Goal: Task Accomplishment & Management: Manage account settings

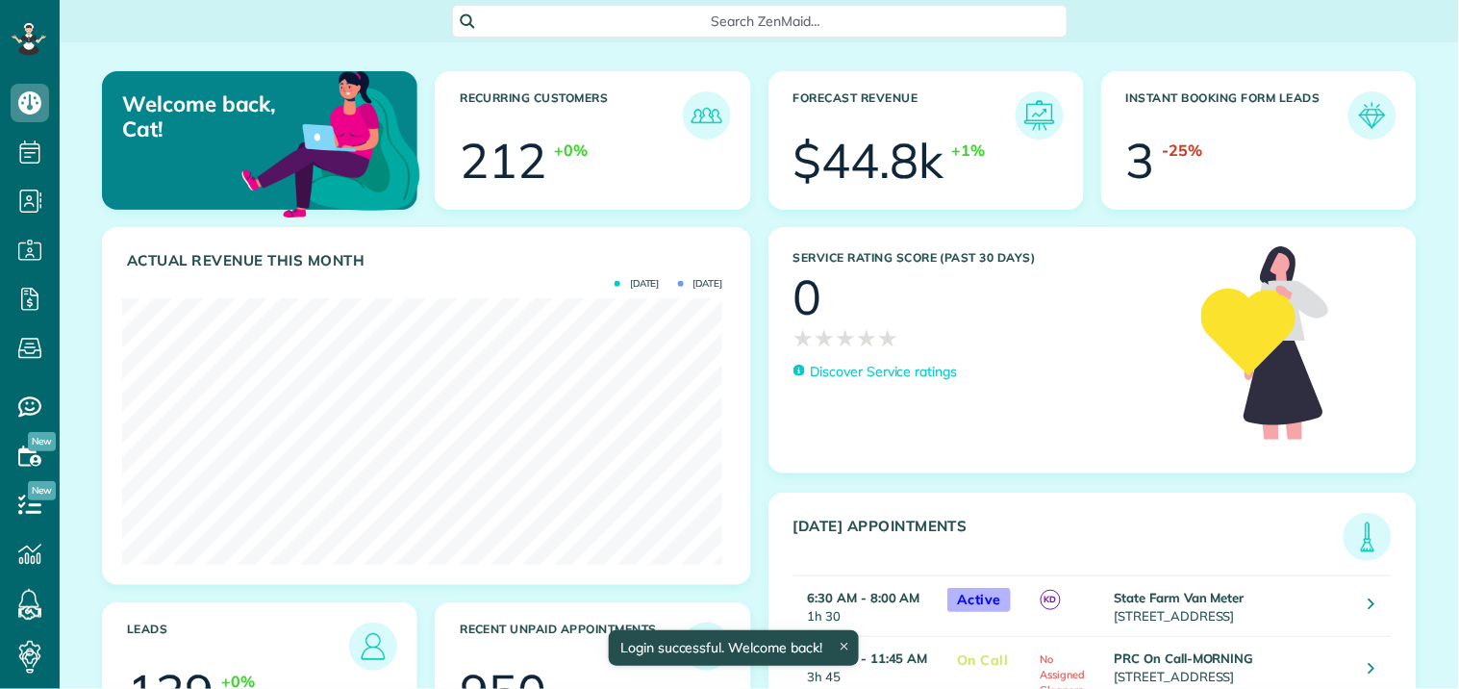
scroll to position [266, 600]
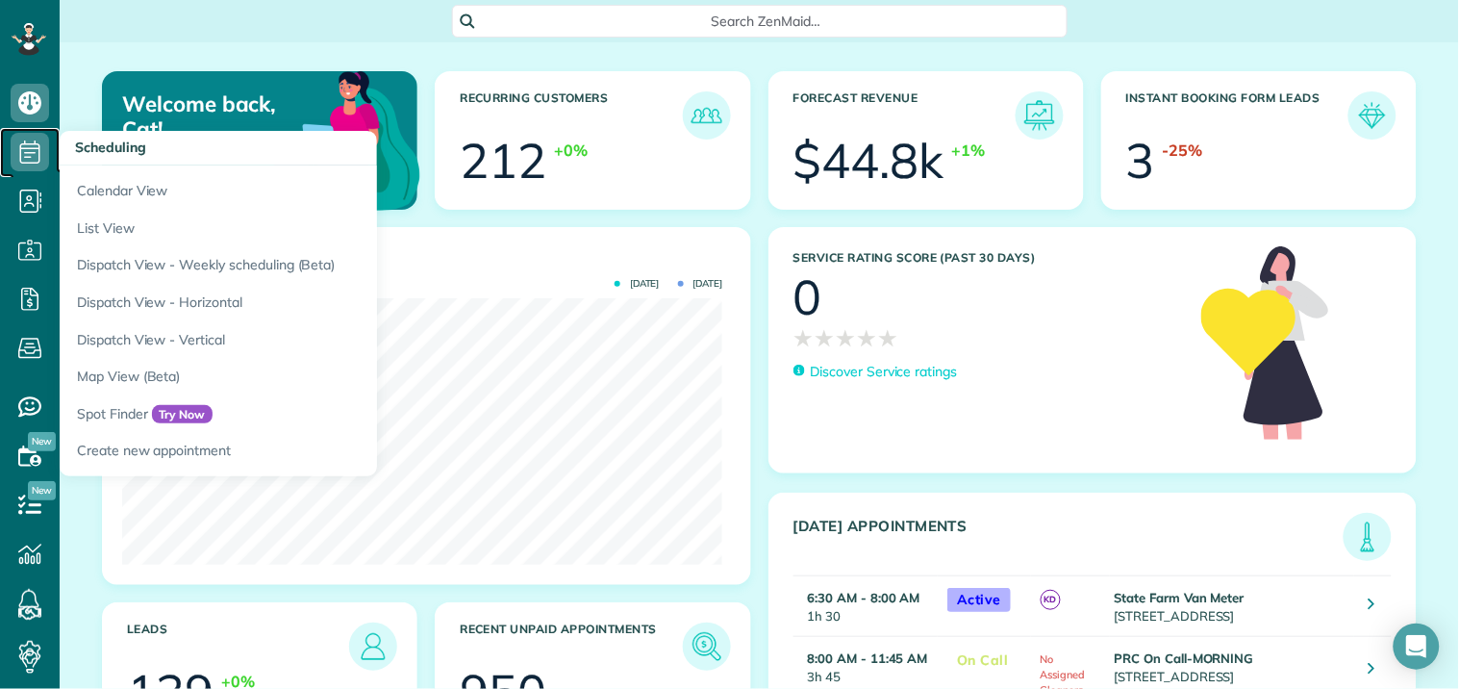
click at [35, 151] on icon at bounding box center [30, 152] width 38 height 38
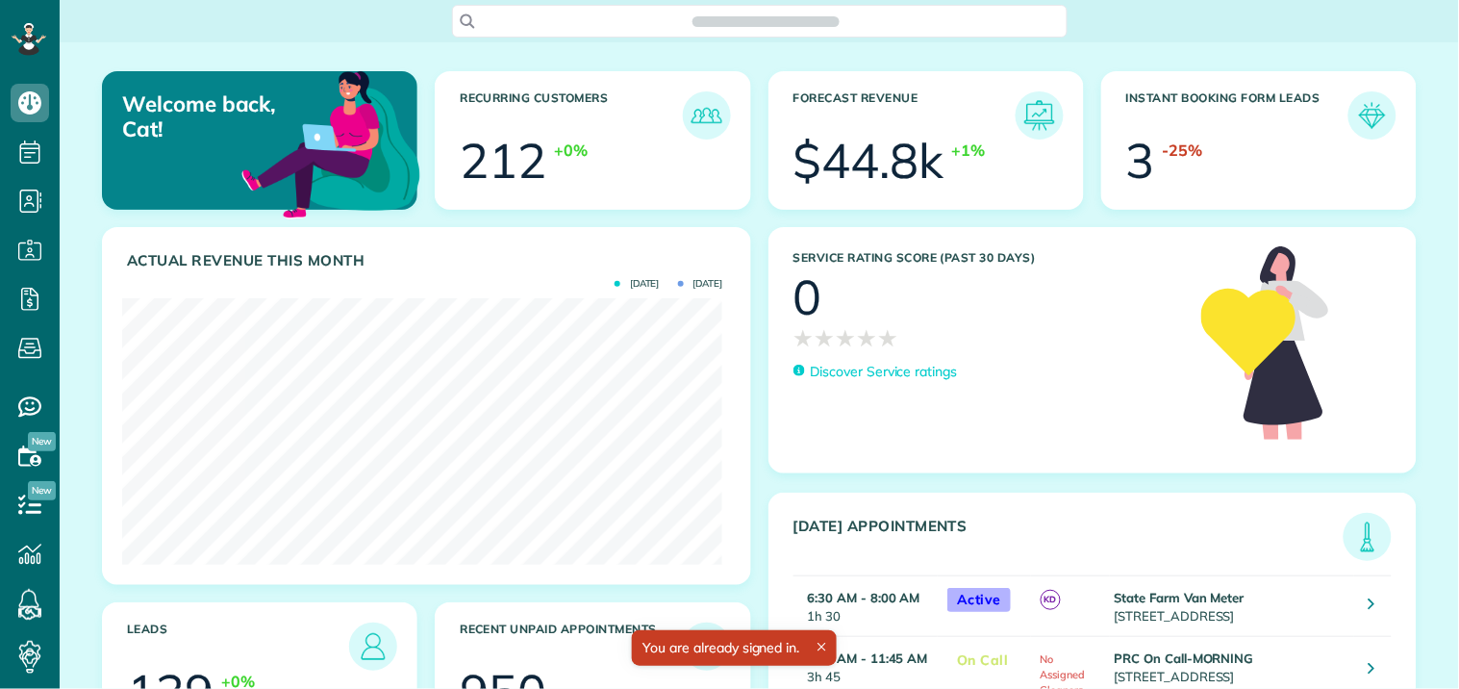
scroll to position [266, 600]
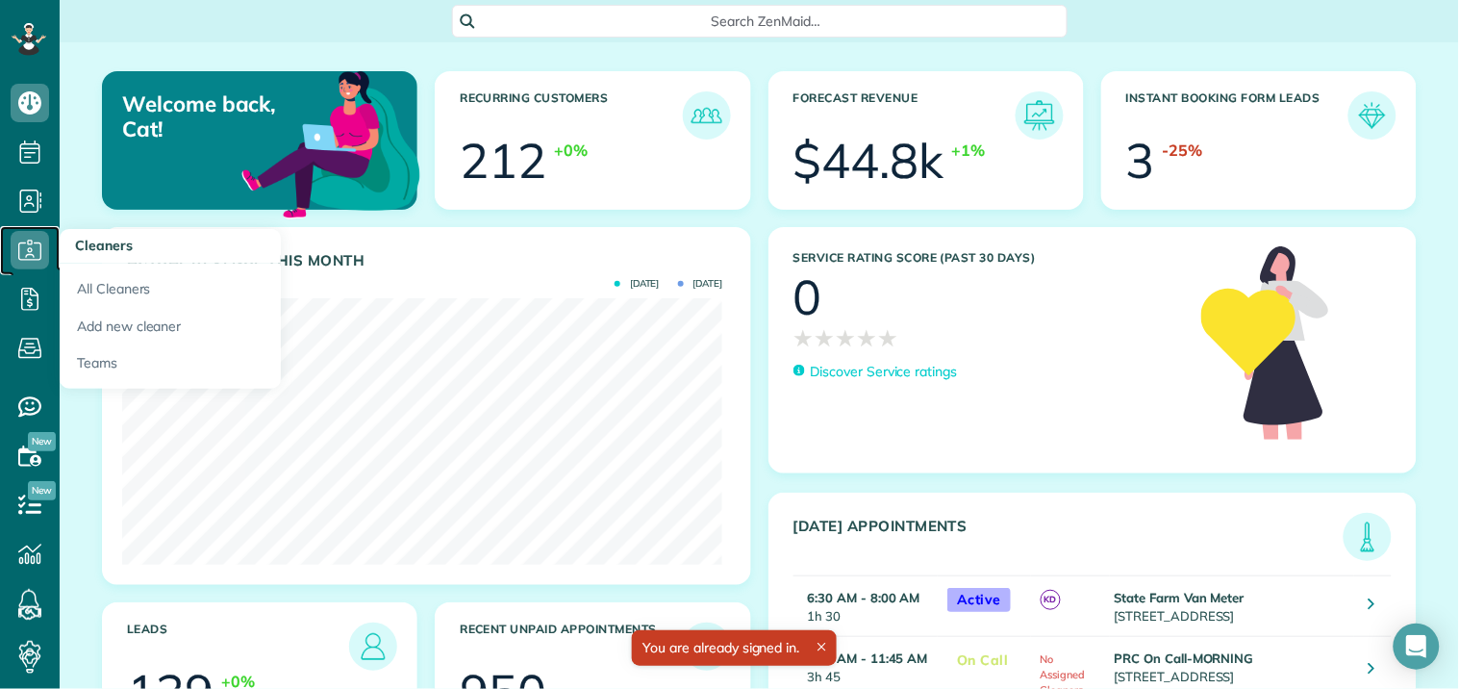
click at [20, 256] on icon at bounding box center [30, 250] width 38 height 38
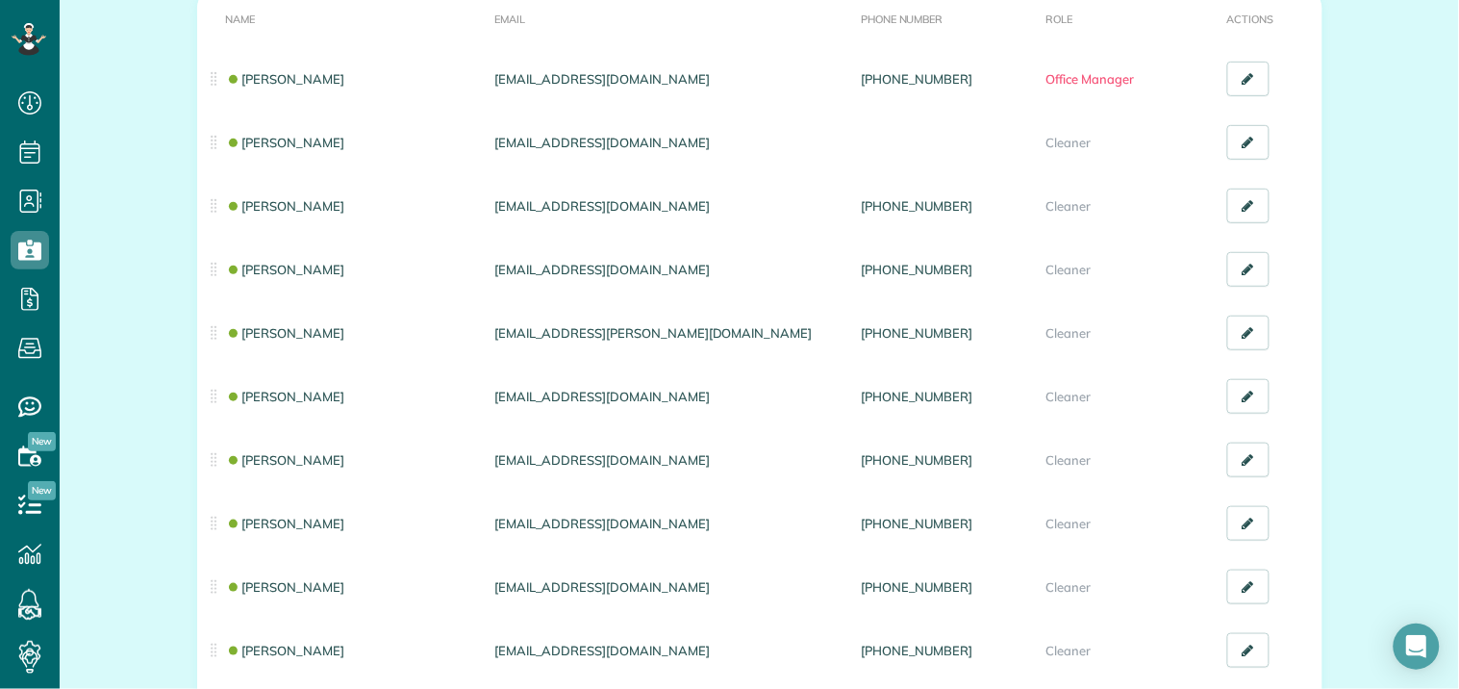
scroll to position [214, 0]
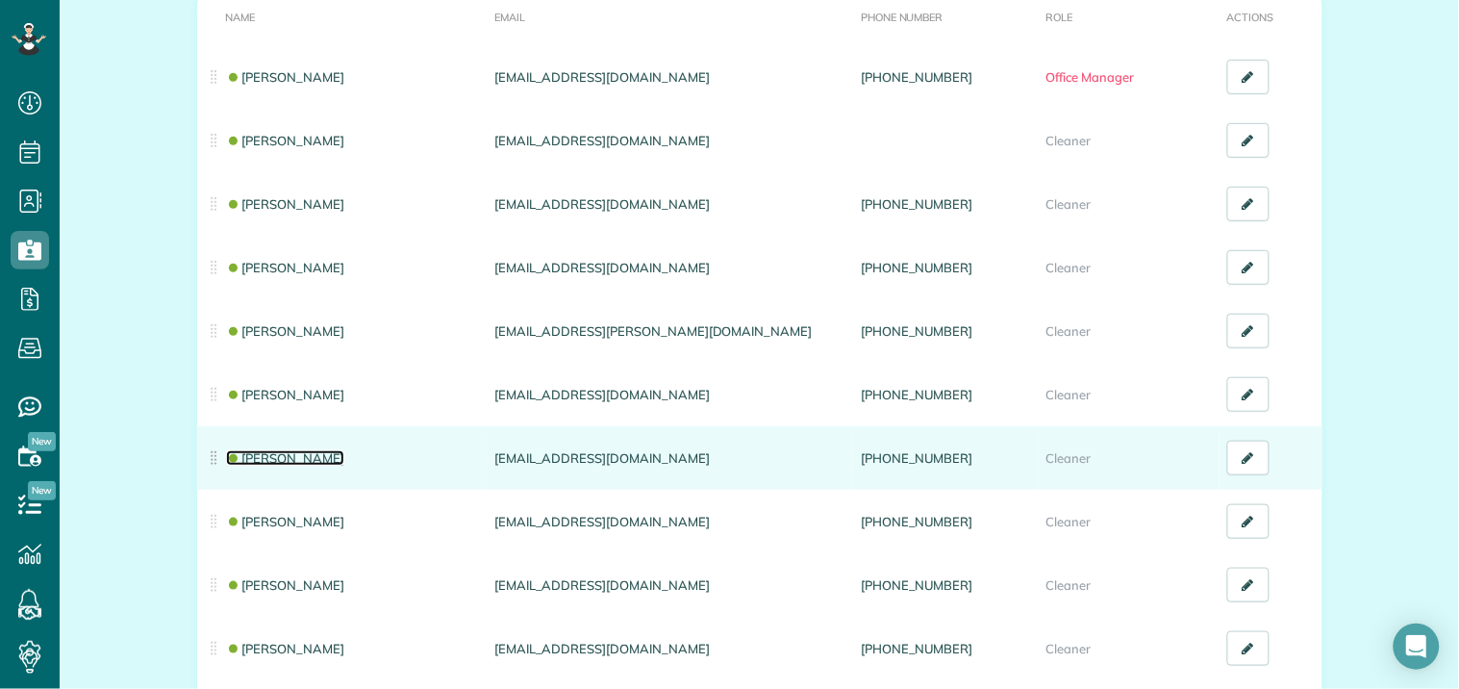
click at [271, 456] on link "[PERSON_NAME]" at bounding box center [285, 457] width 119 height 15
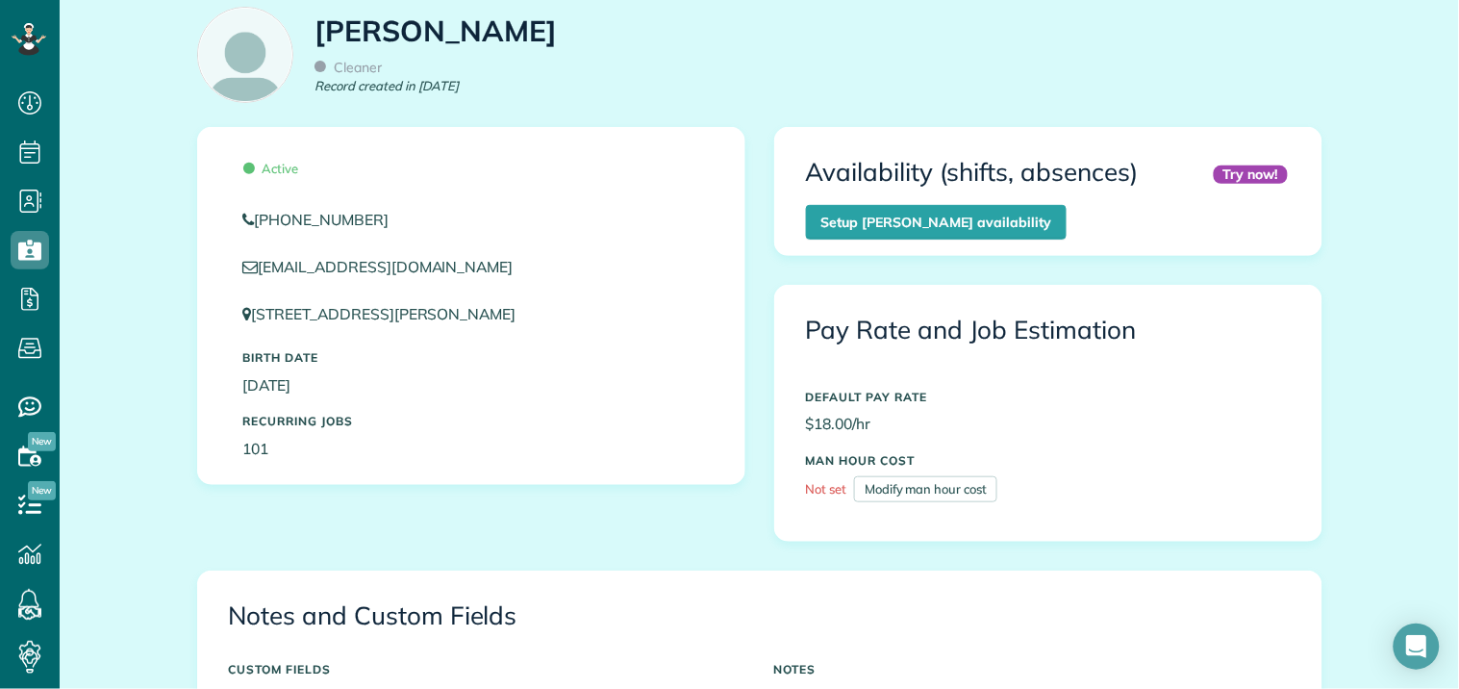
scroll to position [641, 0]
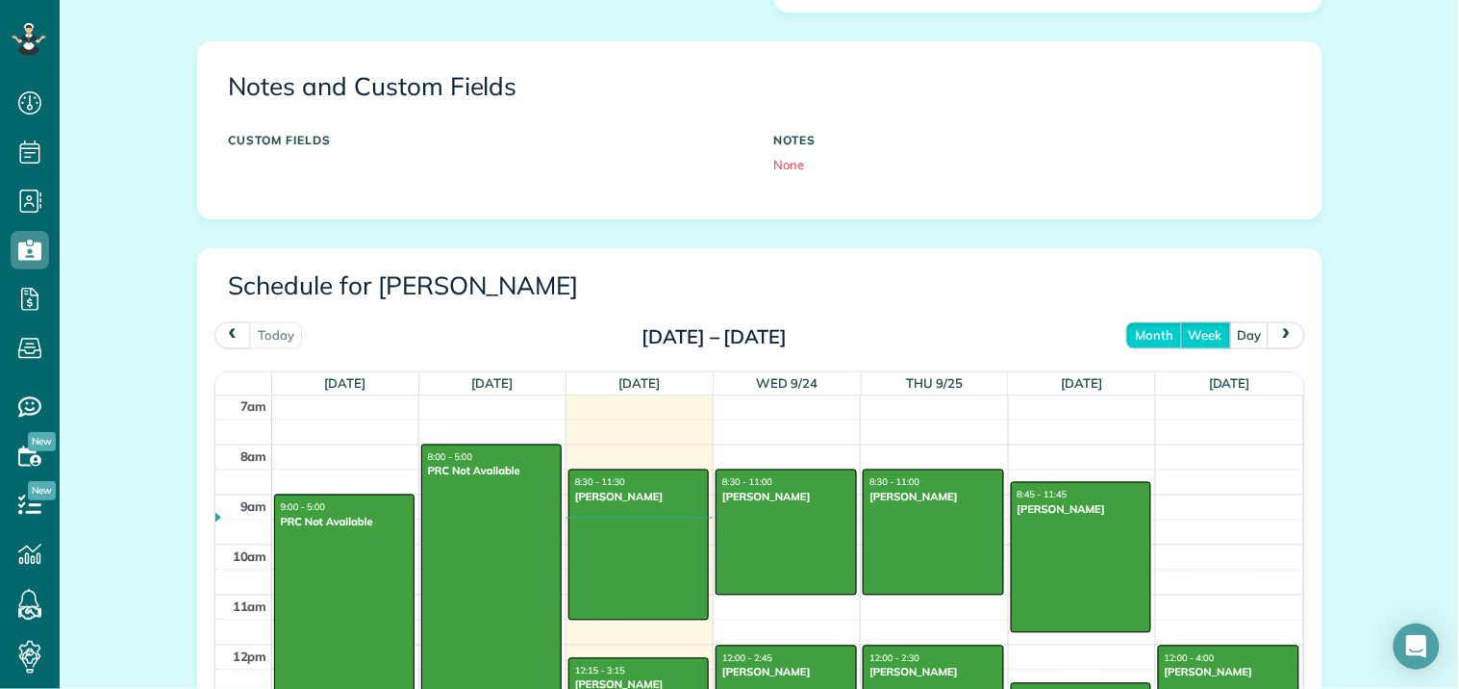
click at [1147, 330] on button "month" at bounding box center [1154, 335] width 56 height 26
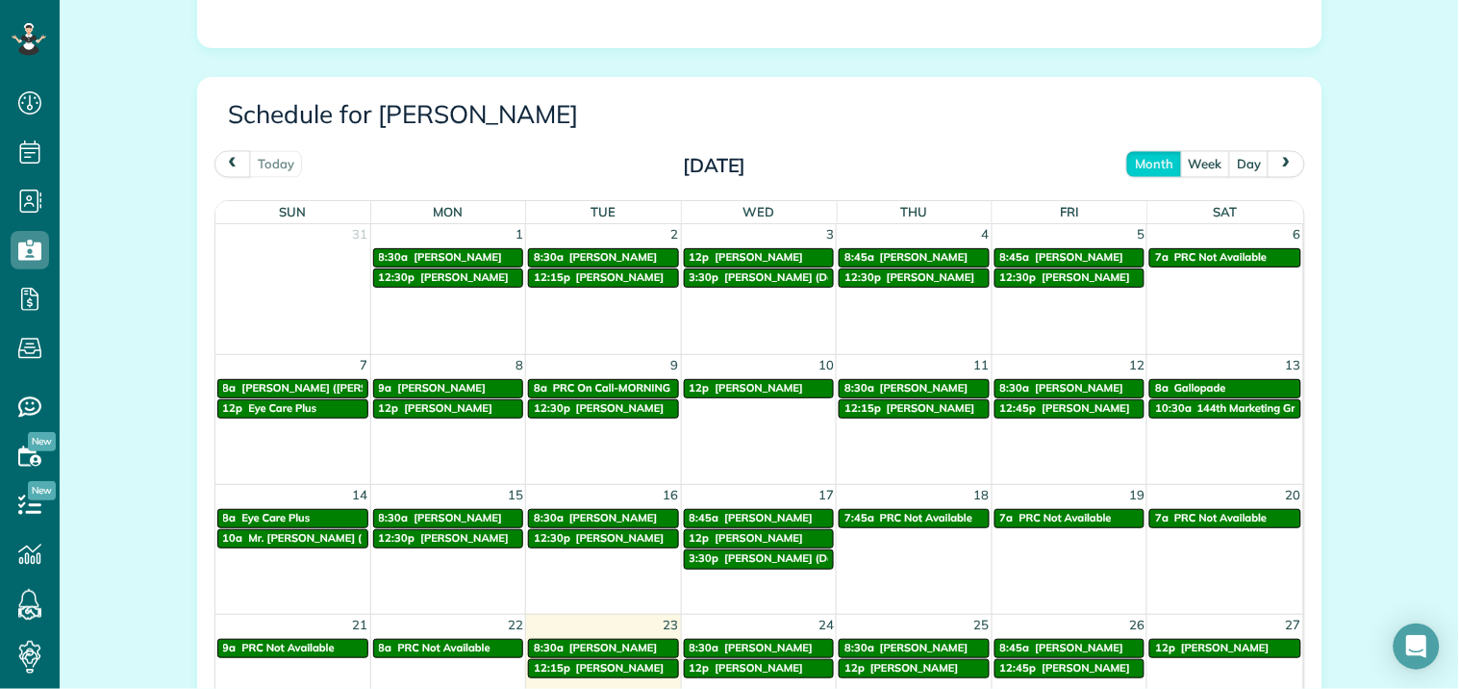
scroll to position [757, 0]
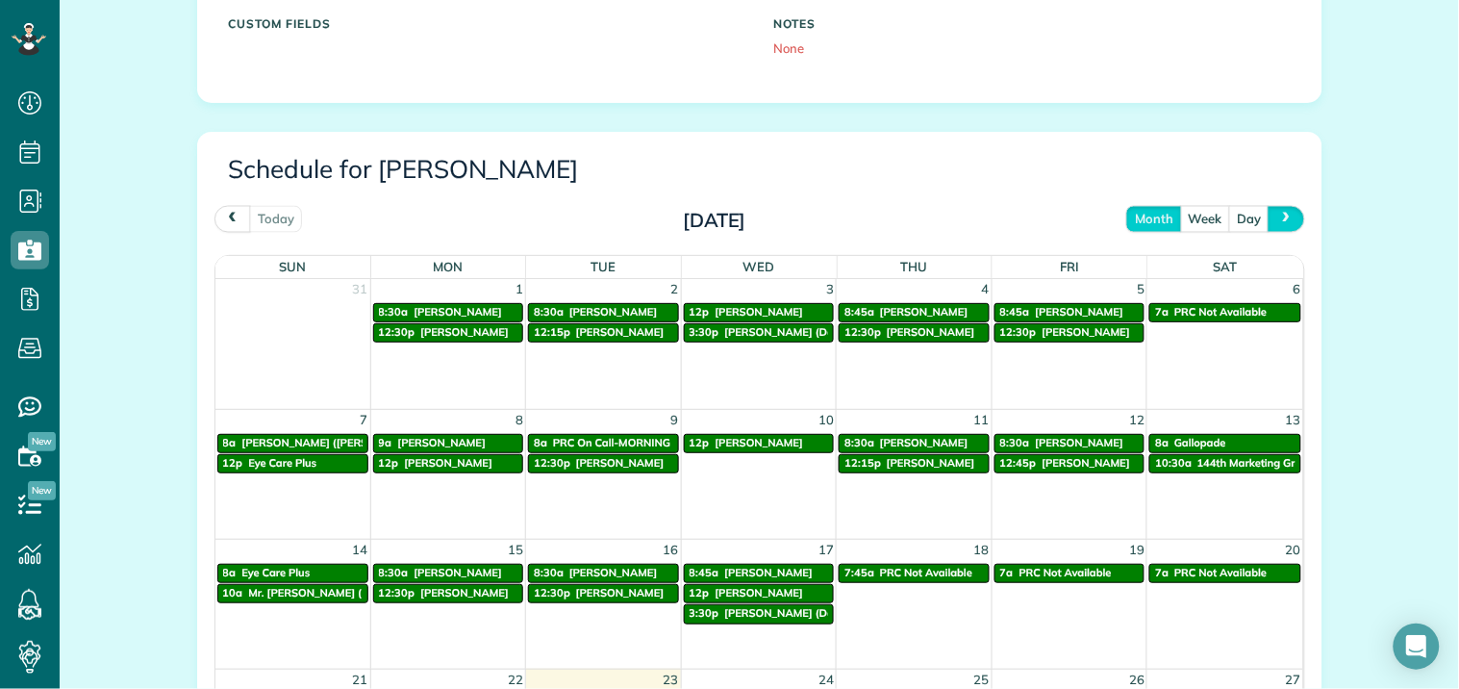
click at [1279, 216] on span "next" at bounding box center [1286, 219] width 15 height 13
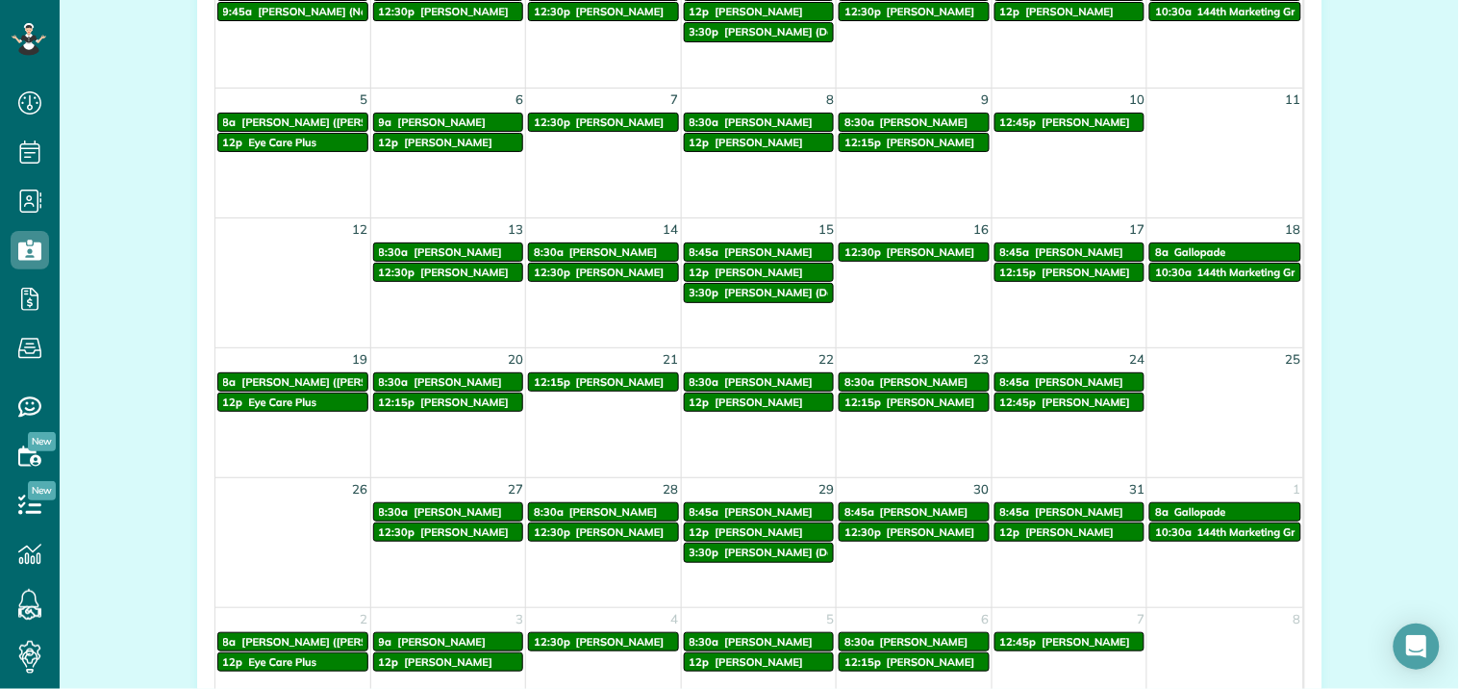
scroll to position [971, 0]
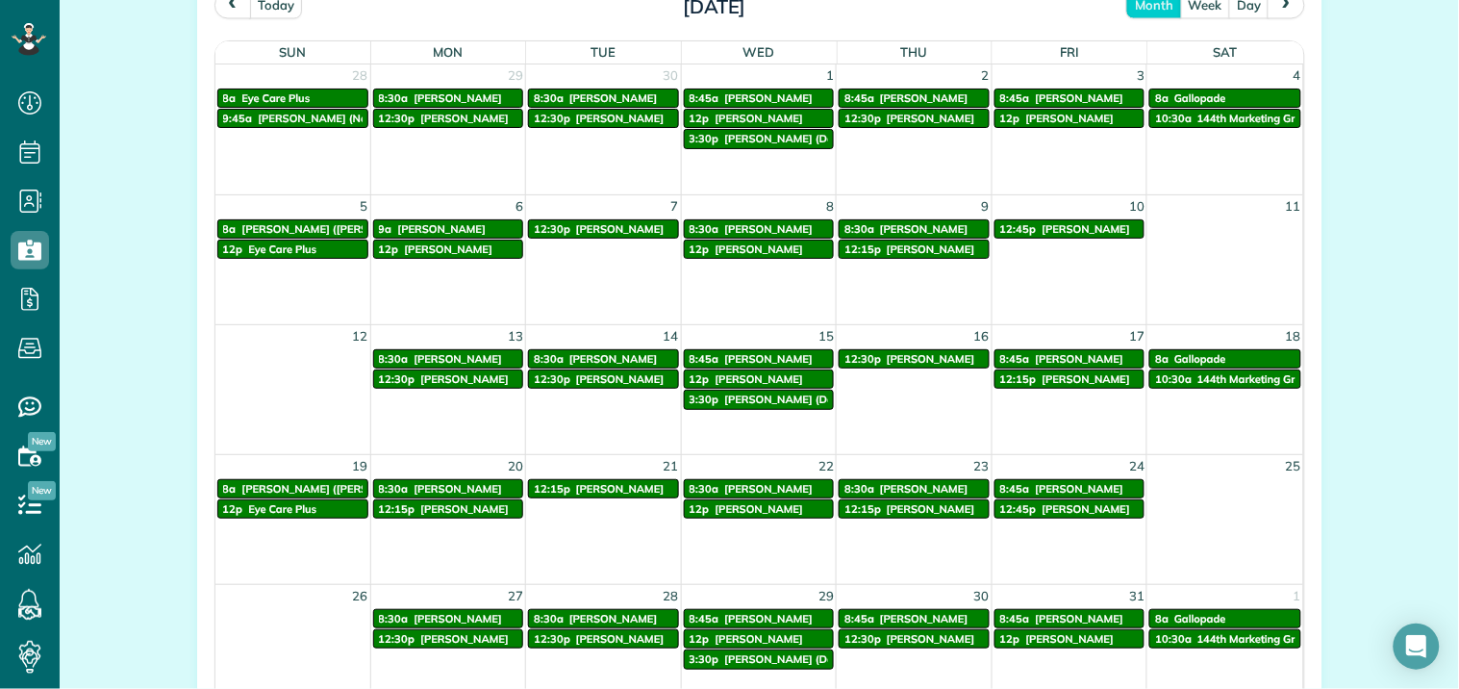
click at [225, 3] on span "prev" at bounding box center [232, 4] width 15 height 13
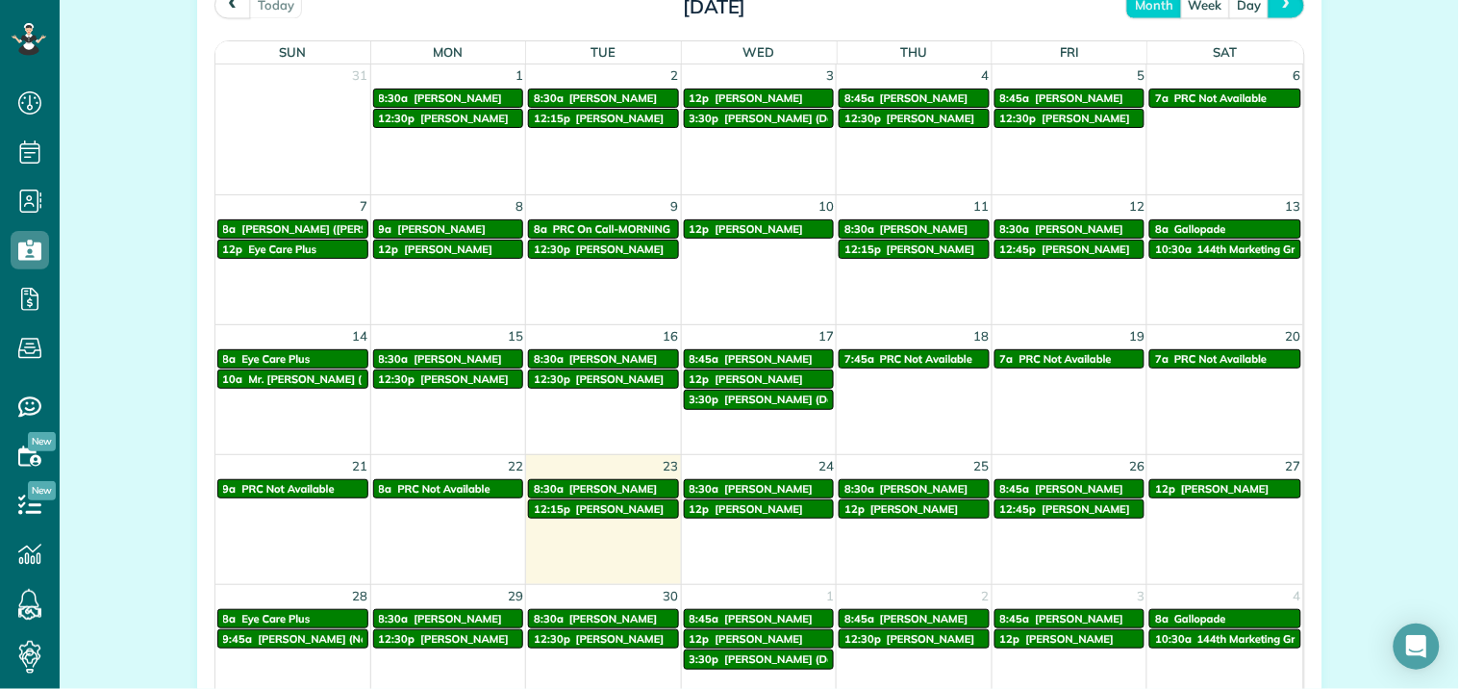
click at [1282, 7] on span "next" at bounding box center [1286, 4] width 15 height 13
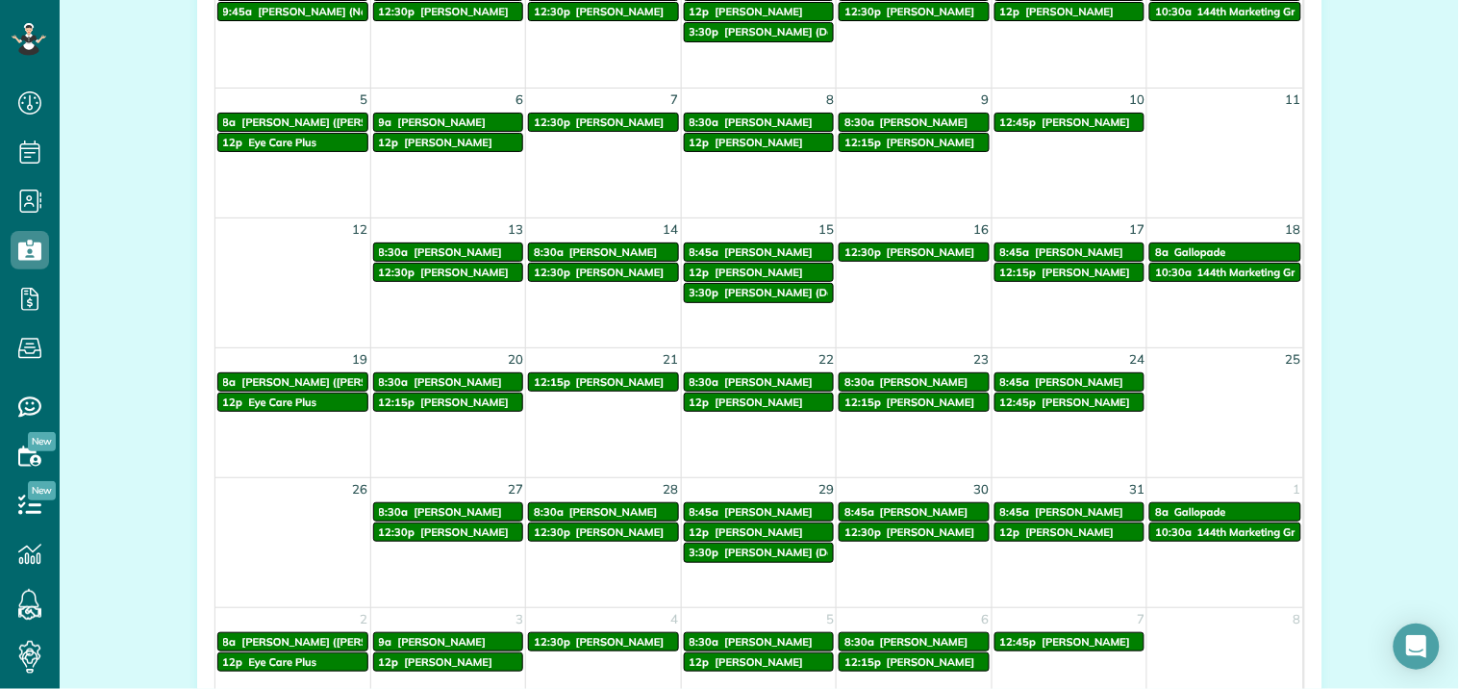
scroll to position [1185, 0]
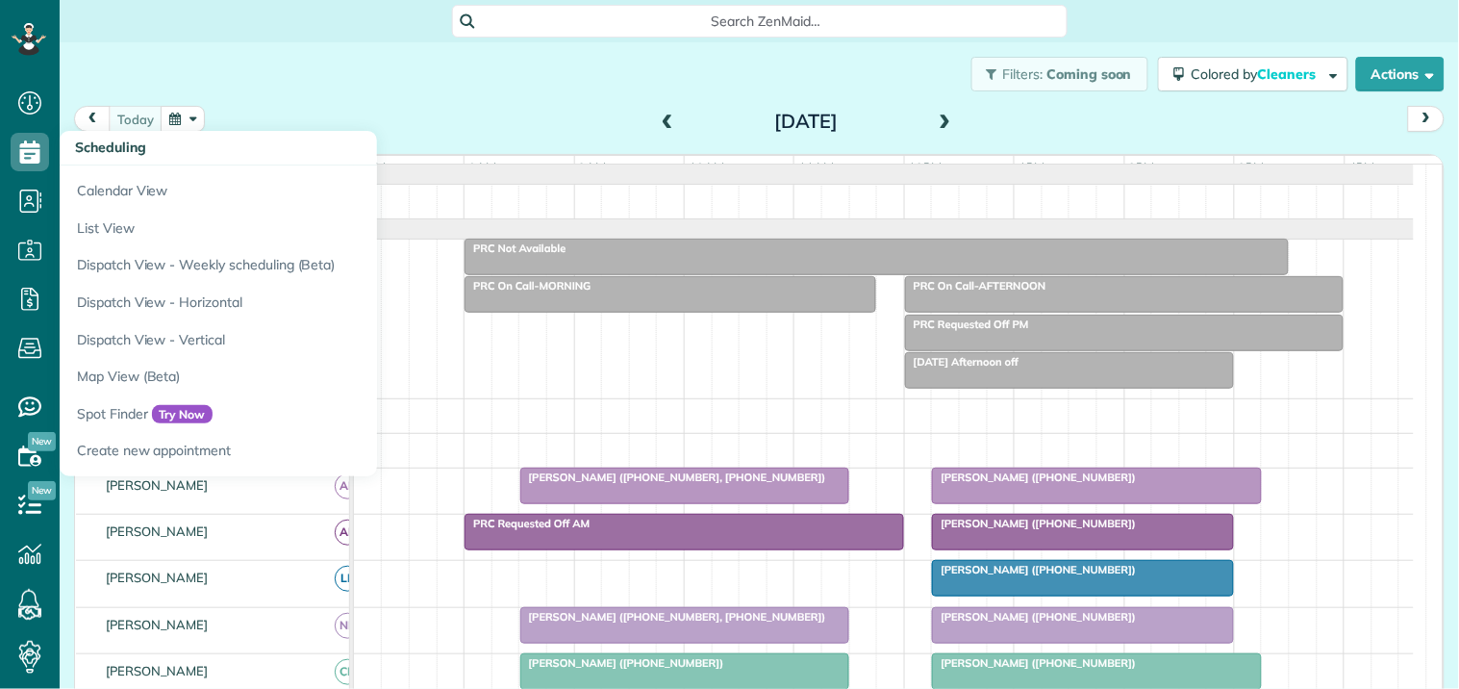
scroll to position [8, 8]
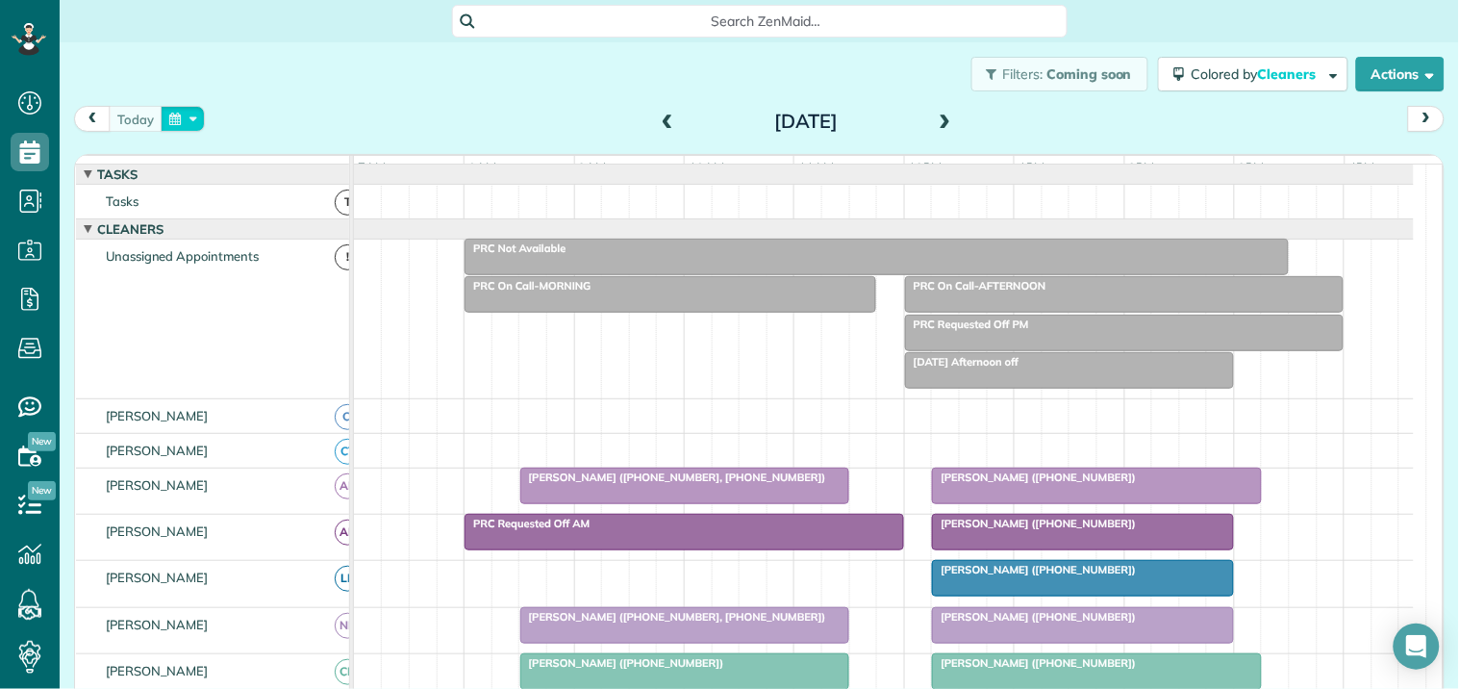
click at [179, 113] on button "button" at bounding box center [183, 119] width 44 height 26
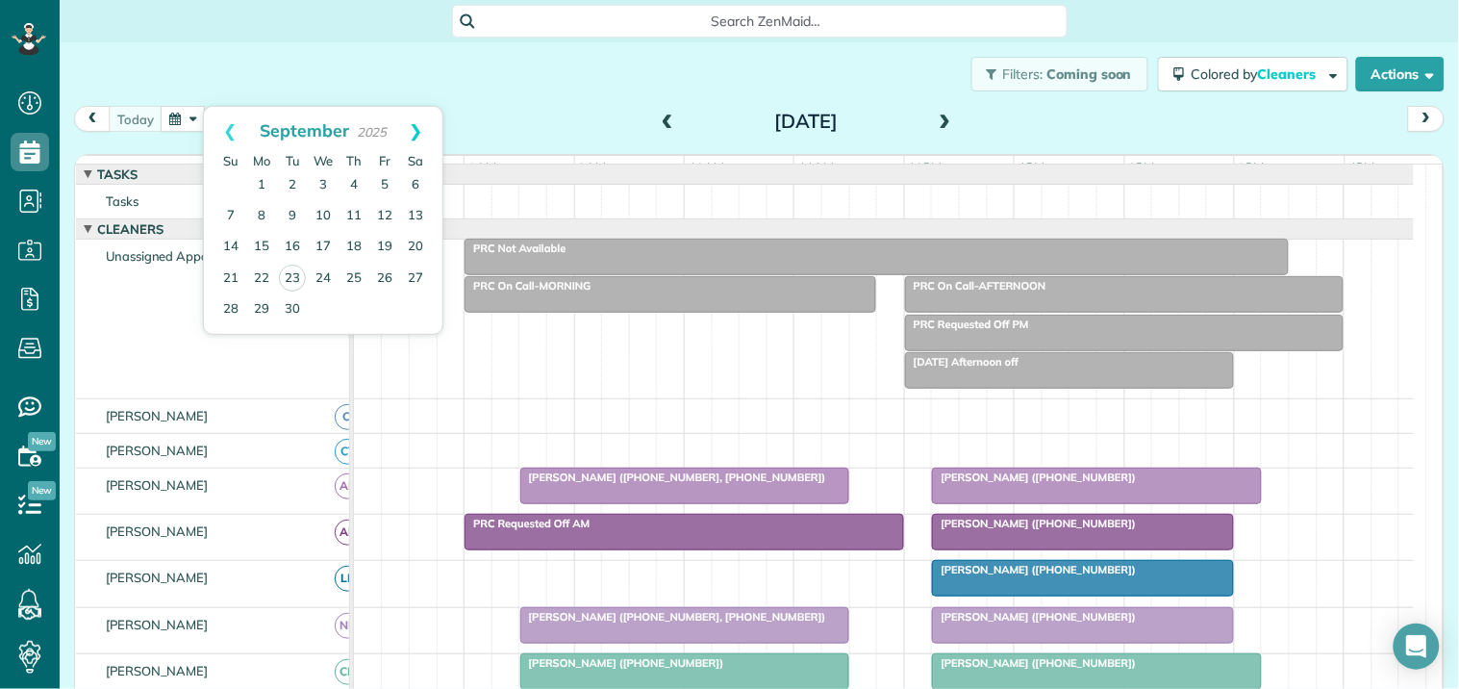
click at [421, 130] on link "Next" at bounding box center [416, 131] width 53 height 48
click at [293, 210] on link "7" at bounding box center [292, 216] width 31 height 31
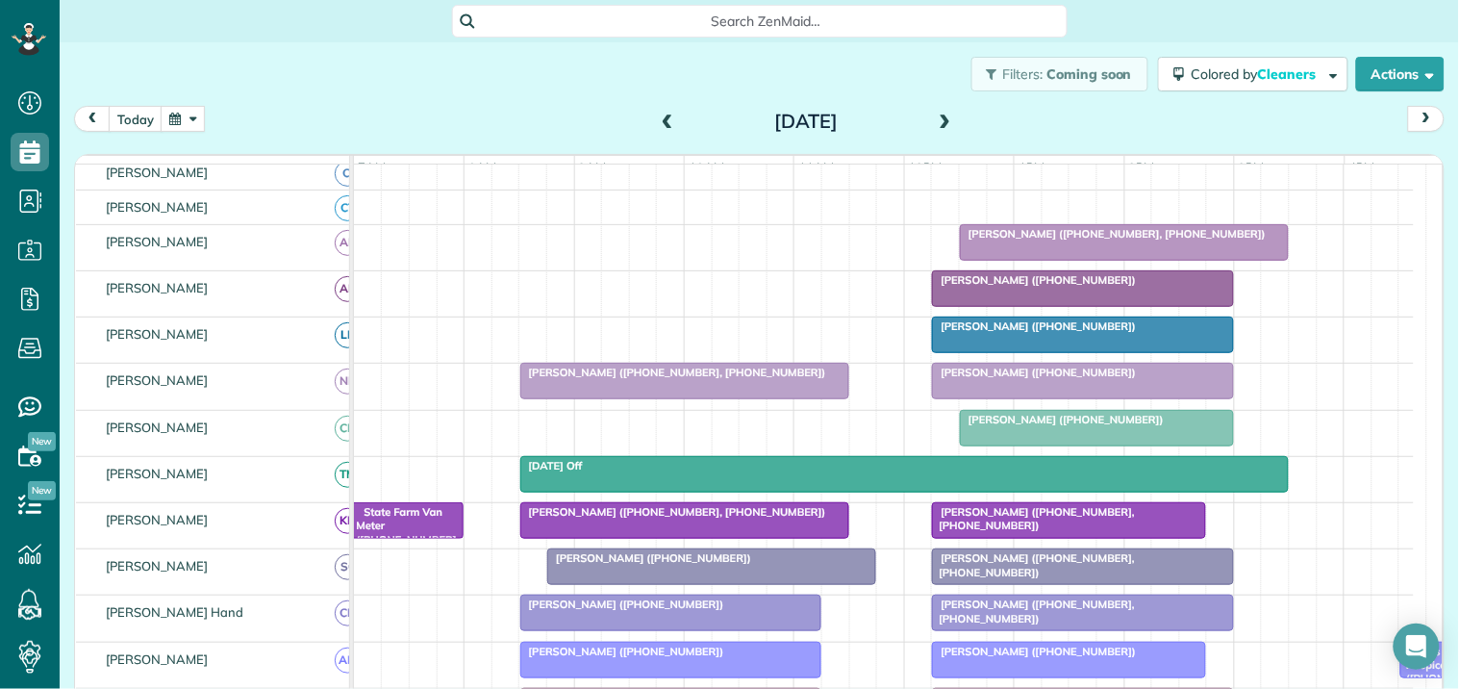
scroll to position [214, 0]
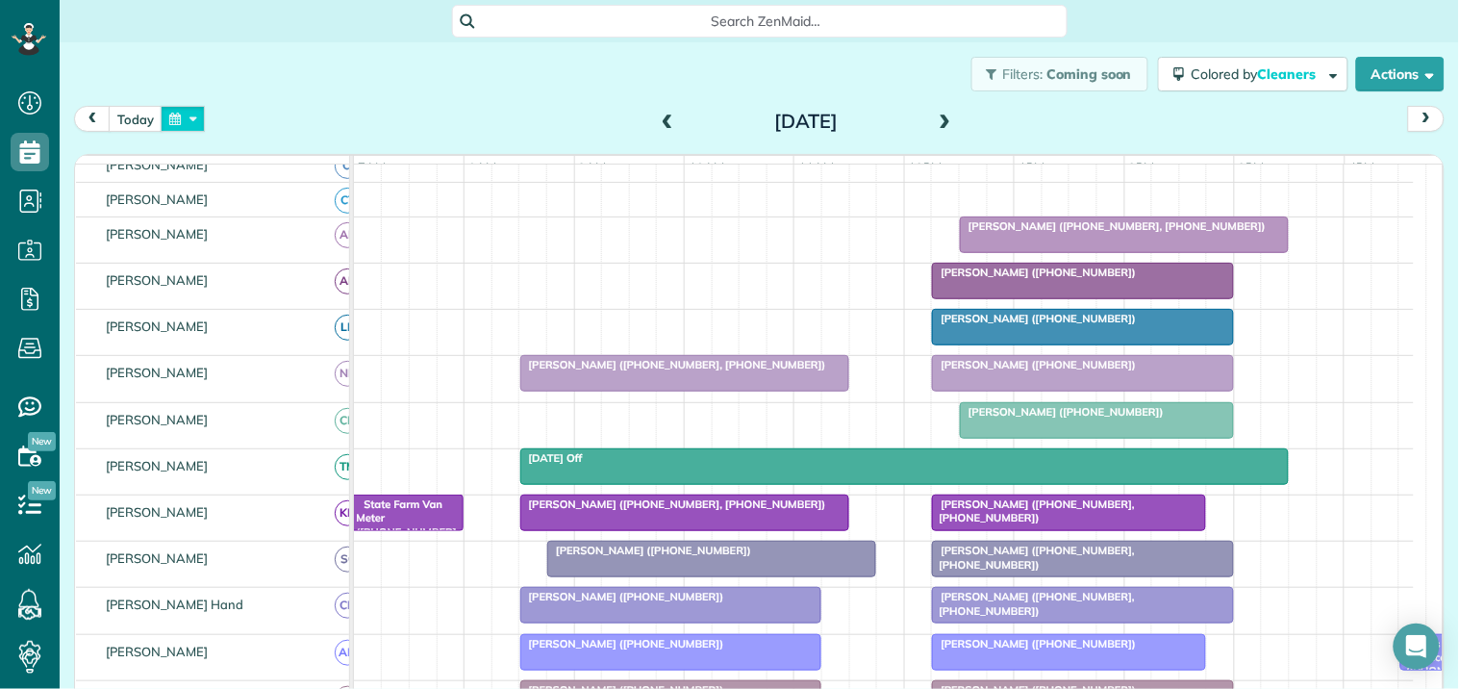
click at [194, 113] on button "button" at bounding box center [183, 119] width 44 height 26
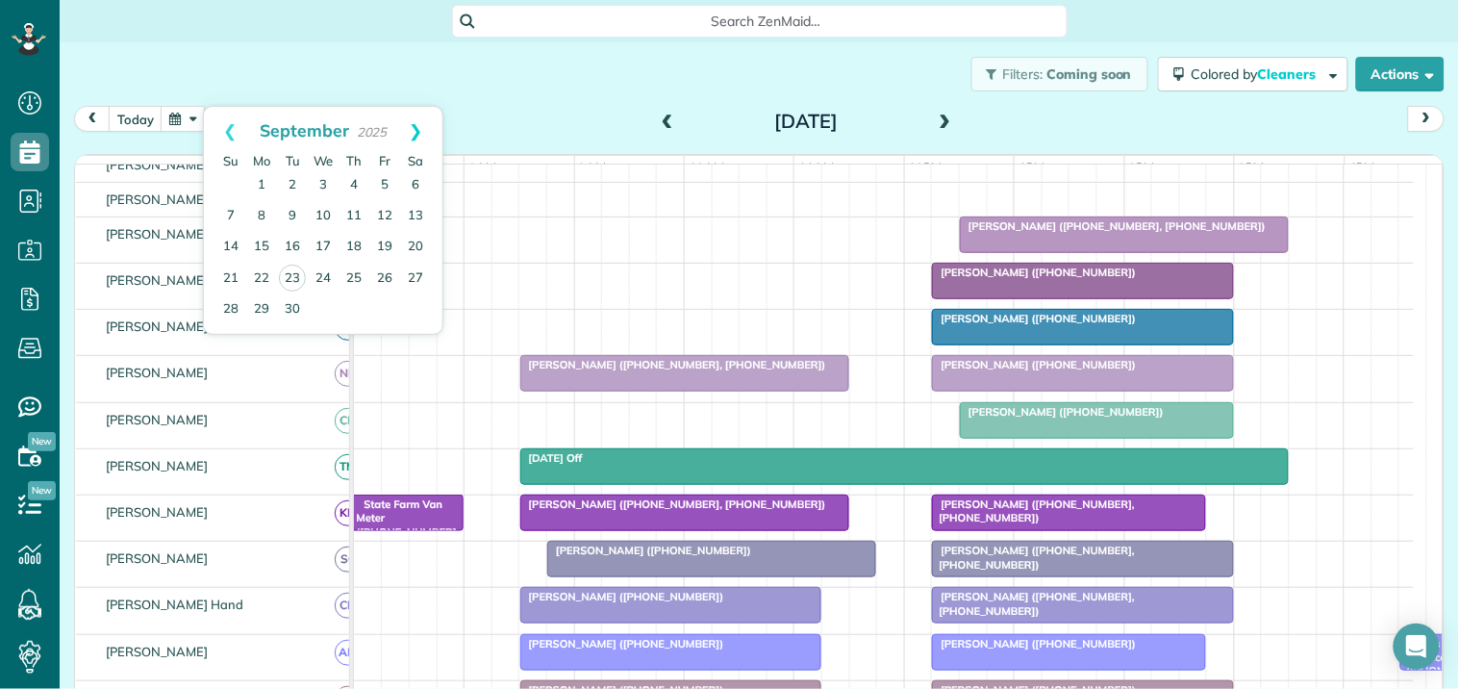
click at [416, 123] on link "Next" at bounding box center [416, 131] width 53 height 48
click at [296, 267] on link "21" at bounding box center [292, 278] width 31 height 31
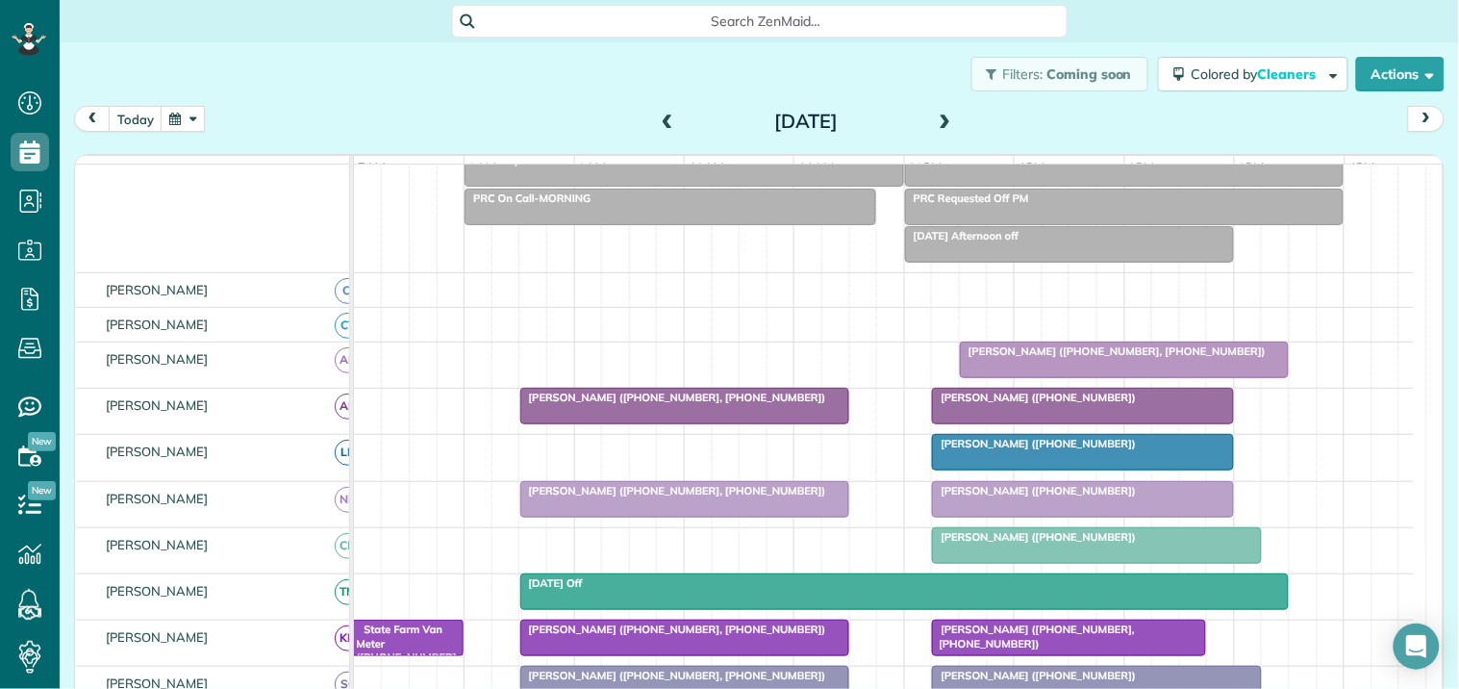
scroll to position [251, 0]
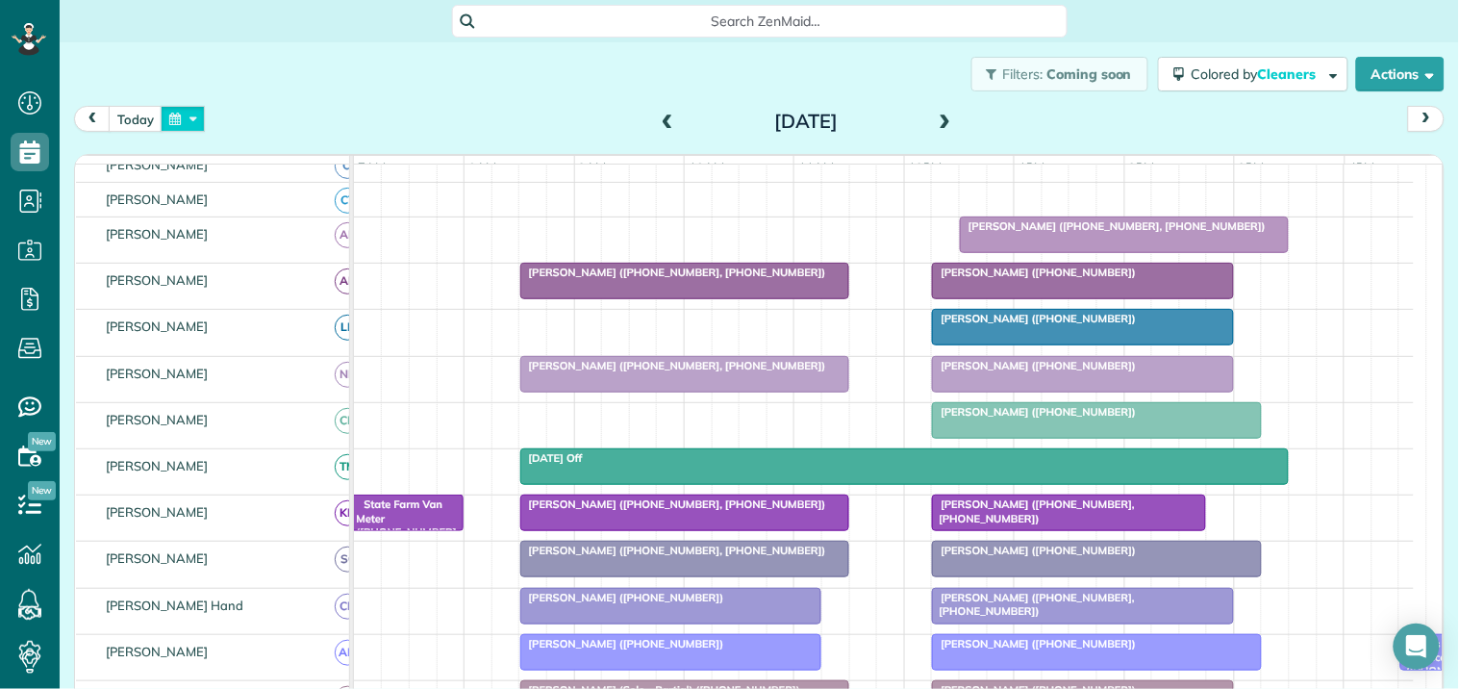
click at [192, 117] on button "button" at bounding box center [183, 119] width 44 height 26
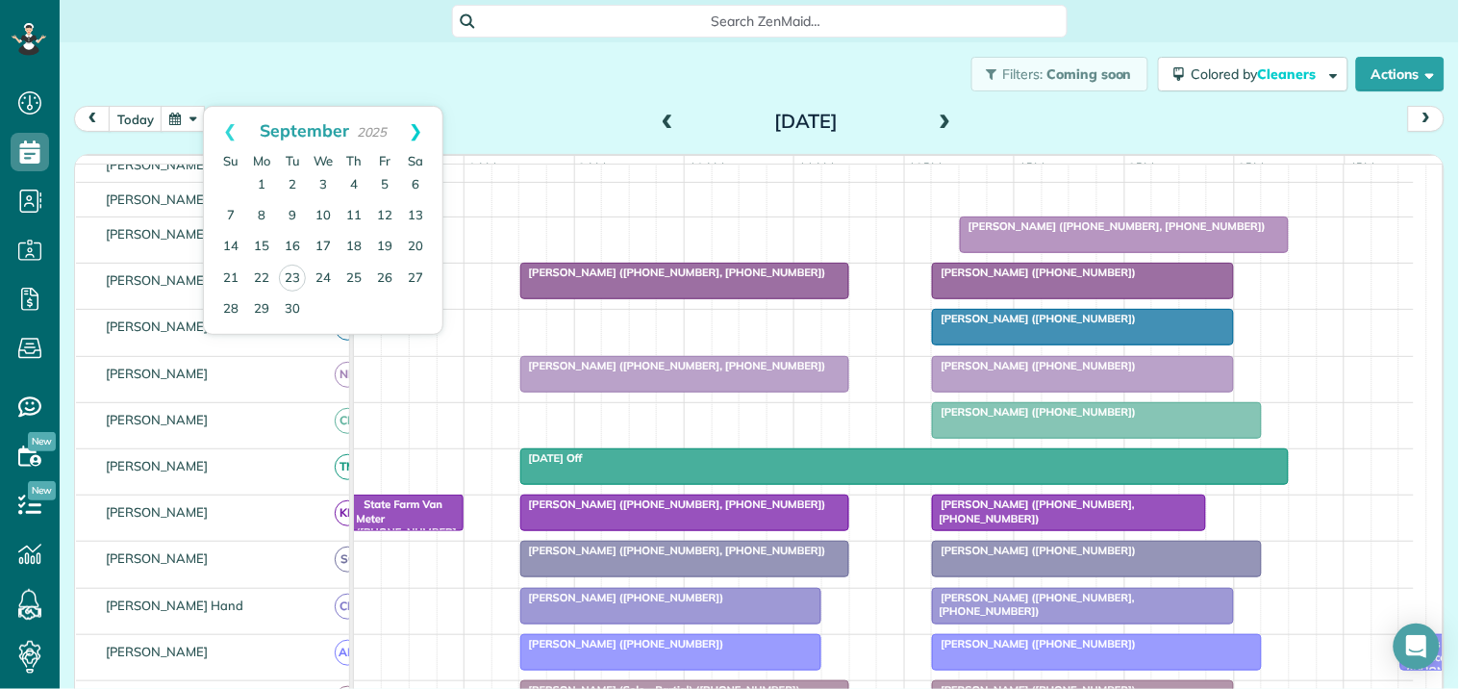
click at [421, 122] on link "Next" at bounding box center [416, 131] width 53 height 48
click at [423, 123] on link "Next" at bounding box center [416, 131] width 53 height 48
click at [388, 213] on link "7" at bounding box center [384, 216] width 31 height 31
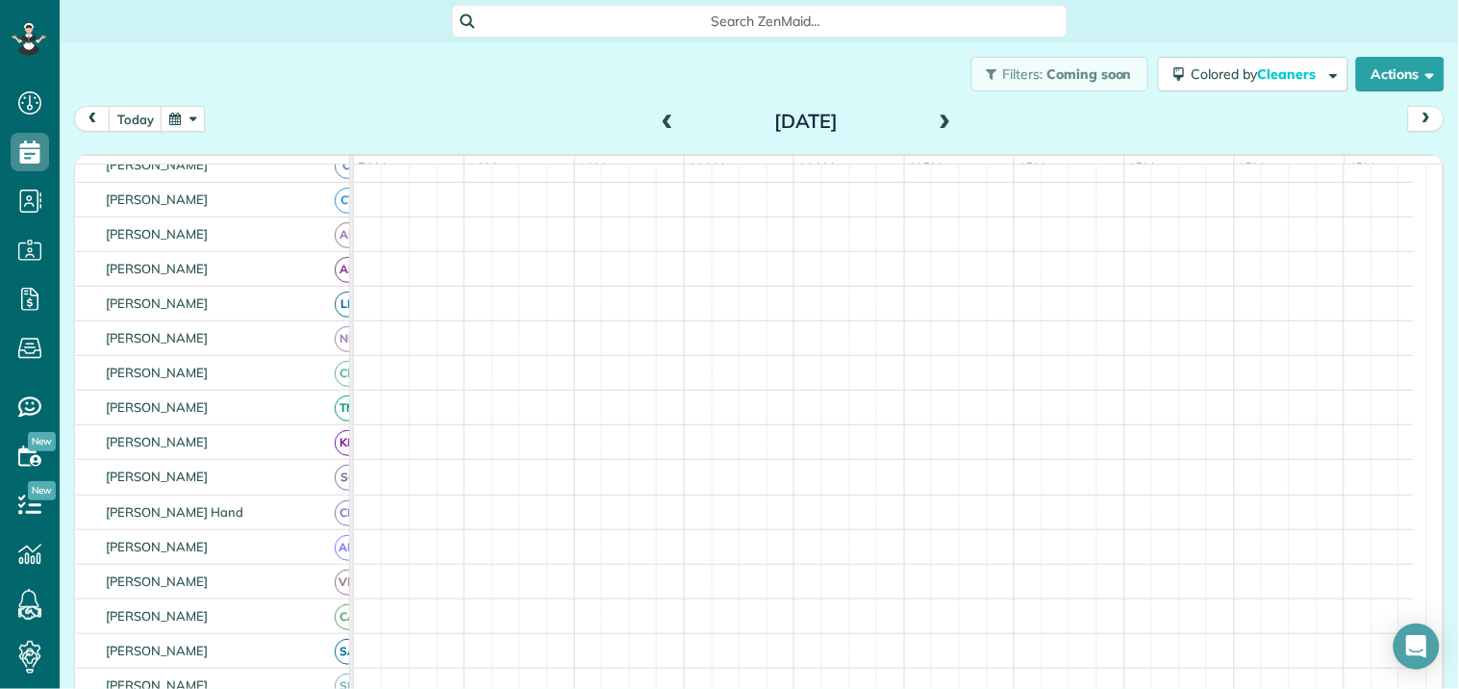
scroll to position [214, 0]
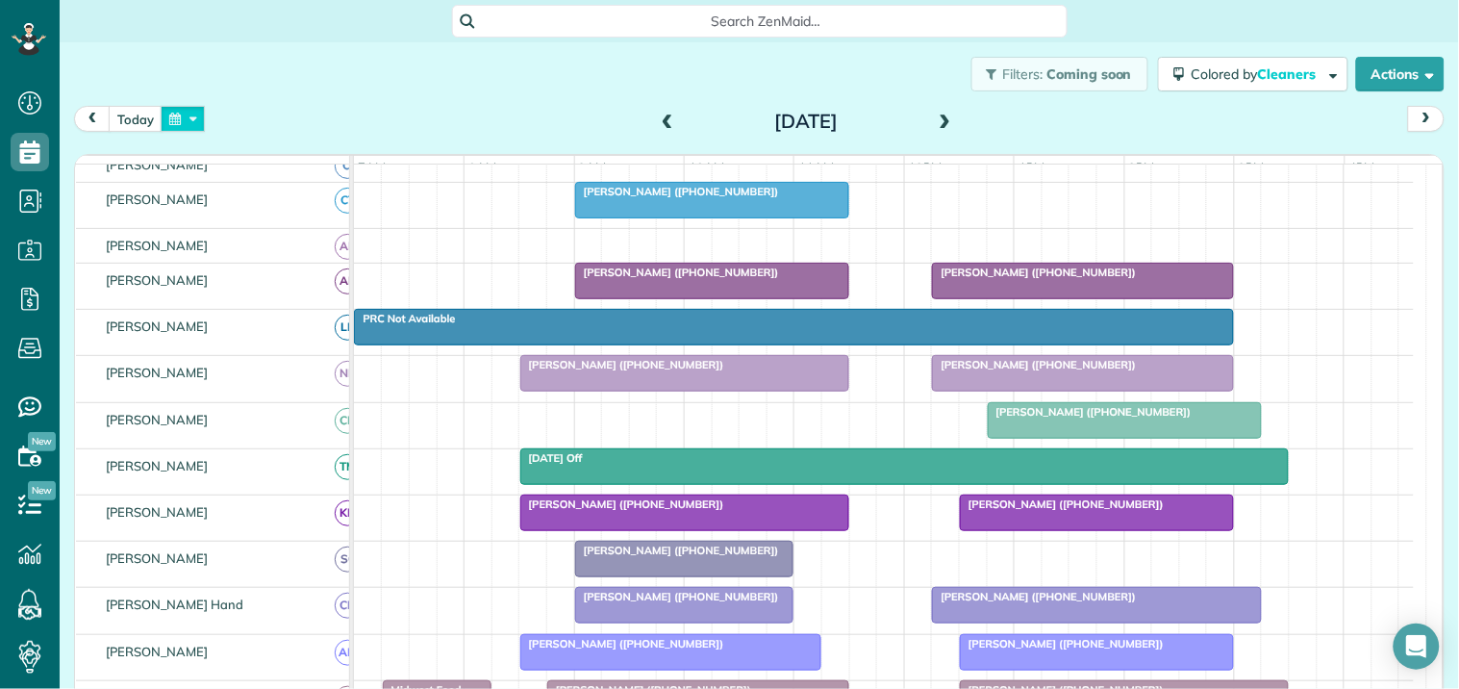
click at [170, 121] on button "button" at bounding box center [183, 119] width 44 height 26
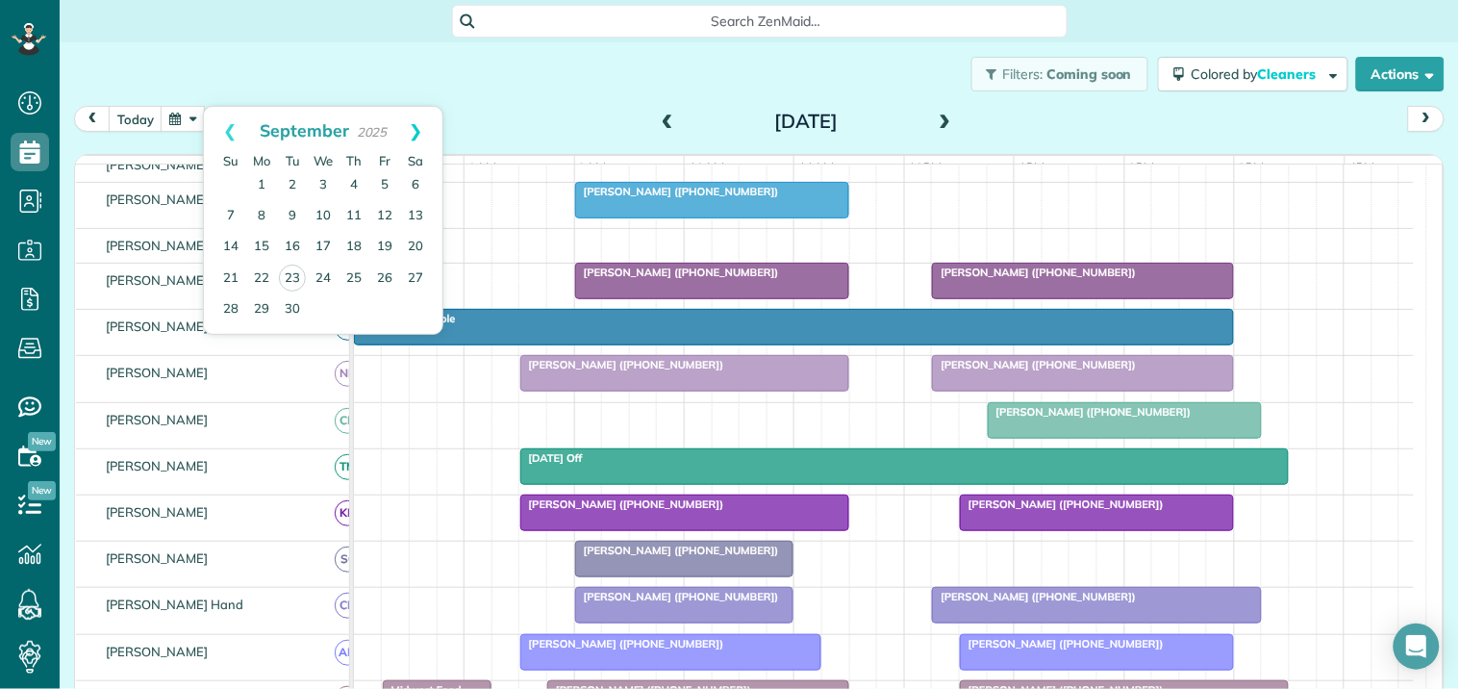
click at [415, 128] on link "Next" at bounding box center [416, 131] width 53 height 48
click at [385, 212] on link "10" at bounding box center [384, 216] width 31 height 31
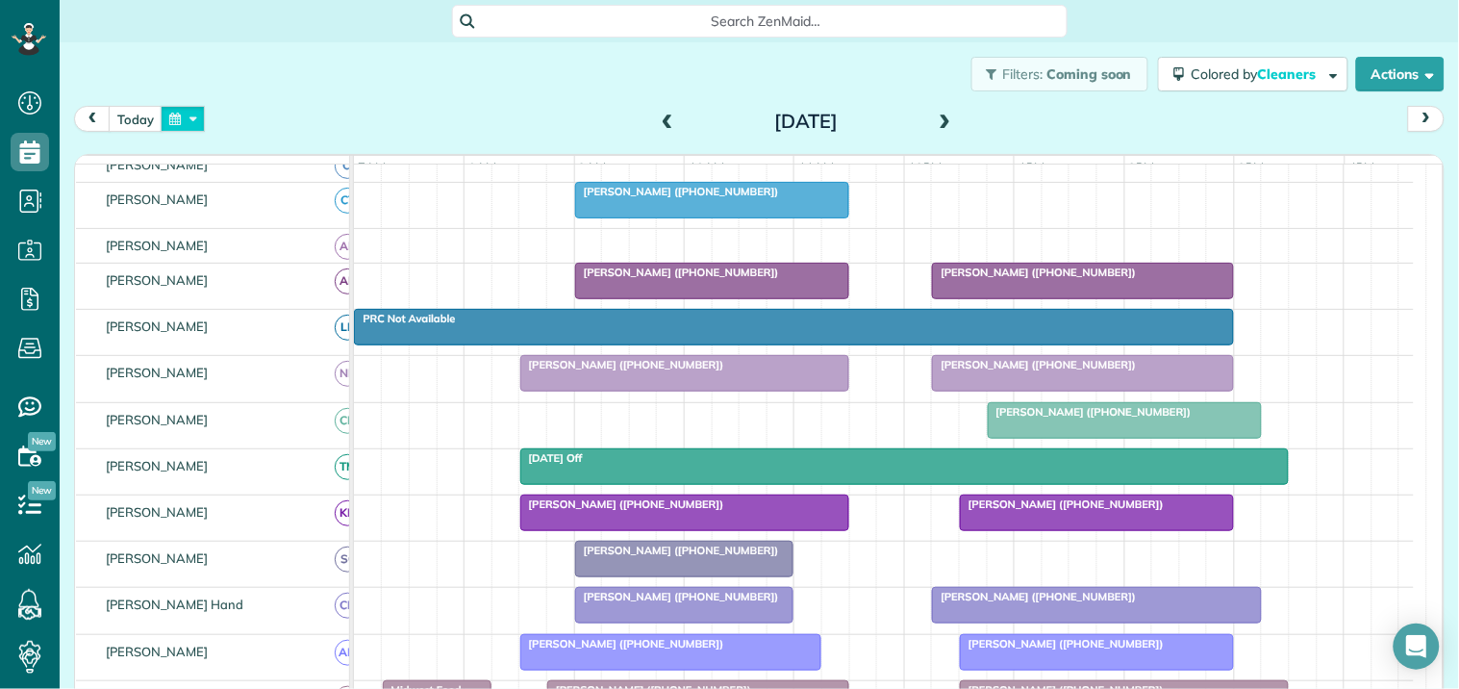
click at [189, 113] on button "button" at bounding box center [183, 119] width 44 height 26
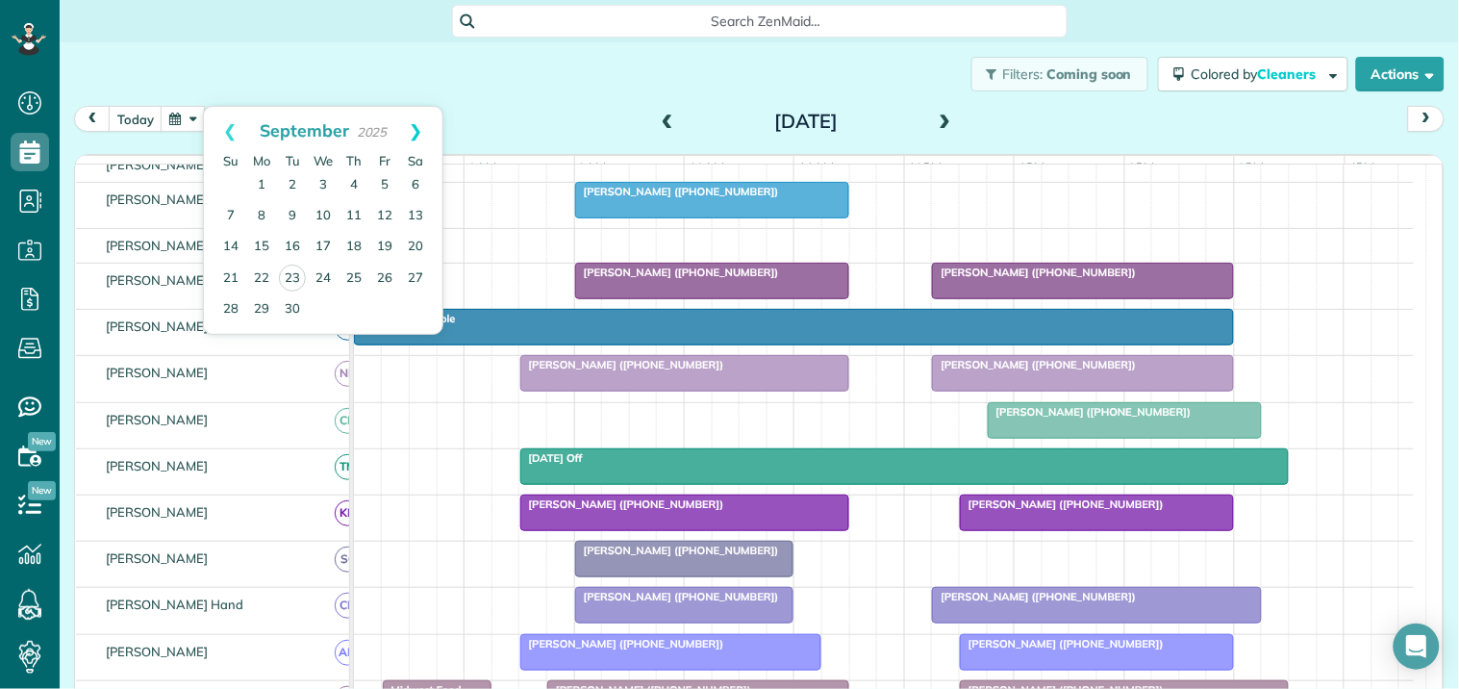
click at [423, 130] on link "Next" at bounding box center [416, 131] width 53 height 48
click at [292, 212] on link "7" at bounding box center [292, 216] width 31 height 31
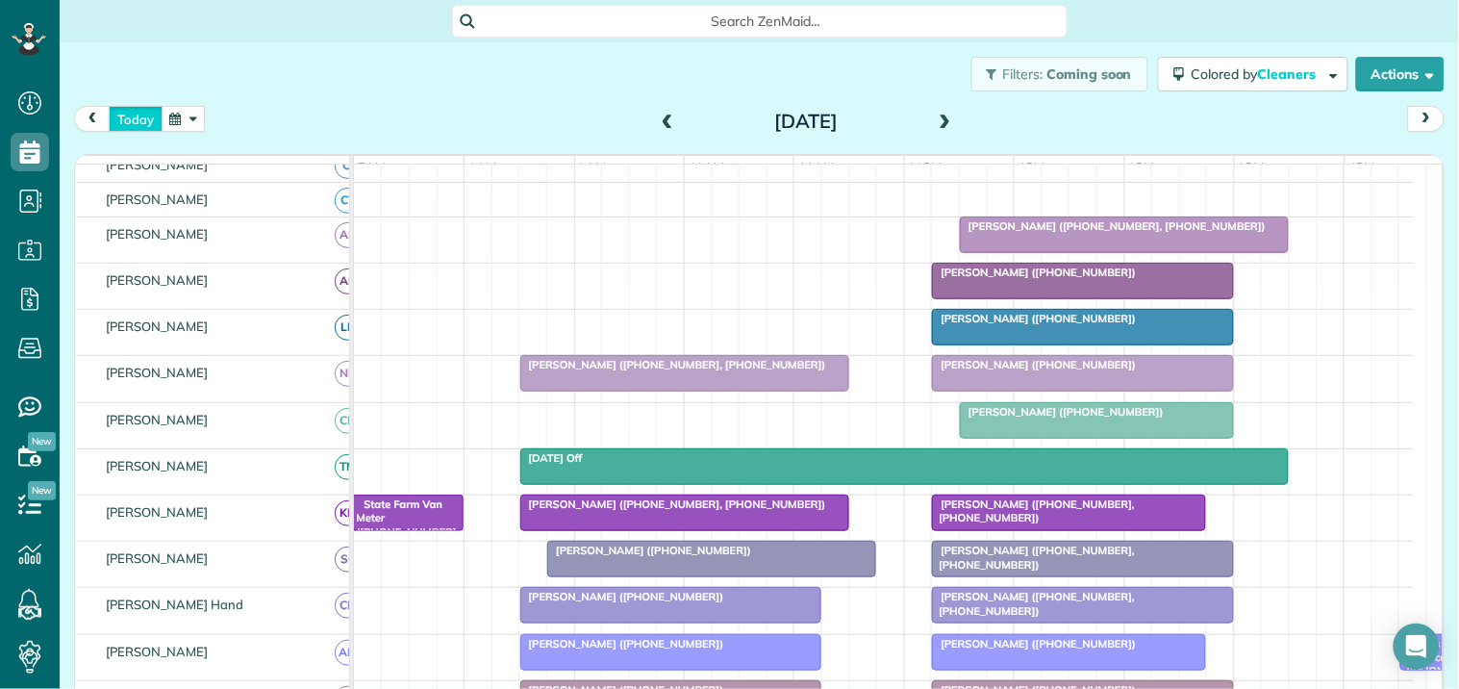
click at [140, 115] on button "today" at bounding box center [136, 119] width 54 height 26
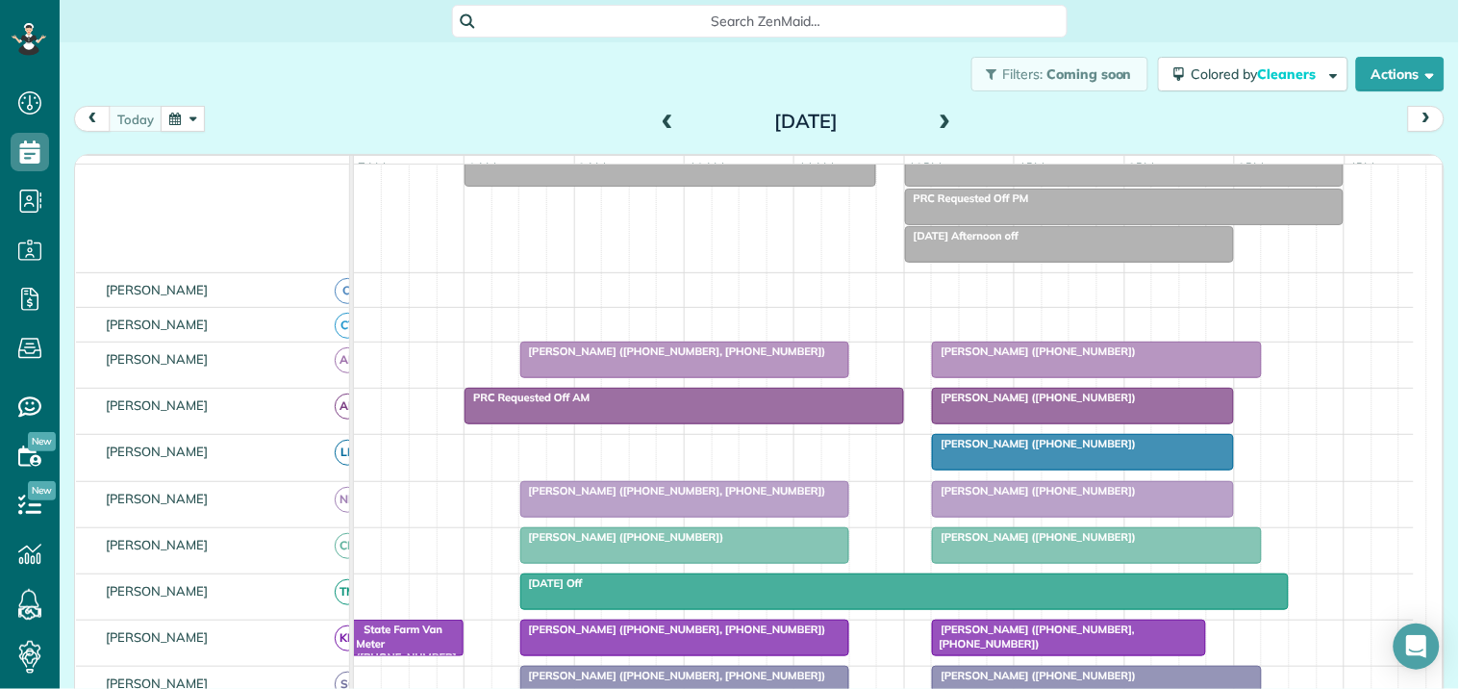
scroll to position [251, 0]
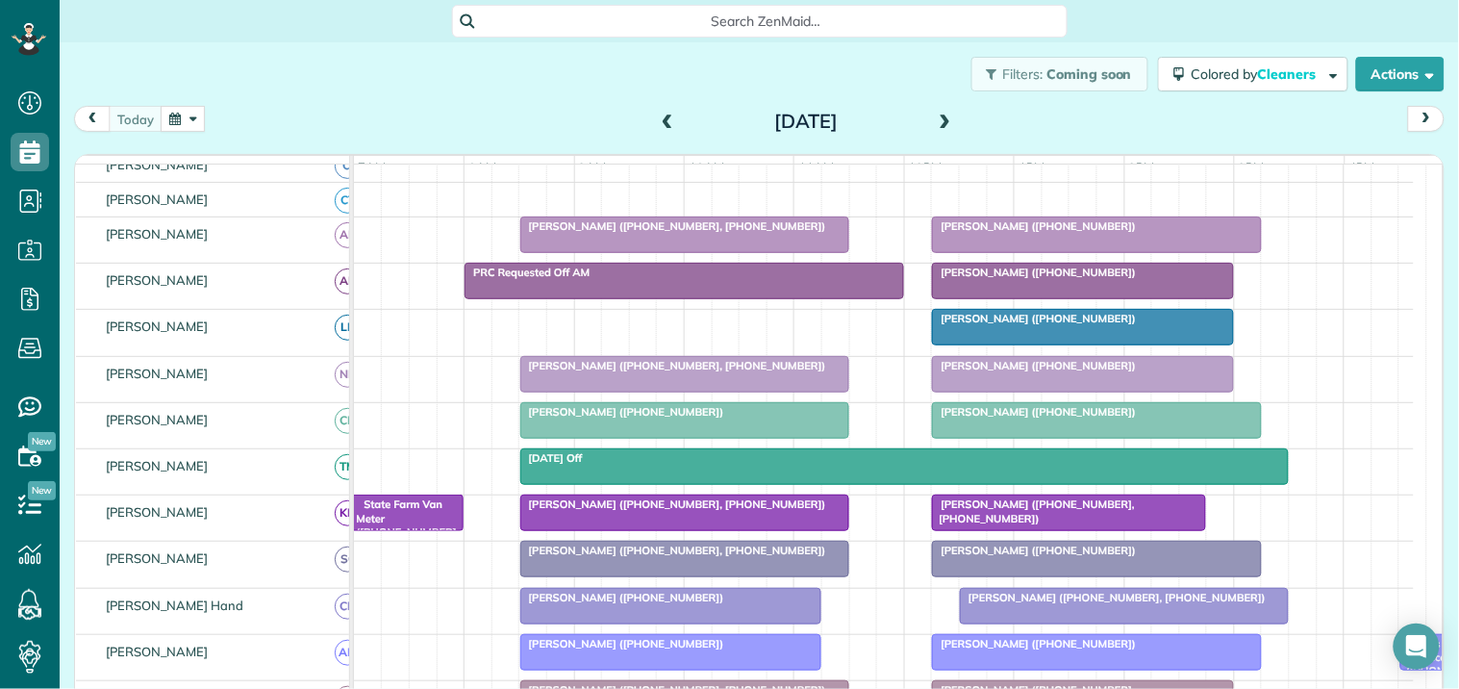
click at [1070, 233] on span "[PERSON_NAME] ([PHONE_NUMBER])" at bounding box center [1034, 225] width 206 height 13
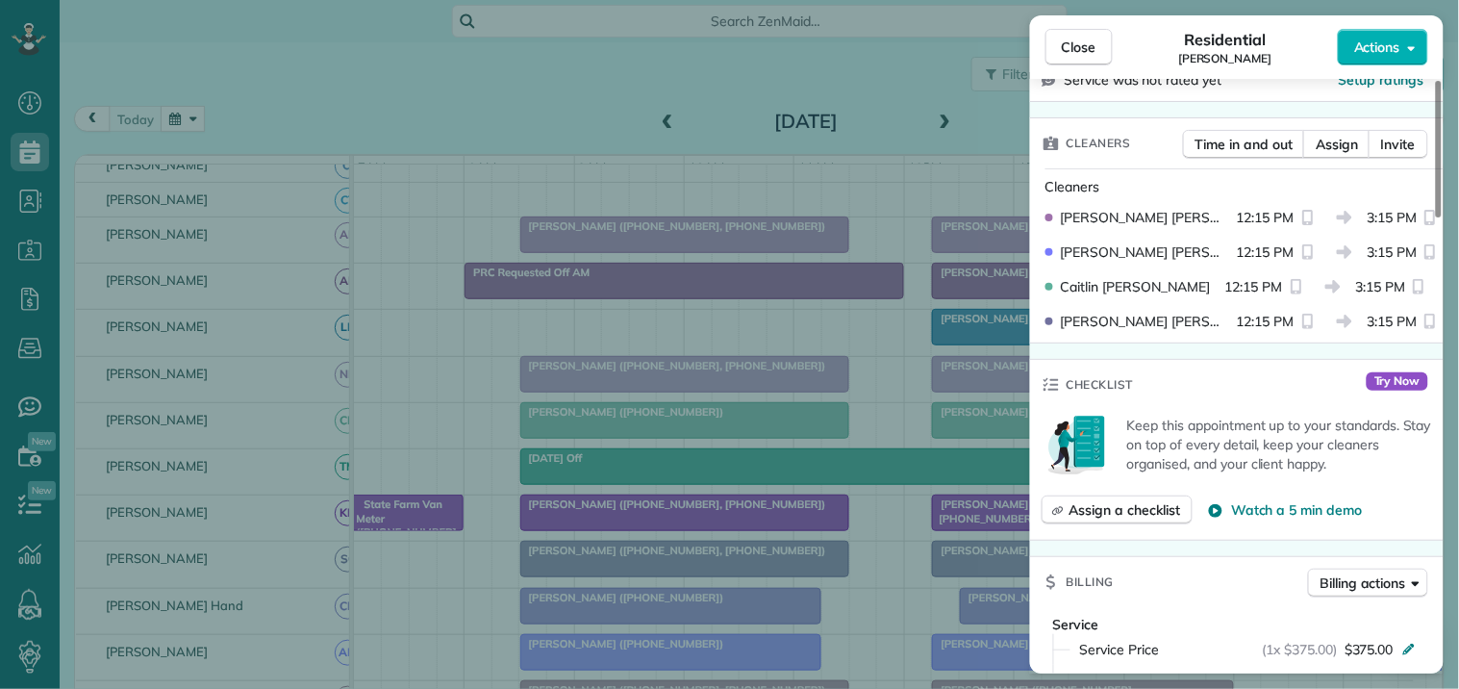
scroll to position [427, 0]
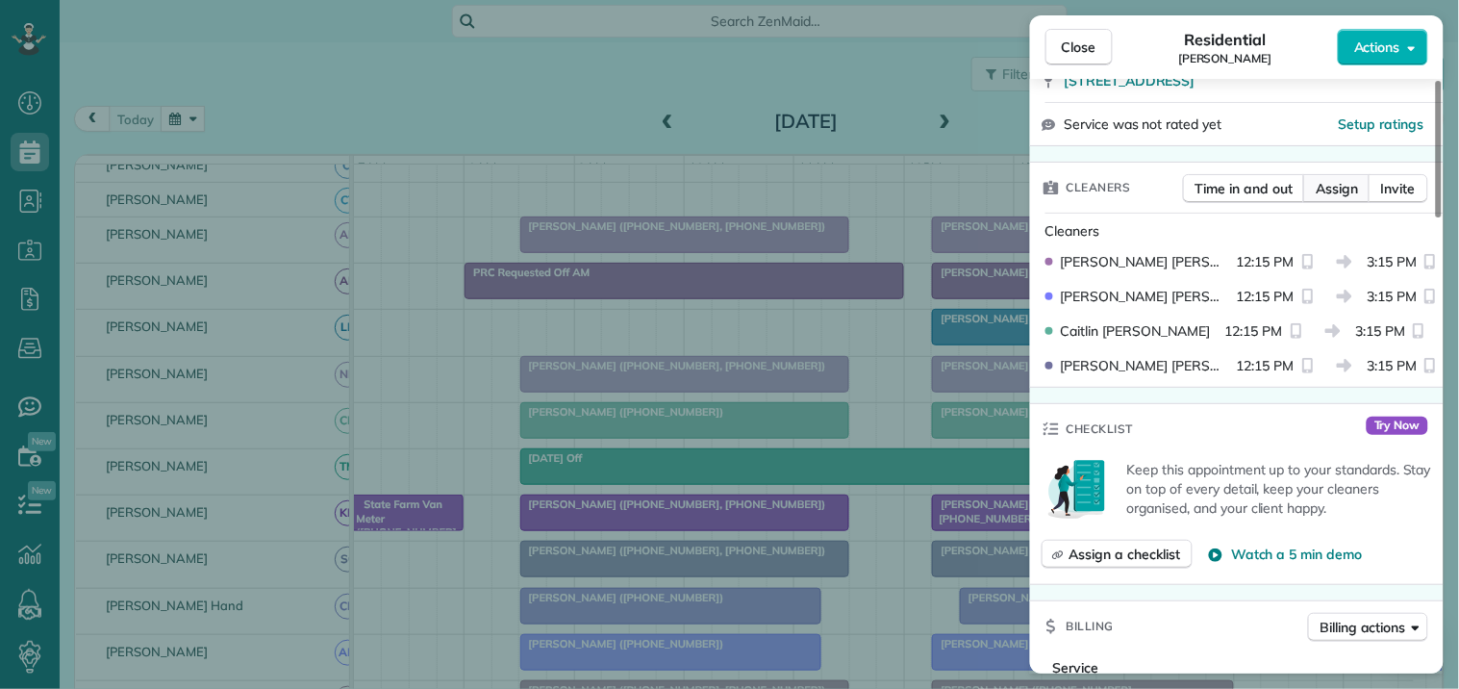
click at [1349, 188] on span "Assign" at bounding box center [1337, 188] width 42 height 19
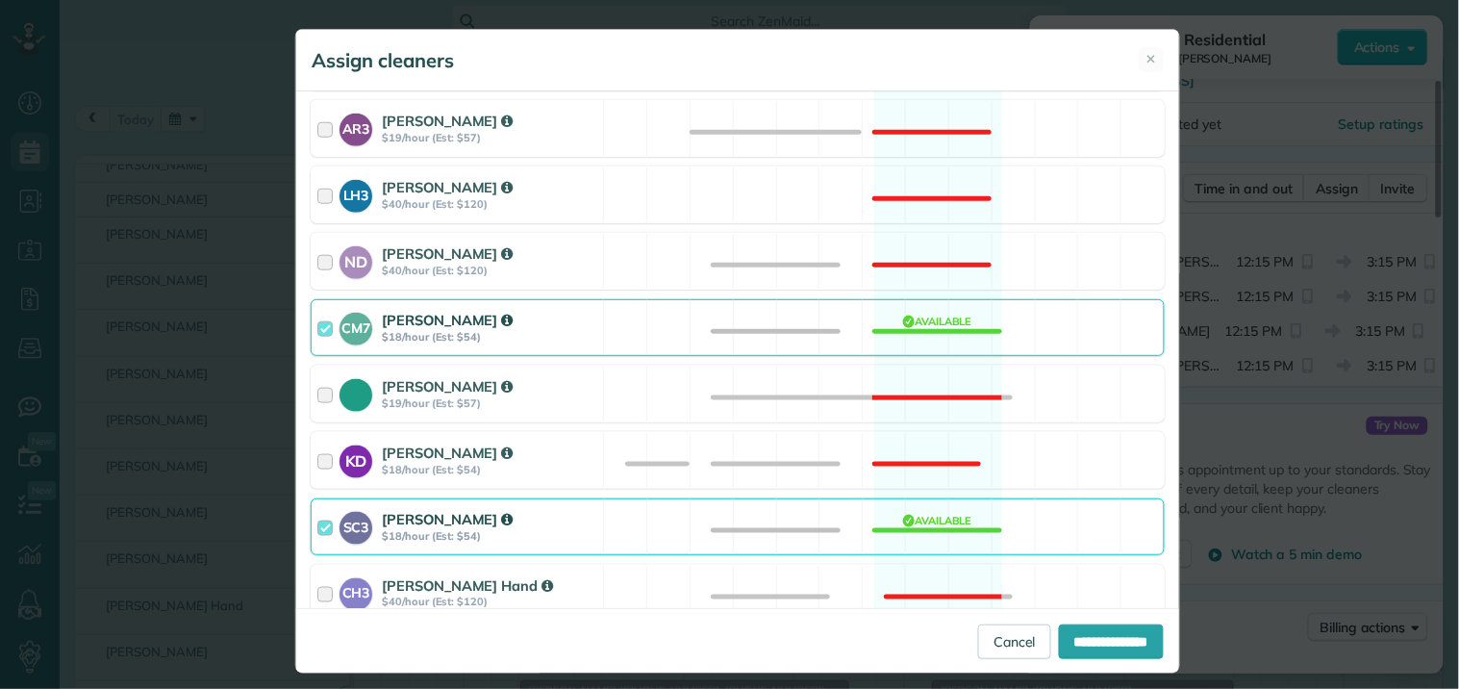
scroll to position [534, 0]
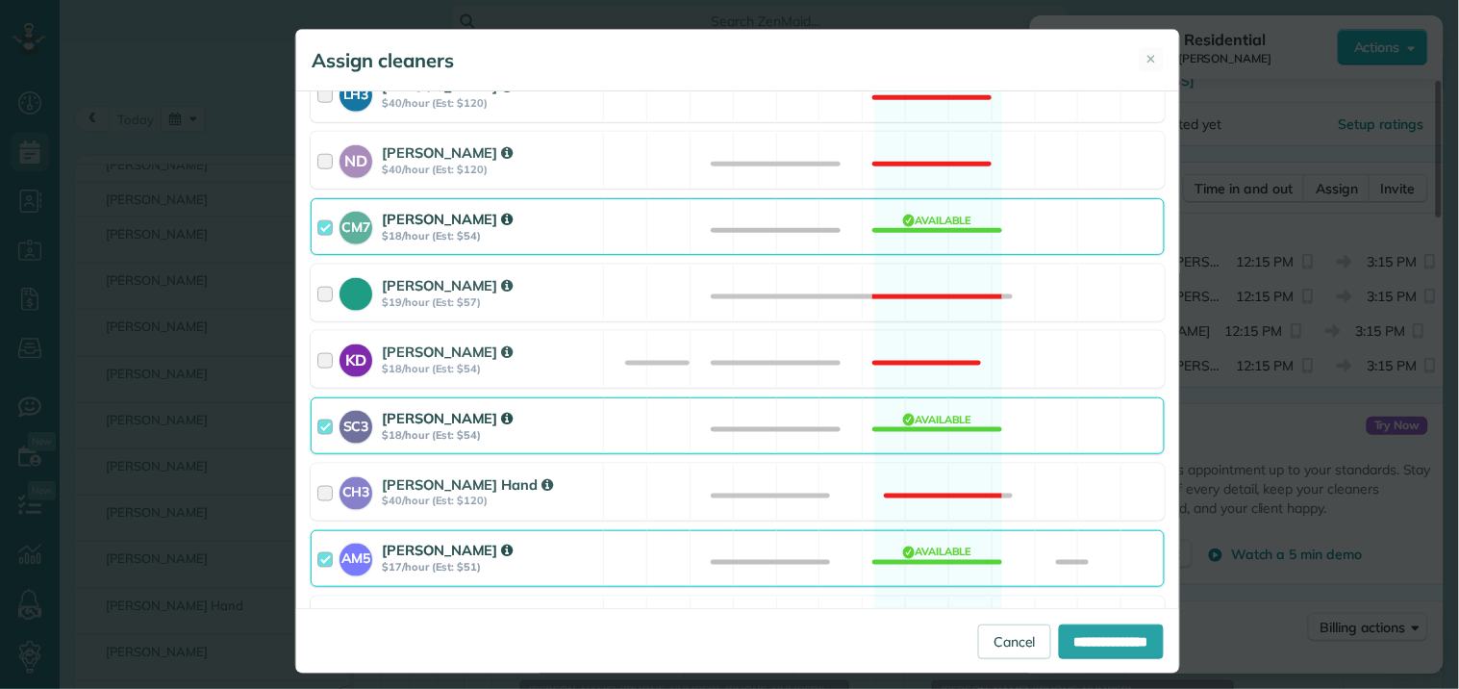
click at [908, 219] on div "CM7 Caitlin Miller $18/hour (Est: $54) Available" at bounding box center [738, 226] width 854 height 57
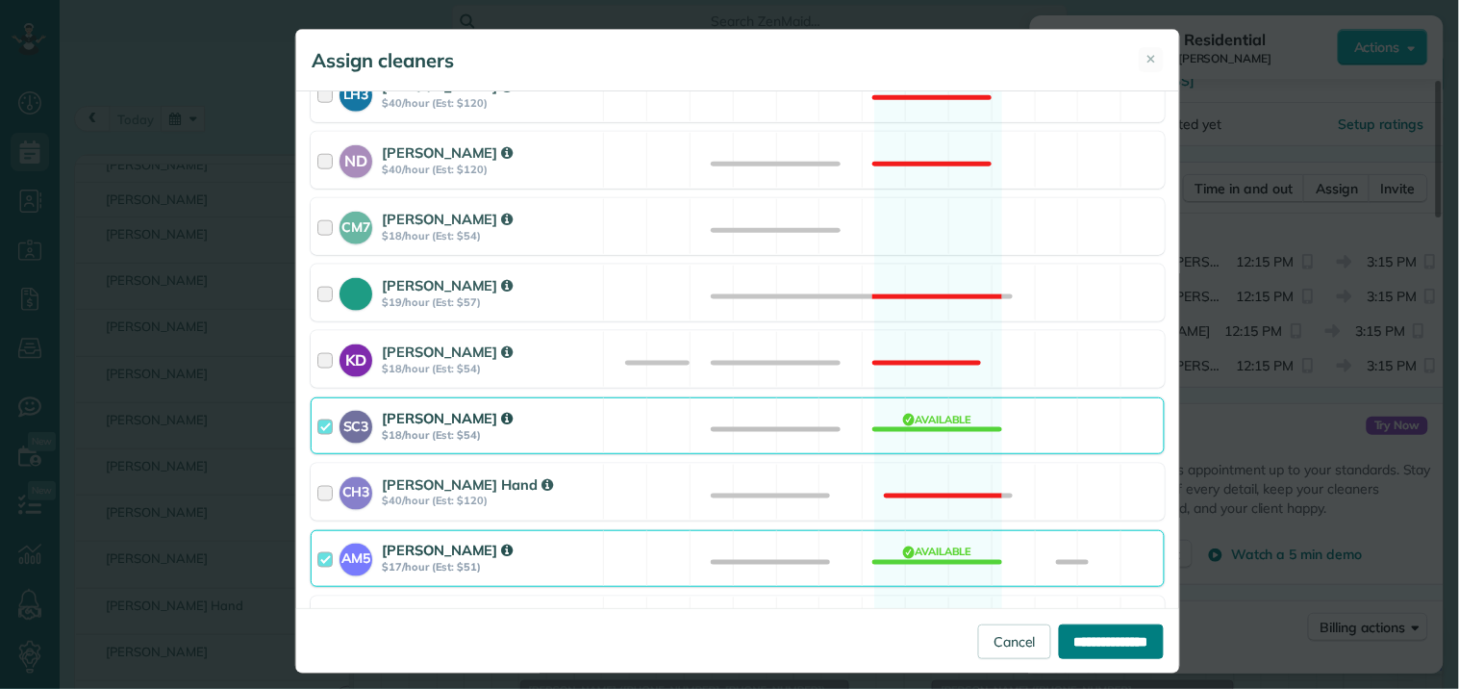
click at [1087, 637] on input "**********" at bounding box center [1111, 641] width 105 height 35
type input "**********"
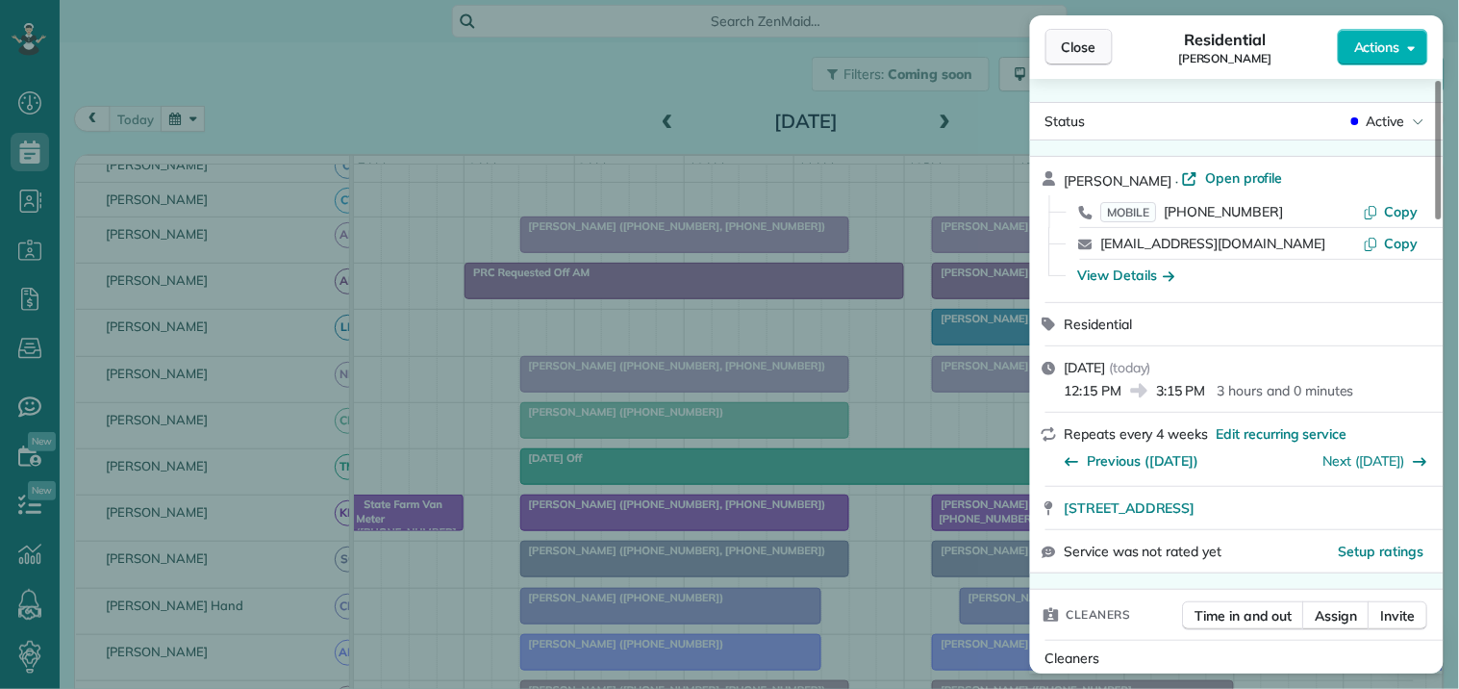
click at [1082, 46] on span "Close" at bounding box center [1079, 47] width 35 height 19
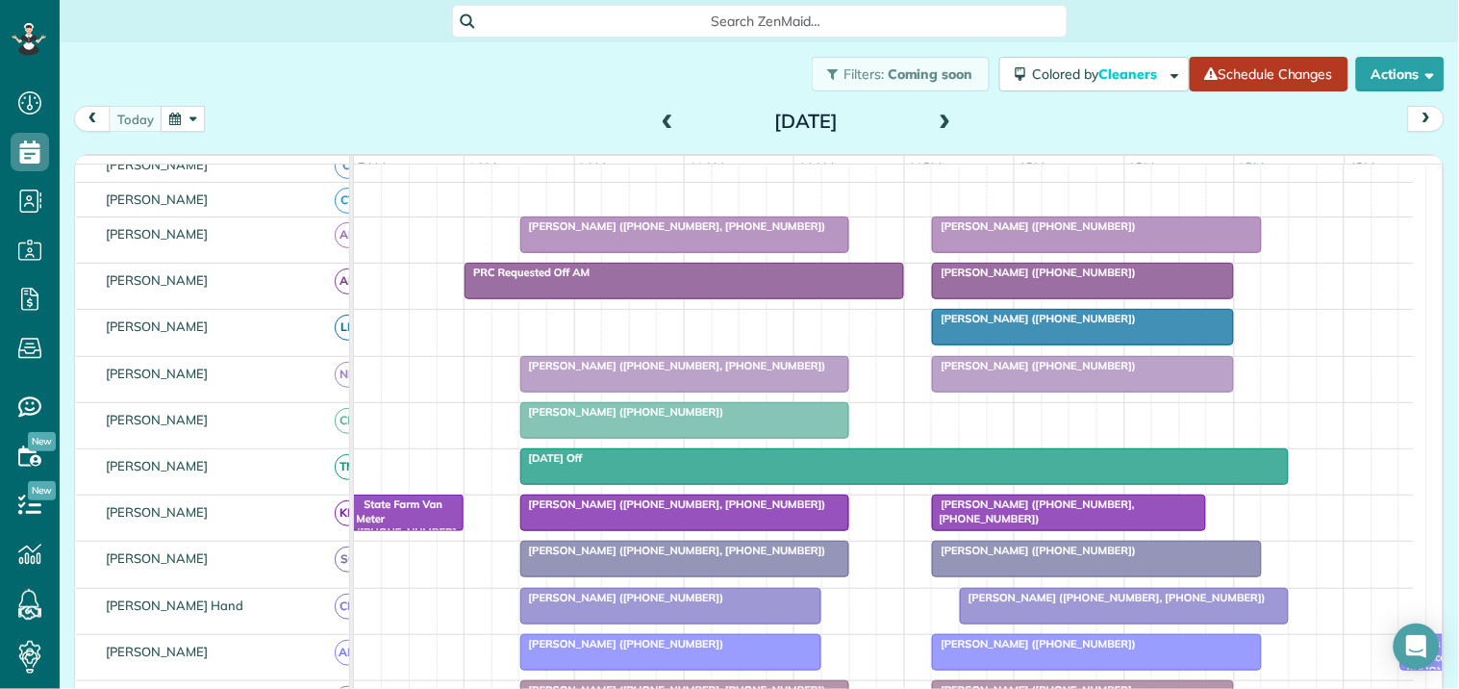
click at [1253, 72] on link "Schedule Changes" at bounding box center [1269, 74] width 159 height 35
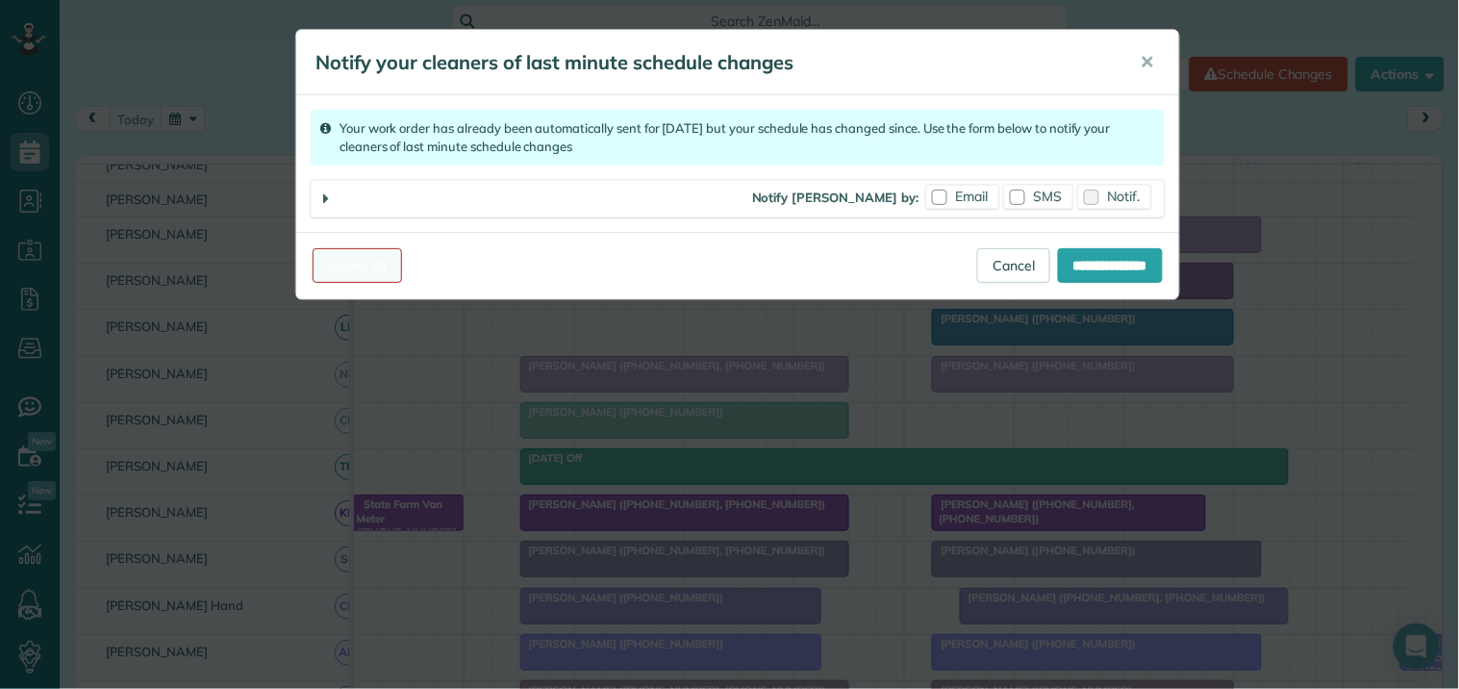
click at [373, 265] on link "Ignore All" at bounding box center [357, 265] width 89 height 35
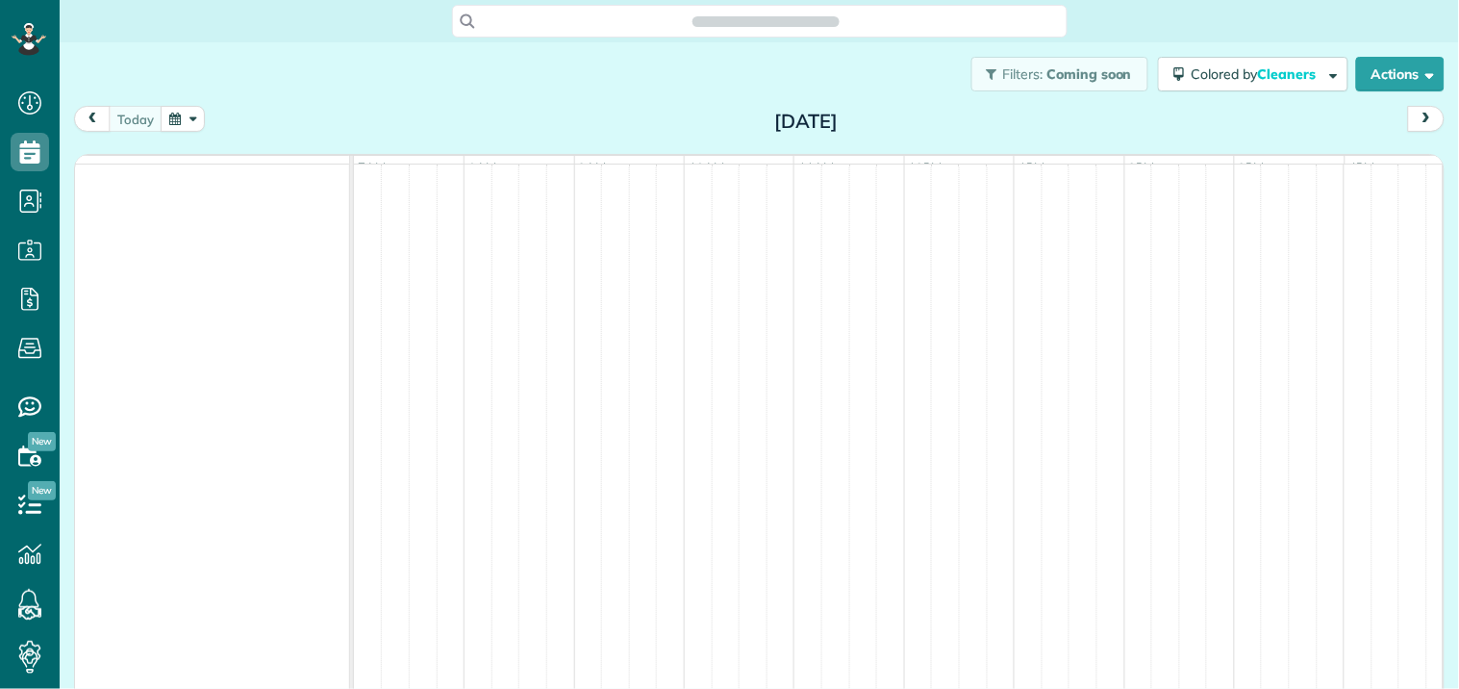
scroll to position [8, 8]
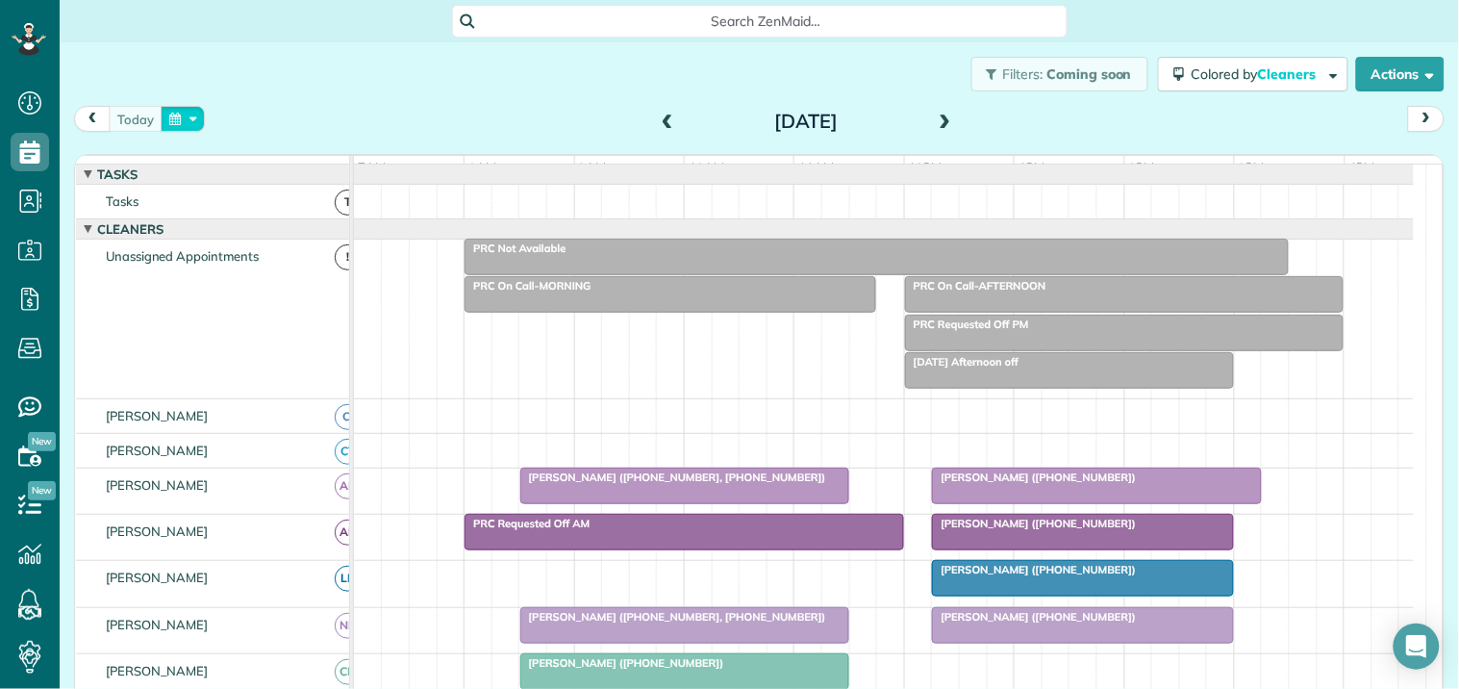
click at [198, 116] on button "button" at bounding box center [183, 119] width 44 height 26
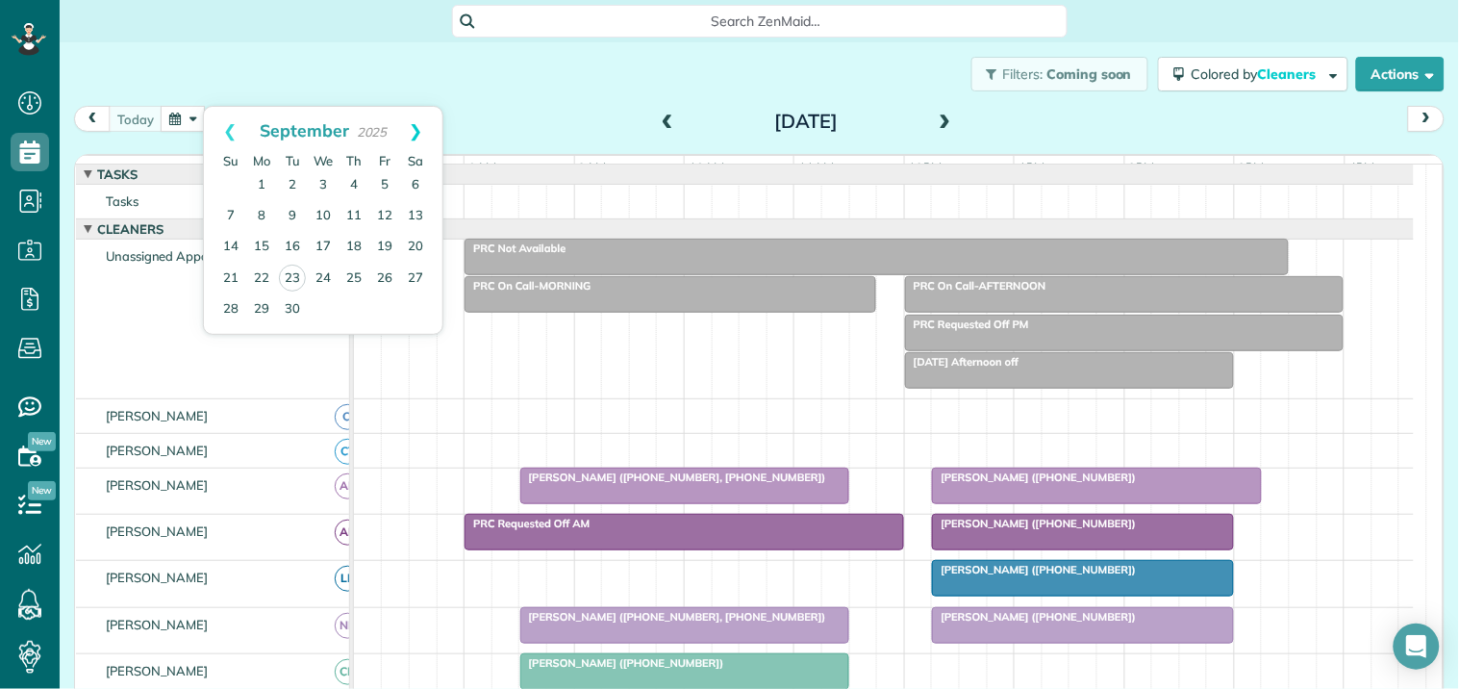
click at [418, 129] on link "Next" at bounding box center [416, 131] width 53 height 48
click at [296, 274] on link "21" at bounding box center [292, 278] width 31 height 31
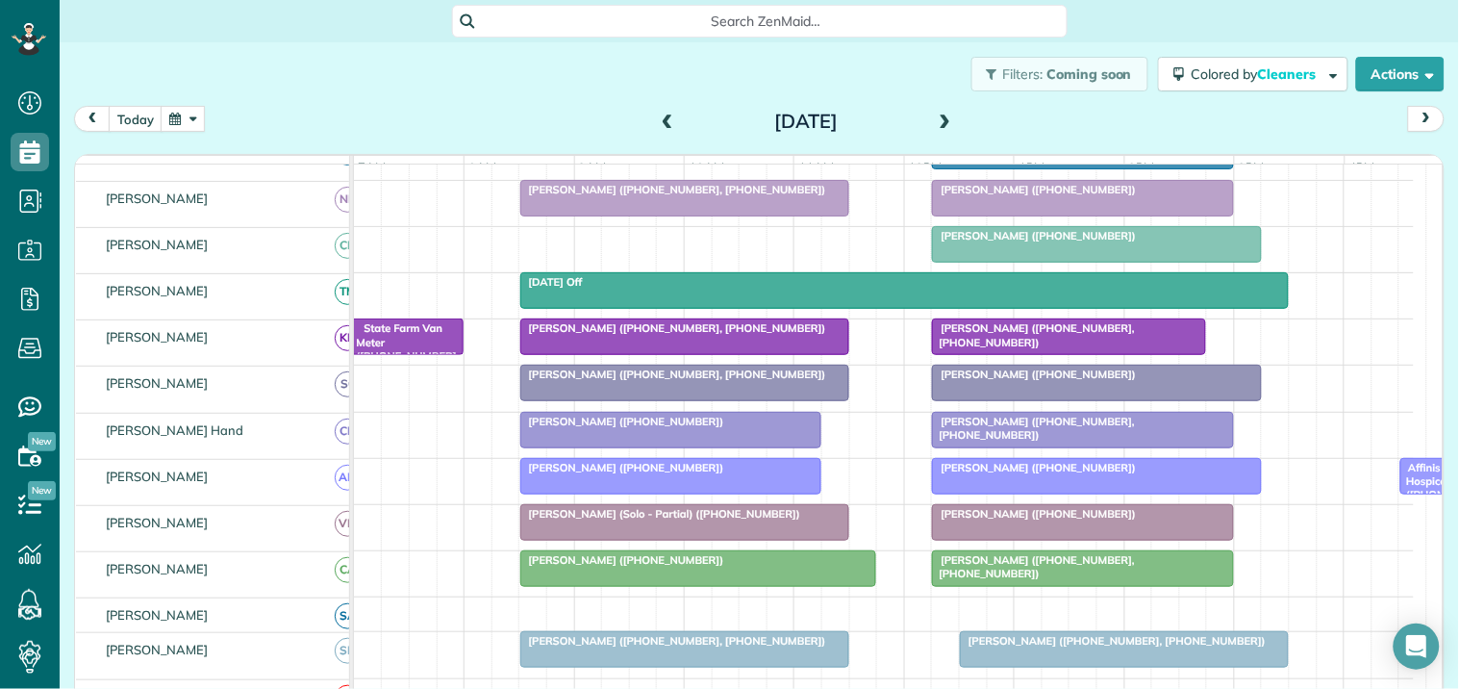
scroll to position [427, 0]
click at [668, 110] on span at bounding box center [667, 122] width 21 height 29
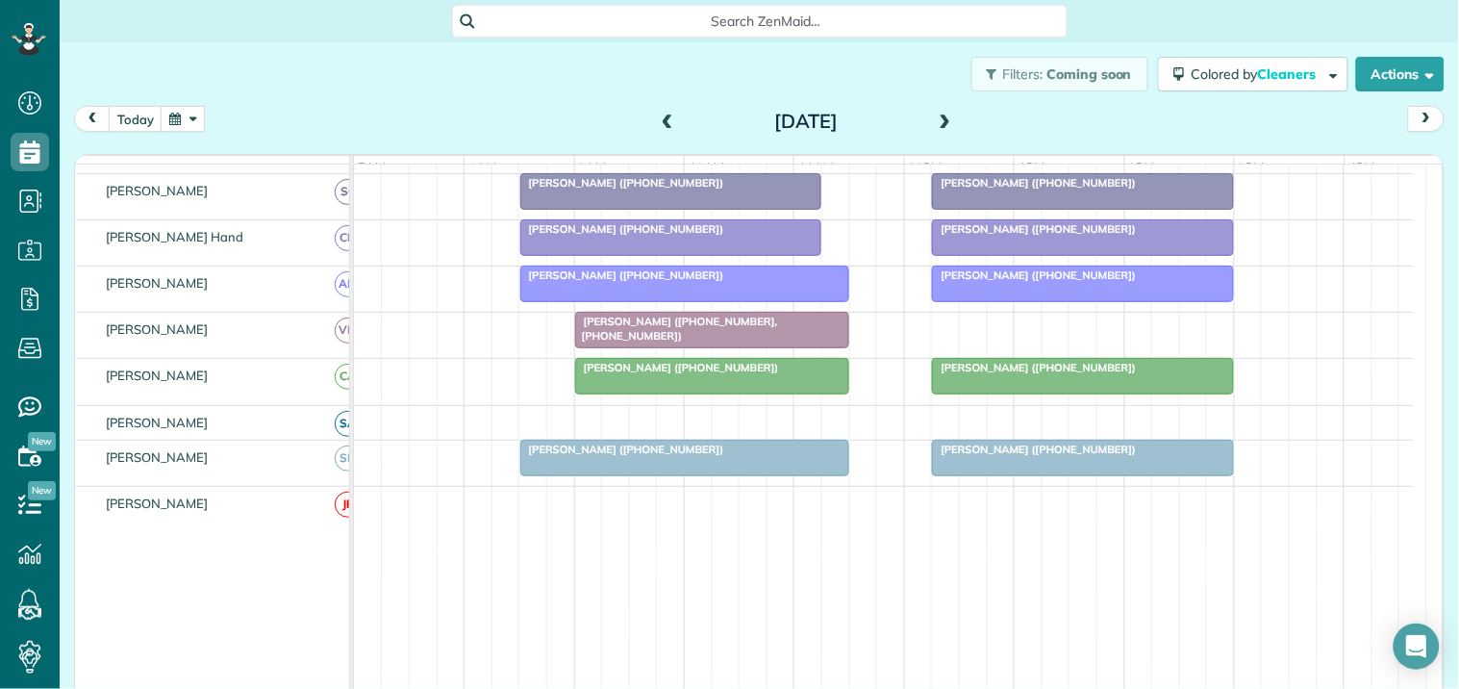
scroll to position [0, 0]
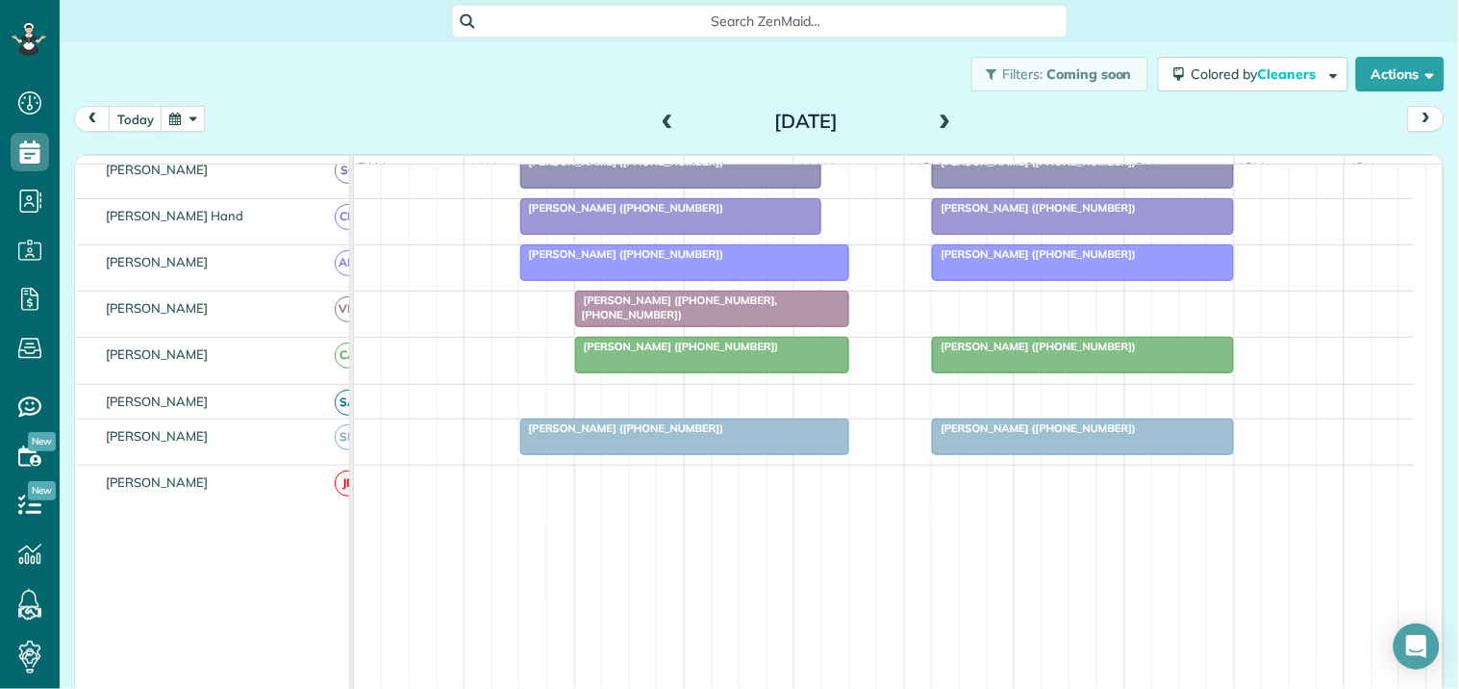
click at [187, 115] on button "button" at bounding box center [183, 119] width 44 height 26
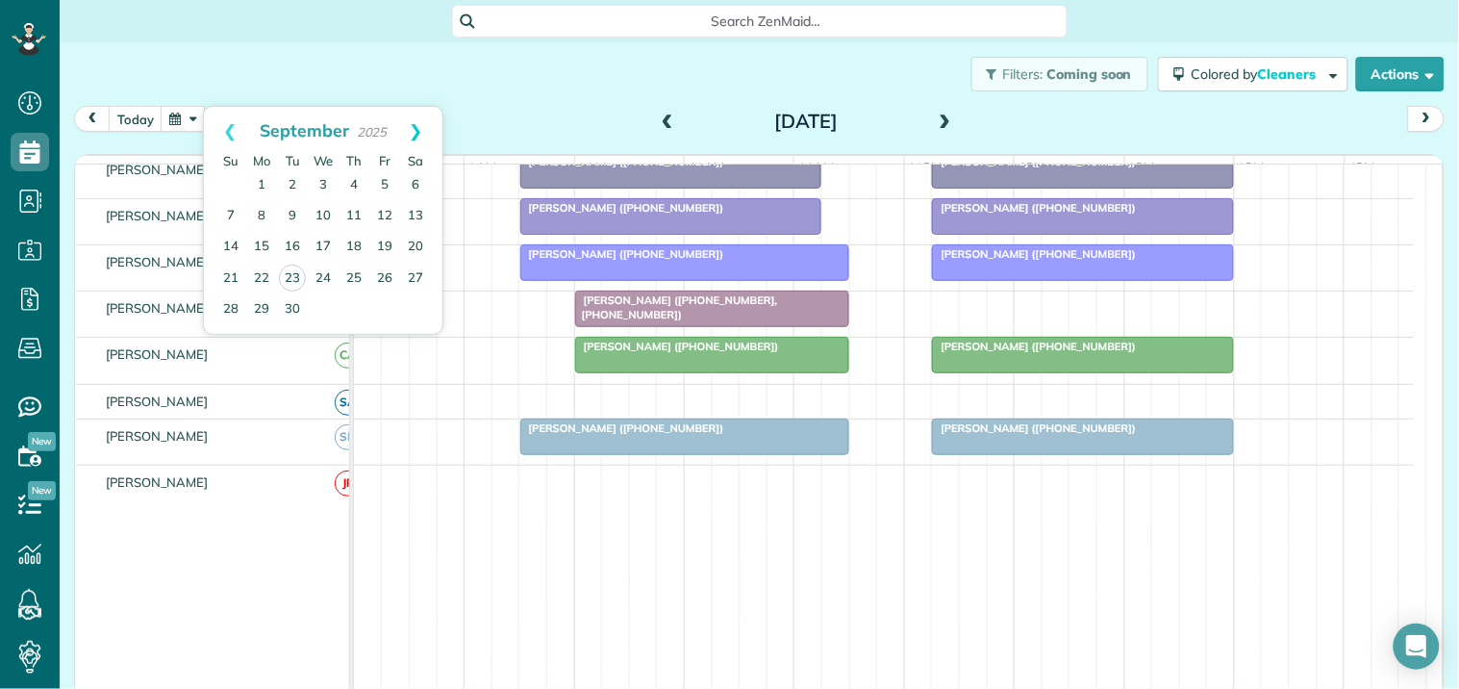
click at [419, 126] on link "Next" at bounding box center [416, 131] width 53 height 48
click at [253, 271] on link "17" at bounding box center [261, 278] width 31 height 31
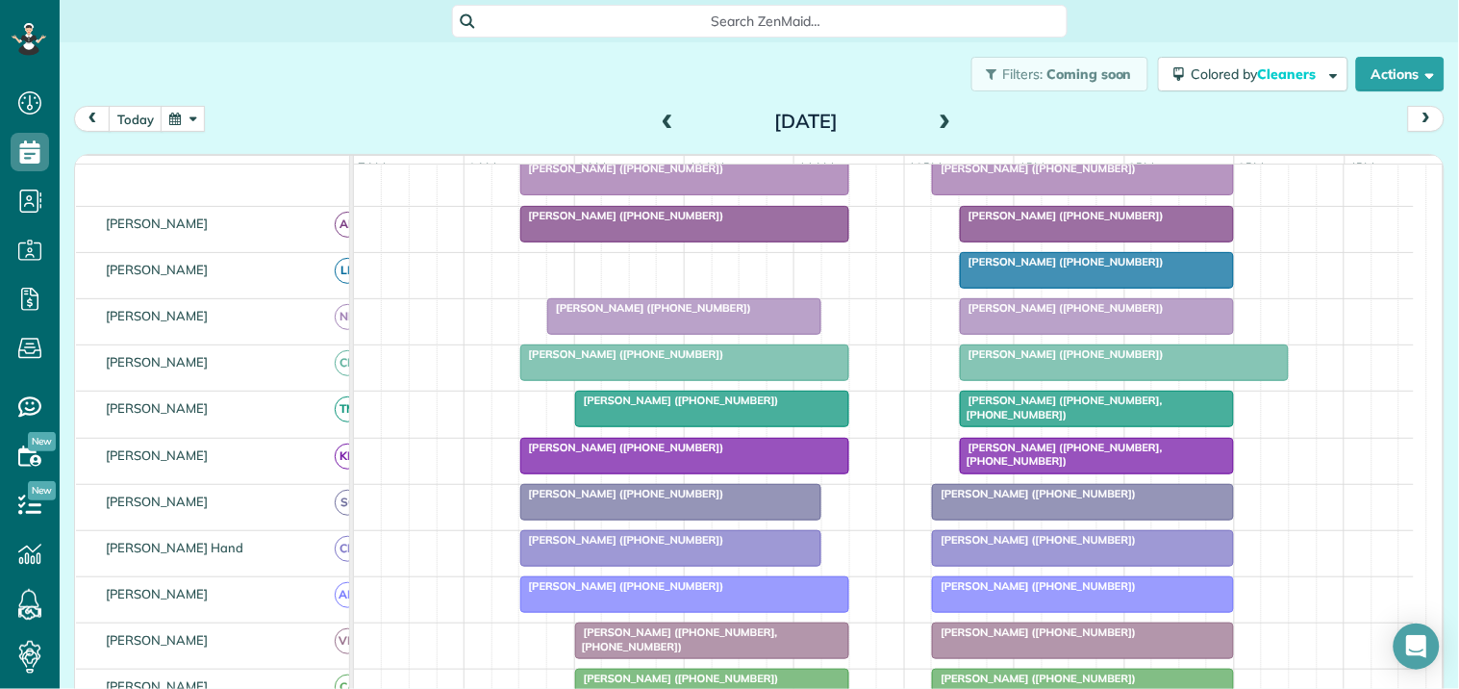
click at [935, 119] on span at bounding box center [945, 121] width 21 height 17
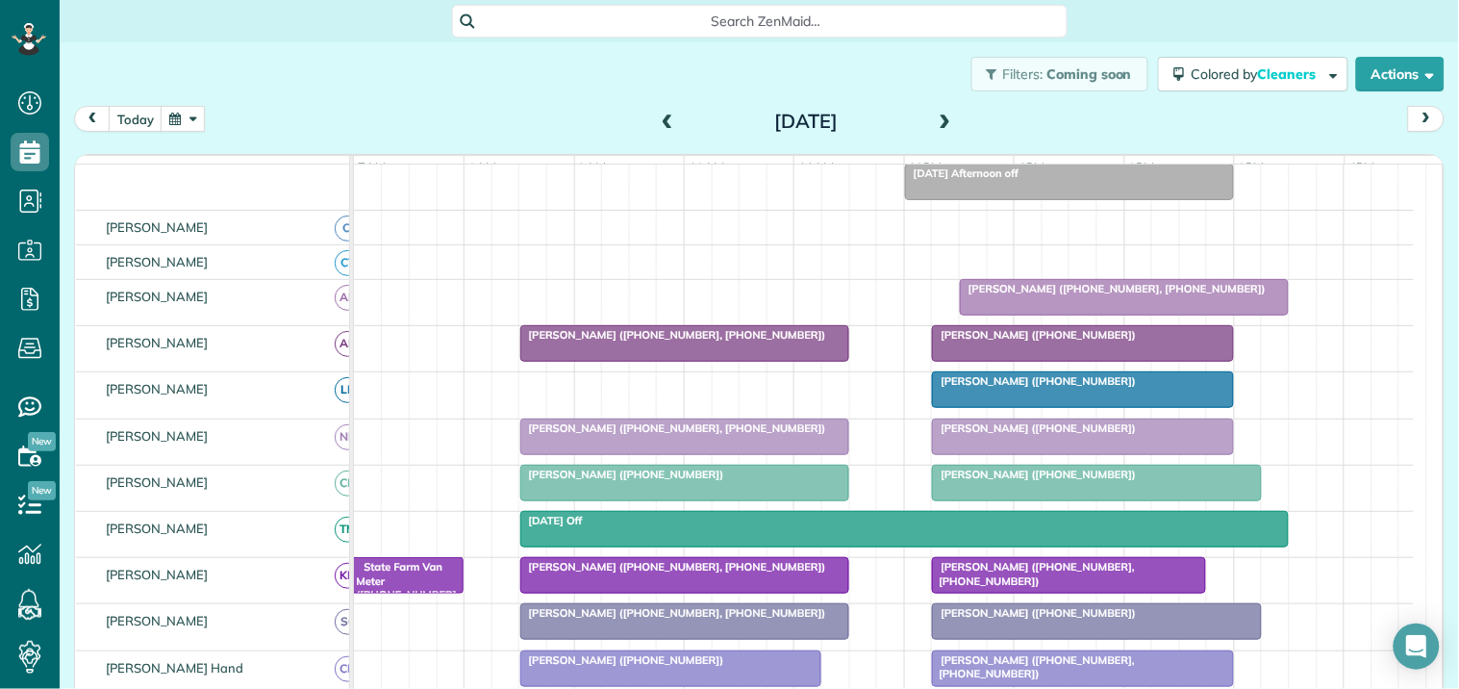
click at [177, 116] on button "button" at bounding box center [183, 119] width 44 height 26
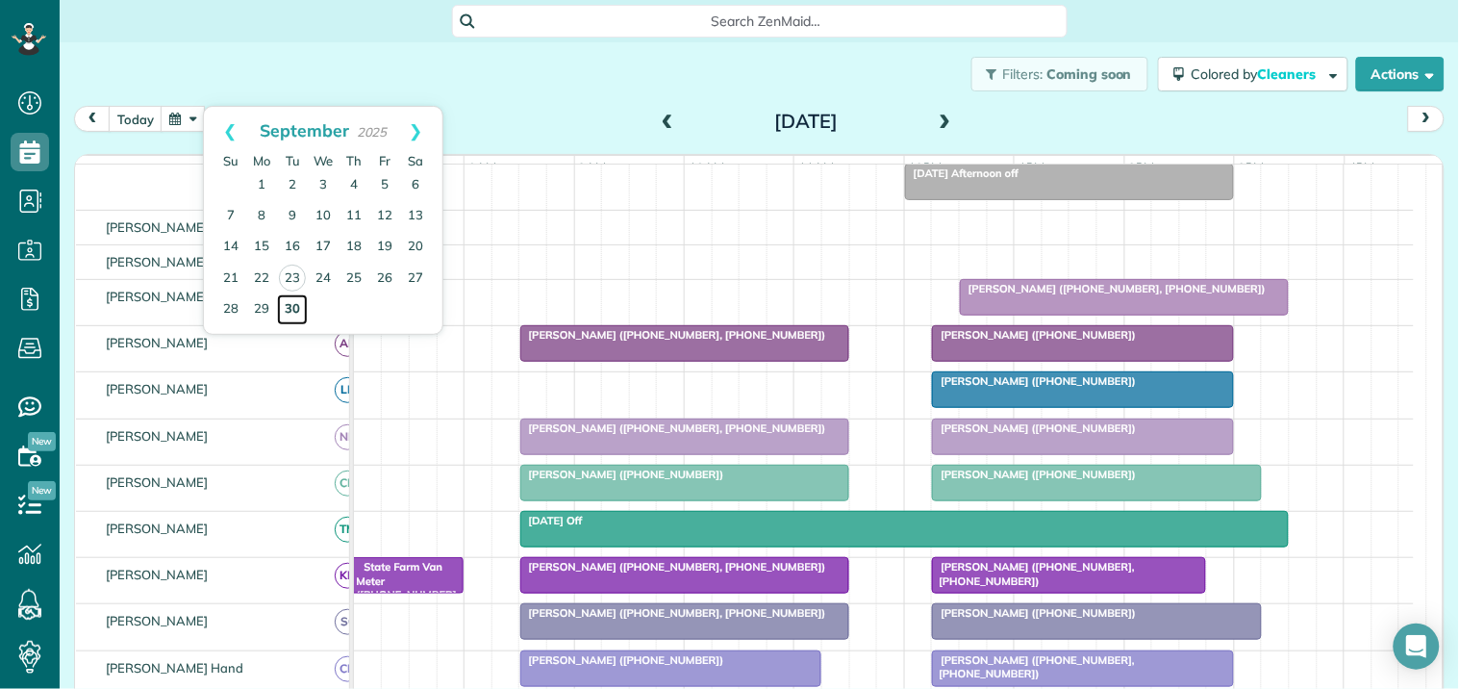
click at [285, 305] on link "30" at bounding box center [292, 309] width 31 height 31
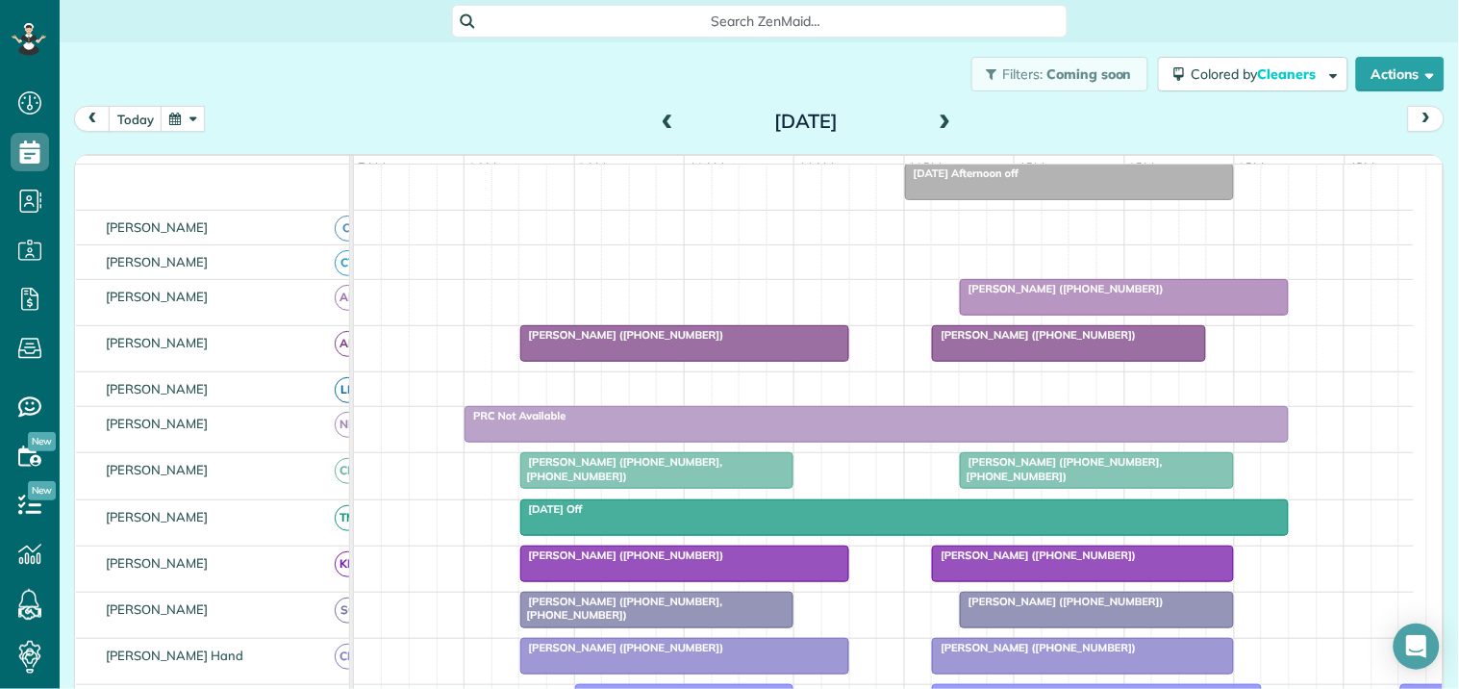
click at [943, 118] on span at bounding box center [945, 121] width 21 height 17
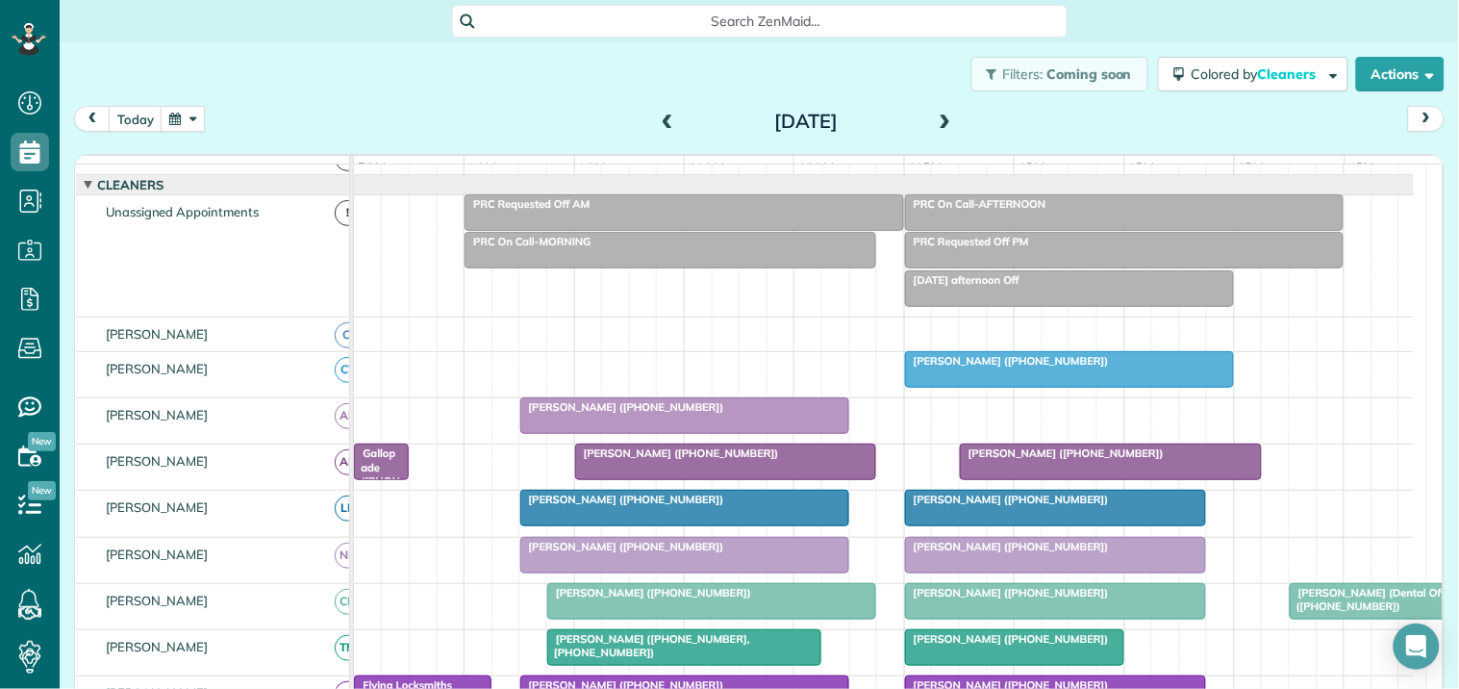
click at [664, 116] on span at bounding box center [667, 121] width 21 height 17
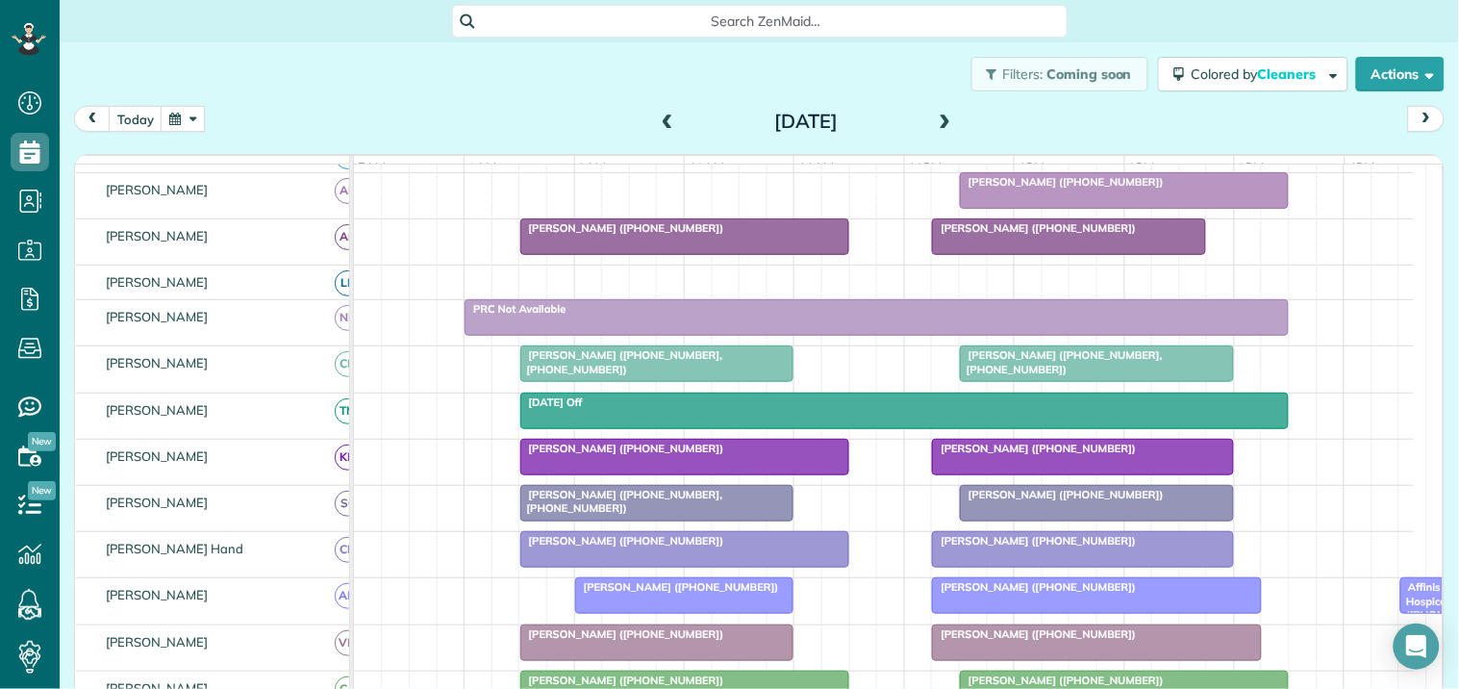
click at [194, 119] on button "button" at bounding box center [183, 119] width 44 height 26
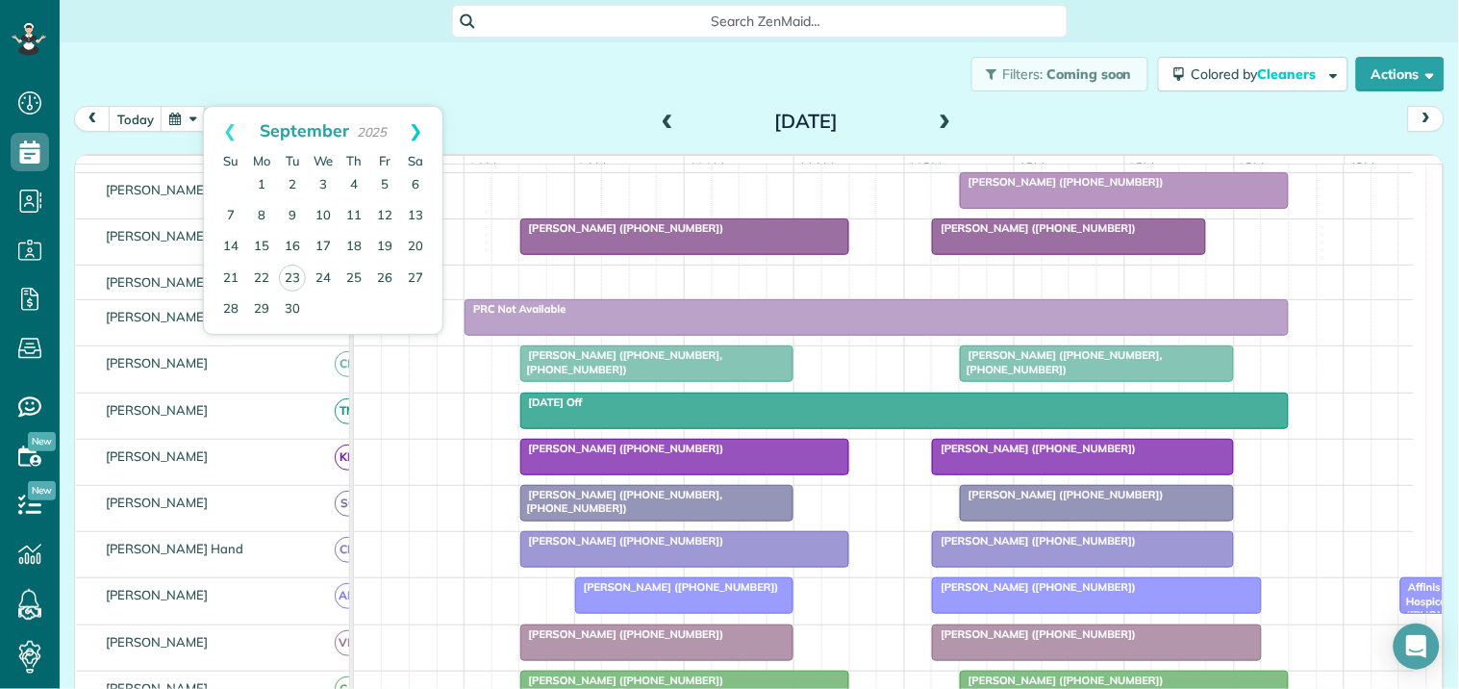
click at [418, 127] on link "Next" at bounding box center [416, 131] width 53 height 48
click at [292, 238] on link "14" at bounding box center [292, 247] width 31 height 31
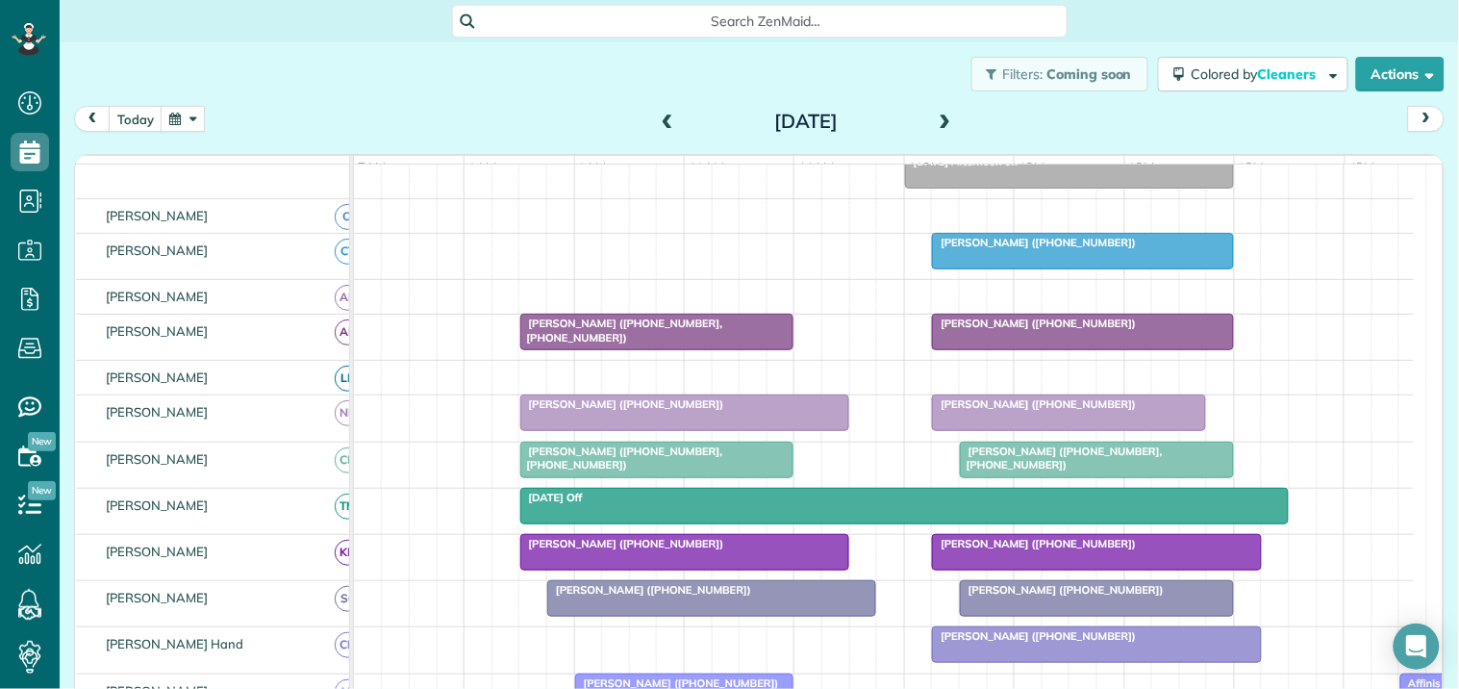
click at [193, 109] on button "button" at bounding box center [183, 119] width 44 height 26
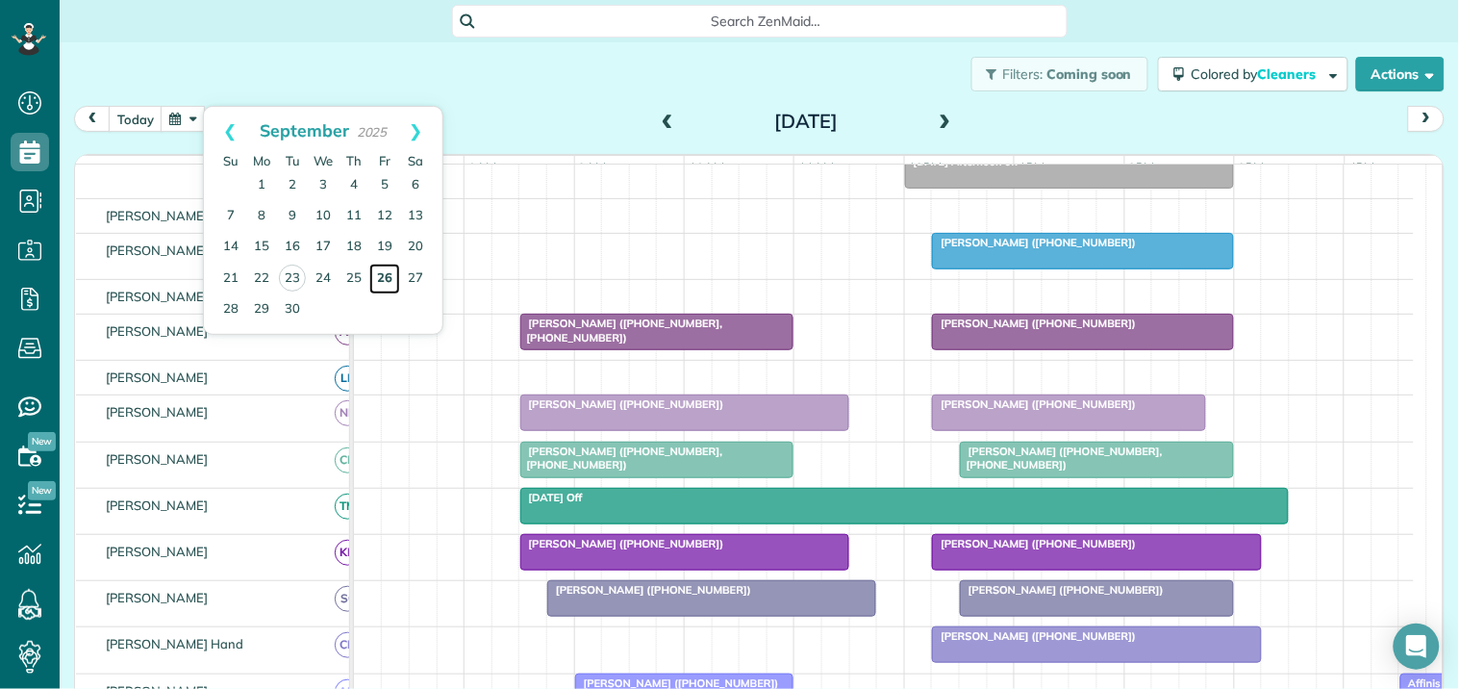
click at [388, 271] on link "26" at bounding box center [384, 279] width 31 height 31
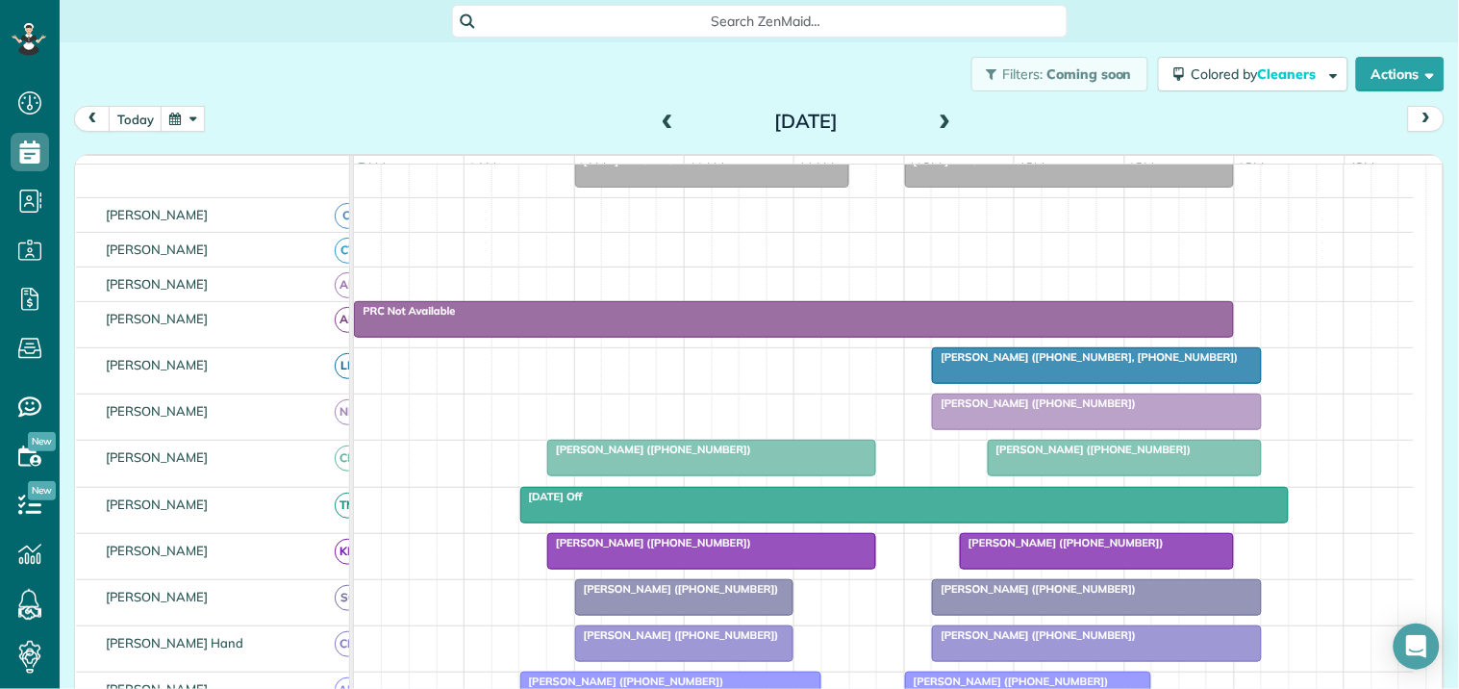
click at [686, 456] on span "Tracy Rowell (+14047025683)" at bounding box center [649, 448] width 206 height 13
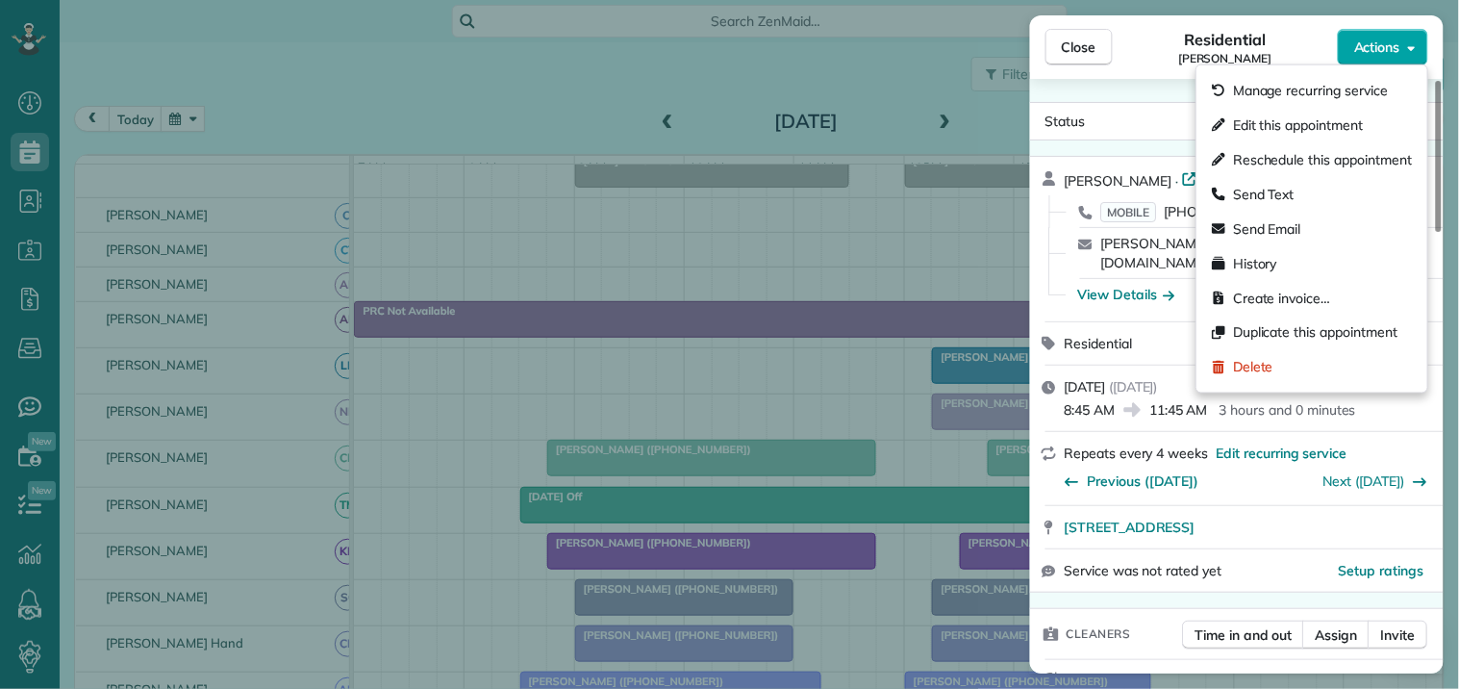
click at [1391, 52] on span "Actions" at bounding box center [1377, 47] width 46 height 19
click at [1274, 118] on span "Edit this appointment" at bounding box center [1298, 124] width 130 height 19
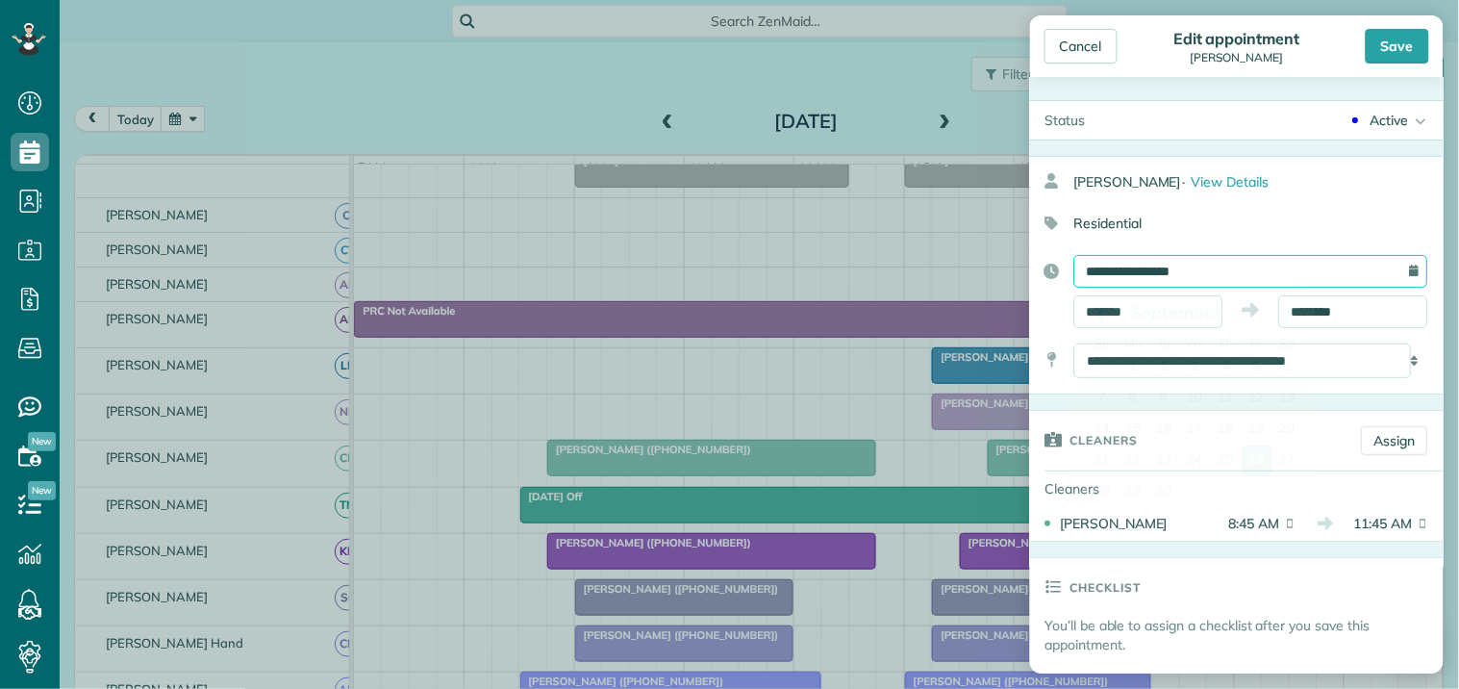
click at [1189, 271] on input "**********" at bounding box center [1251, 271] width 354 height 33
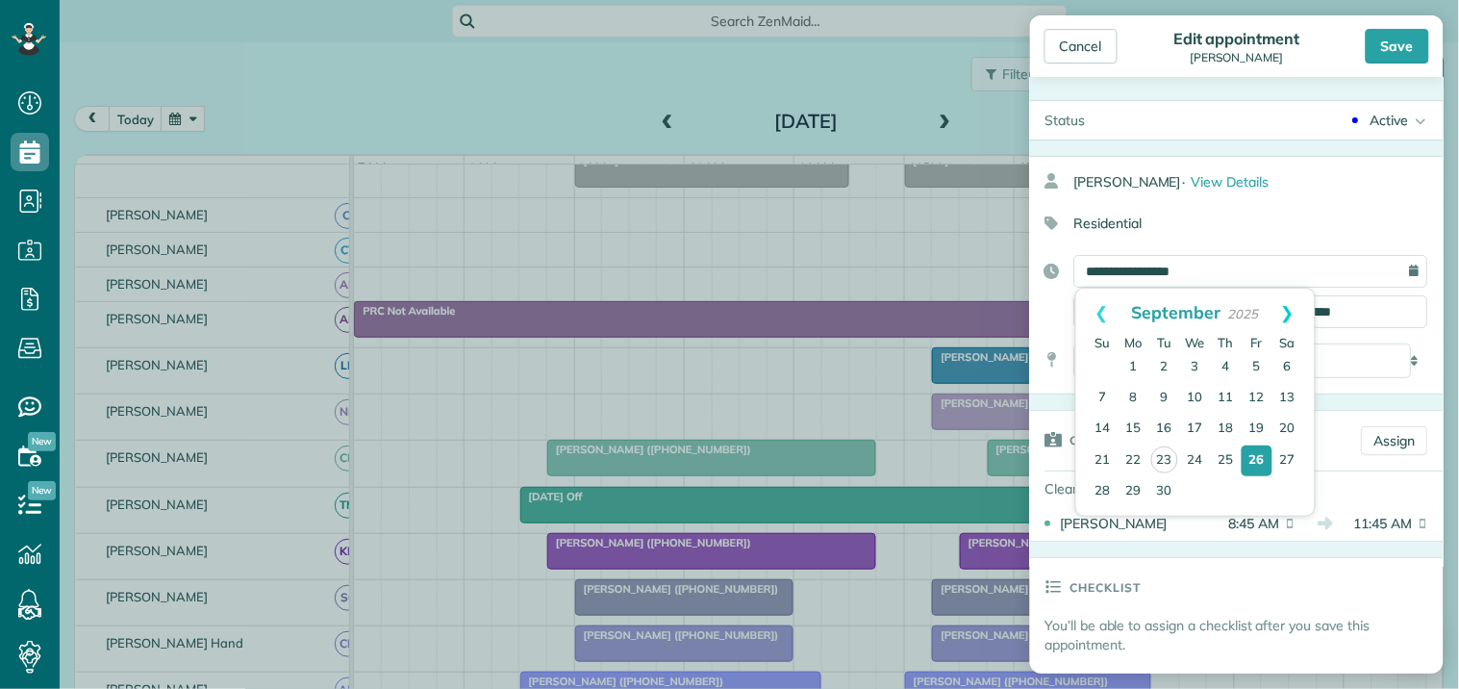
click at [1287, 308] on link "Next" at bounding box center [1288, 313] width 53 height 48
click at [1164, 455] on link "21" at bounding box center [1164, 459] width 31 height 31
type input "**********"
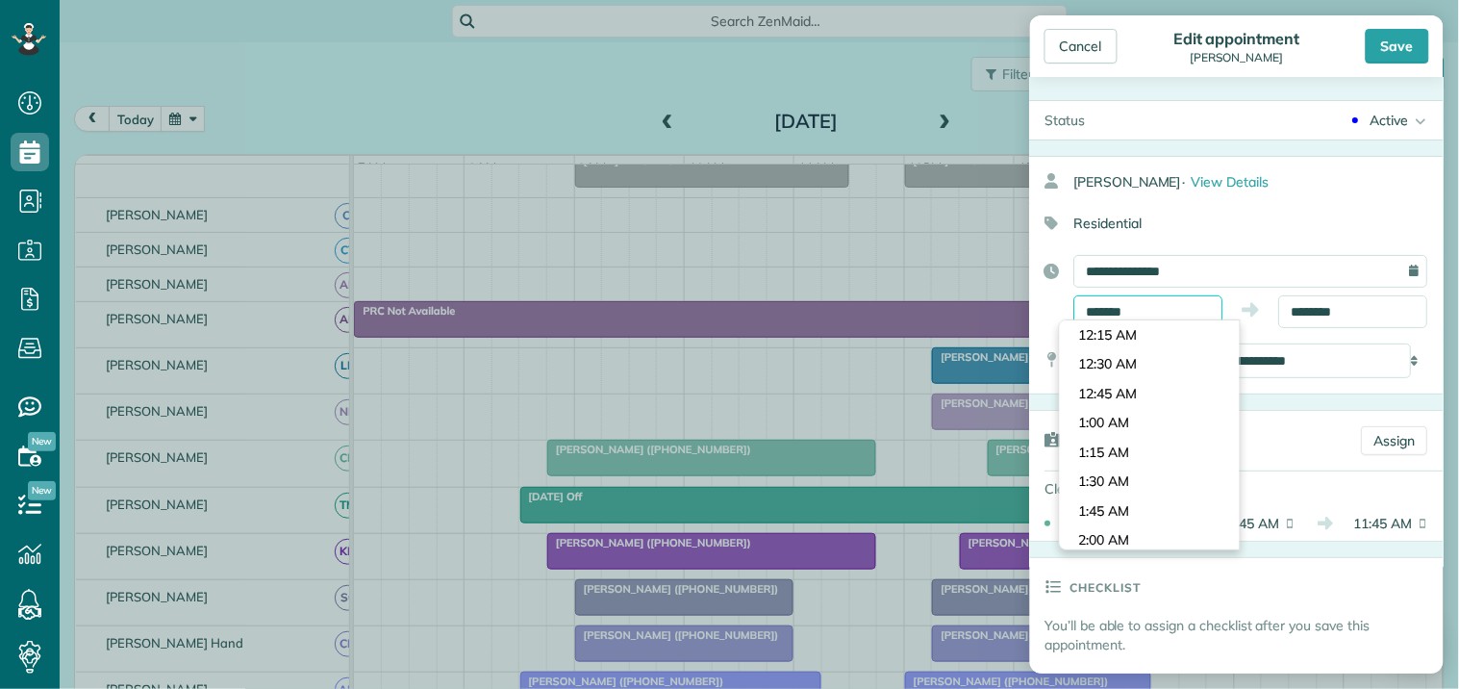
click at [1147, 301] on input "*******" at bounding box center [1148, 311] width 149 height 33
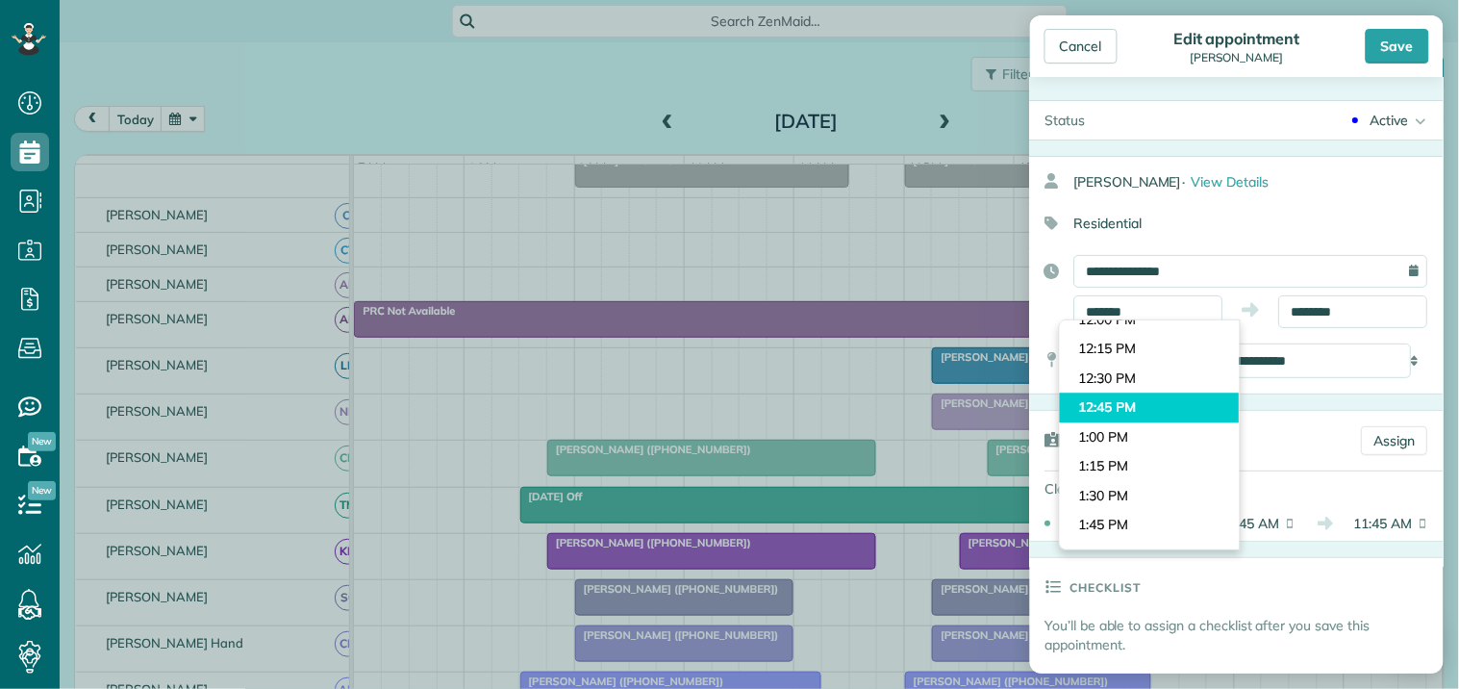
type input "********"
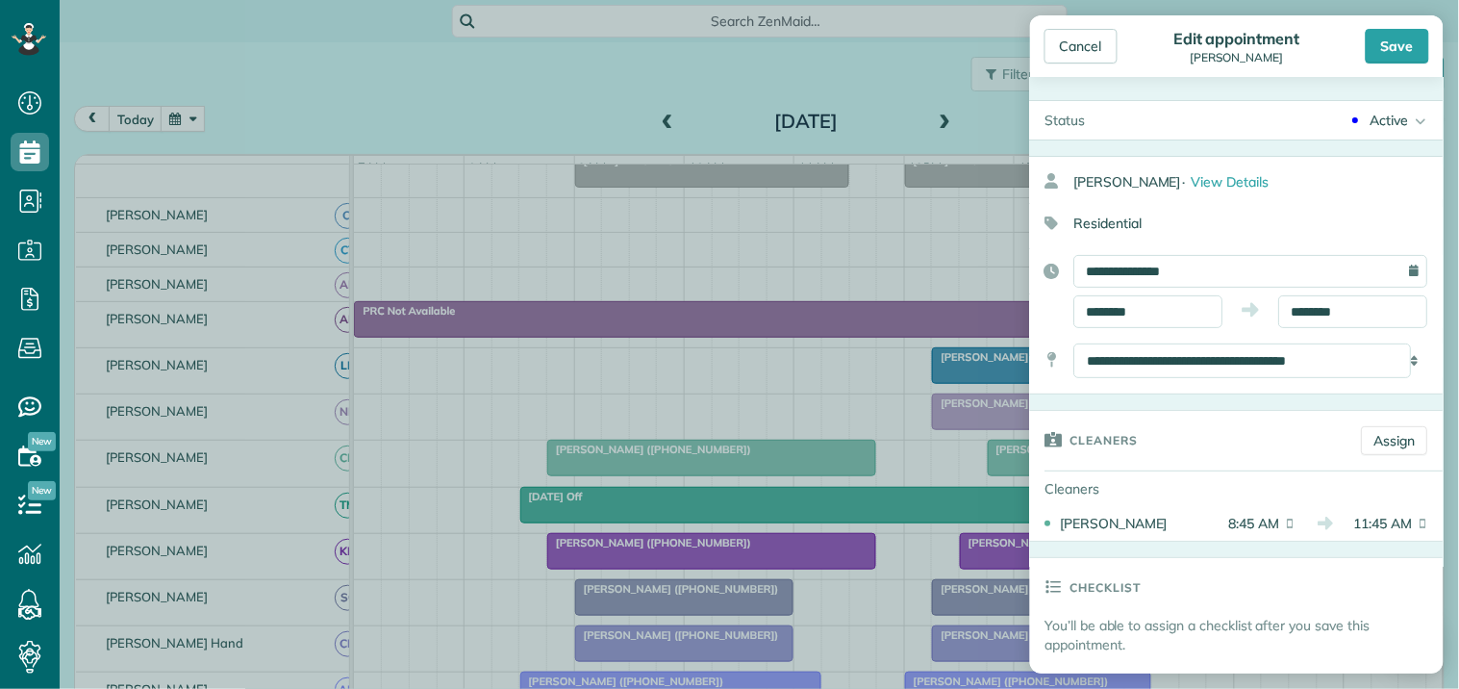
click at [1118, 397] on body "Dashboard Scheduling Calendar View List View Dispatch View - Weekly scheduling …" at bounding box center [729, 344] width 1459 height 689
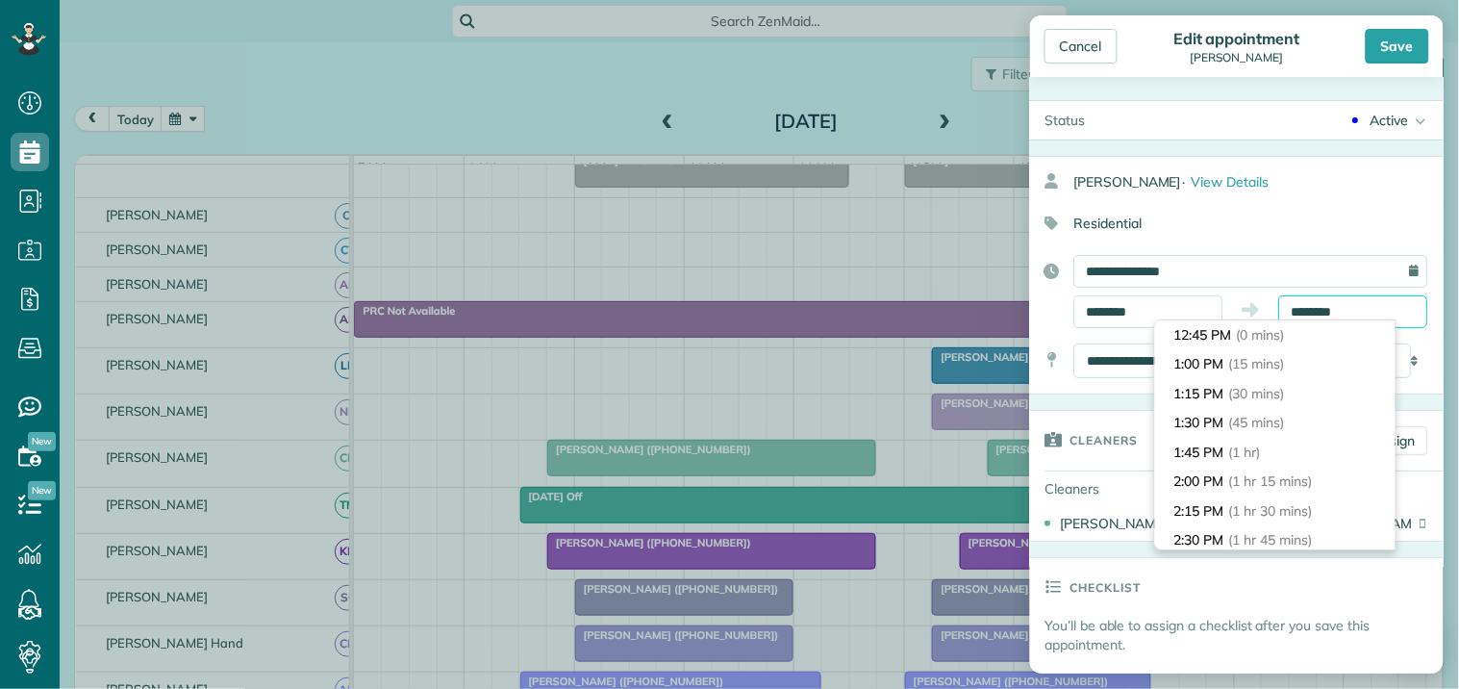
click at [1325, 305] on input "********" at bounding box center [1353, 311] width 149 height 33
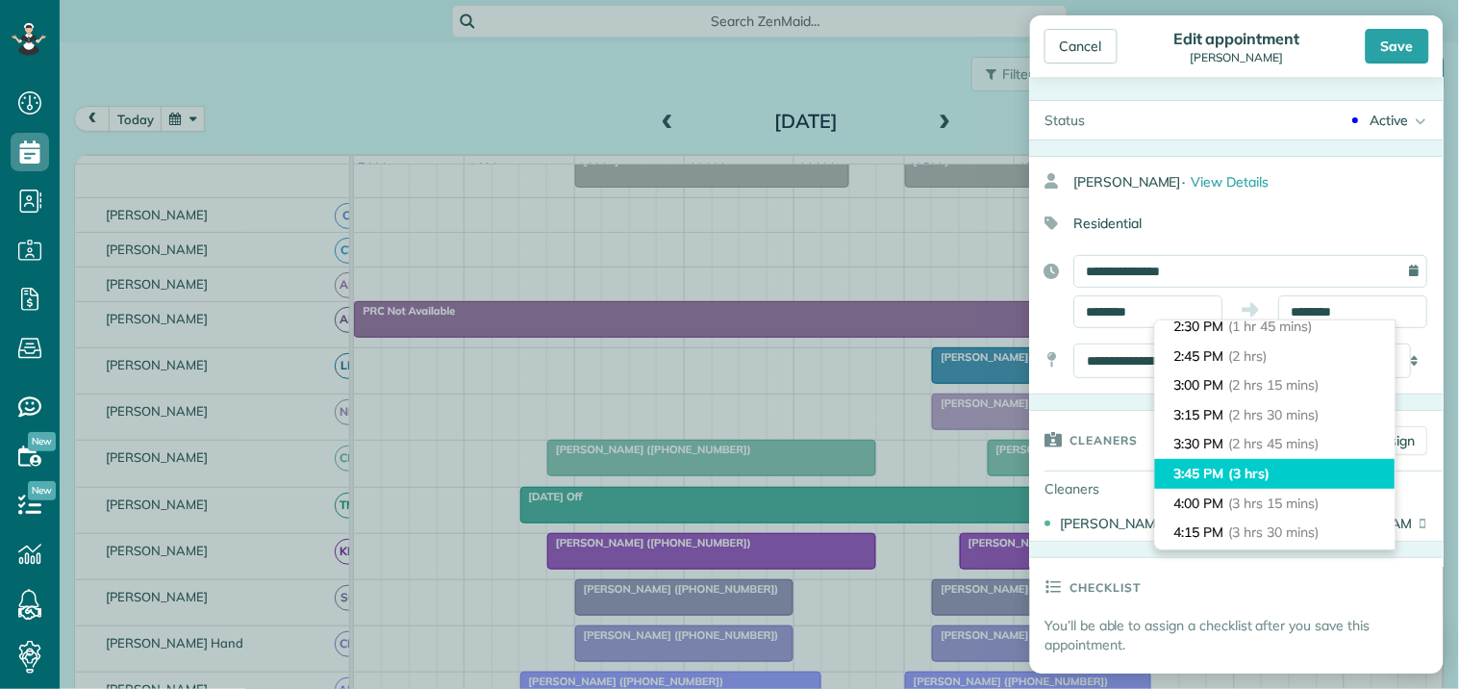
type input "*******"
click at [1247, 475] on span "(3 hrs)" at bounding box center [1249, 473] width 41 height 17
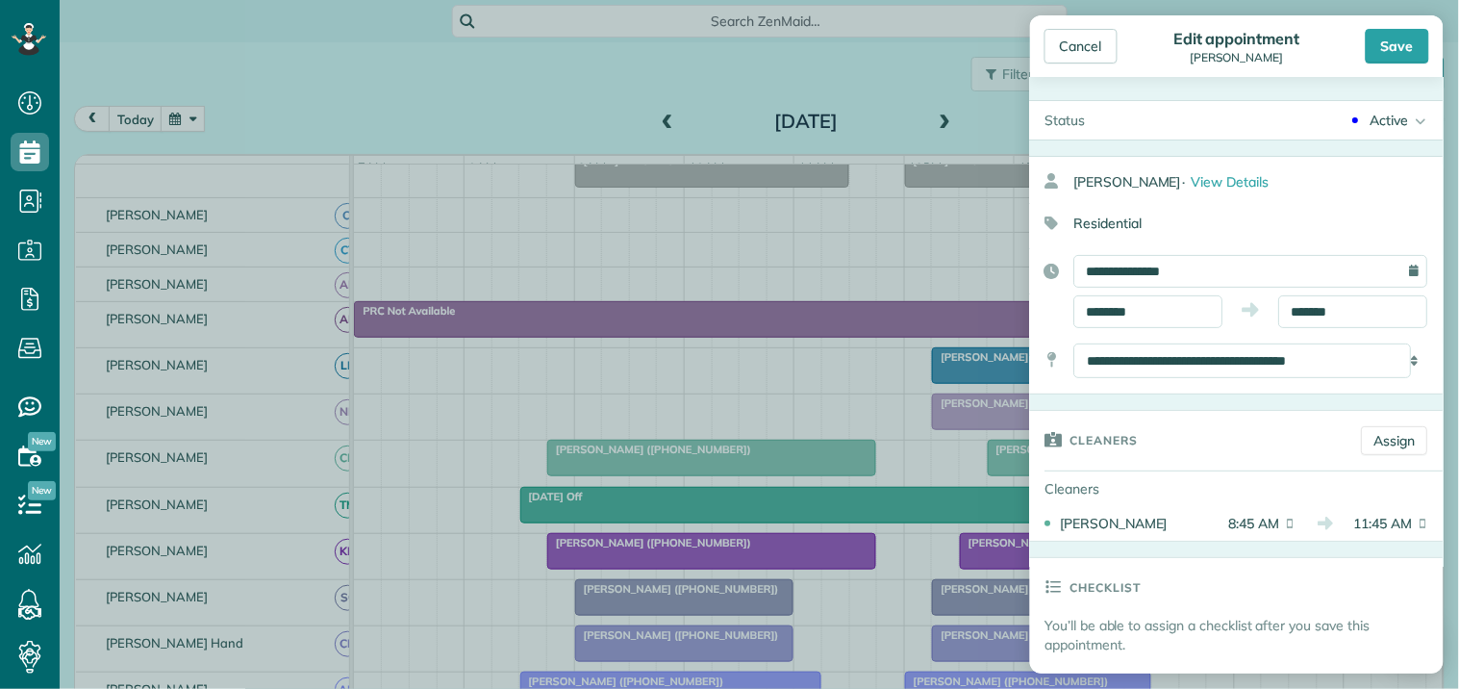
click at [1398, 40] on div "Save" at bounding box center [1397, 46] width 63 height 35
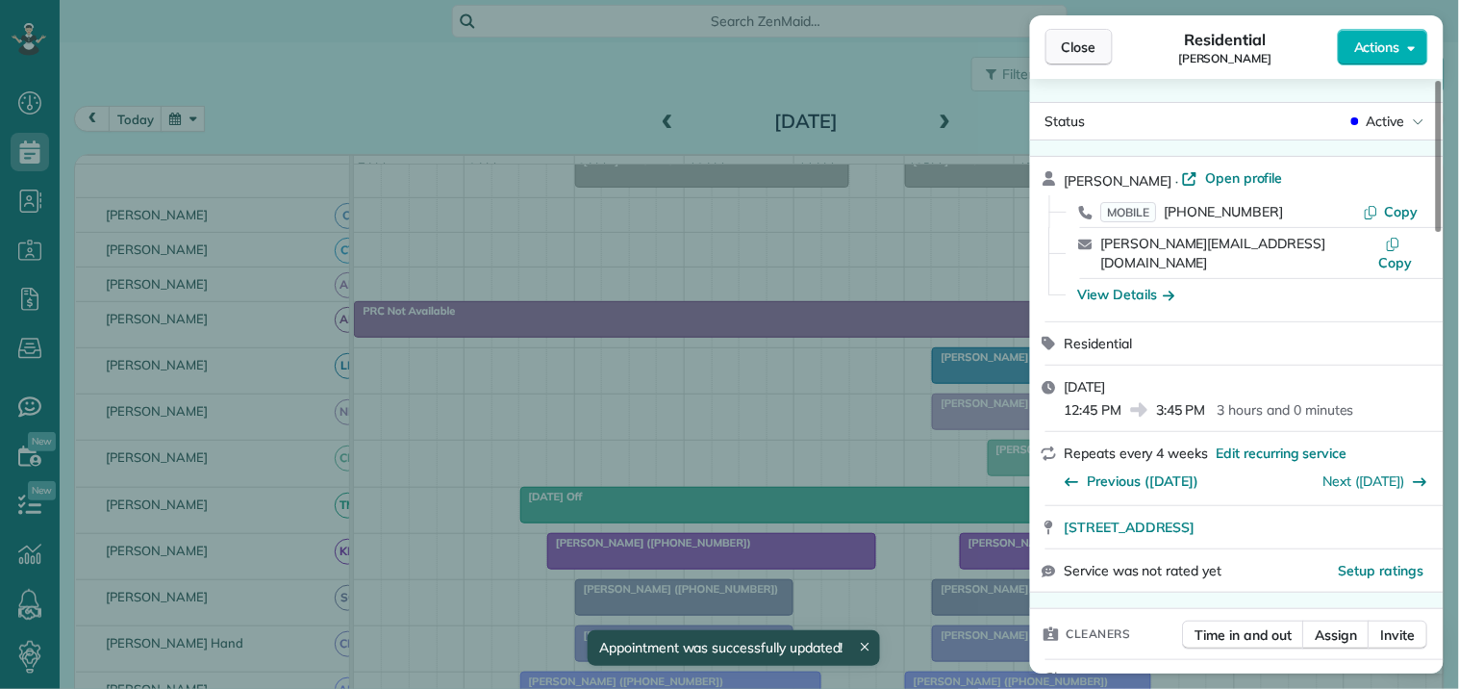
click at [1083, 50] on span "Close" at bounding box center [1079, 47] width 35 height 19
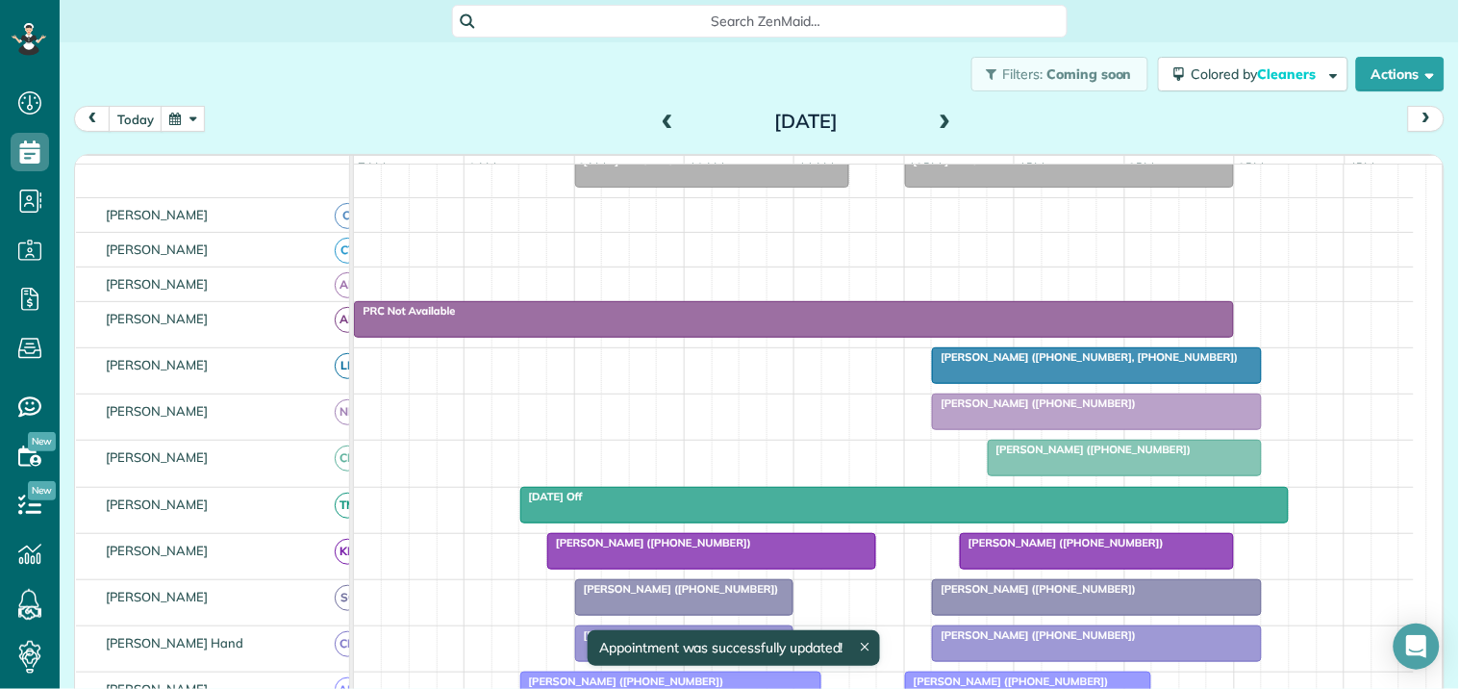
click at [180, 118] on button "button" at bounding box center [183, 119] width 44 height 26
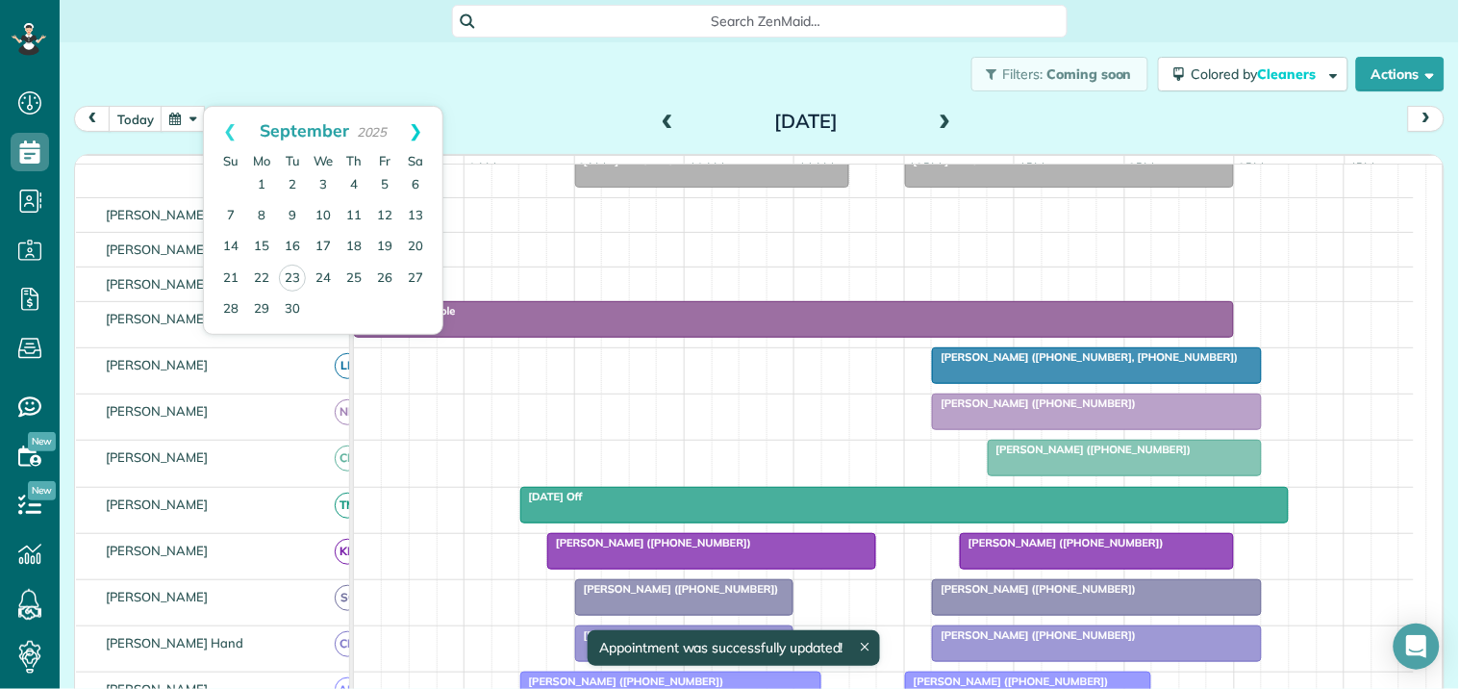
click at [417, 122] on link "Next" at bounding box center [416, 131] width 53 height 48
click at [293, 277] on link "21" at bounding box center [292, 278] width 31 height 31
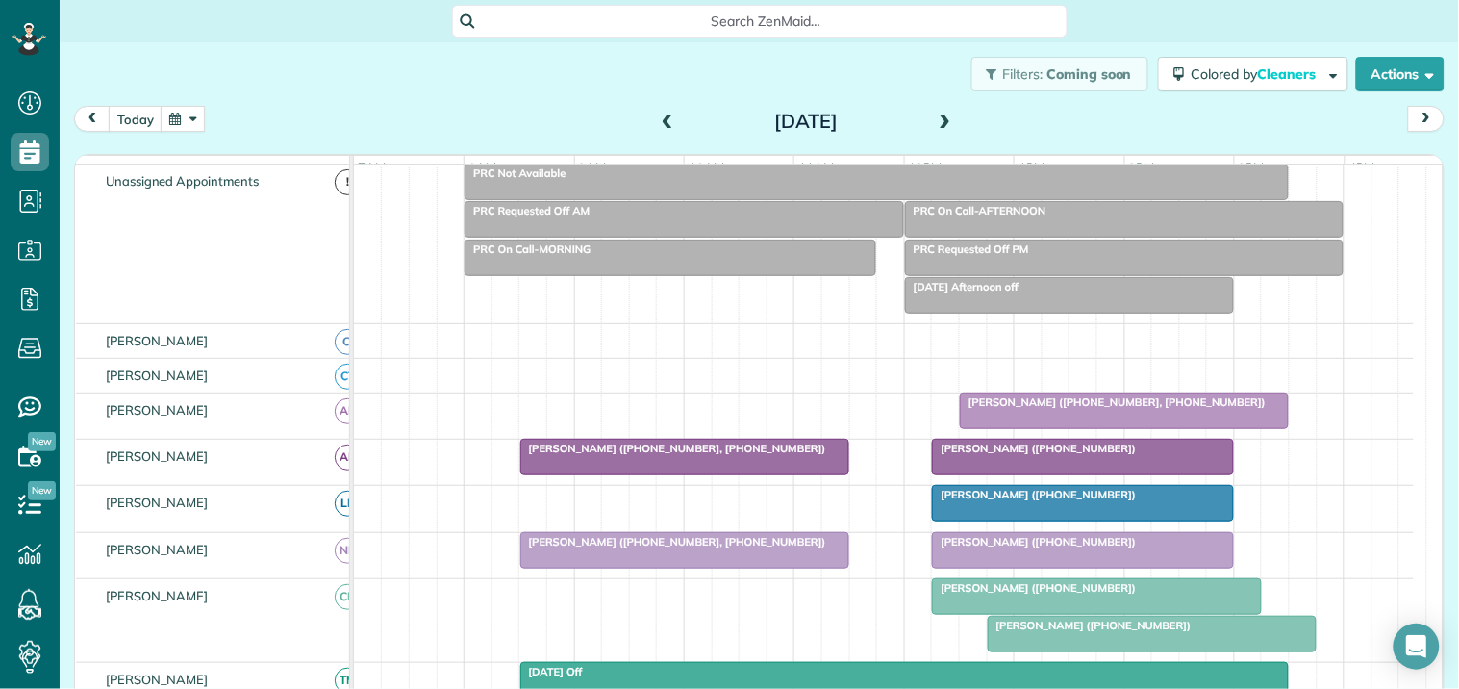
scroll to position [200, 0]
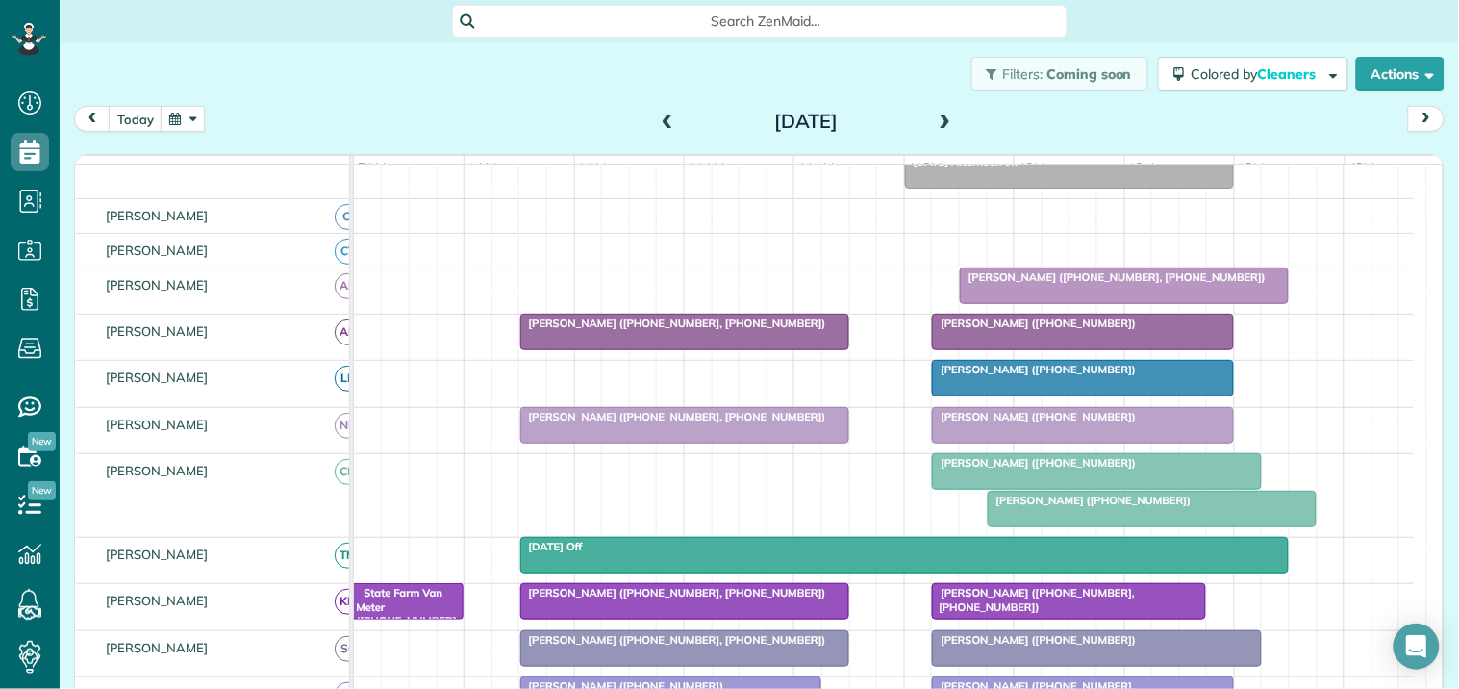
click at [1072, 469] on span "Lisa Arnold (+16788497394)" at bounding box center [1034, 462] width 206 height 13
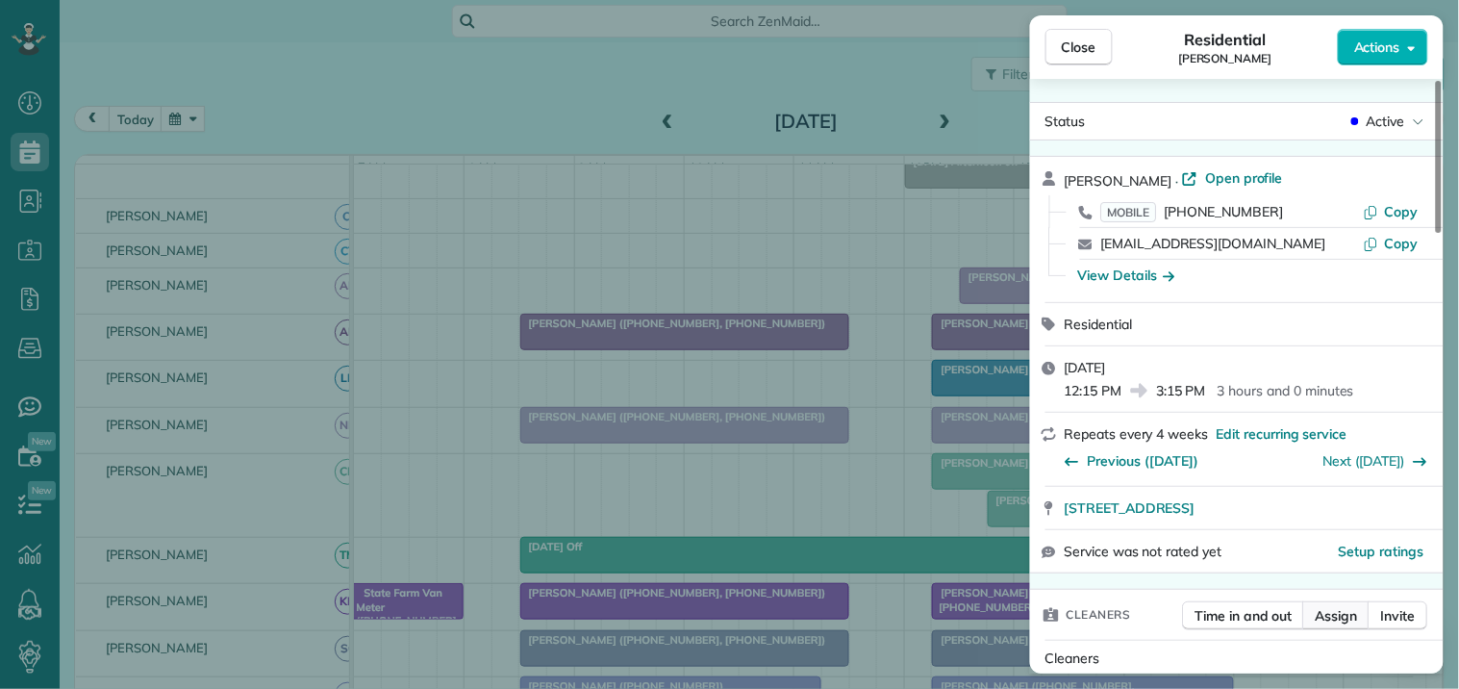
click at [1339, 614] on span "Assign" at bounding box center [1337, 615] width 42 height 19
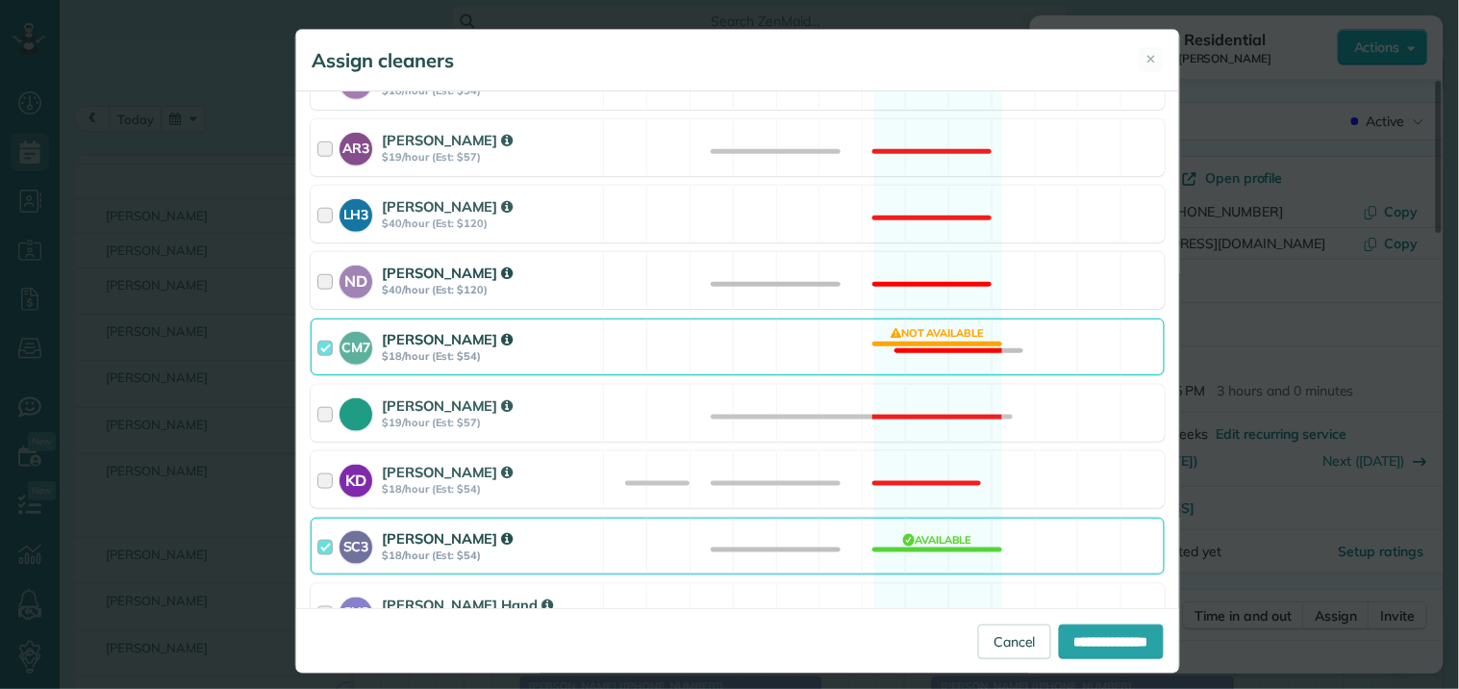
scroll to position [427, 0]
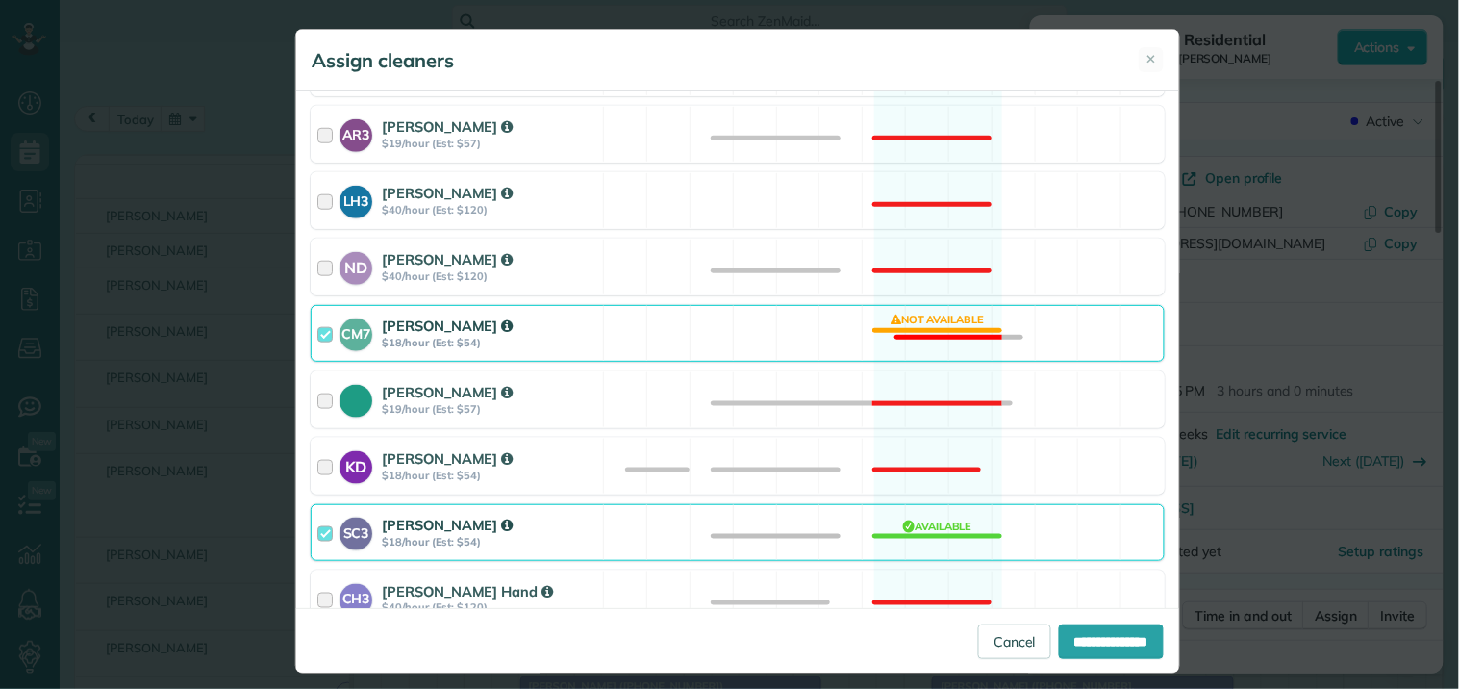
click at [910, 318] on div "CM7 Caitlin Miller $18/hour (Est: $54) Not available" at bounding box center [738, 333] width 854 height 57
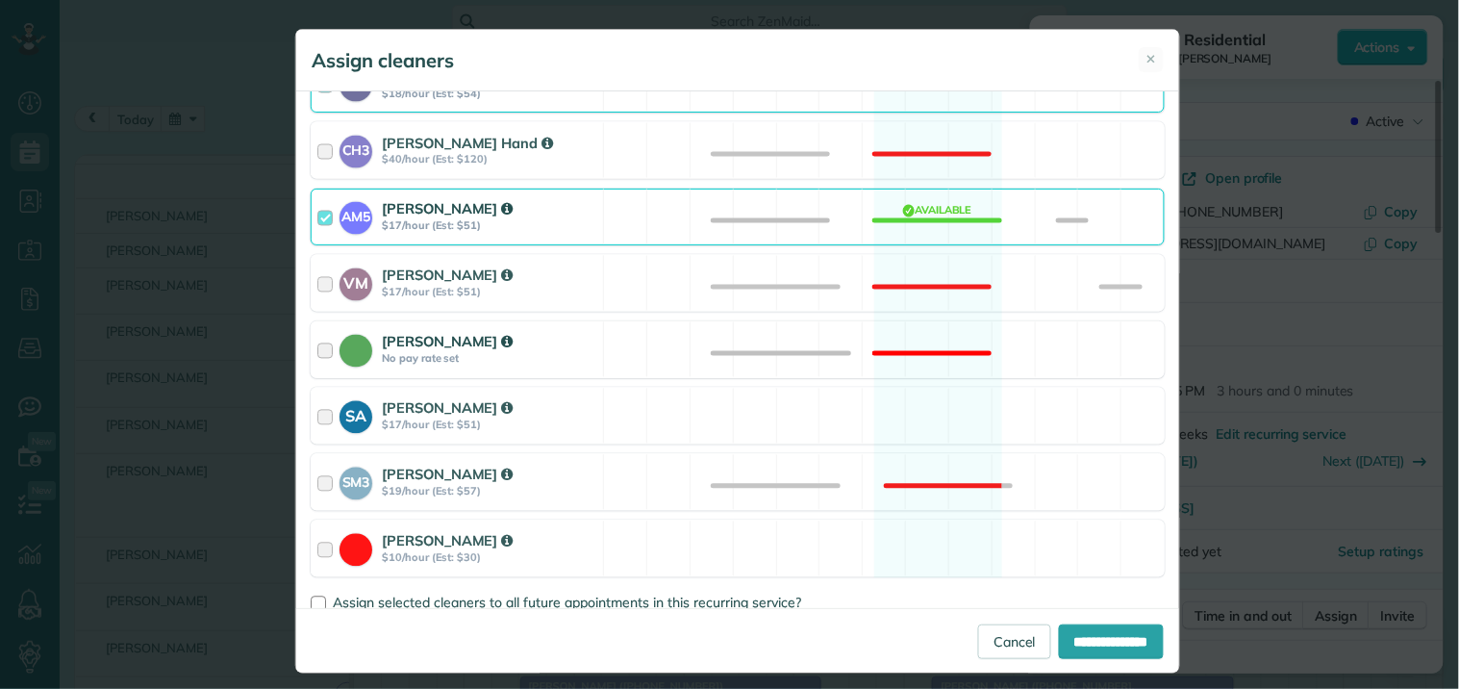
scroll to position [917, 0]
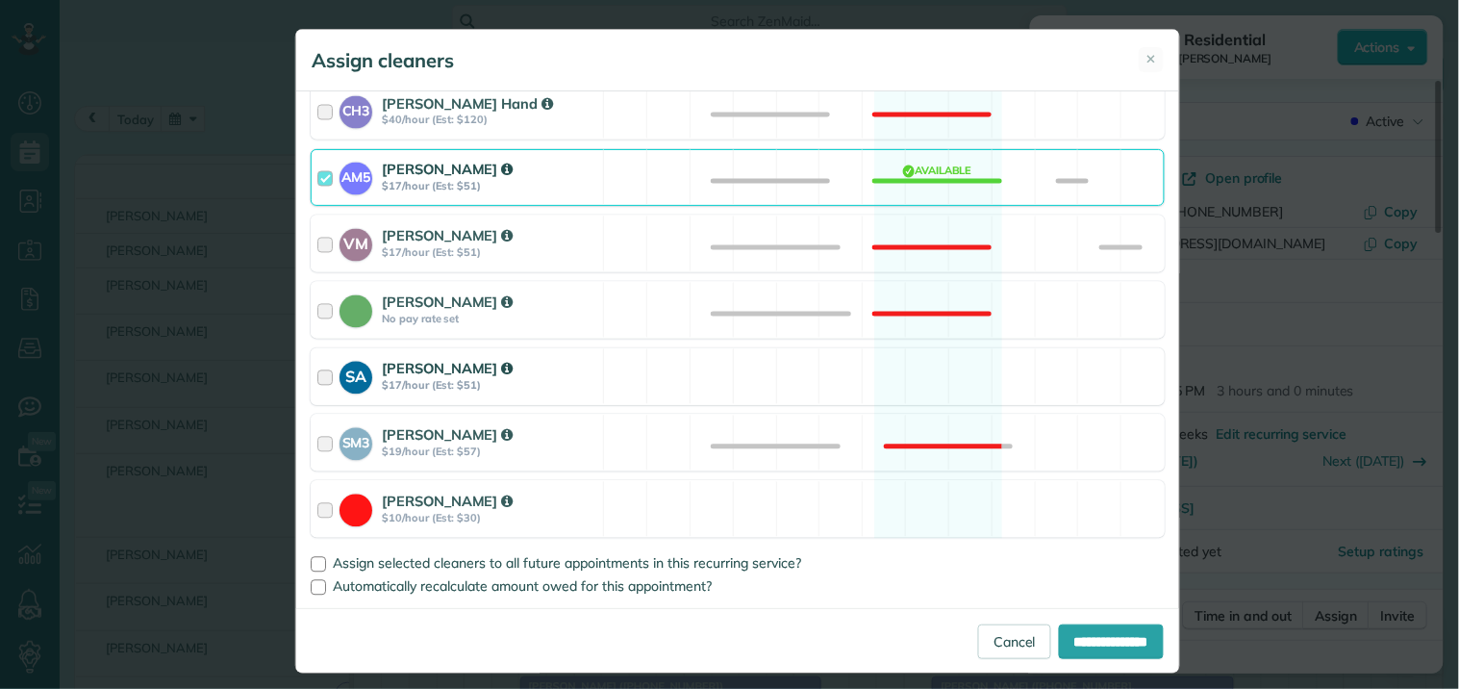
click at [904, 364] on div "SA Stephanie Allen $17/hour (Est: $51) Available" at bounding box center [738, 376] width 854 height 57
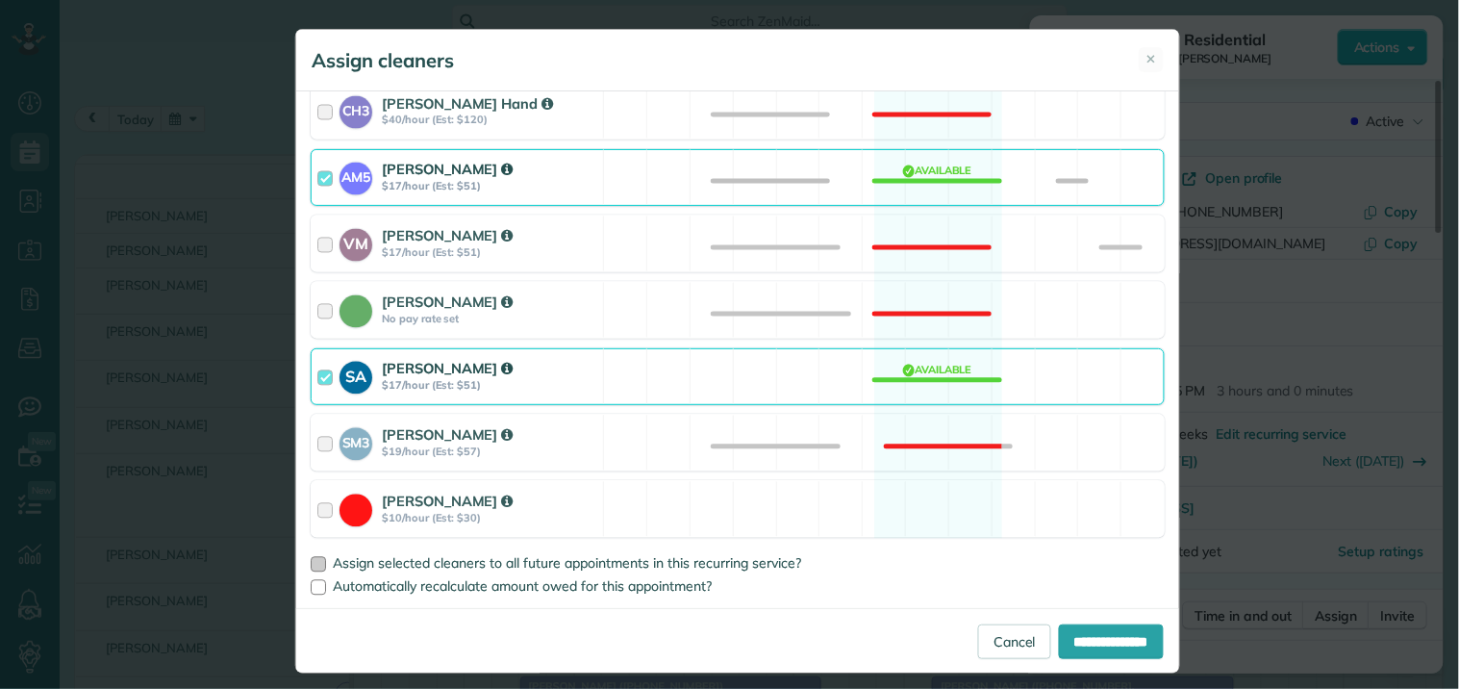
click at [314, 564] on div at bounding box center [318, 564] width 15 height 15
click at [1106, 643] on input "**********" at bounding box center [1111, 641] width 105 height 35
type input "**********"
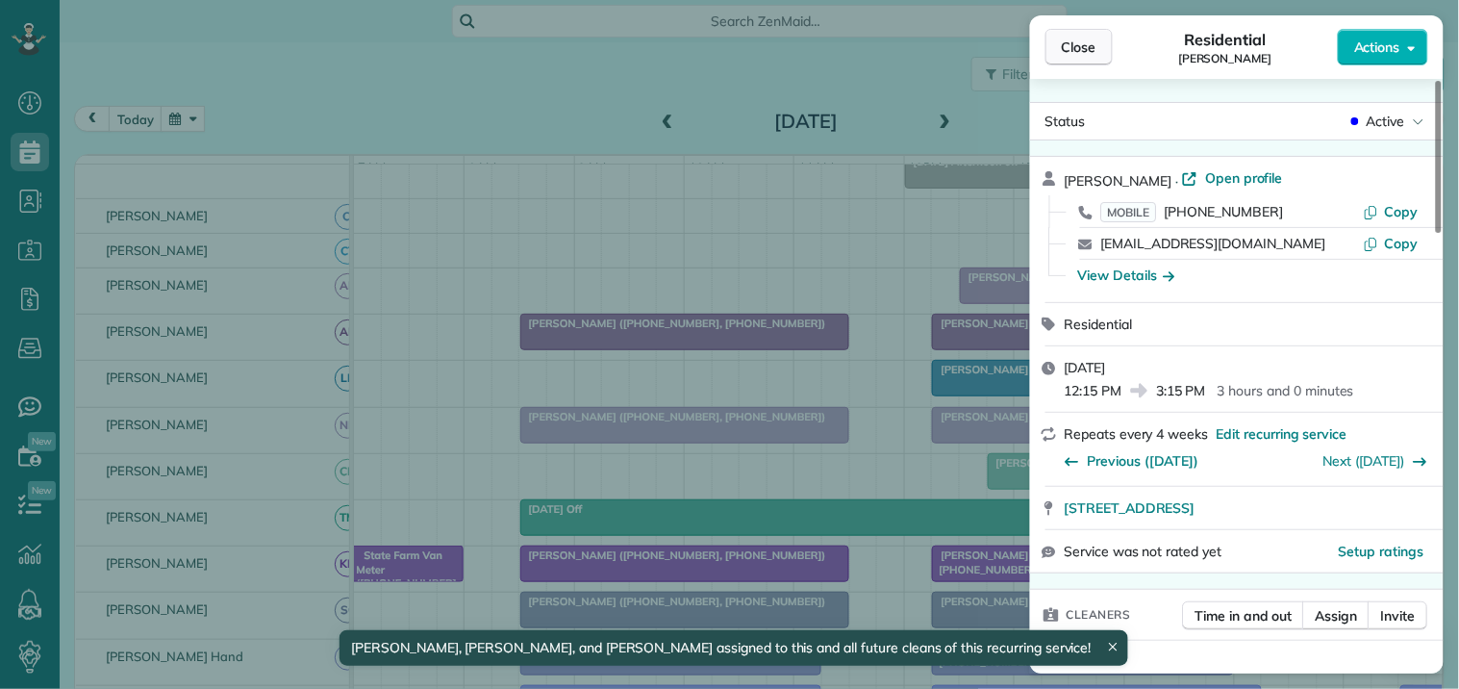
click at [1079, 41] on span "Close" at bounding box center [1079, 47] width 35 height 19
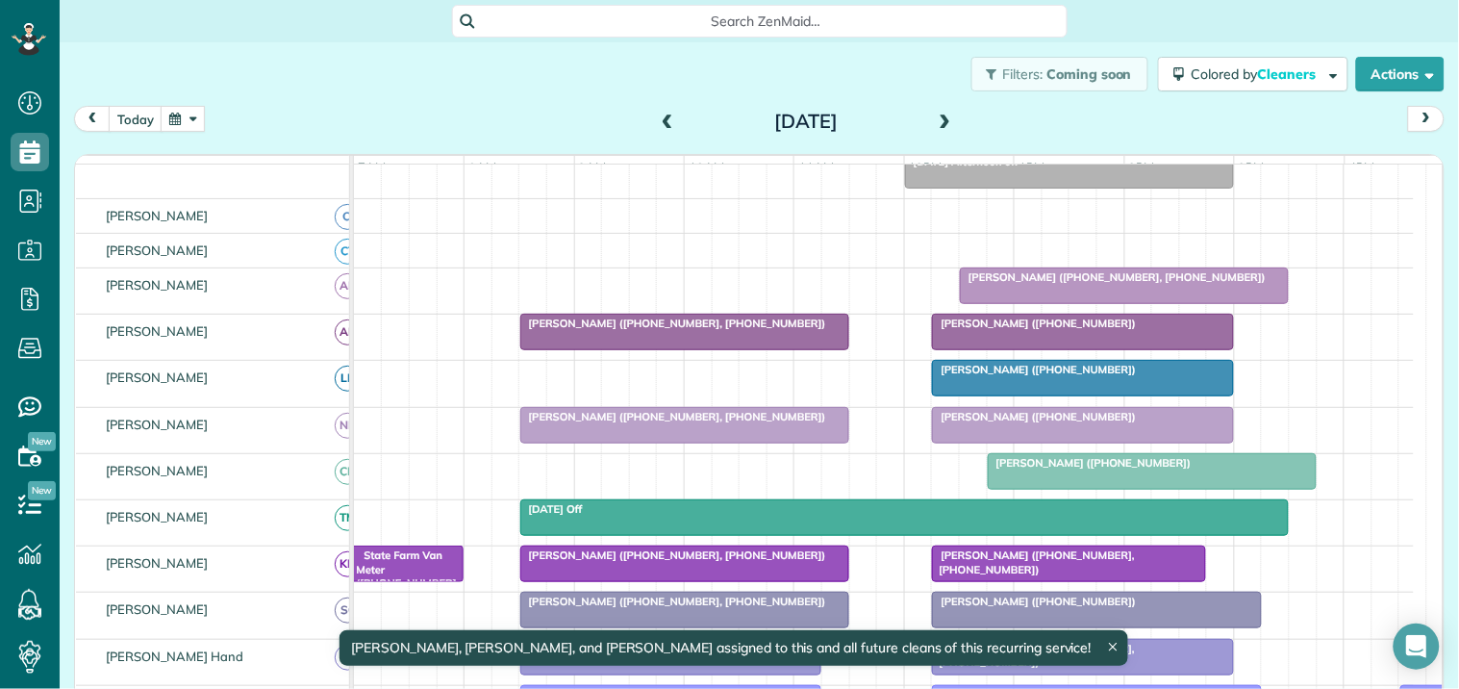
click at [1065, 487] on div at bounding box center [1152, 471] width 327 height 35
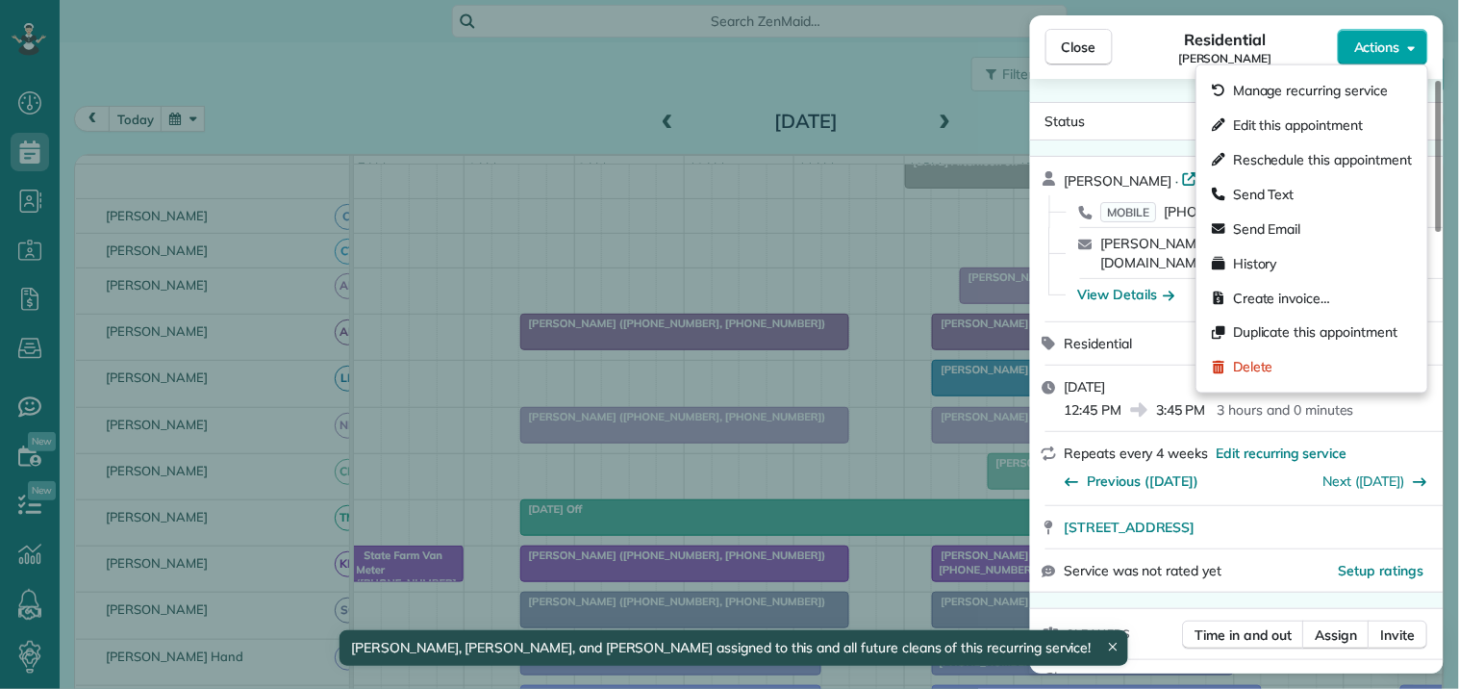
click at [1388, 50] on span "Actions" at bounding box center [1377, 47] width 46 height 19
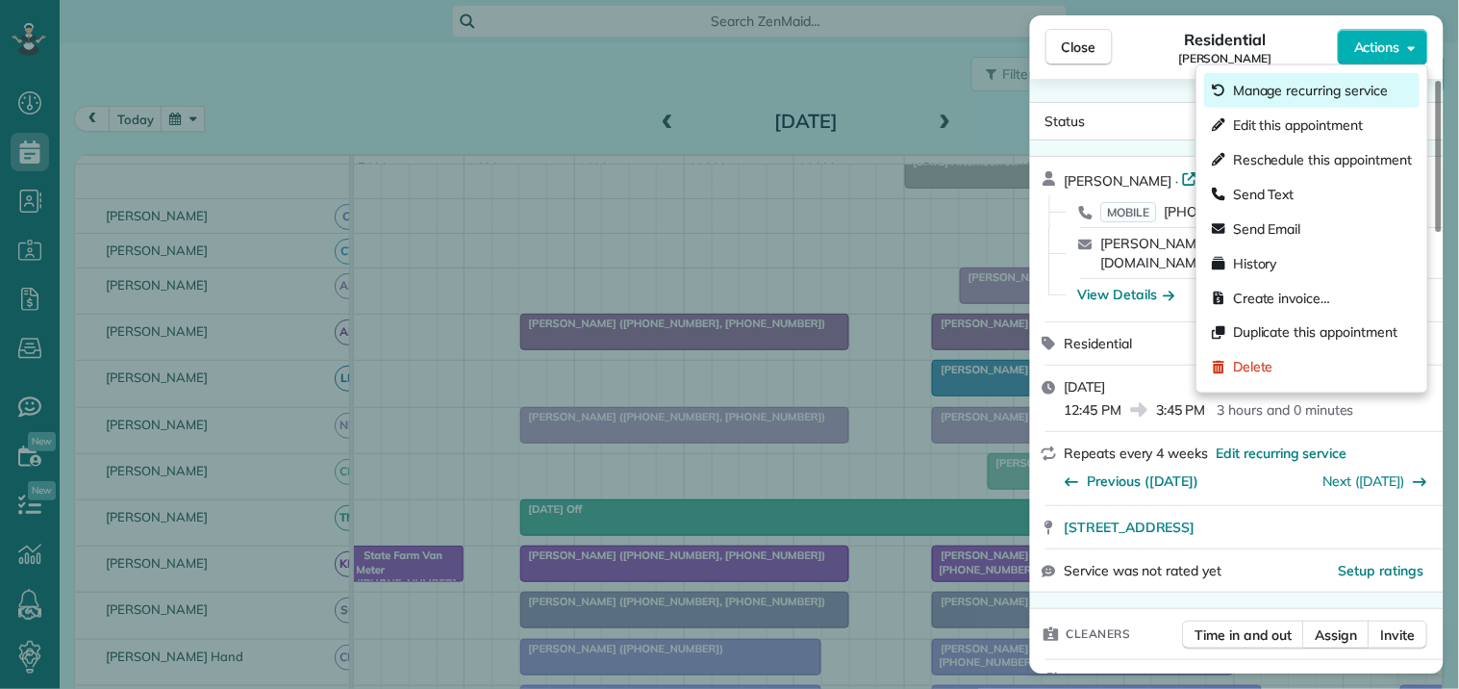
click at [1290, 91] on span "Manage recurring service" at bounding box center [1310, 90] width 155 height 19
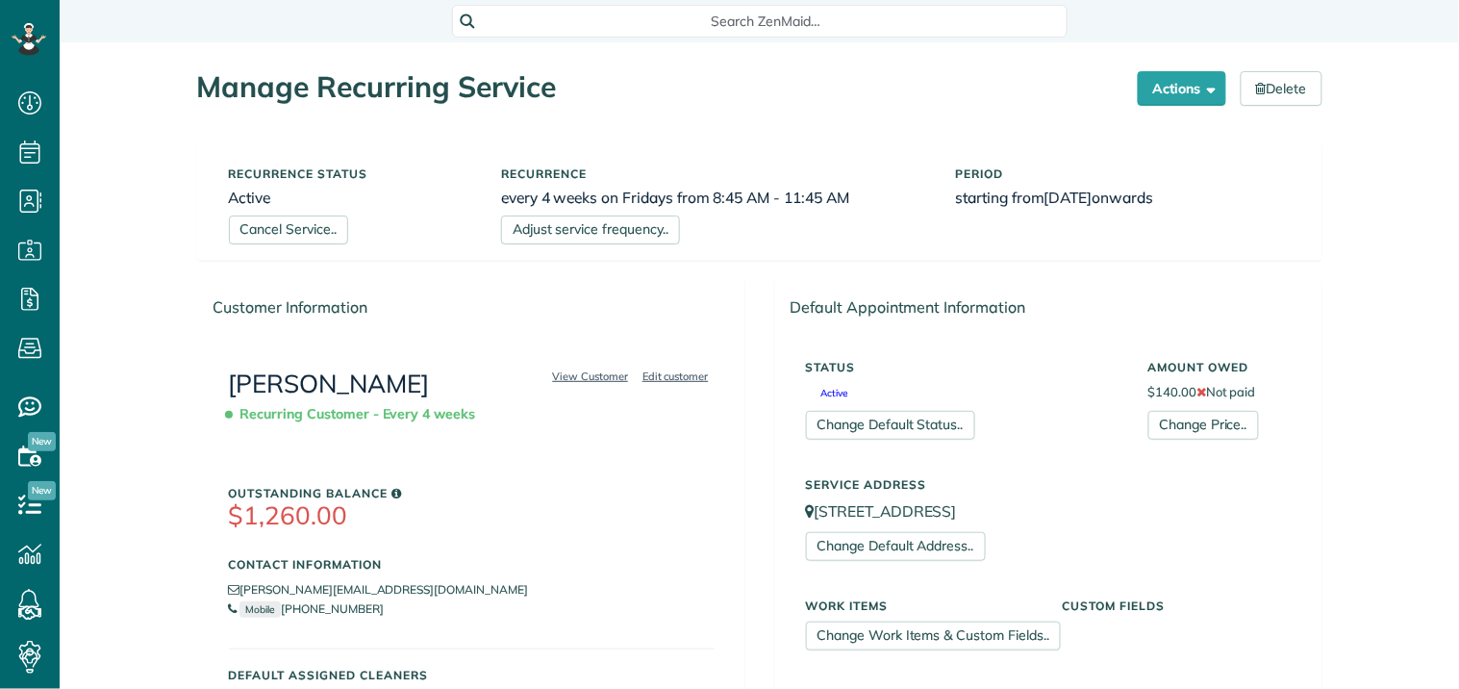
scroll to position [8, 8]
click at [593, 225] on link "Adjust service frequency.." at bounding box center [590, 229] width 179 height 29
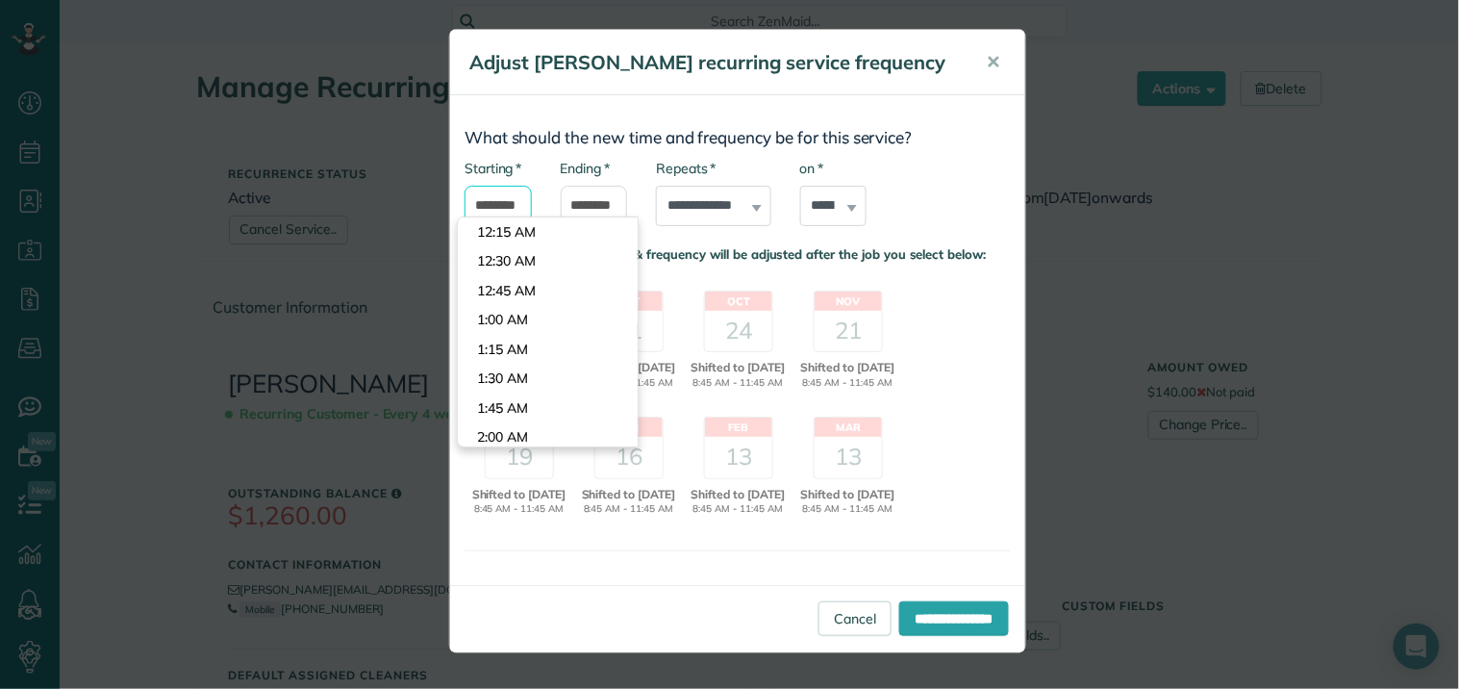
click at [495, 206] on input "*******" at bounding box center [498, 206] width 67 height 40
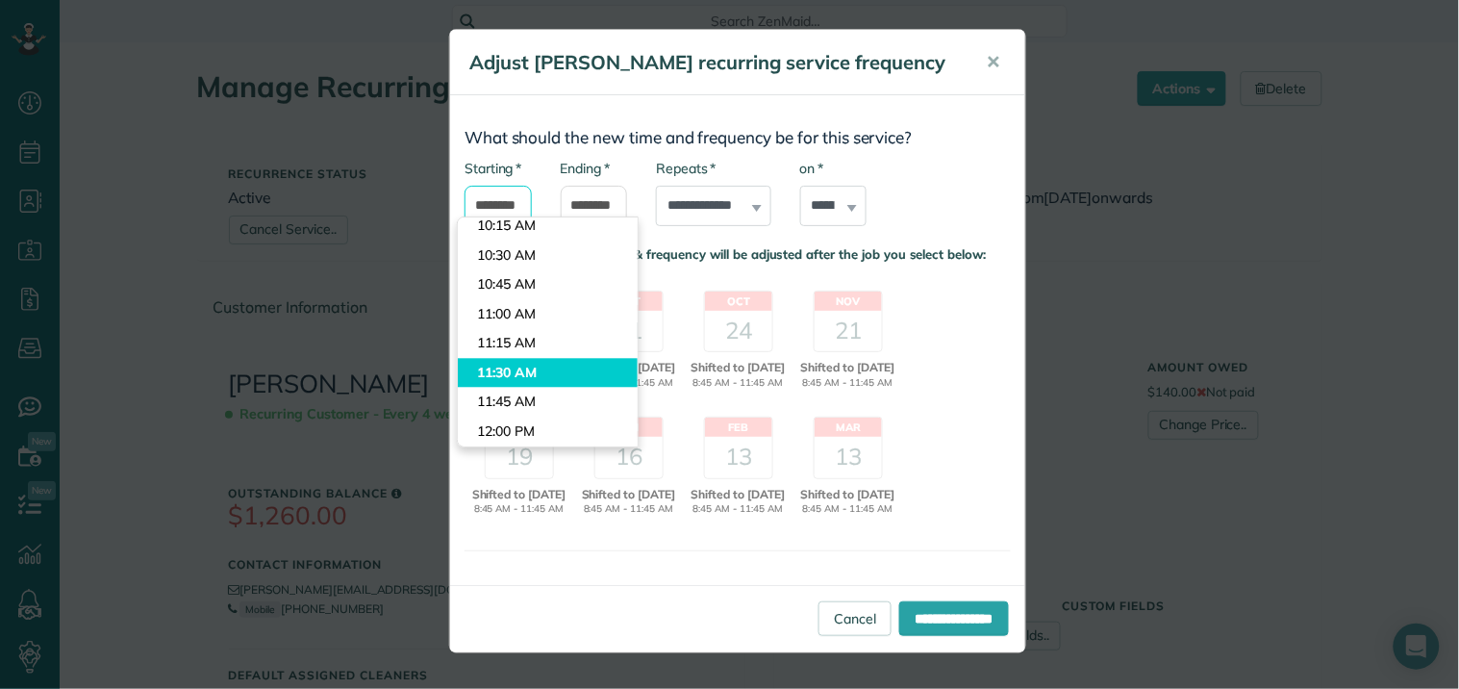
scroll to position [1289, 0]
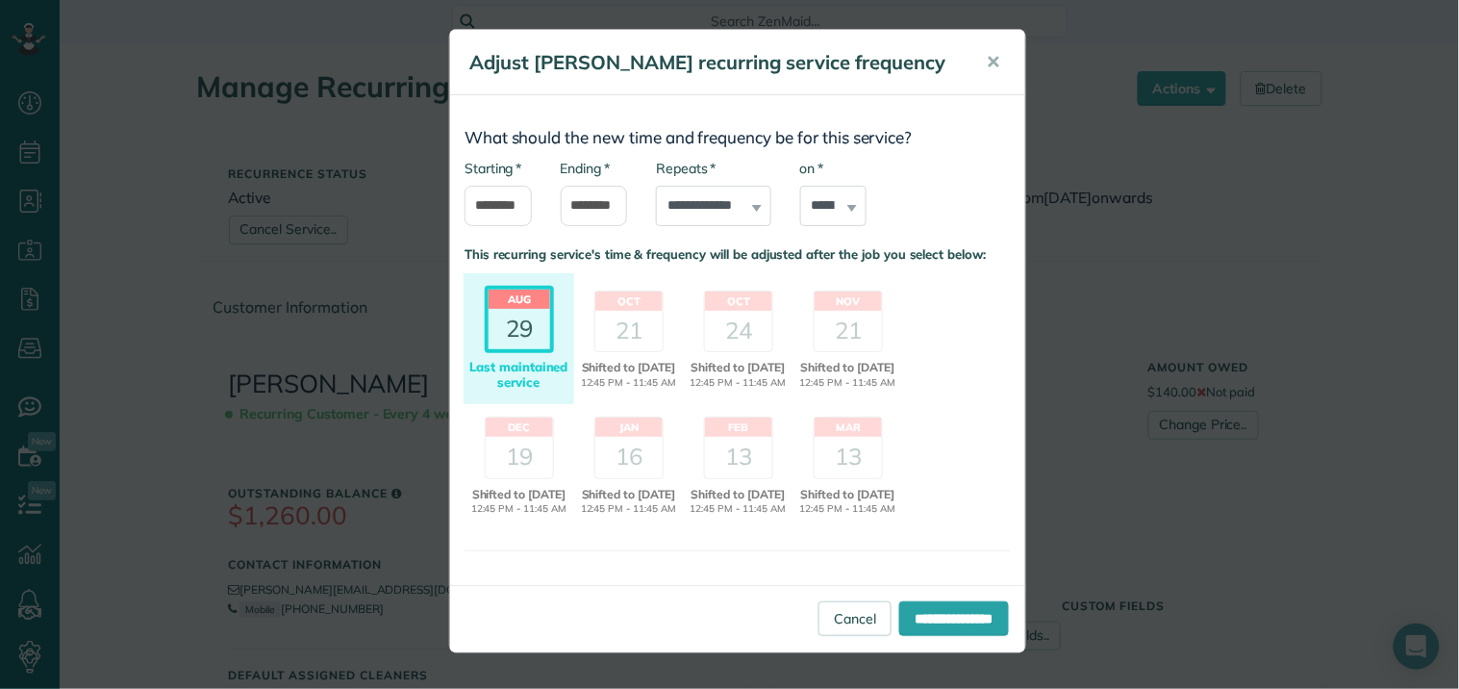
type input "********"
click at [517, 408] on body "Dashboard Scheduling Calendar View List View Dispatch View - Weekly scheduling …" at bounding box center [729, 344] width 1459 height 689
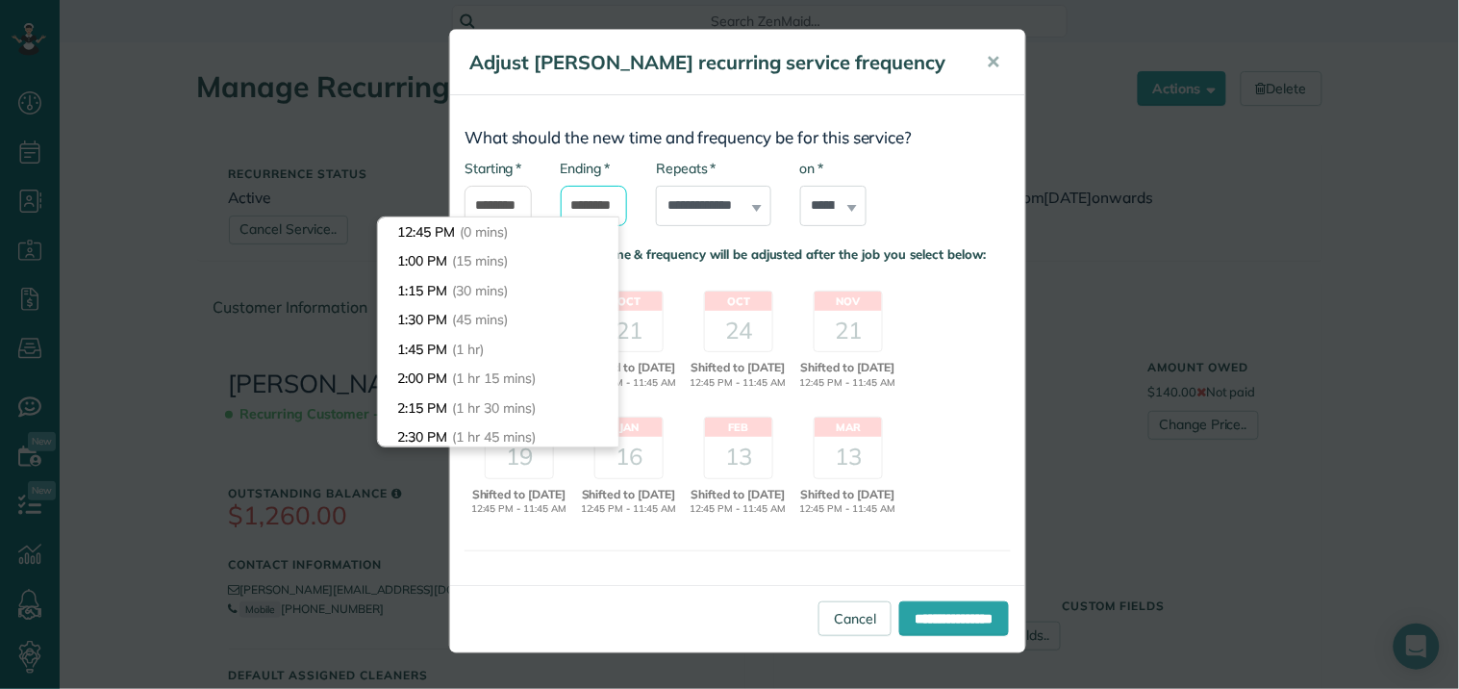
click at [588, 195] on input "********" at bounding box center [594, 206] width 67 height 40
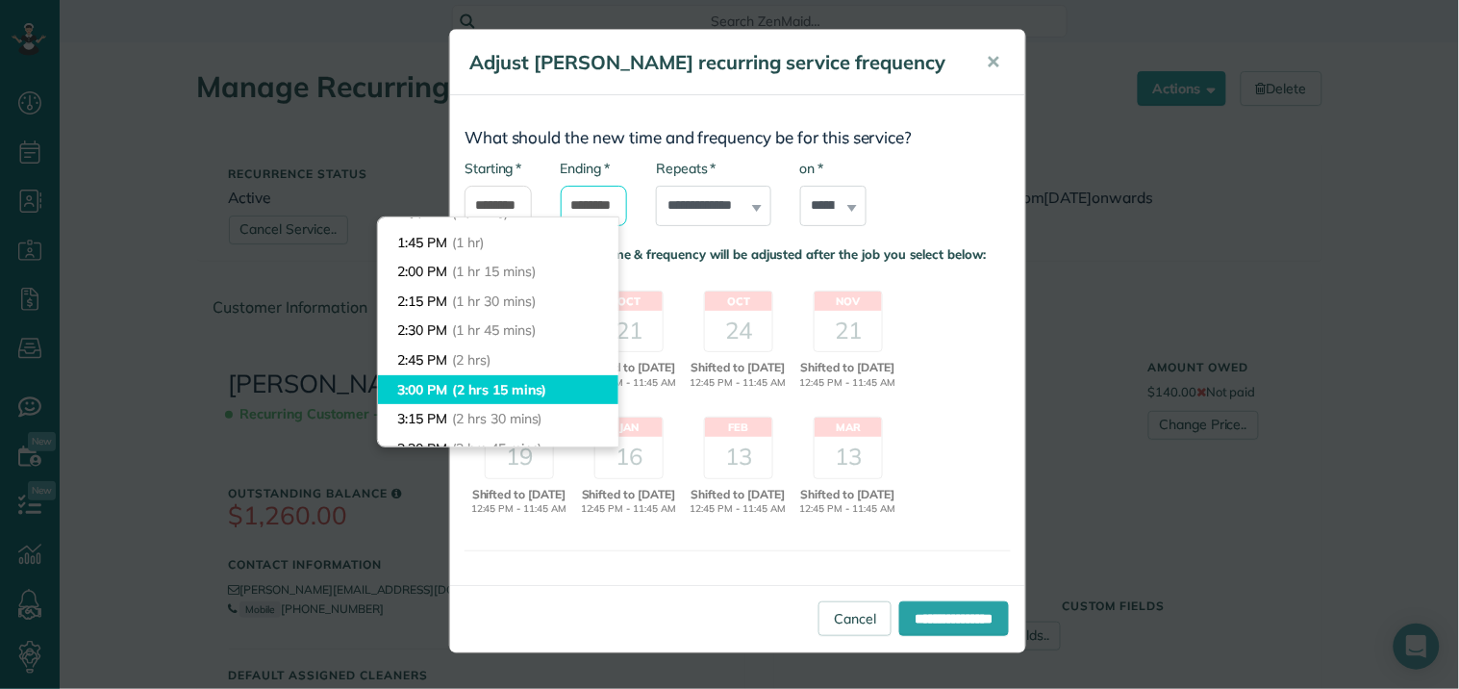
scroll to position [214, 0]
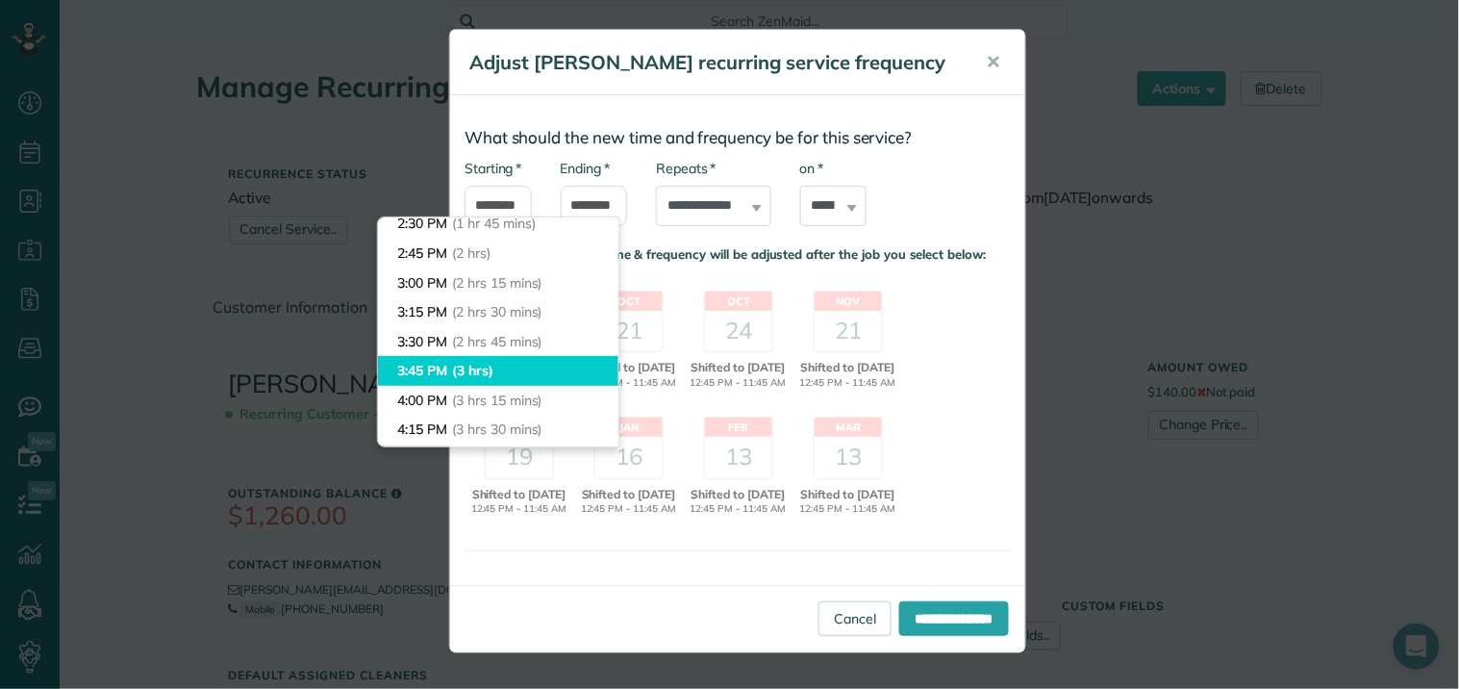
type input "*******"
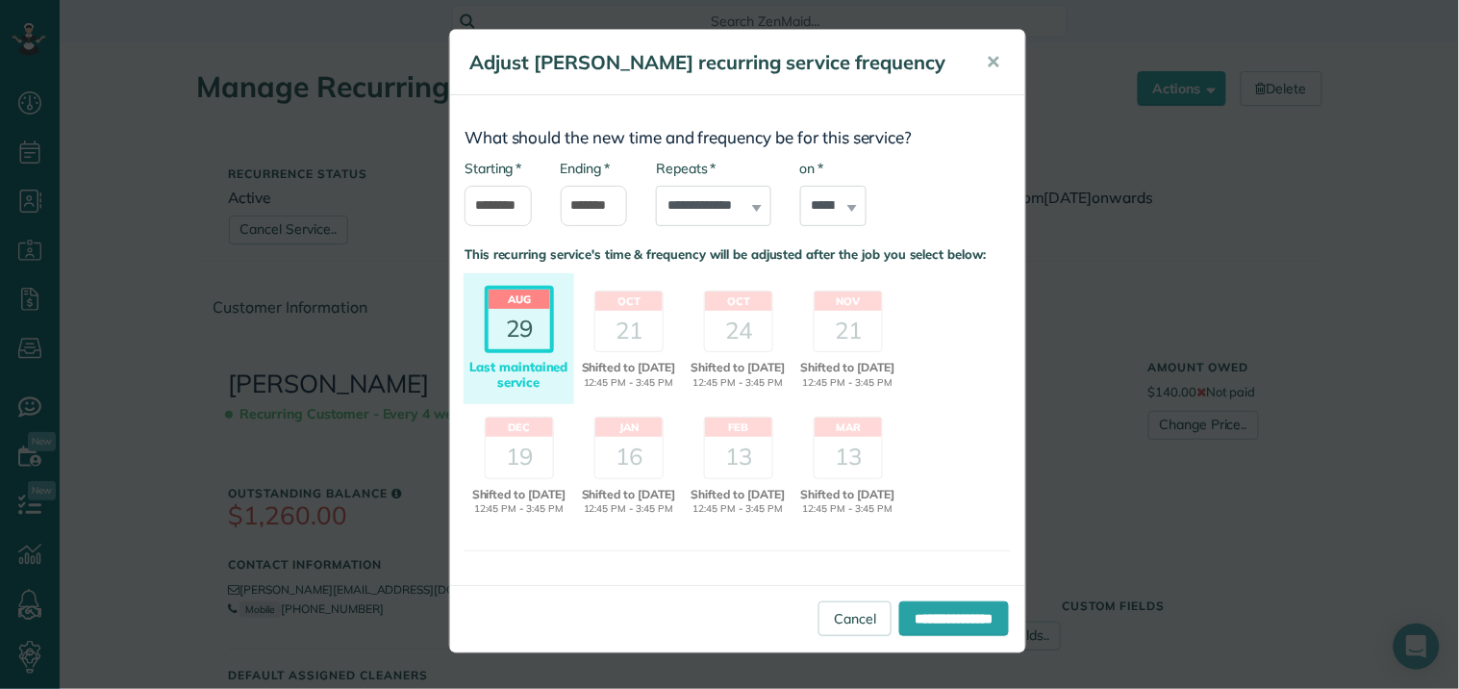
click at [473, 368] on body "Dashboard Scheduling Calendar View List View Dispatch View - Weekly scheduling …" at bounding box center [729, 344] width 1459 height 689
click at [842, 197] on select "****** ****** ******* ********* ******** ****** ********" at bounding box center [833, 206] width 67 height 40
select select "*"
click at [800, 186] on select "****** ****** ******* ********* ******** ****** ********" at bounding box center [833, 206] width 67 height 40
click at [614, 321] on div "21" at bounding box center [628, 331] width 67 height 40
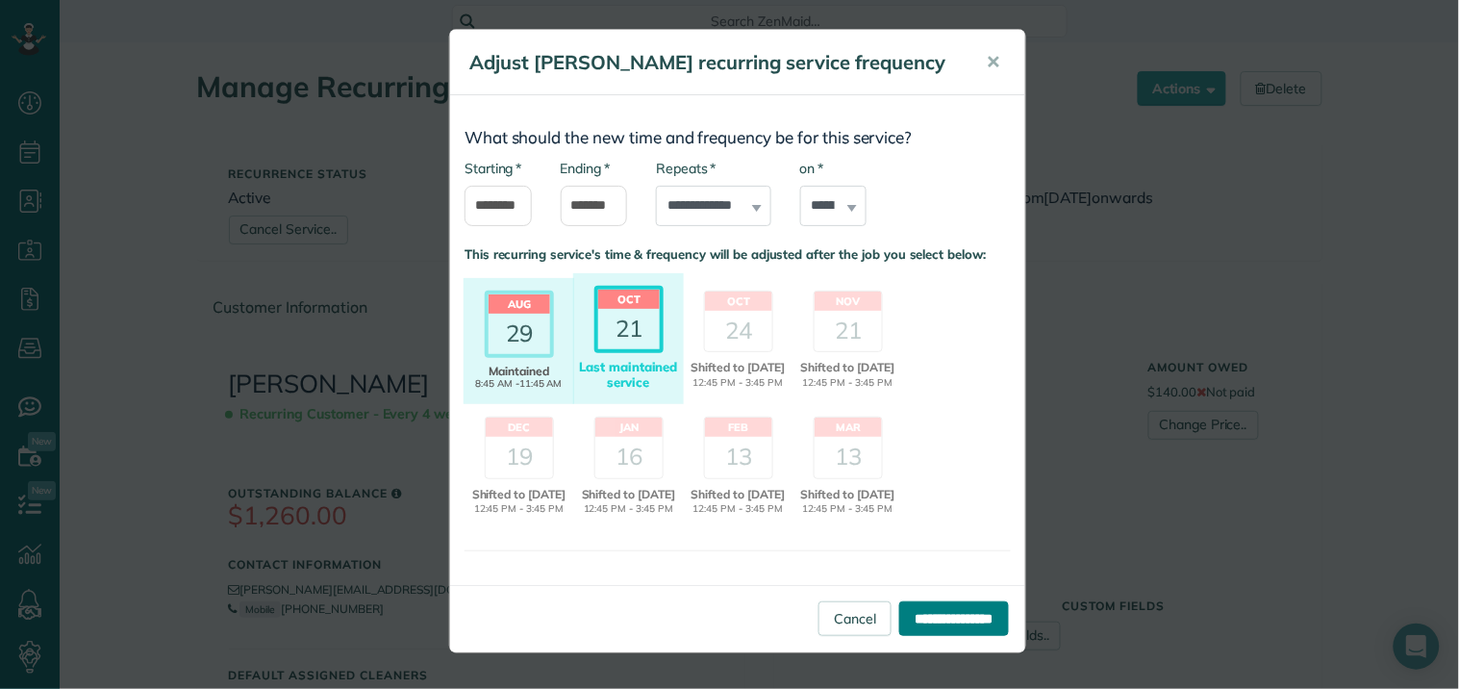
click at [930, 631] on input "**********" at bounding box center [954, 618] width 110 height 35
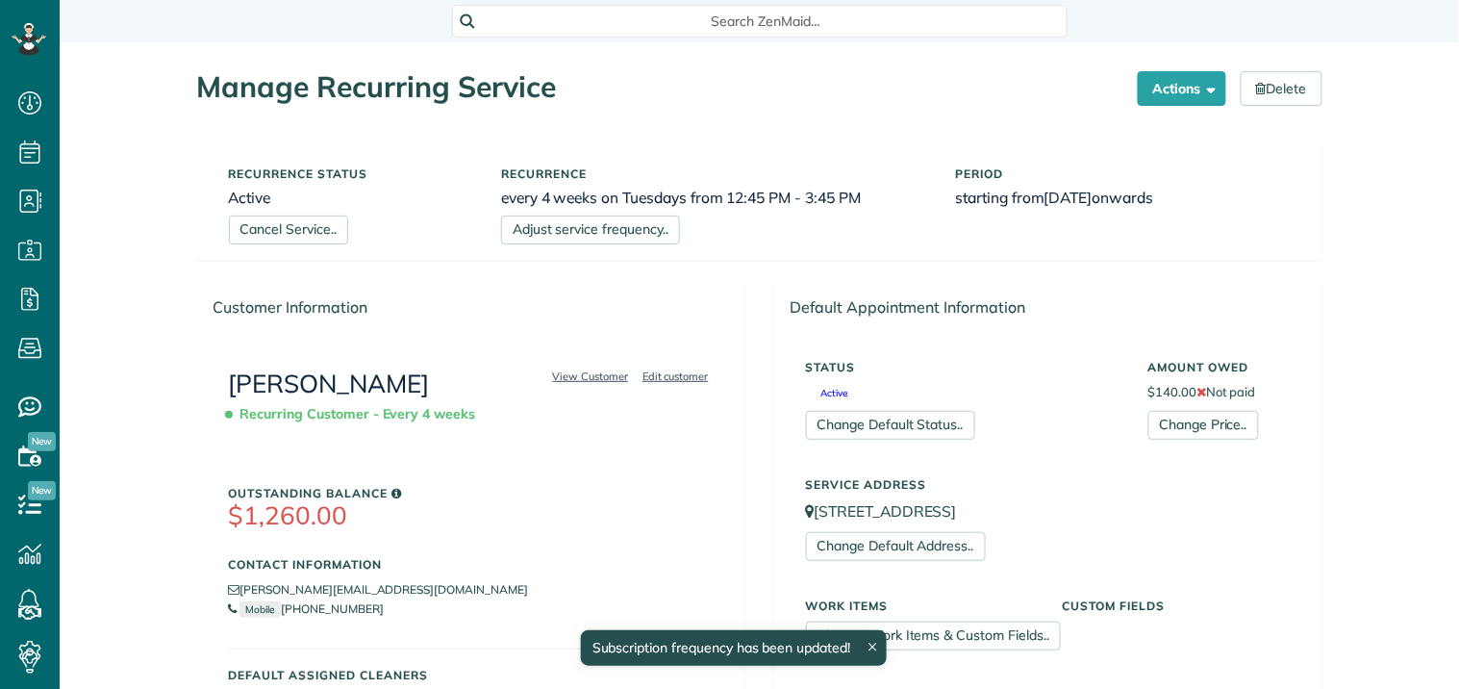
scroll to position [8, 8]
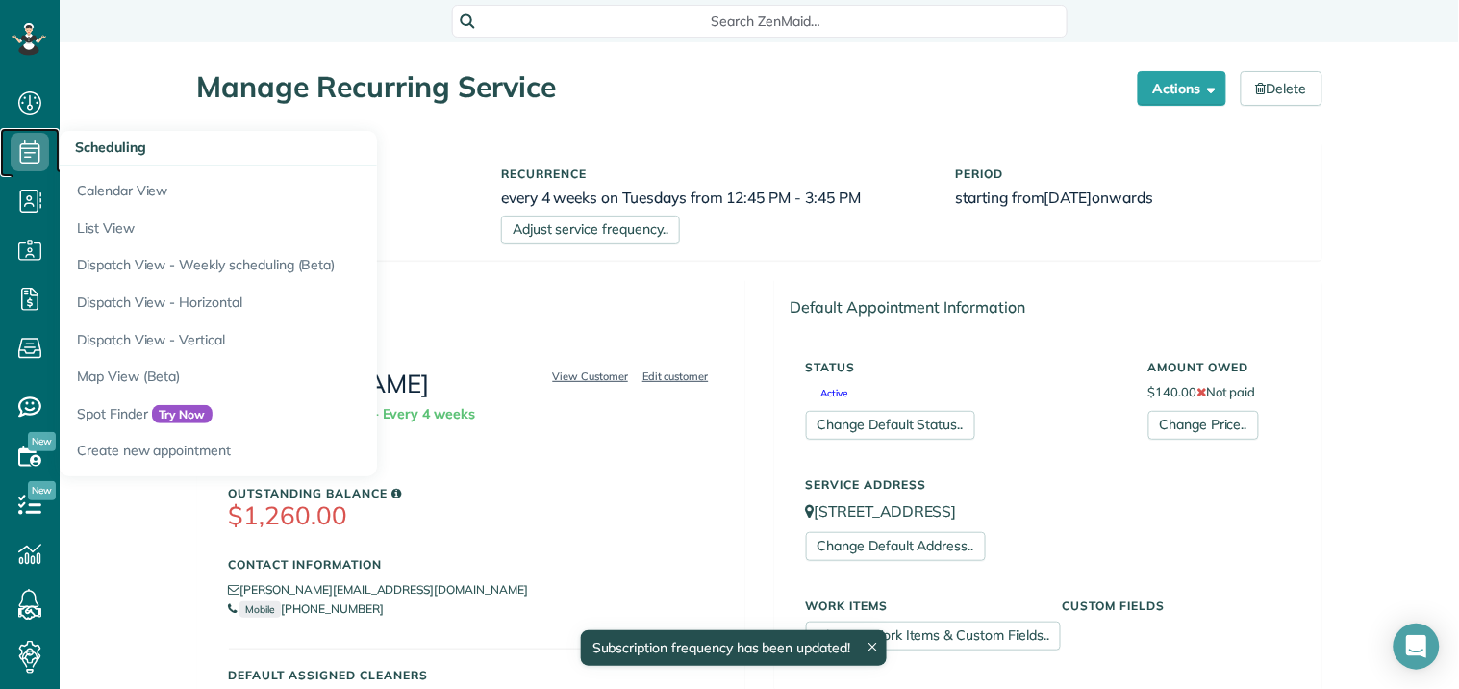
click at [34, 147] on icon at bounding box center [30, 152] width 38 height 38
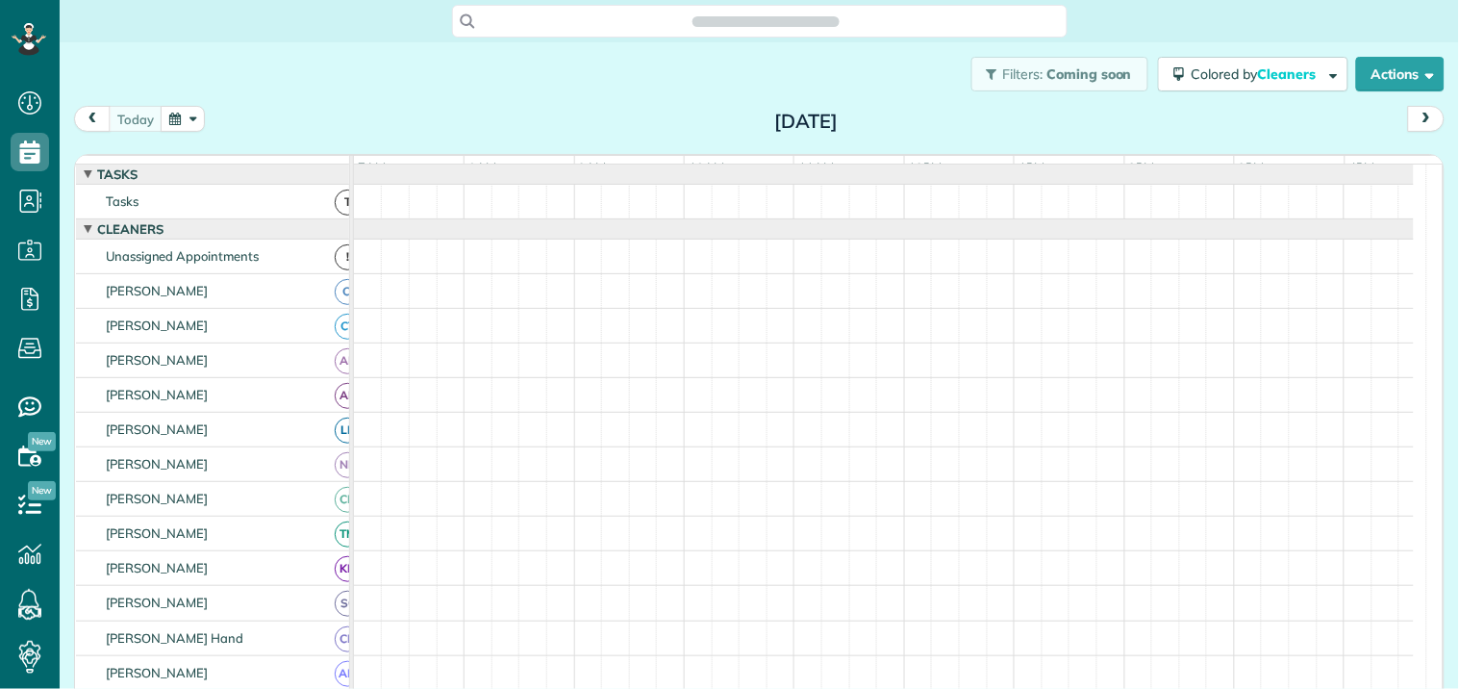
scroll to position [8, 8]
click at [190, 123] on button "button" at bounding box center [183, 119] width 44 height 26
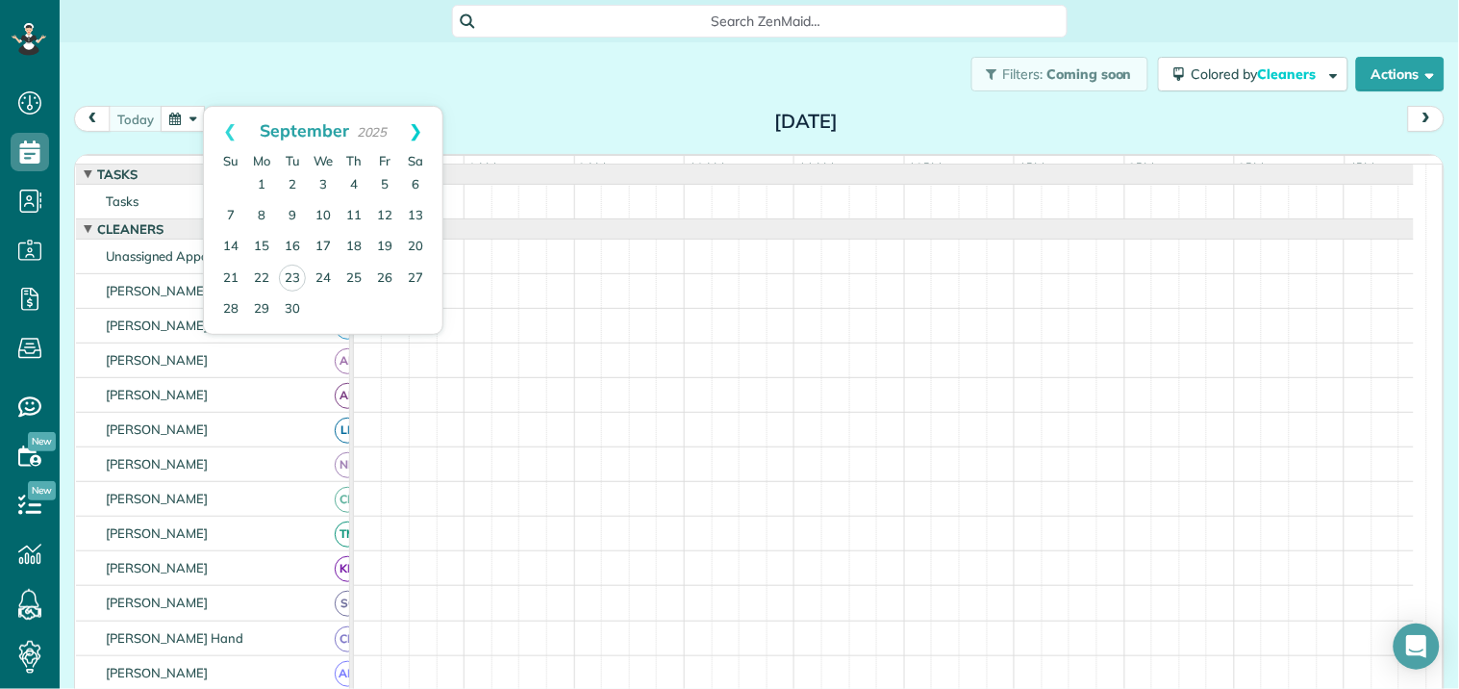
click at [418, 126] on link "Next" at bounding box center [416, 131] width 53 height 48
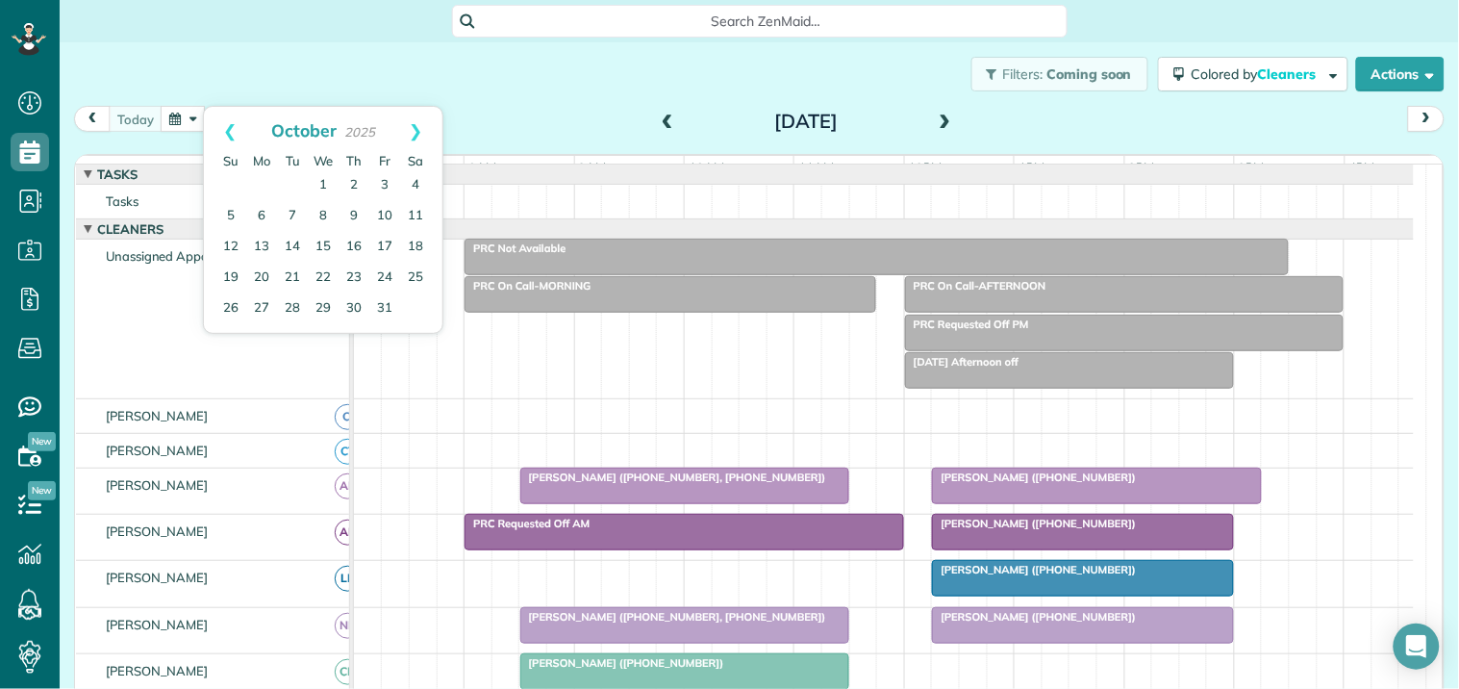
click at [418, 126] on link "Next" at bounding box center [416, 131] width 53 height 48
click at [289, 269] on link "18" at bounding box center [292, 278] width 31 height 31
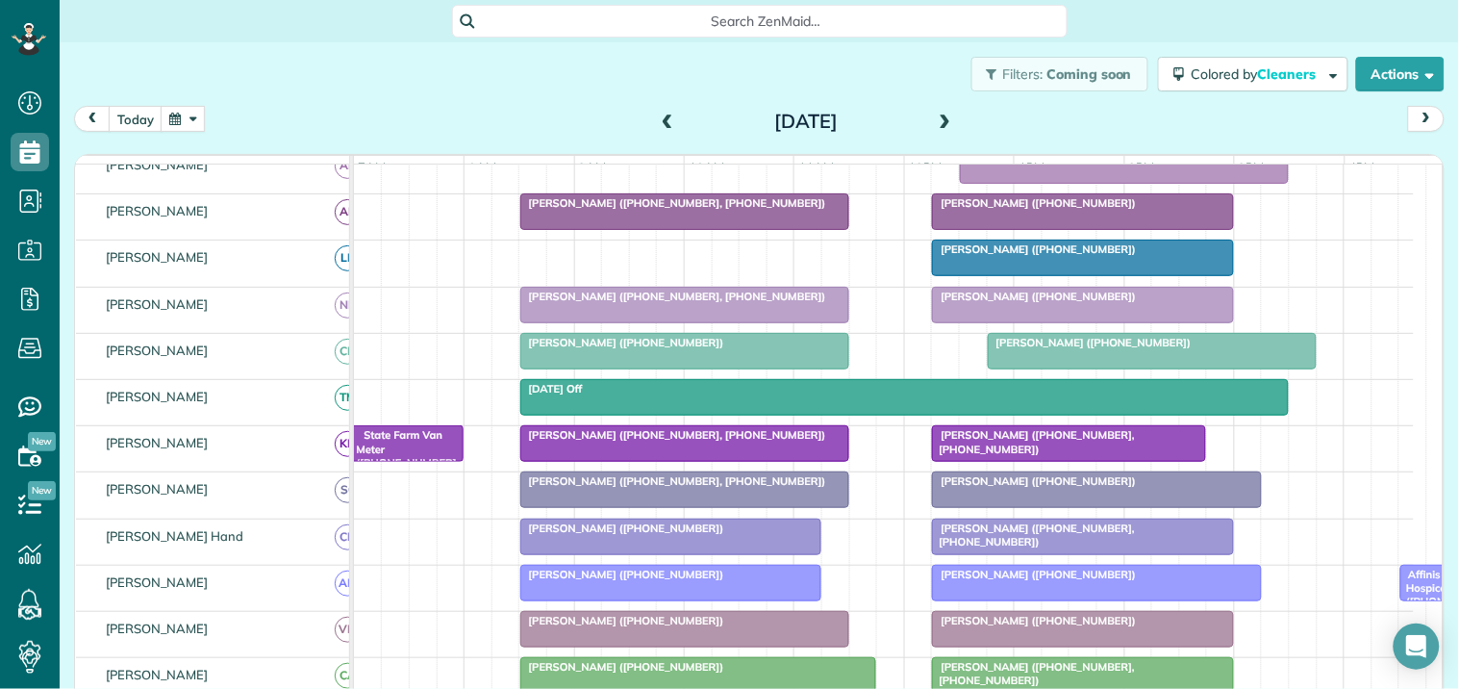
scroll to position [0, 0]
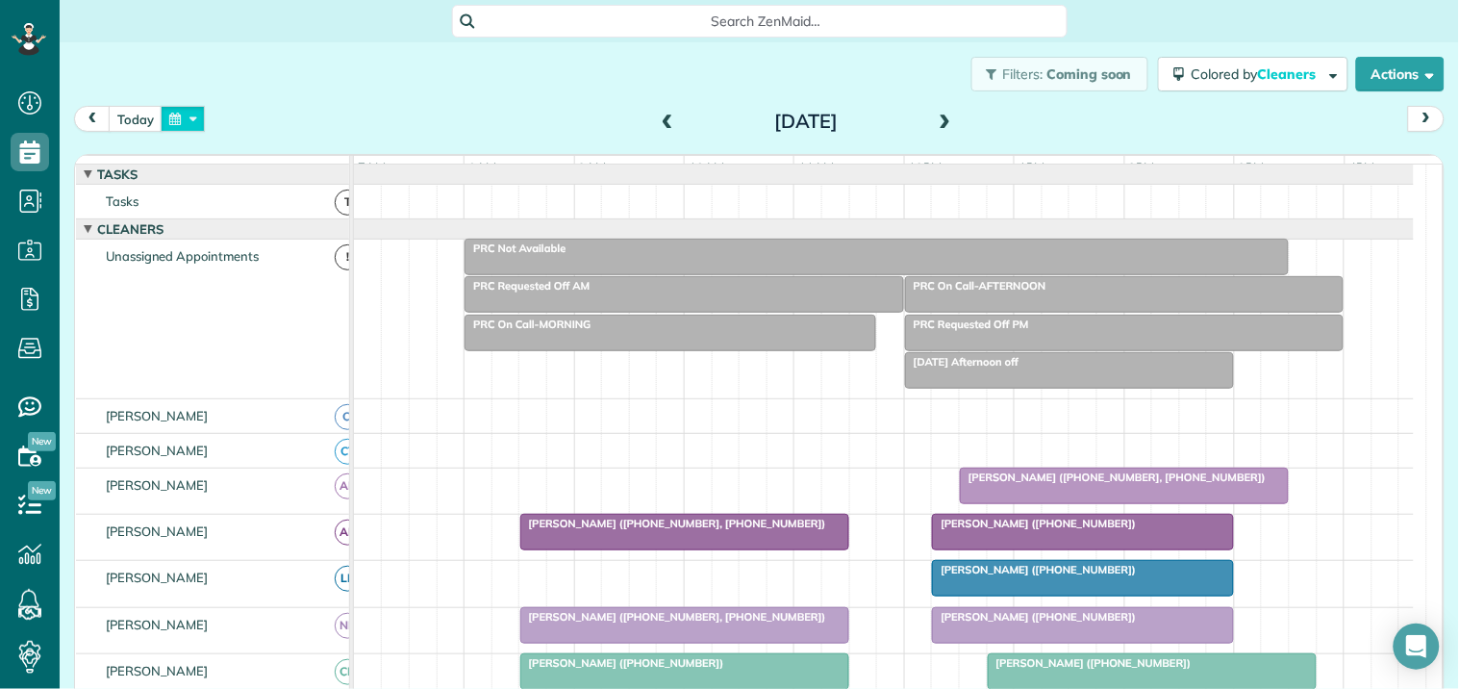
click at [184, 116] on button "button" at bounding box center [183, 119] width 44 height 26
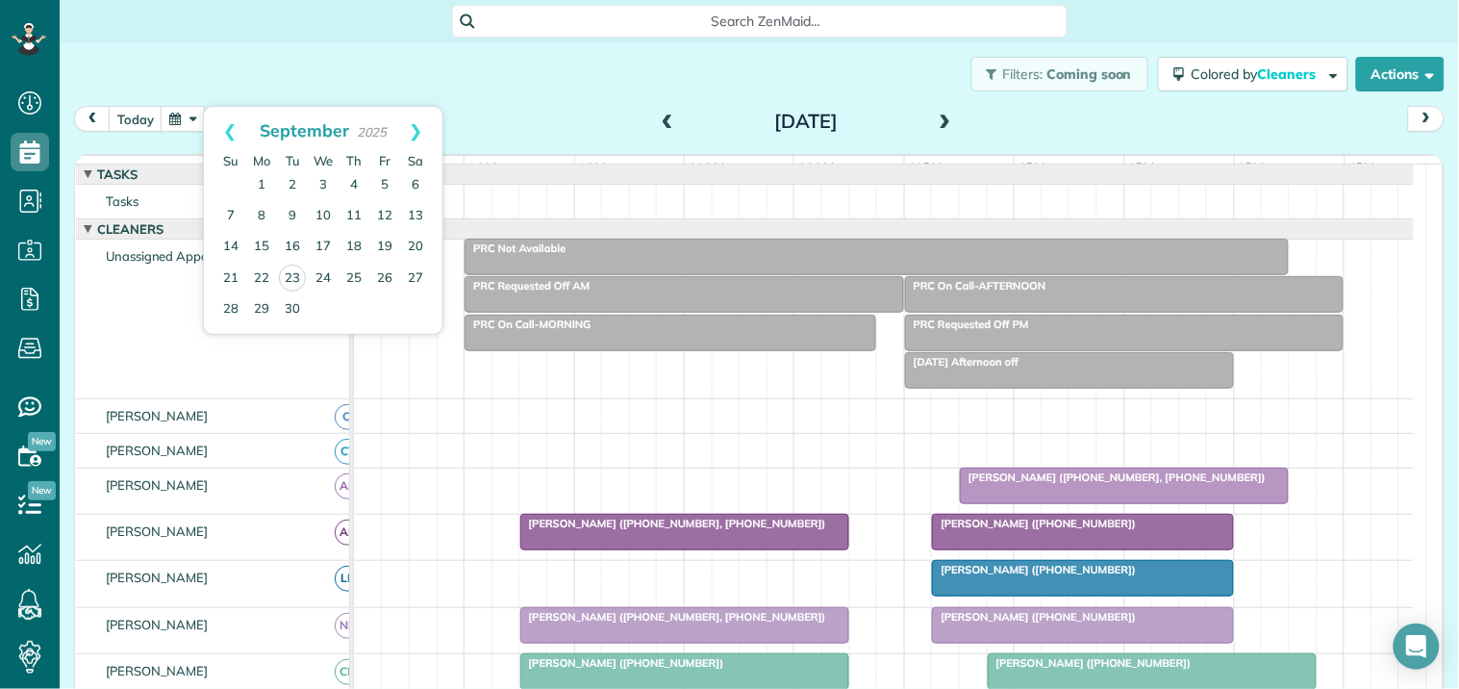
click at [549, 83] on div "Filters: Coming soon Colored by Cleaners Color by Cleaner Color by Team Color b…" at bounding box center [760, 73] width 1400 height 63
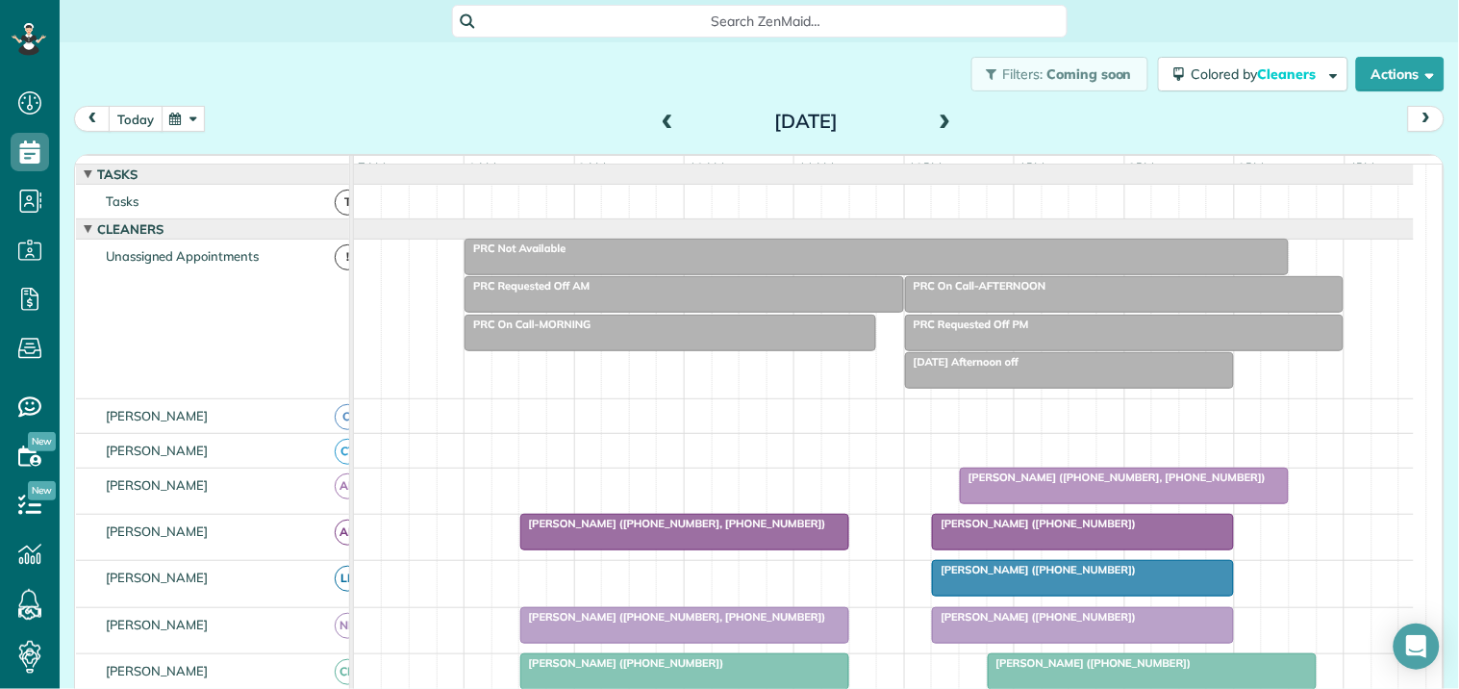
click at [139, 116] on button "today" at bounding box center [136, 119] width 54 height 26
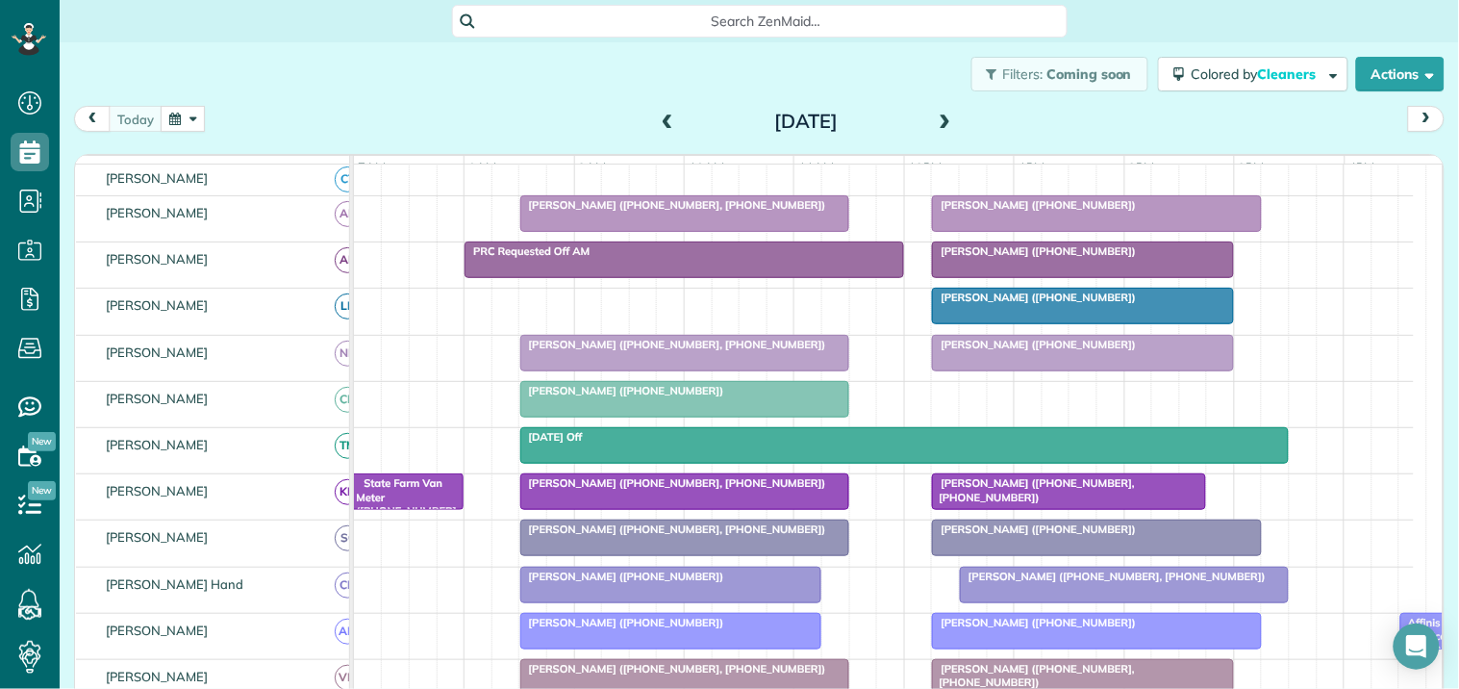
scroll to position [320, 0]
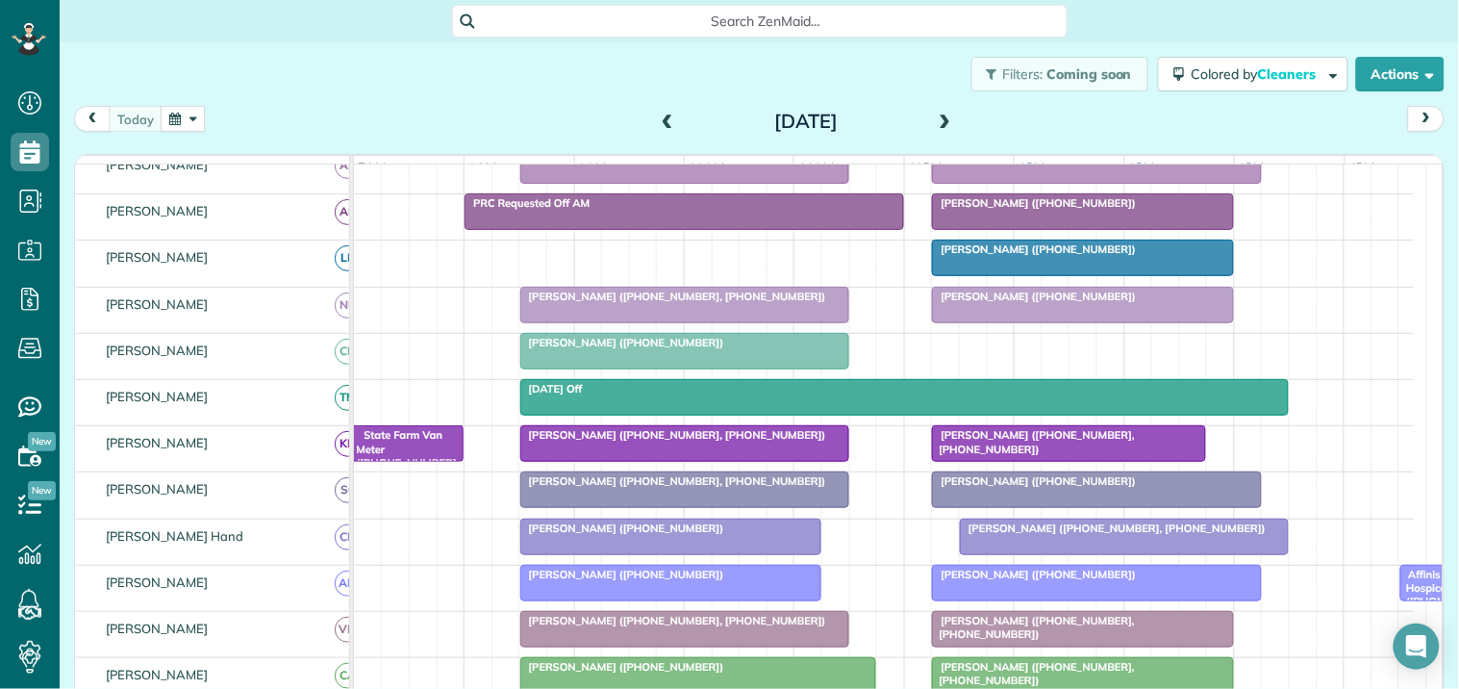
click at [187, 117] on button "button" at bounding box center [183, 119] width 44 height 26
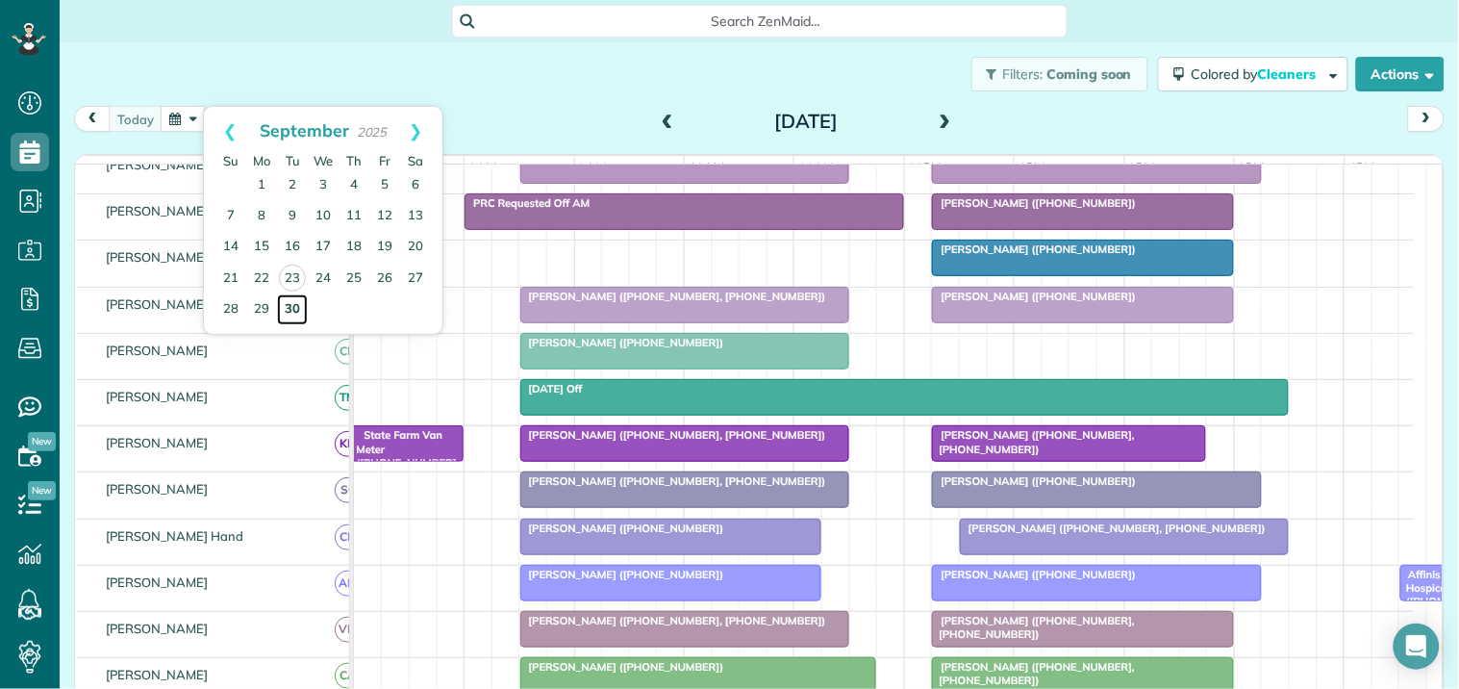
click at [293, 303] on link "30" at bounding box center [292, 309] width 31 height 31
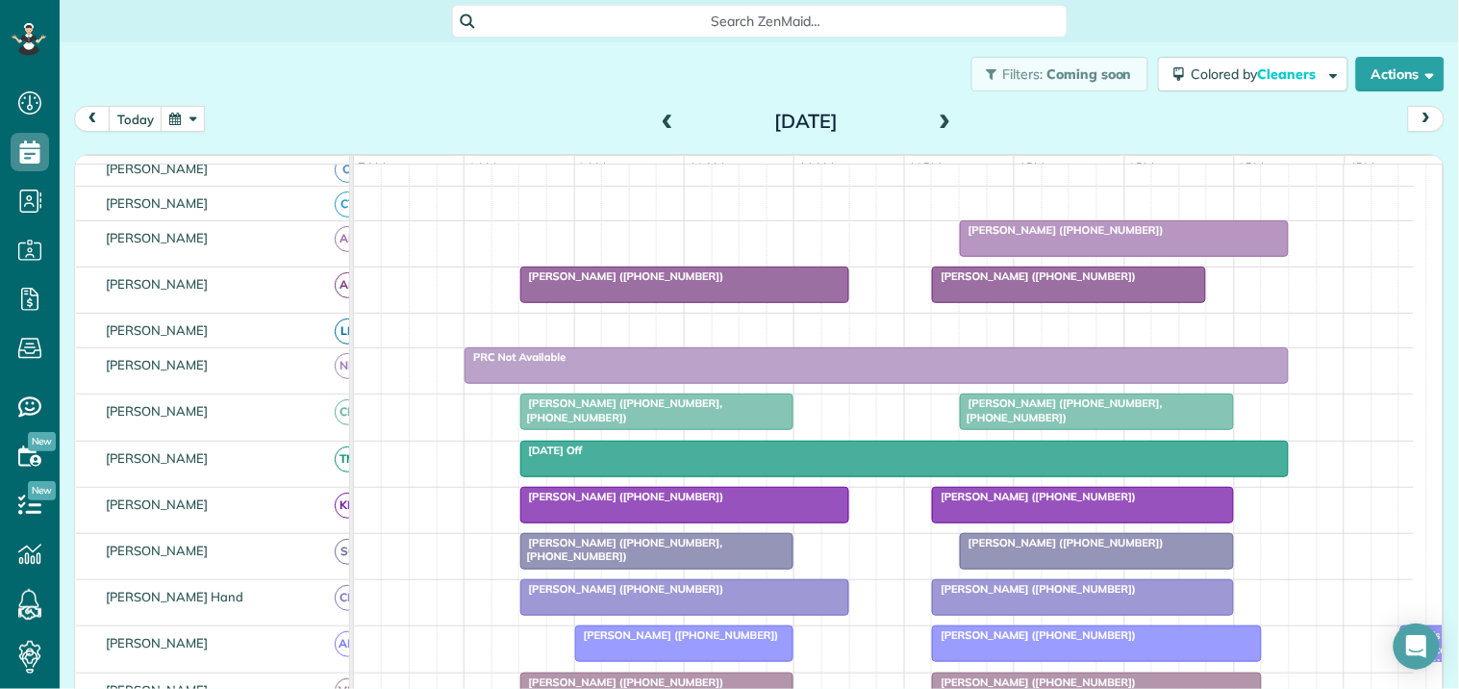
scroll to position [175, 0]
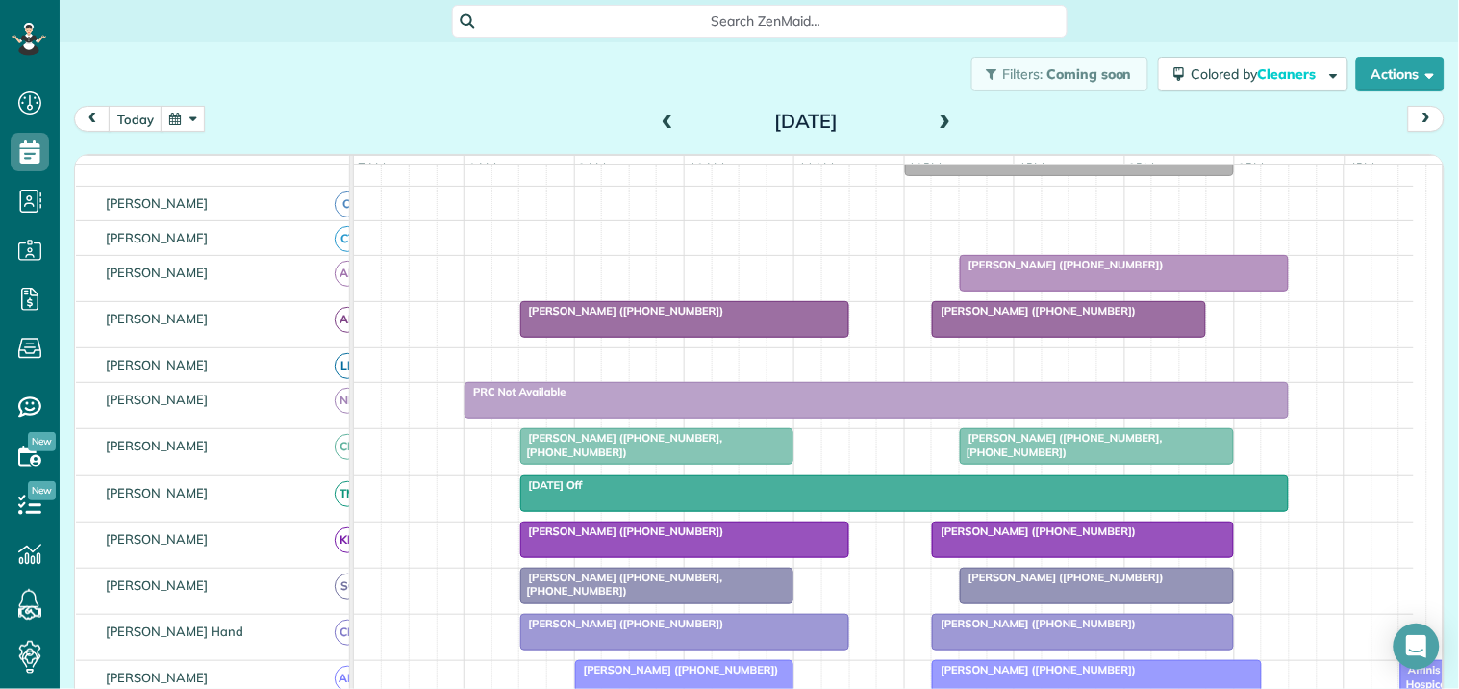
click at [194, 113] on button "button" at bounding box center [183, 119] width 44 height 26
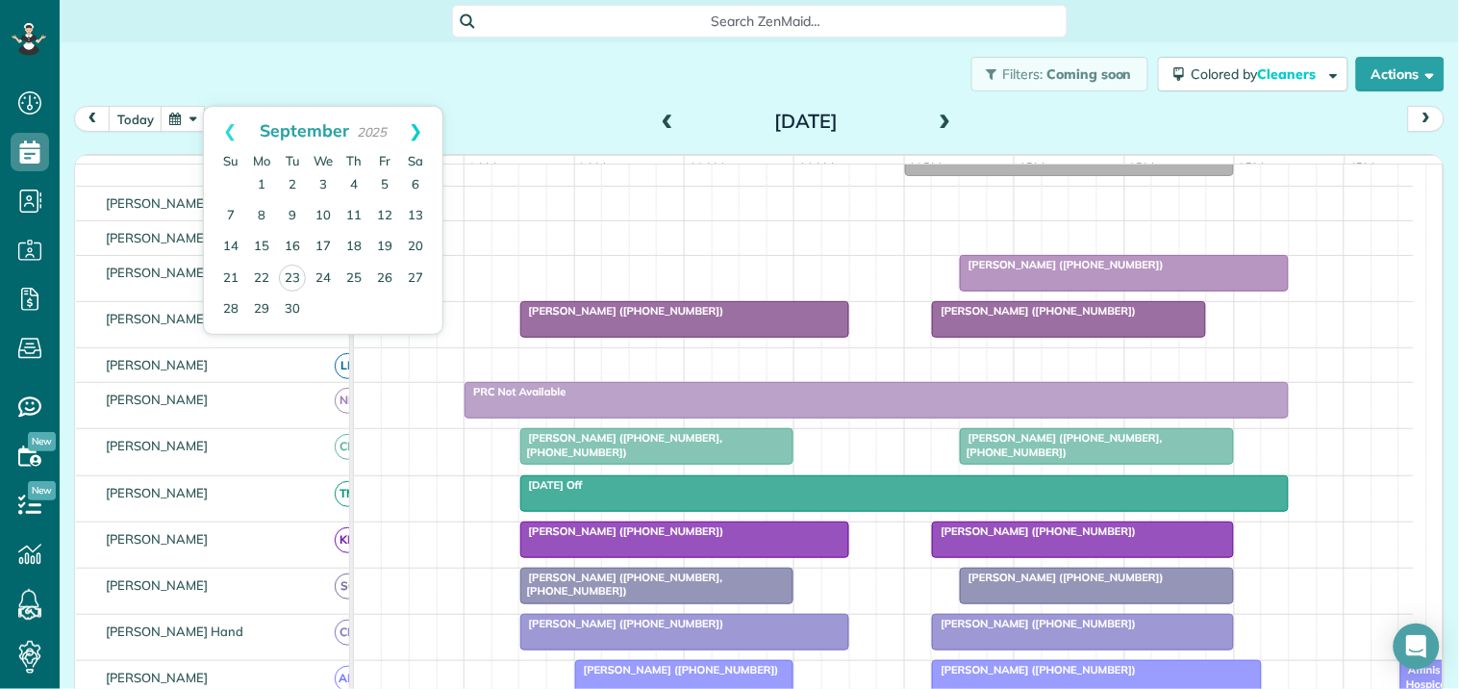
click at [417, 123] on link "Next" at bounding box center [416, 131] width 53 height 48
click at [227, 131] on link "Prev" at bounding box center [230, 131] width 53 height 48
click at [419, 123] on link "Next" at bounding box center [416, 131] width 53 height 48
click at [357, 210] on link "9" at bounding box center [354, 216] width 31 height 31
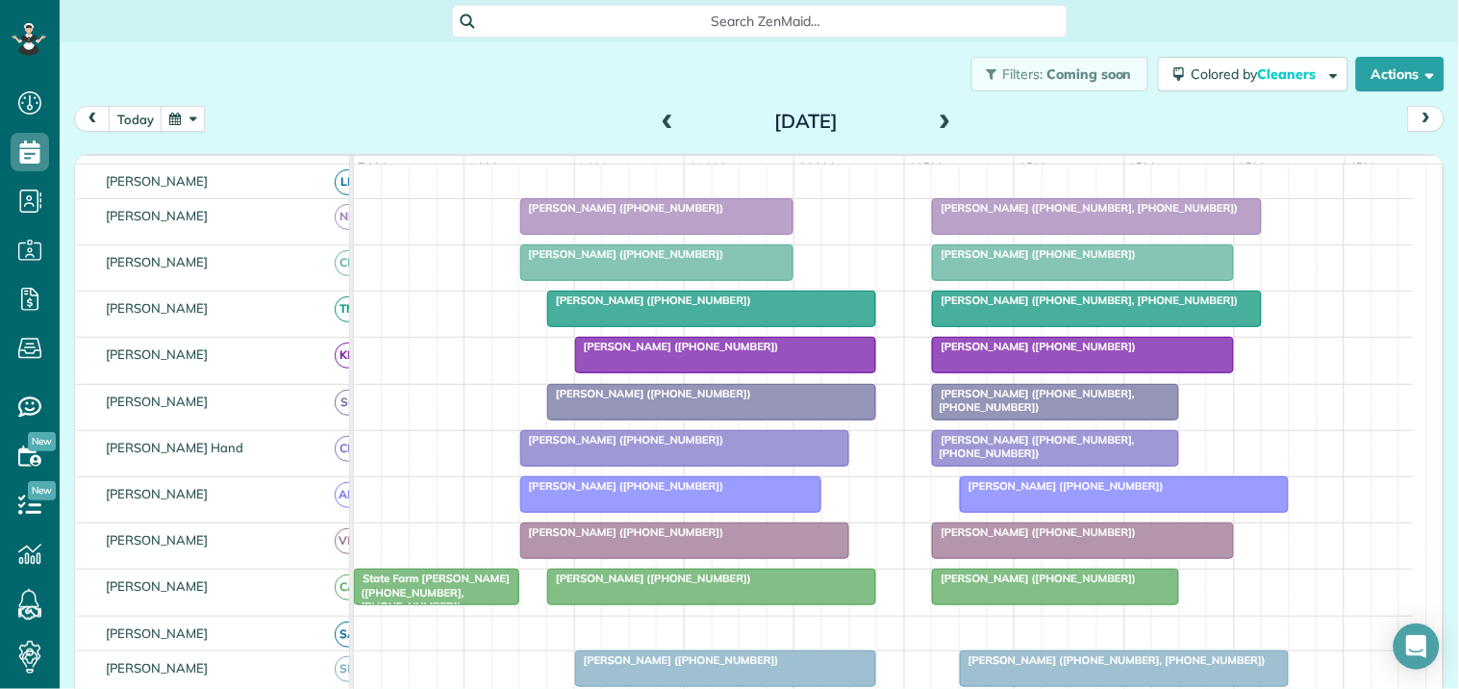
scroll to position [464, 0]
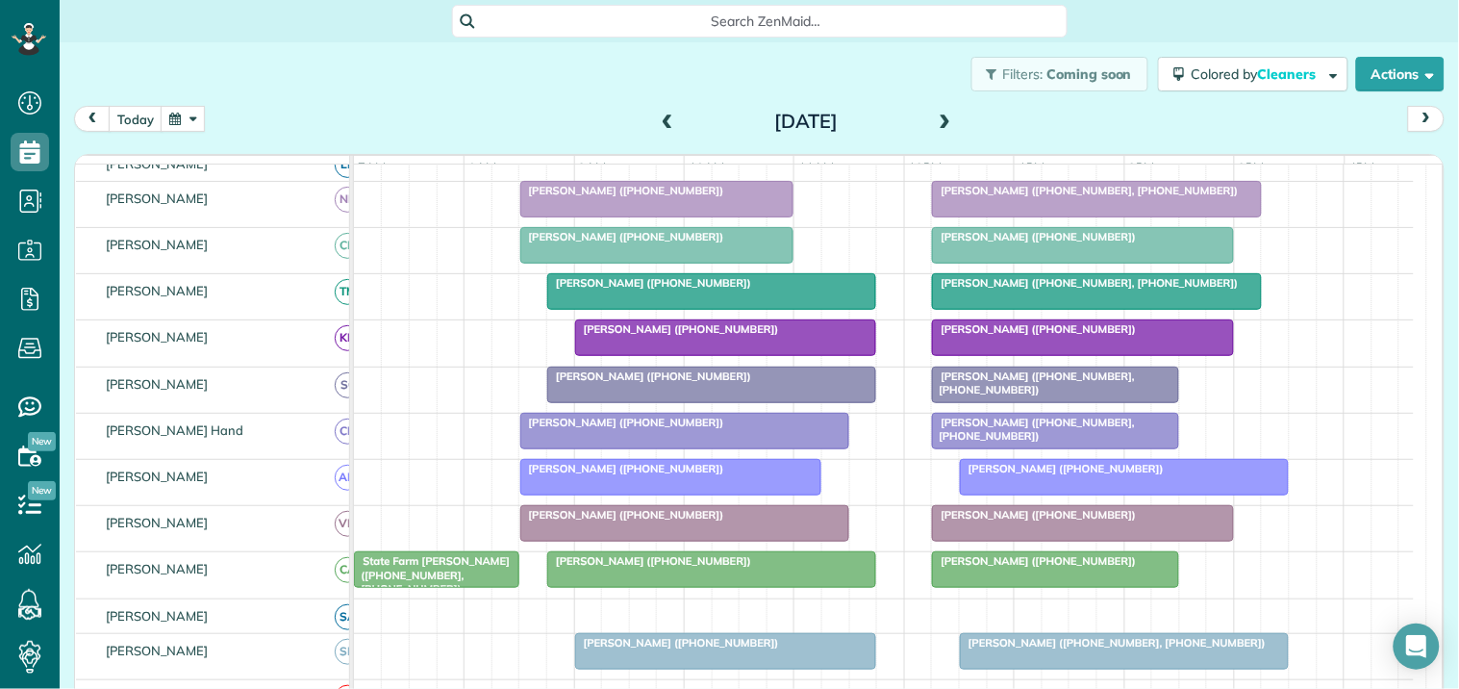
click at [1078, 263] on div at bounding box center [1083, 245] width 300 height 35
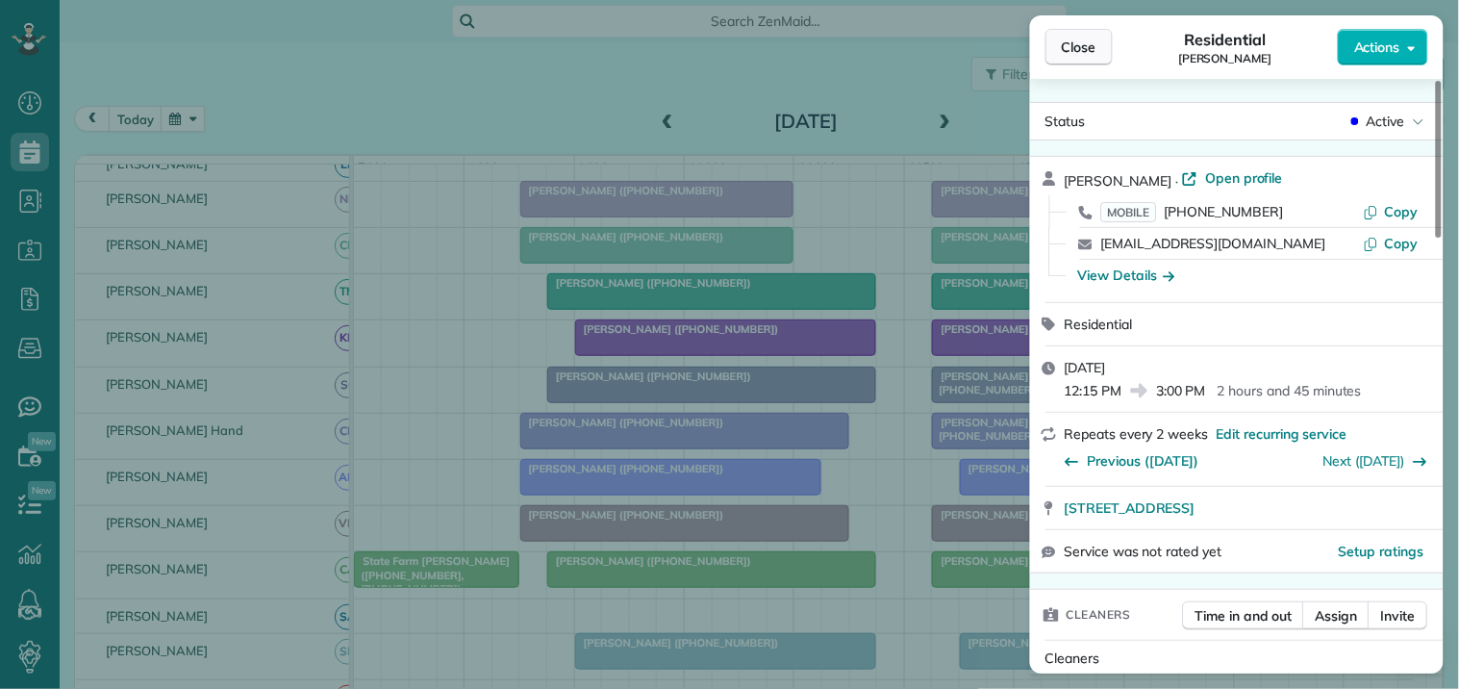
click at [1070, 39] on span "Close" at bounding box center [1079, 47] width 35 height 19
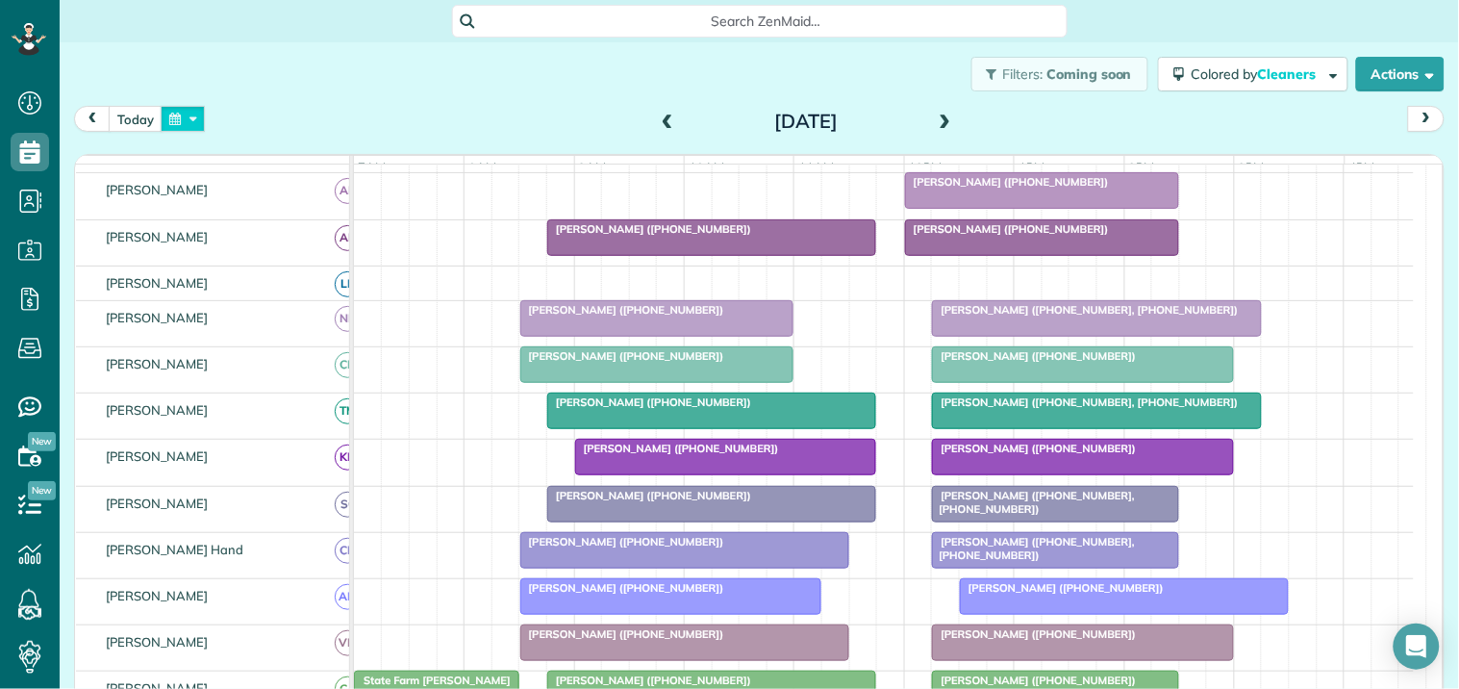
click at [189, 118] on button "button" at bounding box center [183, 119] width 44 height 26
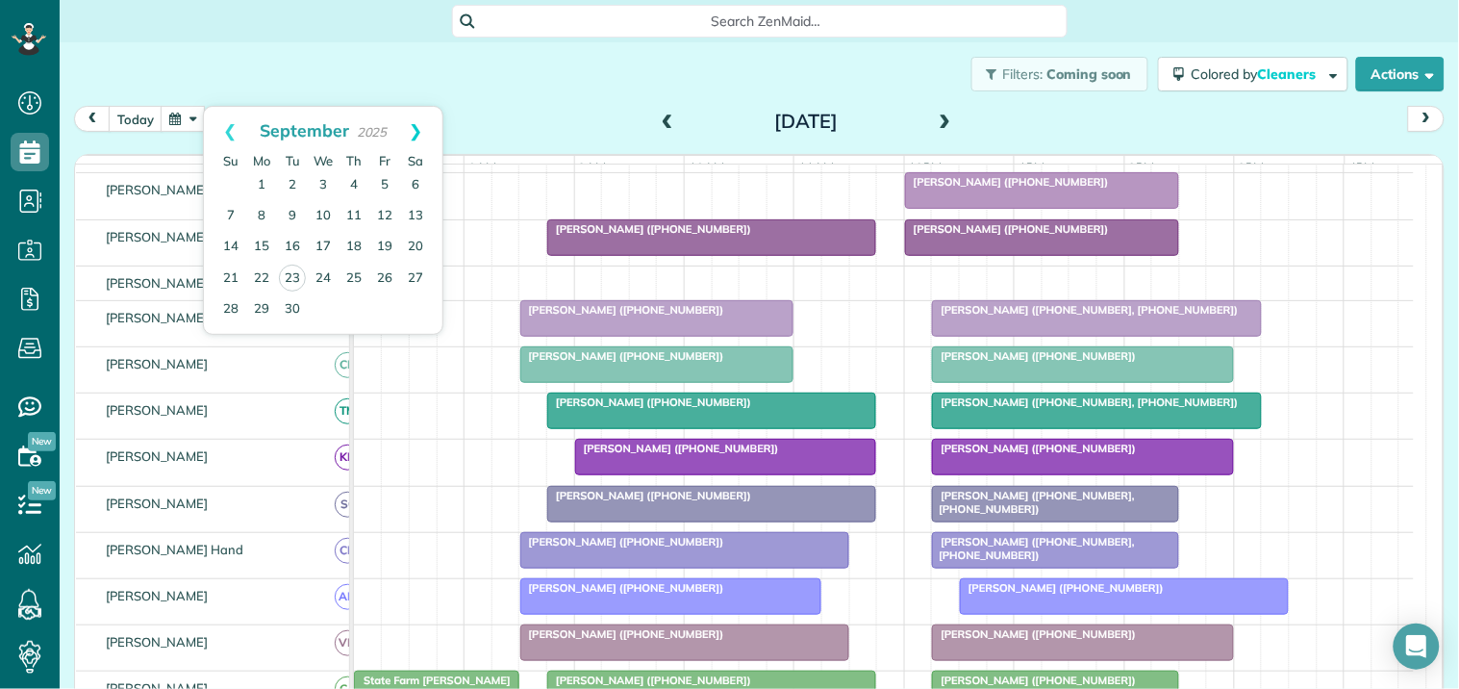
click at [417, 131] on link "Next" at bounding box center [416, 131] width 53 height 48
click at [352, 215] on link "9" at bounding box center [354, 216] width 31 height 31
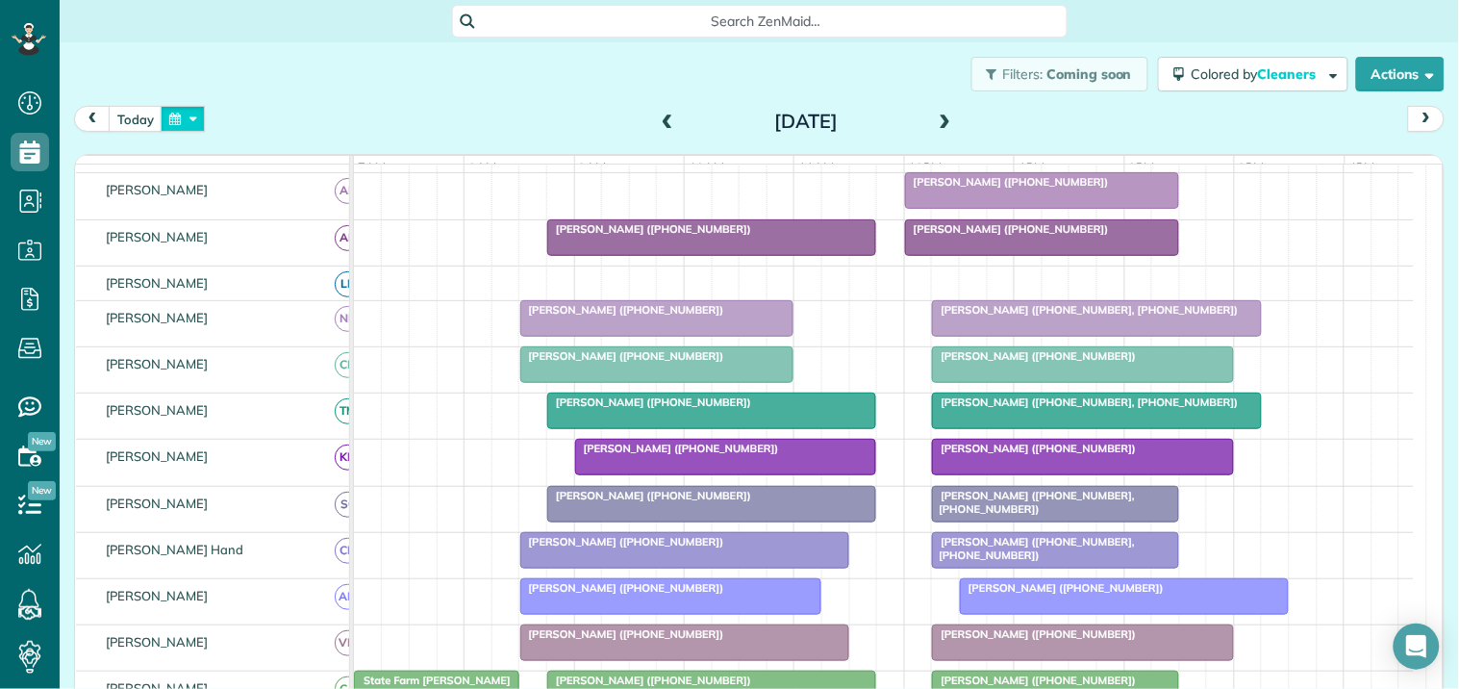
click at [192, 115] on button "button" at bounding box center [183, 119] width 44 height 26
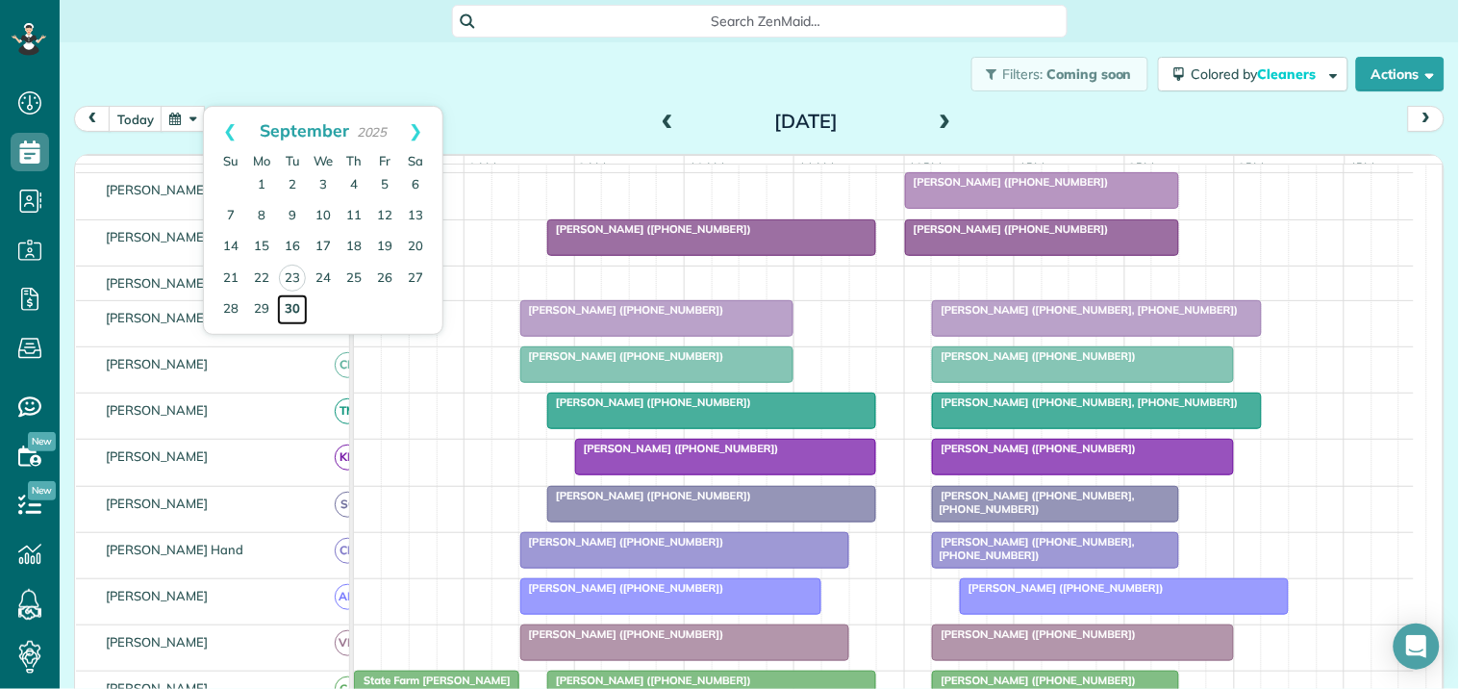
click at [295, 300] on link "30" at bounding box center [292, 309] width 31 height 31
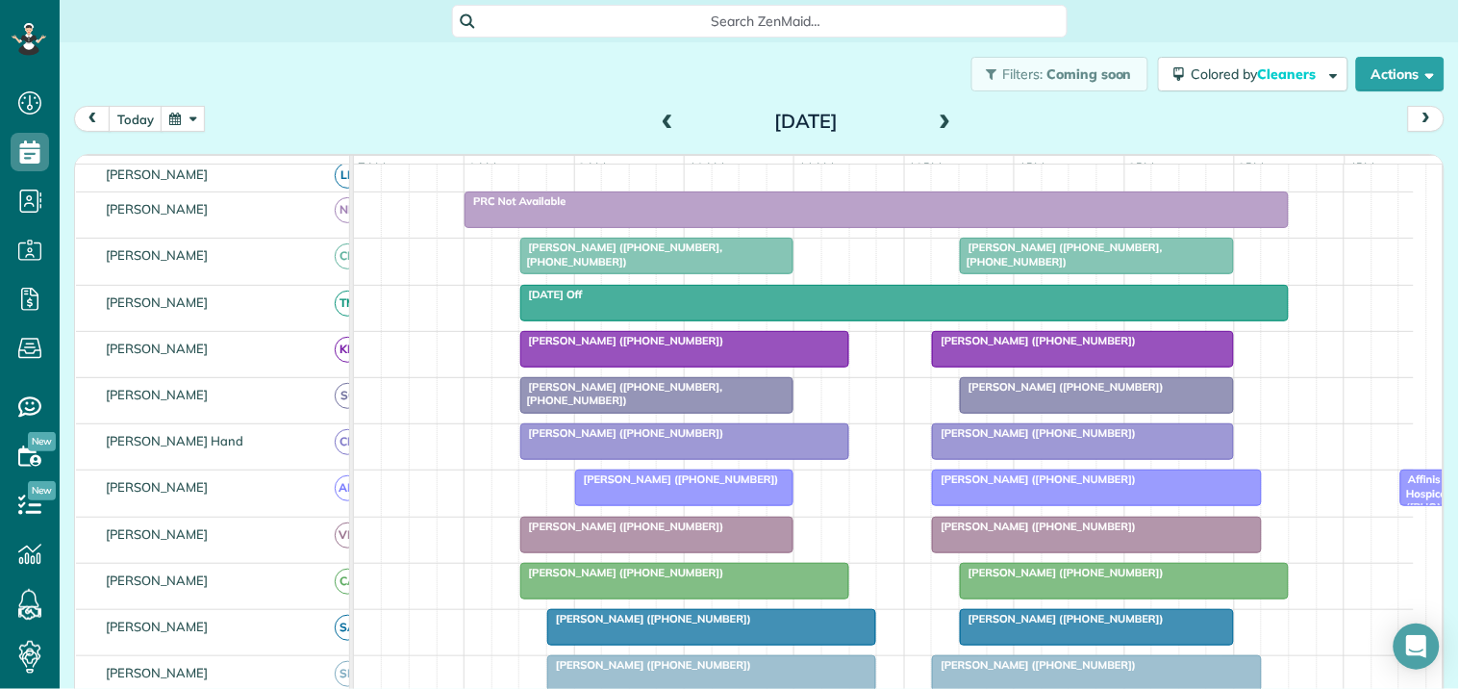
click at [941, 110] on span at bounding box center [945, 122] width 21 height 29
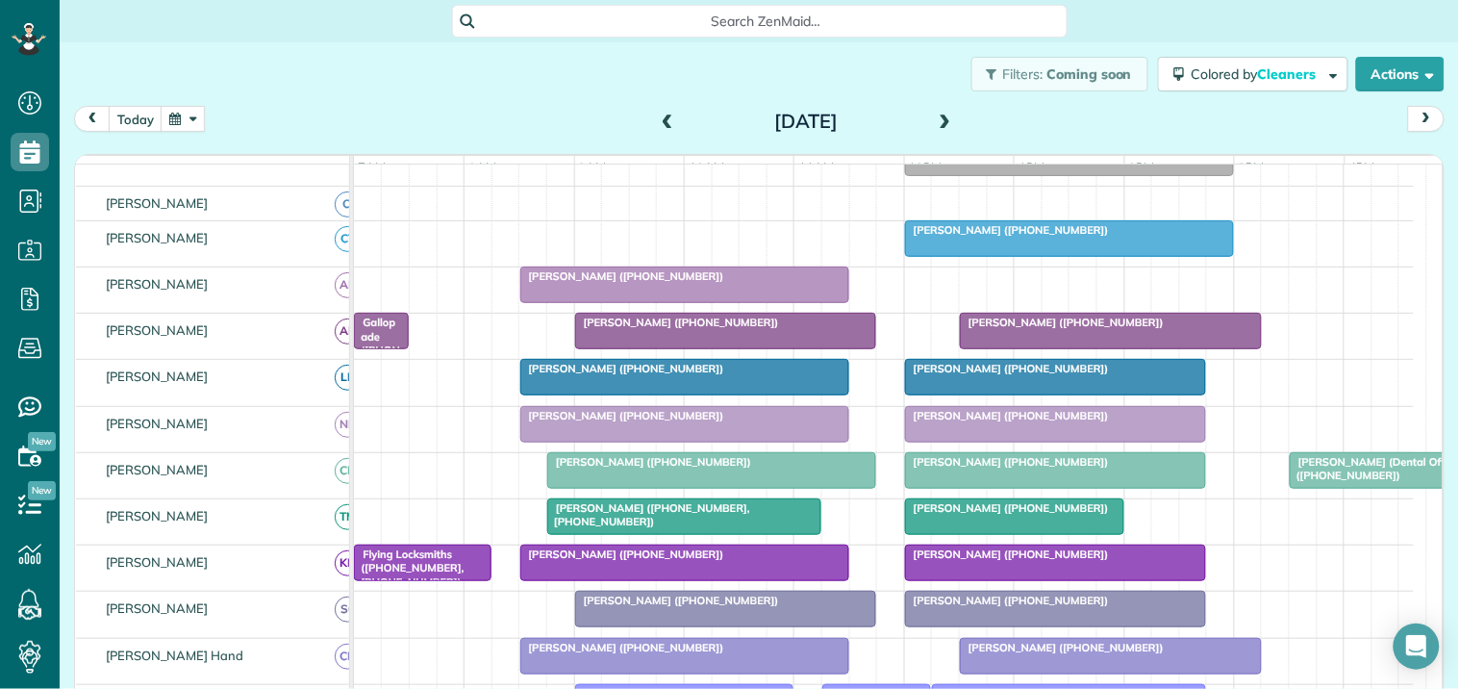
click at [658, 115] on span at bounding box center [667, 121] width 21 height 17
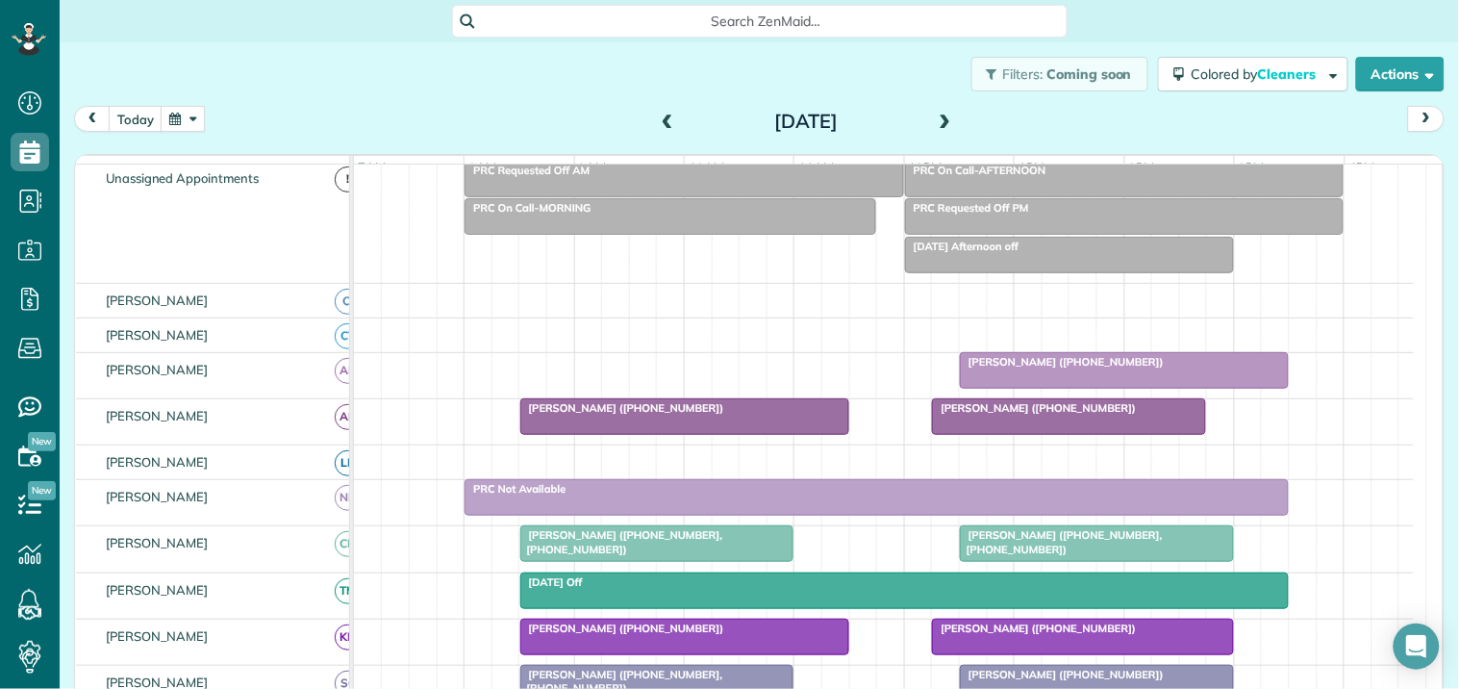
scroll to position [68, 0]
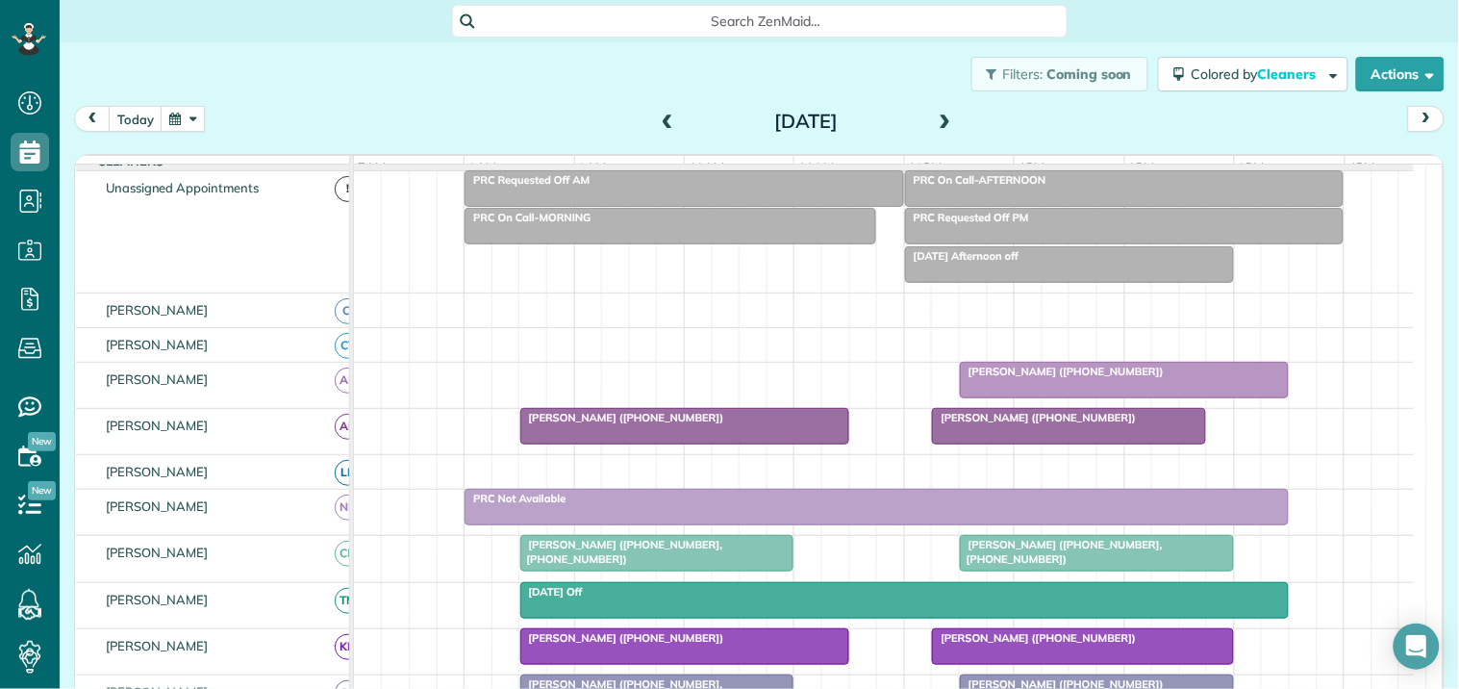
click at [188, 107] on button "button" at bounding box center [183, 119] width 44 height 26
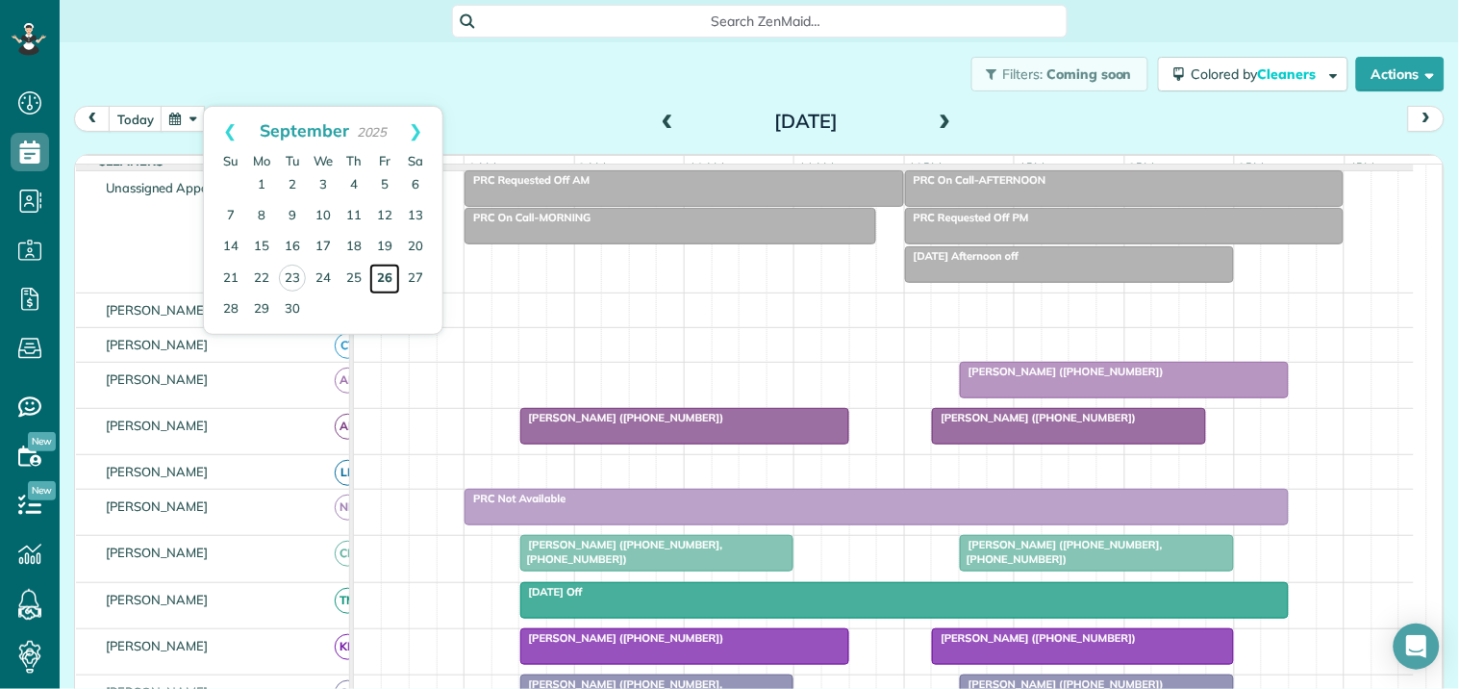
click at [390, 271] on link "26" at bounding box center [384, 279] width 31 height 31
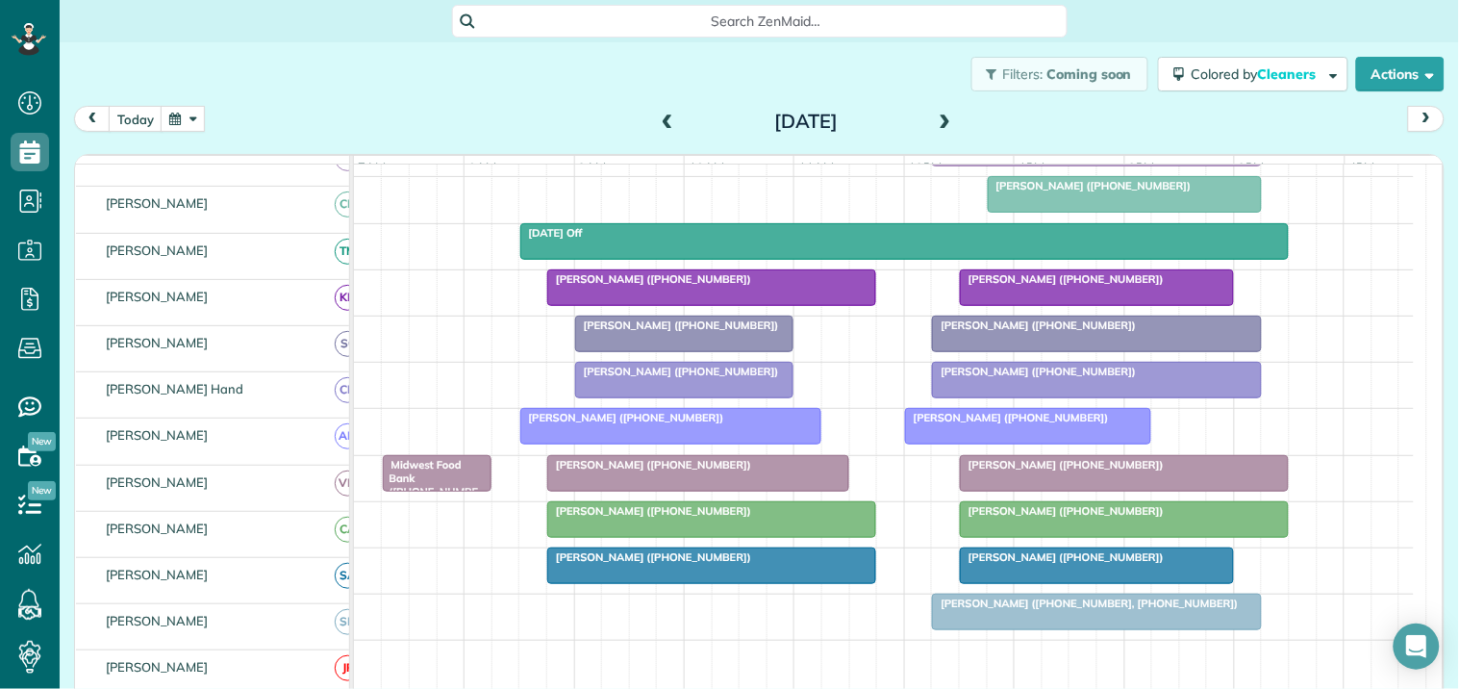
scroll to position [427, 0]
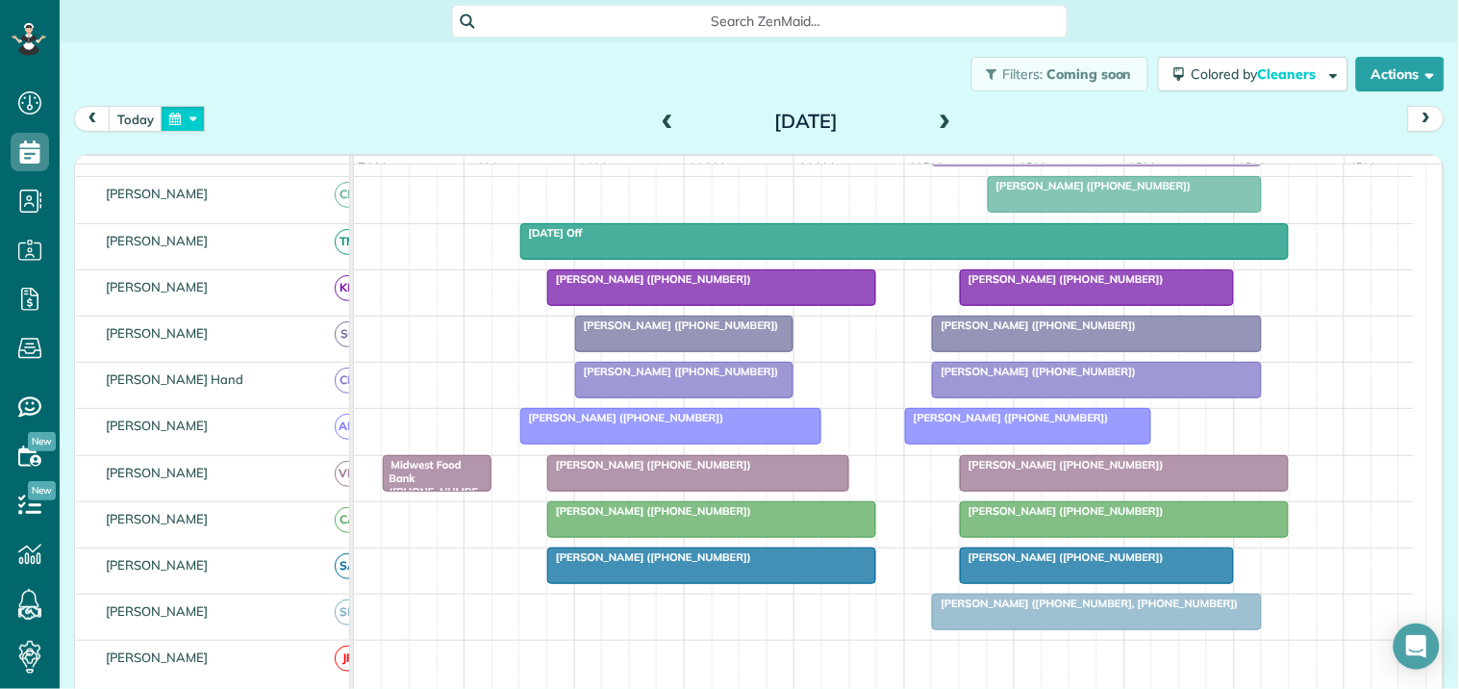
click at [189, 115] on button "button" at bounding box center [183, 119] width 44 height 26
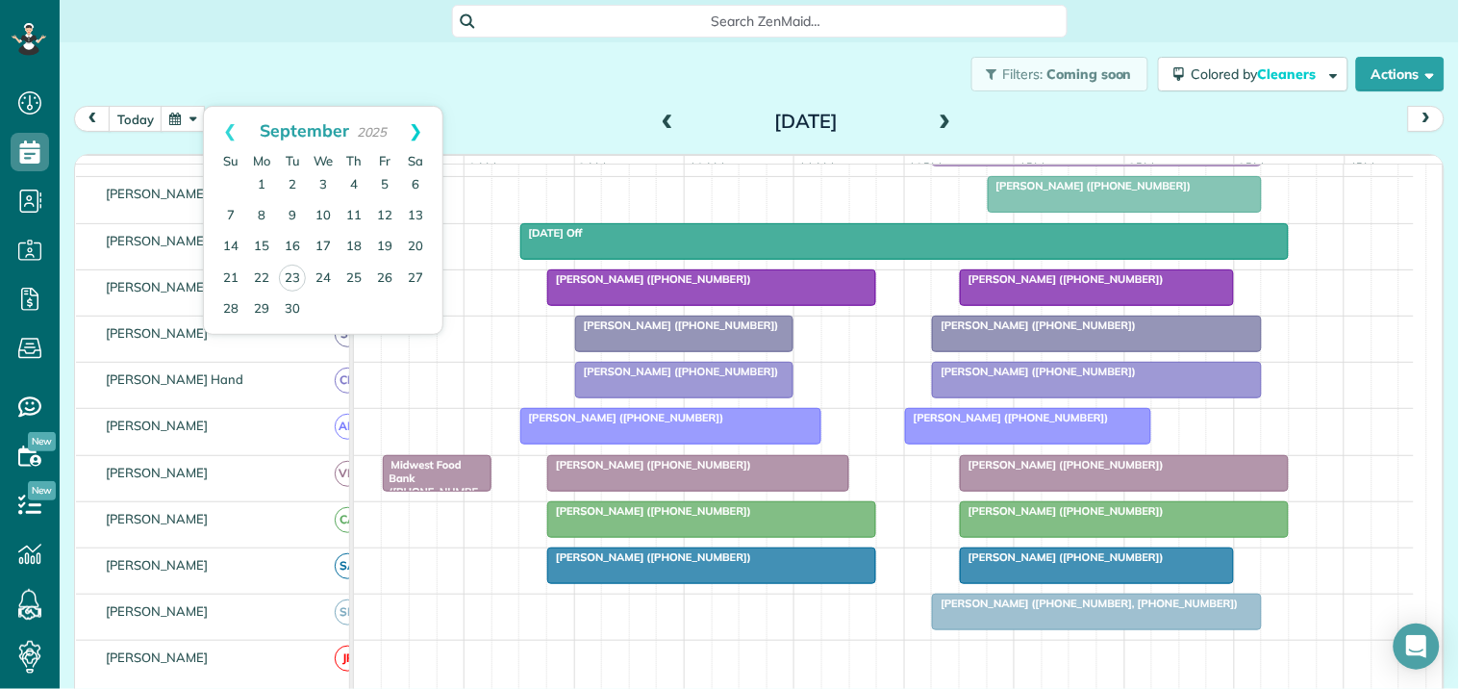
click at [421, 123] on link "Next" at bounding box center [416, 131] width 53 height 48
click at [382, 276] on link "24" at bounding box center [384, 278] width 31 height 31
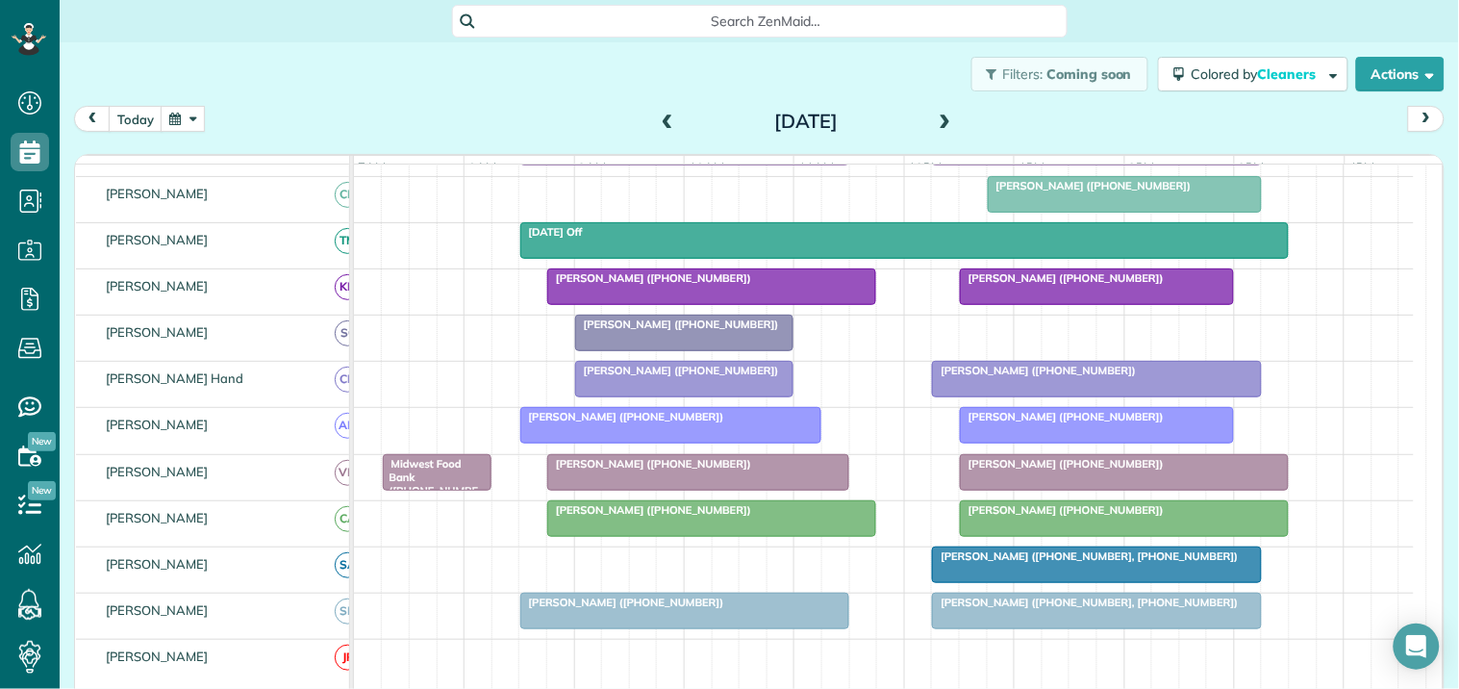
scroll to position [347, 0]
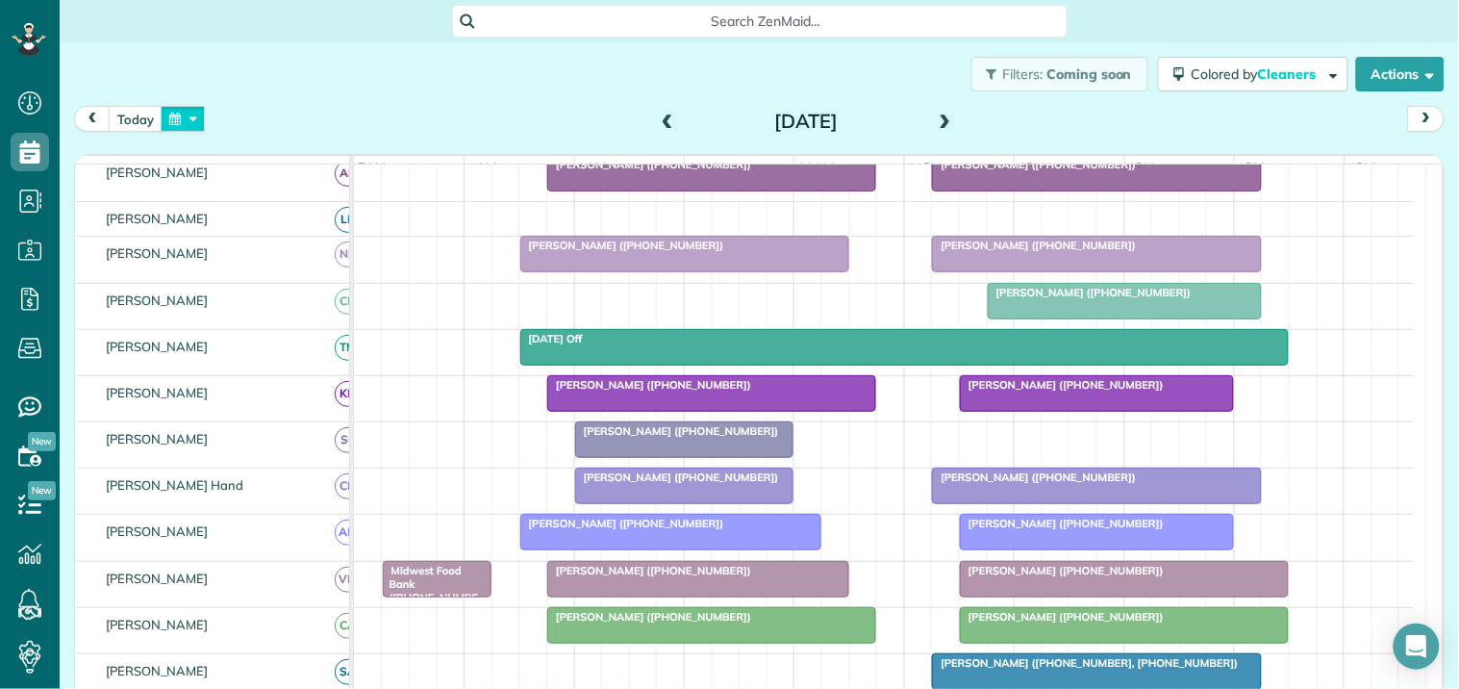
click at [190, 117] on button "button" at bounding box center [183, 119] width 44 height 26
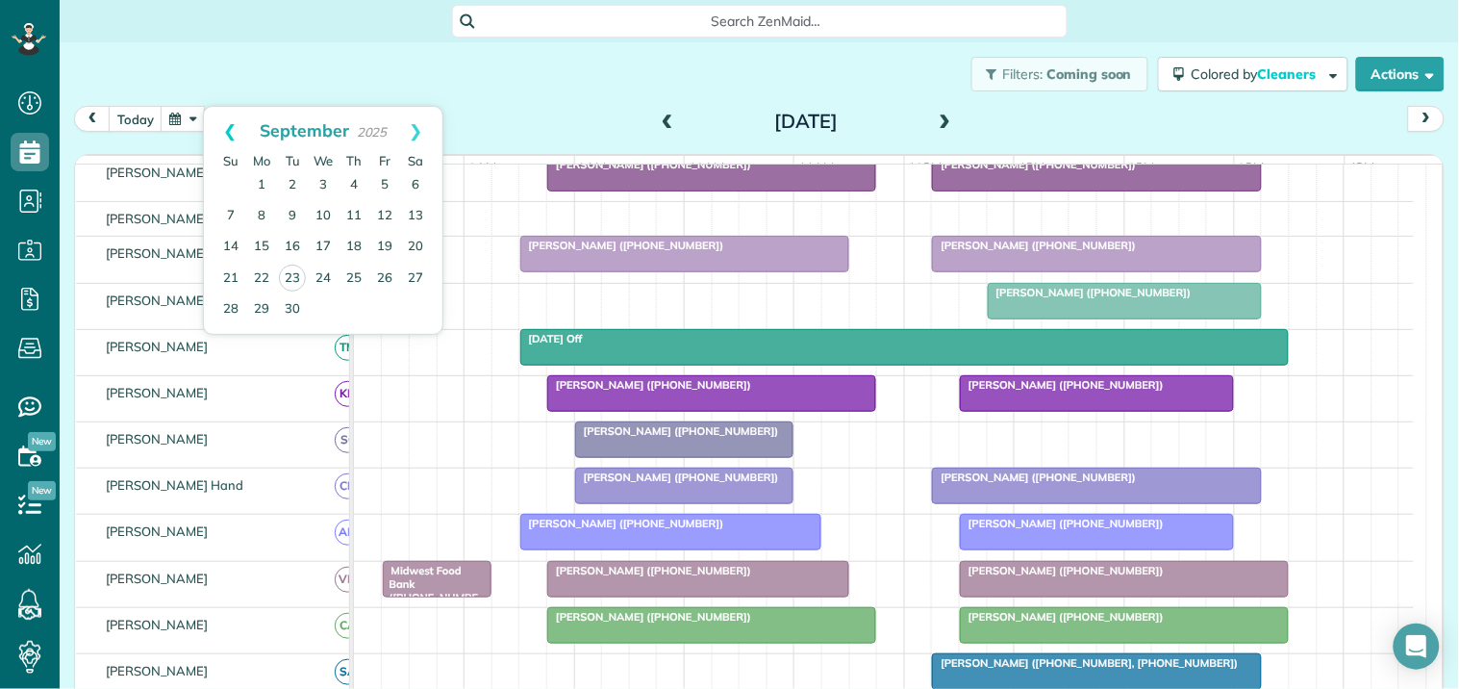
click at [223, 131] on link "Prev" at bounding box center [230, 131] width 53 height 48
click at [416, 128] on link "Next" at bounding box center [416, 131] width 53 height 48
click at [387, 271] on link "26" at bounding box center [384, 279] width 31 height 31
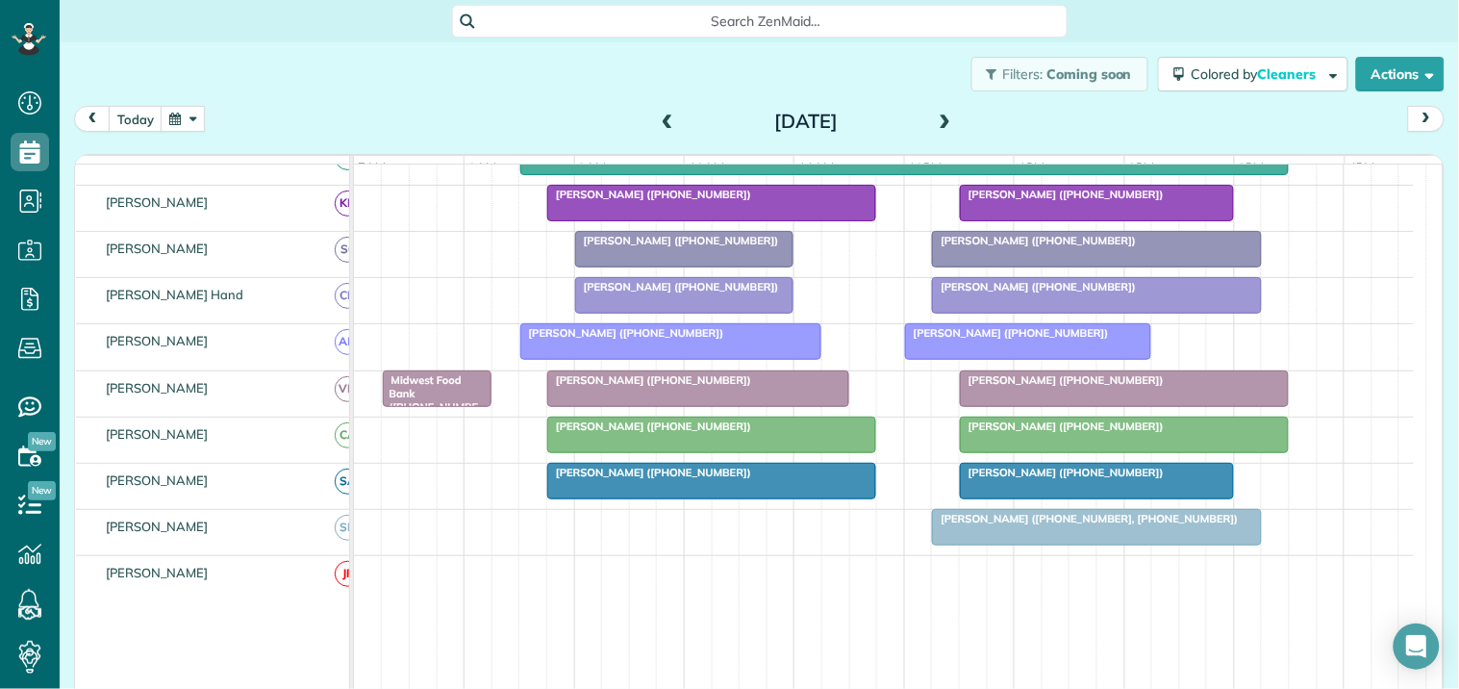
scroll to position [310, 0]
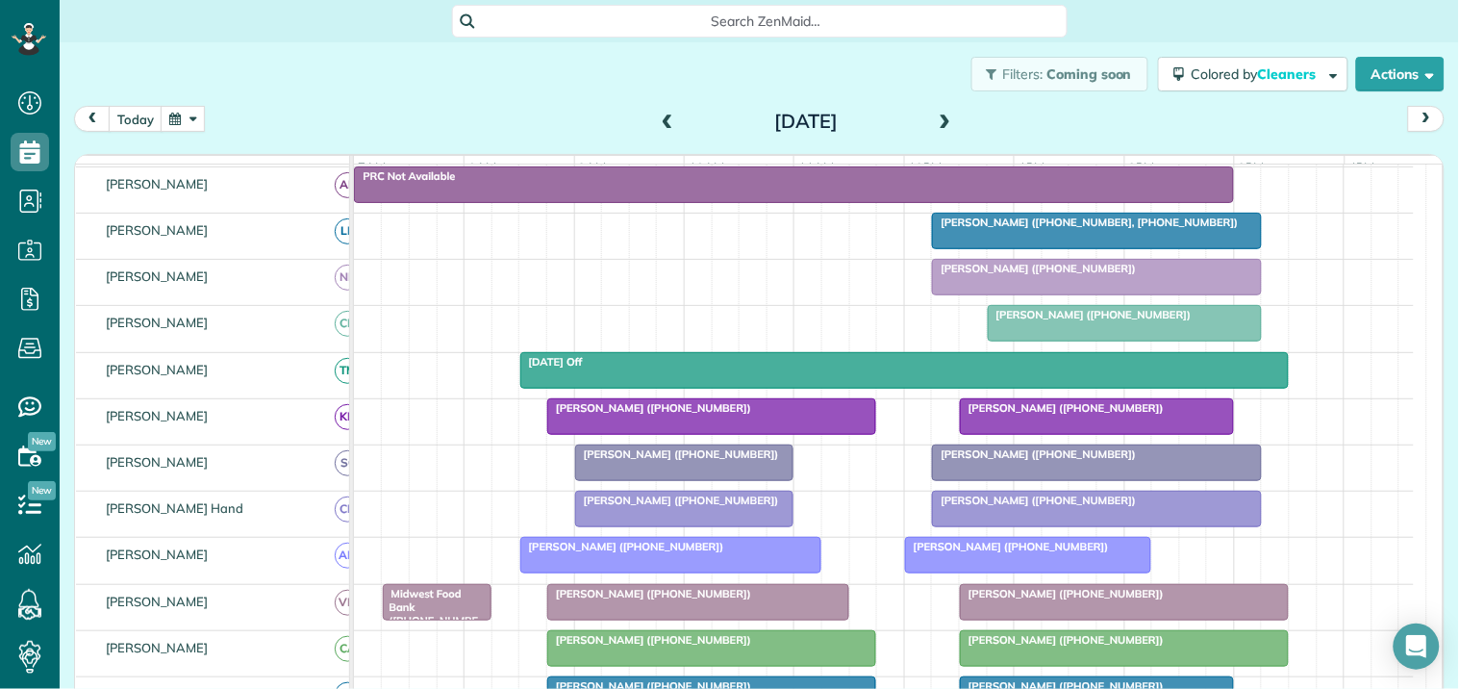
click at [561, 10] on div "Search ZenMaid…" at bounding box center [760, 21] width 616 height 33
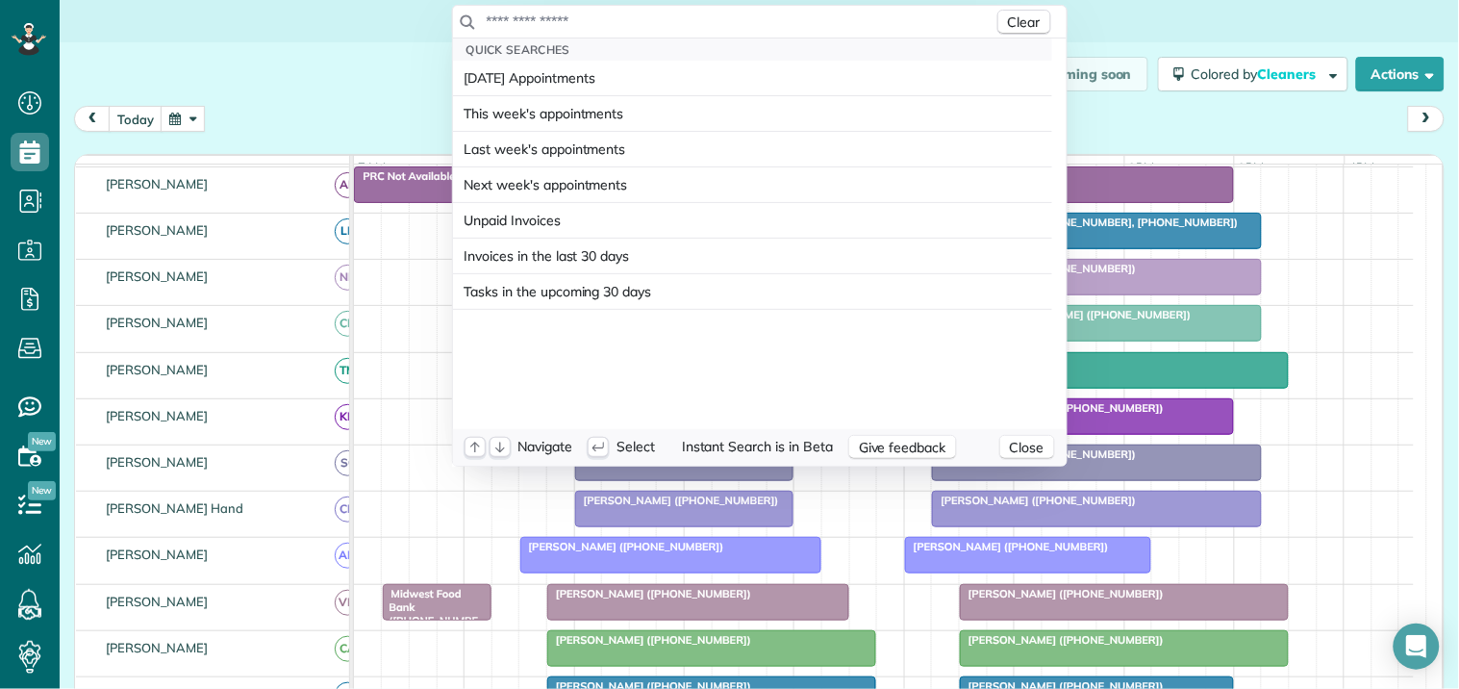
click at [587, 13] on input "text" at bounding box center [740, 21] width 508 height 19
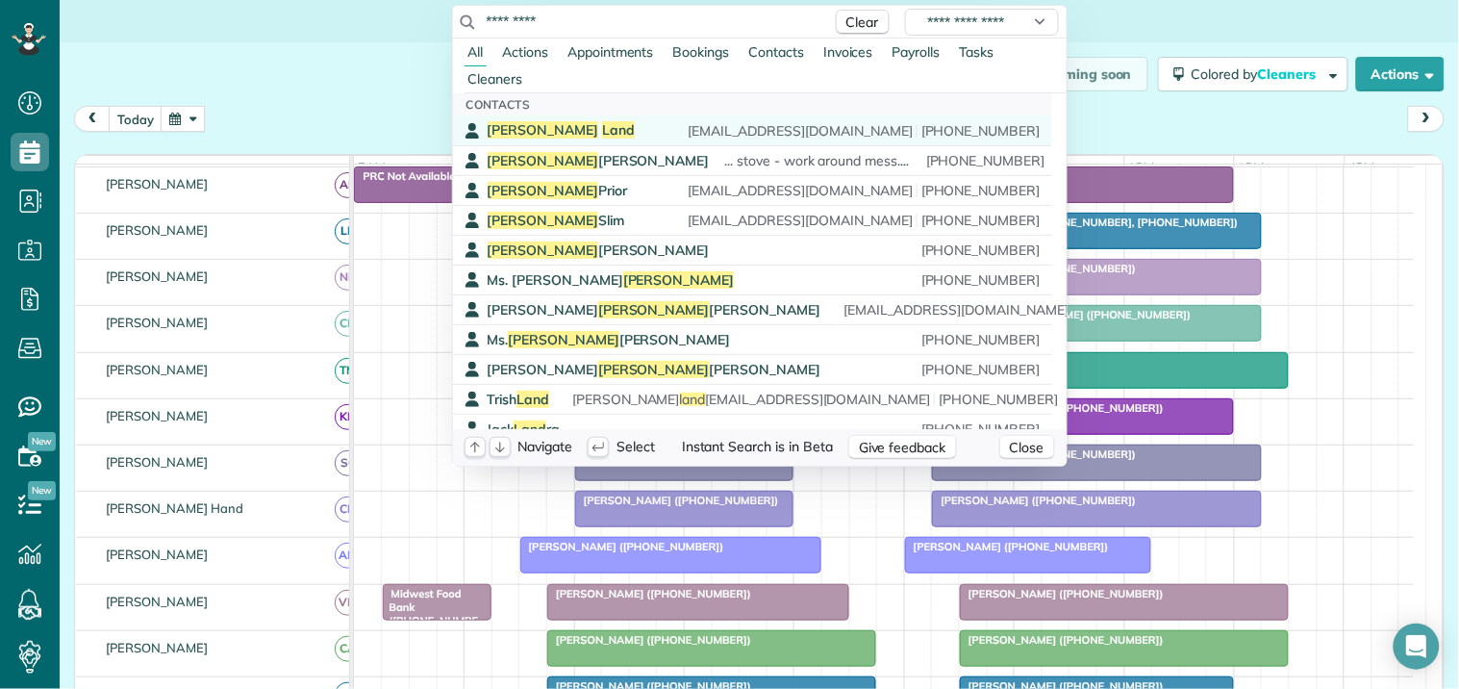
type input "*********"
click at [602, 128] on span "Land" at bounding box center [618, 129] width 33 height 17
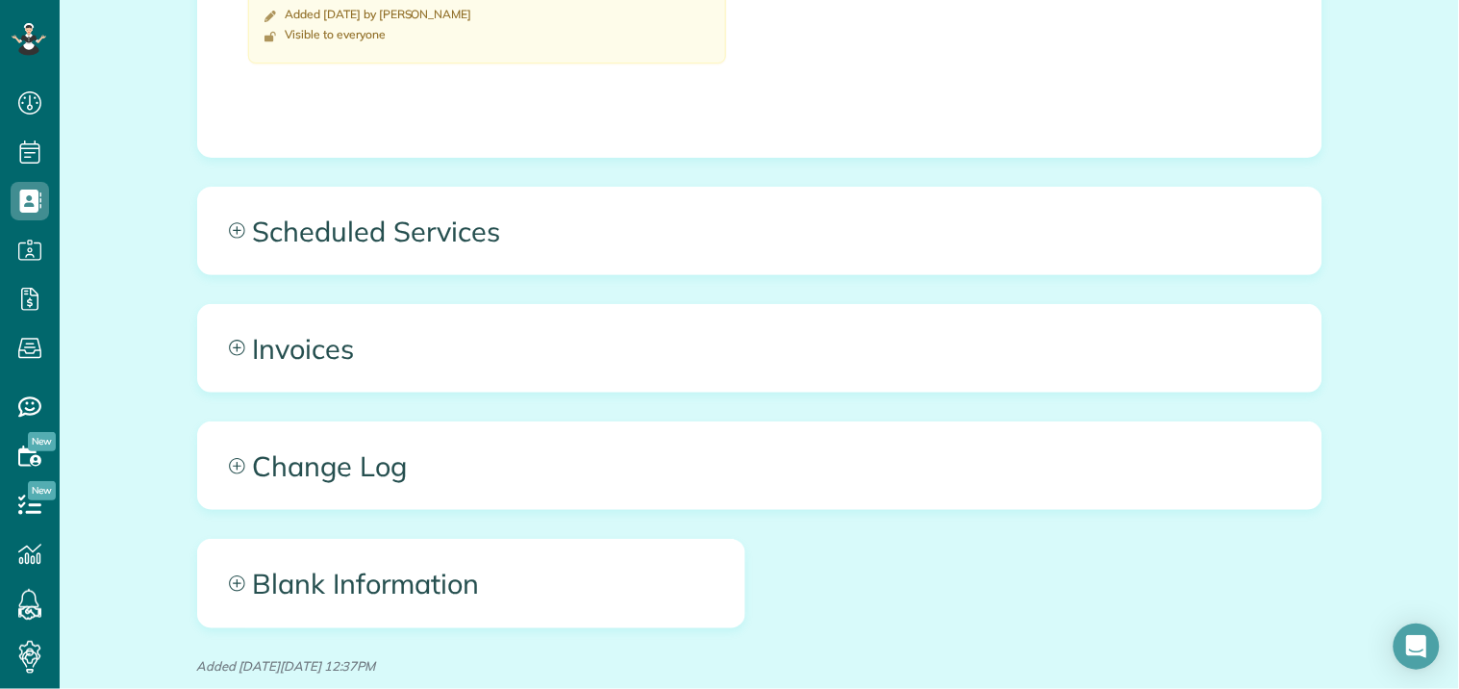
scroll to position [1997, 0]
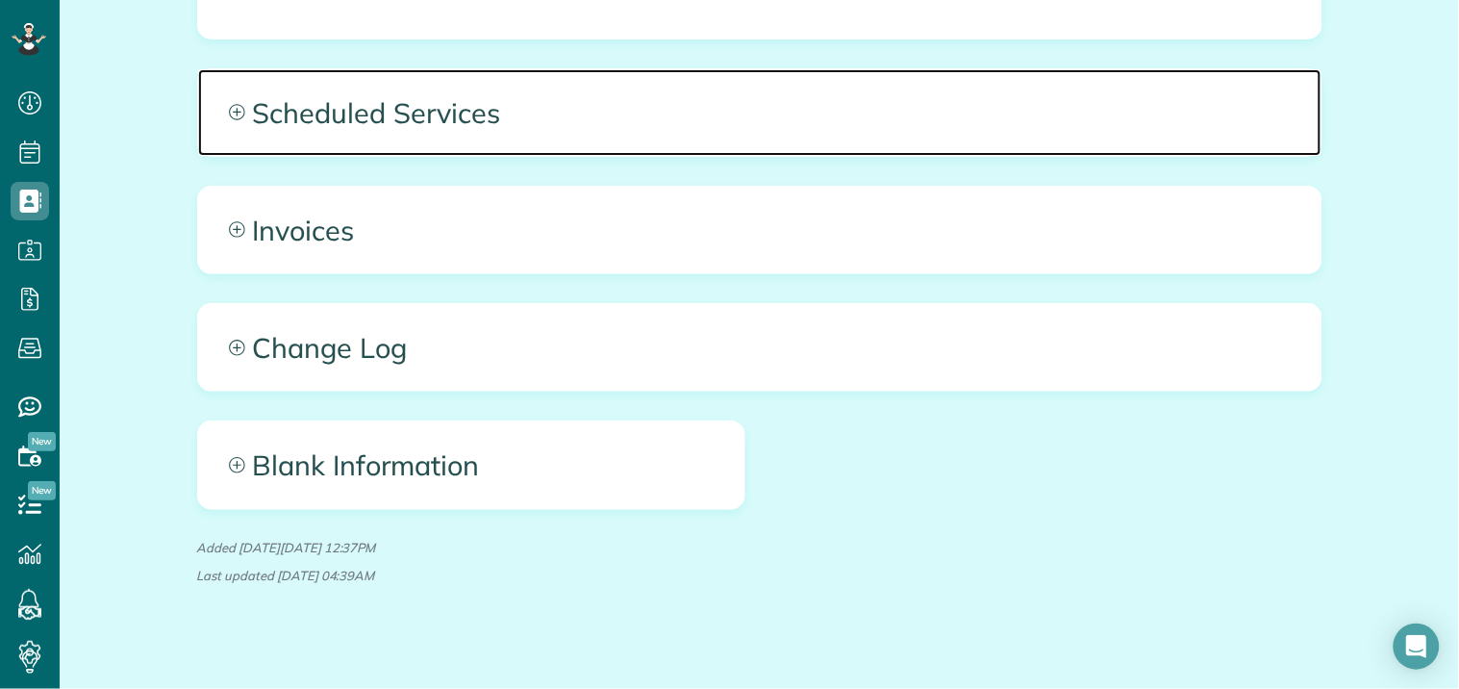
click at [229, 104] on icon at bounding box center [237, 112] width 16 height 16
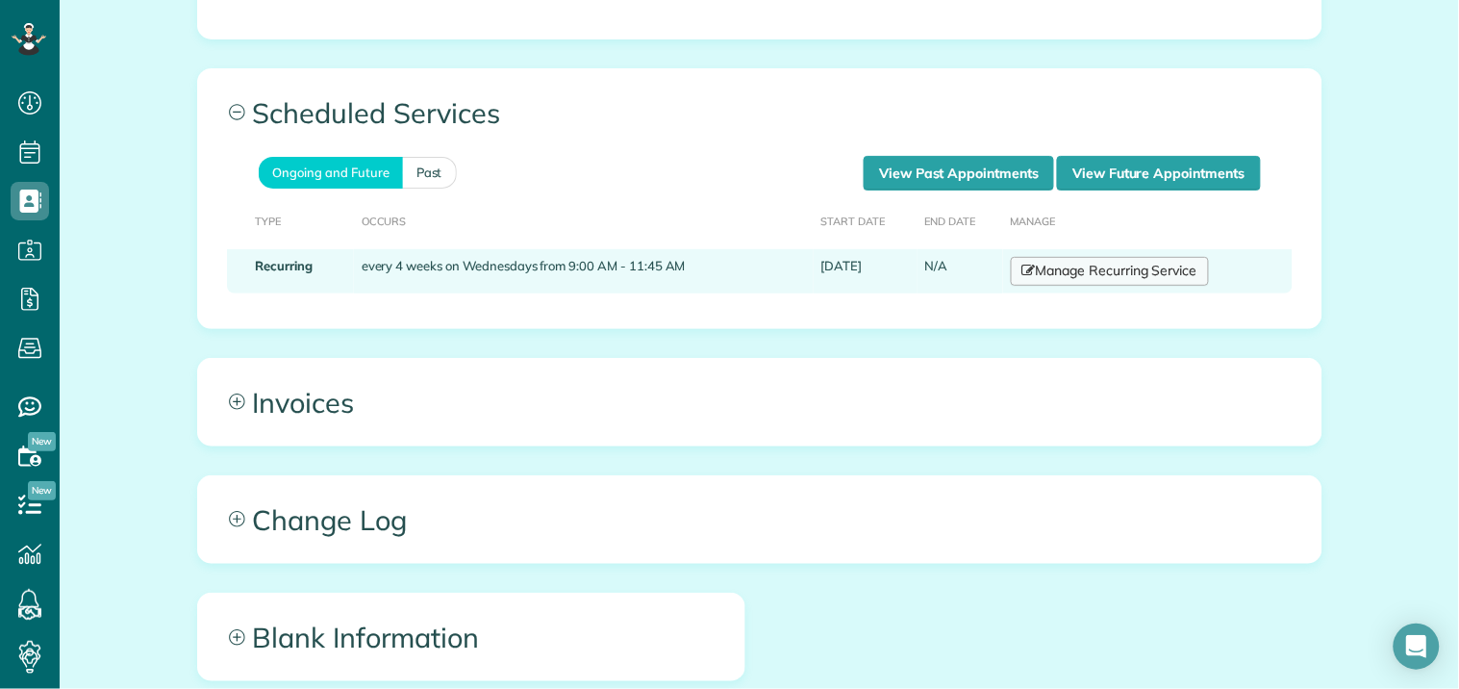
click at [1089, 257] on link "Manage Recurring Service" at bounding box center [1110, 271] width 198 height 29
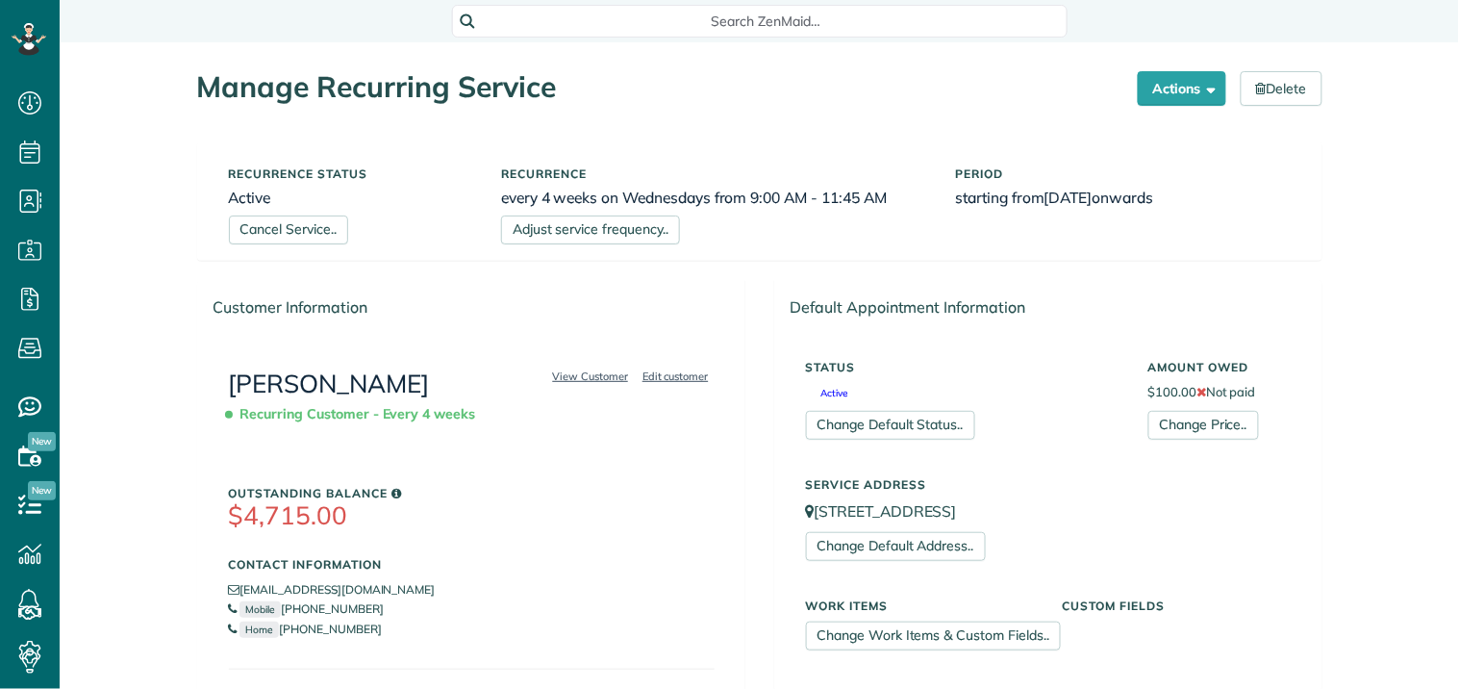
scroll to position [534, 0]
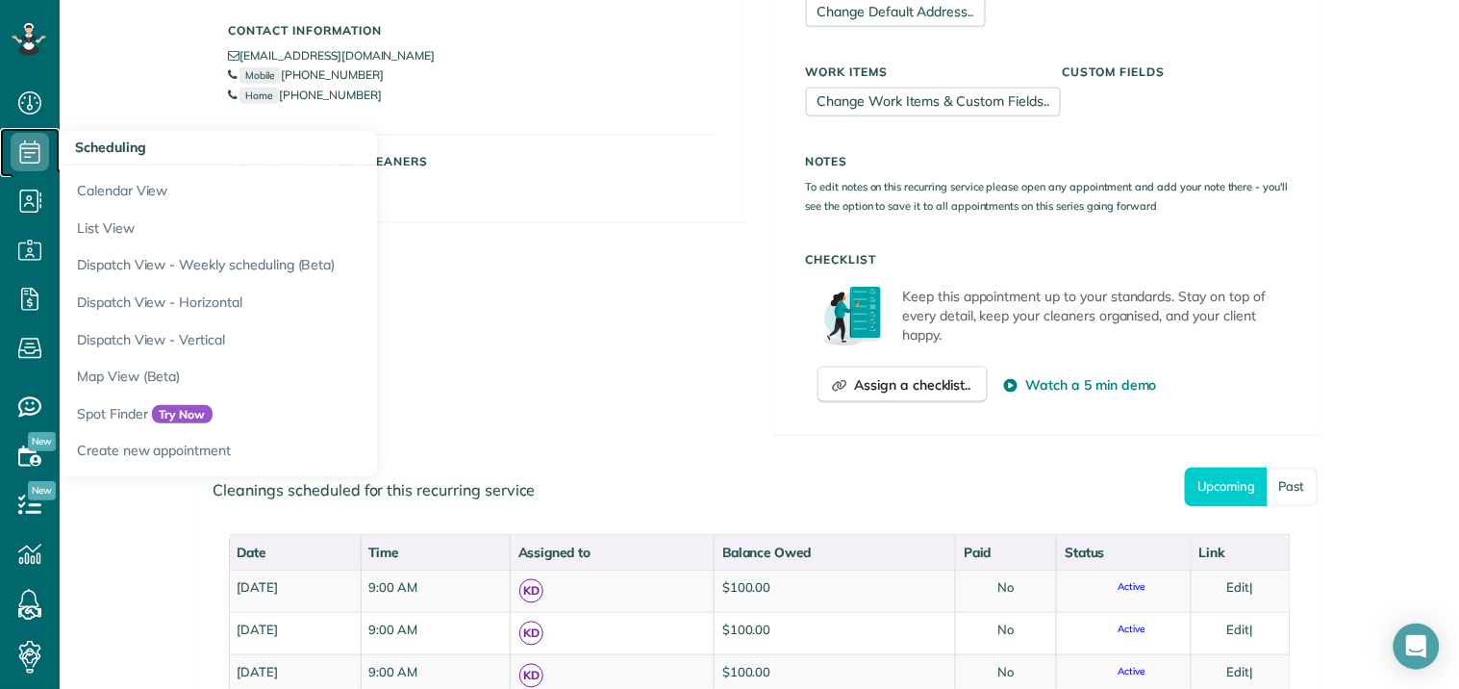
click at [24, 152] on use at bounding box center [30, 151] width 20 height 23
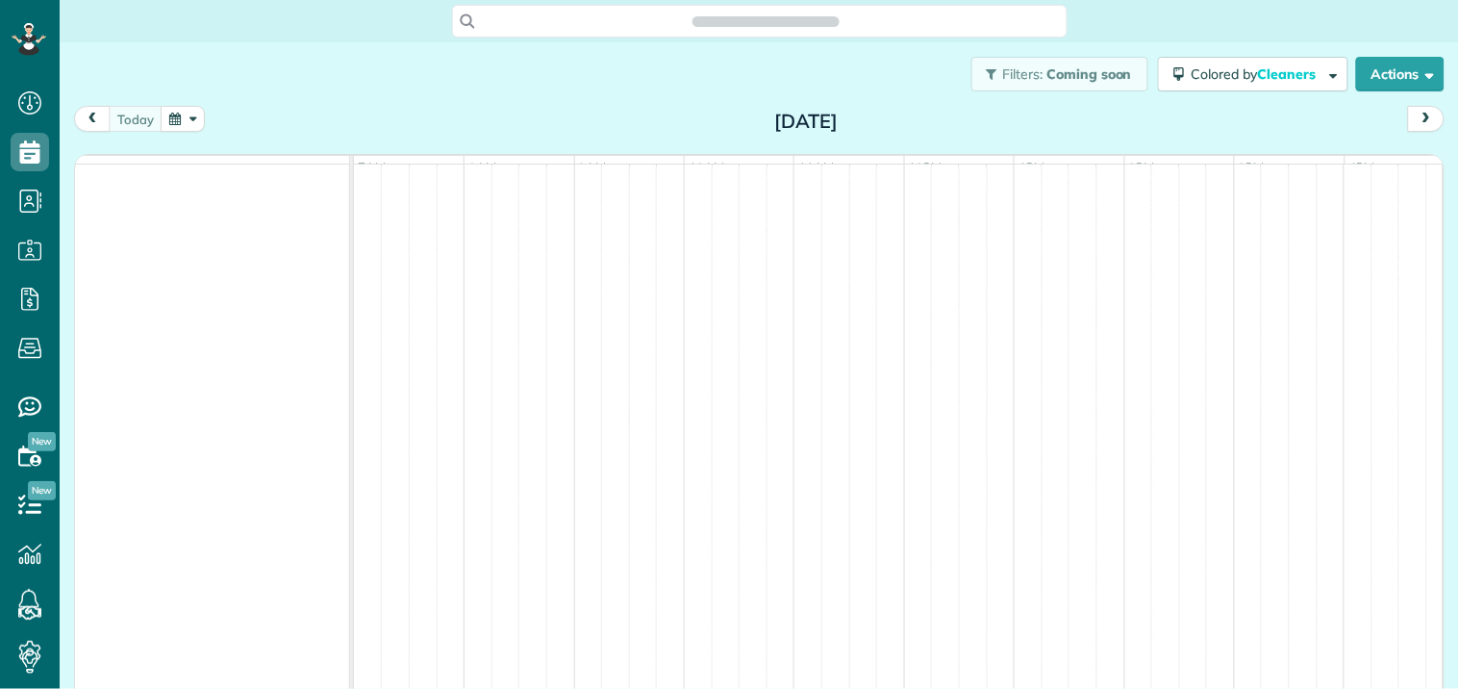
scroll to position [8, 8]
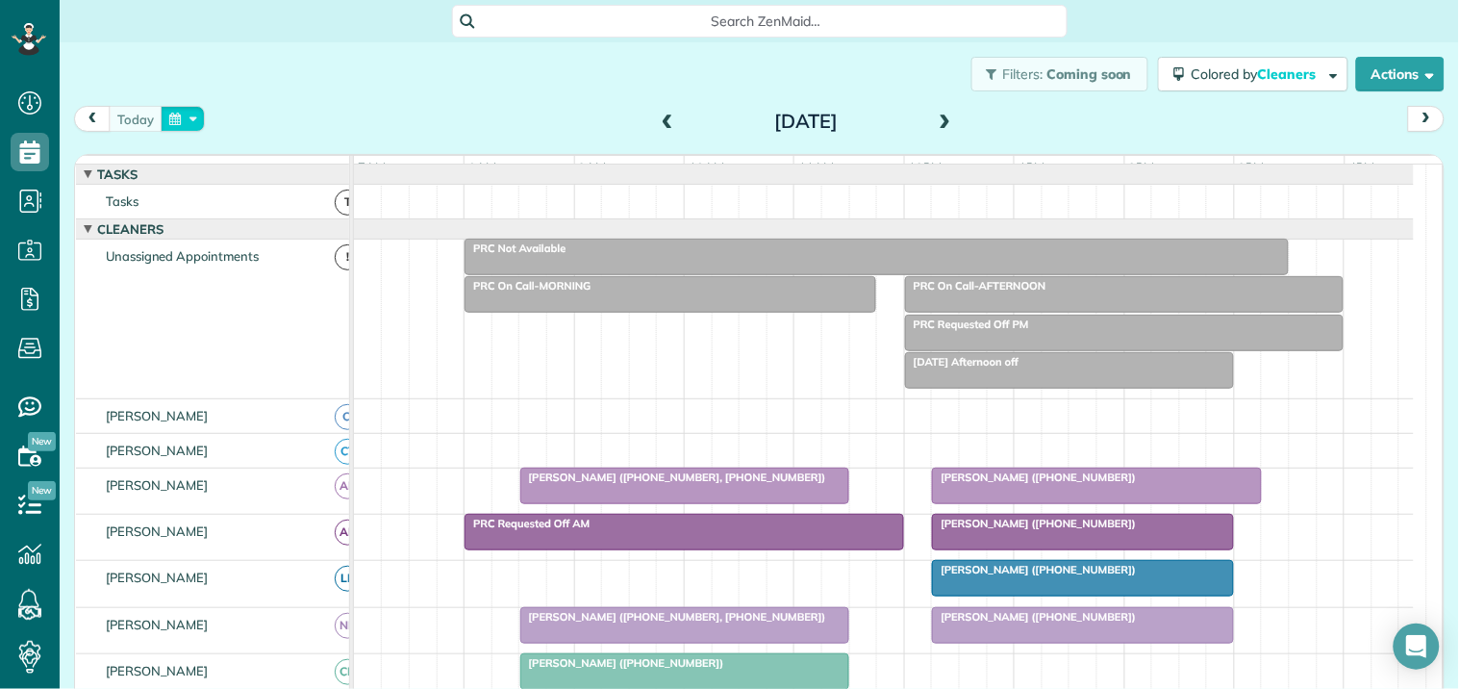
click at [184, 119] on button "button" at bounding box center [183, 119] width 44 height 26
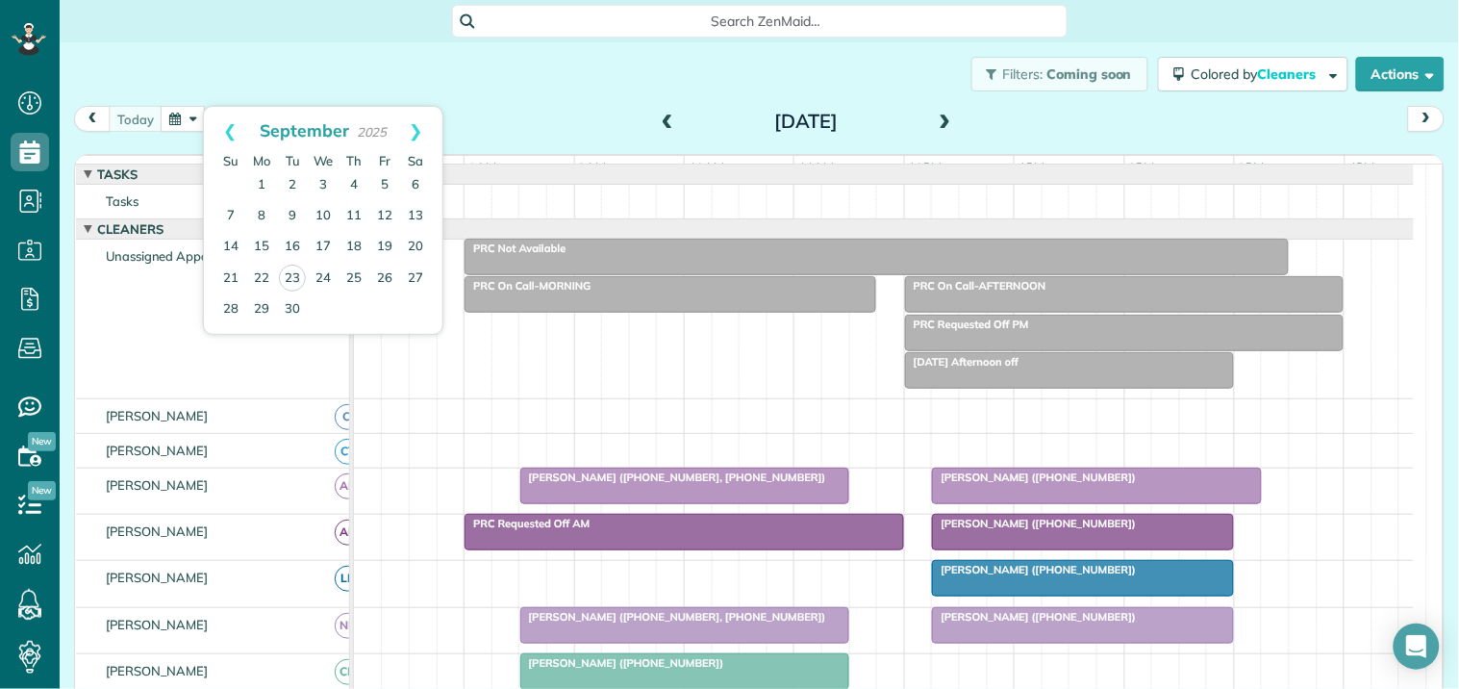
click at [599, 89] on div "Filters: Coming soon Colored by Cleaners Color by Cleaner Color by Team Color b…" at bounding box center [760, 73] width 1400 height 63
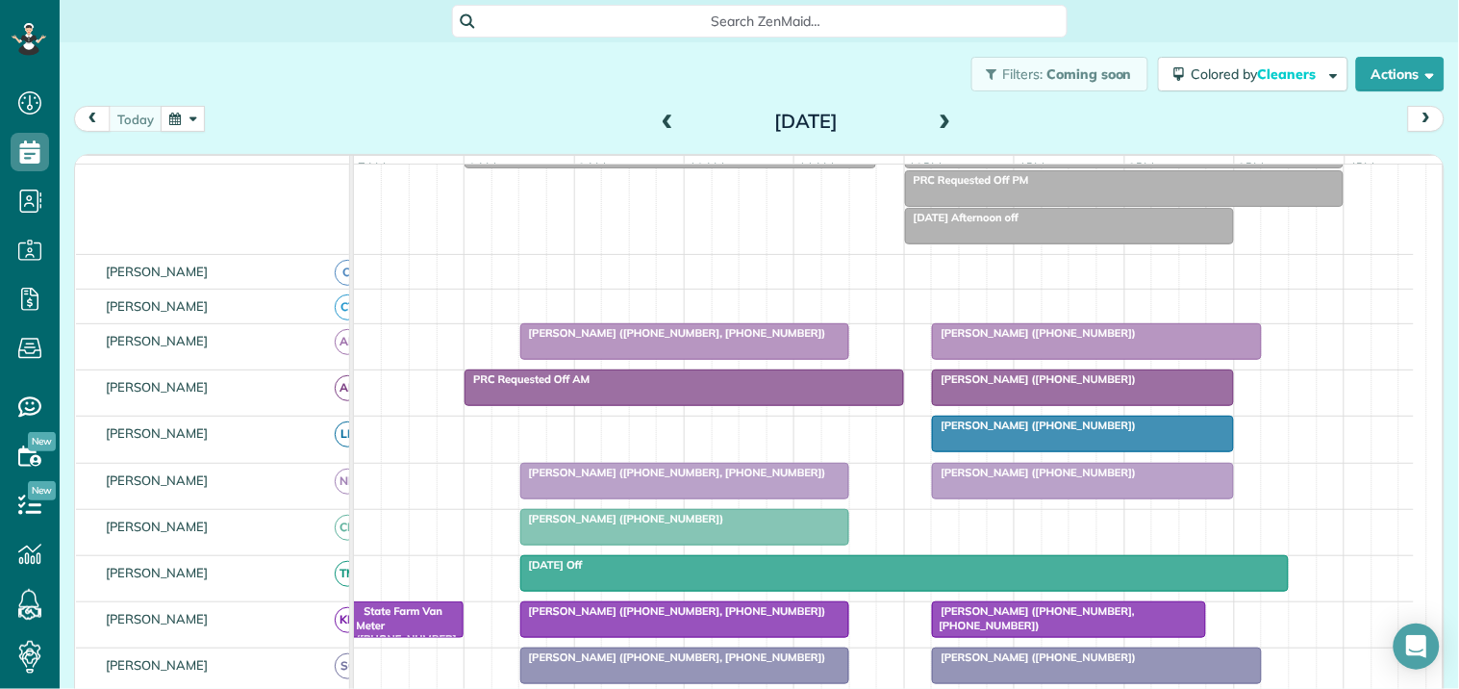
scroll to position [320, 0]
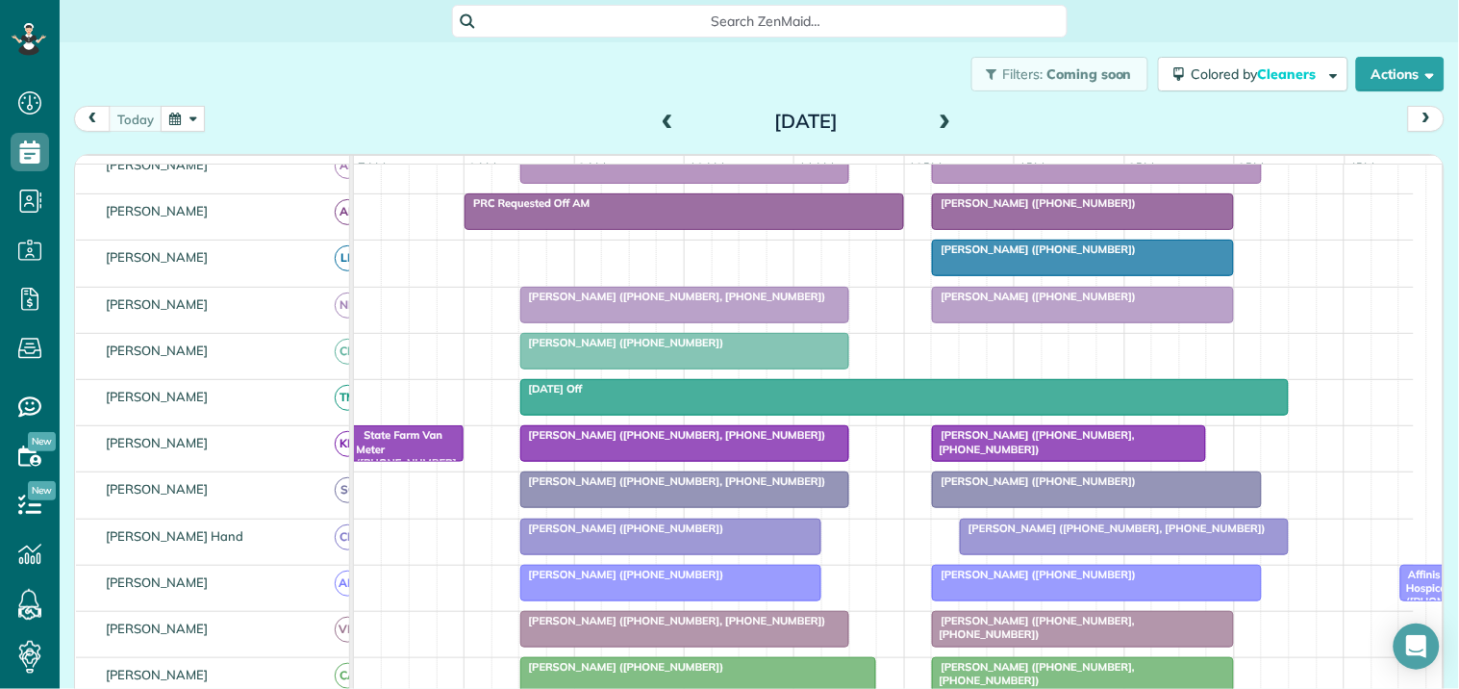
click at [189, 117] on button "button" at bounding box center [183, 119] width 44 height 26
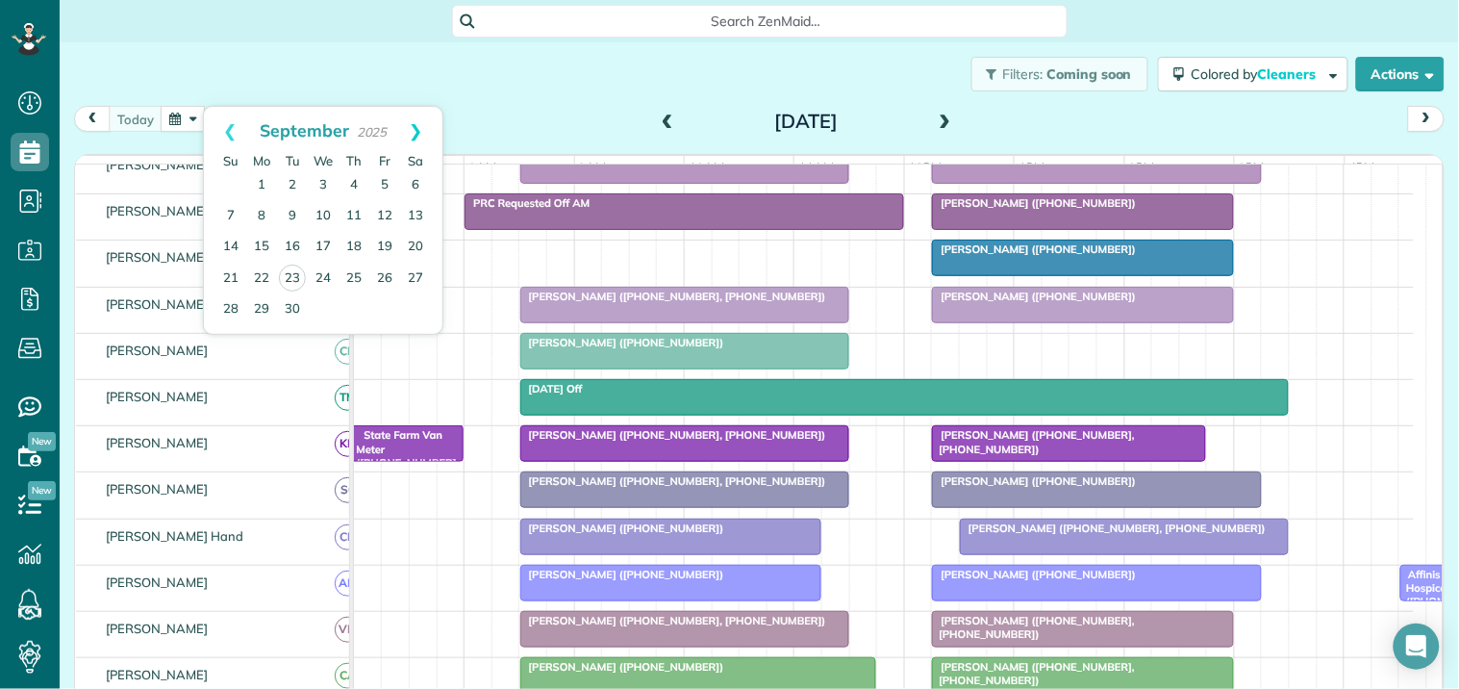
click at [415, 129] on link "Next" at bounding box center [416, 131] width 53 height 48
click at [382, 206] on link "10" at bounding box center [384, 216] width 31 height 31
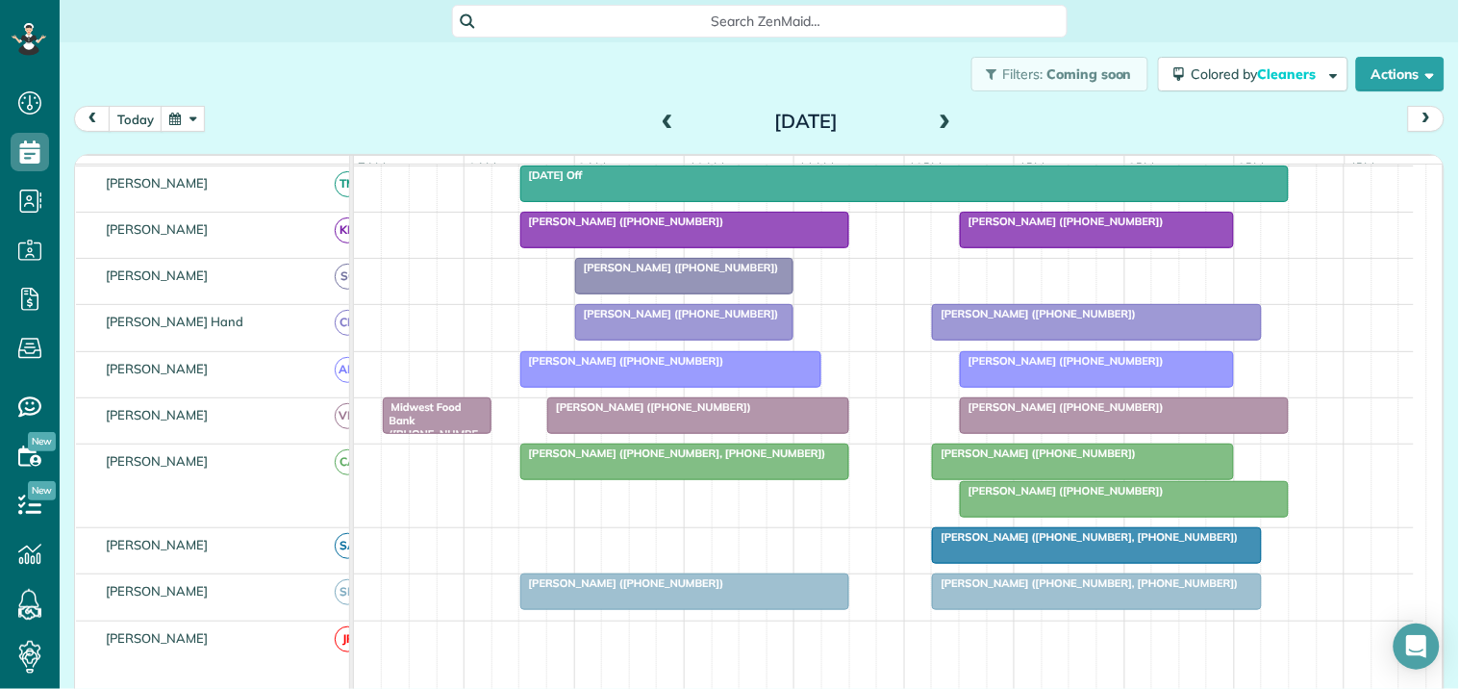
scroll to position [0, 0]
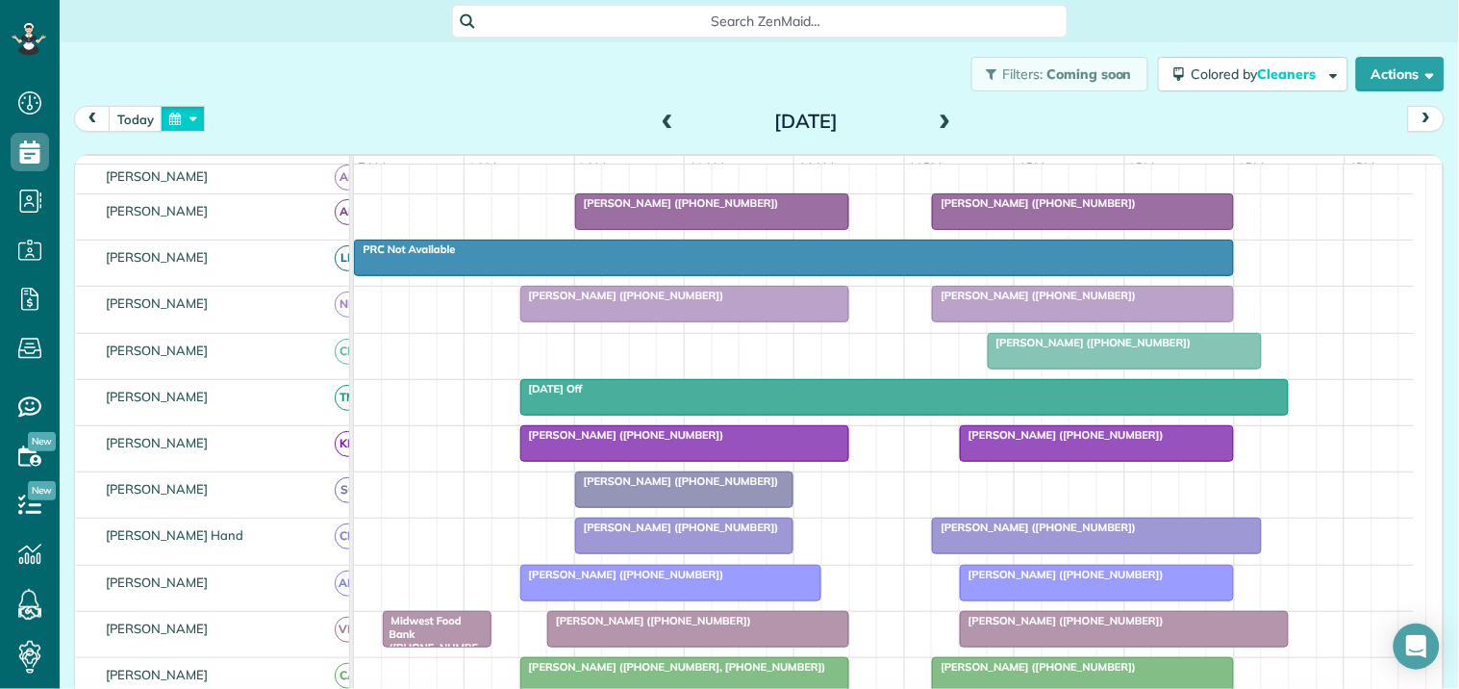
click at [180, 116] on button "button" at bounding box center [183, 119] width 44 height 26
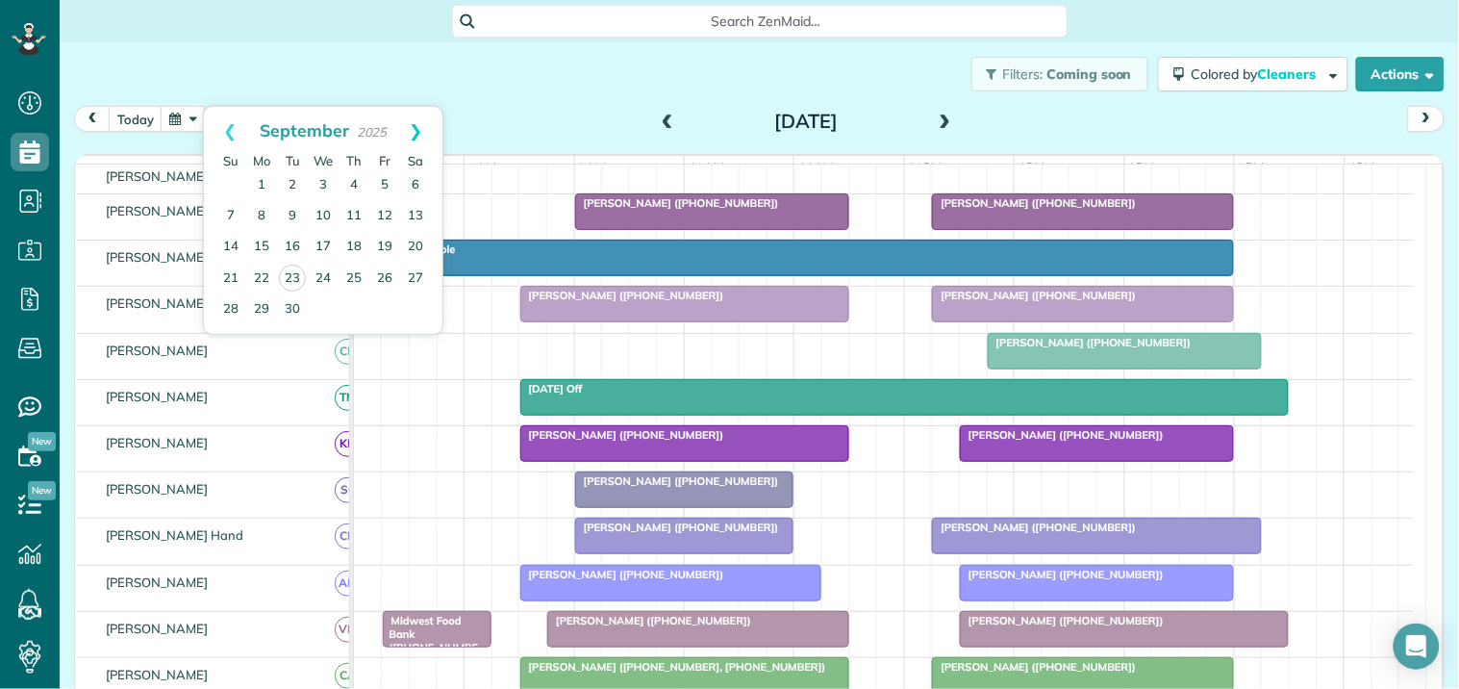
click at [420, 125] on link "Next" at bounding box center [416, 131] width 53 height 48
click at [382, 280] on link "24" at bounding box center [384, 278] width 31 height 31
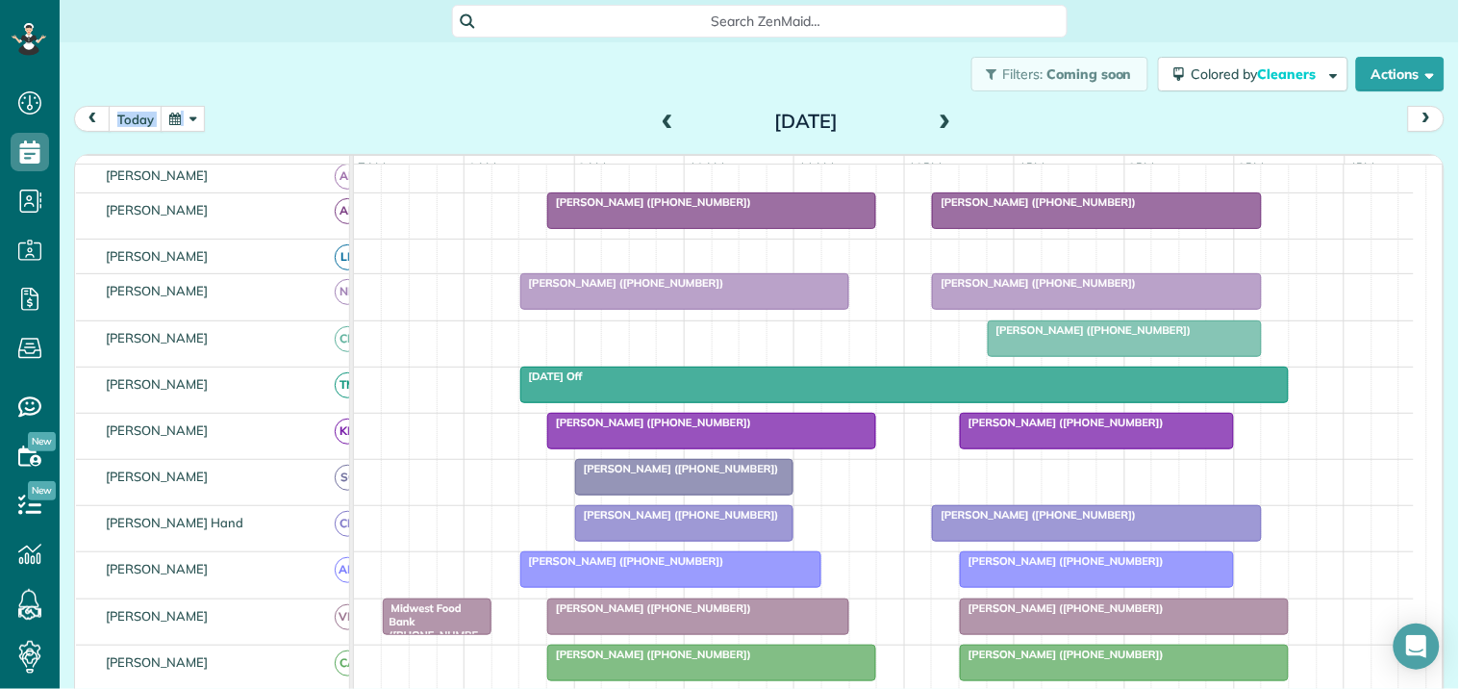
click at [440, 103] on div "Filters: Coming soon Colored by Cleaners Color by Cleaner Color by Team Color b…" at bounding box center [760, 349] width 1400 height 615
click at [248, 84] on div "Filters: Coming soon Colored by Cleaners Color by Cleaner Color by Team Color b…" at bounding box center [760, 73] width 1400 height 63
click at [184, 120] on button "button" at bounding box center [183, 119] width 44 height 26
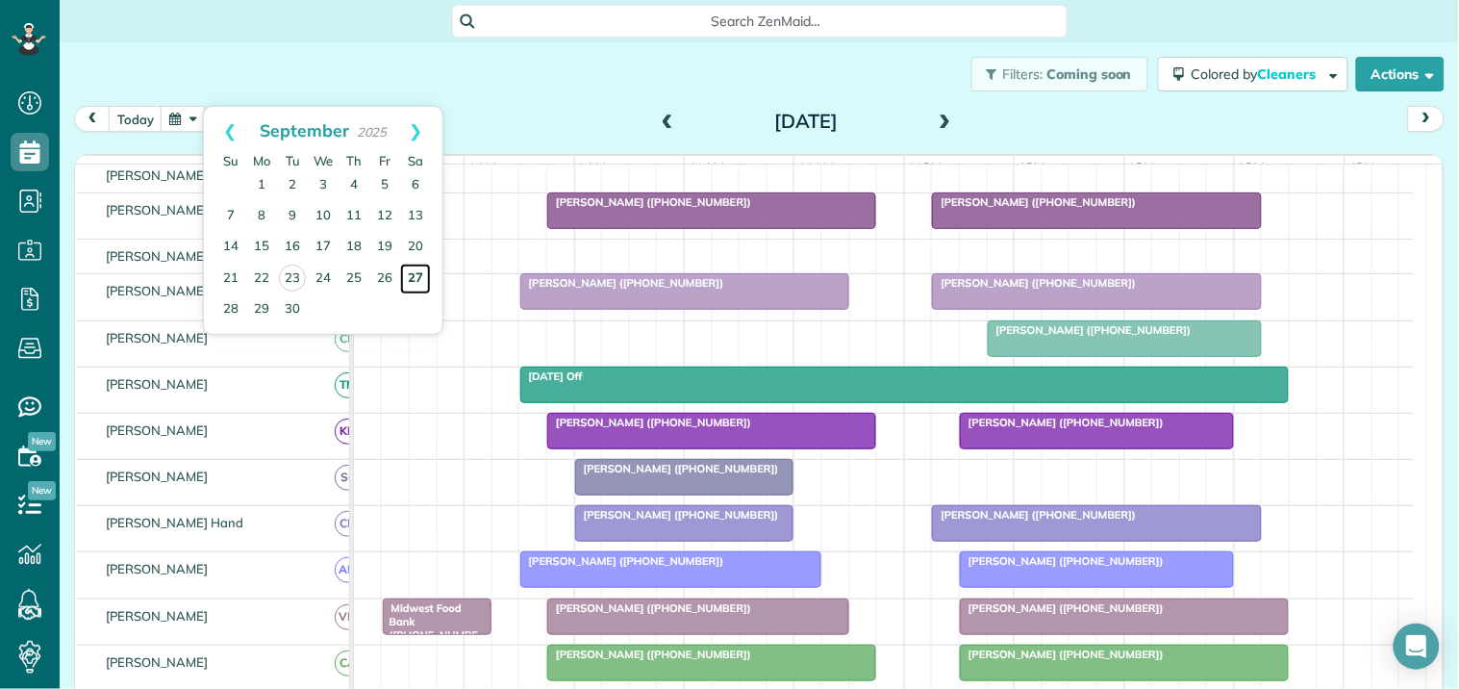
click at [419, 269] on link "27" at bounding box center [415, 279] width 31 height 31
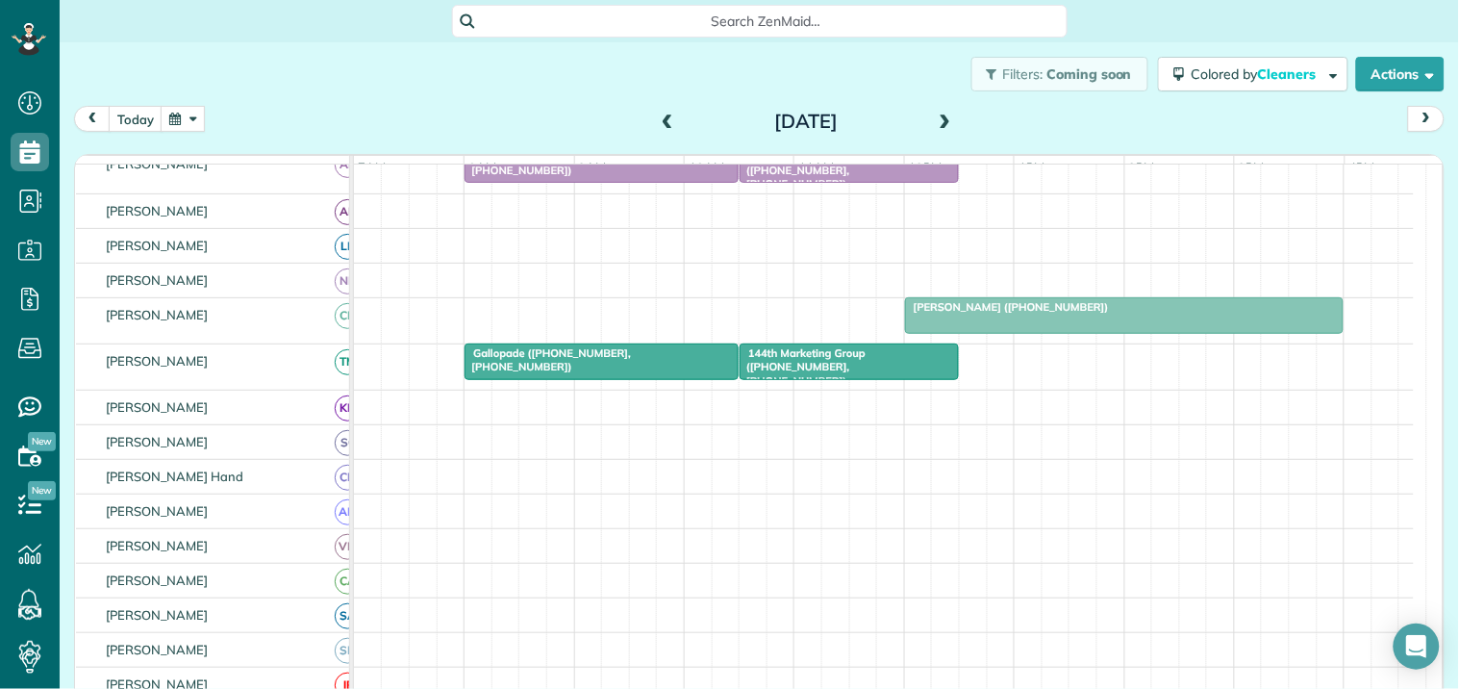
scroll to position [101, 0]
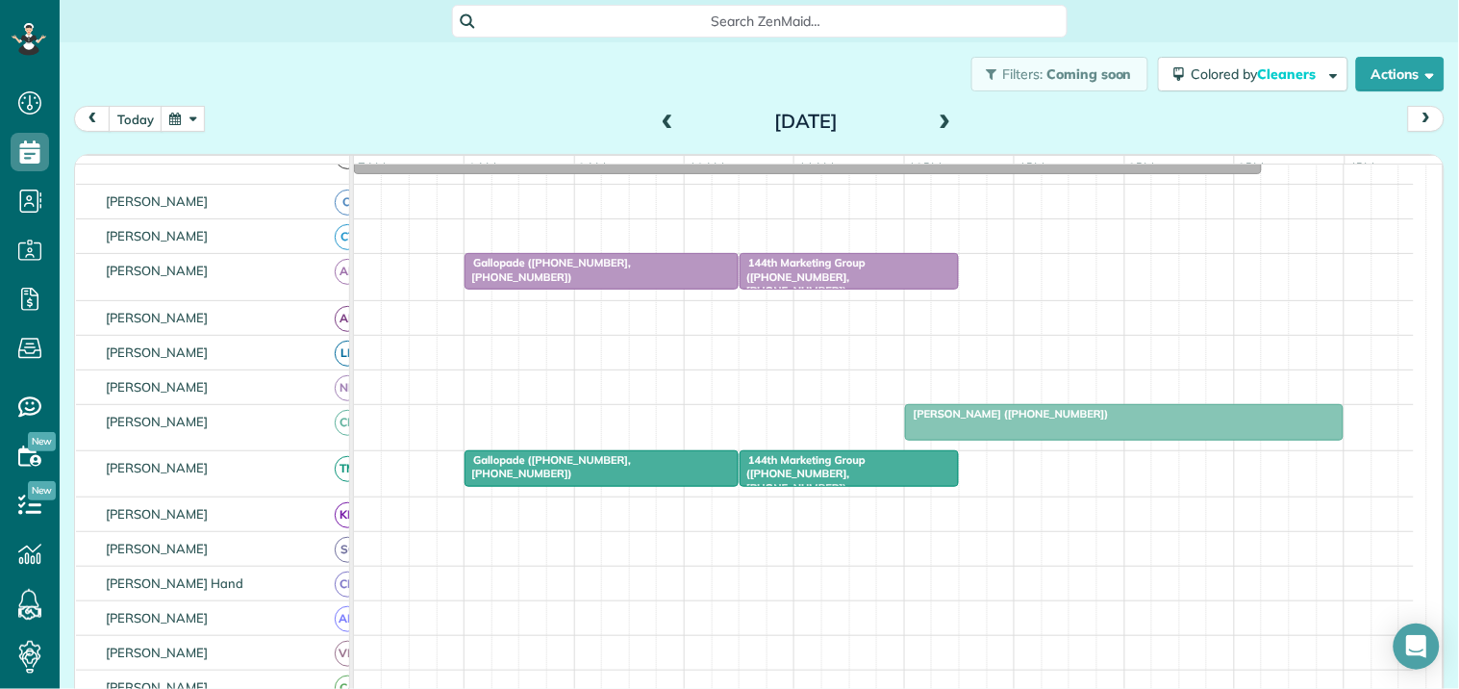
click at [587, 287] on div at bounding box center [602, 271] width 272 height 35
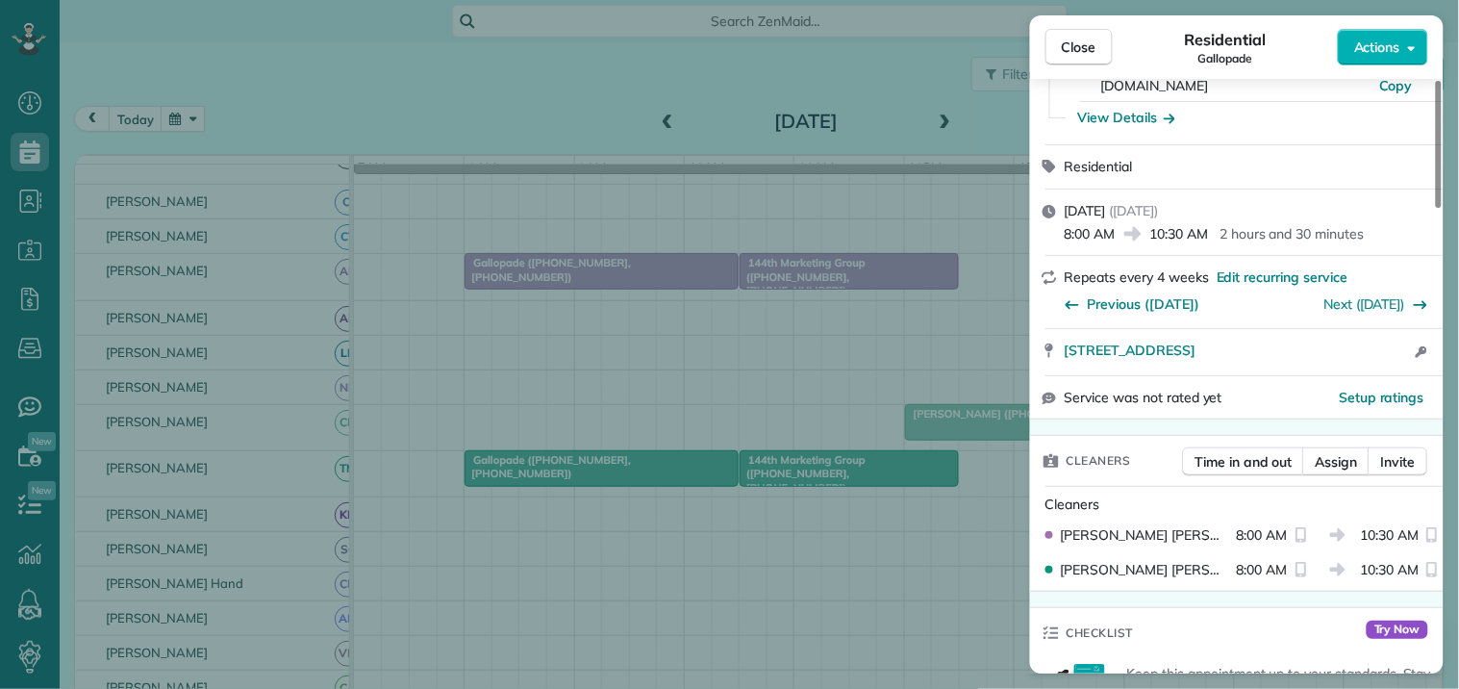
scroll to position [427, 0]
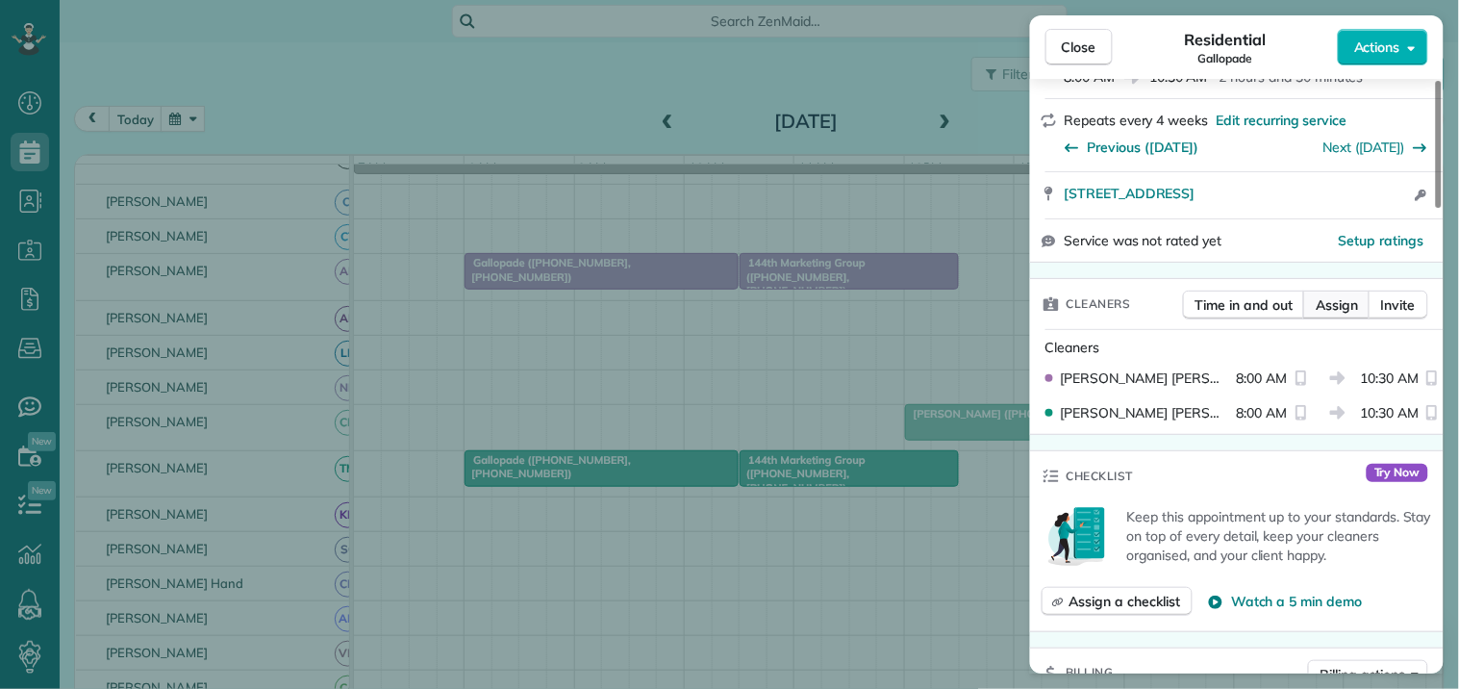
click at [1335, 295] on span "Assign" at bounding box center [1337, 304] width 42 height 19
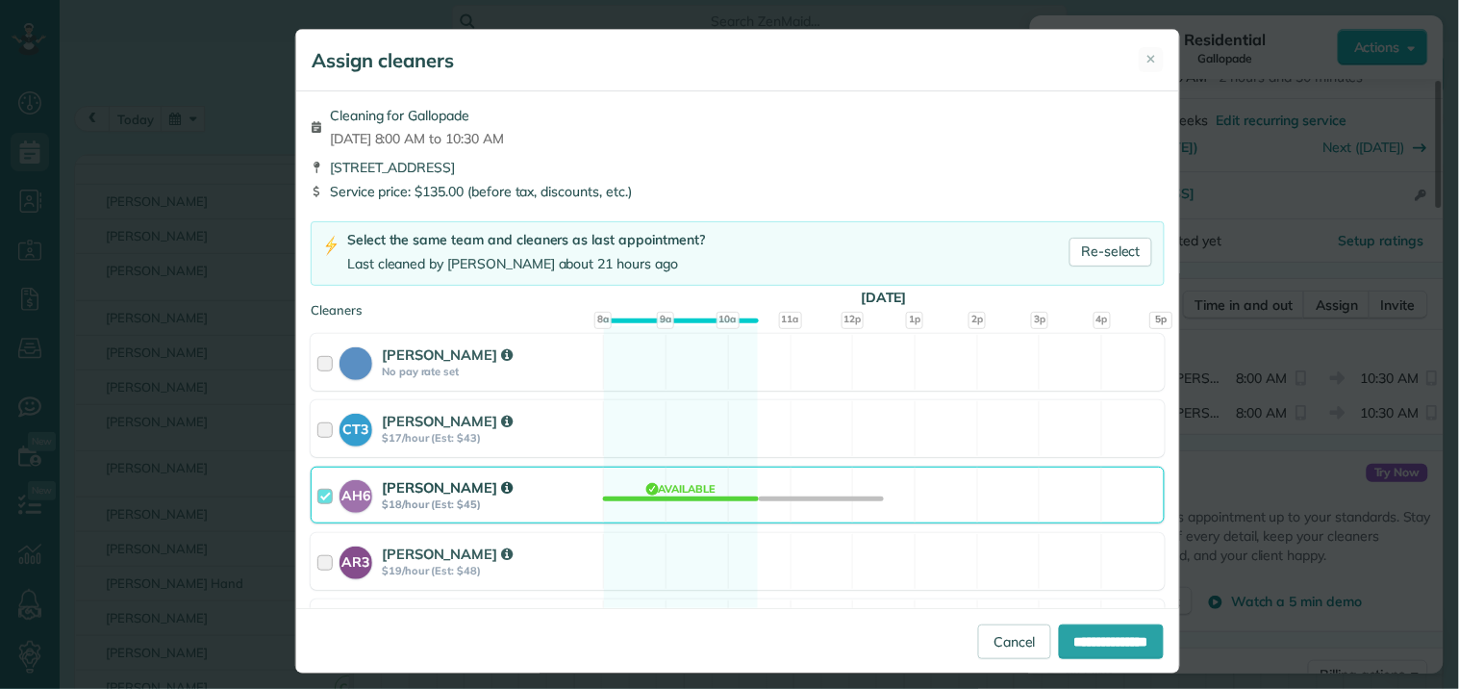
click at [670, 488] on div "AH6 Ashley Hudson $18/hour (Est: $45) Available" at bounding box center [738, 495] width 854 height 57
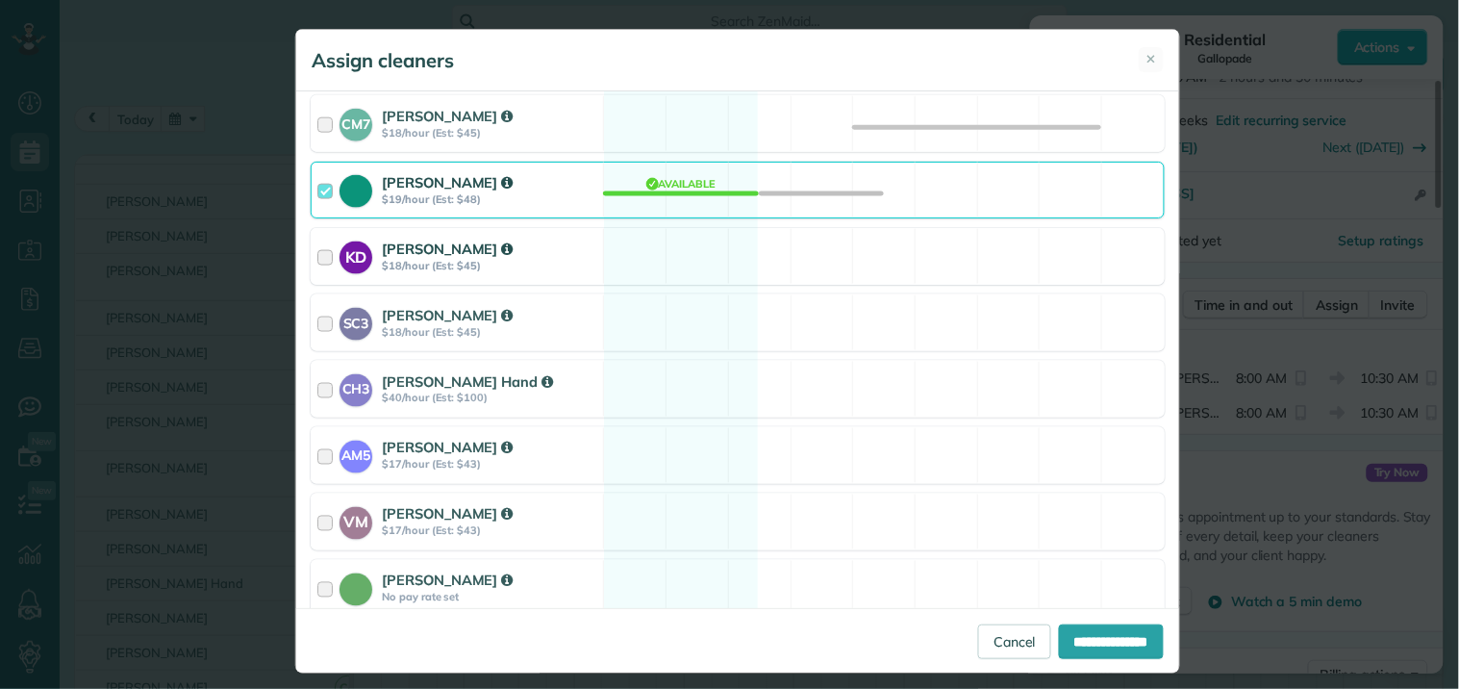
scroll to position [641, 0]
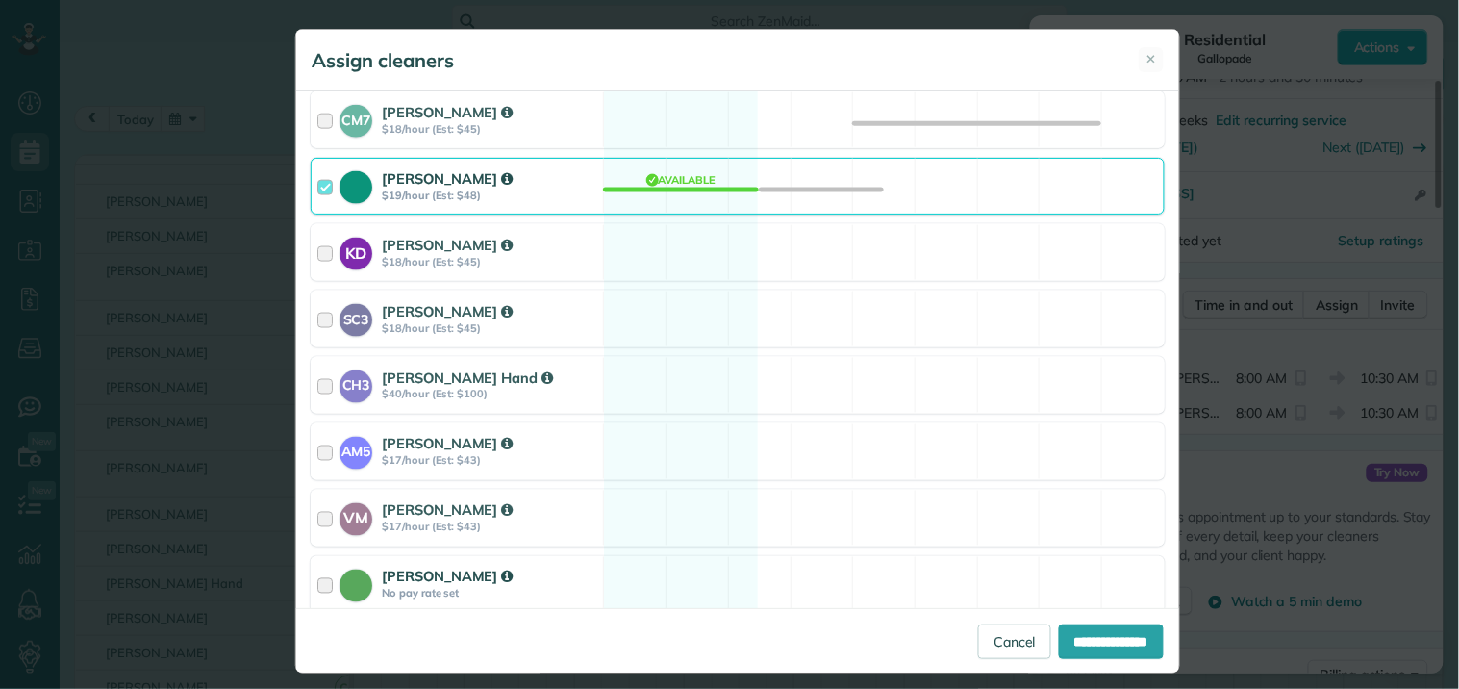
click at [637, 583] on div "Catherine Altman No pay rate set Available" at bounding box center [738, 584] width 854 height 57
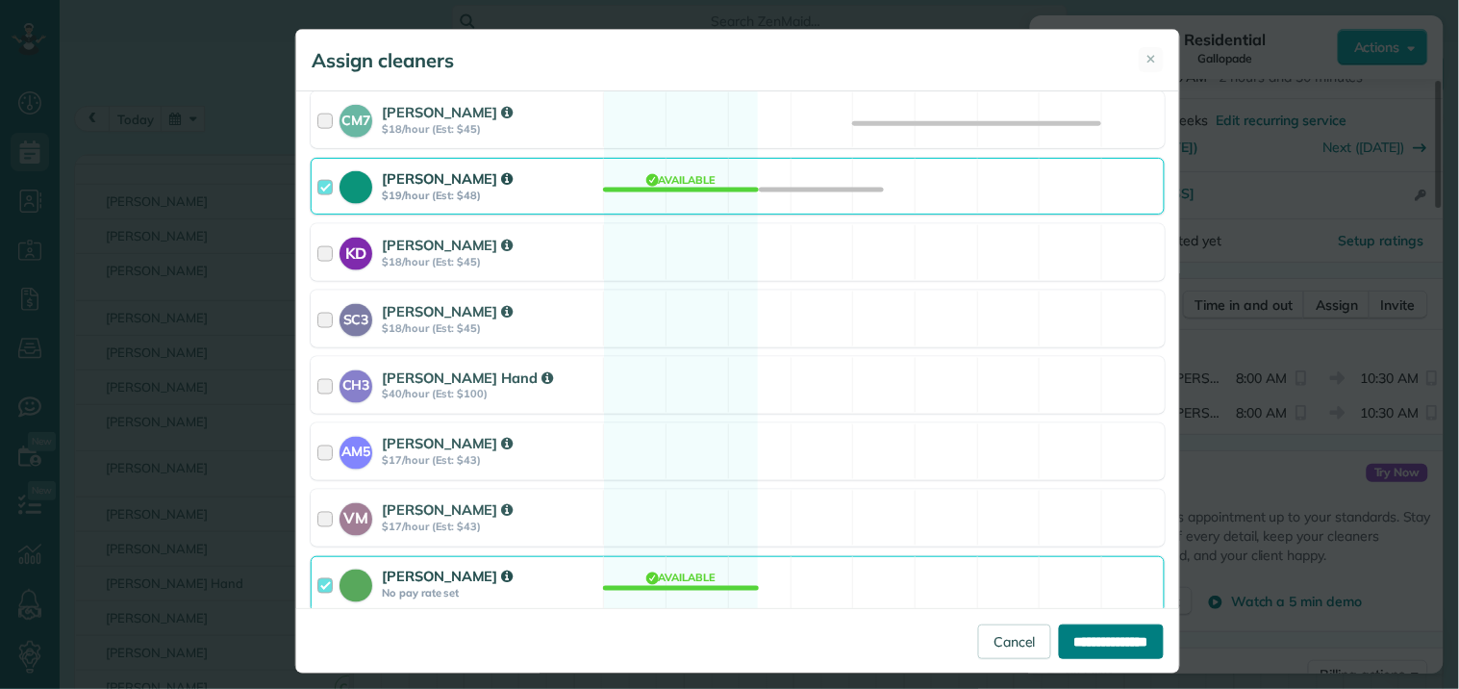
click at [1100, 639] on input "**********" at bounding box center [1111, 641] width 105 height 35
type input "**********"
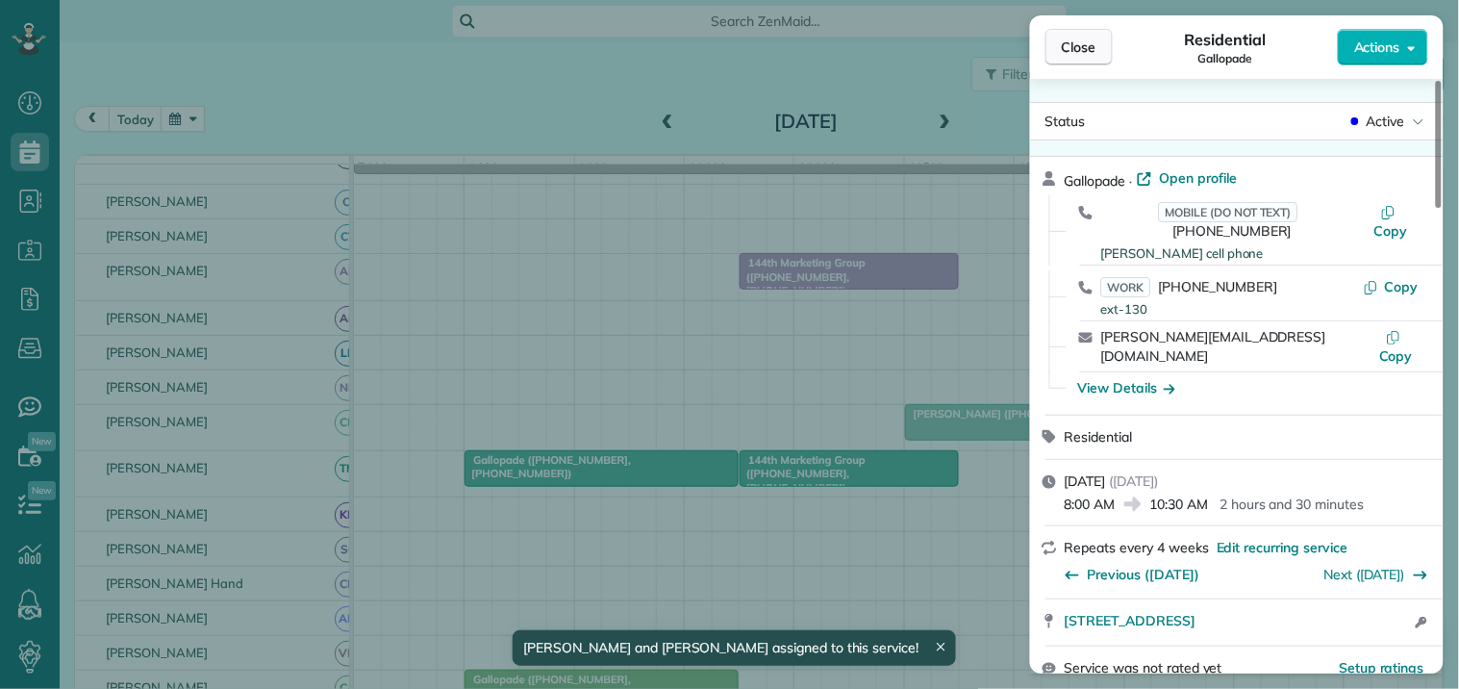
click at [1072, 44] on span "Close" at bounding box center [1079, 47] width 35 height 19
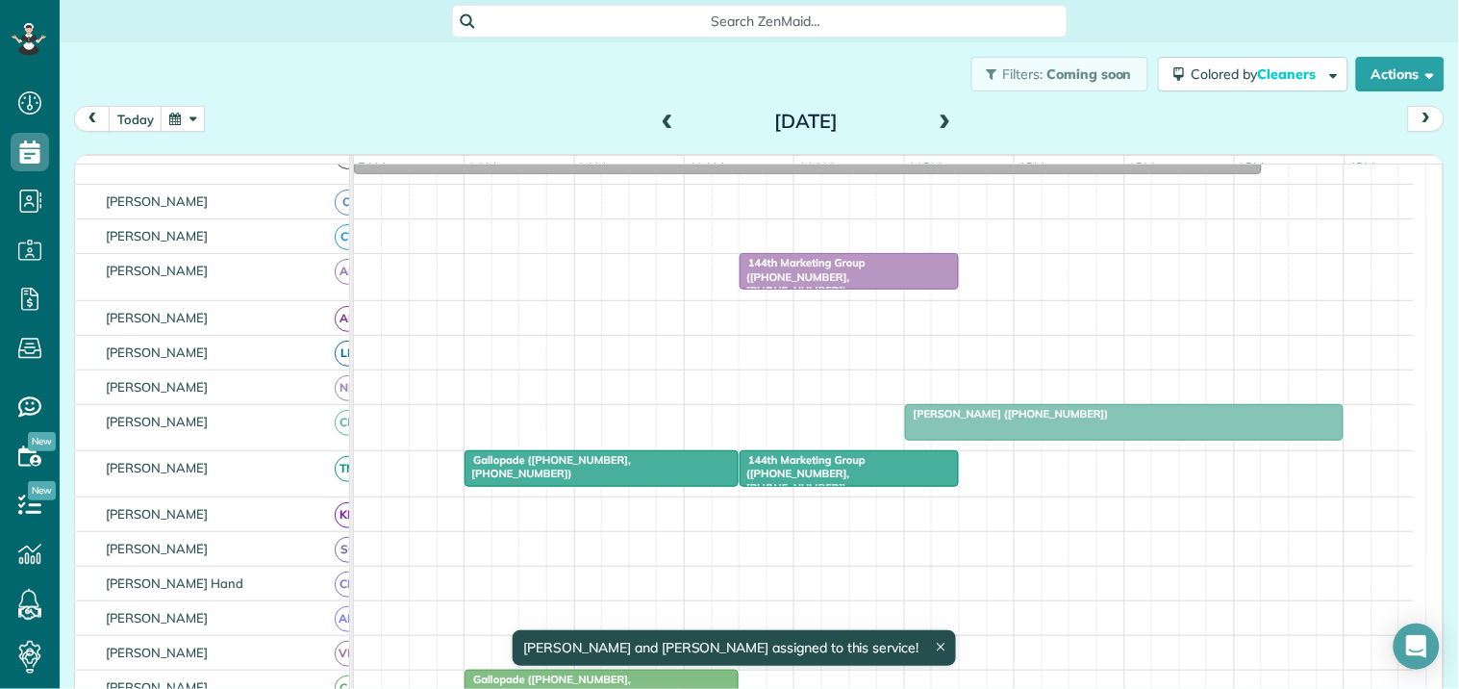
click at [834, 289] on div "144th Marketing Group (+17703011499, +17704687193)" at bounding box center [849, 276] width 208 height 41
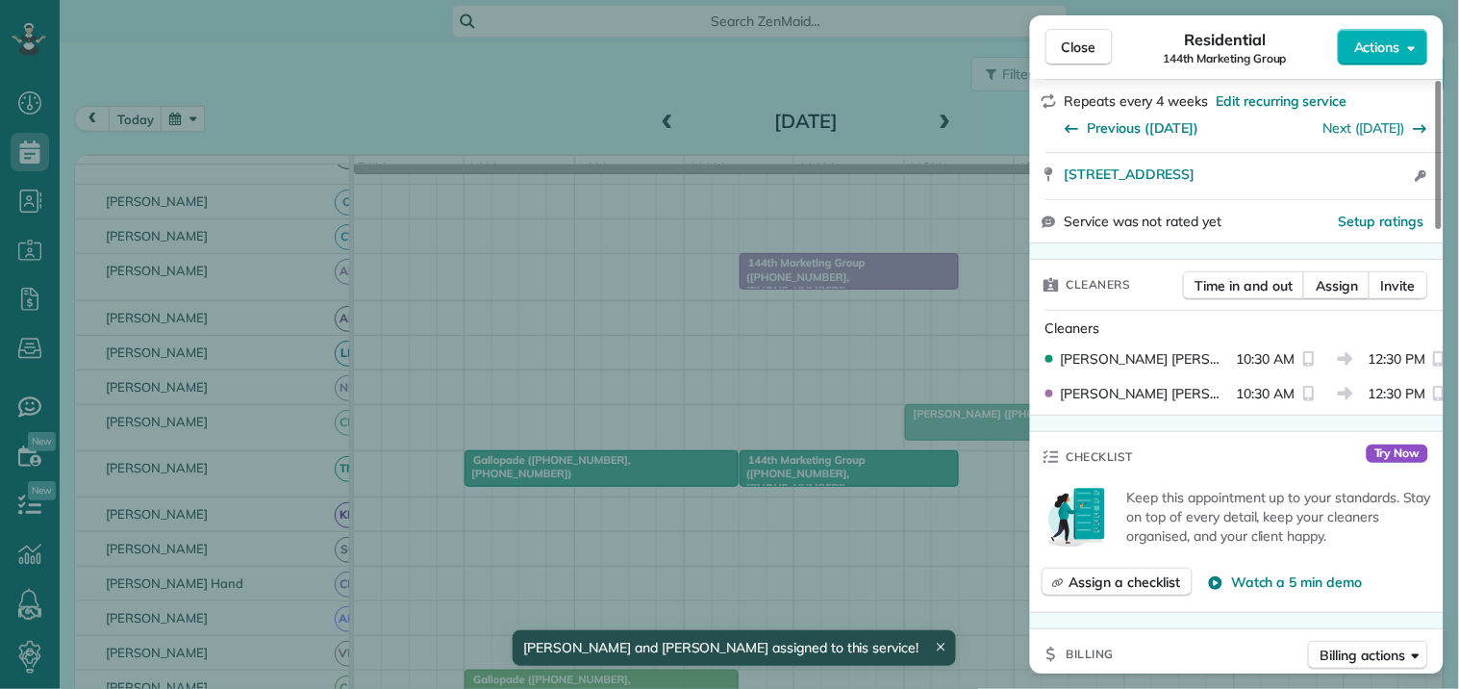
scroll to position [427, 0]
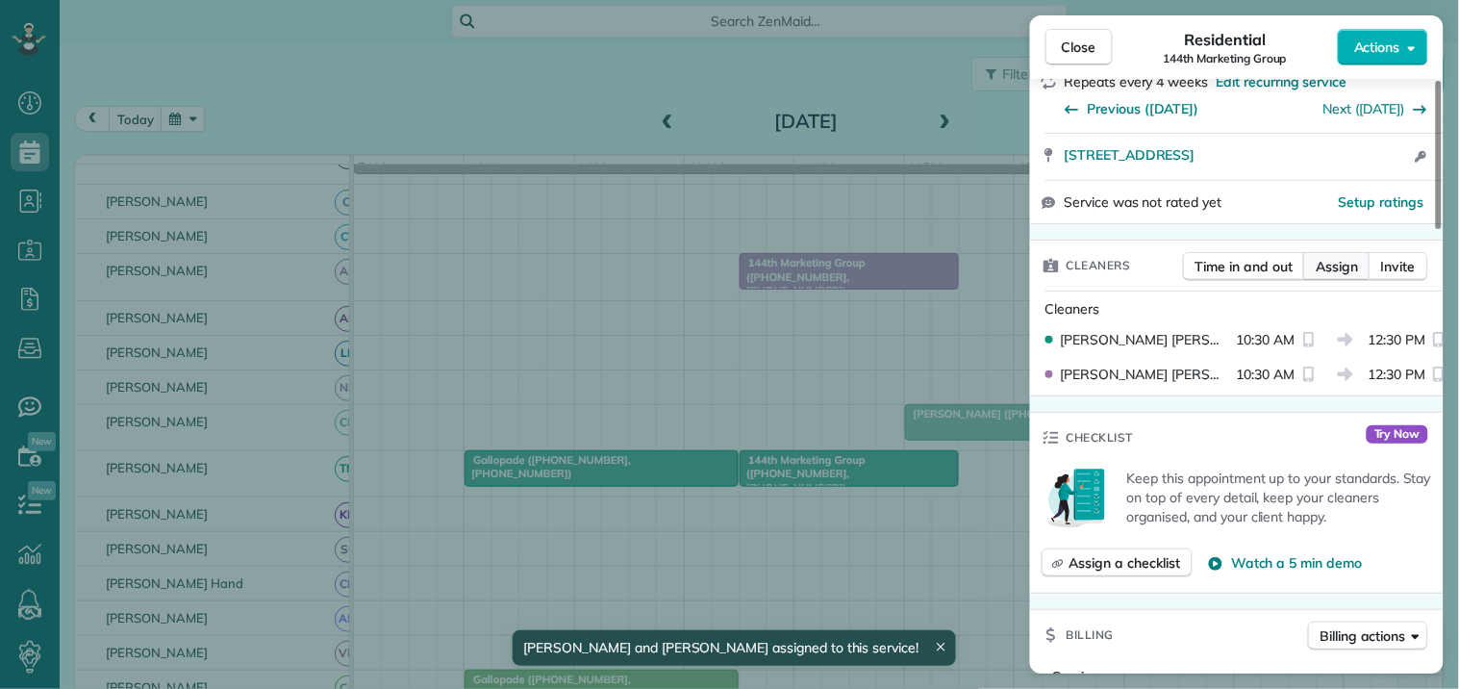
click at [1340, 272] on span "Assign" at bounding box center [1337, 266] width 42 height 19
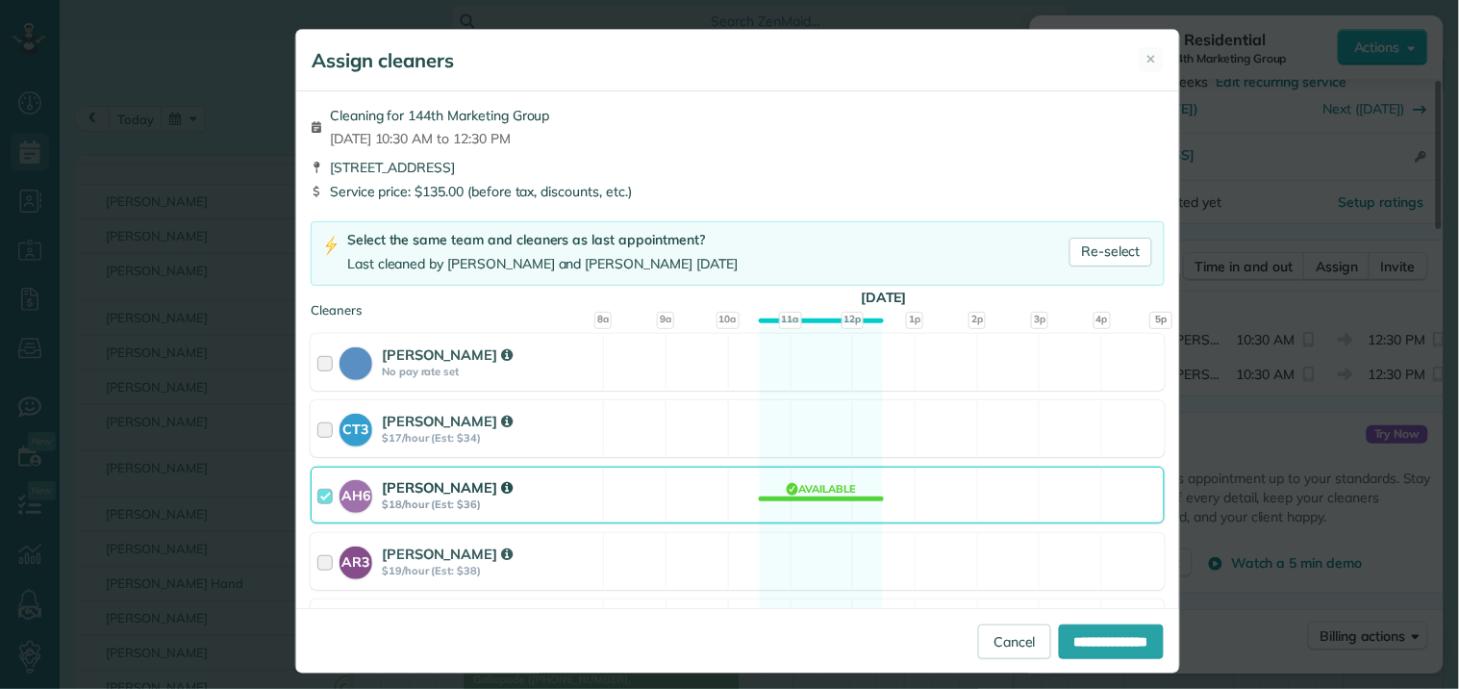
click at [820, 497] on div "AH6 Ashley Hudson $18/hour (Est: $36) Available" at bounding box center [738, 495] width 854 height 57
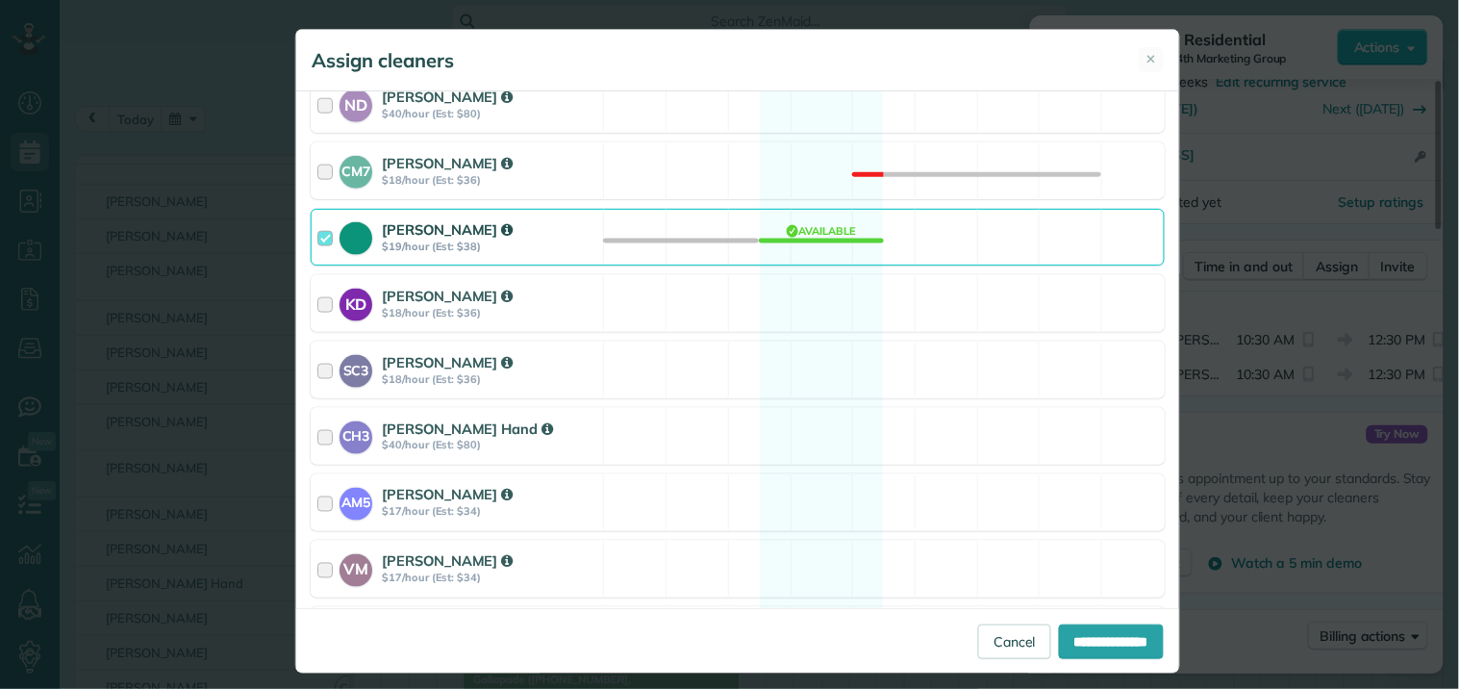
scroll to position [641, 0]
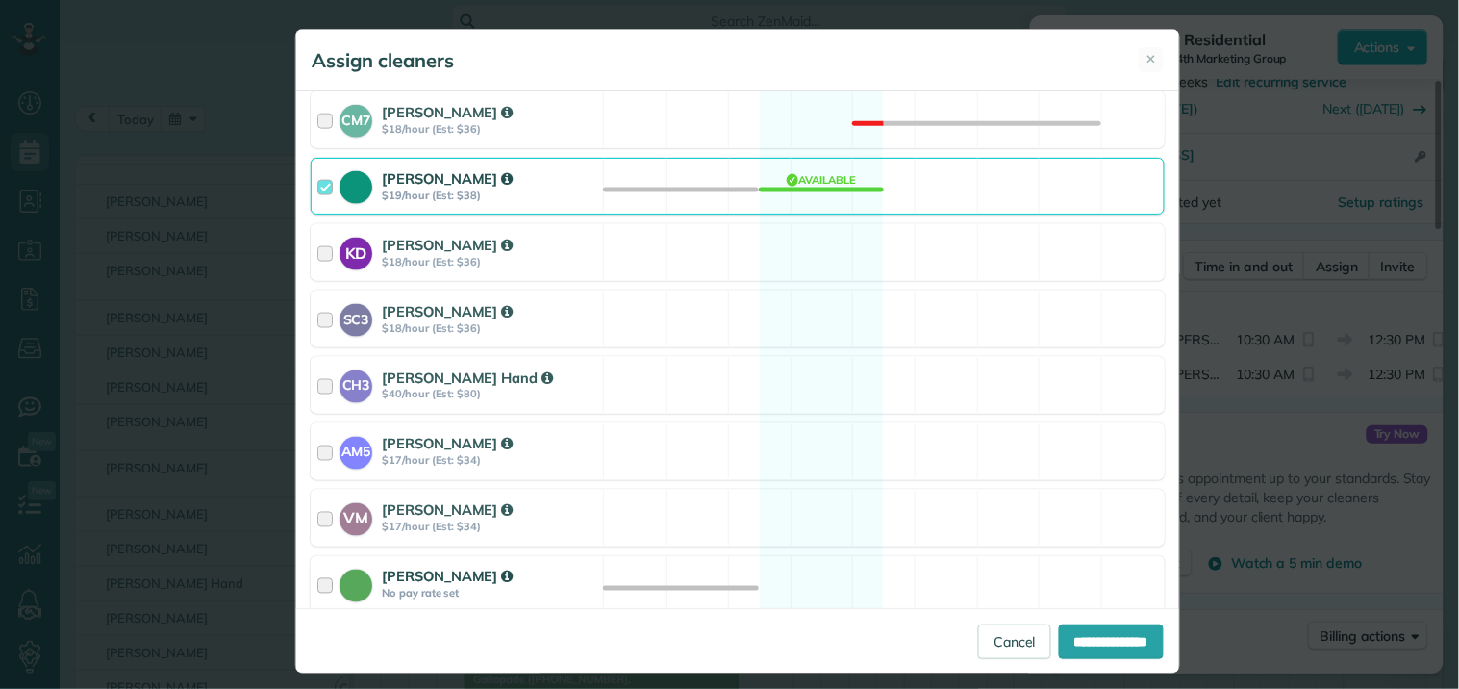
click at [786, 588] on div "Catherine Altman No pay rate set Available" at bounding box center [738, 584] width 854 height 57
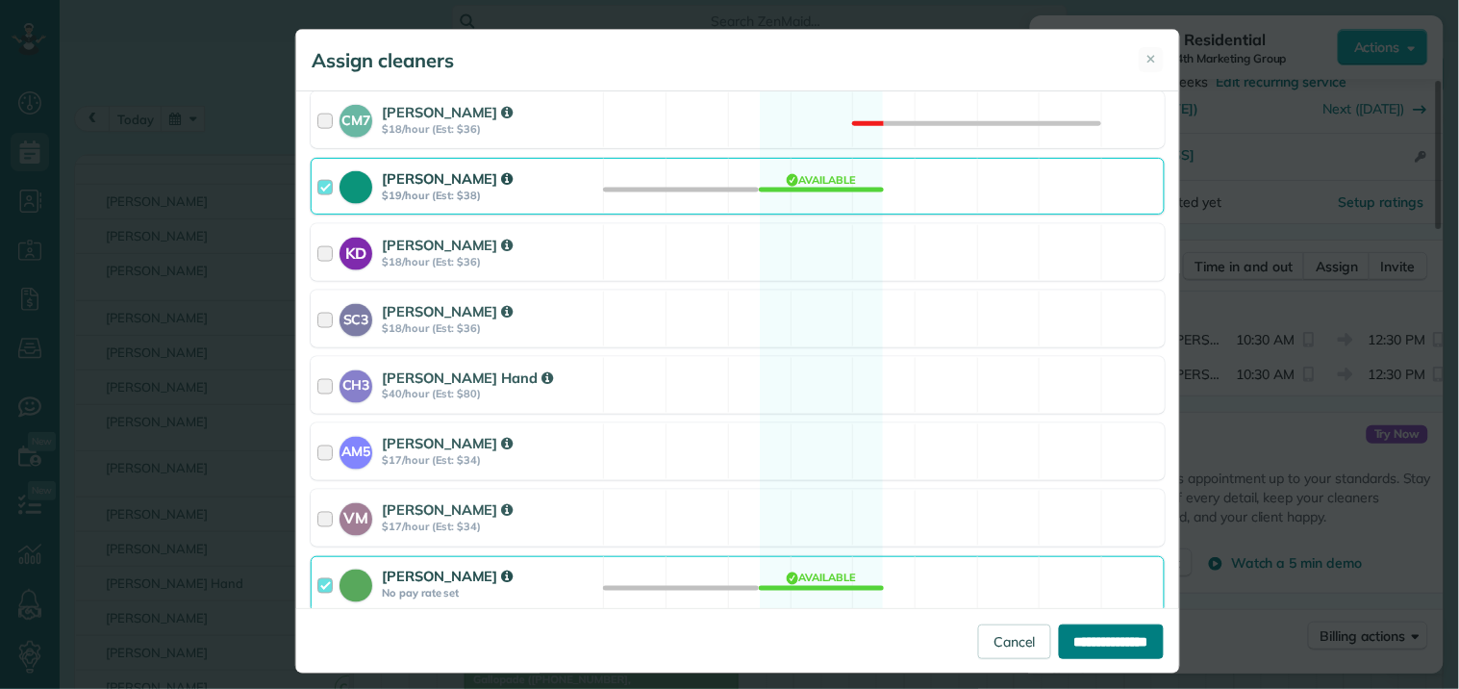
click at [1083, 640] on input "**********" at bounding box center [1111, 641] width 105 height 35
type input "**********"
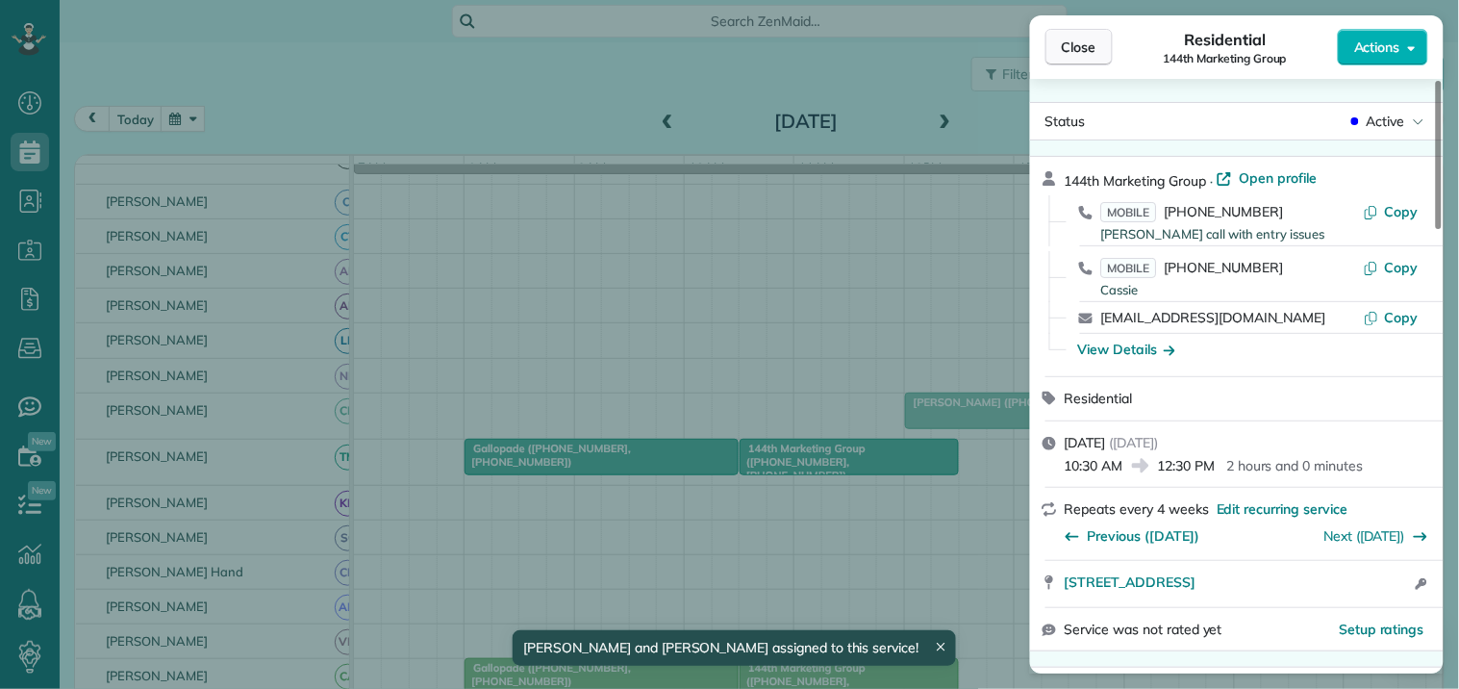
click at [1064, 38] on span "Close" at bounding box center [1079, 47] width 35 height 19
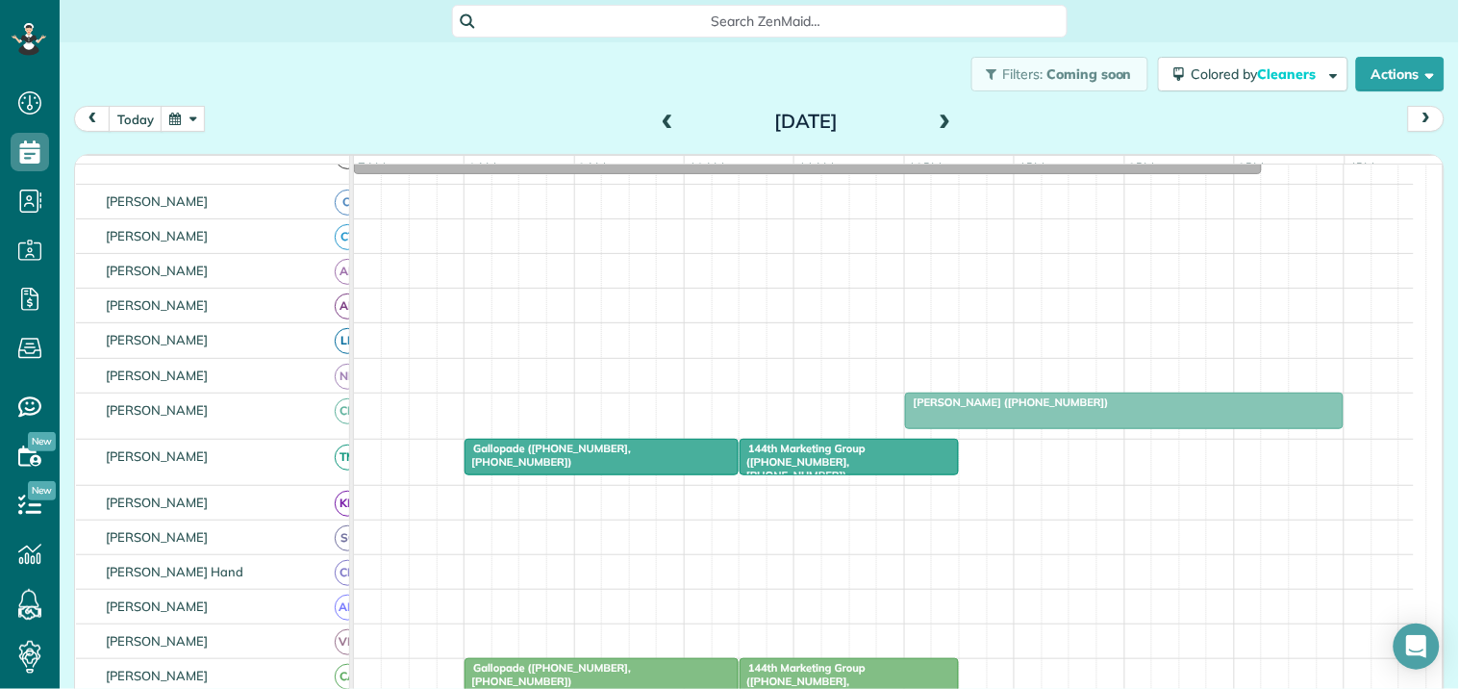
click at [491, 83] on div "Filters: Coming soon Colored by Cleaners Color by Cleaner Color by Team Color b…" at bounding box center [760, 73] width 1400 height 63
click at [131, 120] on button "today" at bounding box center [136, 119] width 54 height 26
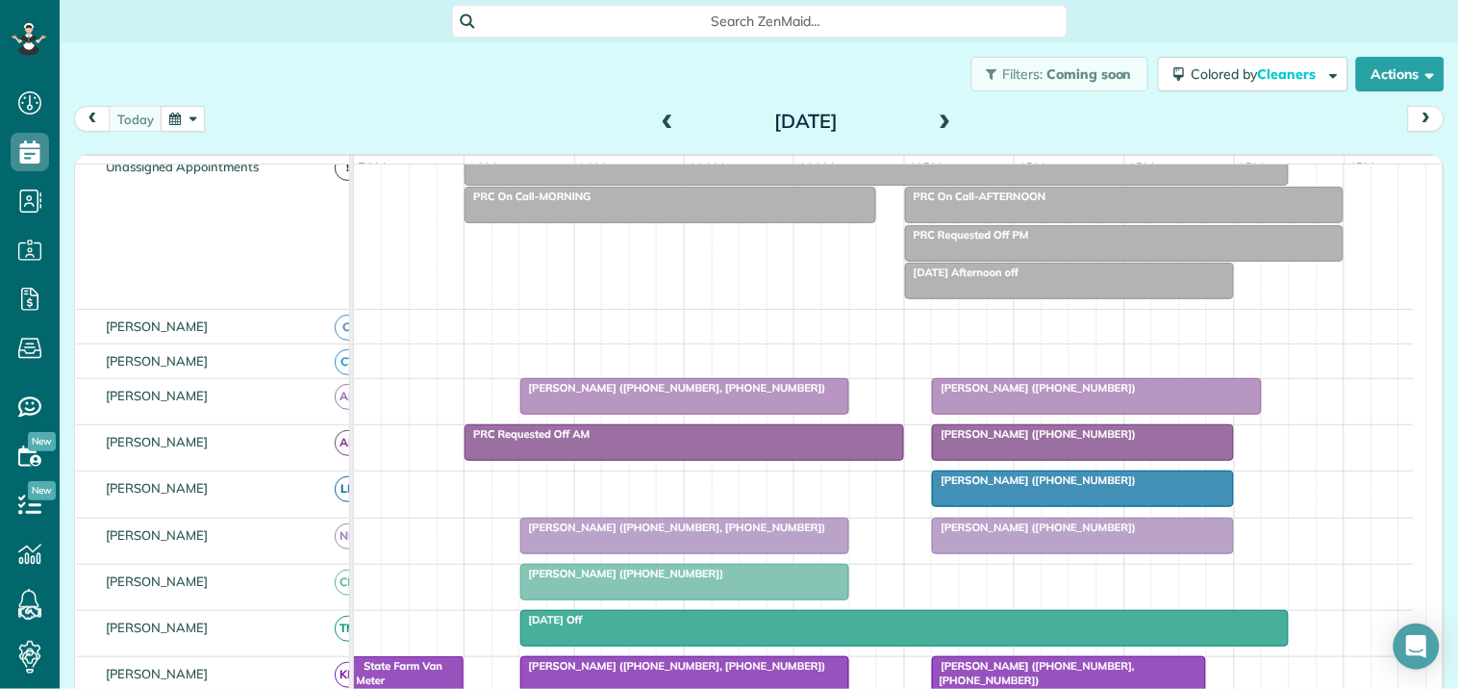
scroll to position [214, 0]
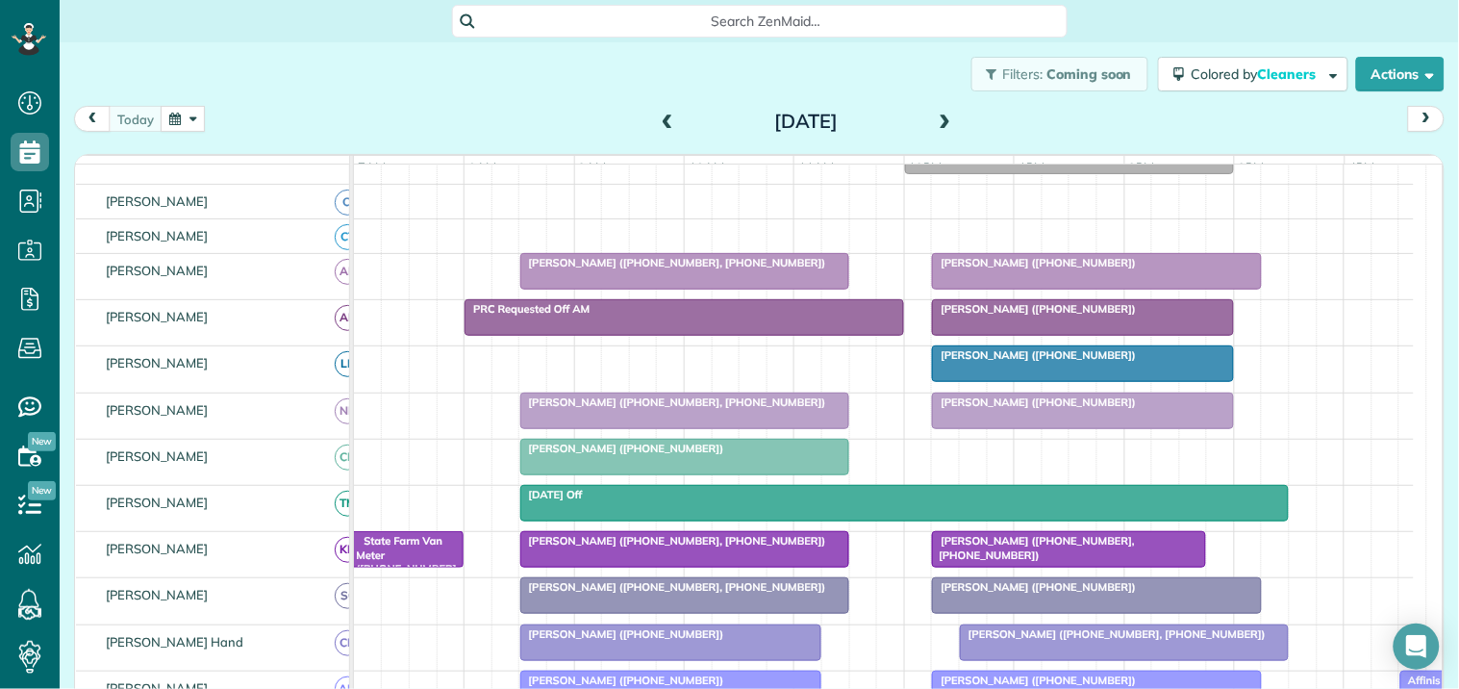
click at [188, 116] on button "button" at bounding box center [183, 119] width 44 height 26
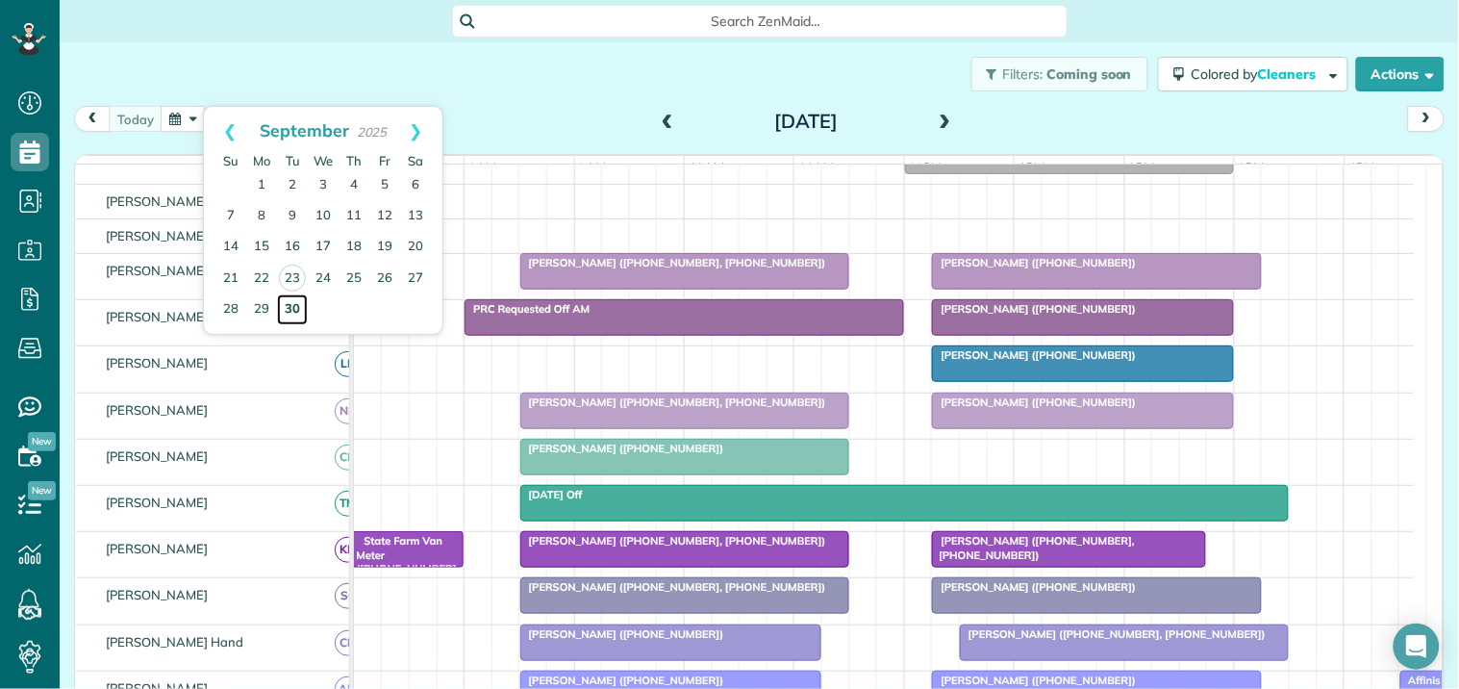
click at [290, 308] on link "30" at bounding box center [292, 309] width 31 height 31
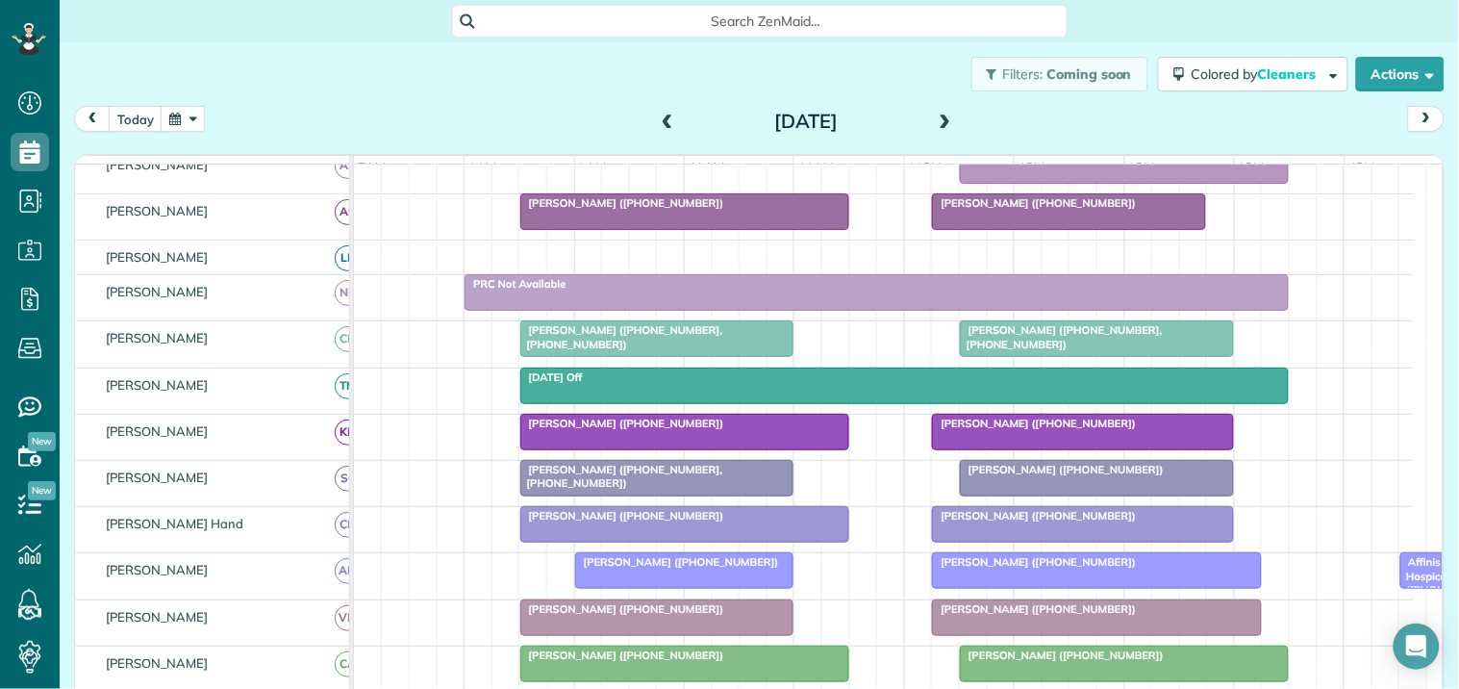
scroll to position [284, 0]
click at [943, 111] on span at bounding box center [945, 122] width 21 height 29
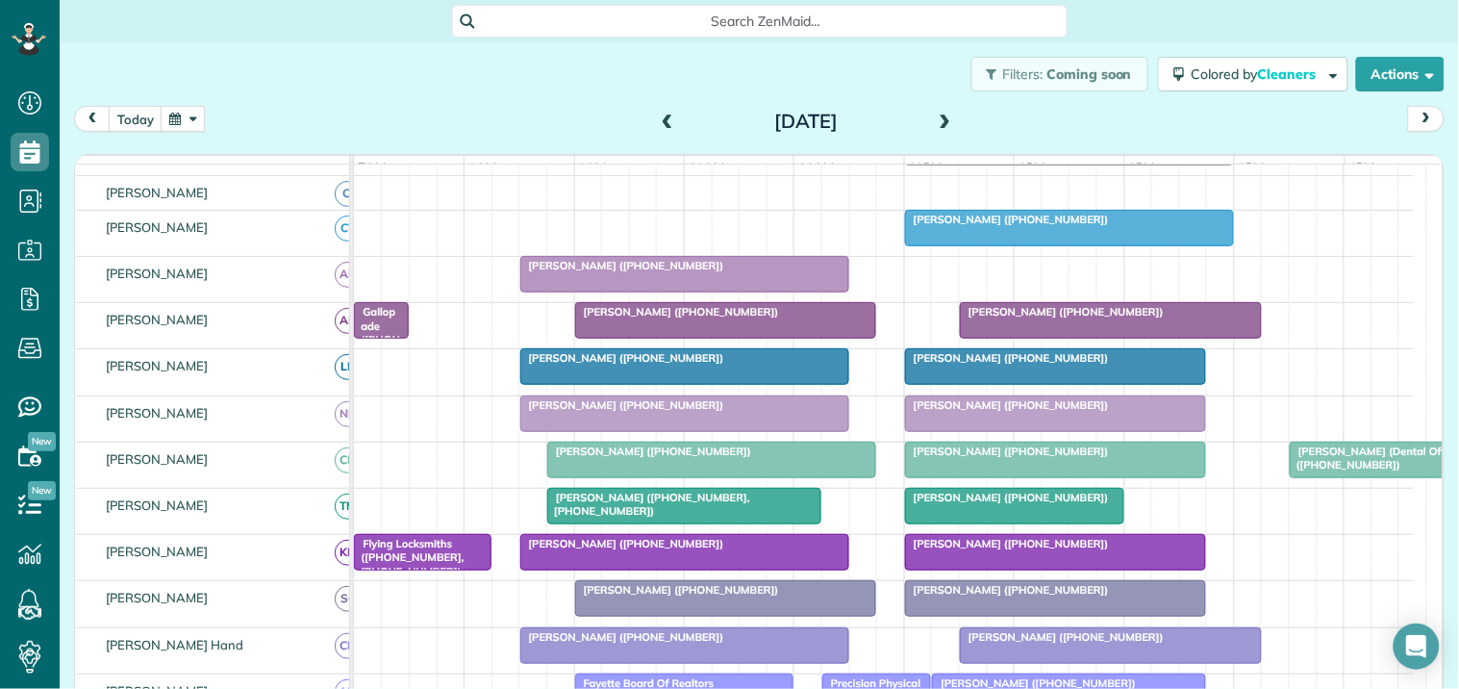
scroll to position [295, 0]
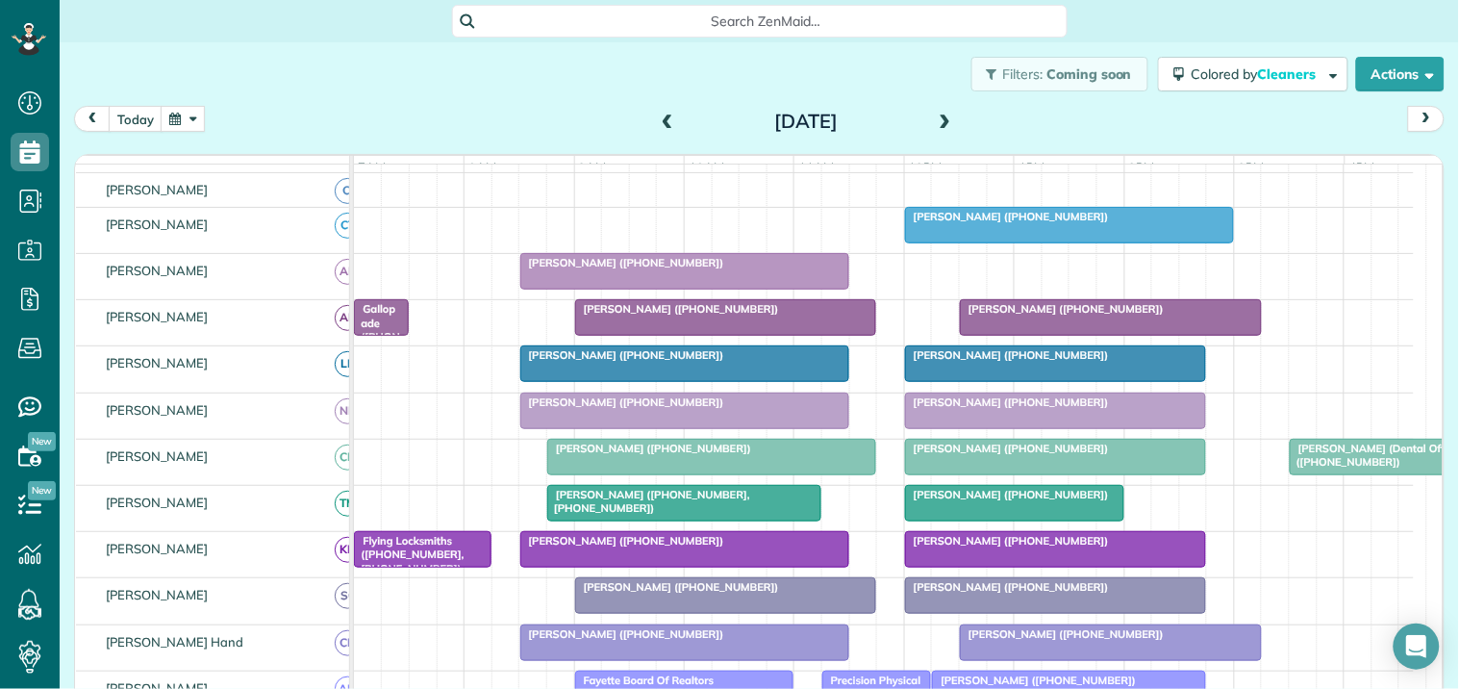
click at [660, 117] on span at bounding box center [667, 121] width 21 height 17
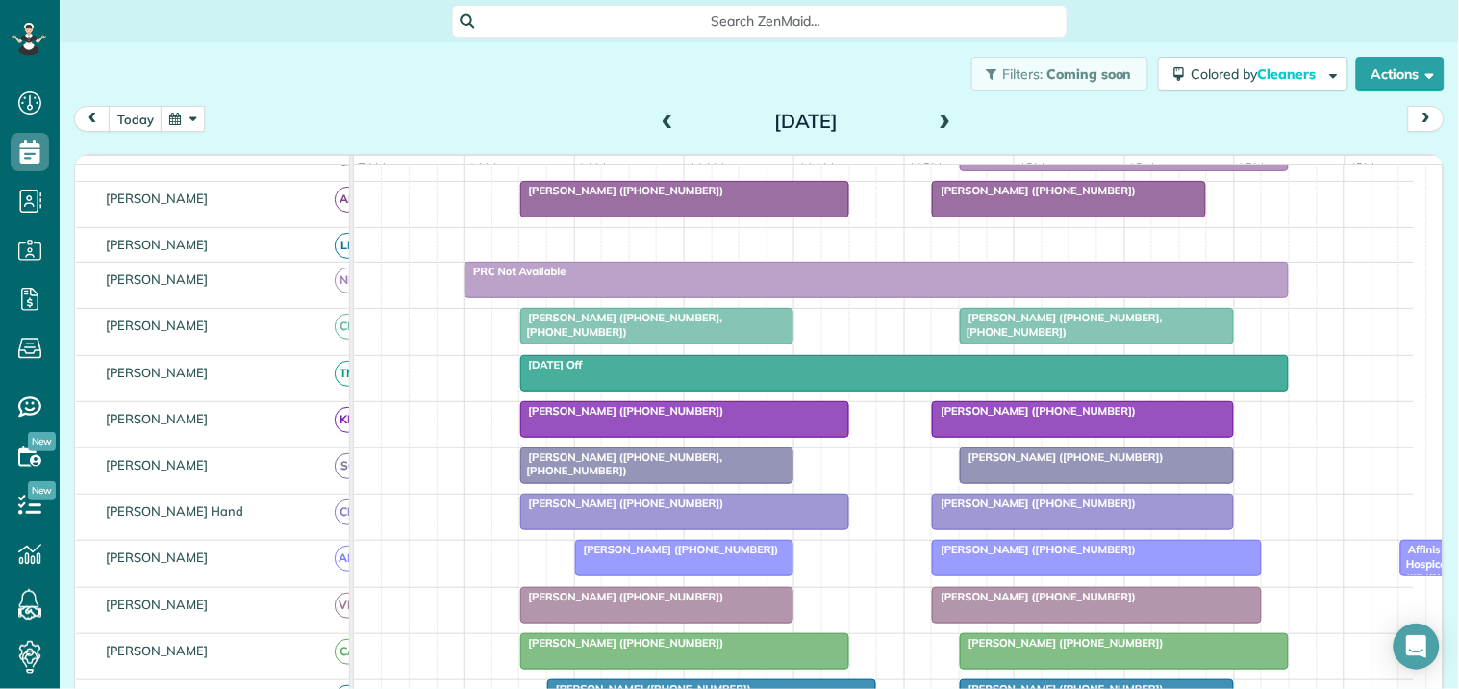
click at [181, 116] on button "button" at bounding box center [183, 119] width 44 height 26
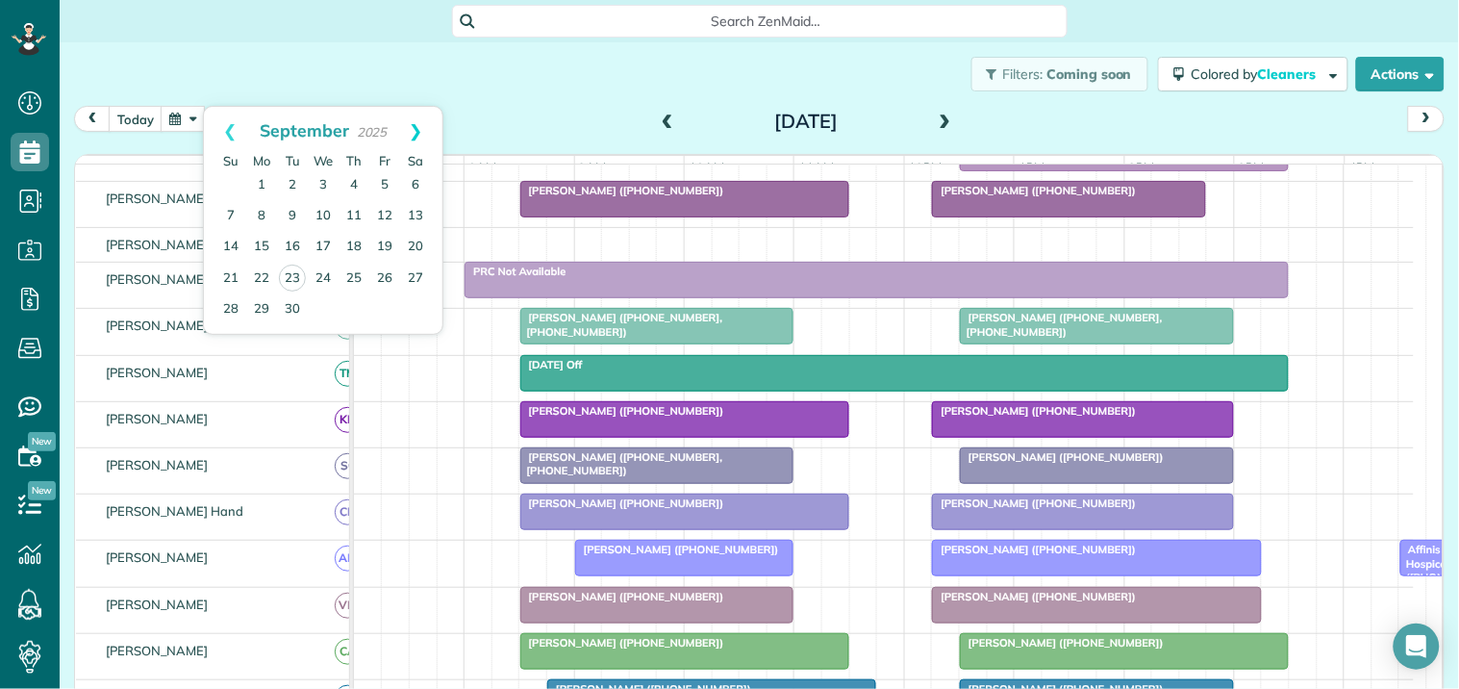
click at [420, 123] on link "Next" at bounding box center [416, 131] width 53 height 48
click at [258, 210] on link "6" at bounding box center [261, 216] width 31 height 31
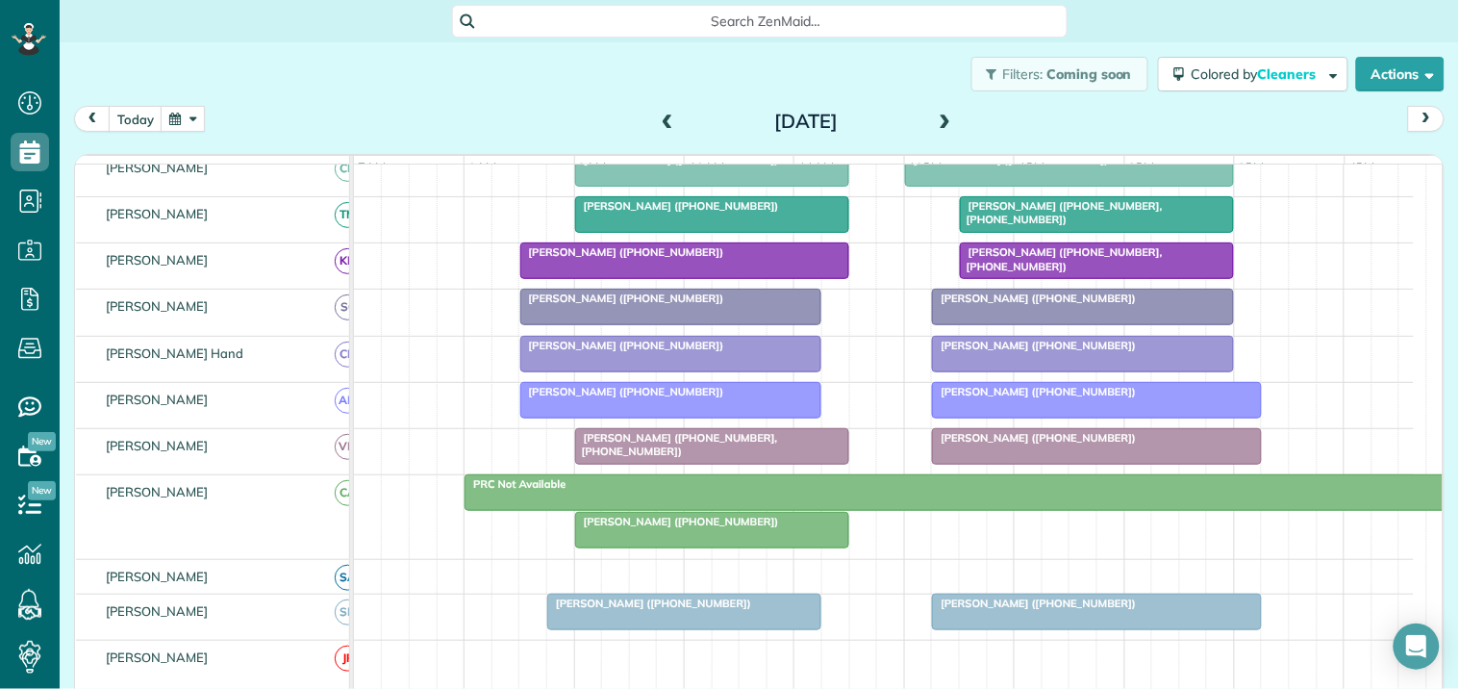
scroll to position [548, 0]
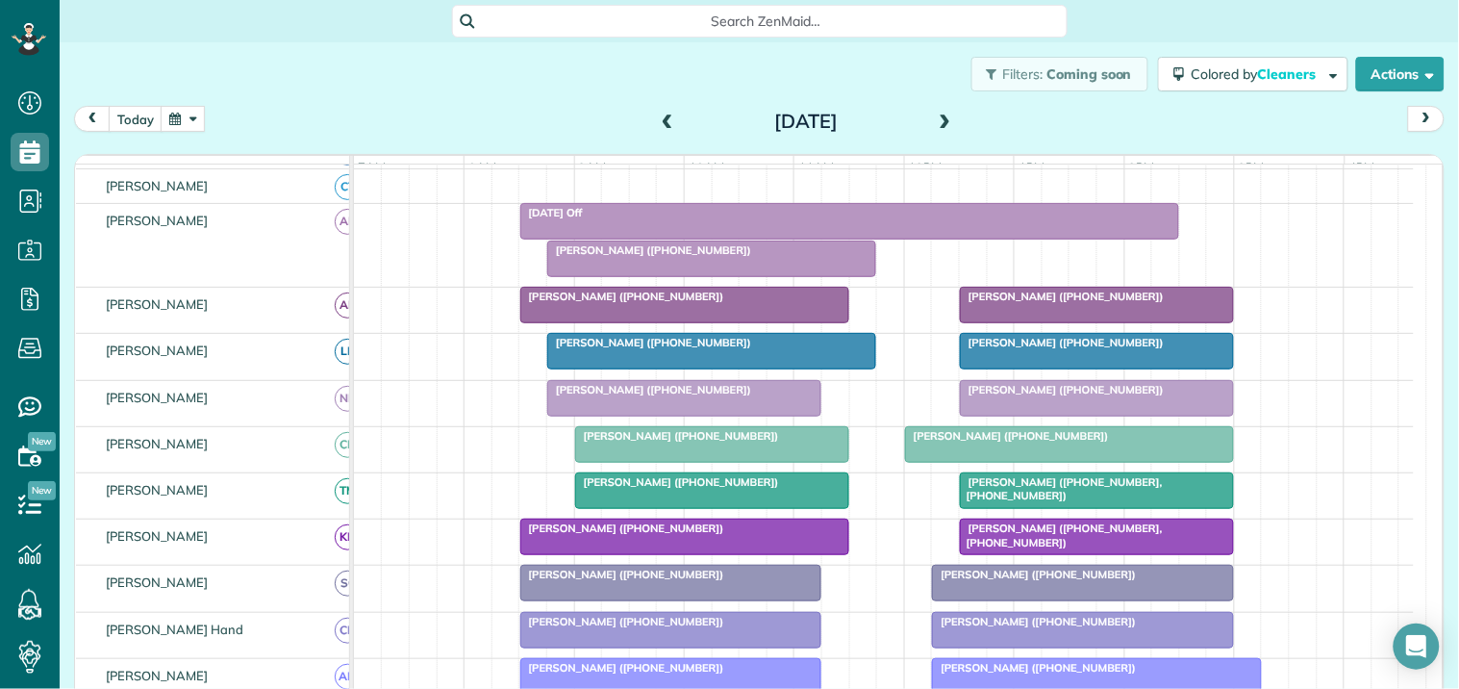
click at [190, 117] on button "button" at bounding box center [183, 119] width 44 height 26
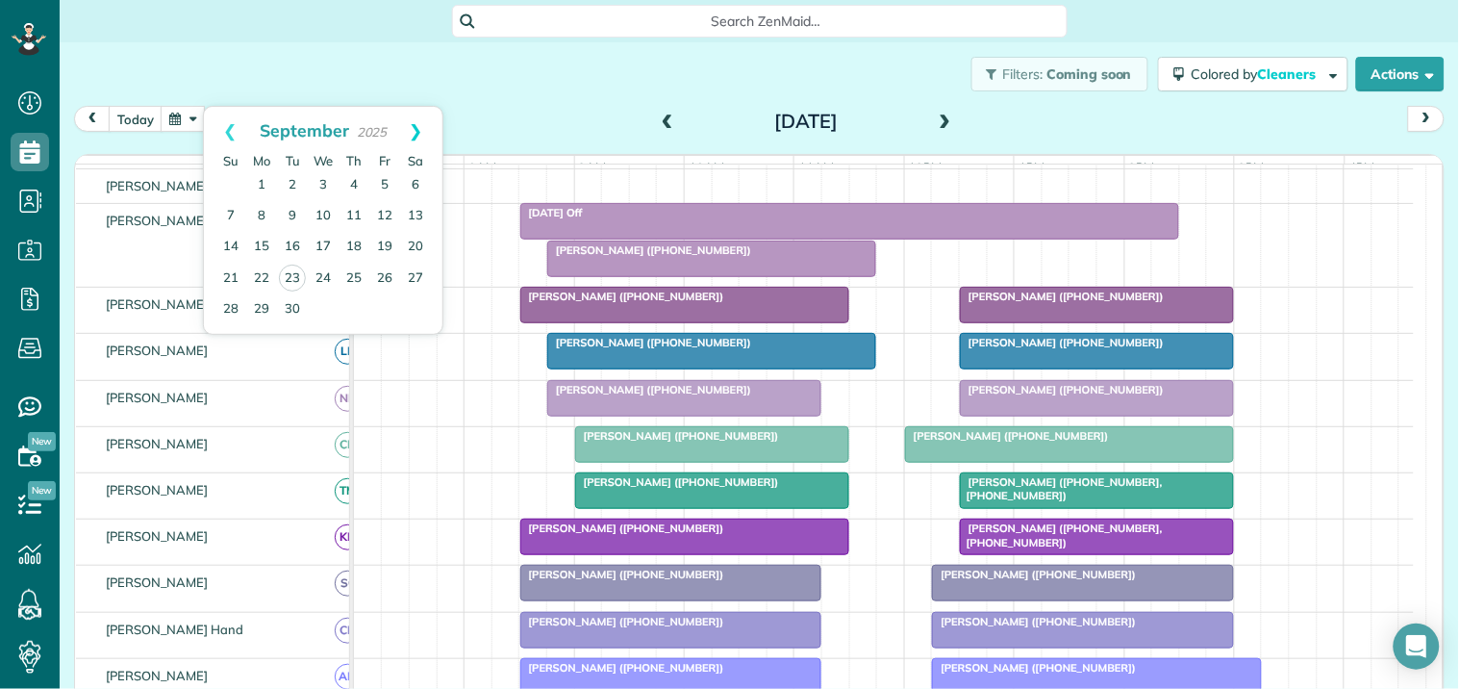
click at [417, 126] on link "Next" at bounding box center [416, 131] width 53 height 48
click at [354, 180] on link "2" at bounding box center [354, 185] width 31 height 31
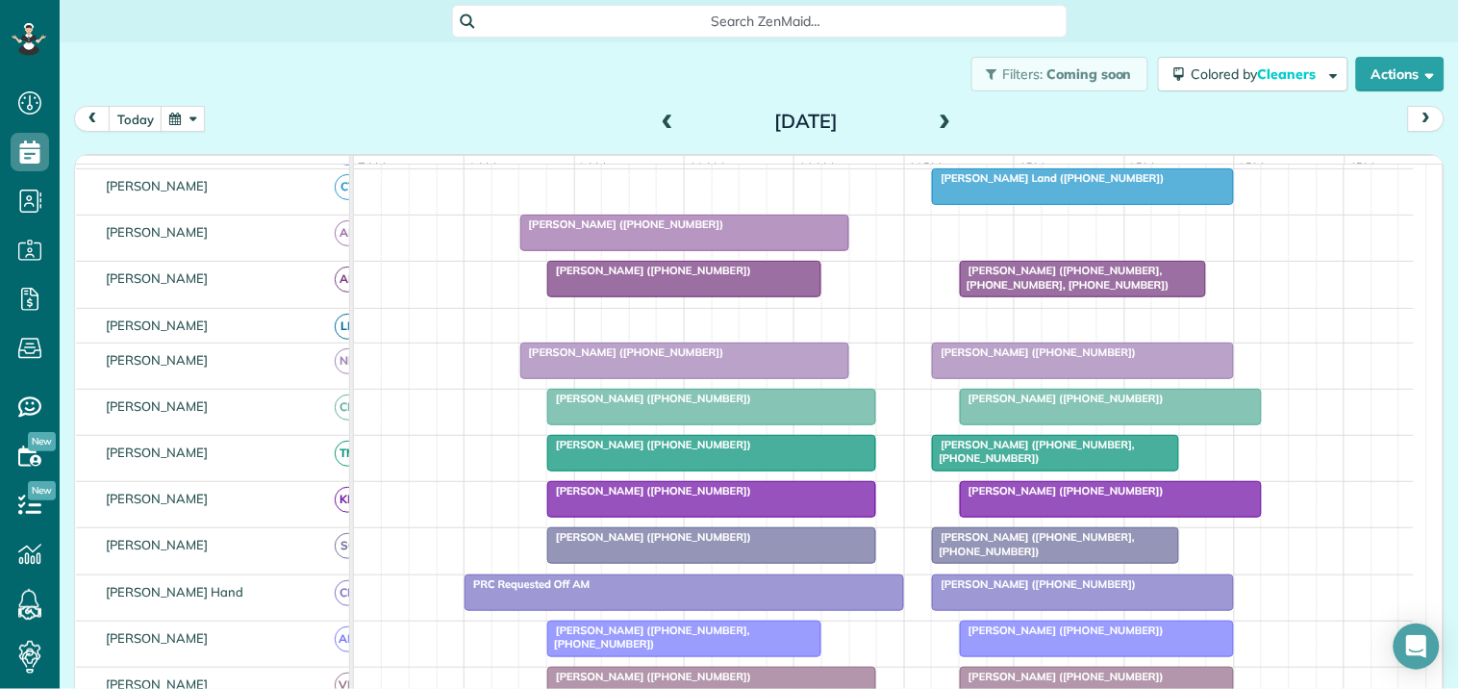
click at [192, 113] on button "button" at bounding box center [183, 119] width 44 height 26
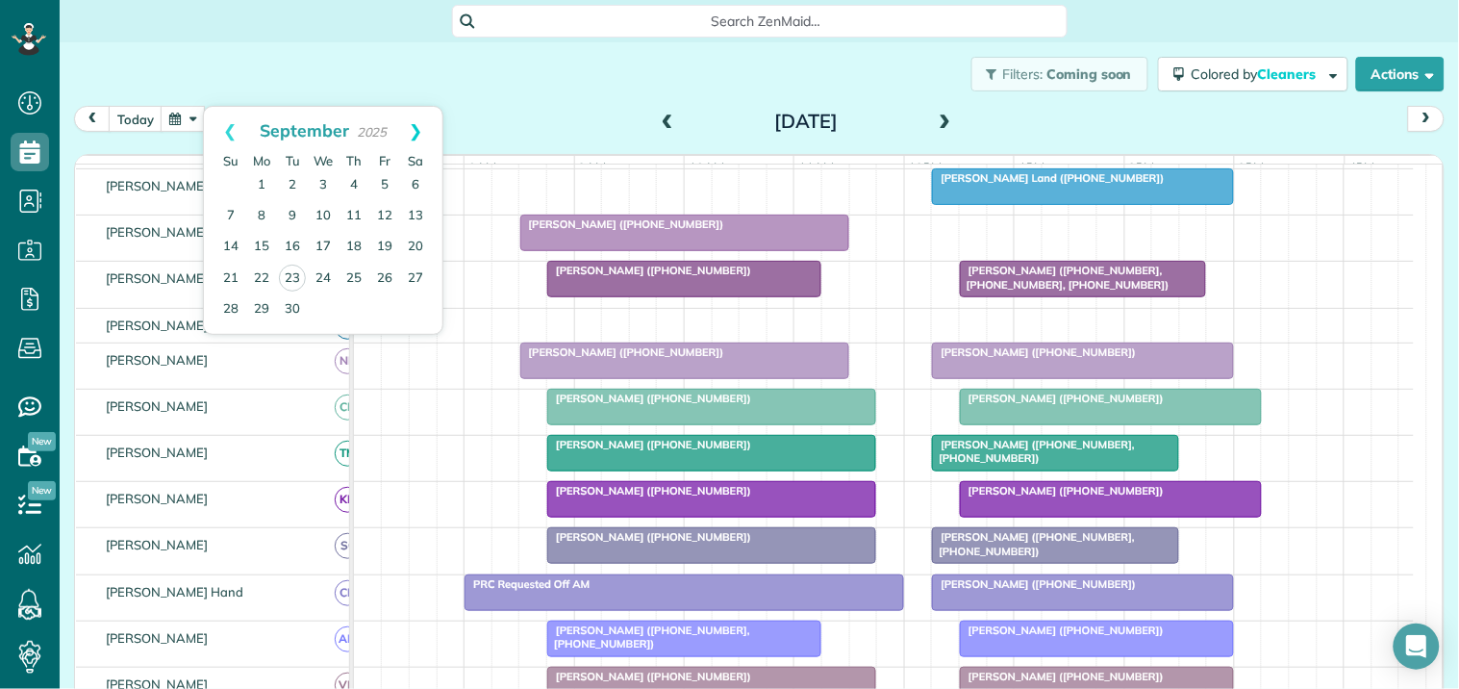
click at [421, 128] on link "Next" at bounding box center [416, 131] width 53 height 48
click at [352, 240] on link "16" at bounding box center [354, 247] width 31 height 31
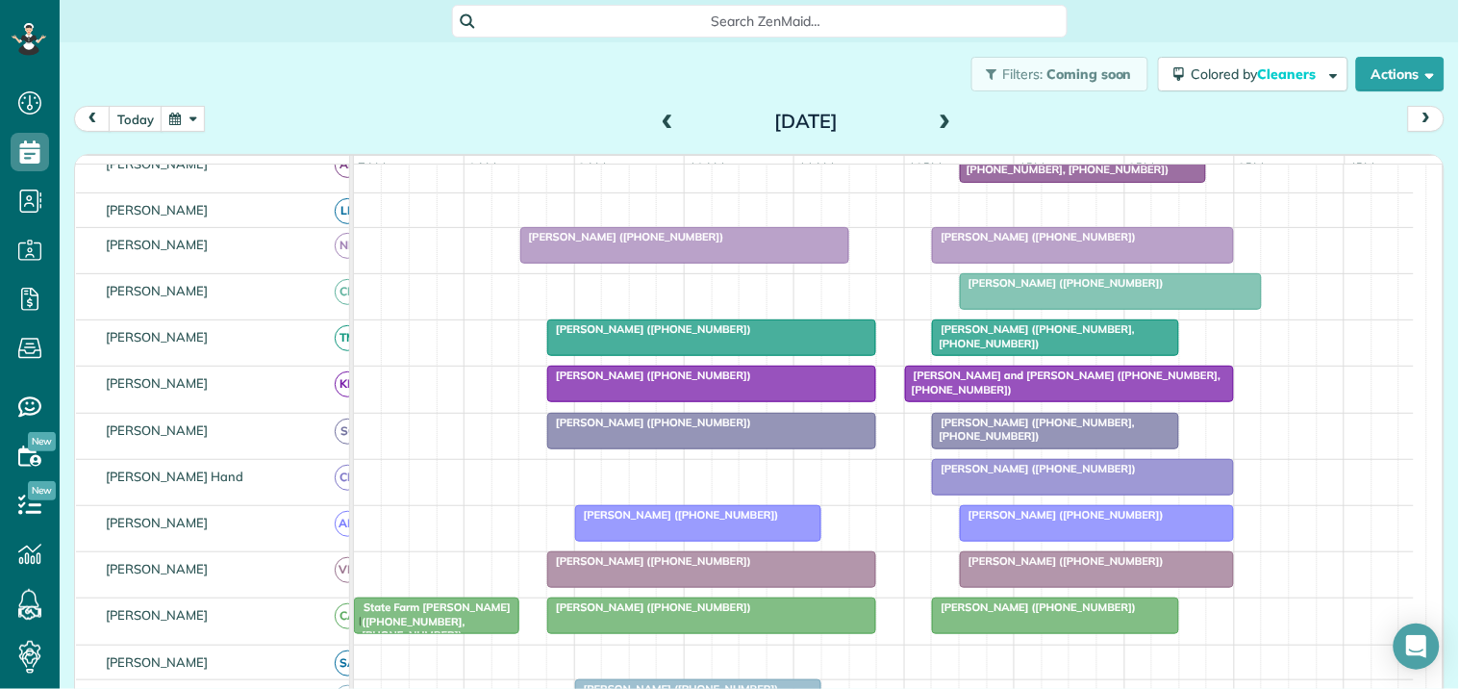
scroll to position [302, 0]
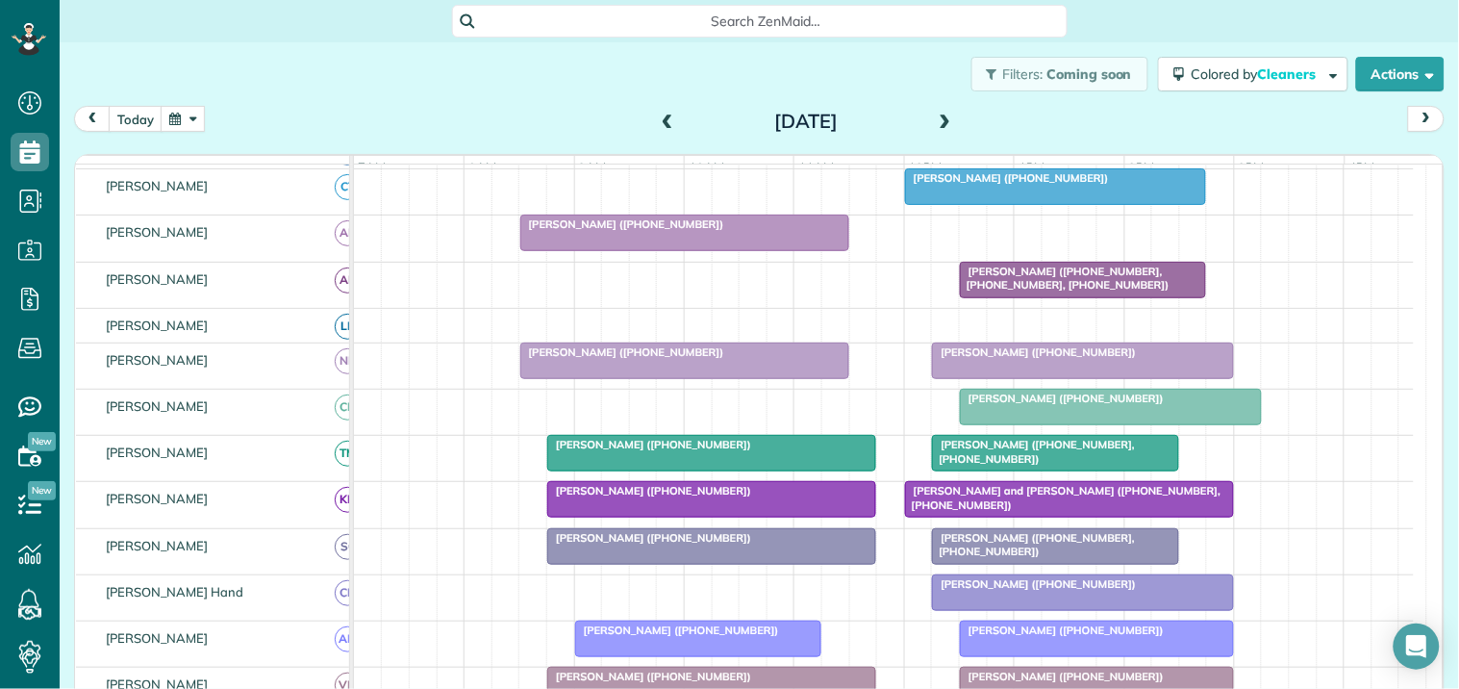
click at [408, 99] on div "Filters: Coming soon Colored by Cleaners Color by Cleaner Color by Team Color b…" at bounding box center [760, 73] width 1400 height 63
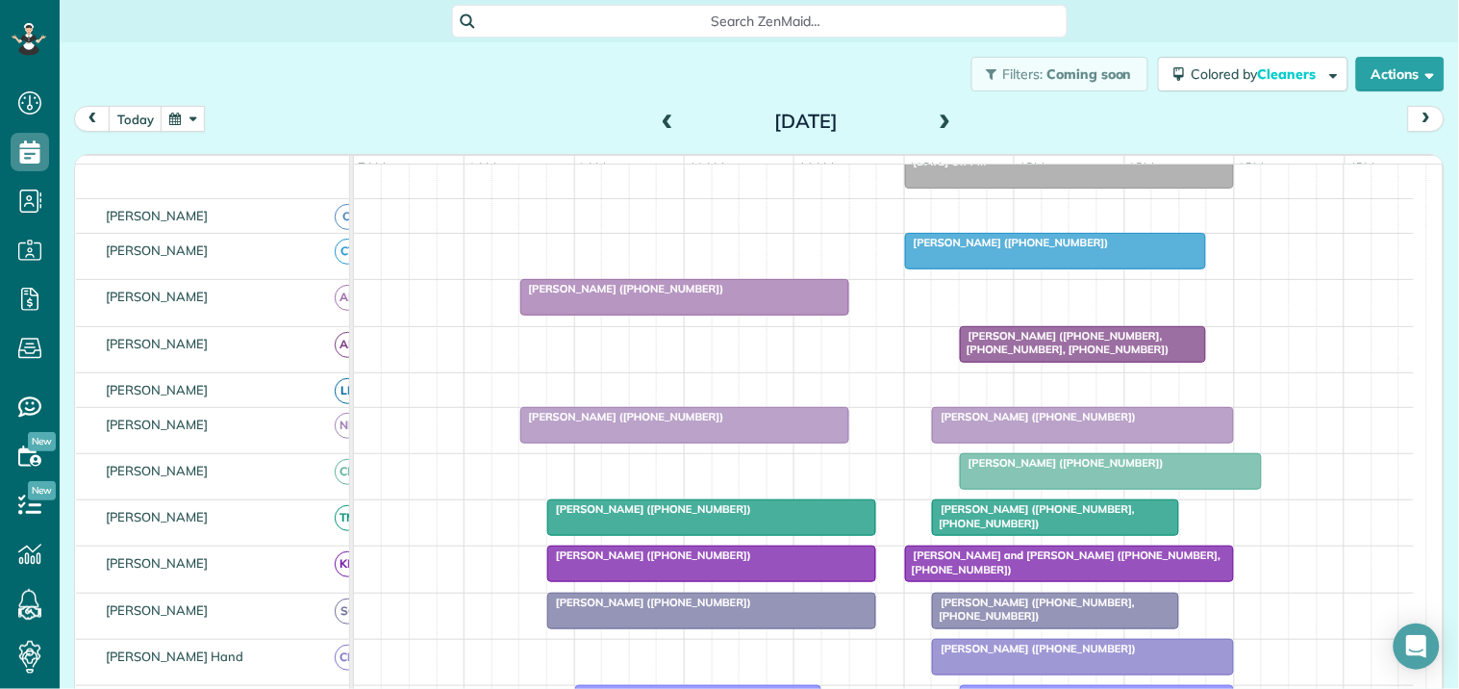
scroll to position [195, 0]
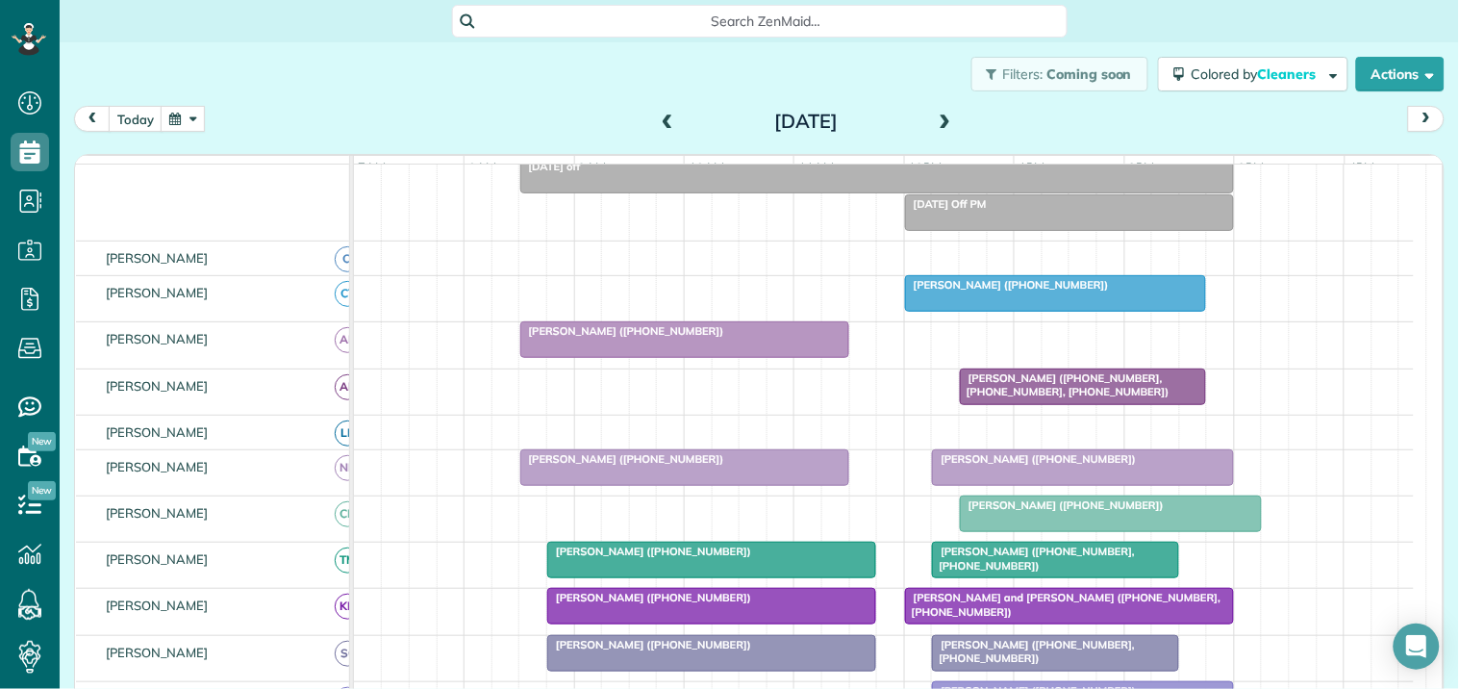
click at [189, 118] on button "button" at bounding box center [183, 119] width 44 height 26
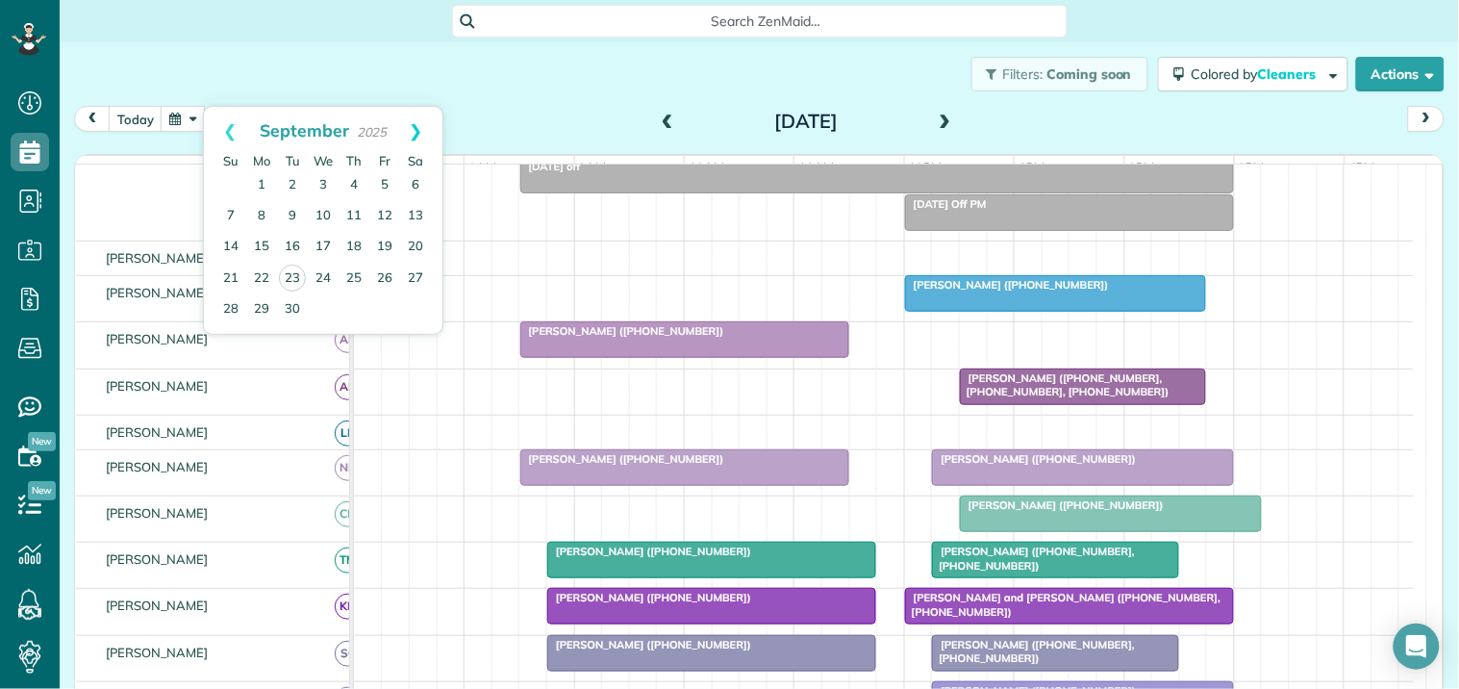
click at [418, 123] on link "Next" at bounding box center [416, 131] width 53 height 48
click at [314, 179] on link "1" at bounding box center [323, 185] width 31 height 31
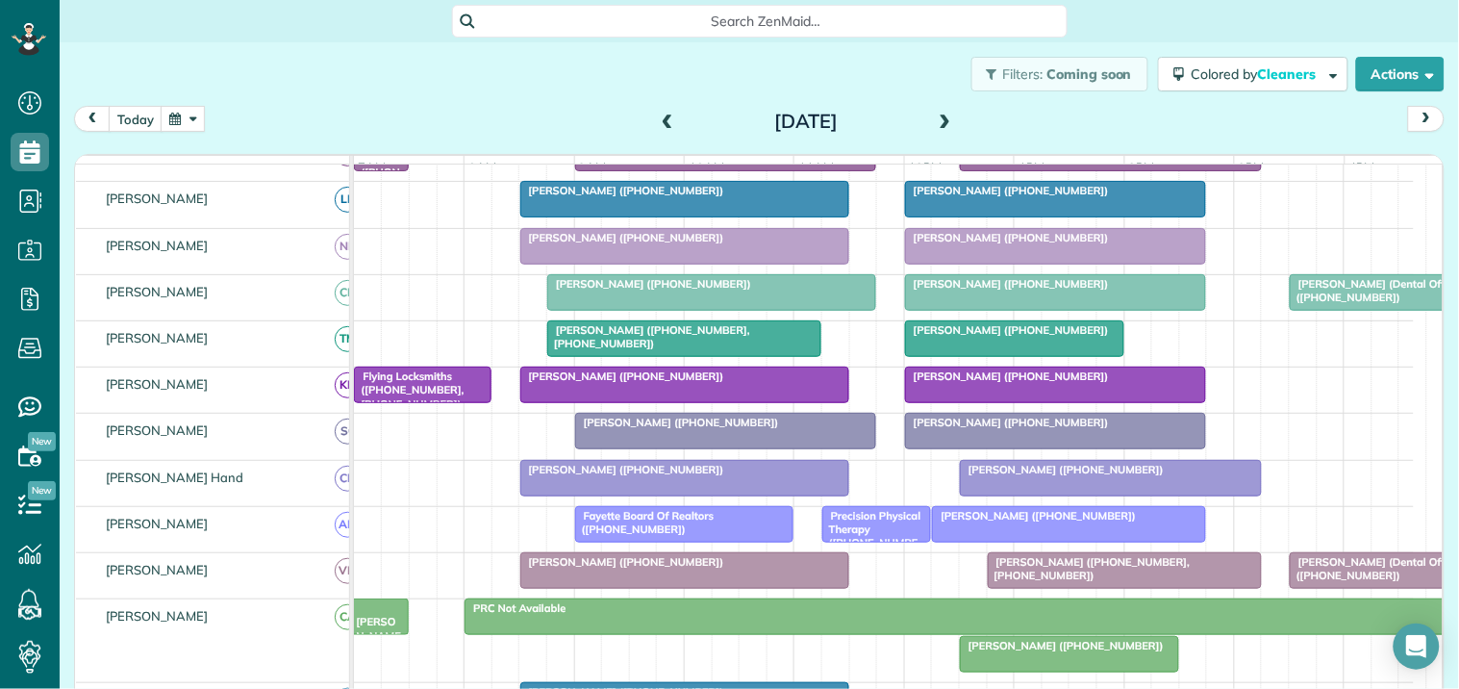
scroll to position [460, 0]
click at [939, 118] on span at bounding box center [945, 121] width 21 height 17
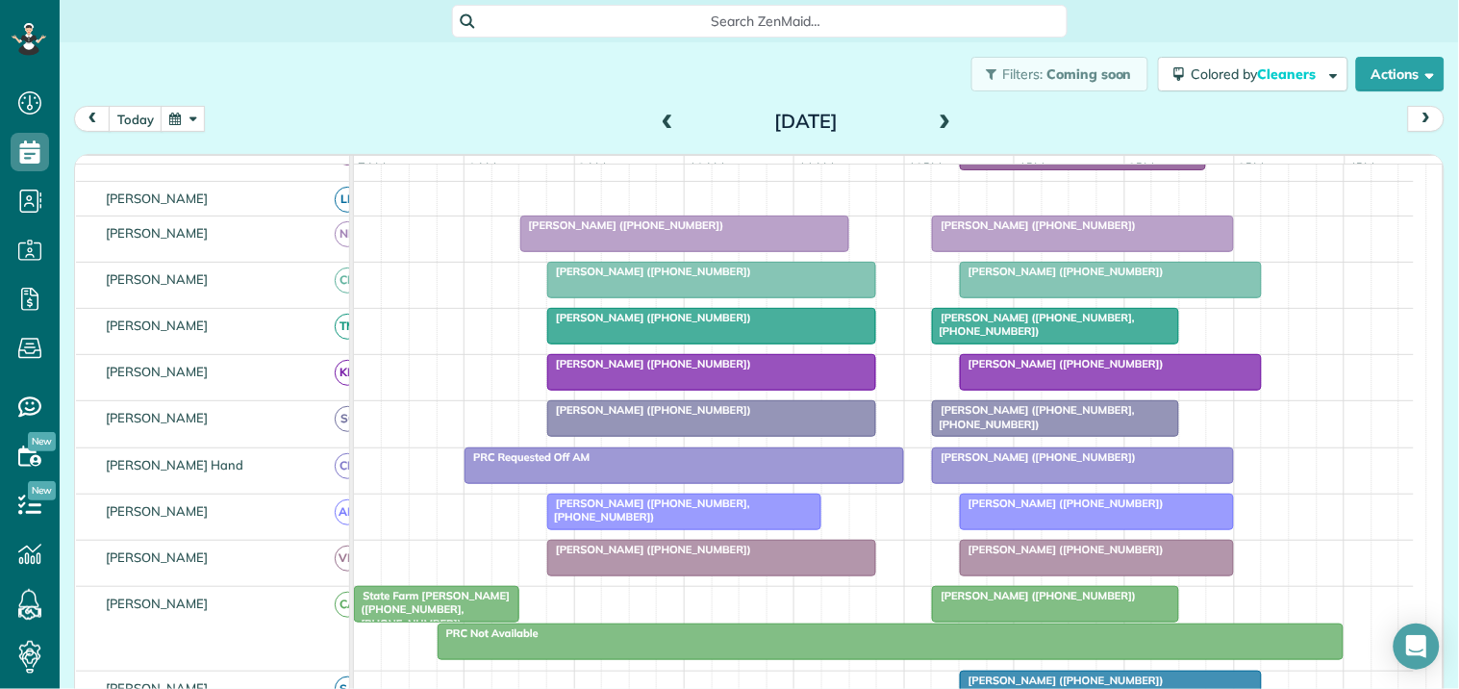
scroll to position [491, 0]
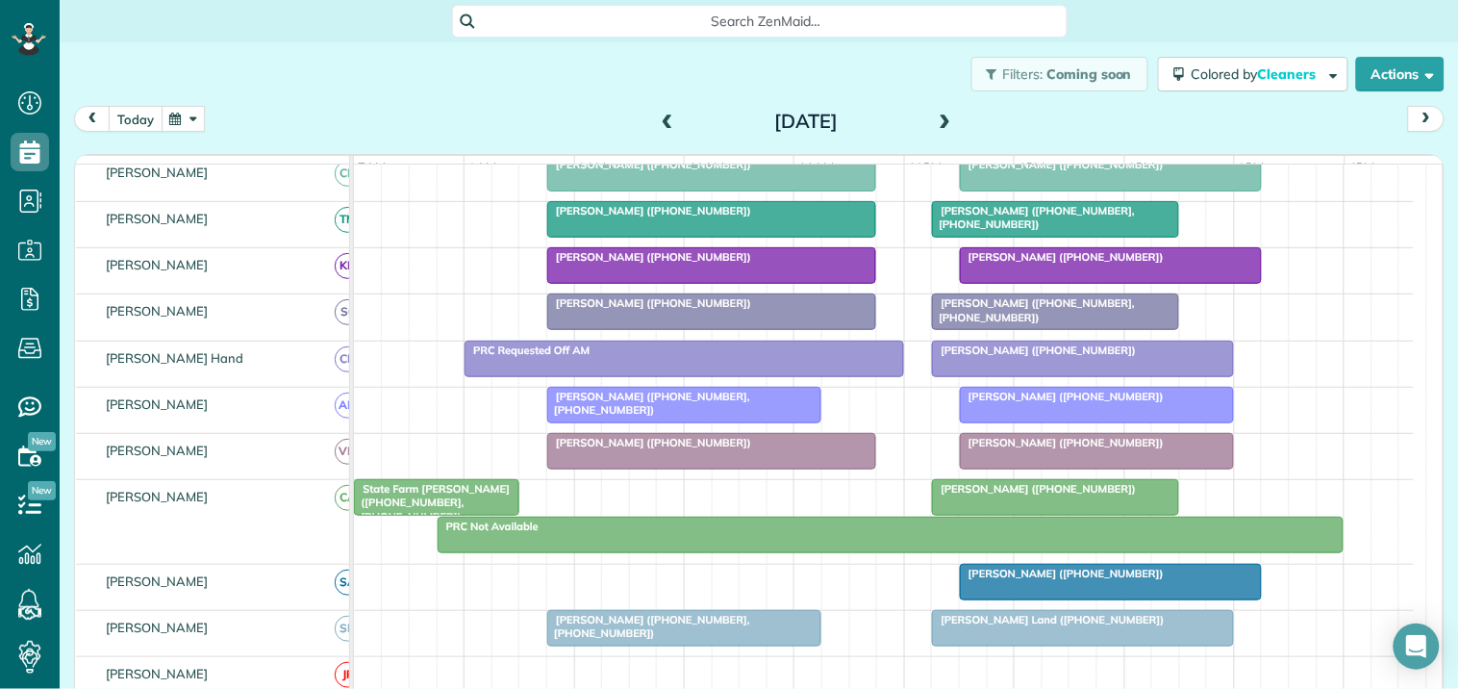
click at [137, 115] on button "today" at bounding box center [136, 119] width 54 height 26
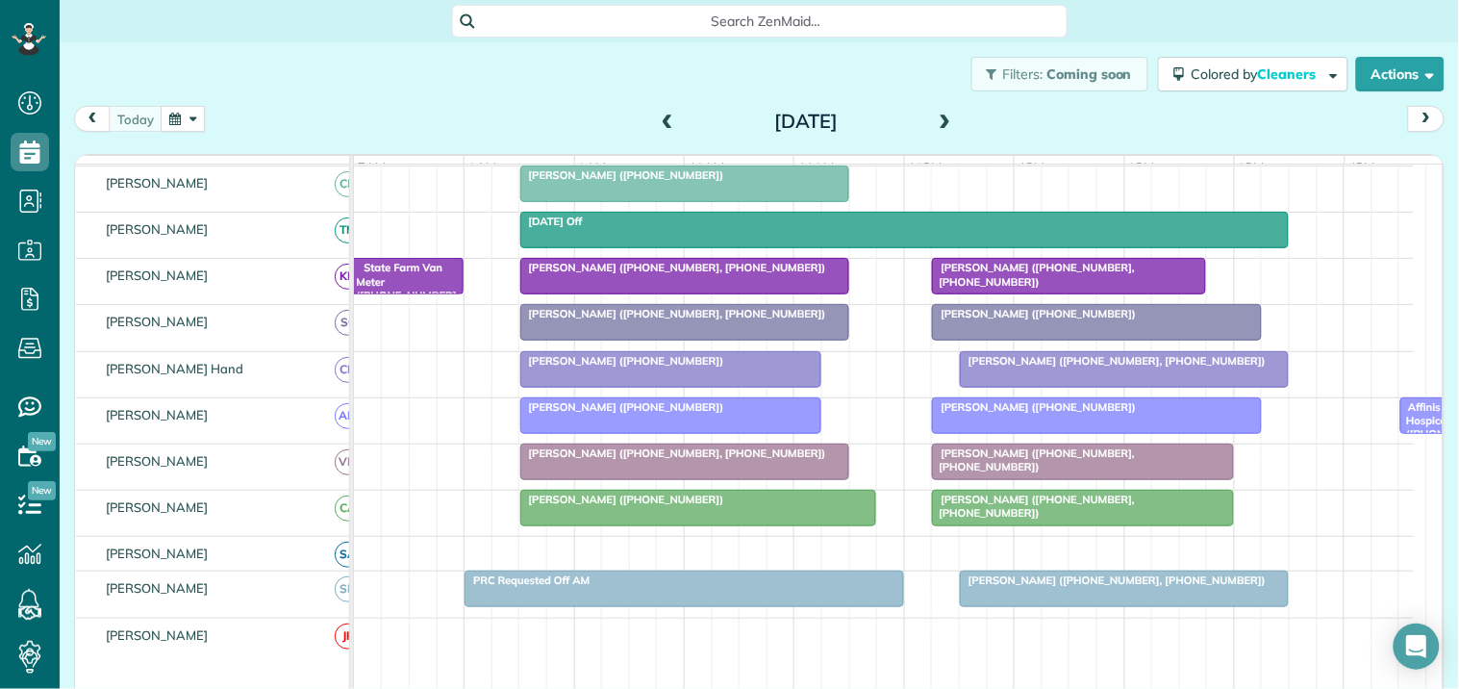
scroll to position [381, 0]
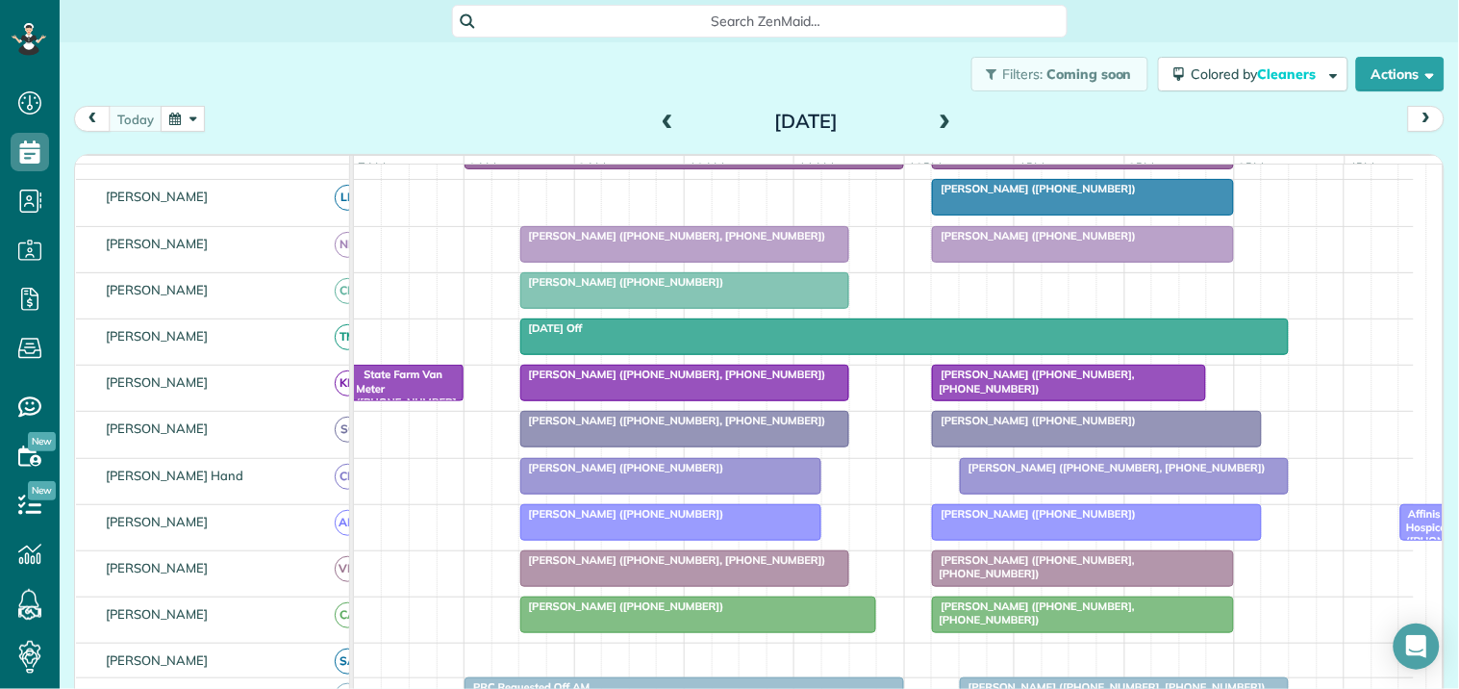
click at [675, 289] on span "Ellie Mascara (+17702629783)" at bounding box center [622, 281] width 206 height 13
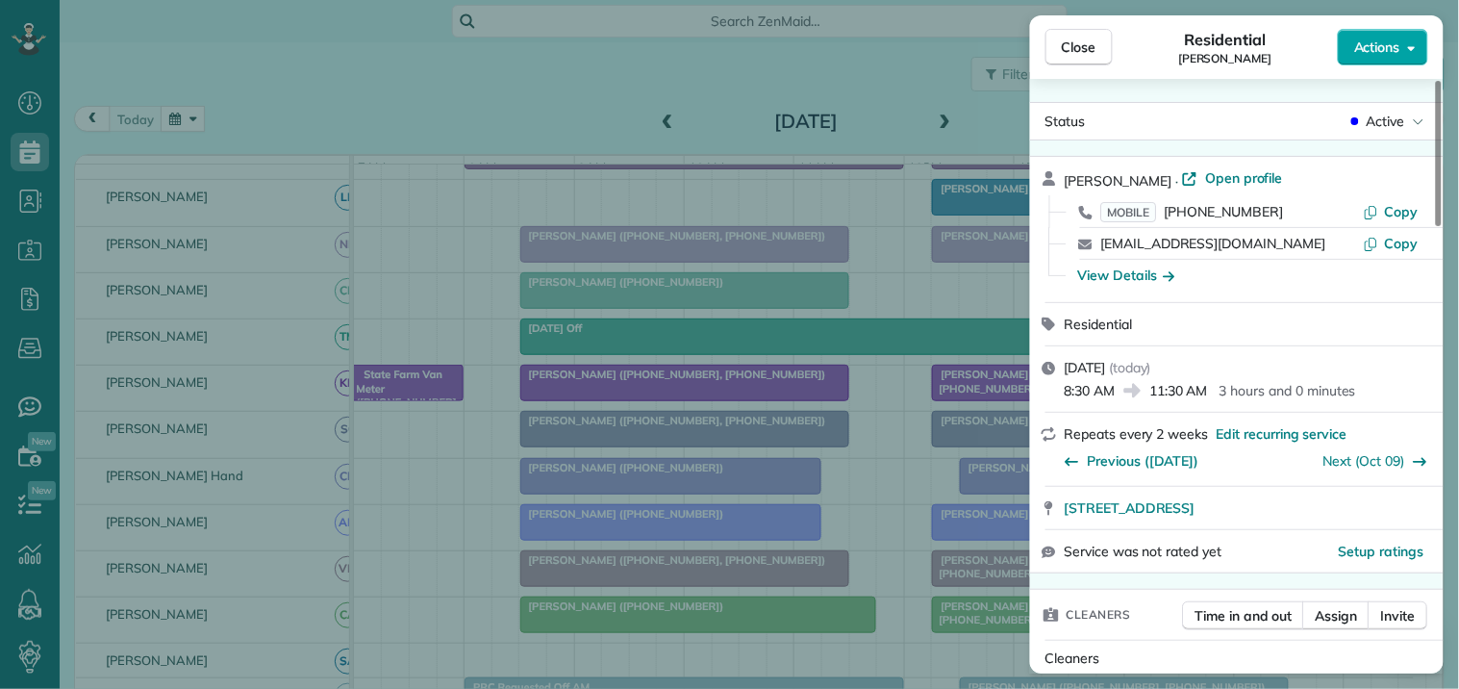
click at [1391, 46] on span "Actions" at bounding box center [1377, 47] width 46 height 19
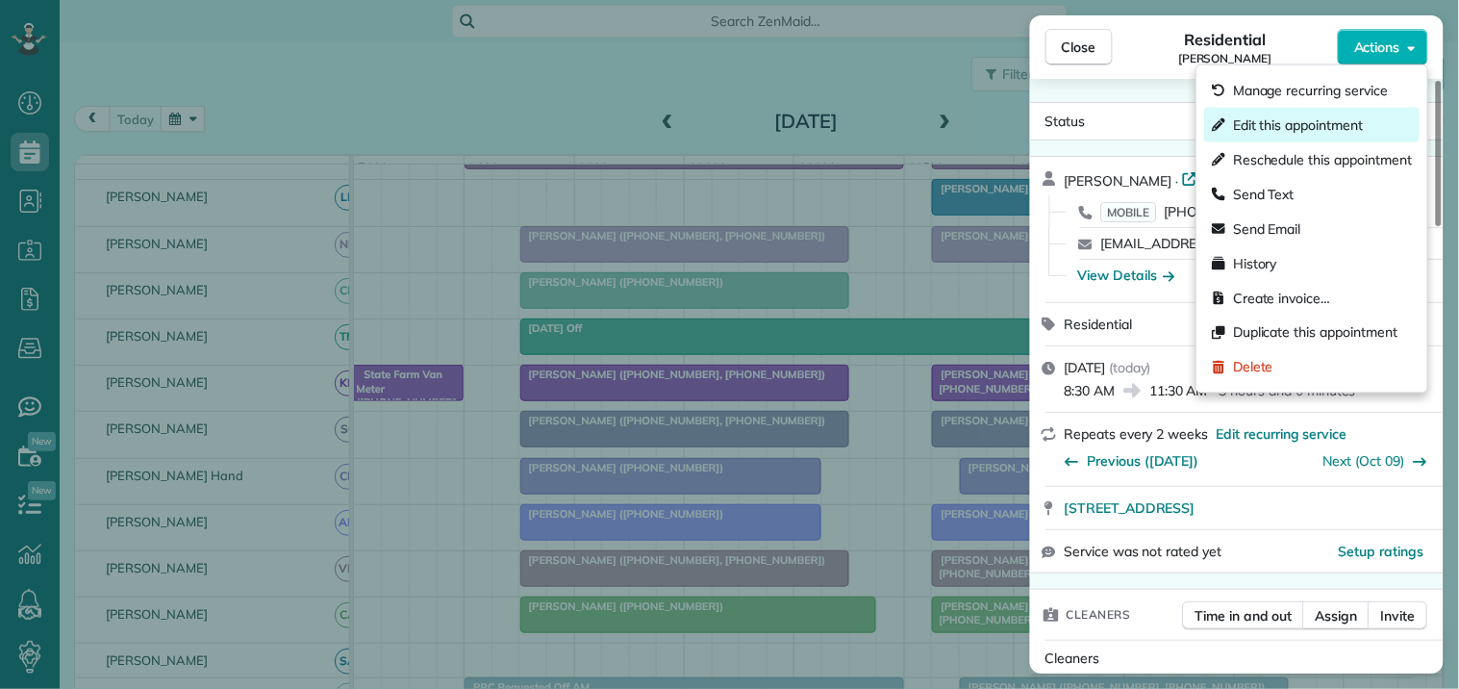
click at [1291, 119] on span "Edit this appointment" at bounding box center [1298, 124] width 130 height 19
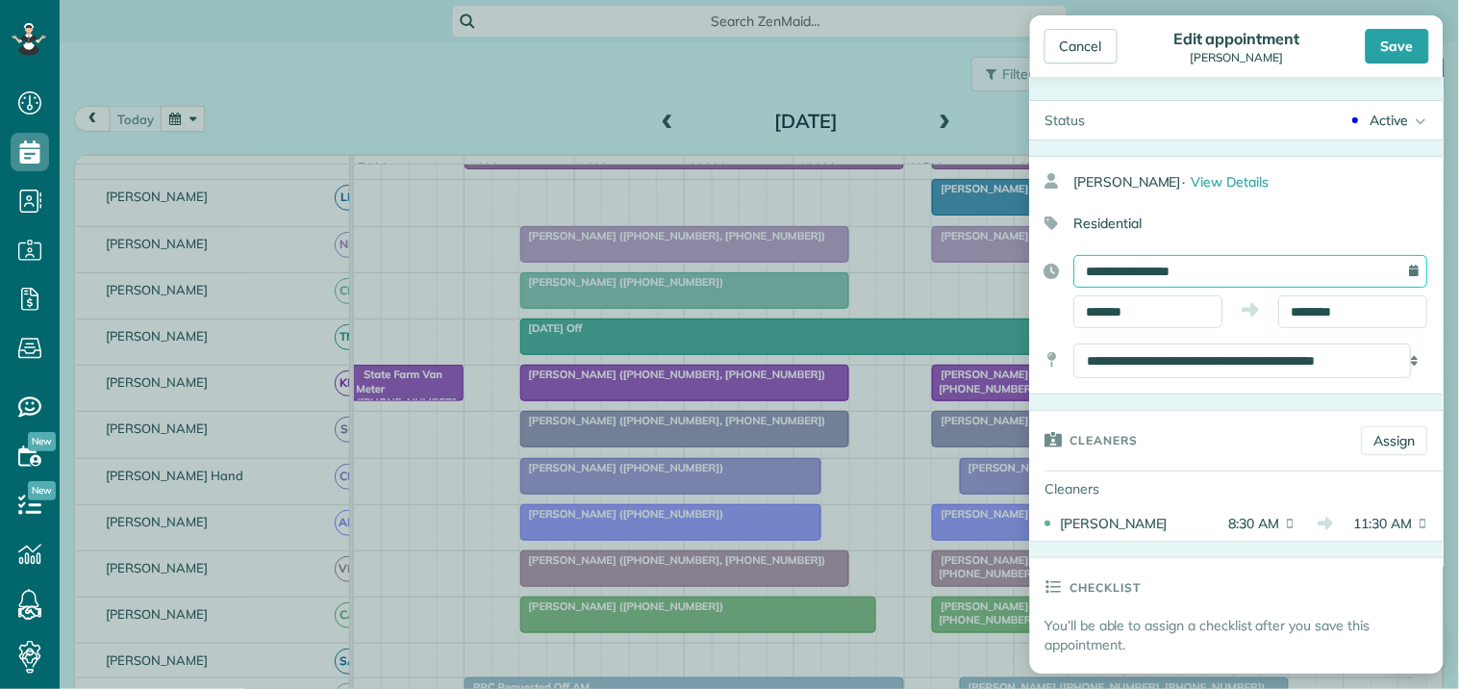
click at [1173, 274] on input "**********" at bounding box center [1251, 271] width 354 height 33
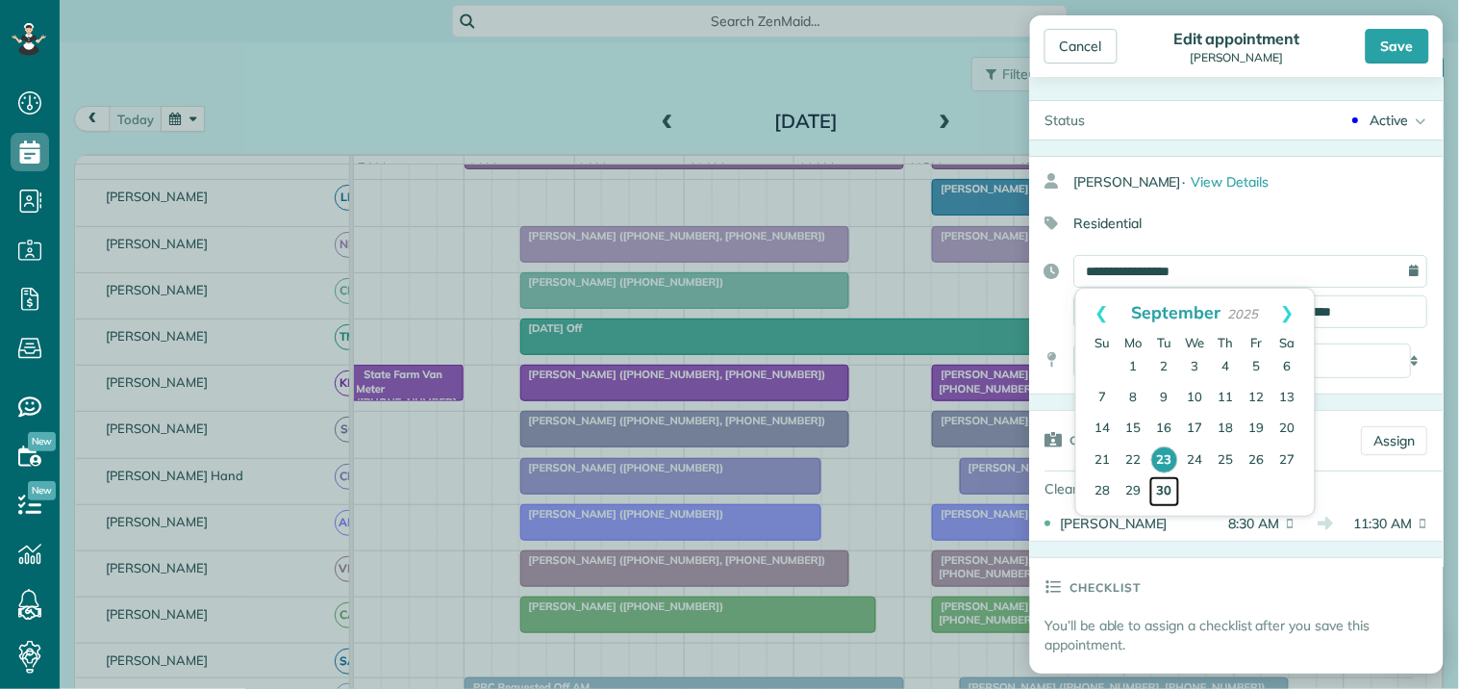
click at [1160, 478] on link "30" at bounding box center [1164, 491] width 31 height 31
type input "**********"
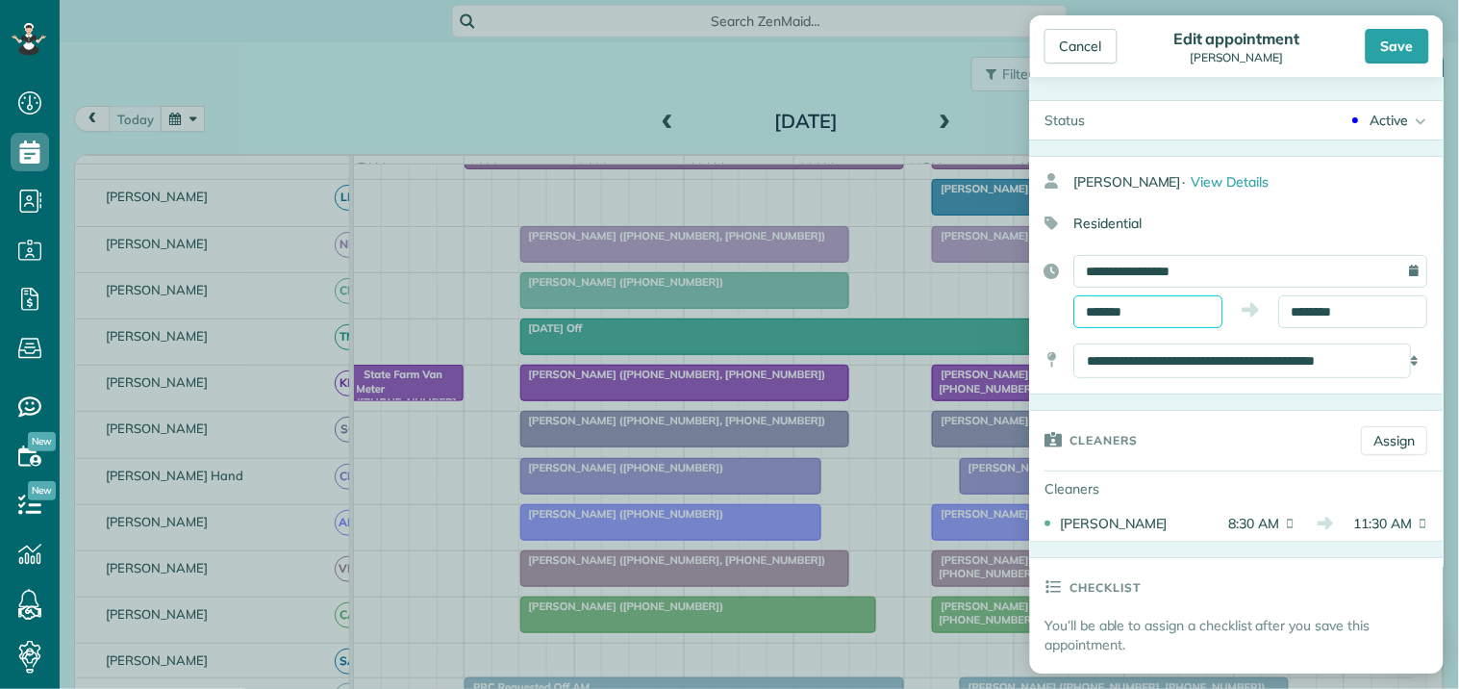
click at [1139, 300] on input "*******" at bounding box center [1148, 311] width 149 height 33
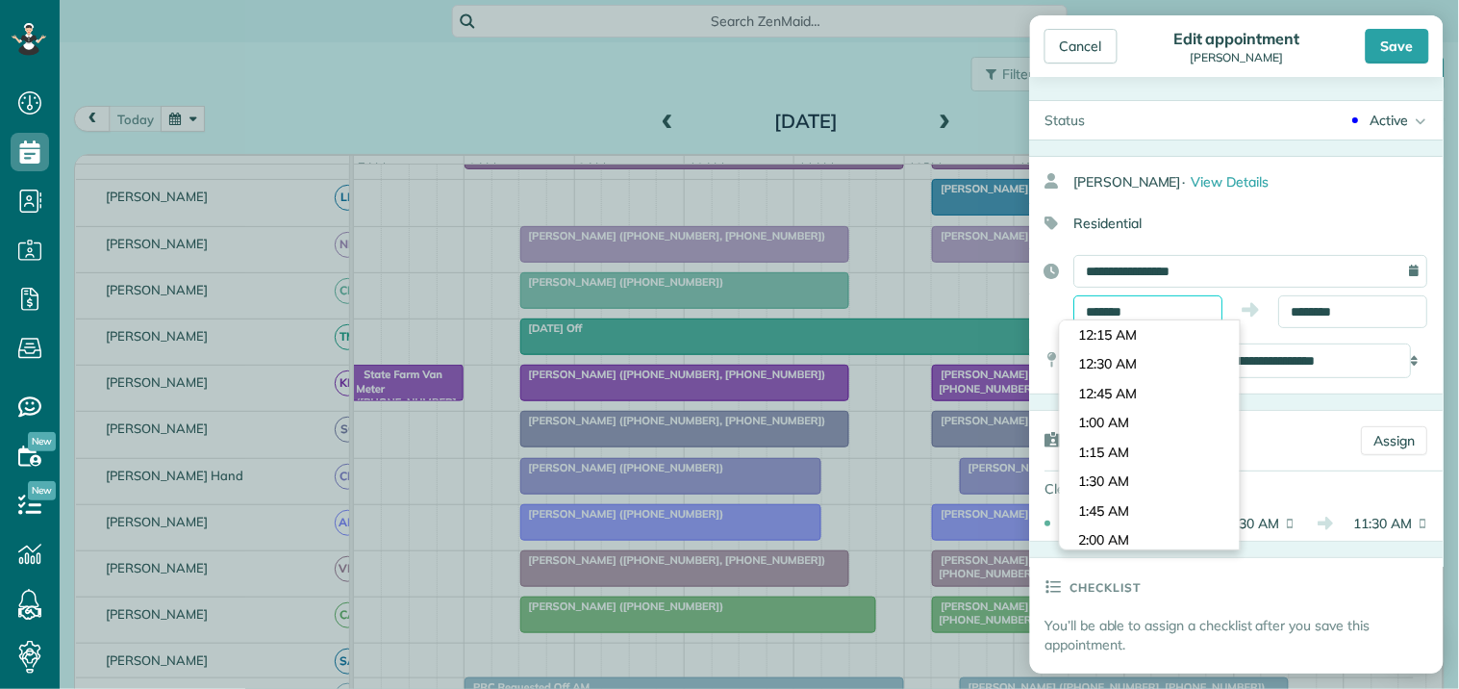
scroll to position [939, 0]
type input "*******"
click at [1110, 421] on body "Dashboard Scheduling Calendar View List View Dispatch View - Weekly scheduling …" at bounding box center [729, 344] width 1459 height 689
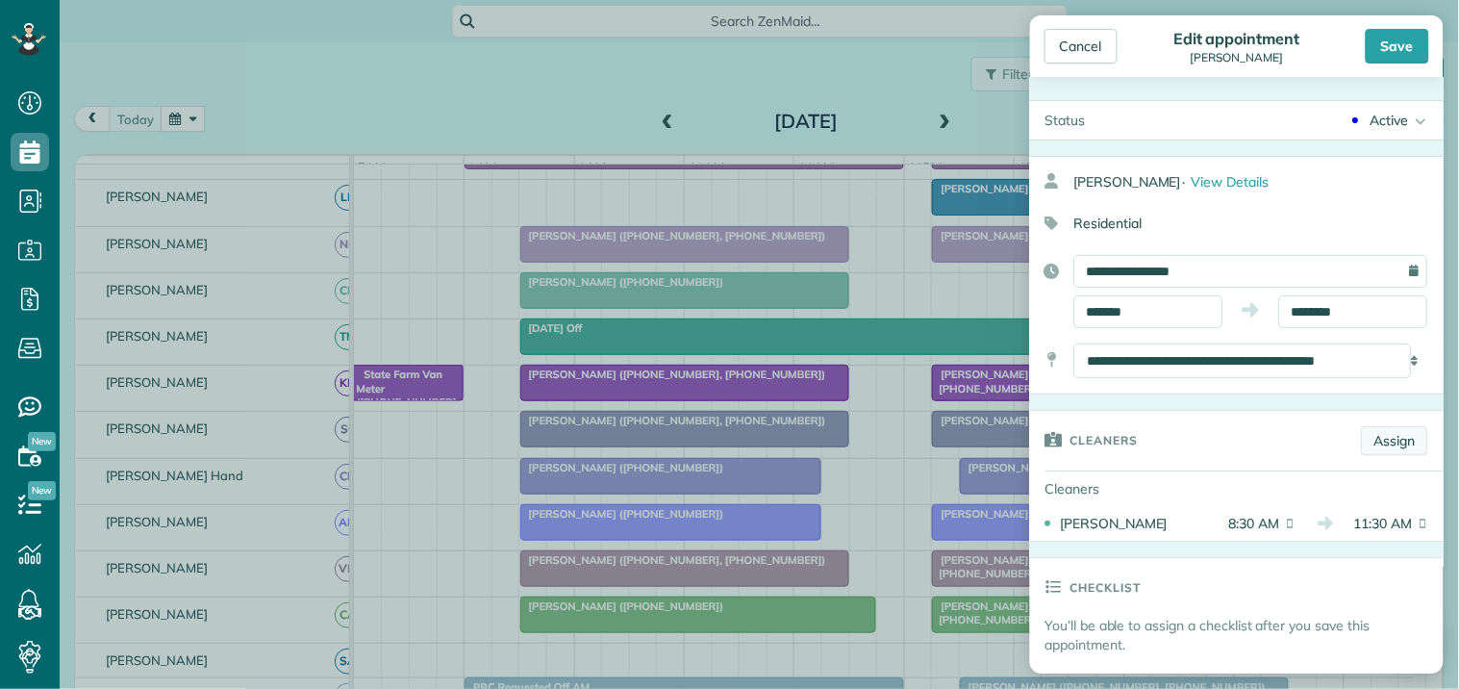
click at [1383, 435] on link "Assign" at bounding box center [1395, 440] width 66 height 29
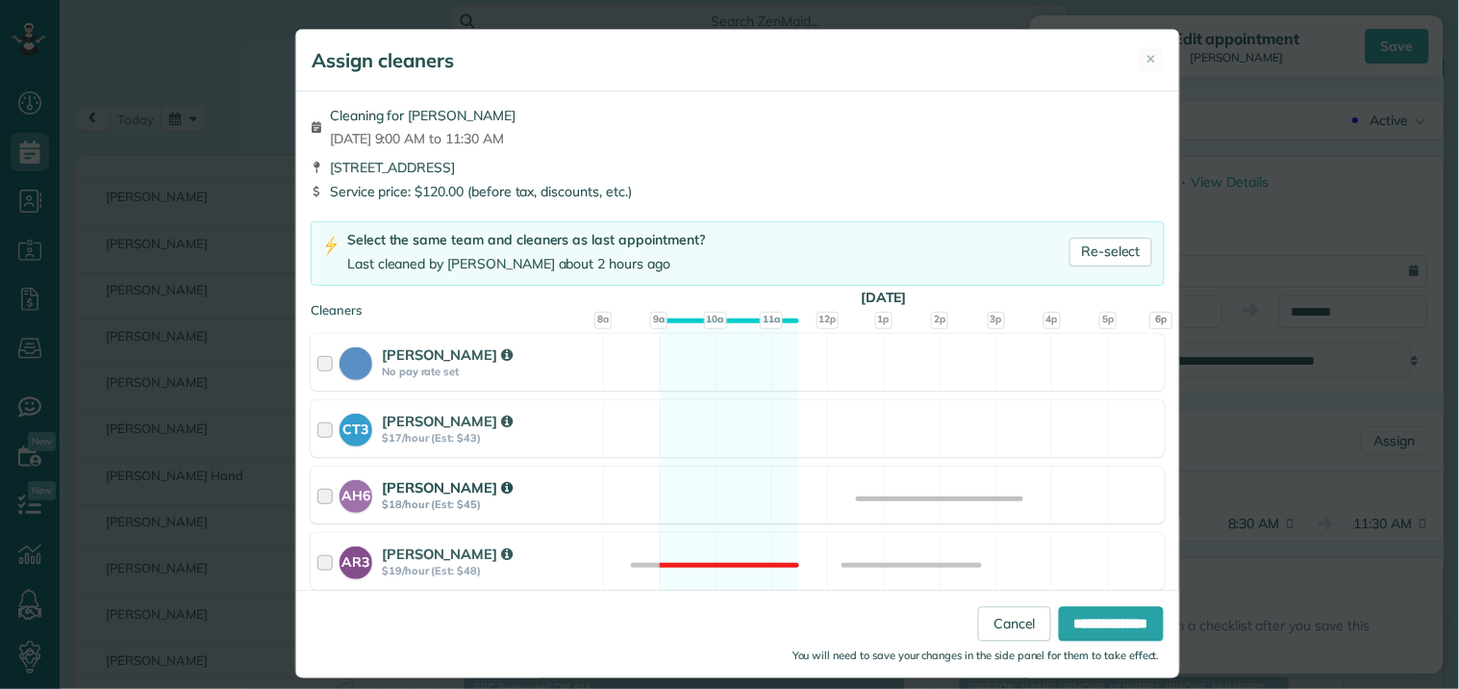
click at [708, 487] on div "AH6 Ashley Hudson $18/hour (Est: $45) Available" at bounding box center [738, 495] width 854 height 57
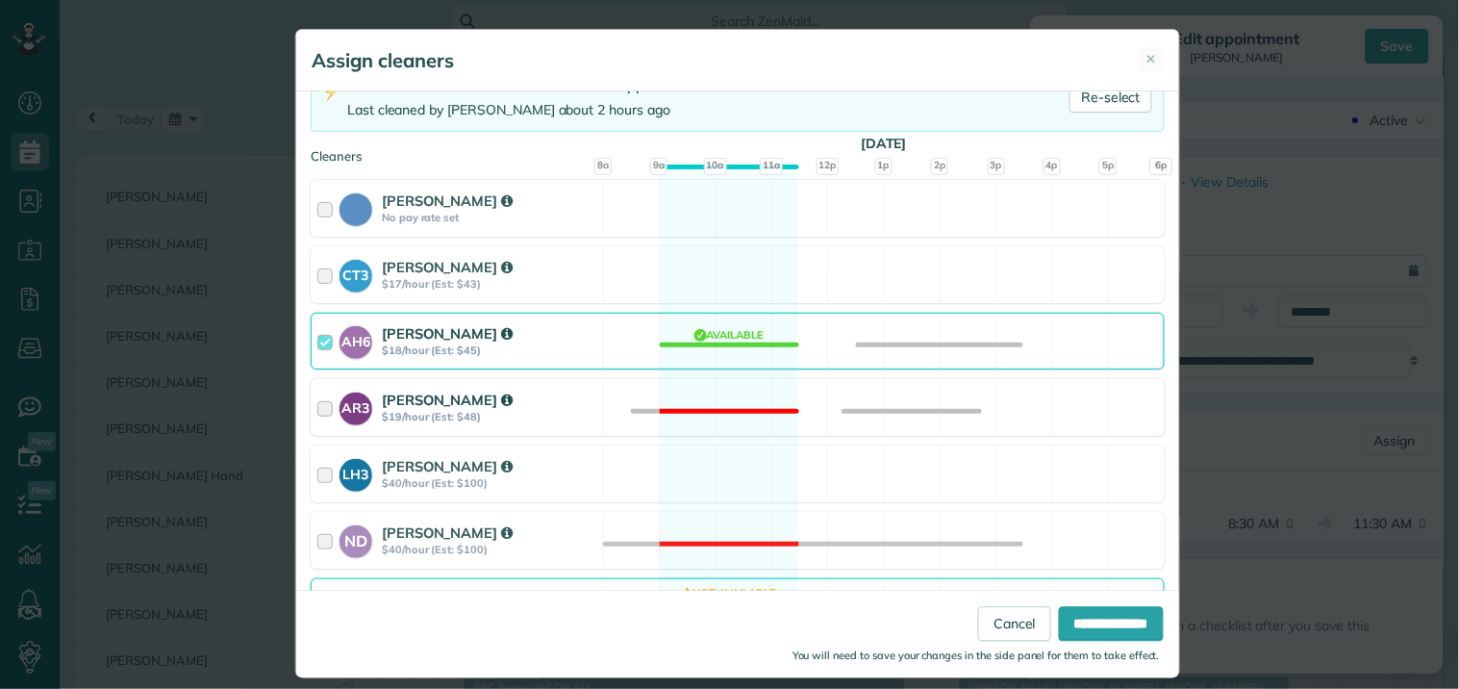
scroll to position [320, 0]
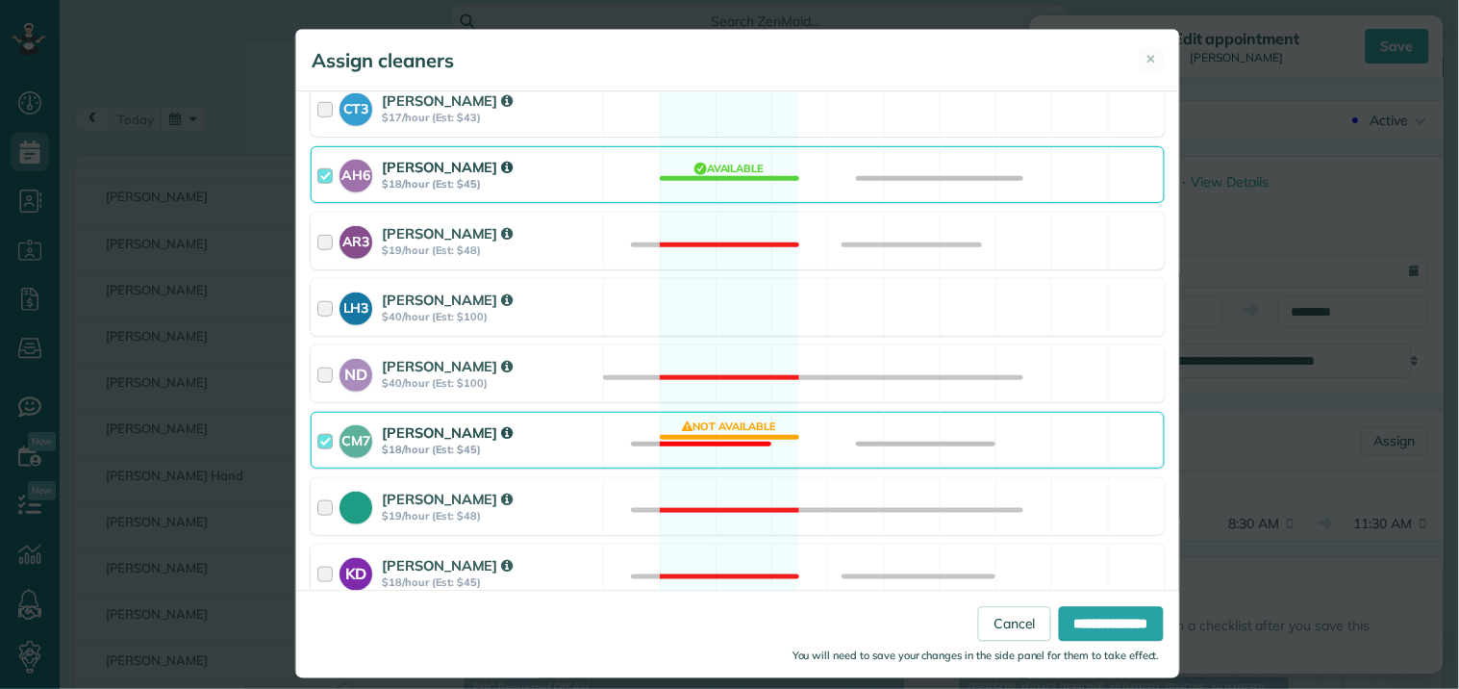
click at [713, 445] on div "CM7 Caitlin Miller $18/hour (Est: $45) Not available" at bounding box center [738, 440] width 854 height 57
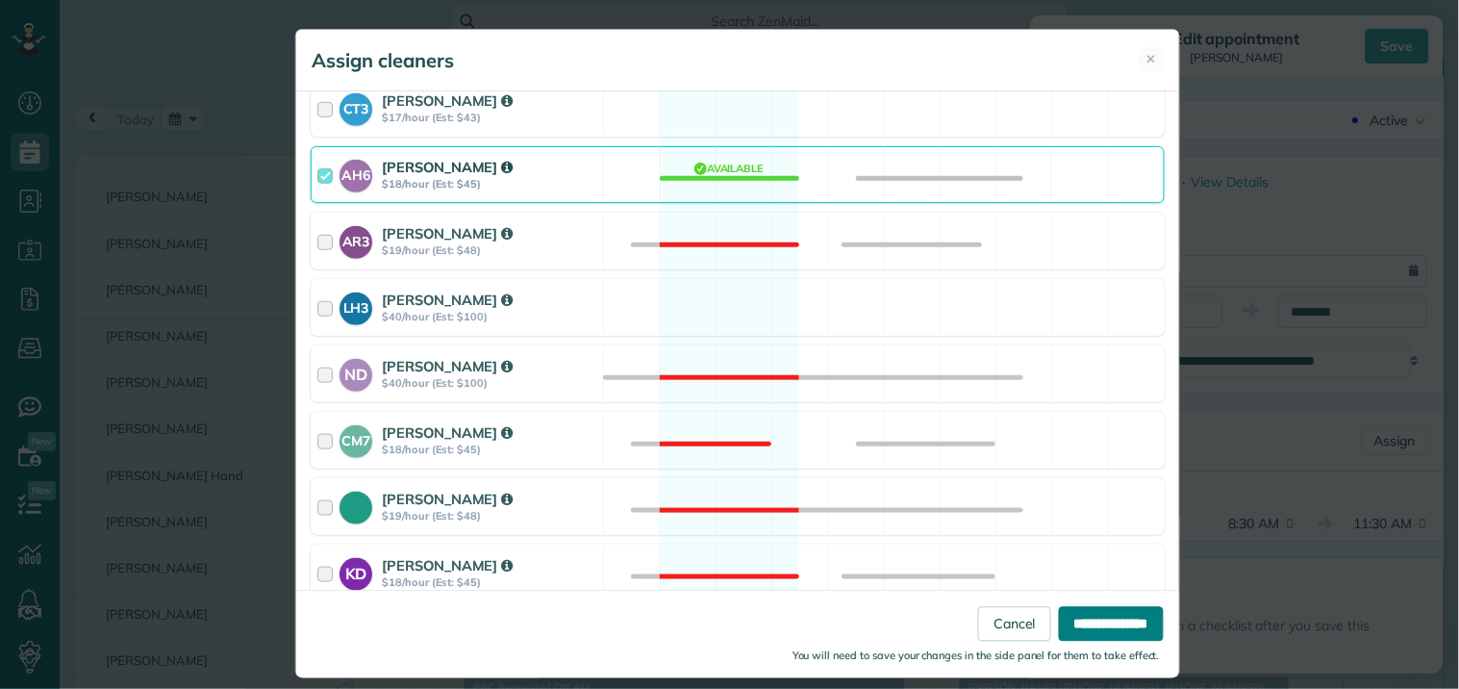
click at [1087, 627] on input "**********" at bounding box center [1111, 624] width 105 height 35
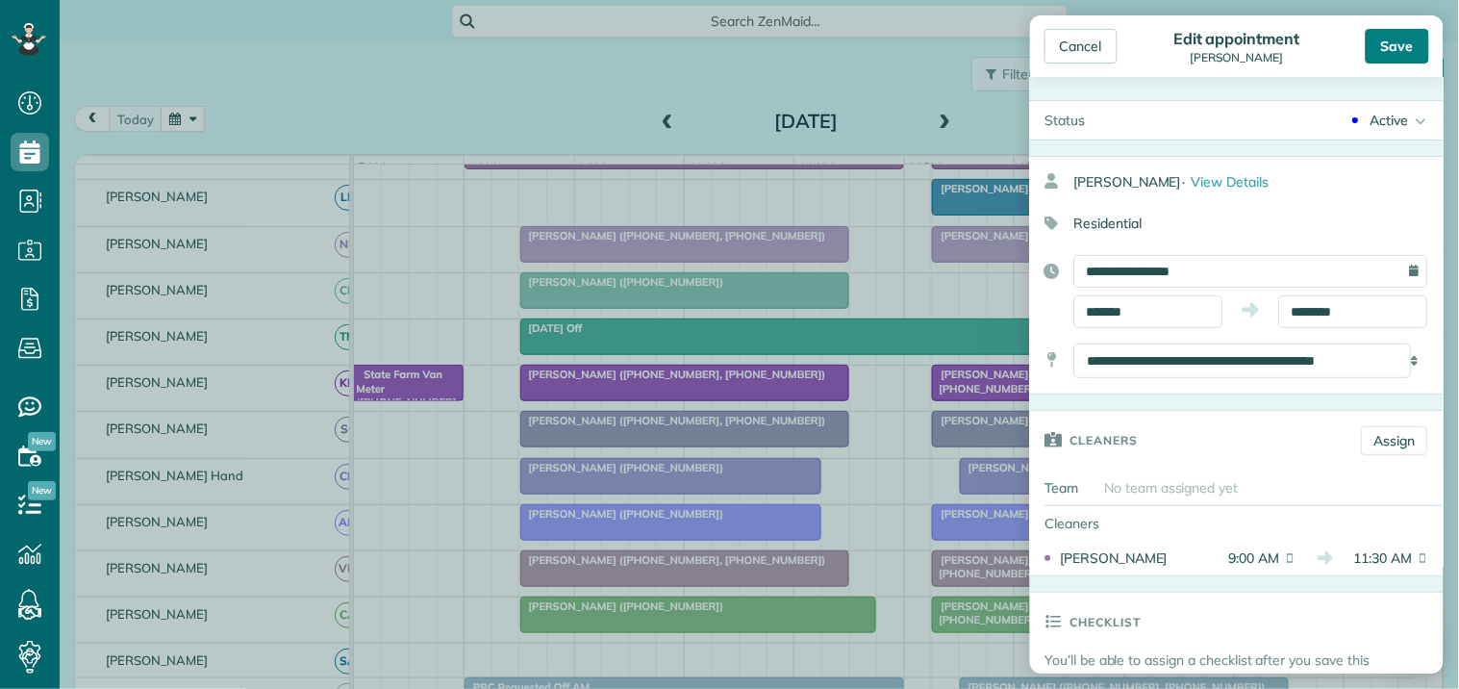
click at [1420, 35] on div "Save" at bounding box center [1397, 46] width 63 height 35
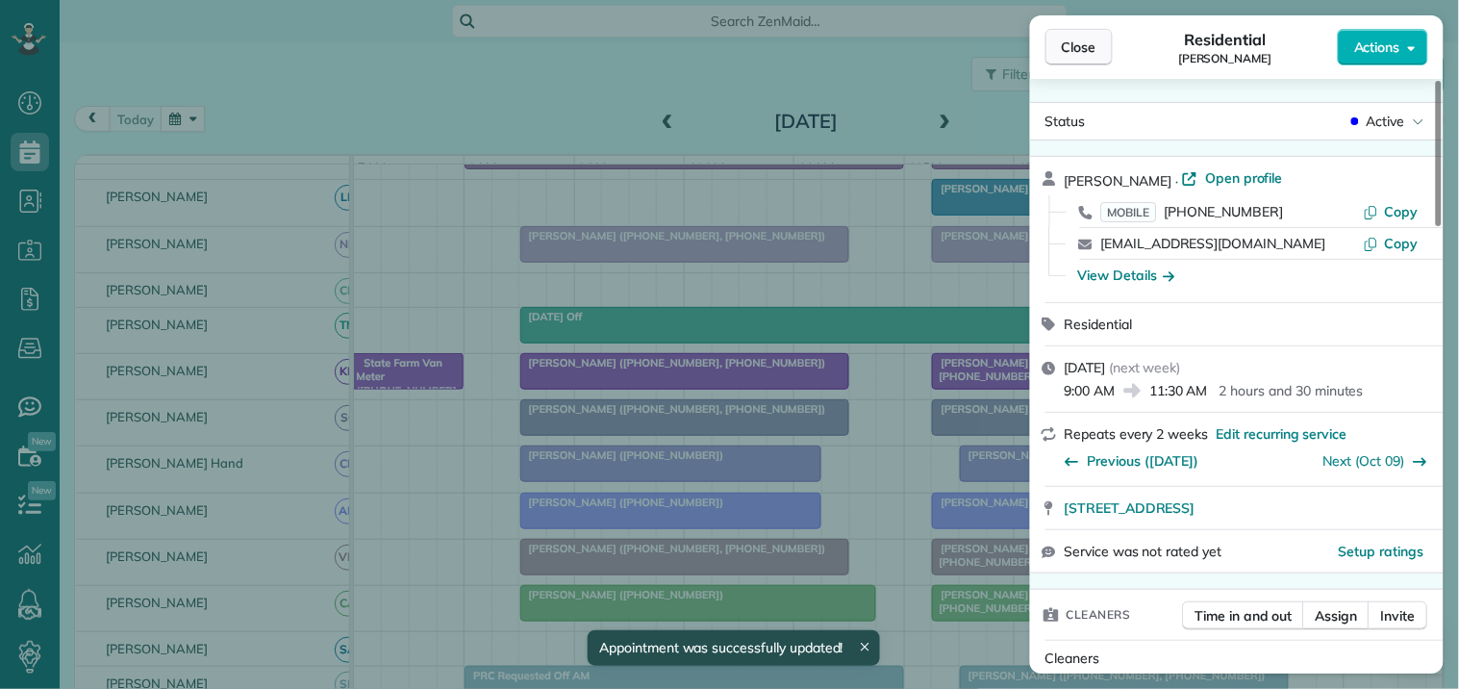
click at [1075, 54] on span "Close" at bounding box center [1079, 47] width 35 height 19
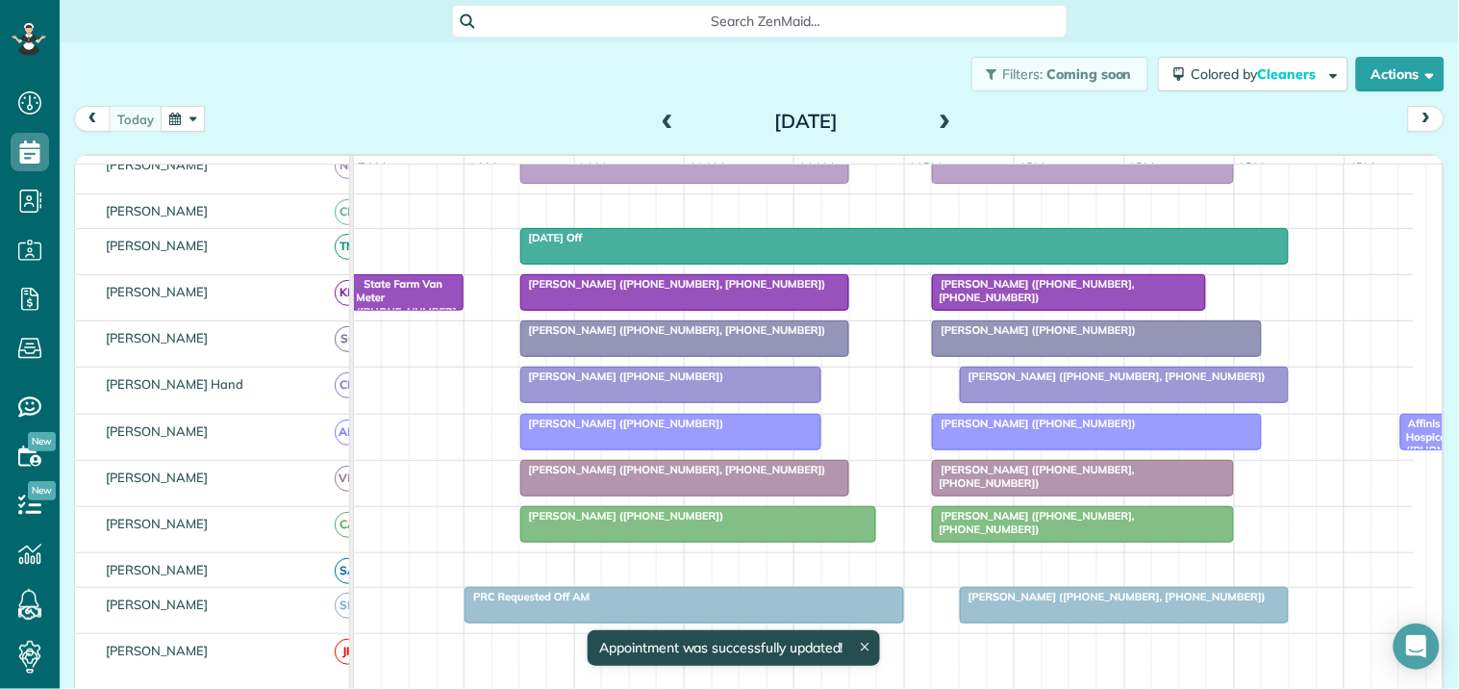
scroll to position [488, 0]
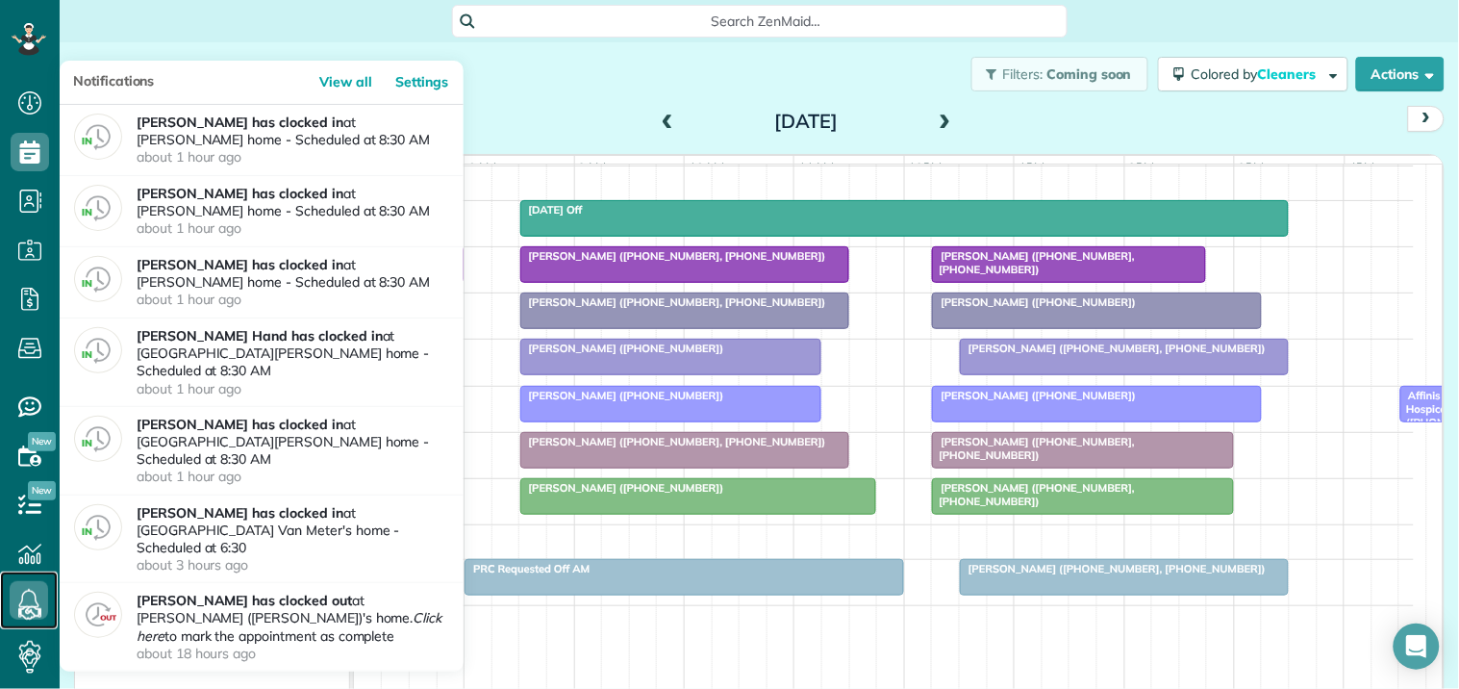
click at [20, 594] on icon at bounding box center [29, 600] width 38 height 38
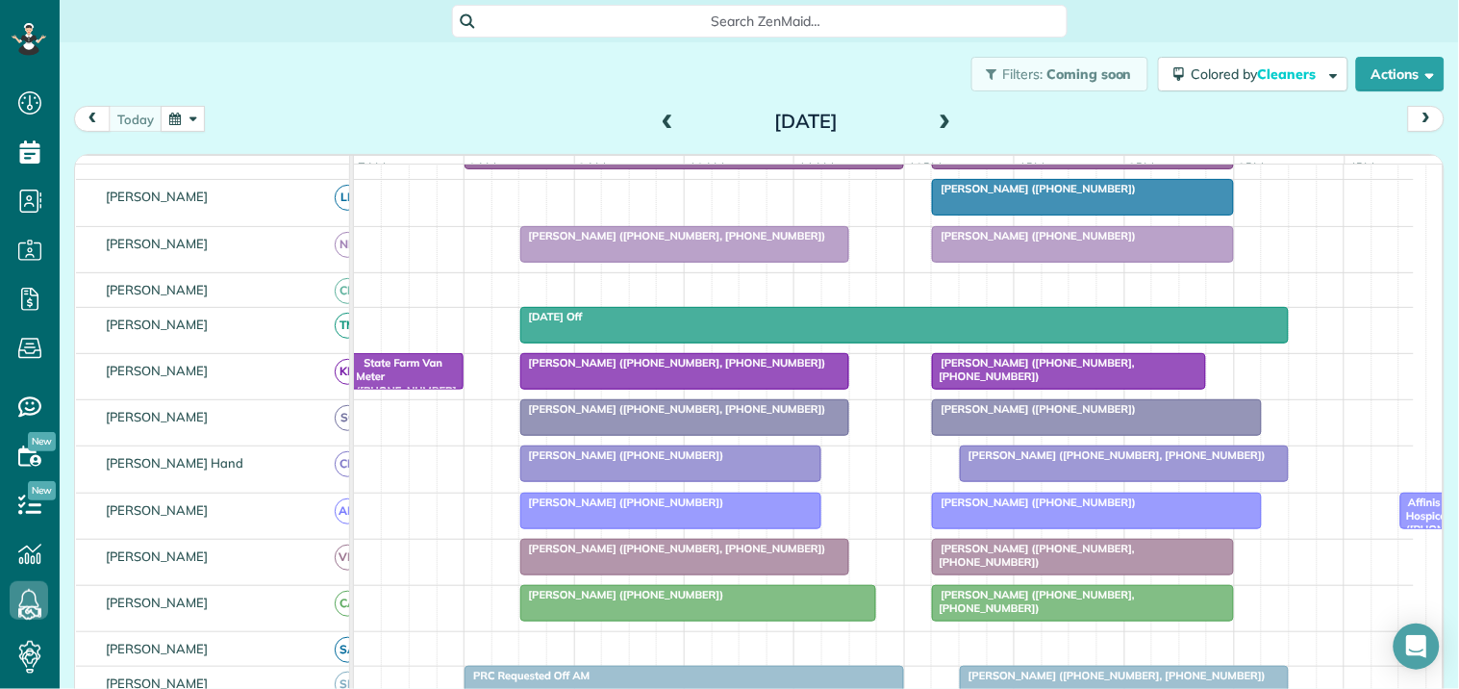
scroll to position [274, 0]
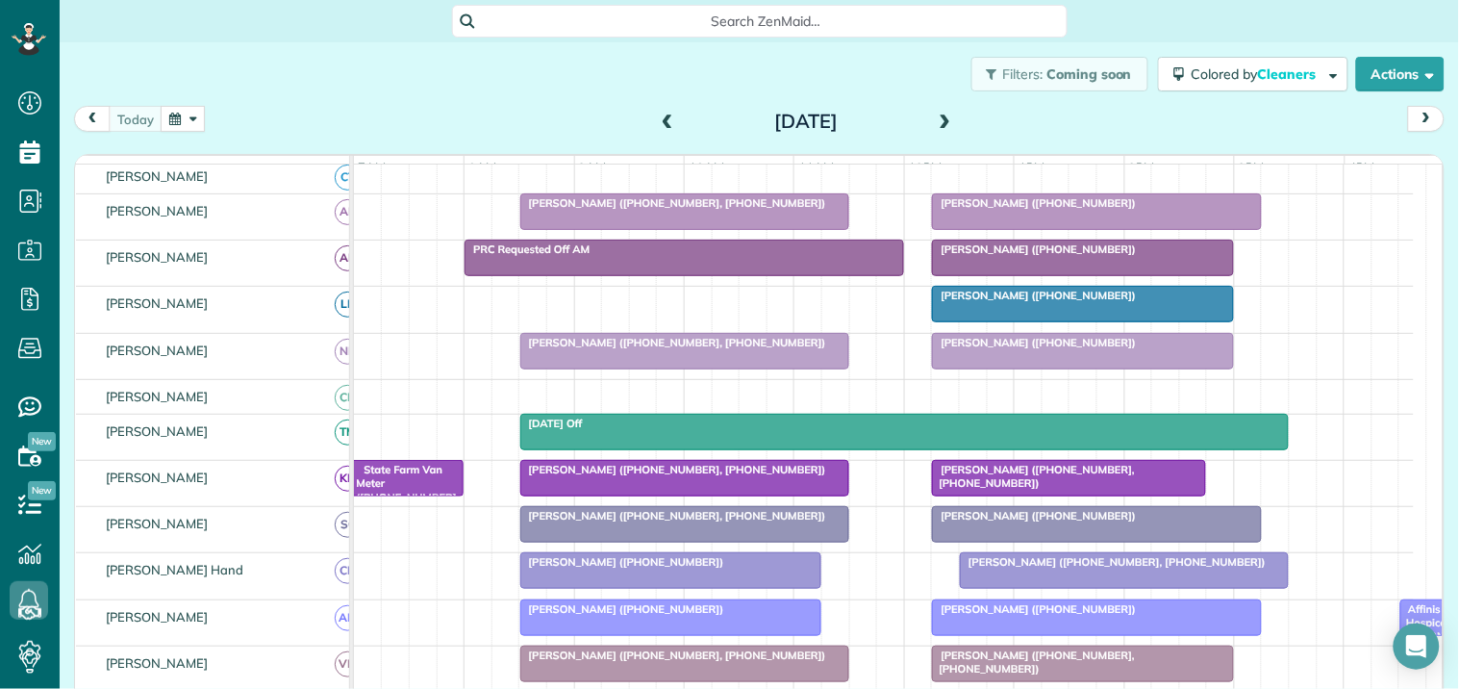
click at [935, 115] on span at bounding box center [945, 121] width 21 height 17
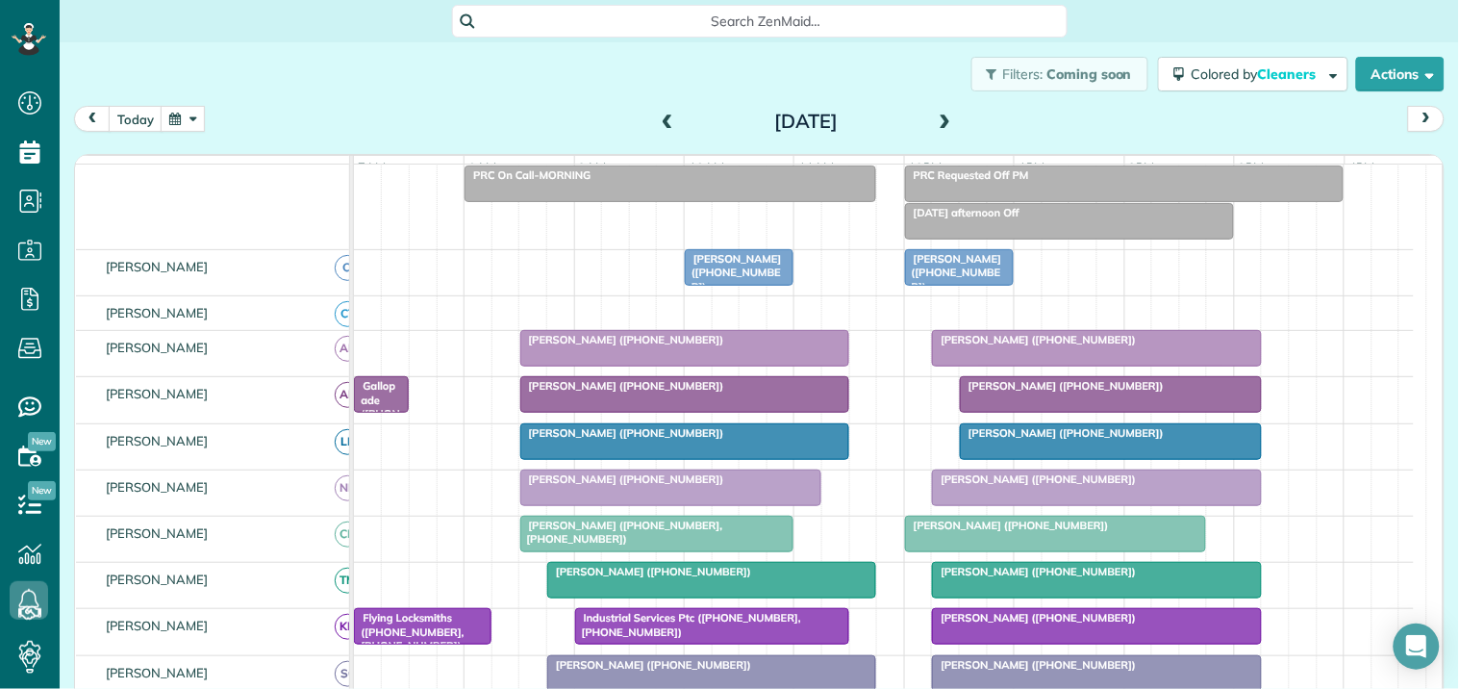
scroll to position [286, 0]
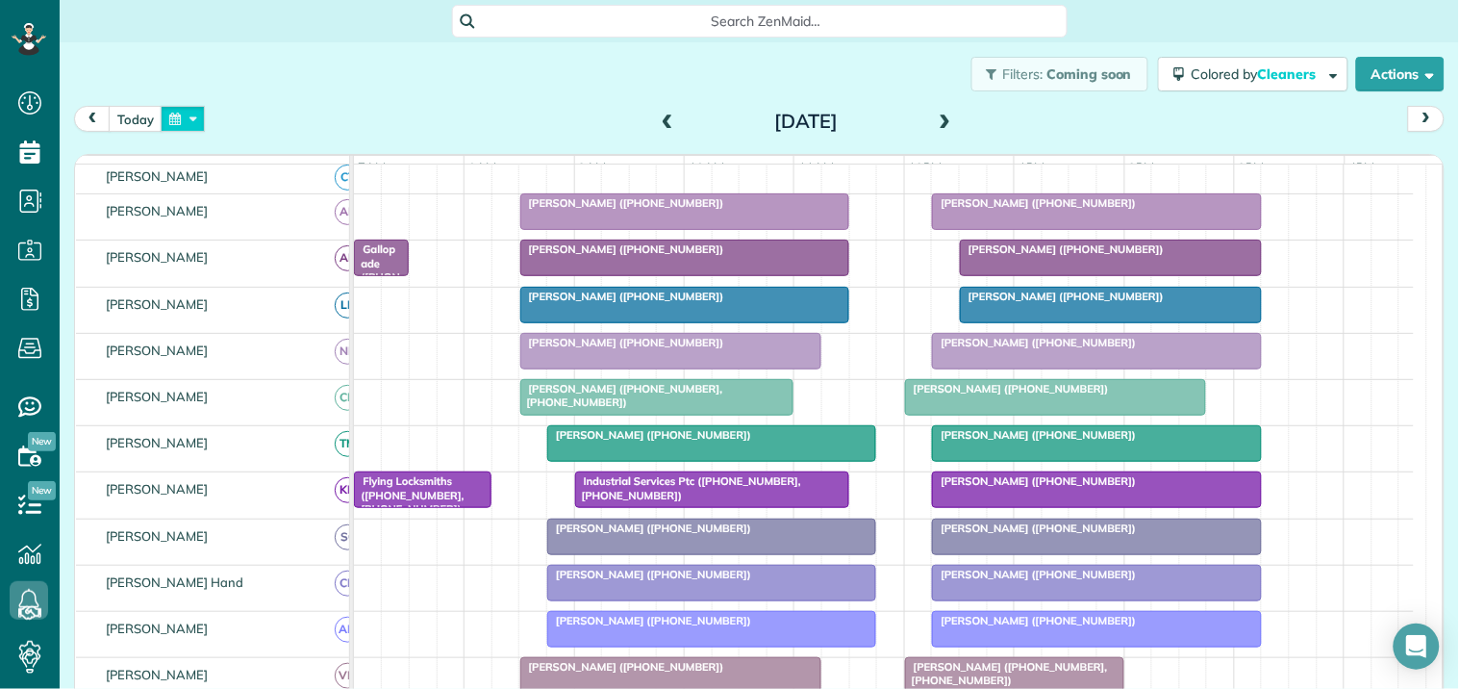
click at [197, 112] on button "button" at bounding box center [183, 119] width 44 height 26
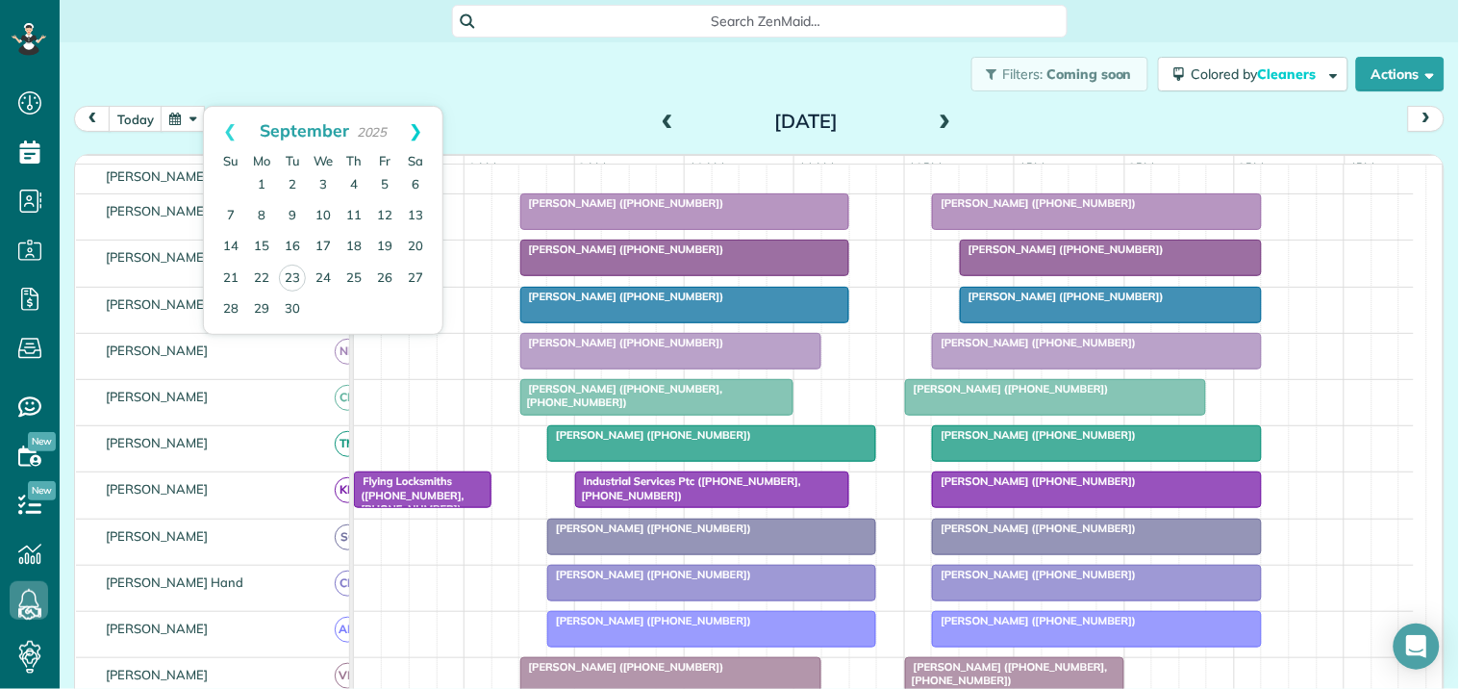
click at [416, 130] on link "Next" at bounding box center [416, 131] width 53 height 48
click at [353, 180] on link "2" at bounding box center [354, 185] width 31 height 31
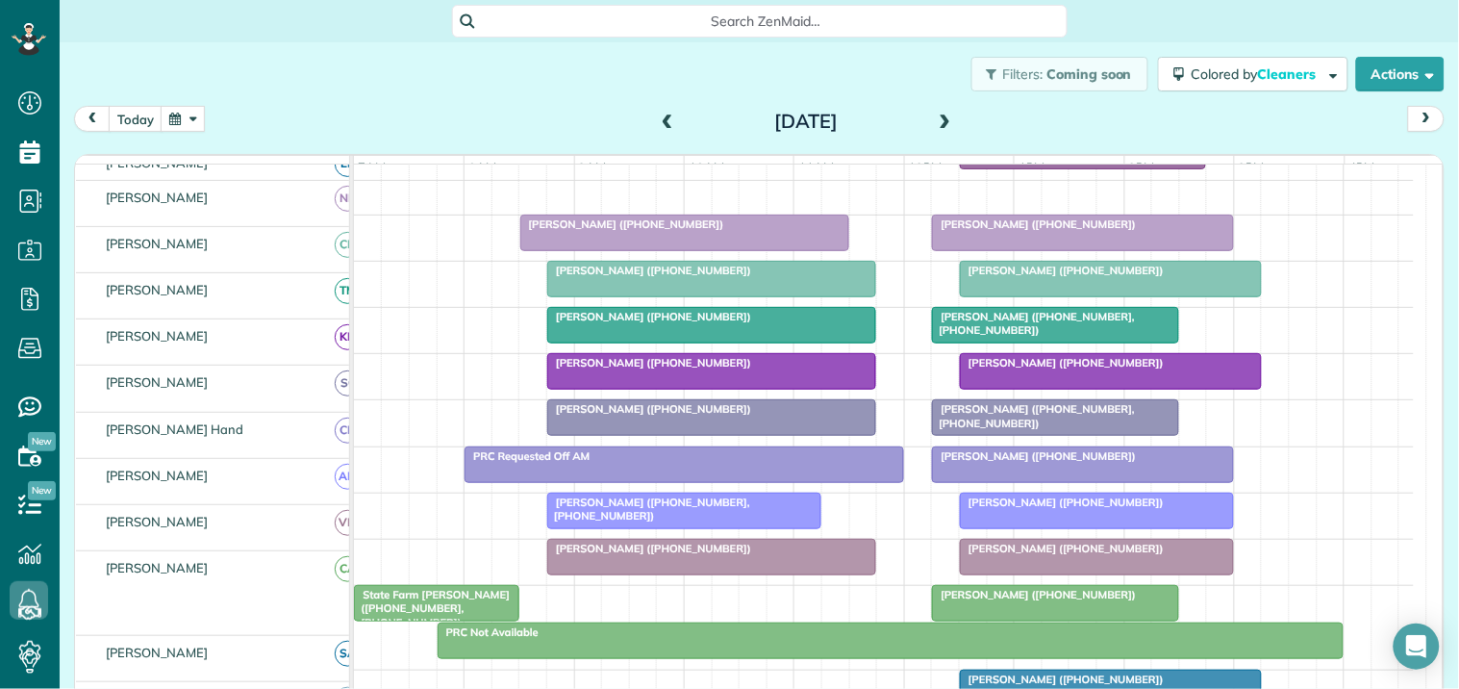
scroll to position [392, 0]
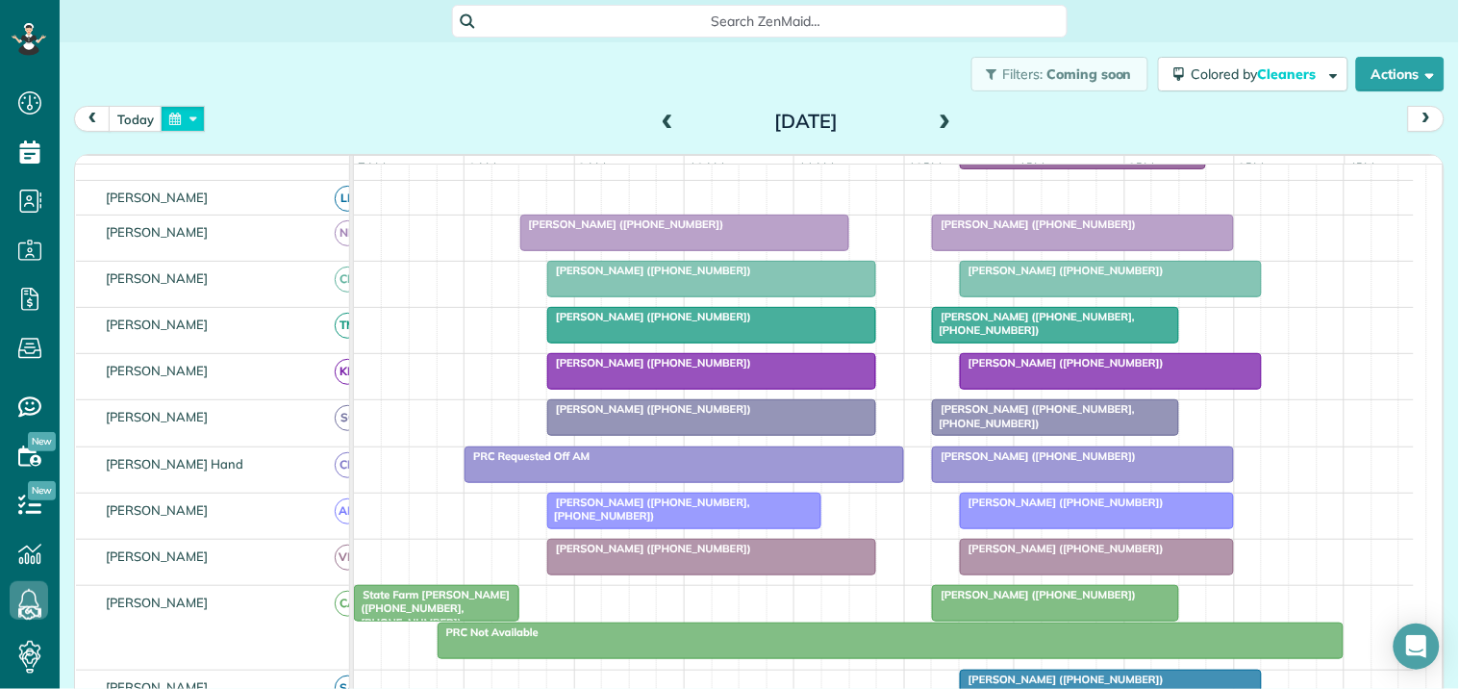
click at [190, 122] on button "button" at bounding box center [183, 119] width 44 height 26
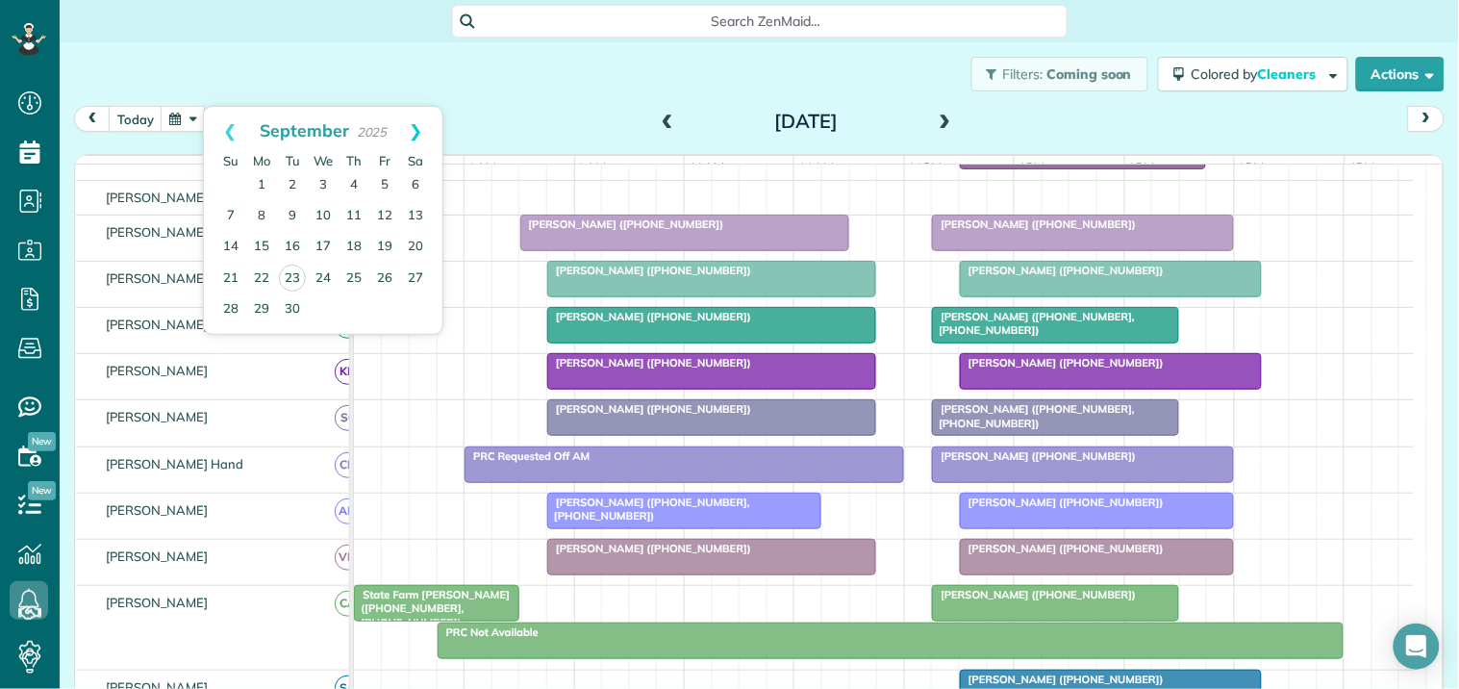
click at [423, 120] on link "Next" at bounding box center [416, 131] width 53 height 48
click at [351, 302] on link "30" at bounding box center [354, 308] width 31 height 31
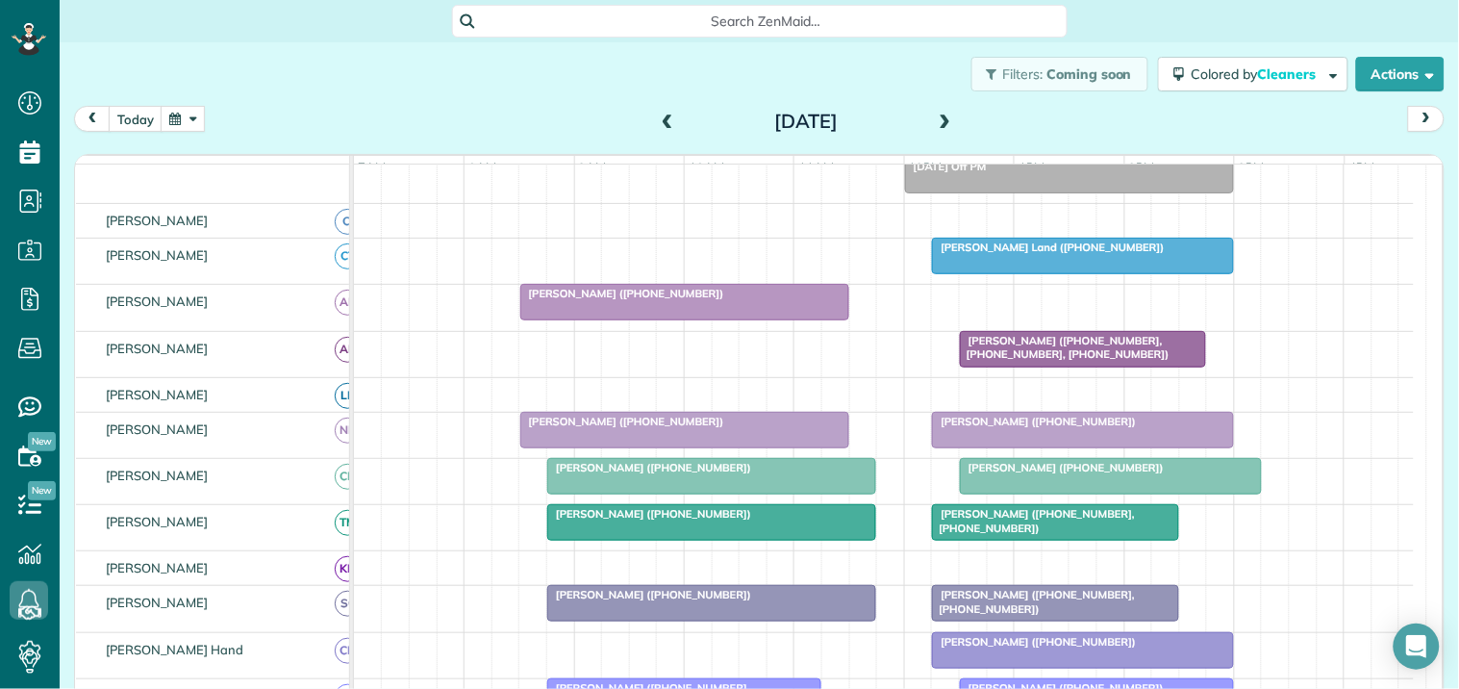
scroll to position [430, 0]
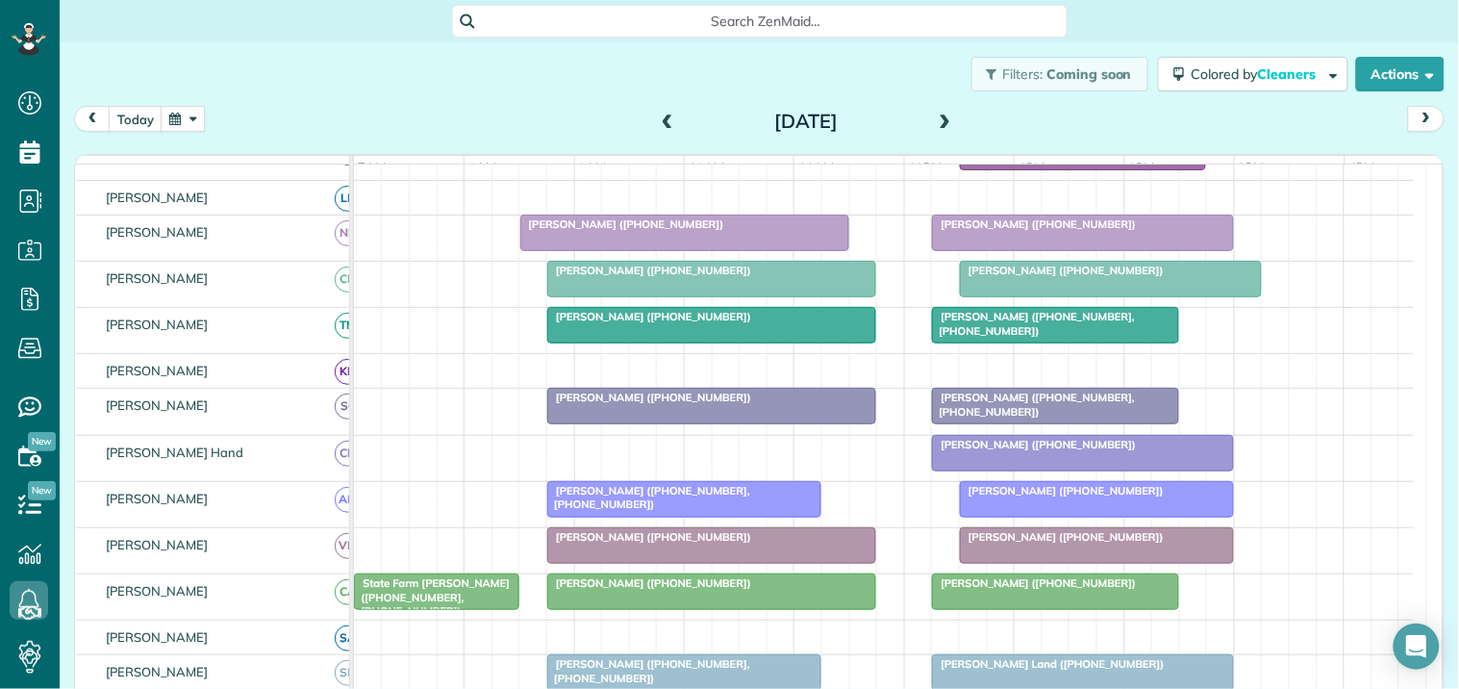
click at [193, 117] on button "button" at bounding box center [183, 119] width 44 height 26
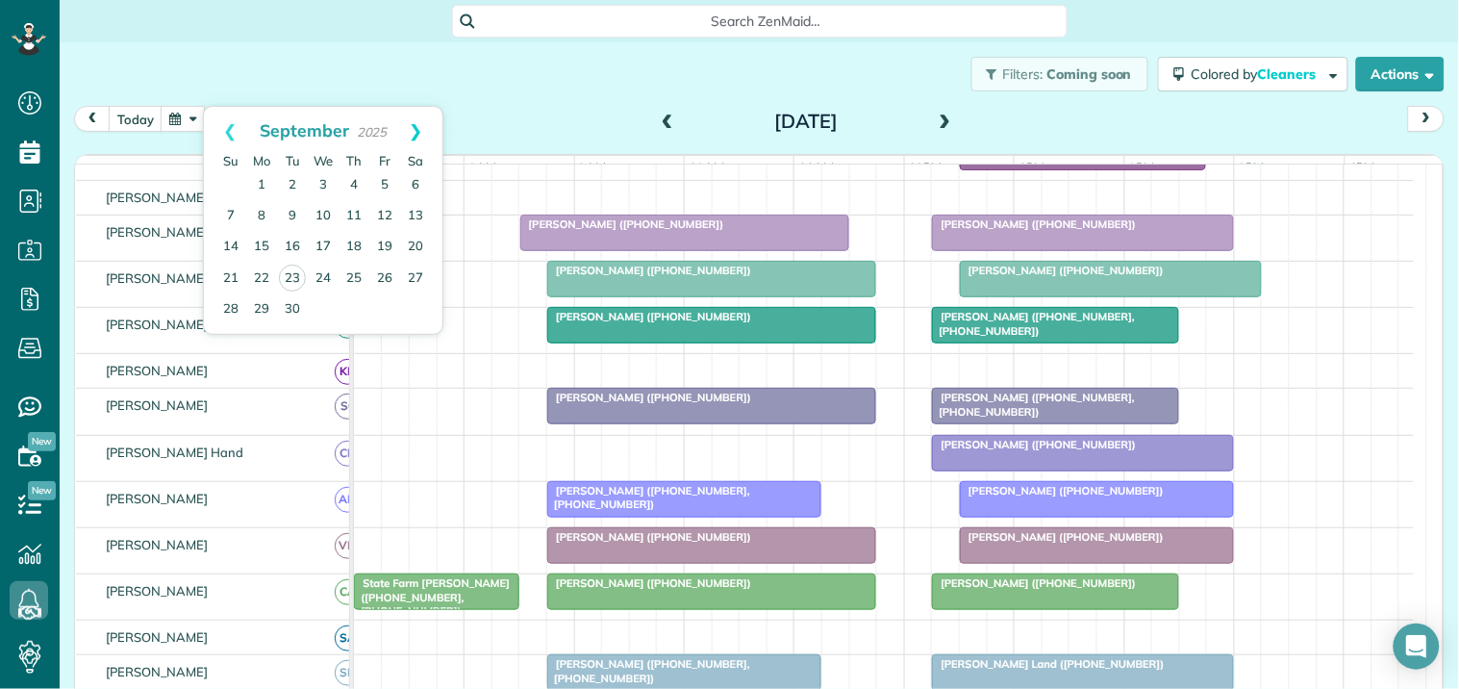
click at [416, 127] on link "Next" at bounding box center [416, 131] width 53 height 48
click at [321, 238] on link "15" at bounding box center [323, 247] width 31 height 31
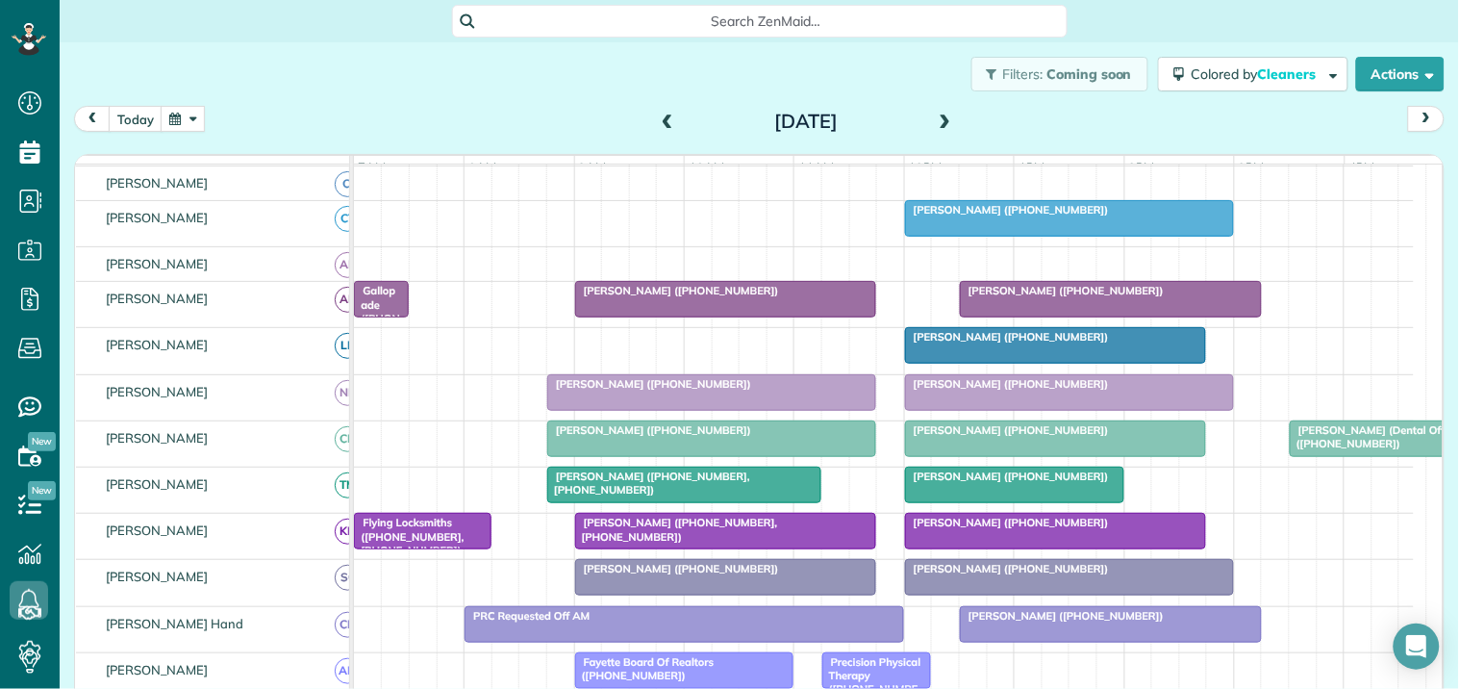
scroll to position [381, 0]
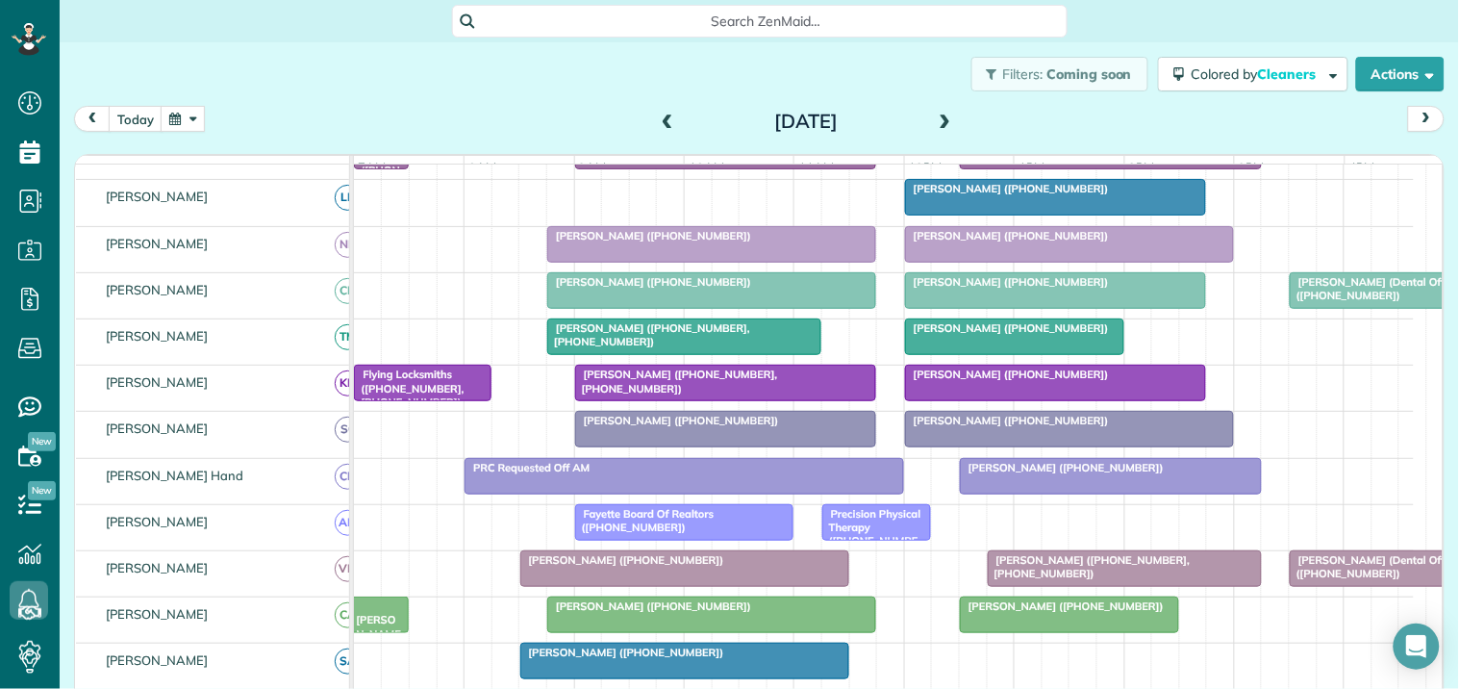
click at [709, 400] on div at bounding box center [726, 383] width 300 height 35
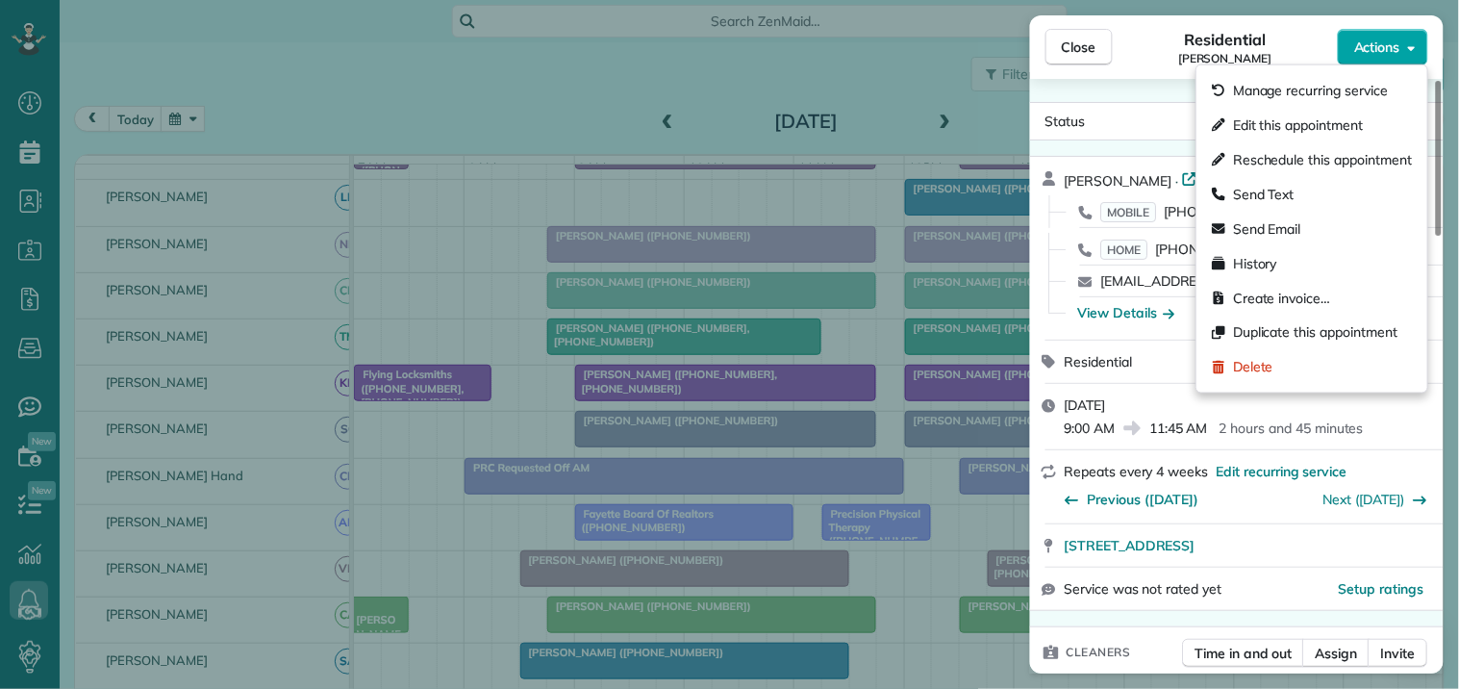
click at [1393, 46] on span "Actions" at bounding box center [1377, 47] width 46 height 19
click at [1299, 131] on span "Edit this appointment" at bounding box center [1298, 124] width 130 height 19
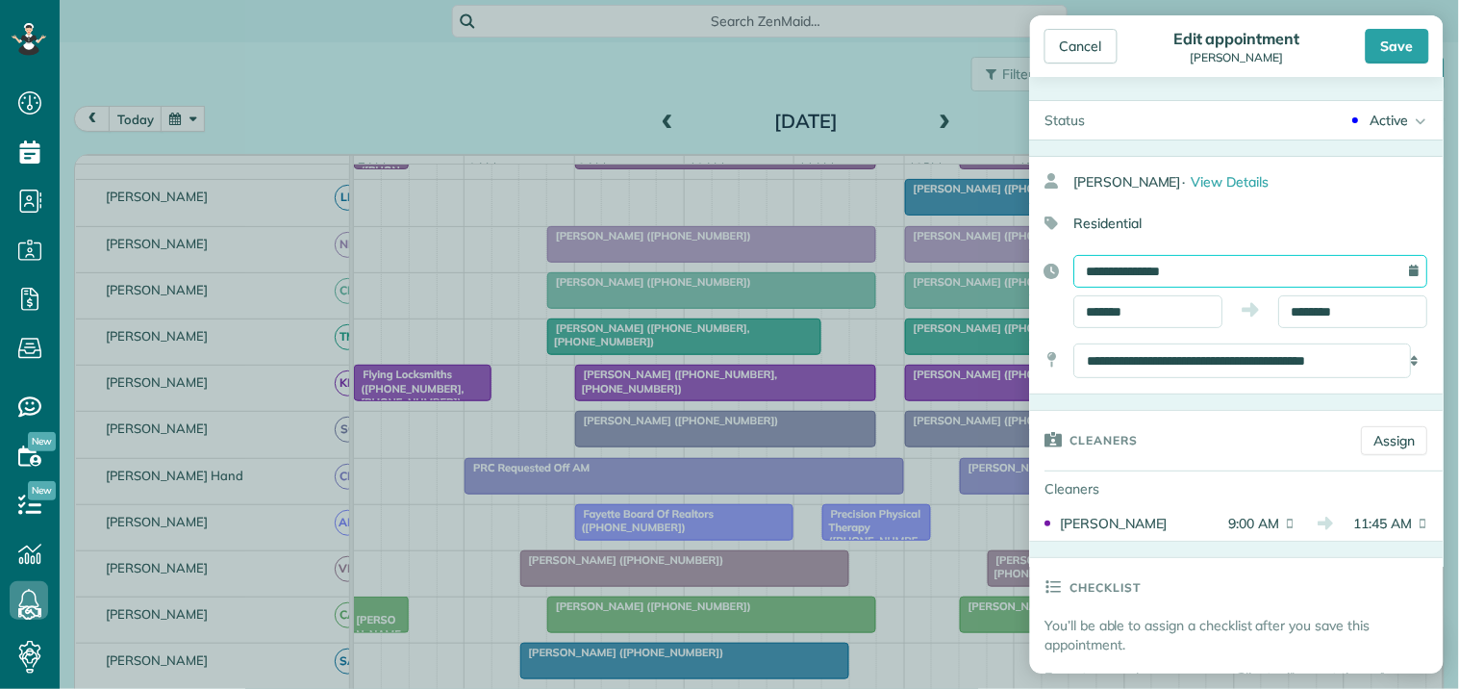
click at [1188, 279] on input "**********" at bounding box center [1251, 271] width 354 height 33
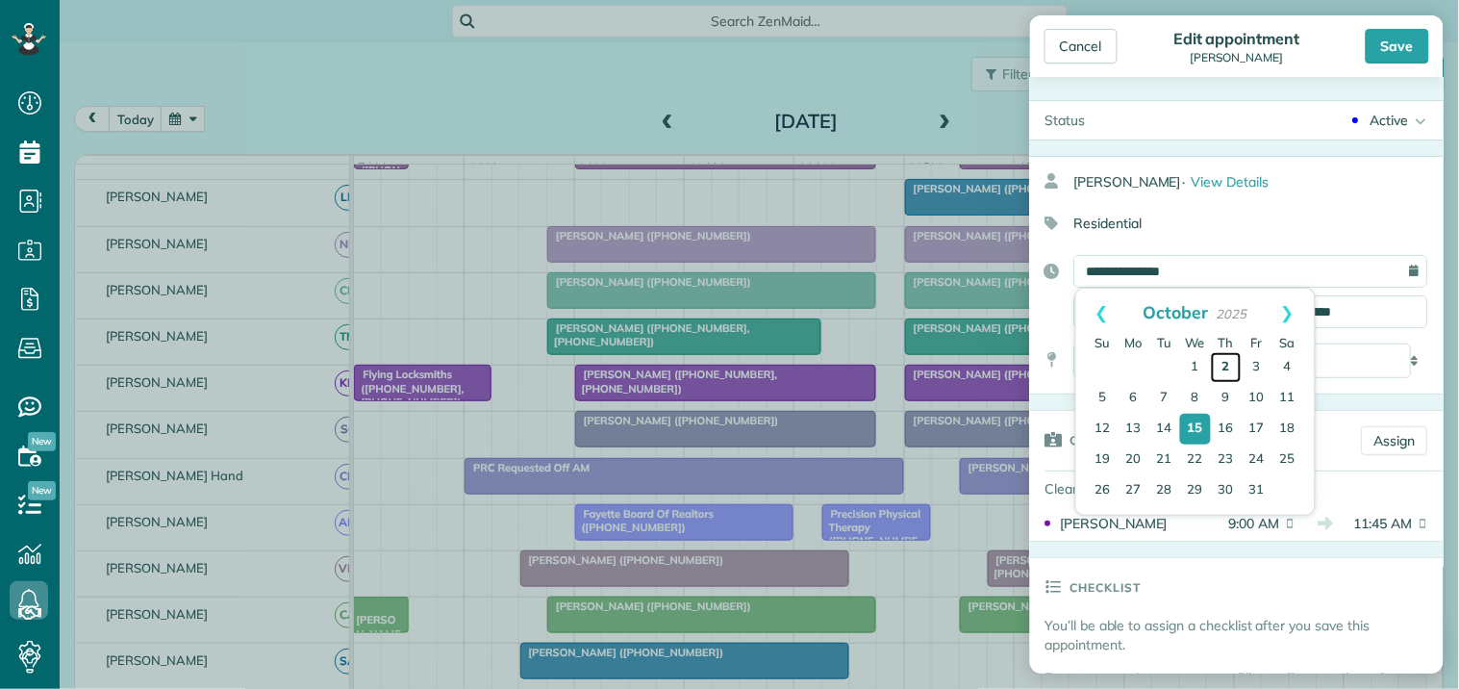
click at [1226, 363] on link "2" at bounding box center [1226, 367] width 31 height 31
type input "**********"
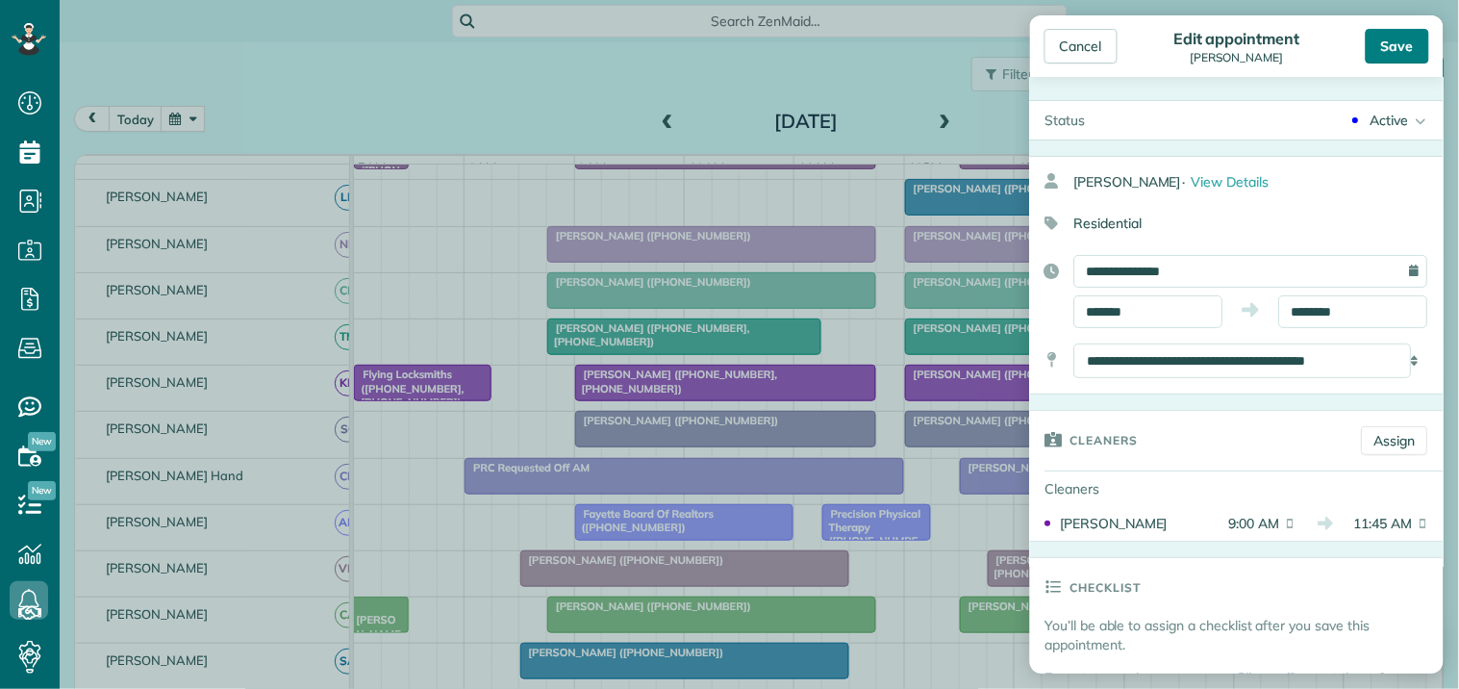
click at [1406, 38] on div "Save" at bounding box center [1397, 46] width 63 height 35
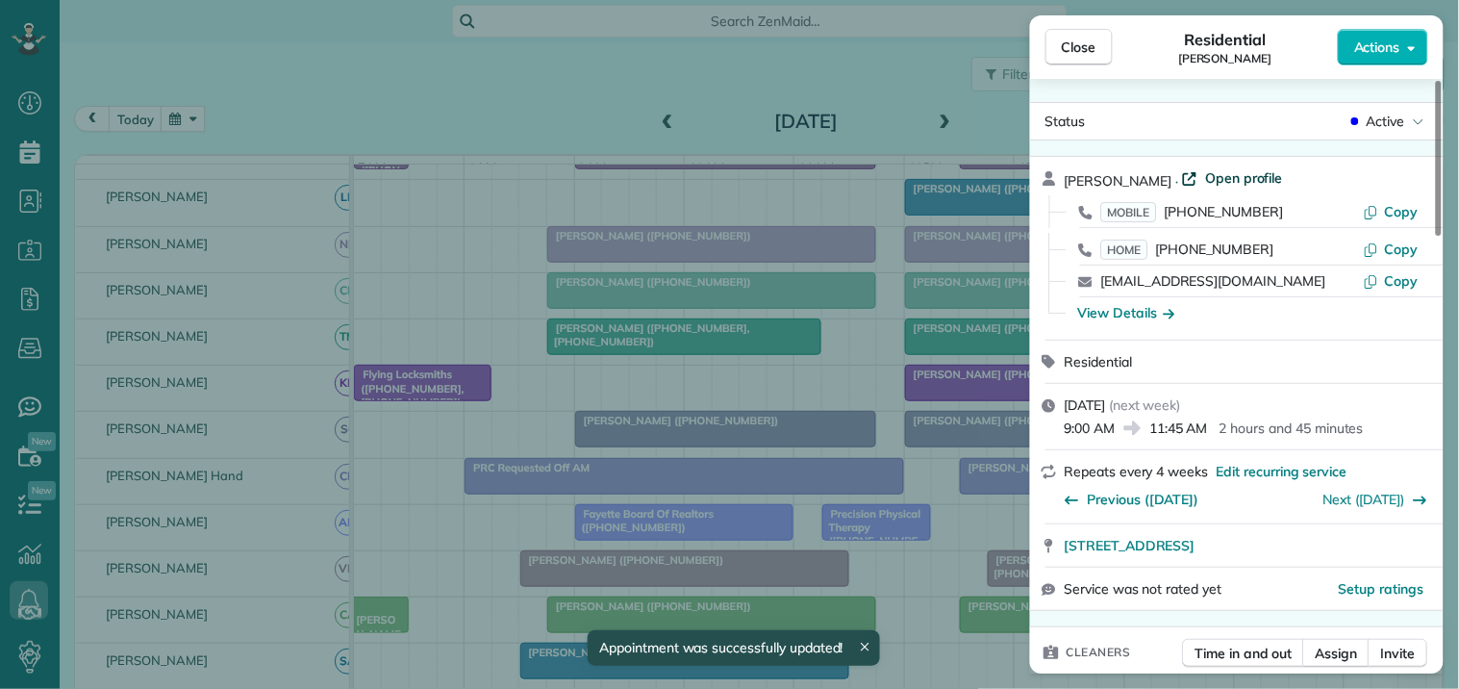
click at [1210, 168] on span "Open profile" at bounding box center [1244, 177] width 78 height 19
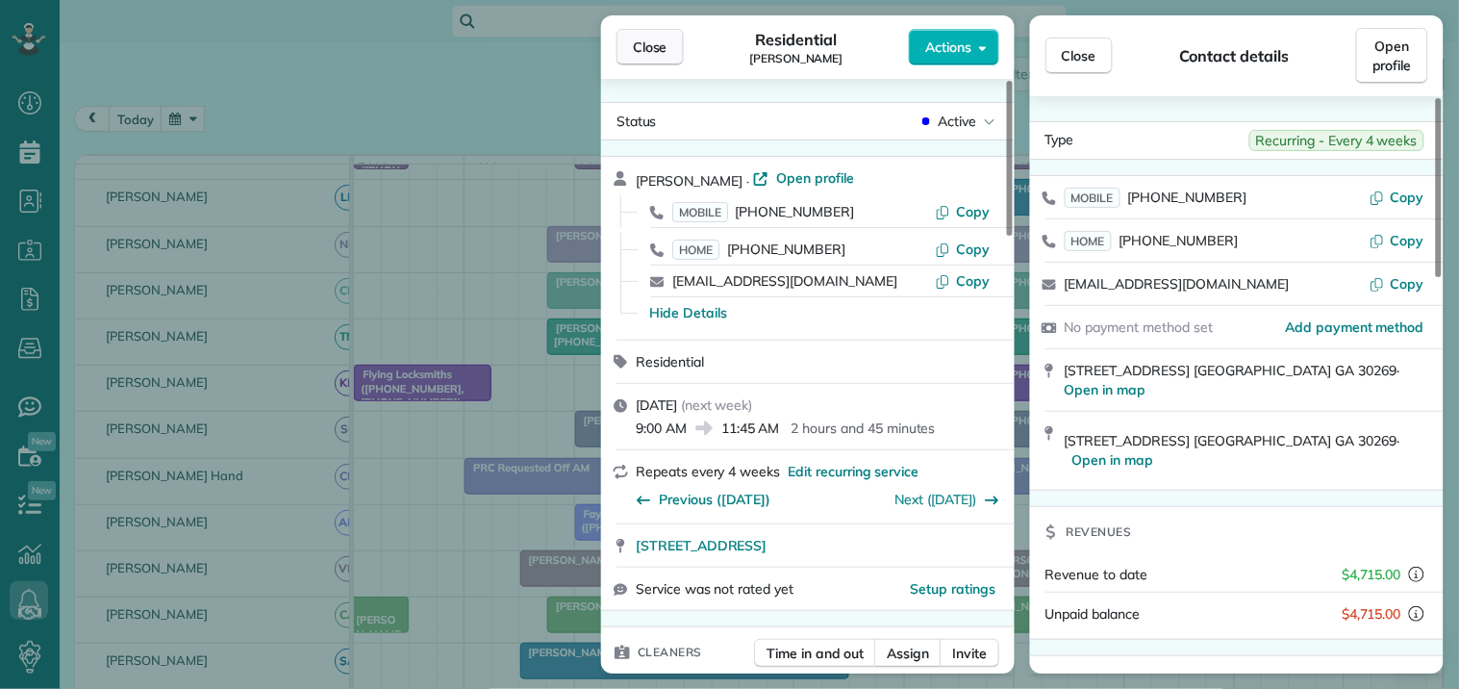
click at [648, 50] on span "Close" at bounding box center [650, 47] width 35 height 19
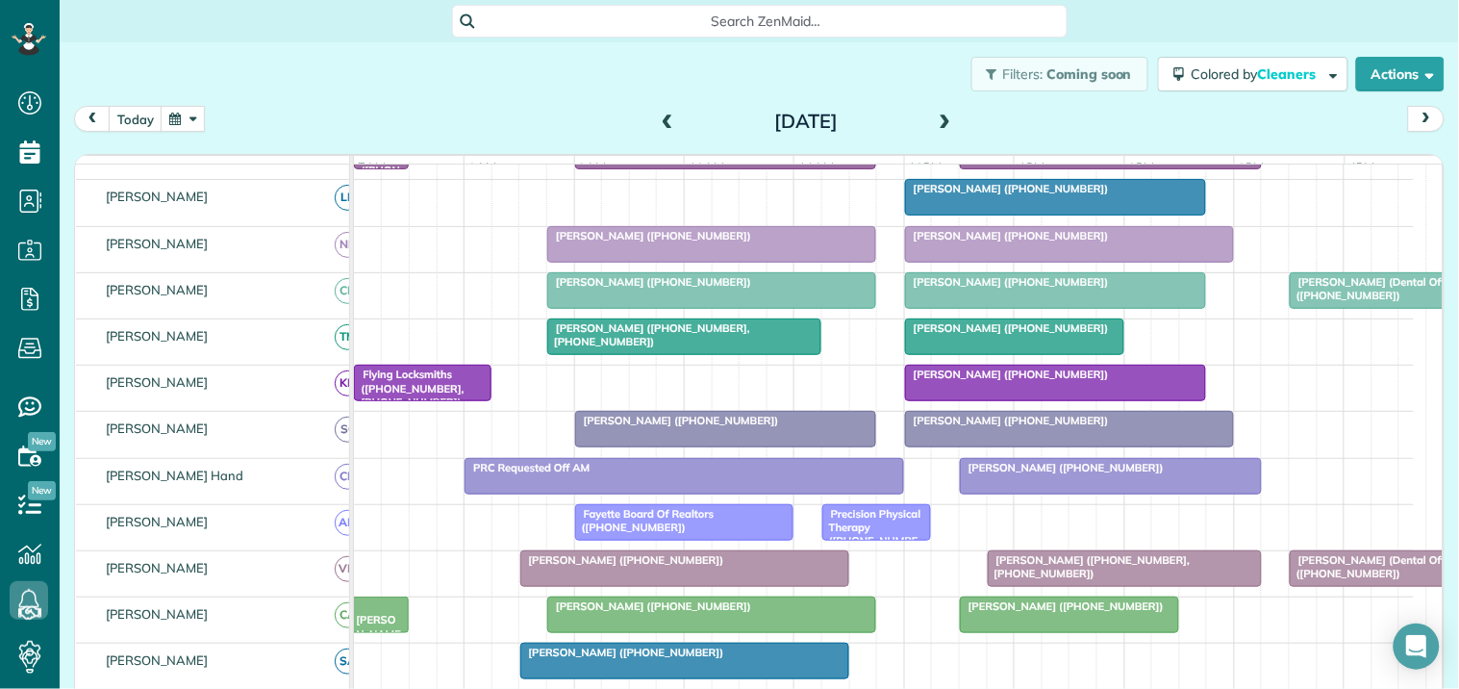
click at [167, 118] on button "button" at bounding box center [183, 119] width 44 height 26
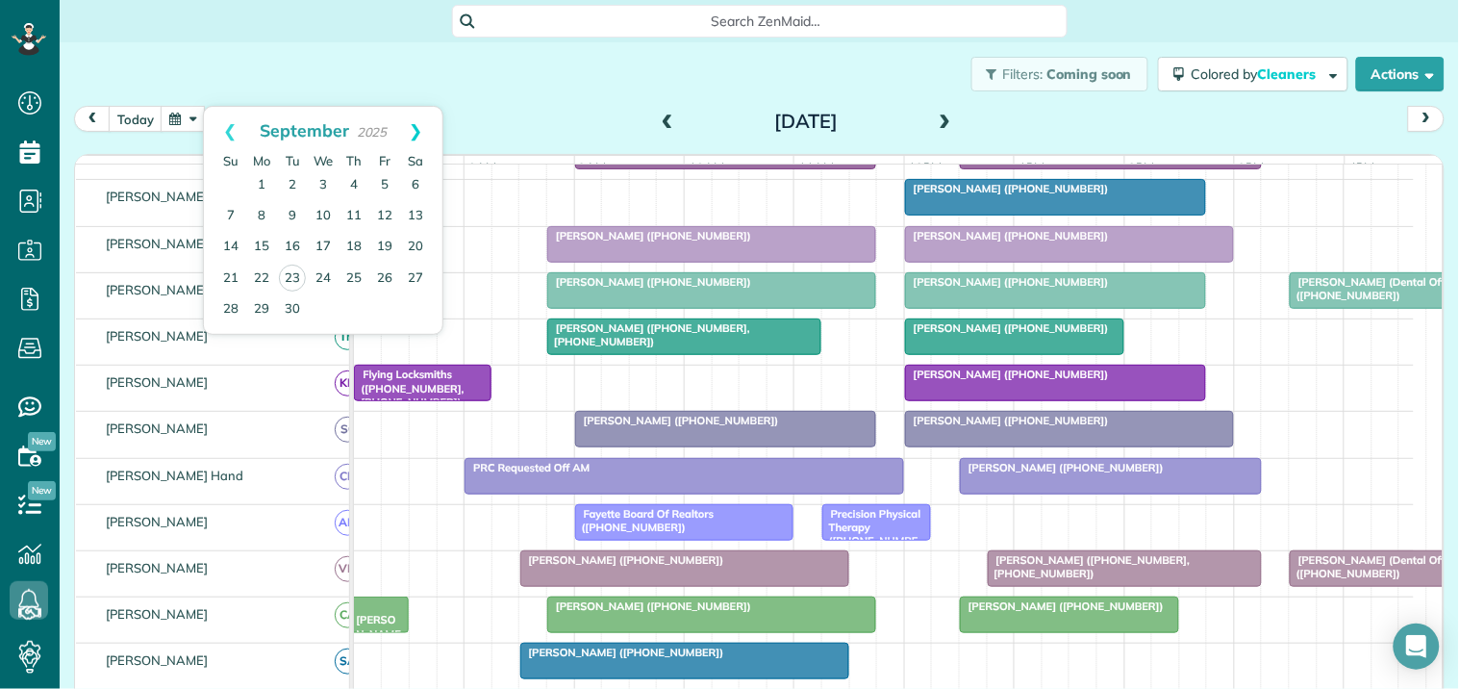
click at [419, 122] on link "Next" at bounding box center [416, 131] width 53 height 48
click at [356, 179] on link "2" at bounding box center [354, 185] width 31 height 31
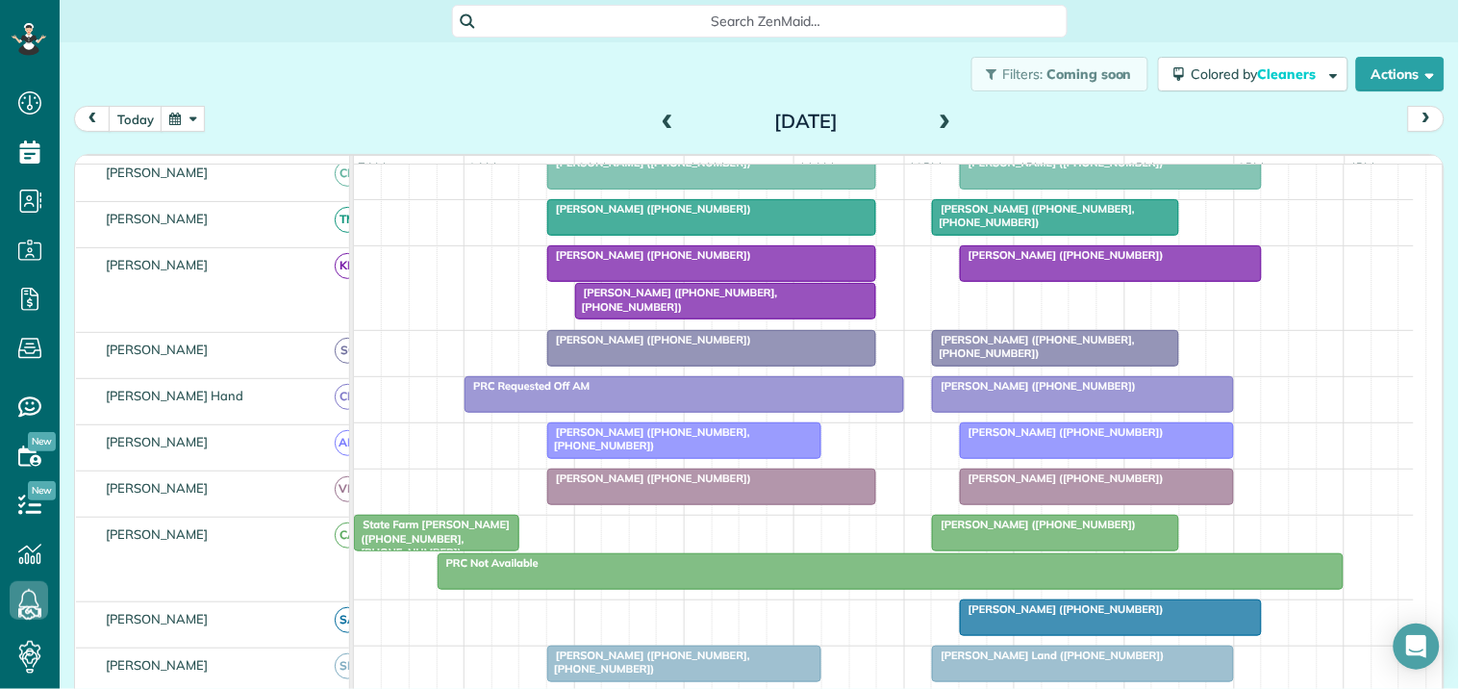
scroll to position [500, 0]
click at [690, 280] on div at bounding box center [711, 263] width 327 height 35
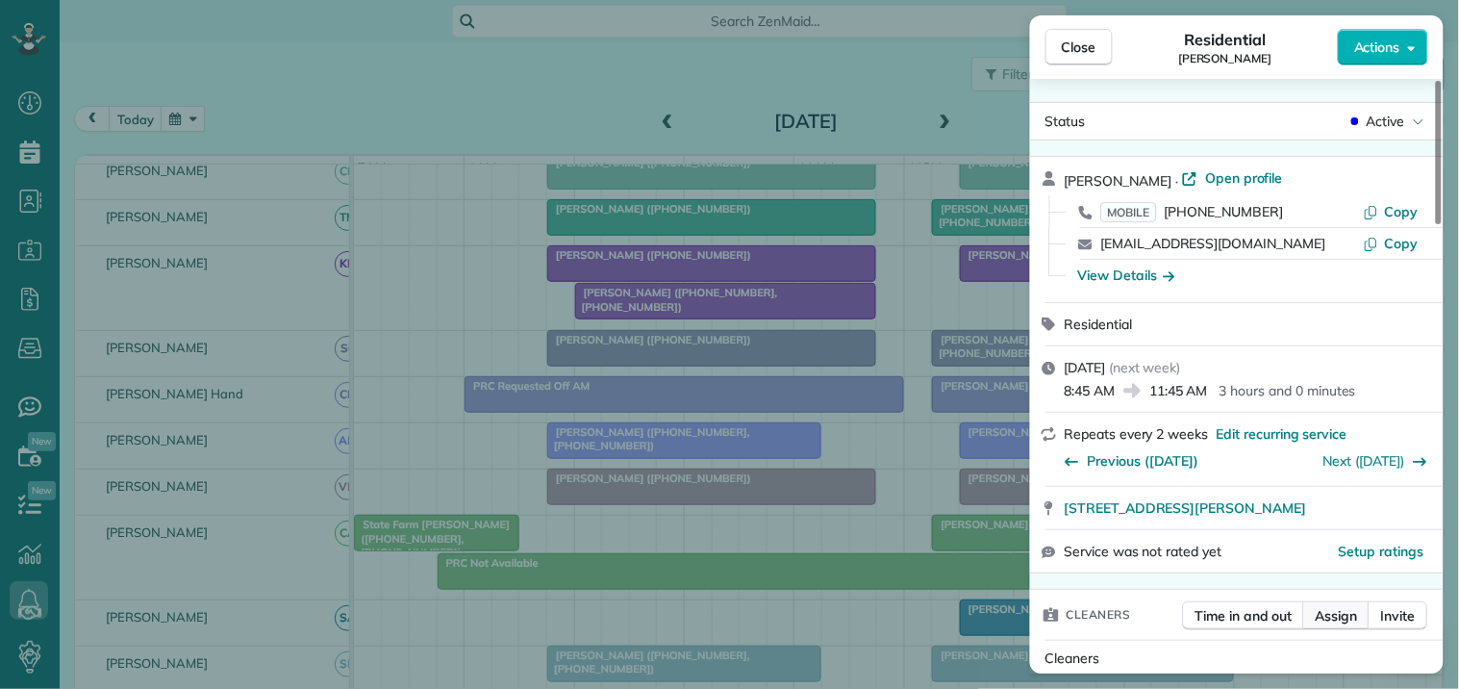
click at [1341, 614] on span "Assign" at bounding box center [1337, 615] width 42 height 19
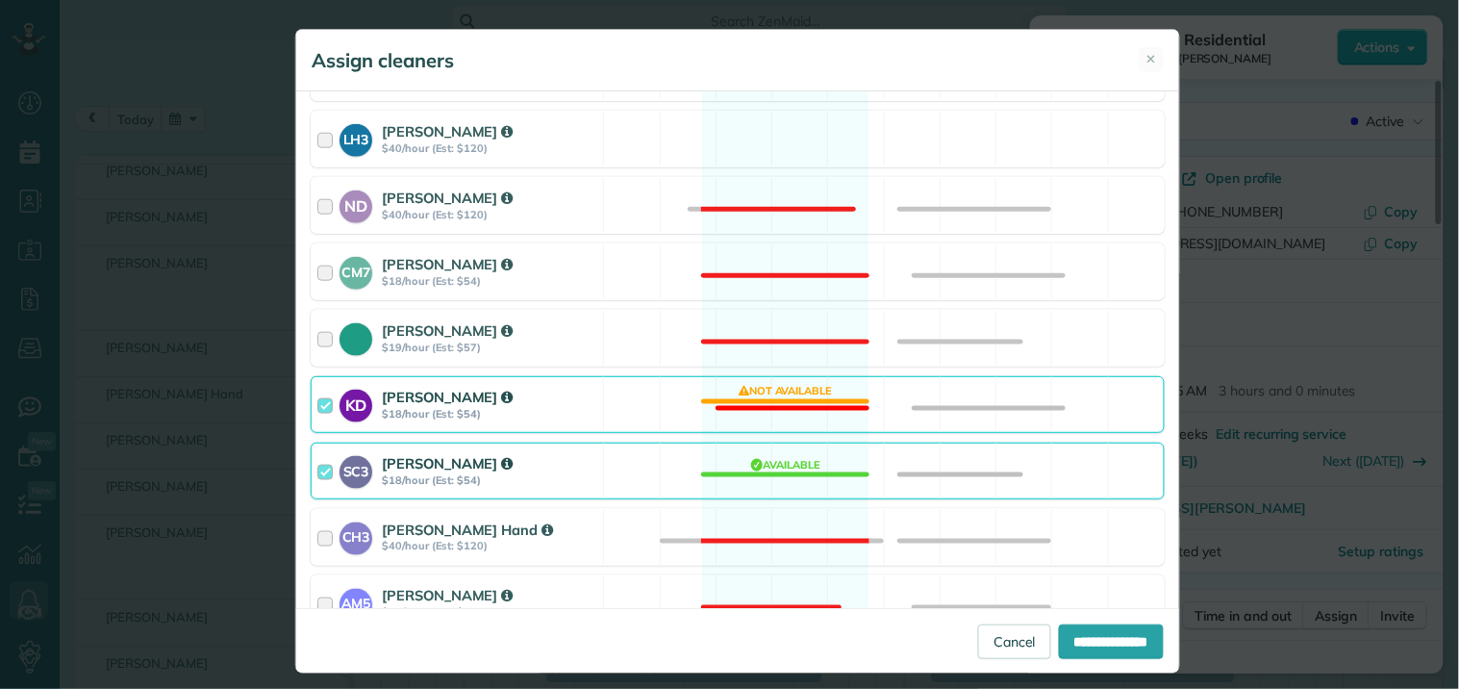
scroll to position [534, 0]
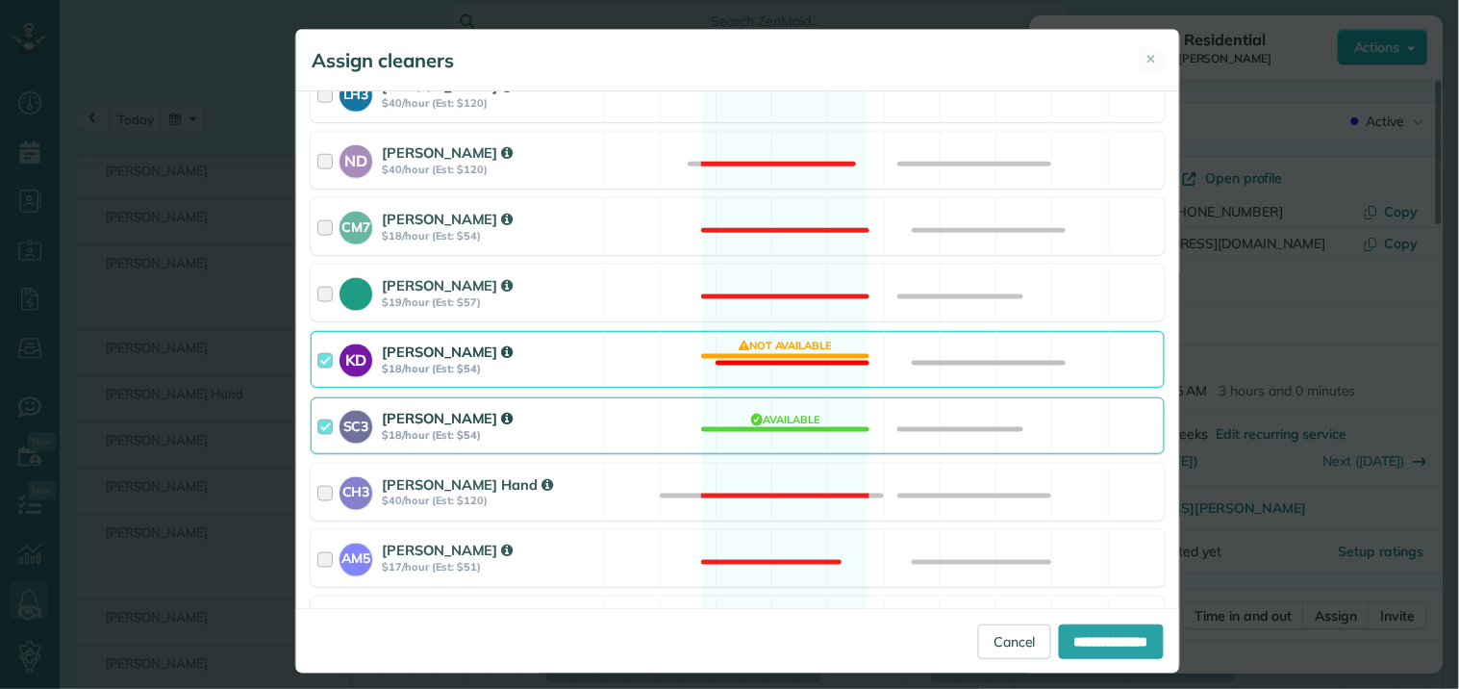
click at [751, 361] on div "KD Katerina Doane $18/hour (Est: $54) Not available" at bounding box center [738, 359] width 854 height 57
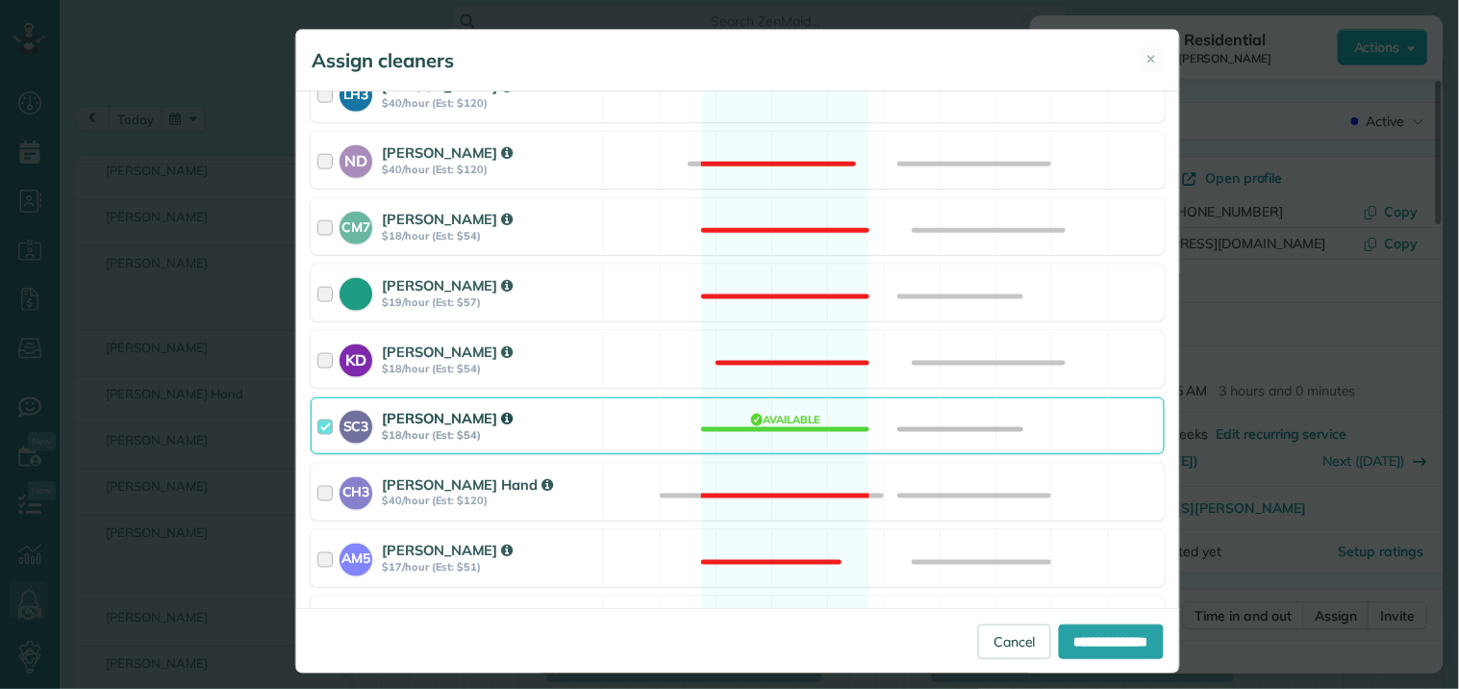
scroll to position [917, 0]
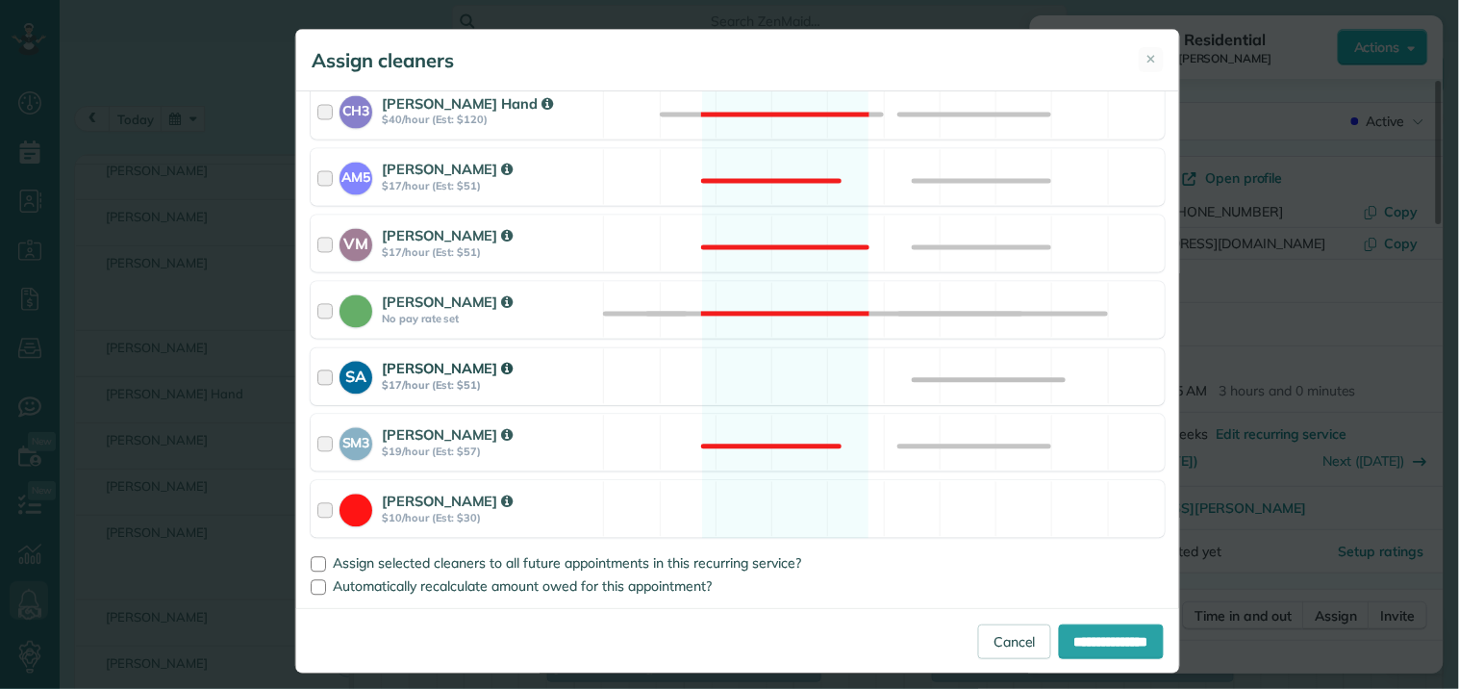
click at [752, 377] on div "SA Stephanie Allen $17/hour (Est: $51) Available" at bounding box center [738, 376] width 854 height 57
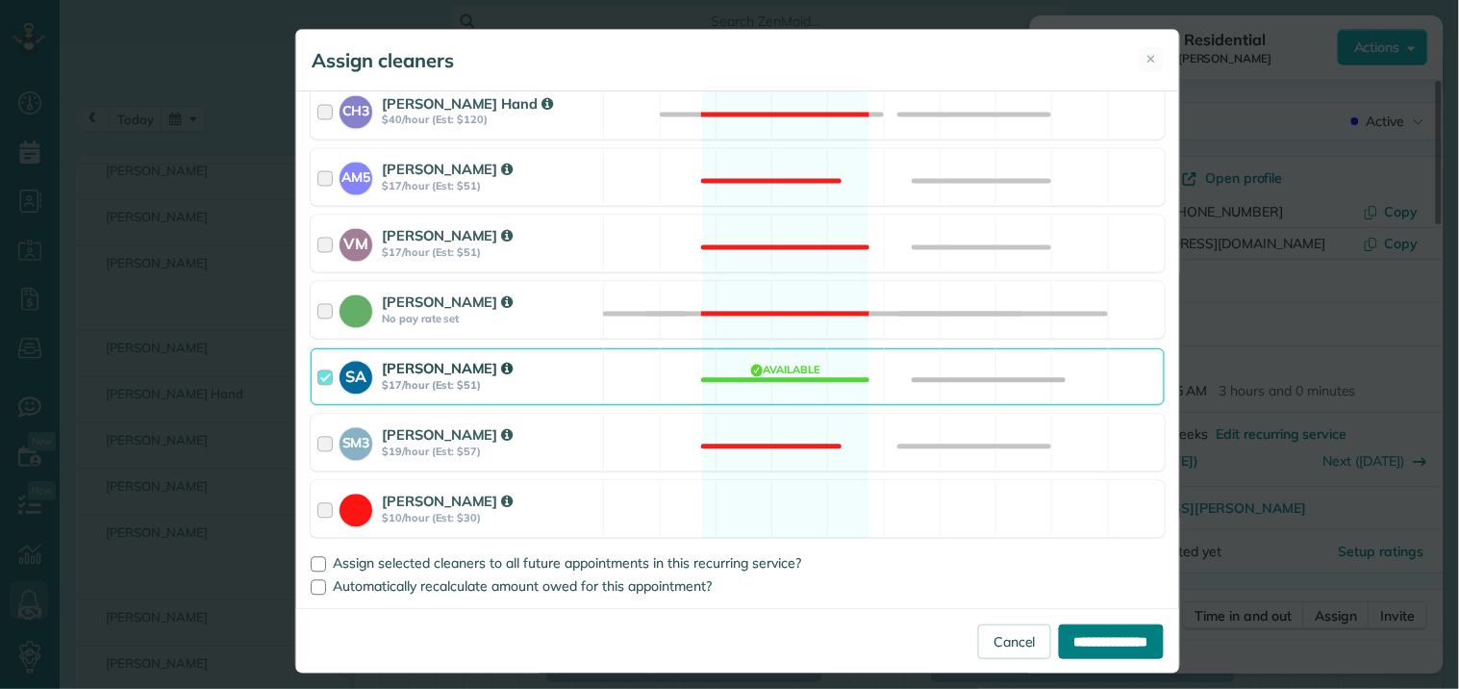
click at [1095, 635] on input "**********" at bounding box center [1111, 641] width 105 height 35
type input "**********"
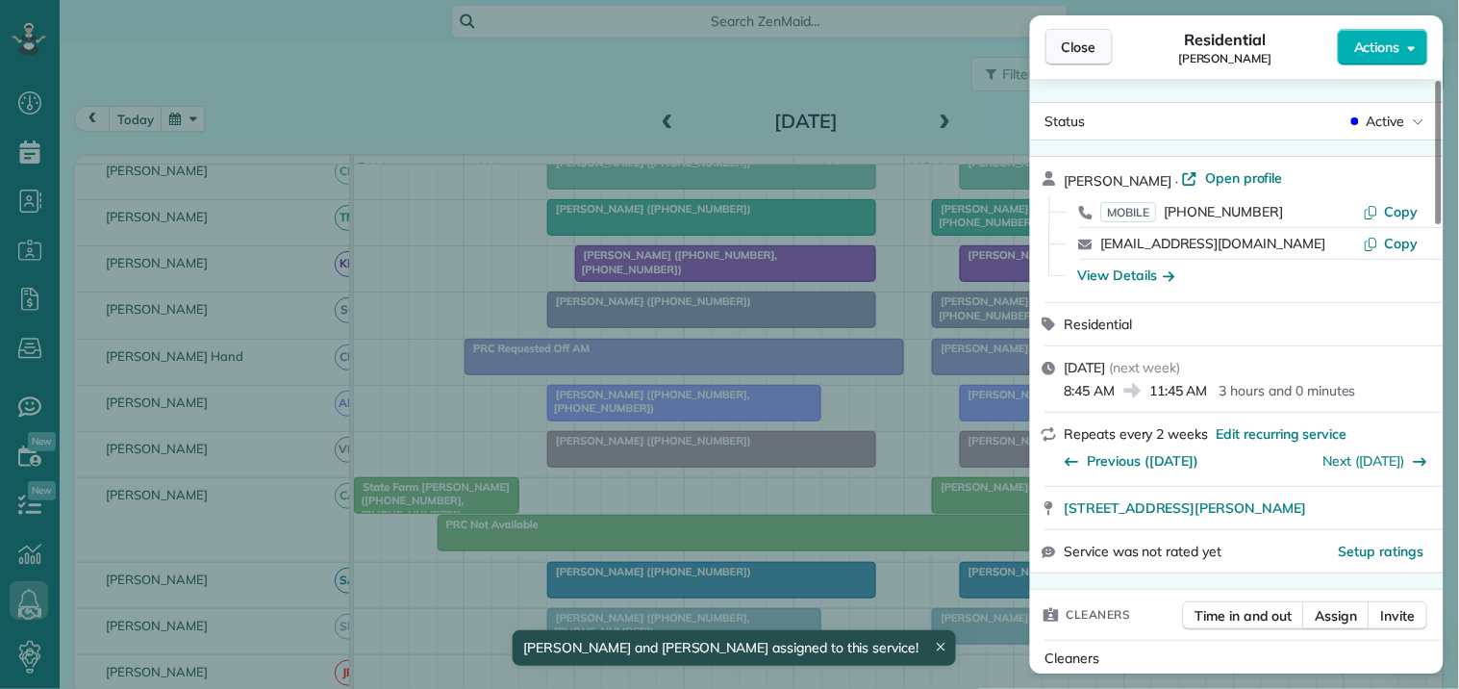
click at [1059, 59] on button "Close" at bounding box center [1079, 47] width 67 height 37
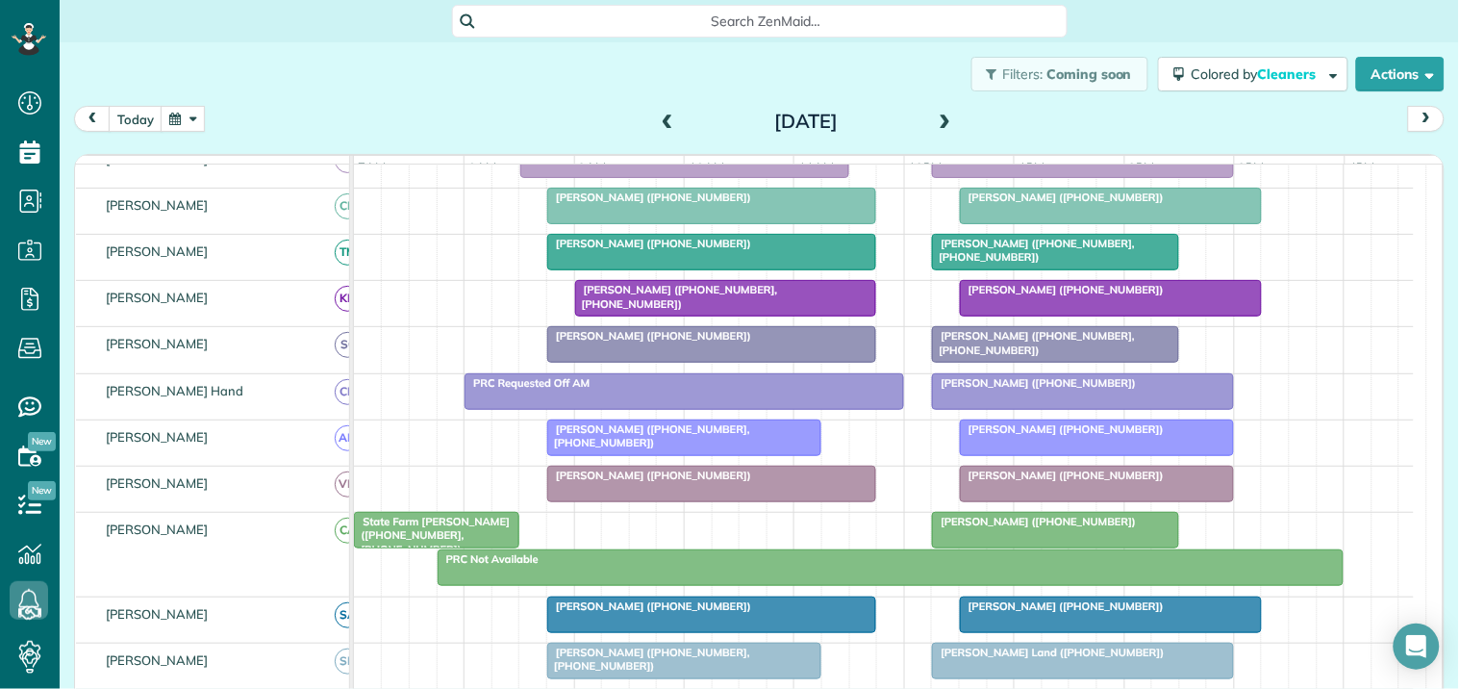
scroll to position [72, 0]
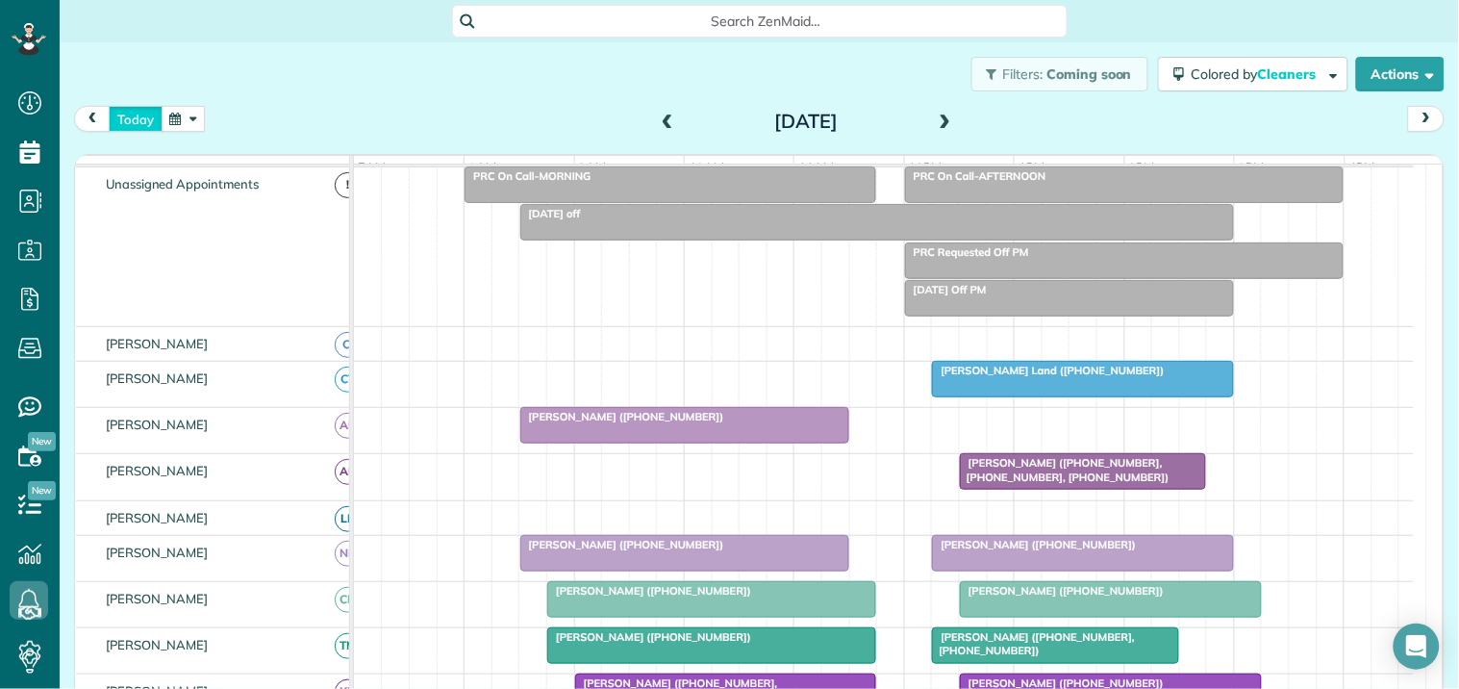
click at [139, 118] on button "today" at bounding box center [136, 119] width 54 height 26
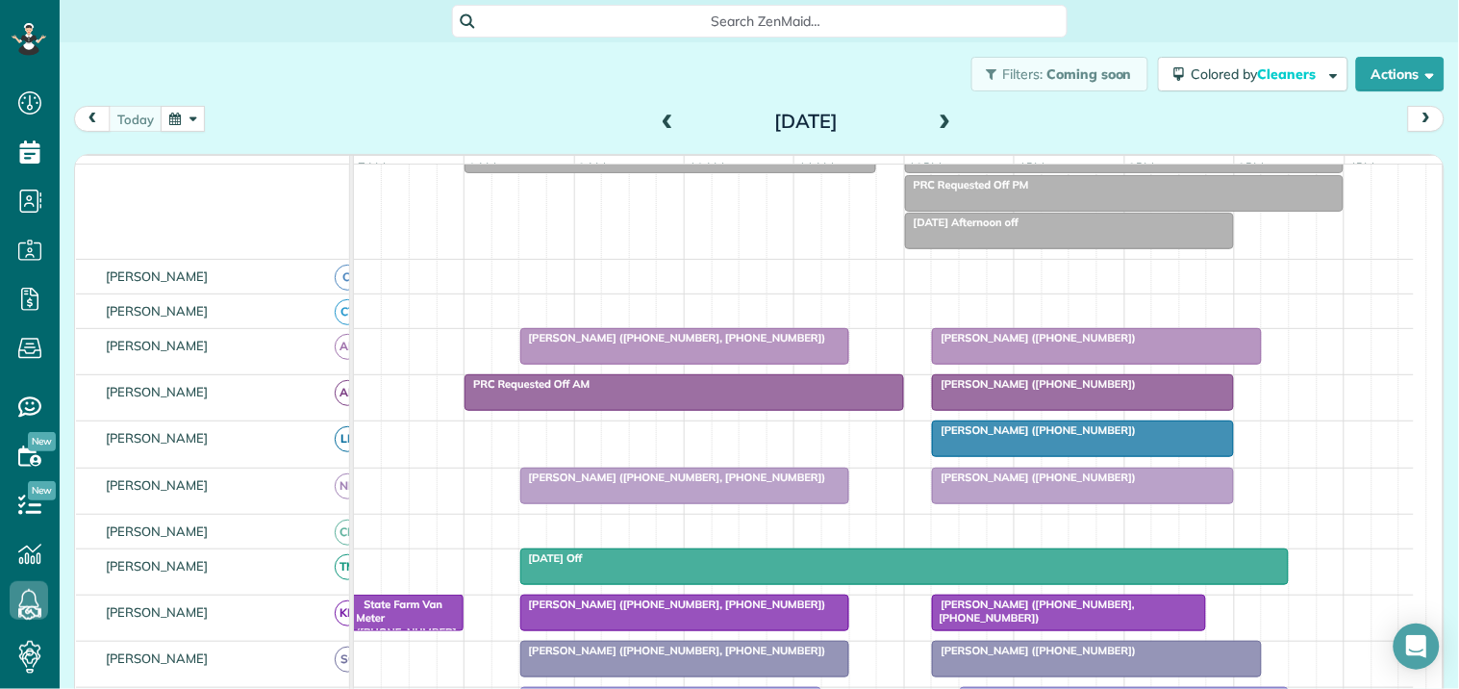
scroll to position [320, 0]
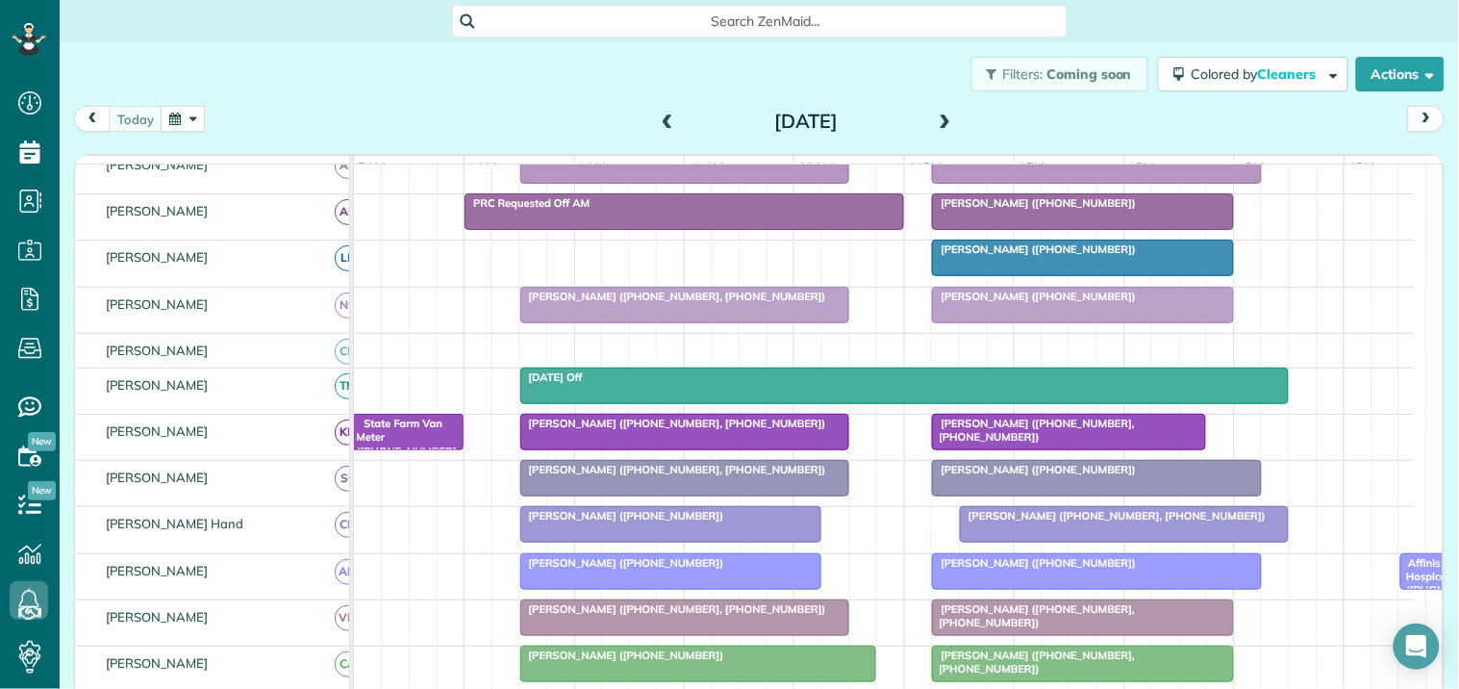
click at [935, 122] on span at bounding box center [945, 121] width 21 height 17
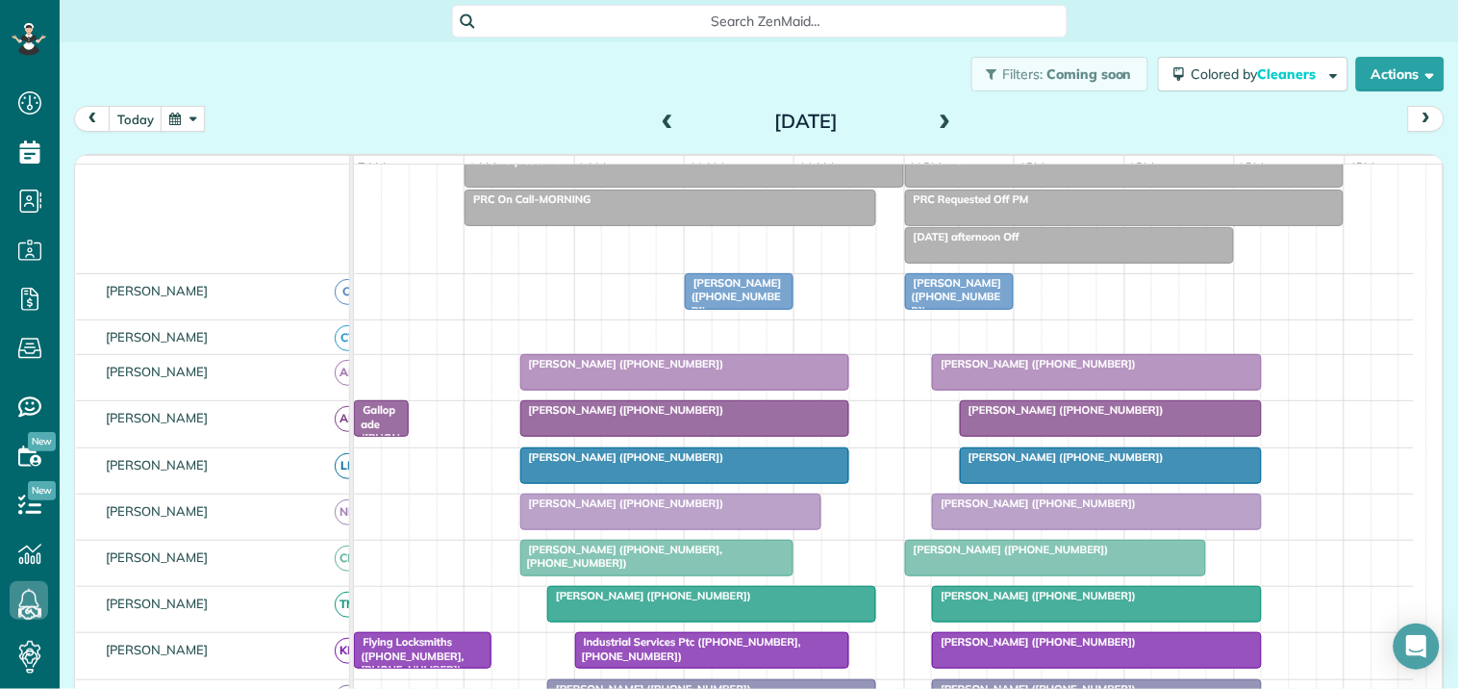
scroll to position [118, 0]
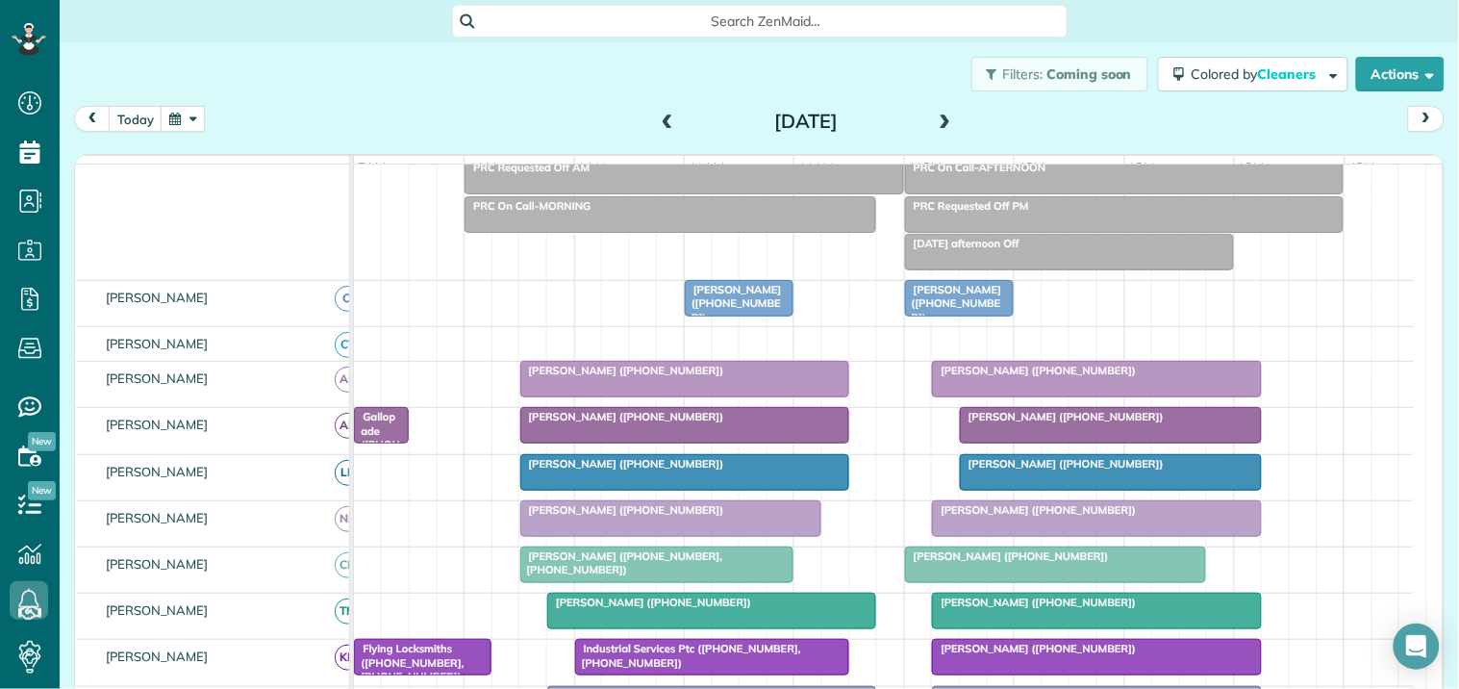
click at [742, 311] on span "David Hunter (+16784161535)" at bounding box center [733, 303] width 98 height 41
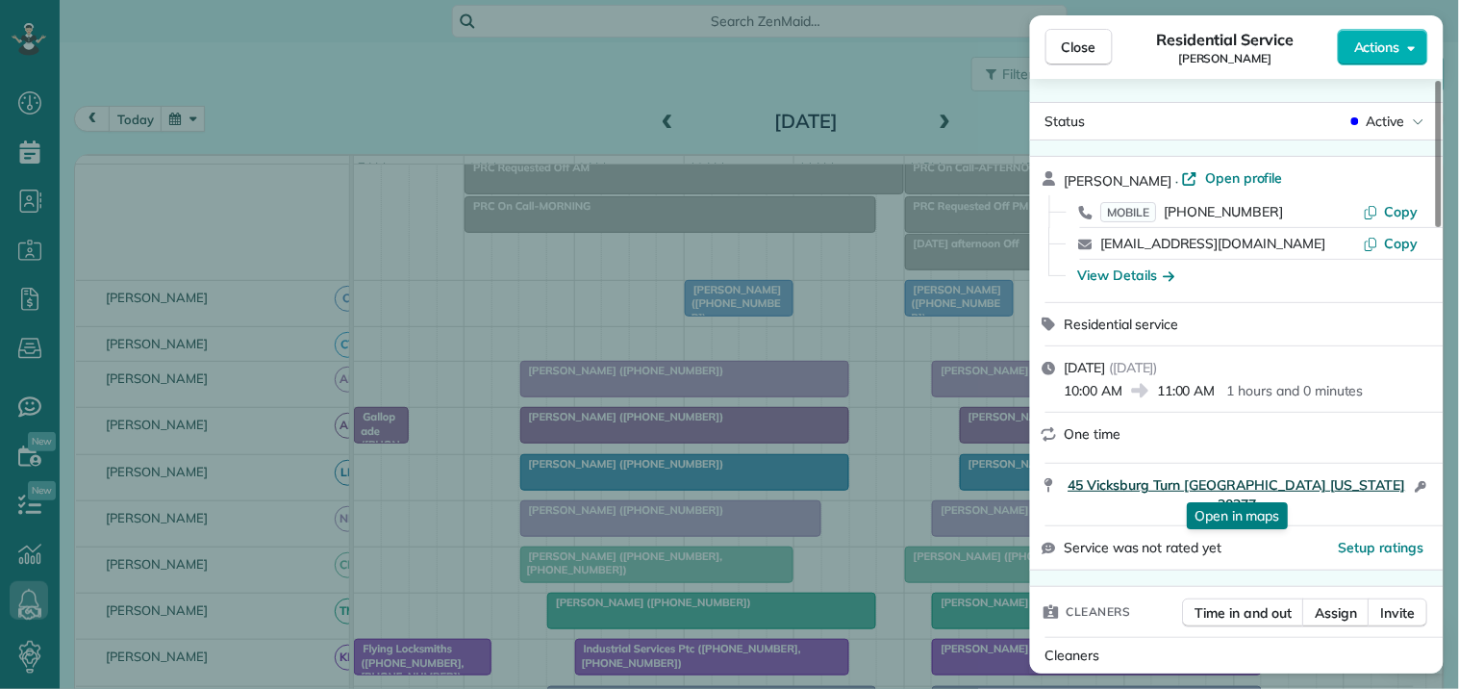
click at [1220, 481] on span "45 Vicksburg Turn Sharpsburg Georgia 30277" at bounding box center [1237, 494] width 345 height 38
click at [1066, 40] on span "Close" at bounding box center [1079, 47] width 35 height 19
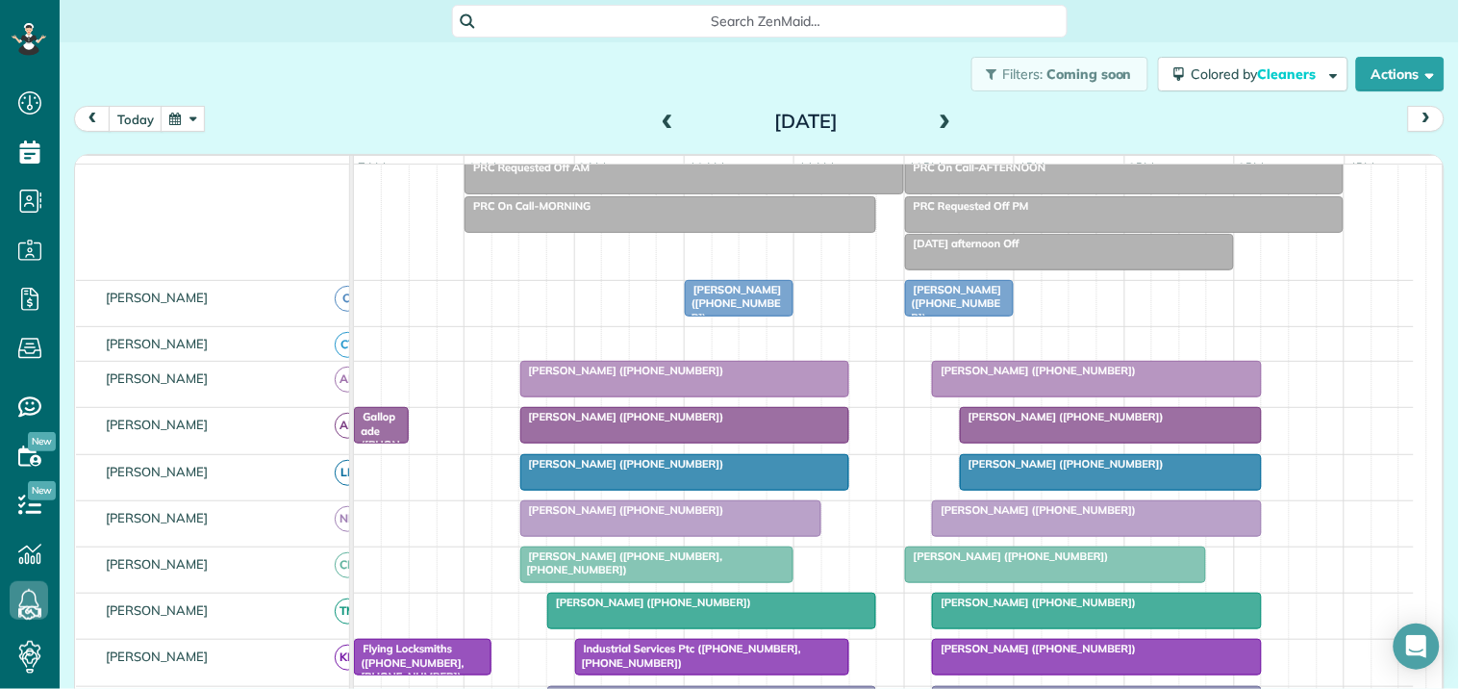
click at [953, 314] on span "Caylin Smith (+14704473193)" at bounding box center [953, 303] width 98 height 41
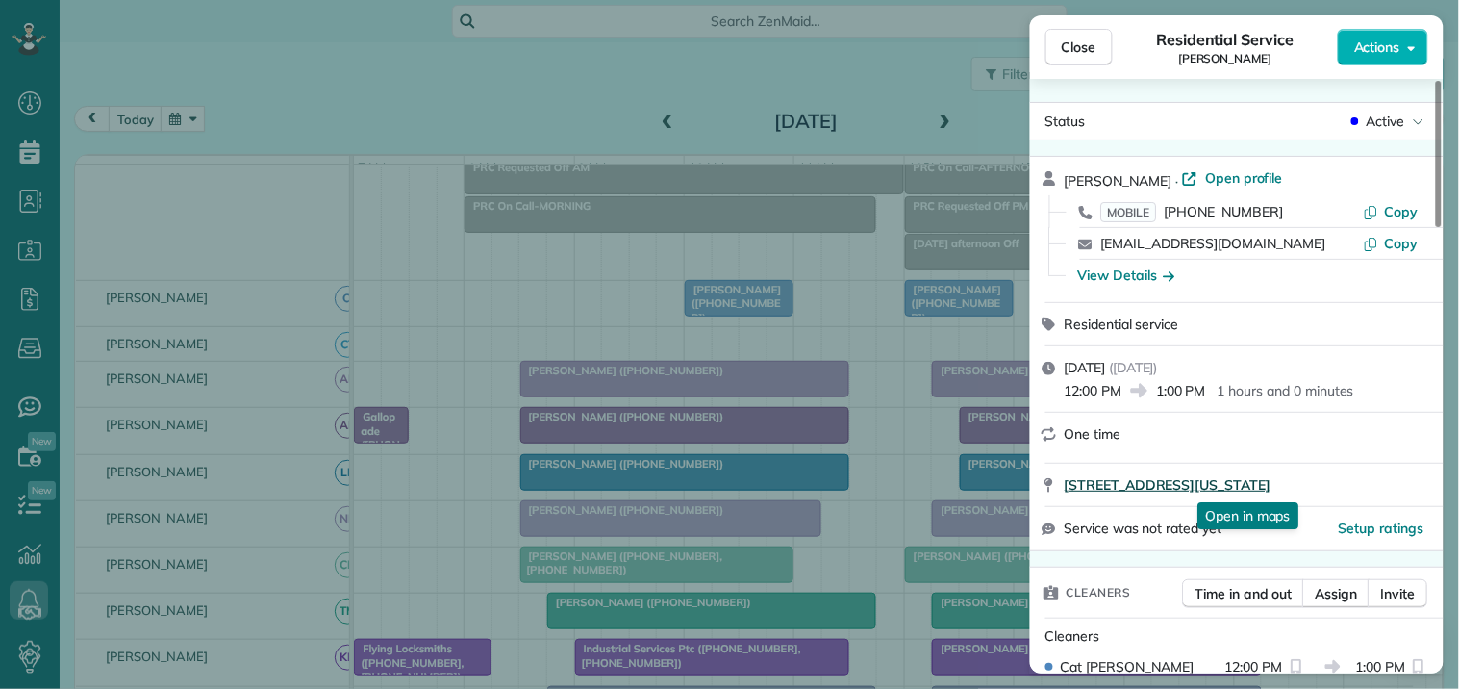
click at [1210, 486] on span "30 Ridge Drive Senoia Georgia 30276" at bounding box center [1168, 484] width 207 height 19
click at [1072, 50] on span "Close" at bounding box center [1079, 47] width 35 height 19
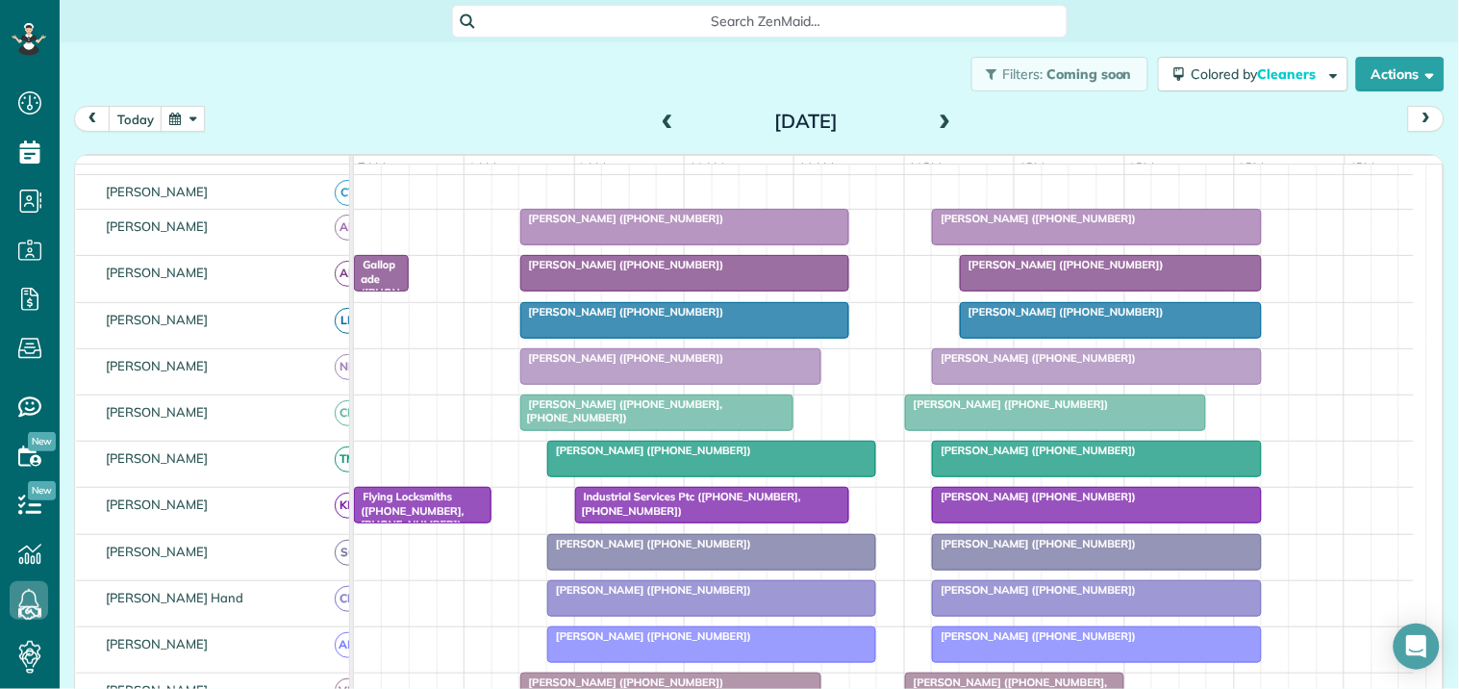
scroll to position [694, 0]
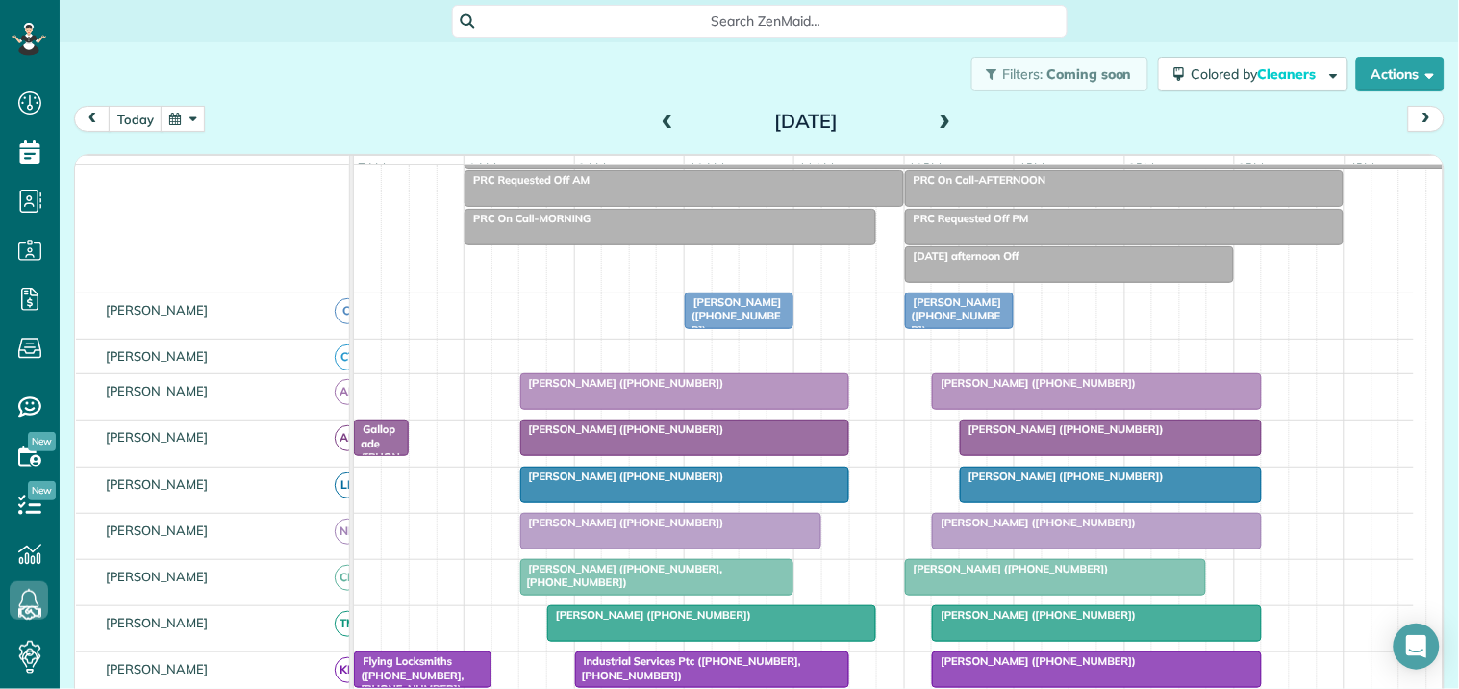
click at [943, 113] on span at bounding box center [945, 121] width 21 height 17
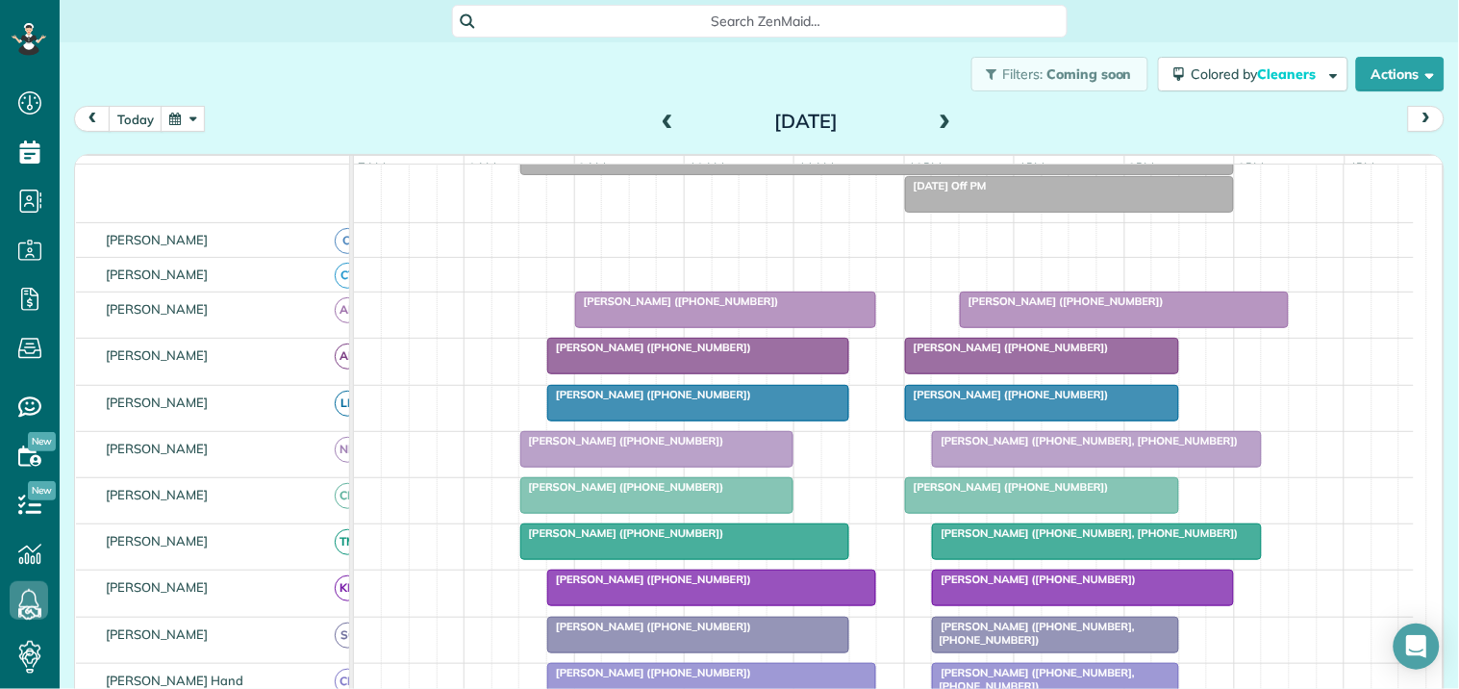
click at [936, 111] on span at bounding box center [945, 122] width 21 height 29
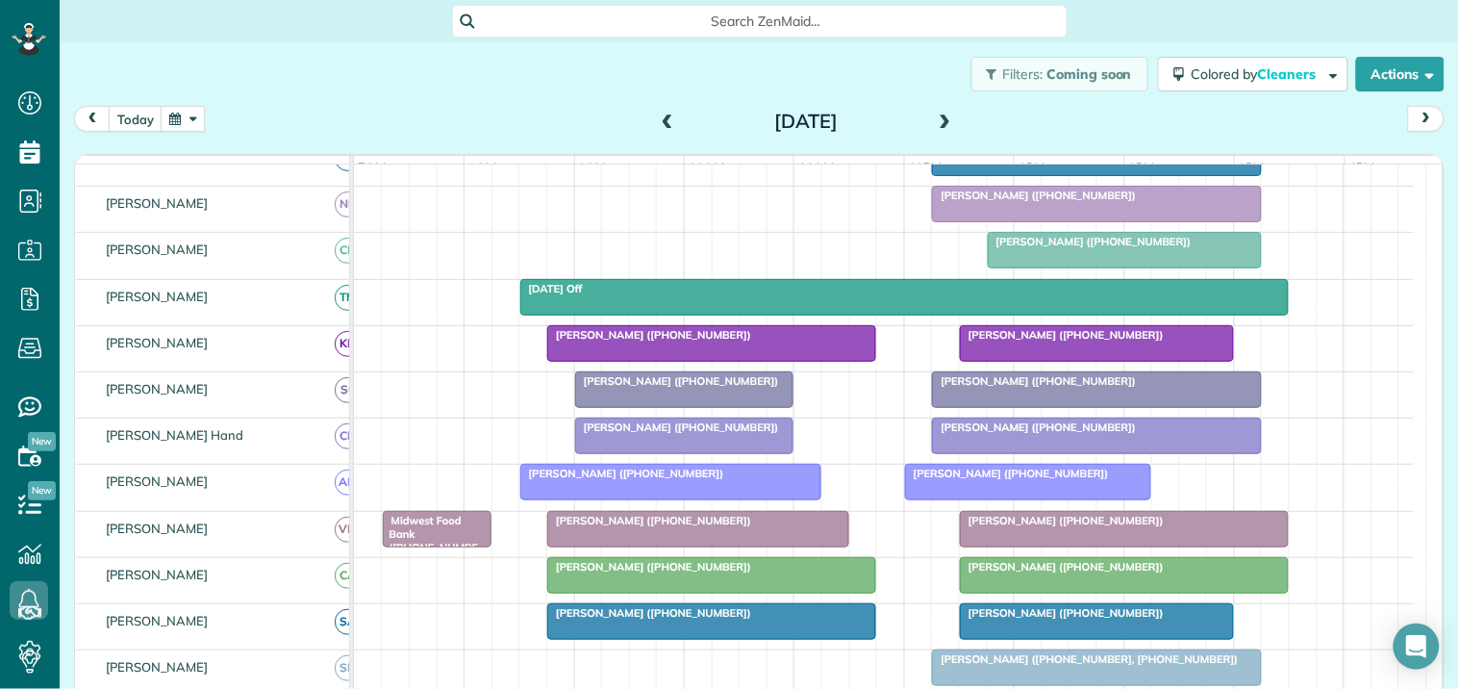
click at [474, 87] on div "Filters: Coming soon Colored by Cleaners Color by Cleaner Color by Team Color b…" at bounding box center [760, 73] width 1400 height 63
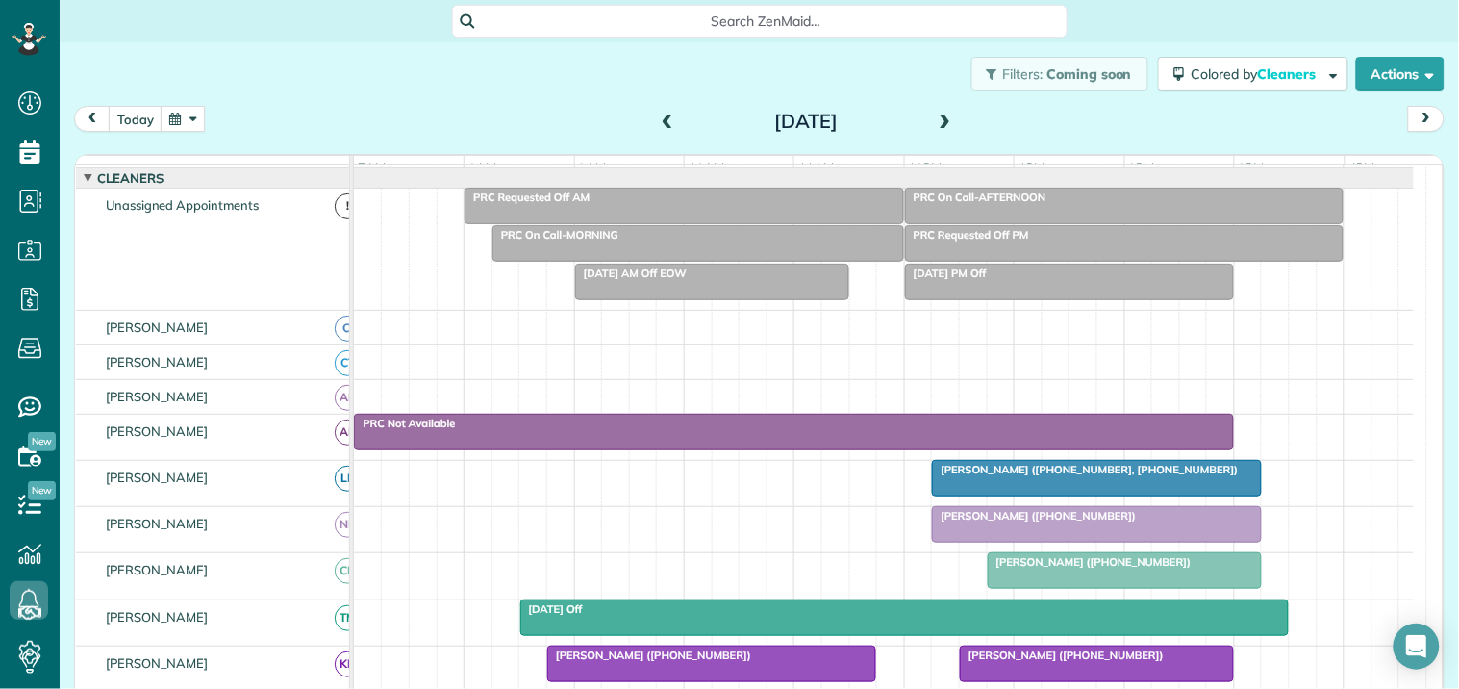
click at [468, 77] on div "Filters: Coming soon Colored by Cleaners Color by Cleaner Color by Team Color b…" at bounding box center [760, 73] width 1400 height 63
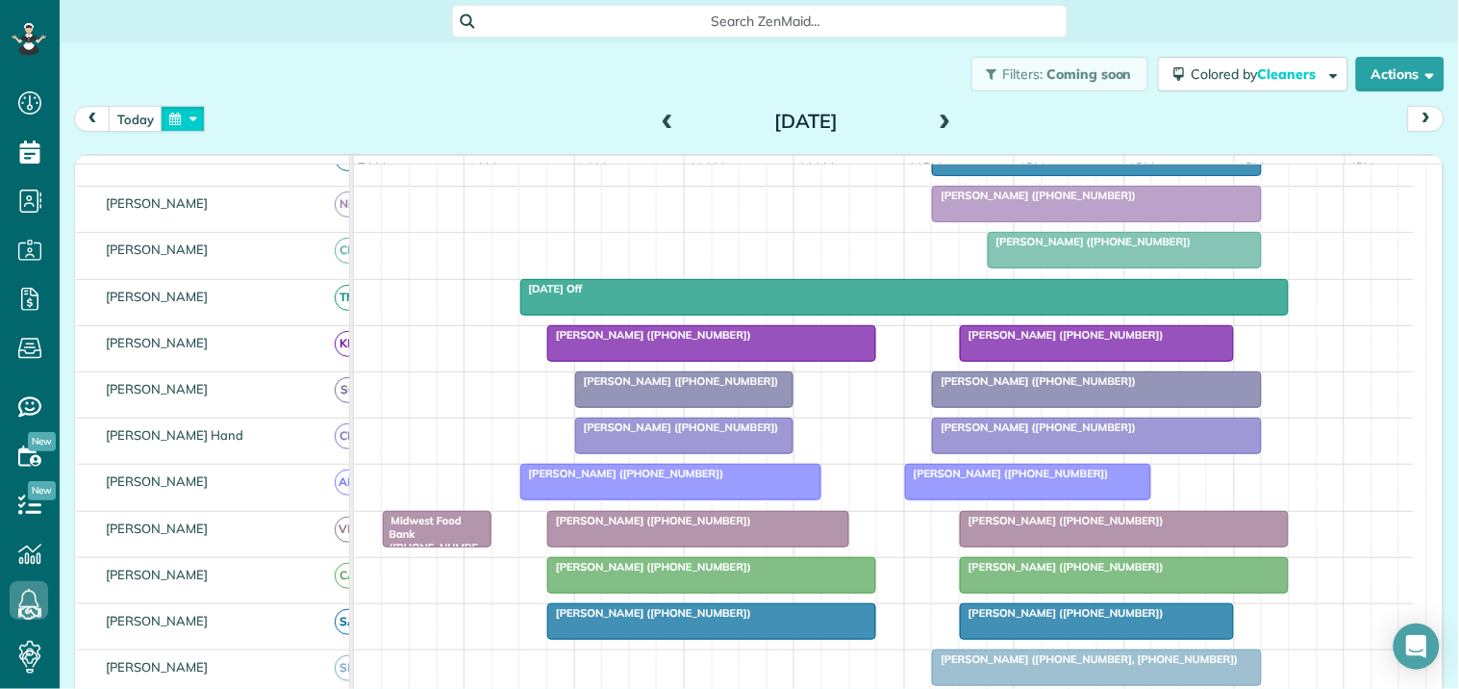
click at [185, 113] on button "button" at bounding box center [183, 119] width 44 height 26
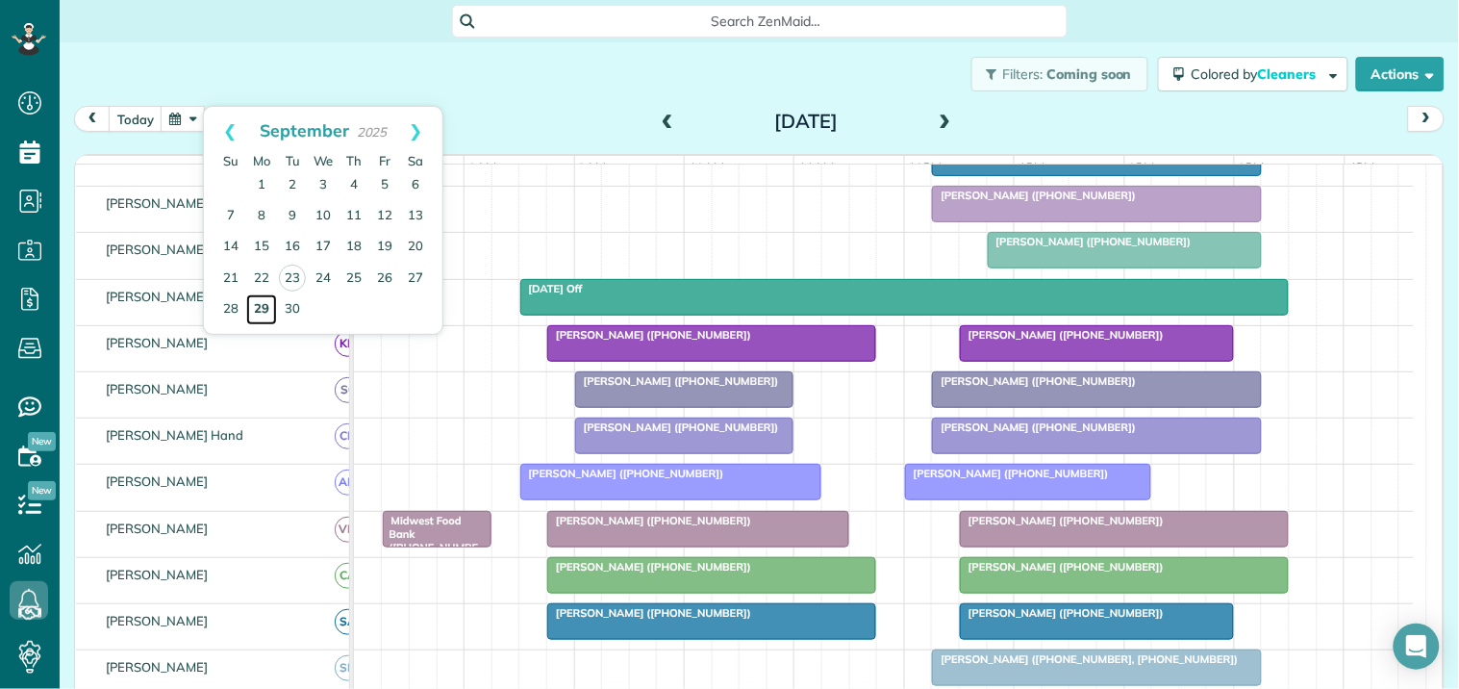
click at [257, 306] on link "29" at bounding box center [261, 309] width 31 height 31
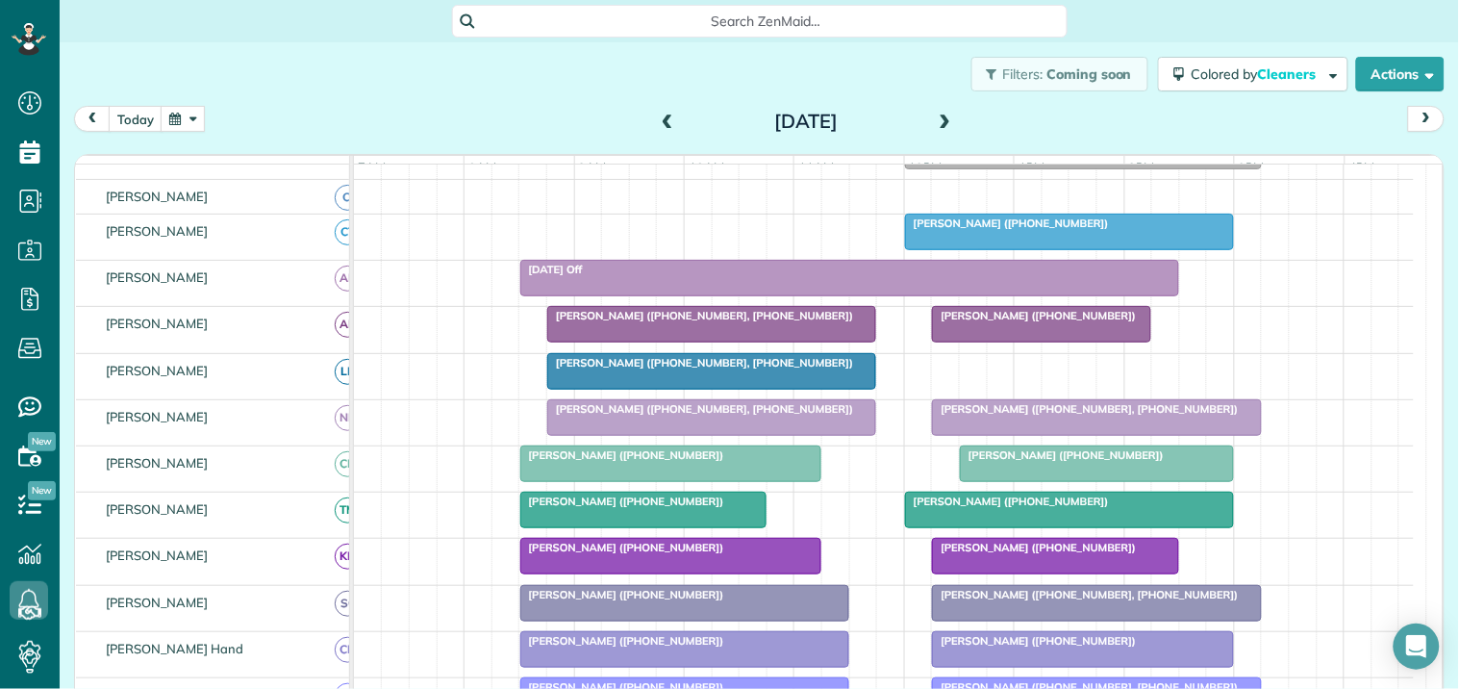
click at [541, 77] on div "Filters: Coming soon Colored by Cleaners Color by Cleaner Color by Team Color b…" at bounding box center [760, 73] width 1400 height 63
click at [493, 72] on div "Filters: Coming soon Colored by Cleaners Color by Cleaner Color by Team Color b…" at bounding box center [760, 73] width 1400 height 63
click at [179, 116] on button "button" at bounding box center [183, 119] width 44 height 26
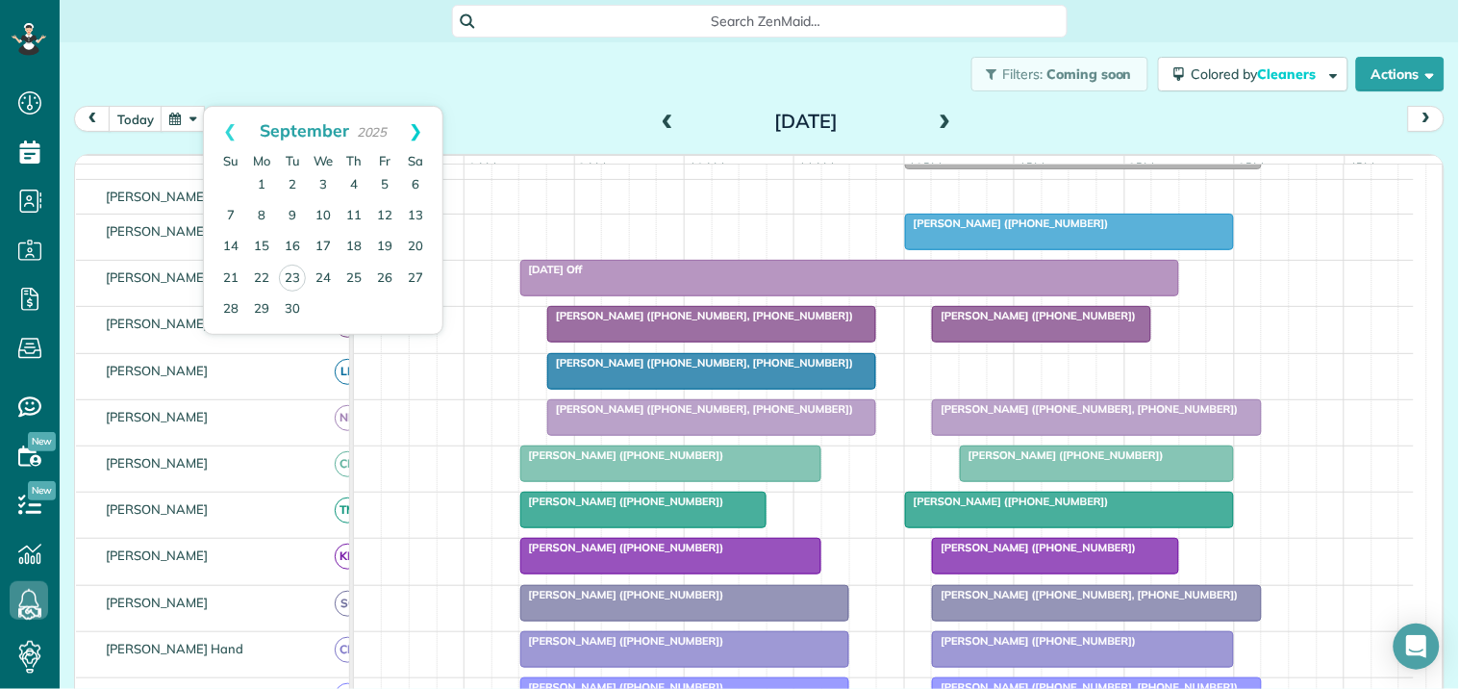
click at [418, 123] on link "Next" at bounding box center [416, 131] width 53 height 48
click at [357, 181] on link "2" at bounding box center [354, 185] width 31 height 31
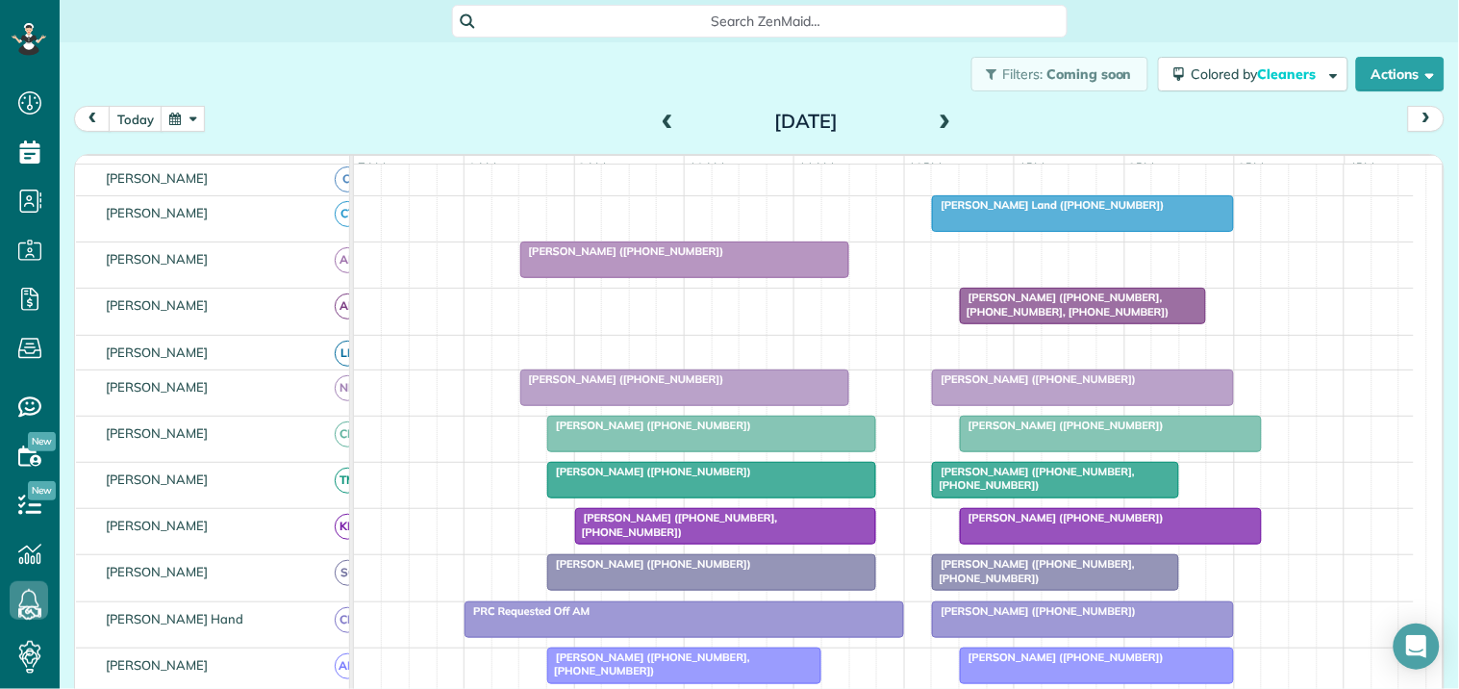
scroll to position [219, 0]
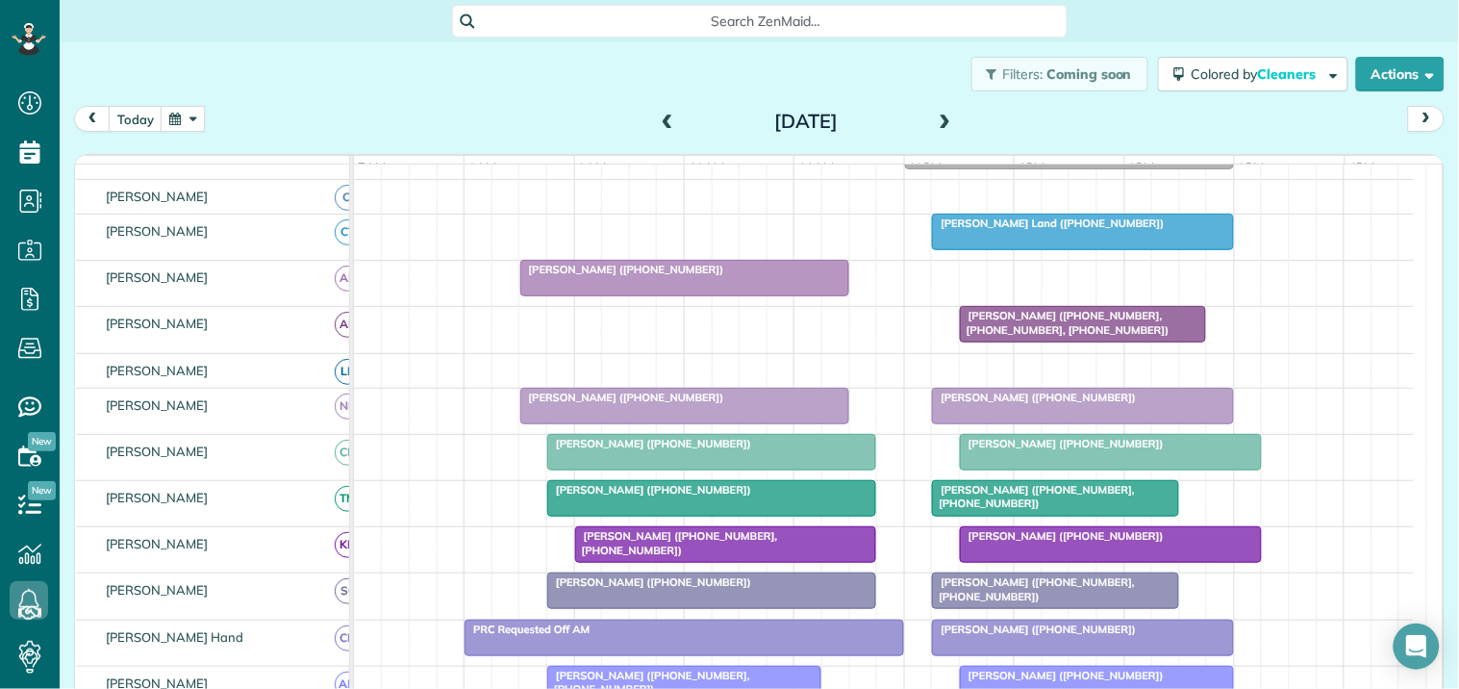
click at [463, 90] on div "Filters: Coming soon Colored by Cleaners Color by Cleaner Color by Team Color b…" at bounding box center [760, 73] width 1400 height 63
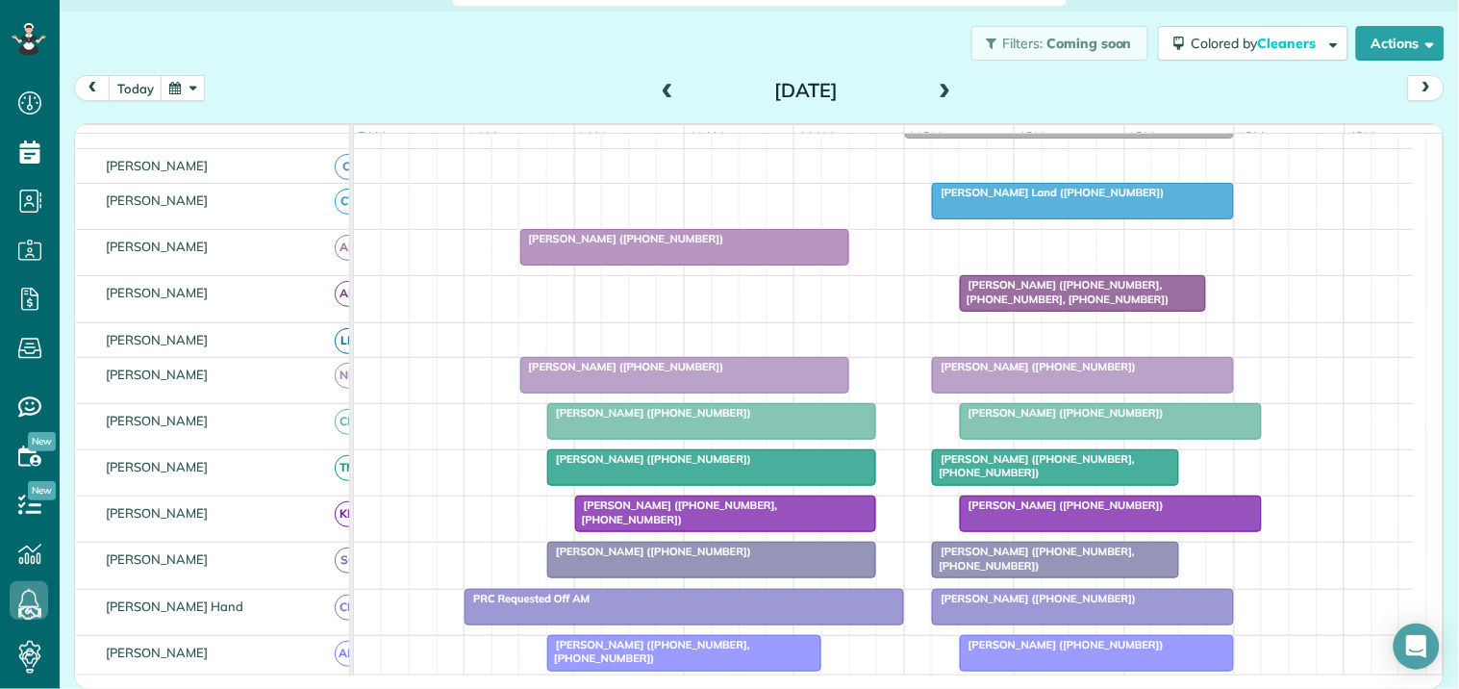
click at [1000, 199] on span "Trish Land (+14048345080)" at bounding box center [1048, 192] width 234 height 13
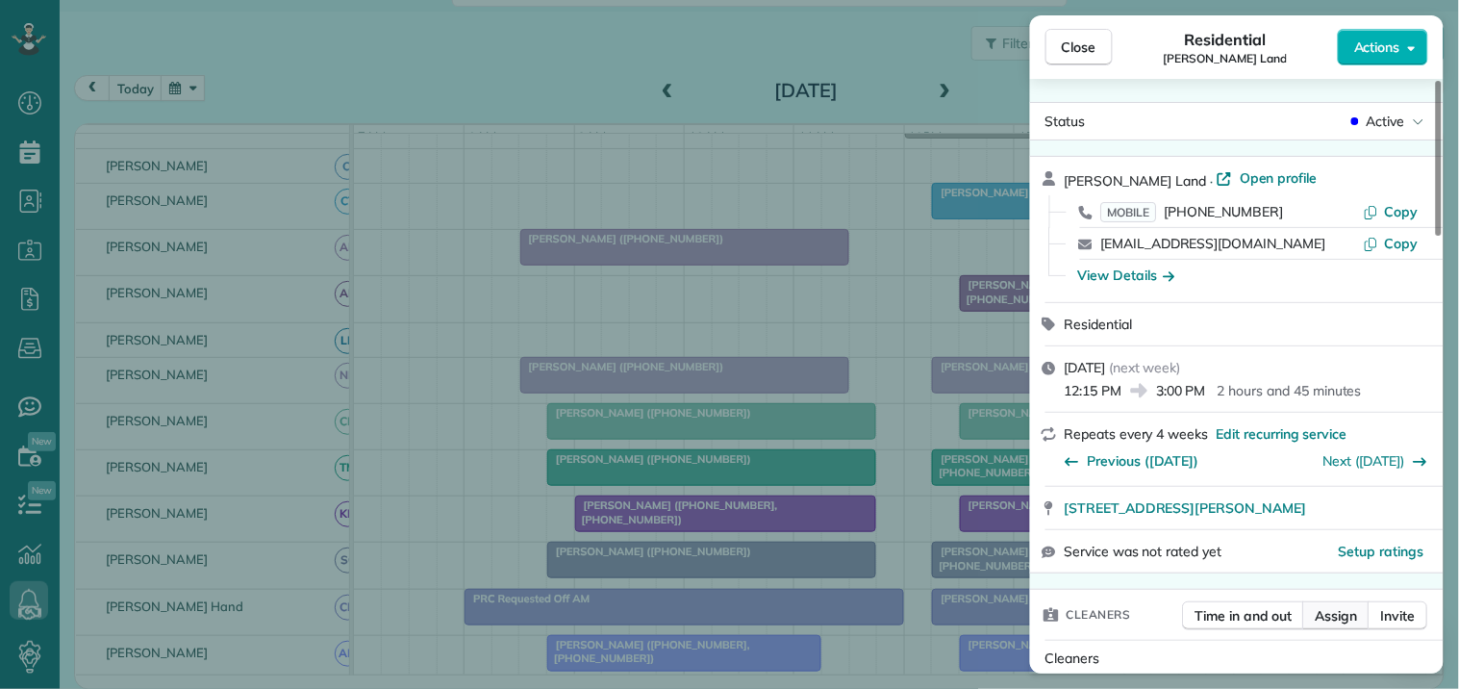
click at [1345, 610] on span "Assign" at bounding box center [1337, 615] width 42 height 19
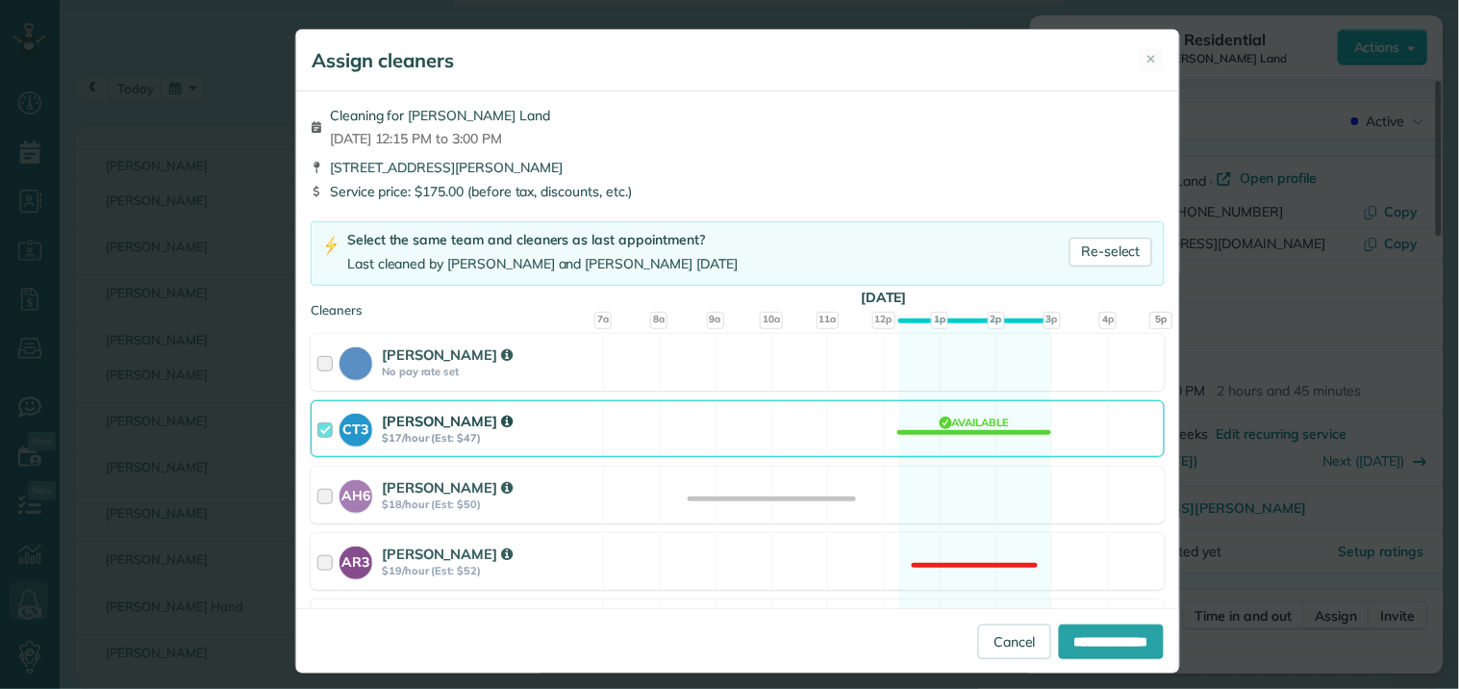
click at [963, 424] on div "CT3 Crystal Todd $17/hour (Est: $47) Available" at bounding box center [738, 428] width 854 height 57
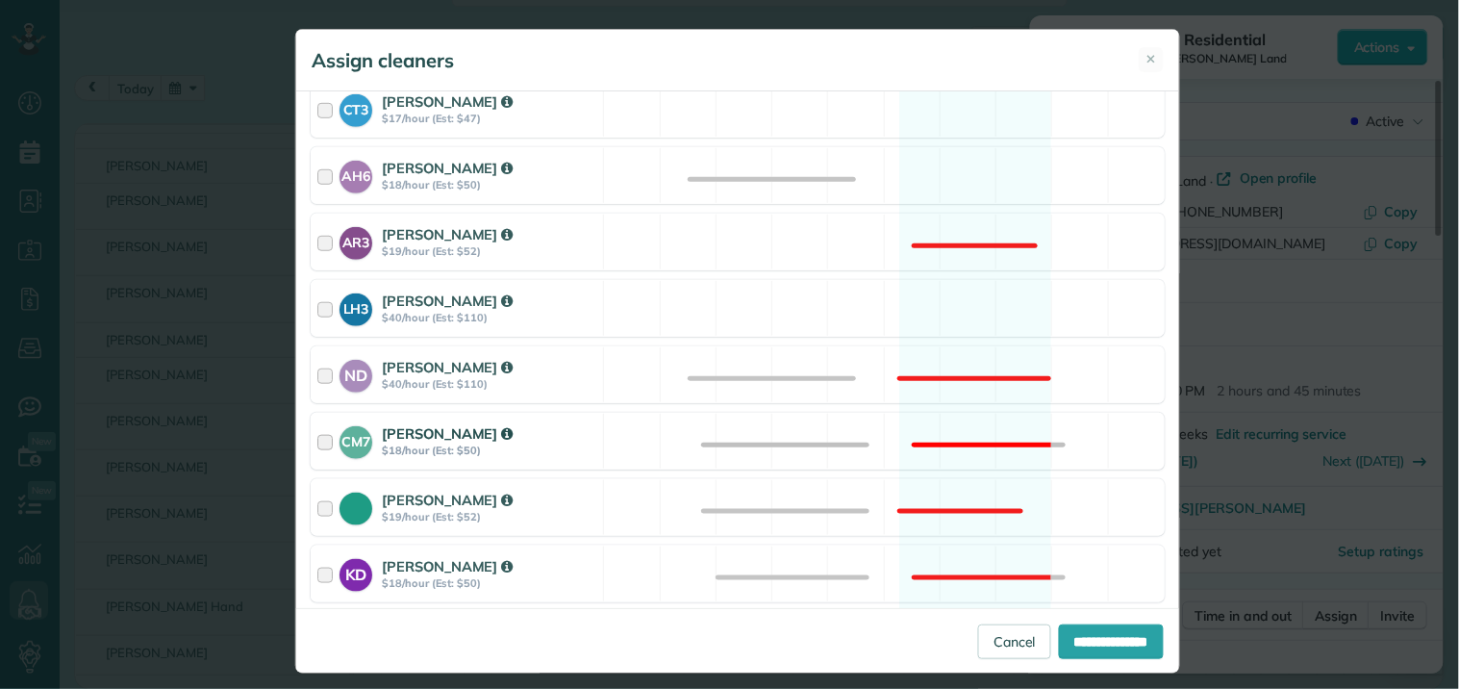
scroll to position [320, 0]
click at [964, 311] on div "LH3 Laurie Hoble $40/hour (Est: $110) Available" at bounding box center [738, 307] width 854 height 57
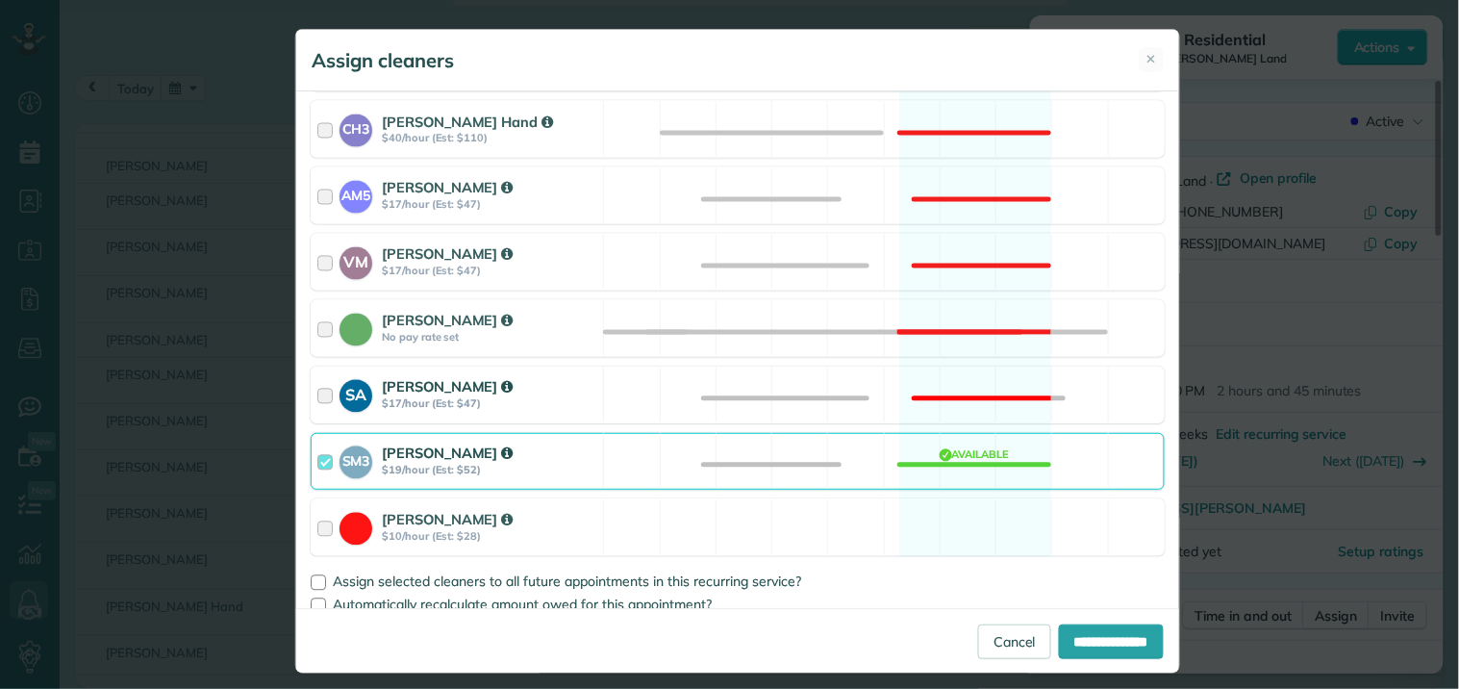
scroll to position [917, 0]
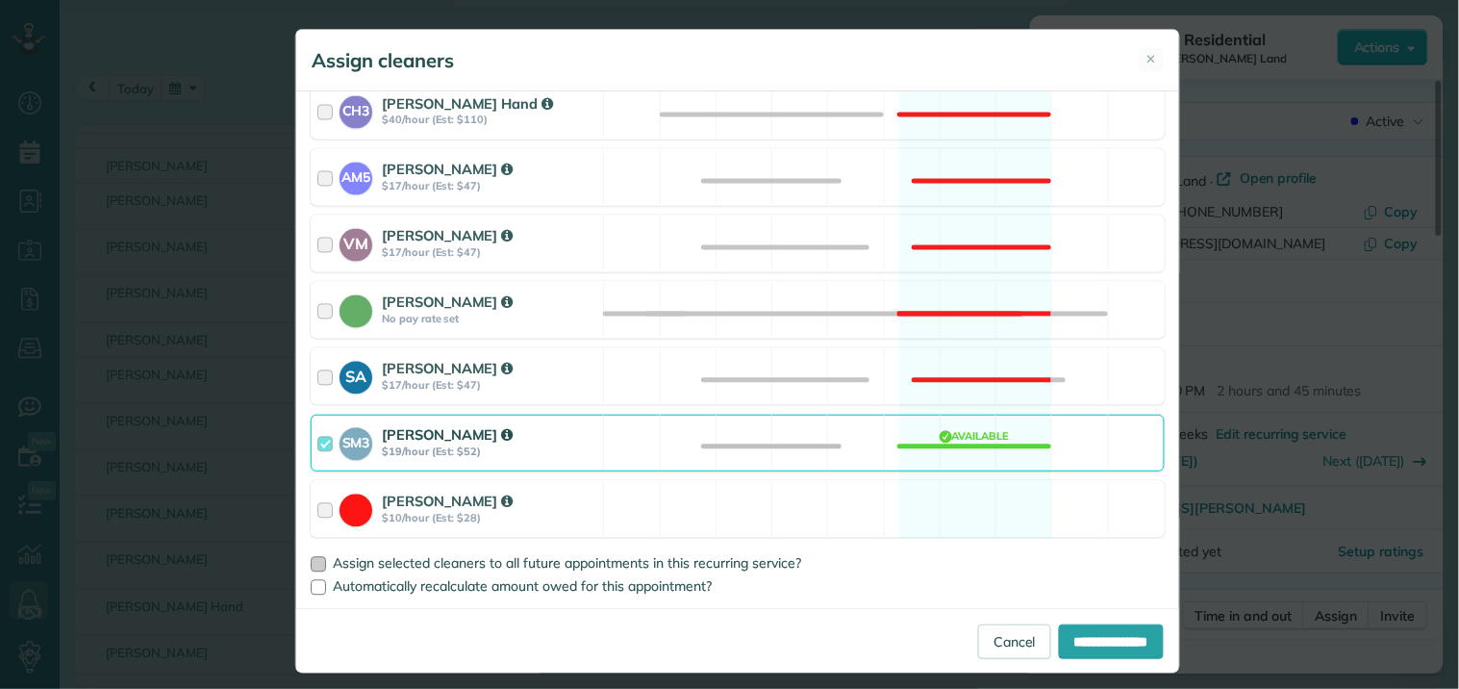
click at [311, 564] on div at bounding box center [318, 564] width 15 height 15
click at [1090, 644] on input "**********" at bounding box center [1111, 641] width 105 height 35
type input "**********"
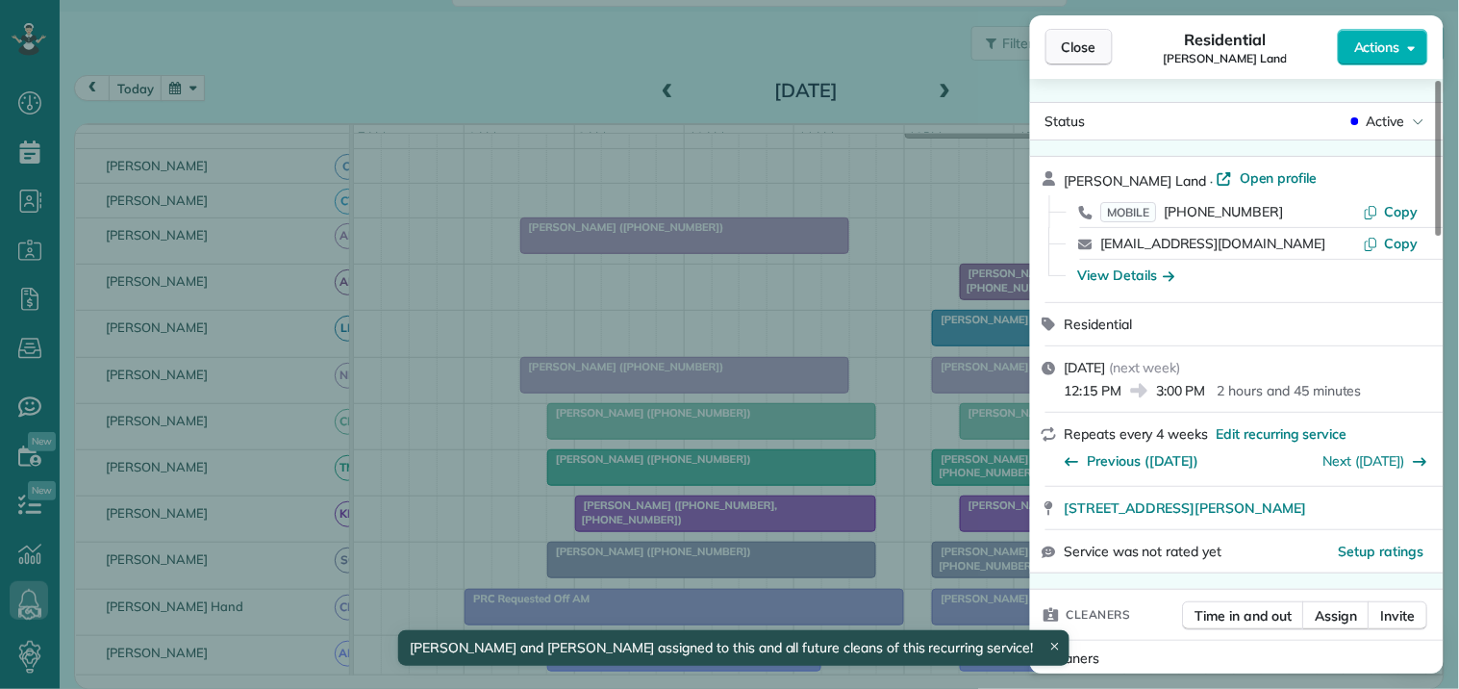
drag, startPoint x: 1083, startPoint y: 26, endPoint x: 1074, endPoint y: 38, distance: 15.2
click at [1078, 32] on div "Close Residential Trish Land Actions" at bounding box center [1237, 46] width 414 height 63
click at [1081, 38] on span "Close" at bounding box center [1079, 47] width 35 height 19
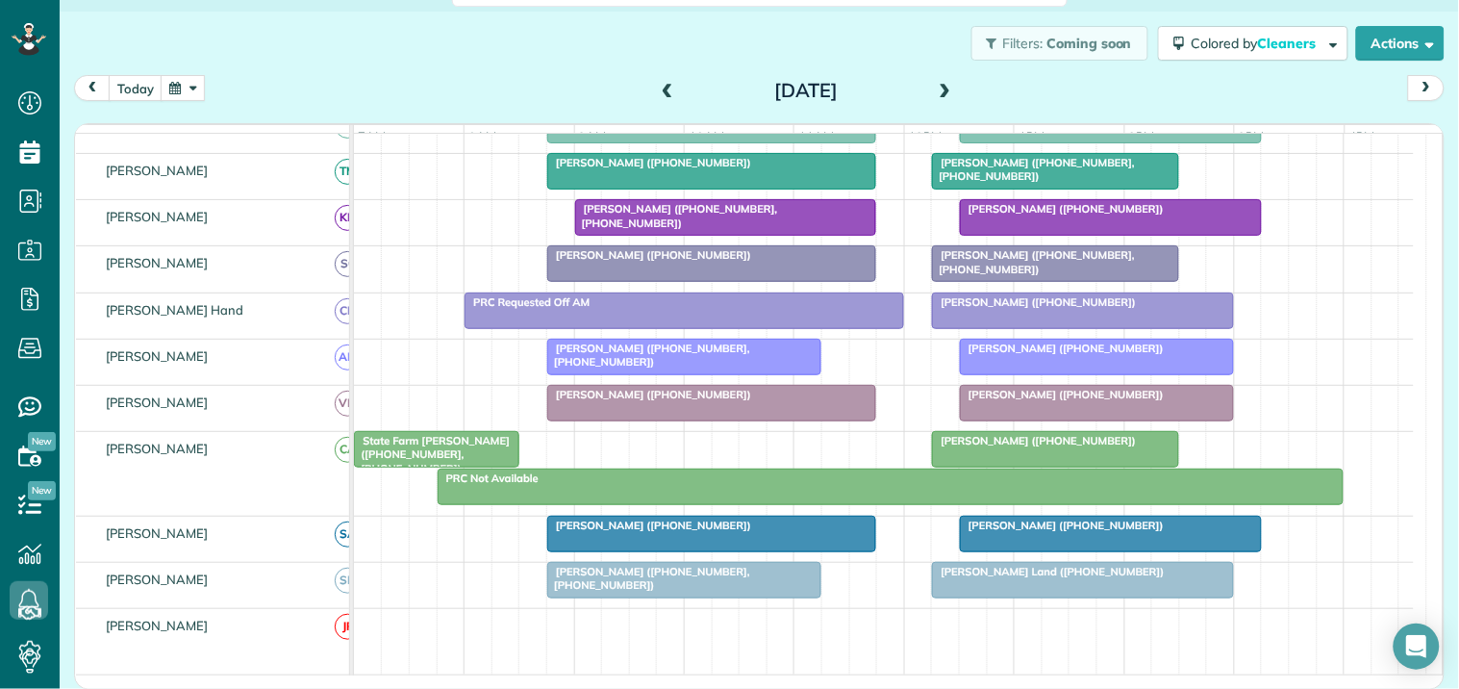
scroll to position [541, 0]
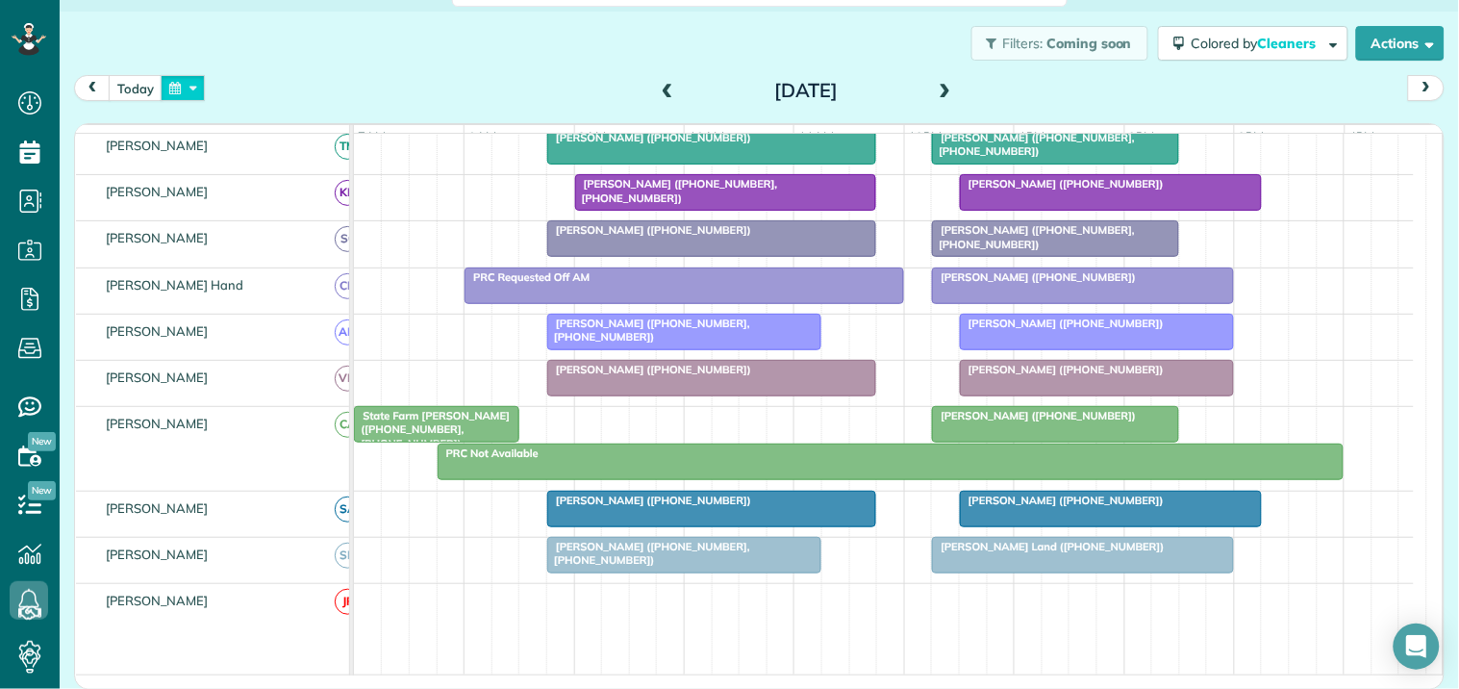
click at [183, 85] on button "button" at bounding box center [183, 88] width 44 height 26
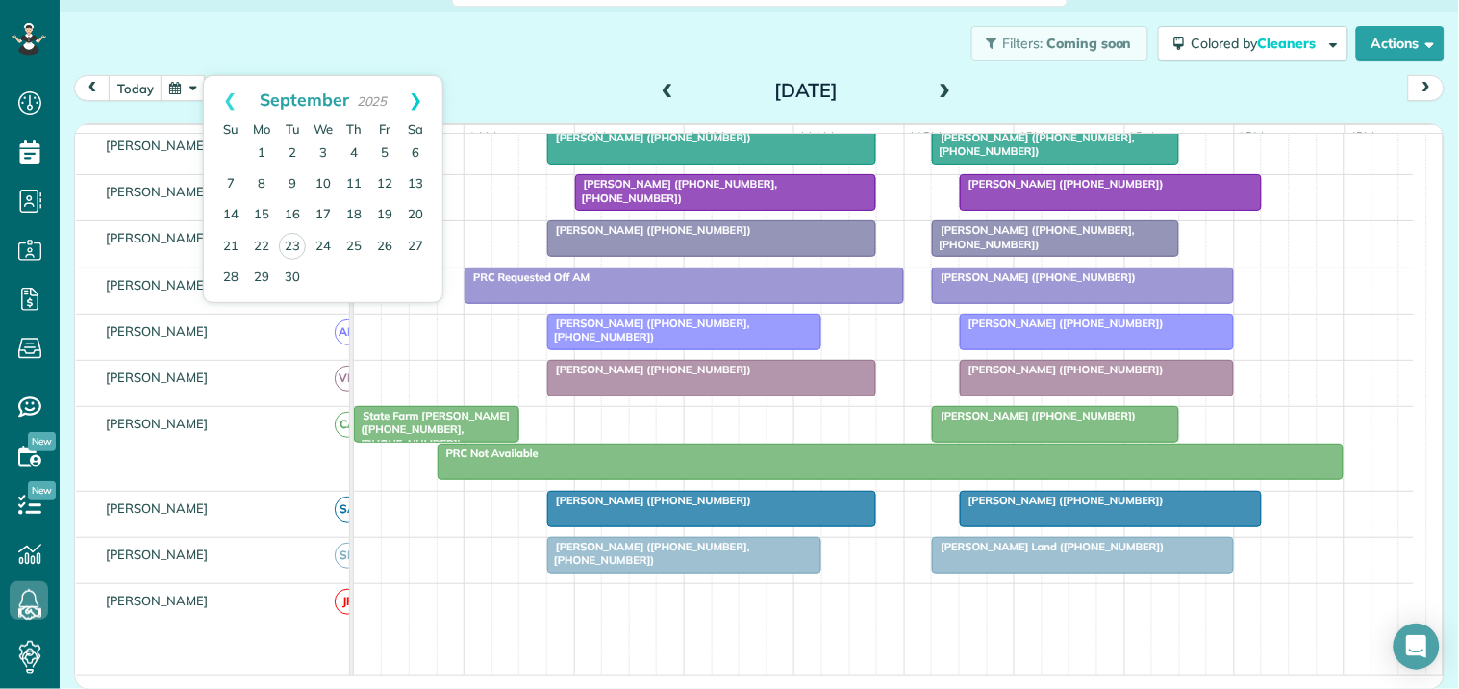
click at [416, 96] on link "Next" at bounding box center [416, 100] width 53 height 48
click at [354, 209] on link "16" at bounding box center [354, 215] width 31 height 31
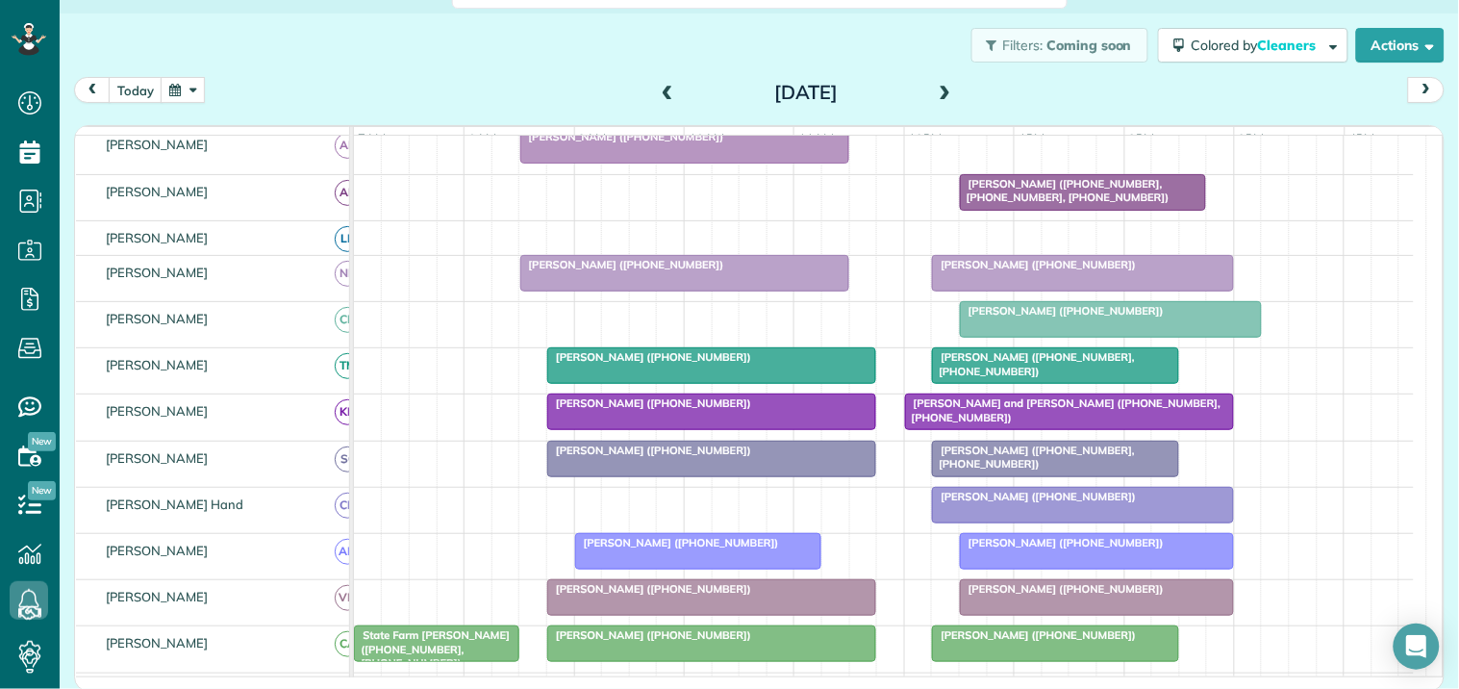
scroll to position [353, 0]
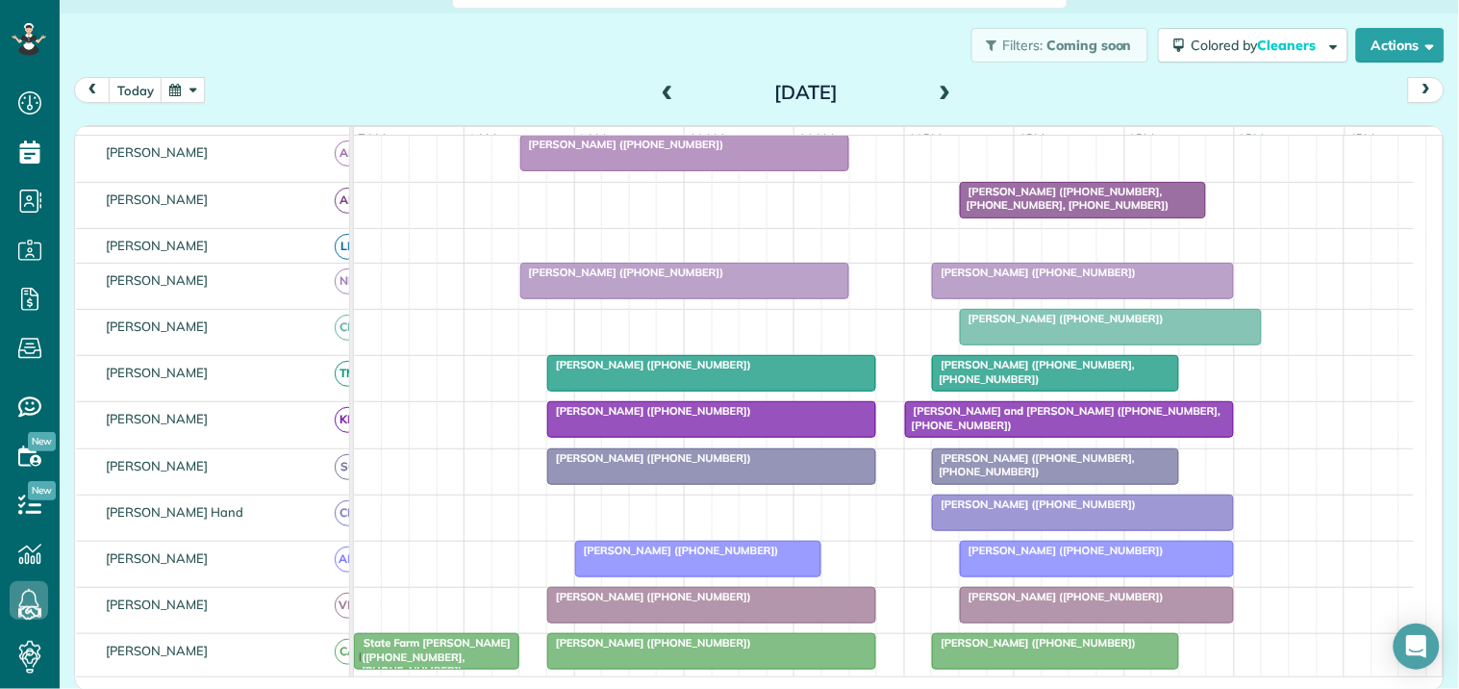
click at [168, 83] on button "button" at bounding box center [183, 90] width 44 height 26
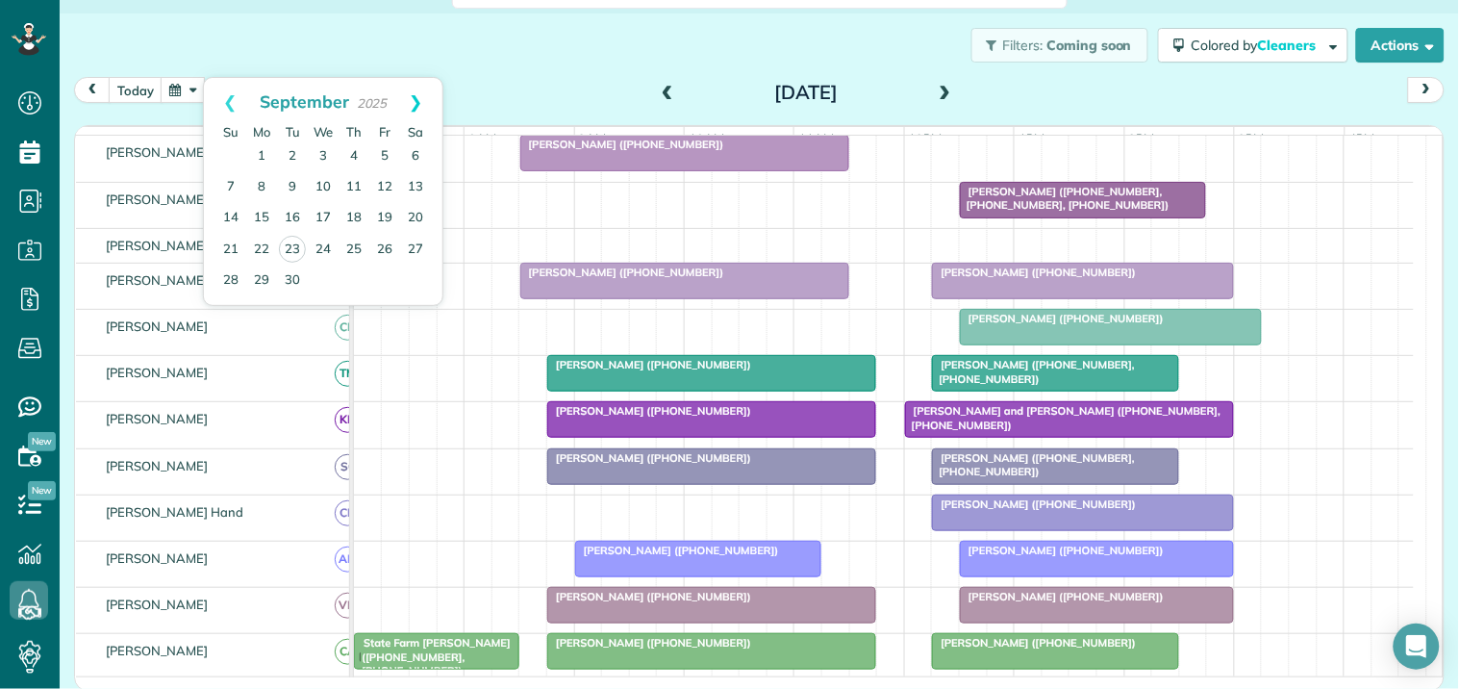
click at [416, 100] on link "Next" at bounding box center [416, 102] width 53 height 48
click at [351, 149] on link "2" at bounding box center [354, 156] width 31 height 31
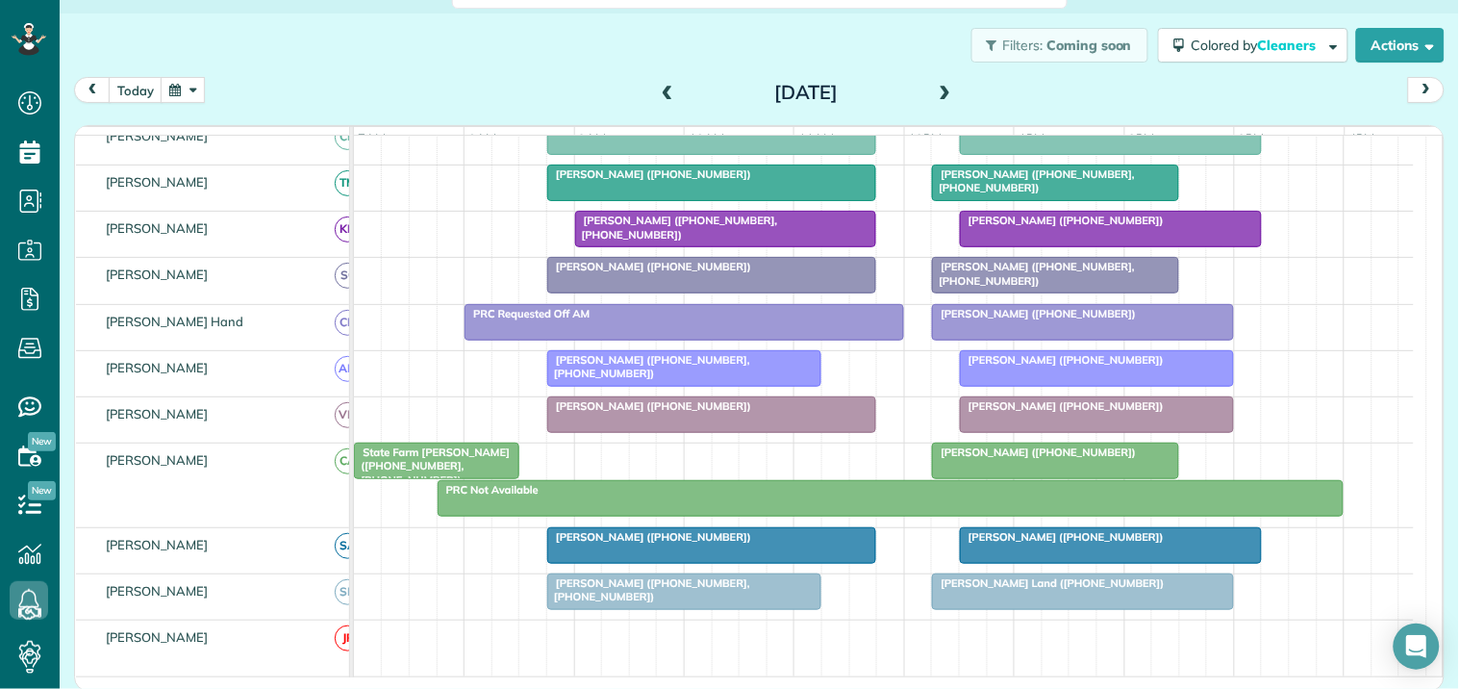
click at [177, 89] on button "button" at bounding box center [183, 90] width 44 height 26
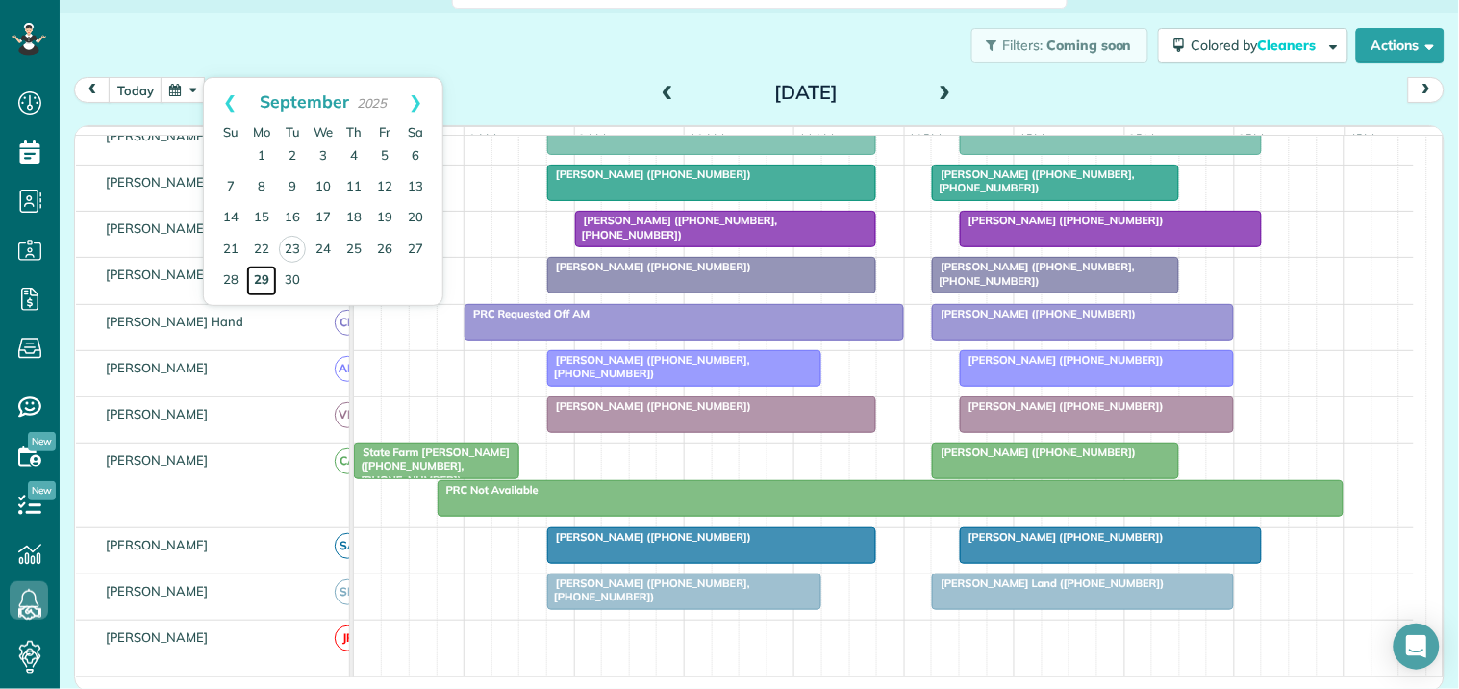
click at [258, 277] on link "29" at bounding box center [261, 280] width 31 height 31
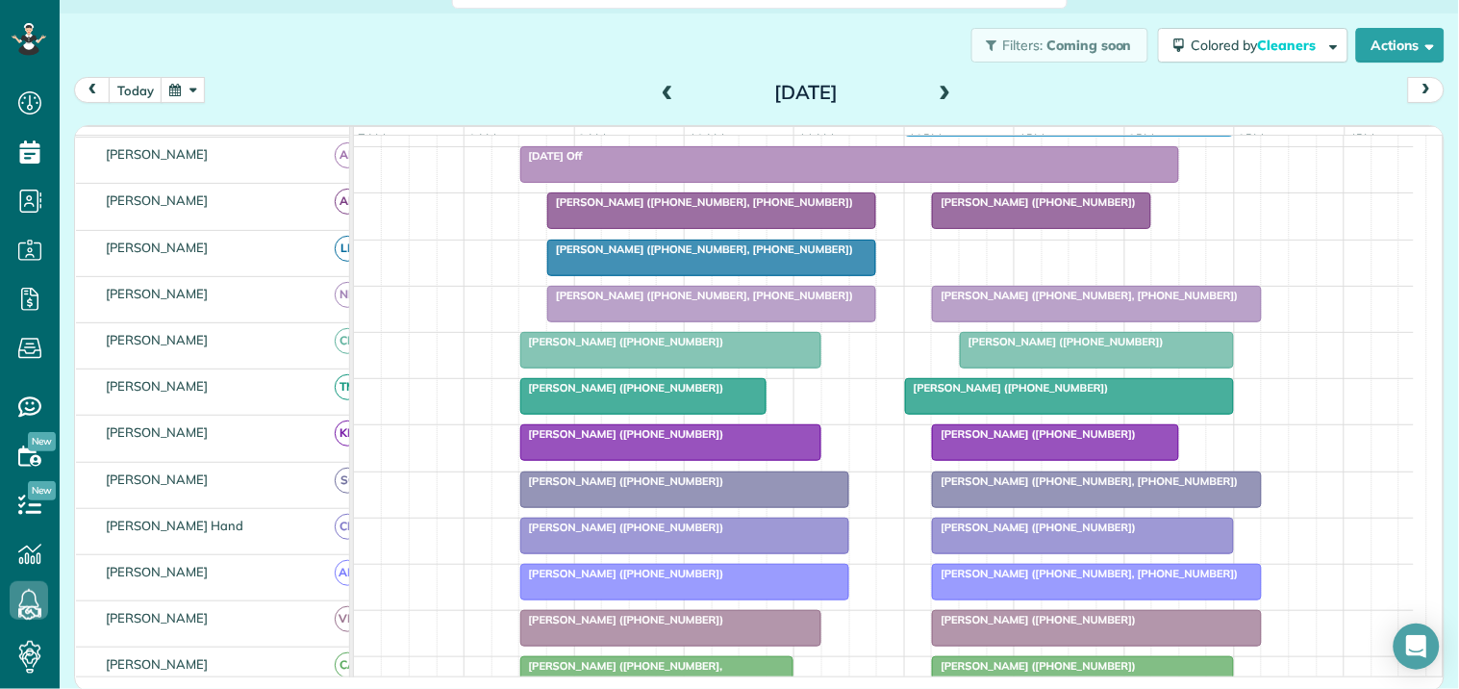
scroll to position [304, 0]
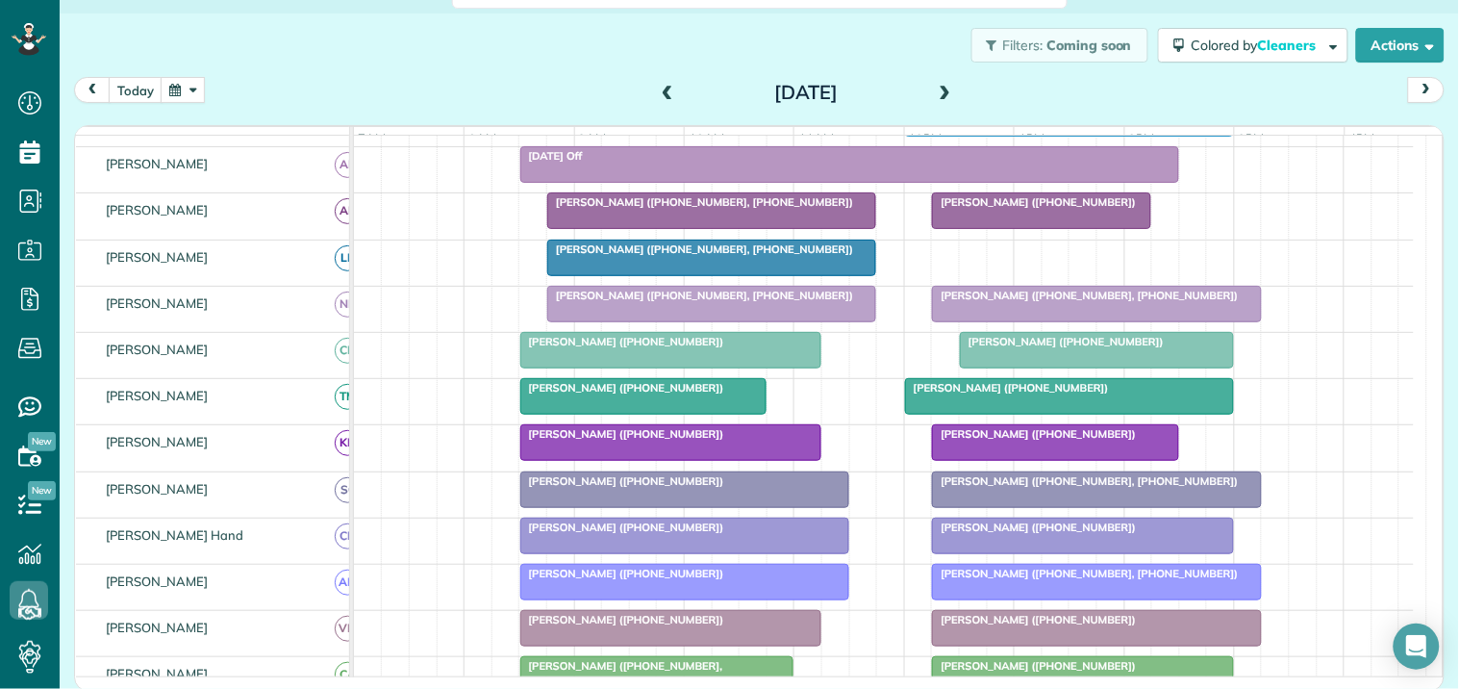
click at [190, 92] on button "button" at bounding box center [183, 90] width 44 height 26
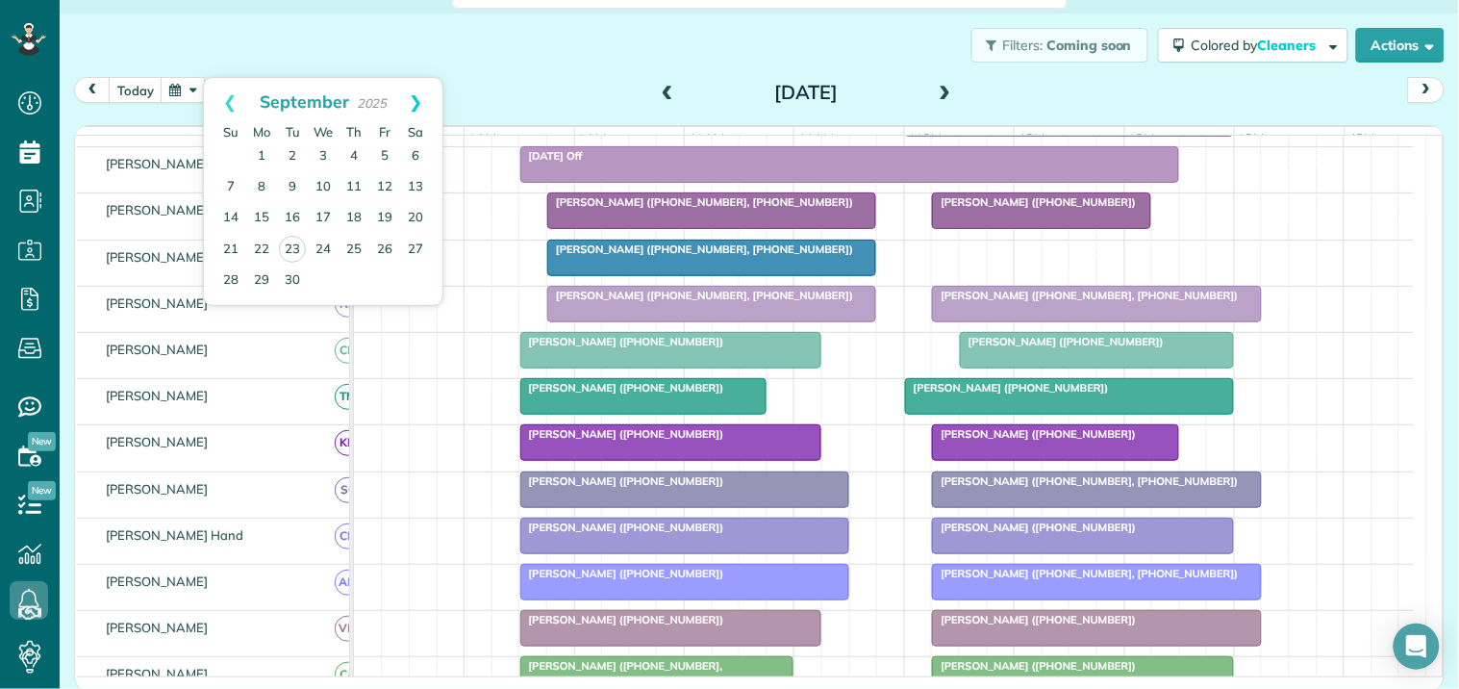
click at [416, 96] on link "Next" at bounding box center [416, 102] width 53 height 48
click at [354, 154] on link "2" at bounding box center [354, 156] width 31 height 31
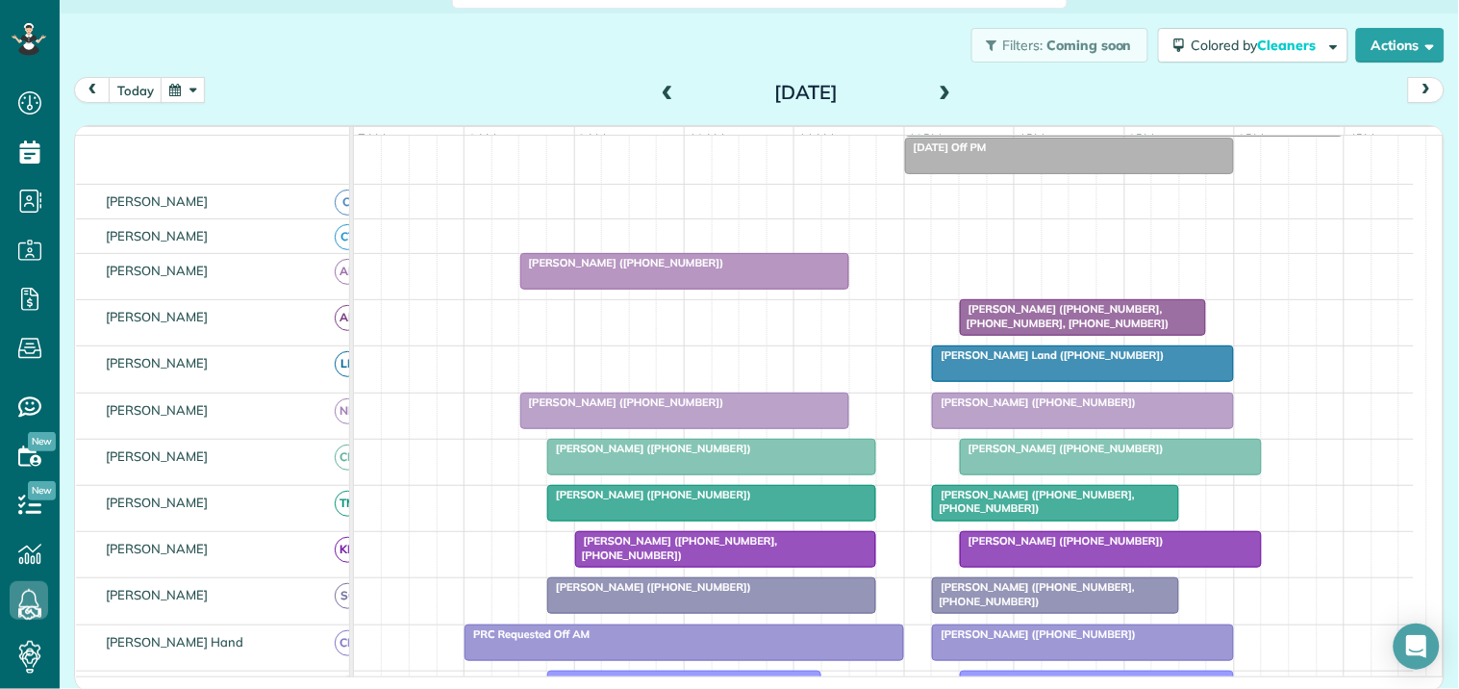
scroll to position [292, 0]
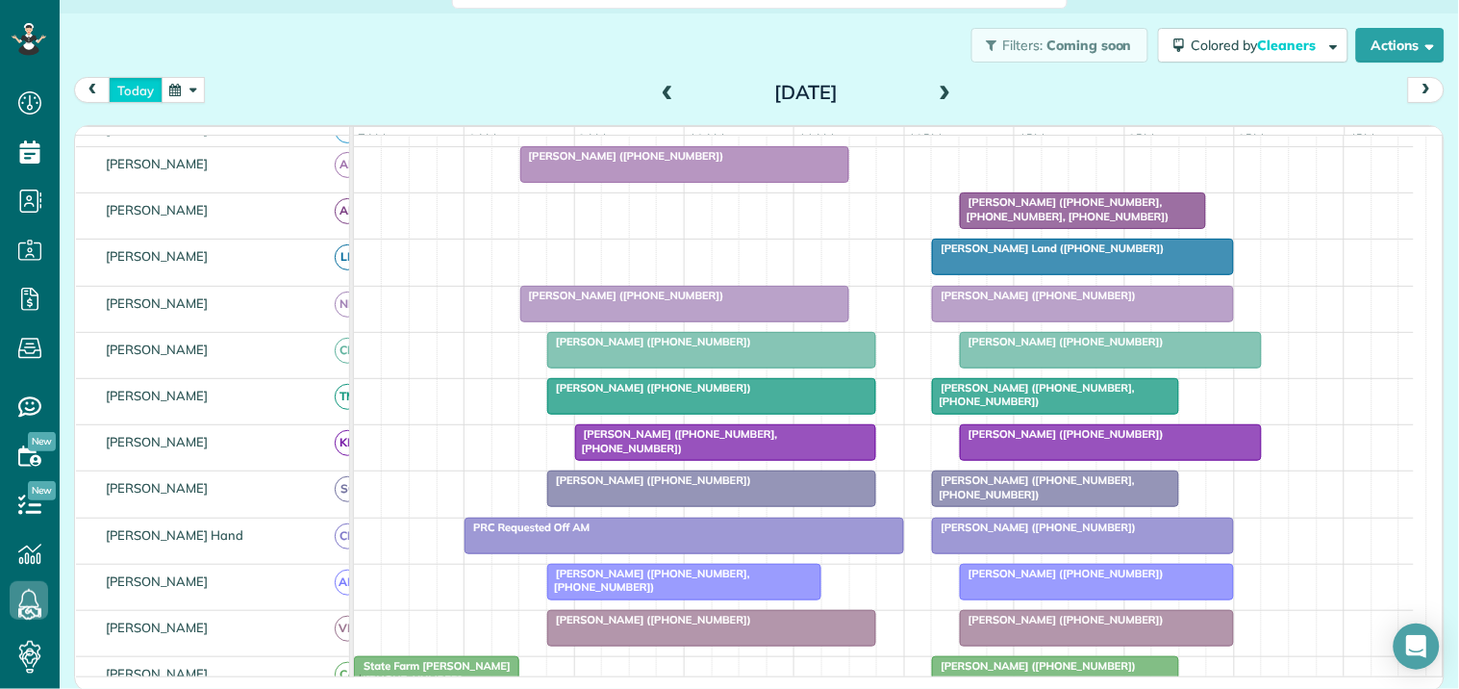
click at [145, 93] on button "today" at bounding box center [136, 90] width 54 height 26
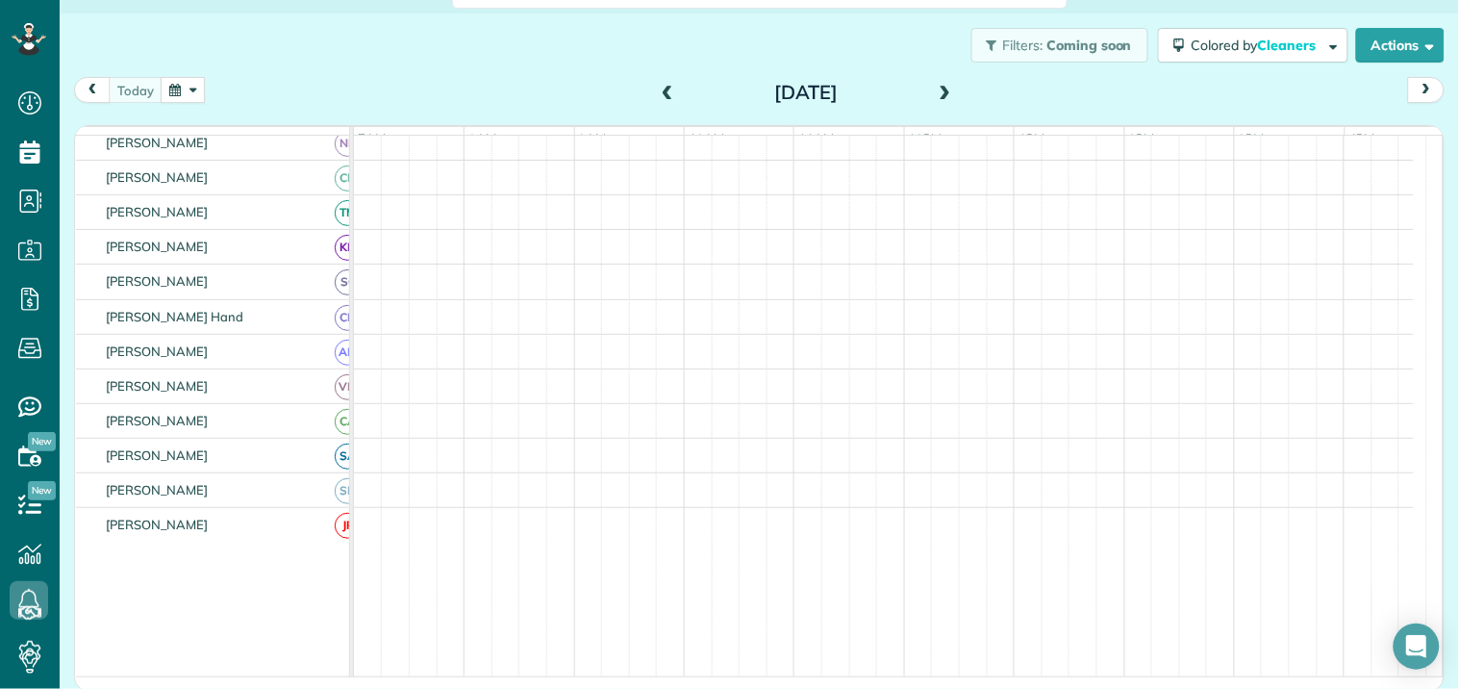
scroll to position [167, 0]
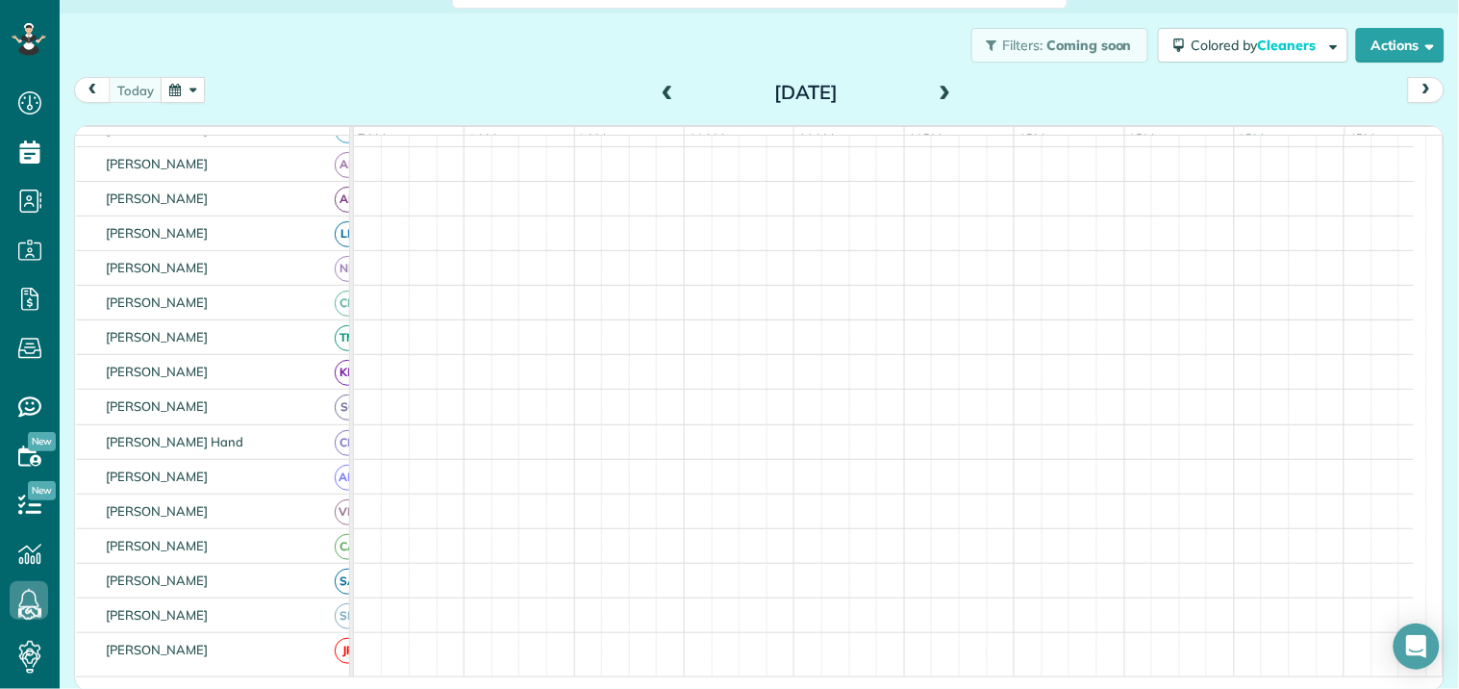
click at [378, 67] on div "Filters: Coming soon Colored by Cleaners Color by Cleaner Color by Team Color b…" at bounding box center [760, 44] width 1400 height 63
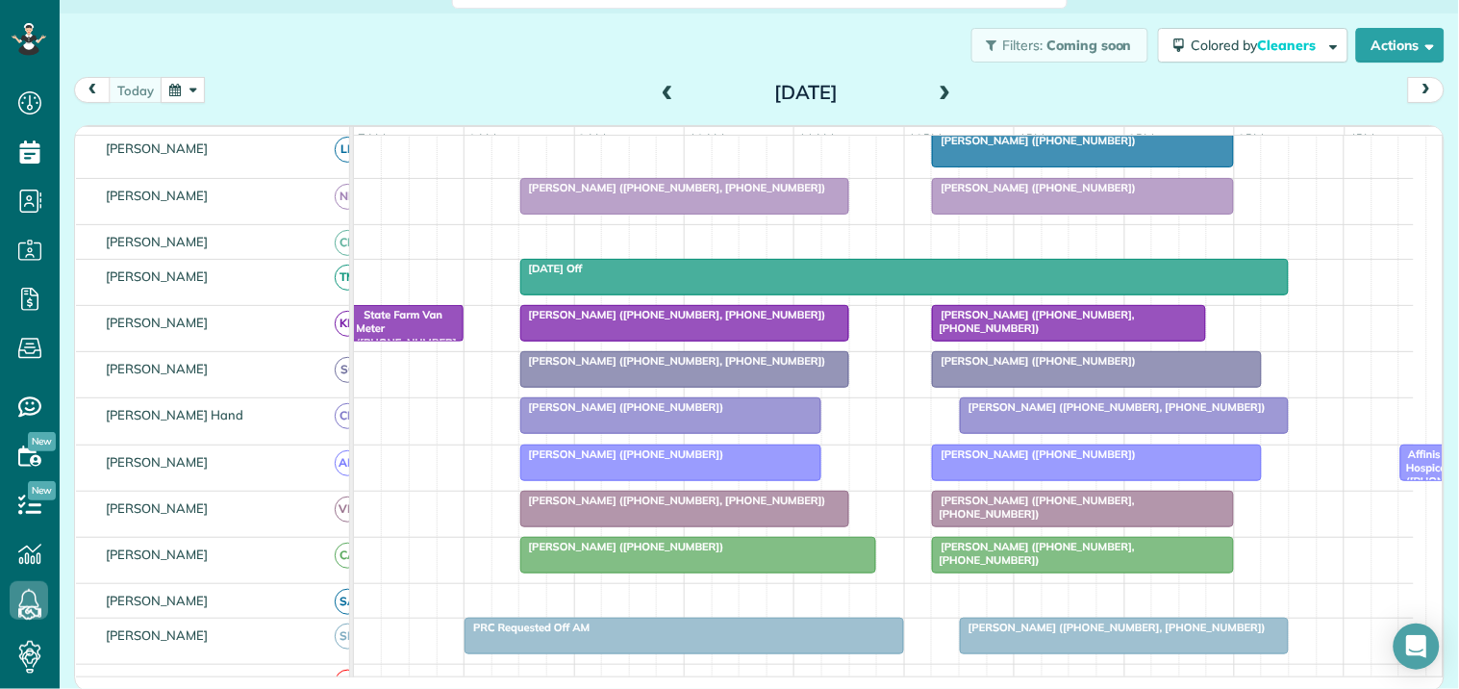
scroll to position [399, 0]
click at [625, 388] on div at bounding box center [684, 370] width 327 height 35
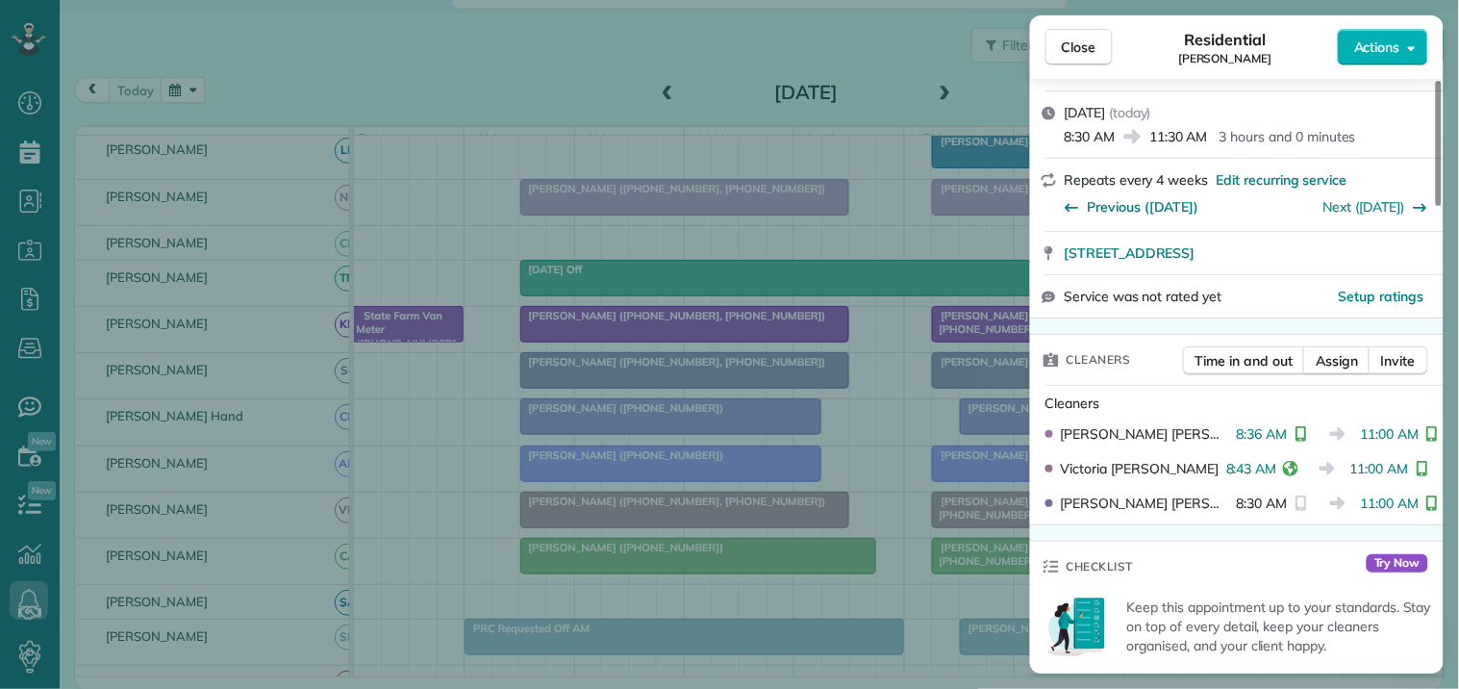
scroll to position [320, 0]
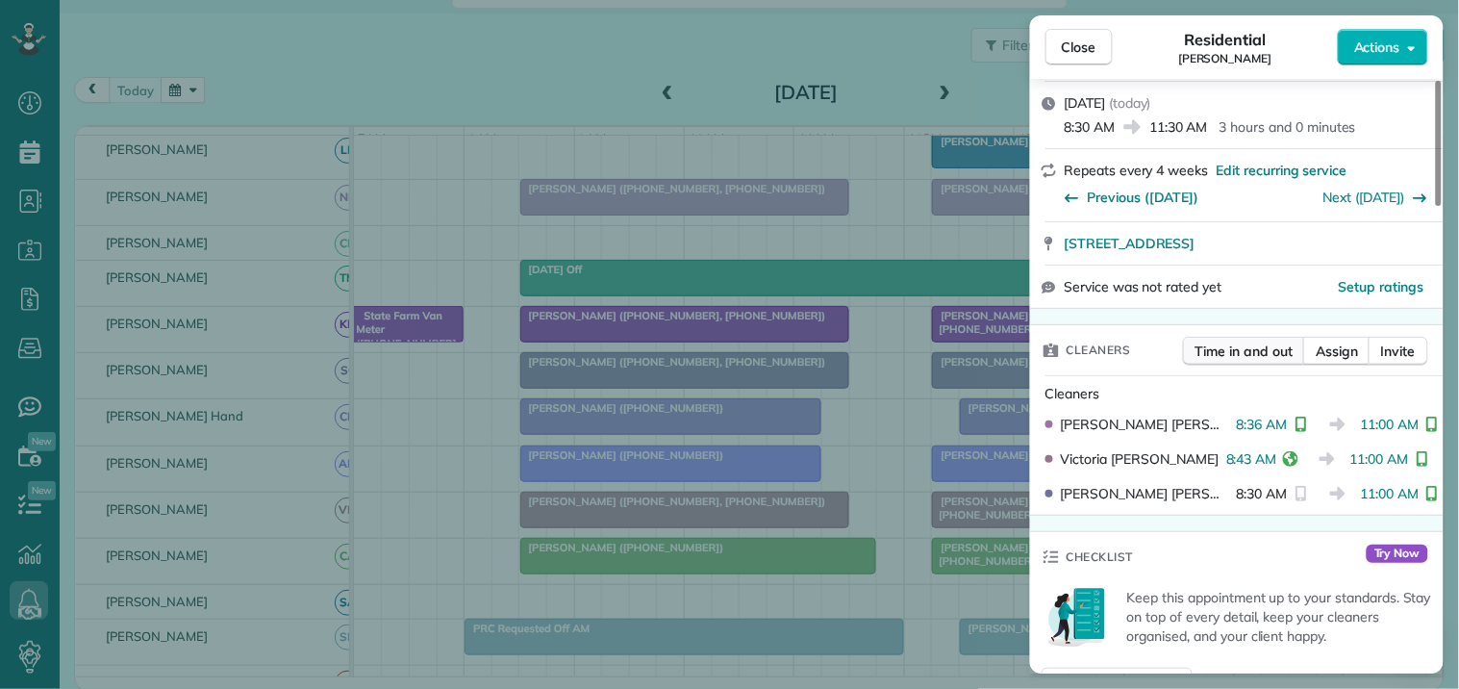
click at [1248, 356] on span "Time in and out" at bounding box center [1244, 350] width 97 height 19
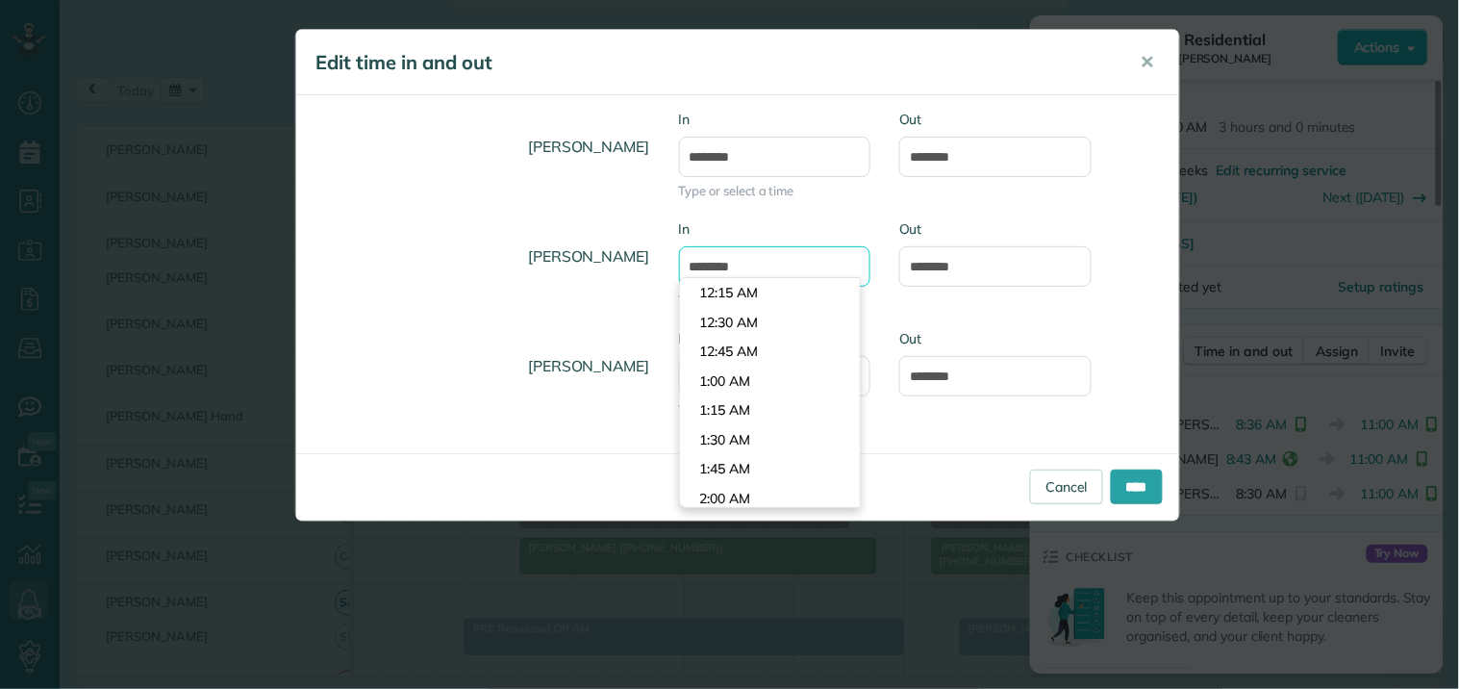
click at [710, 260] on input "*******" at bounding box center [775, 266] width 192 height 40
type input "*******"
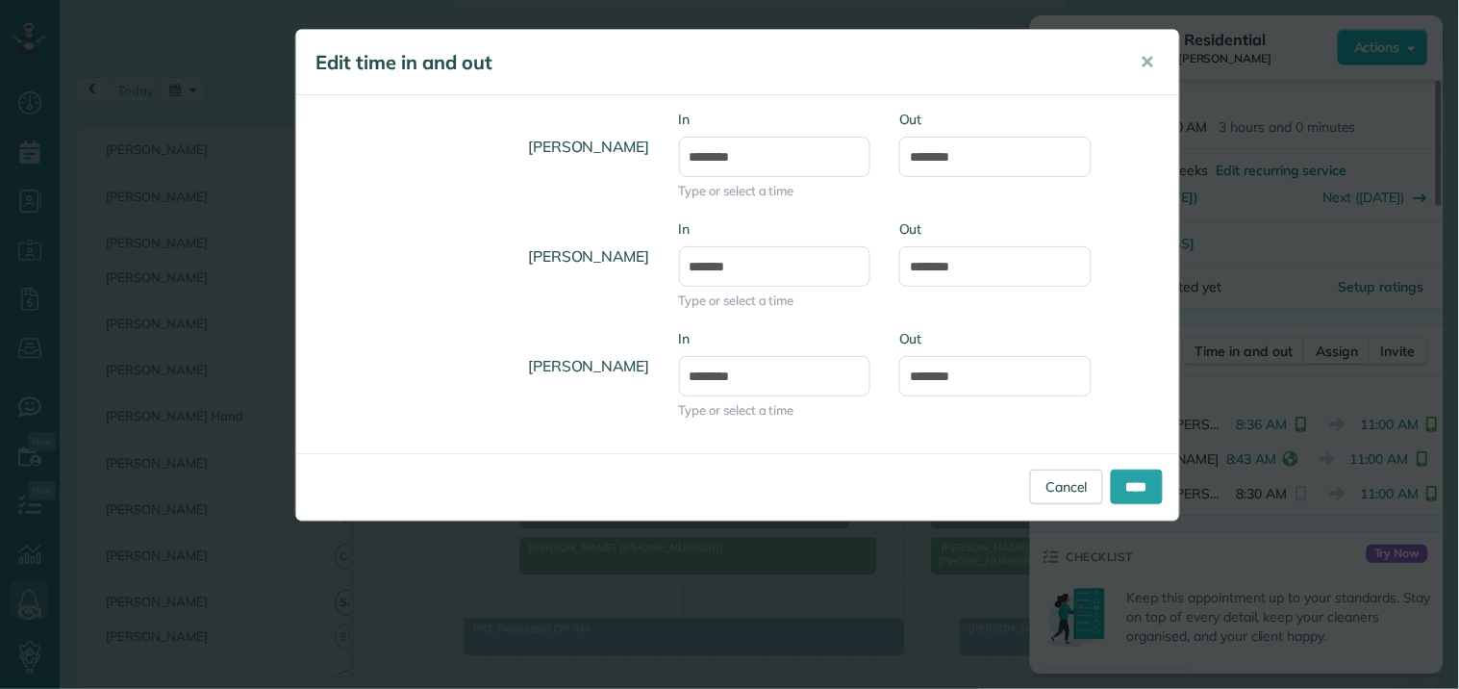
click at [739, 317] on body "Dashboard Scheduling Calendar View List View Dispatch View - Weekly scheduling …" at bounding box center [729, 344] width 1459 height 689
click at [1140, 491] on input "****" at bounding box center [1137, 486] width 52 height 35
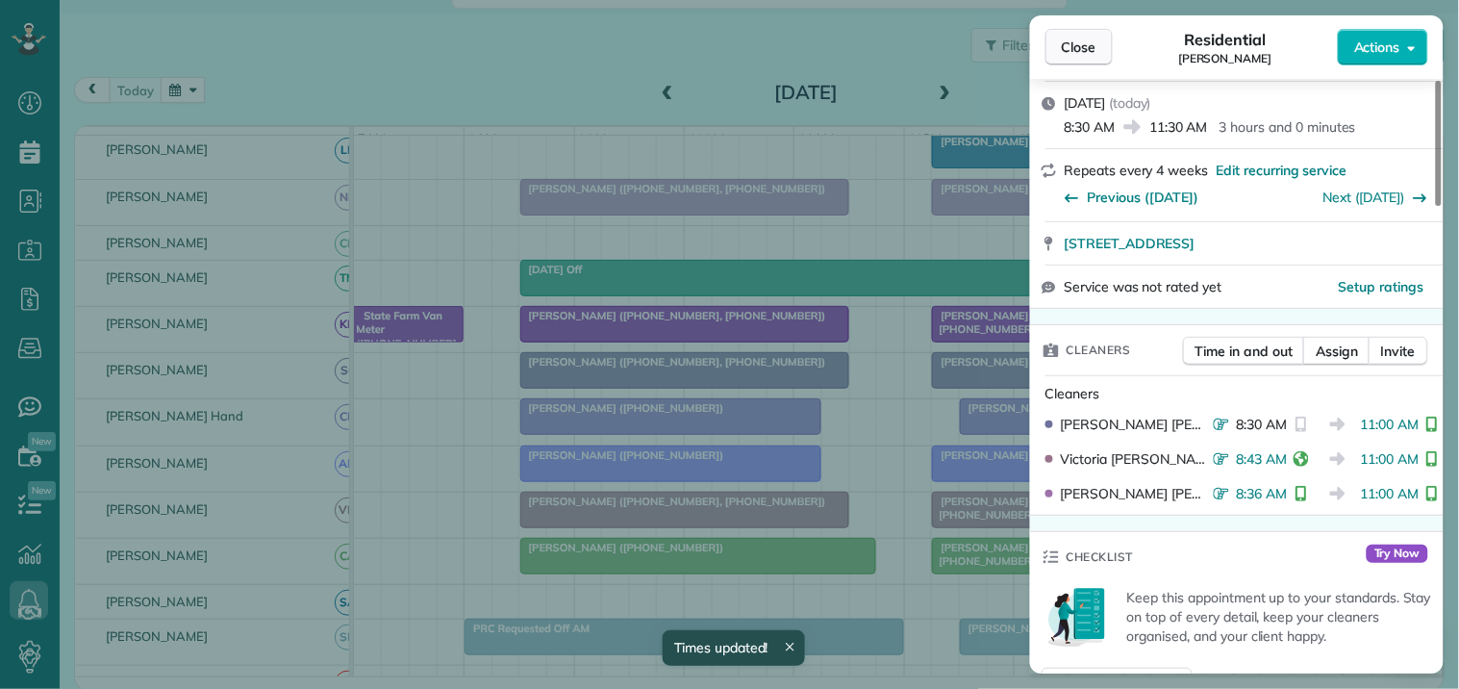
click at [1080, 43] on span "Close" at bounding box center [1079, 47] width 35 height 19
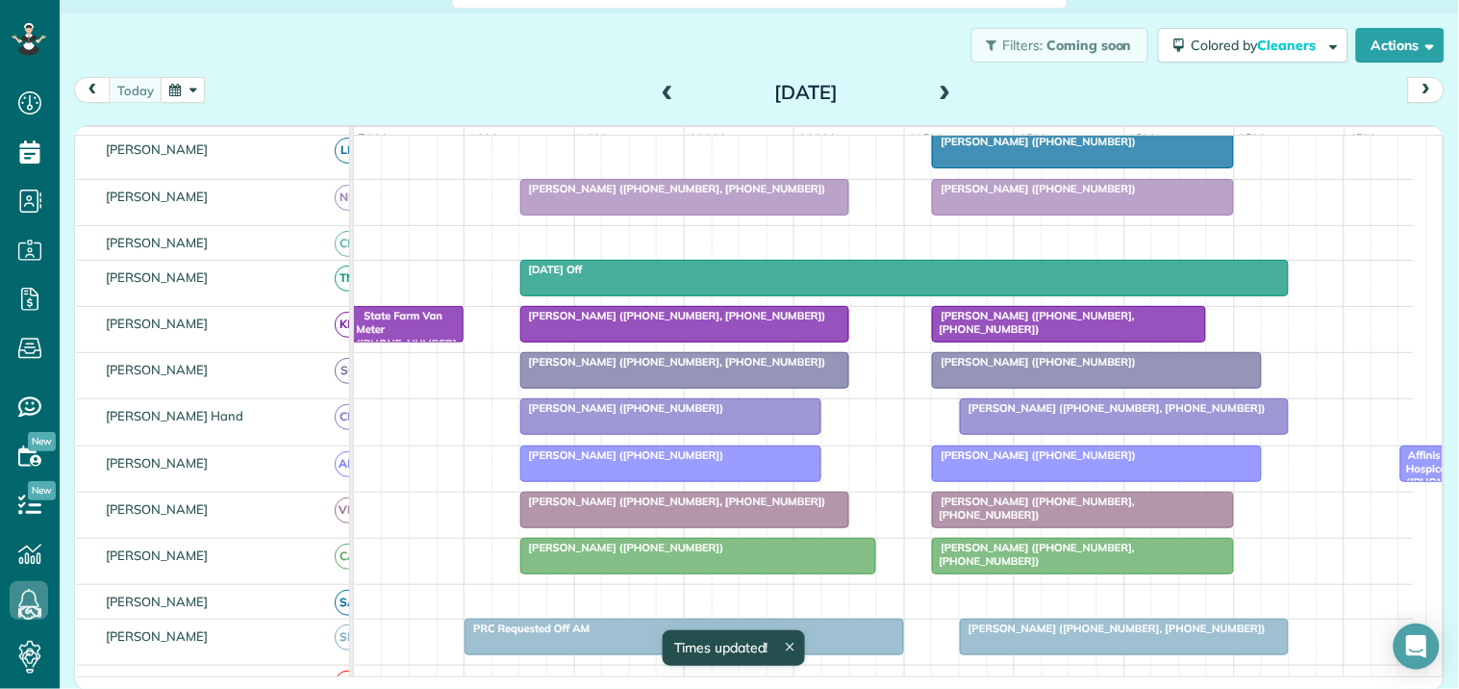
click at [666, 554] on div "Kathy Fox (+13212718219)" at bounding box center [698, 547] width 345 height 13
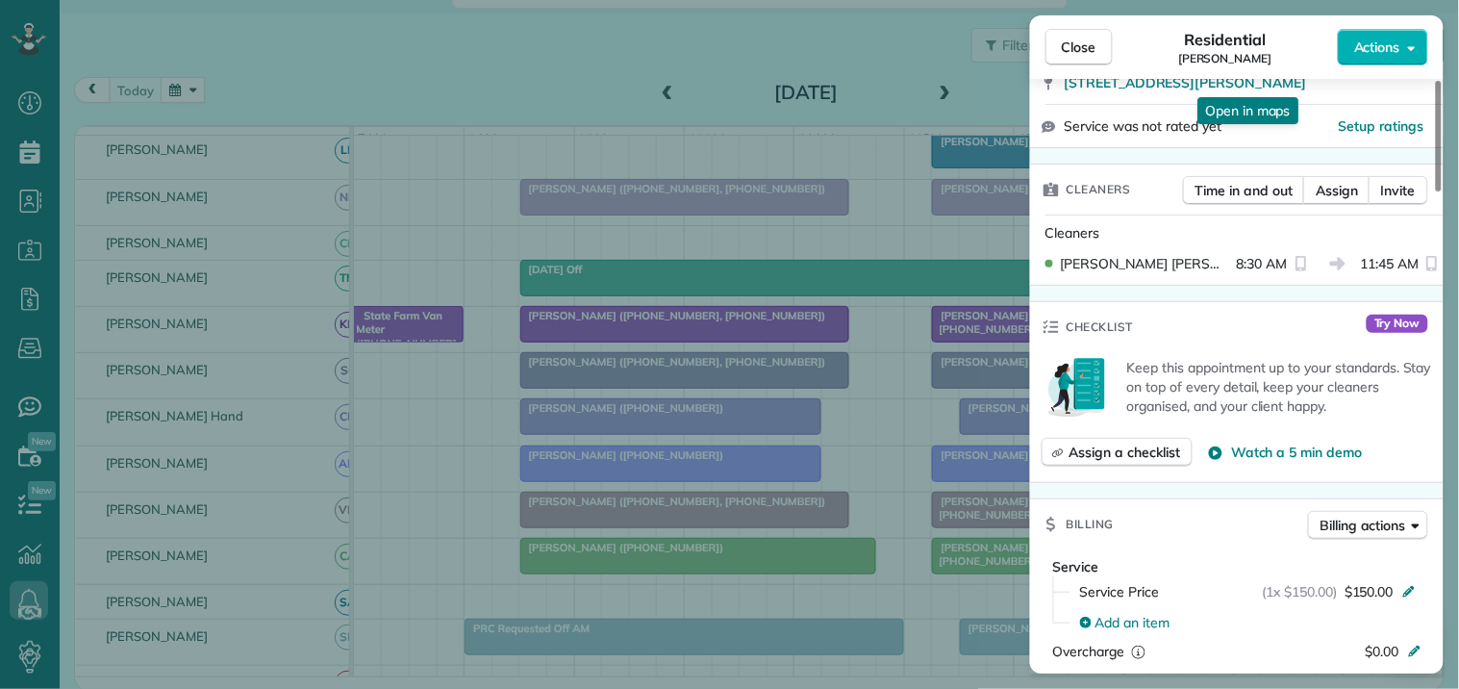
scroll to position [427, 0]
click at [1237, 193] on span "Time in and out" at bounding box center [1244, 188] width 97 height 19
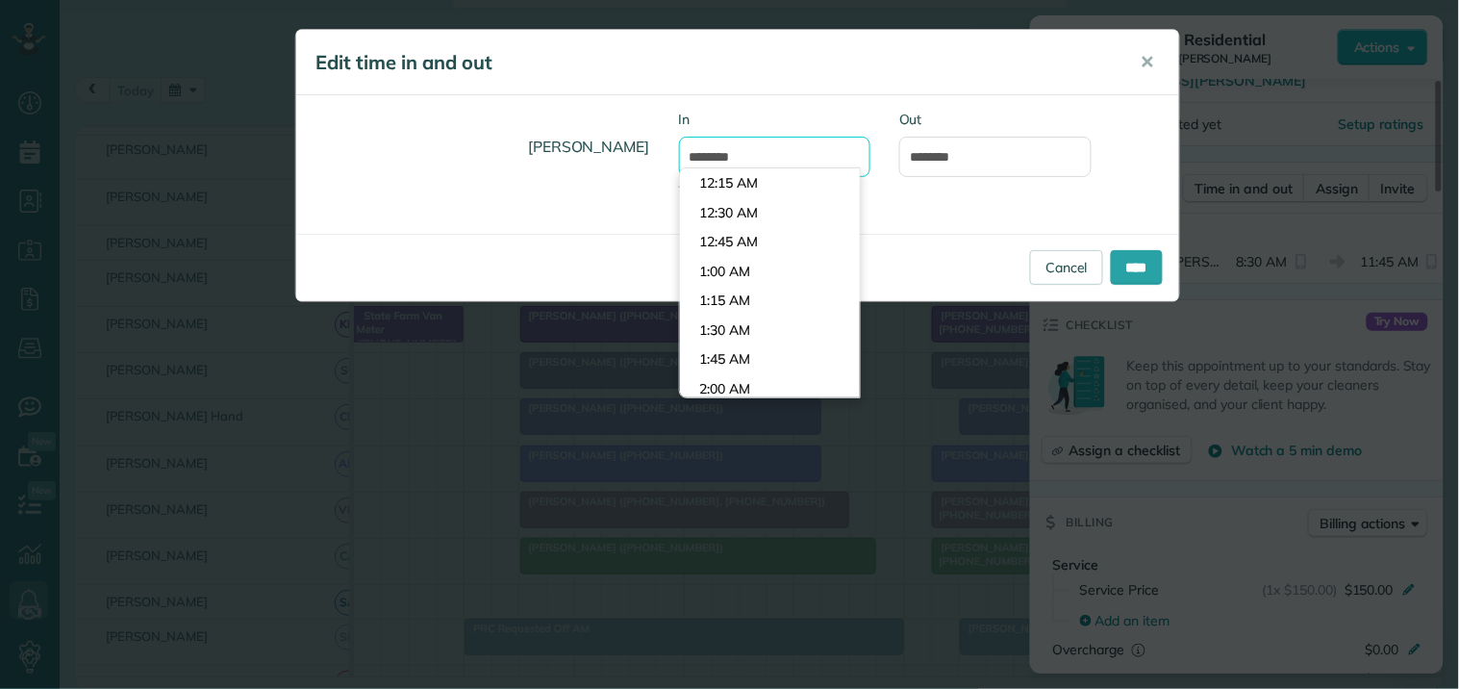
click at [738, 156] on input "*******" at bounding box center [775, 157] width 192 height 40
type input "*******"
drag, startPoint x: 757, startPoint y: 175, endPoint x: 776, endPoint y: 167, distance: 20.7
click at [758, 175] on body "Dashboard Scheduling Calendar View List View Dispatch View - Weekly scheduling …" at bounding box center [729, 344] width 1459 height 689
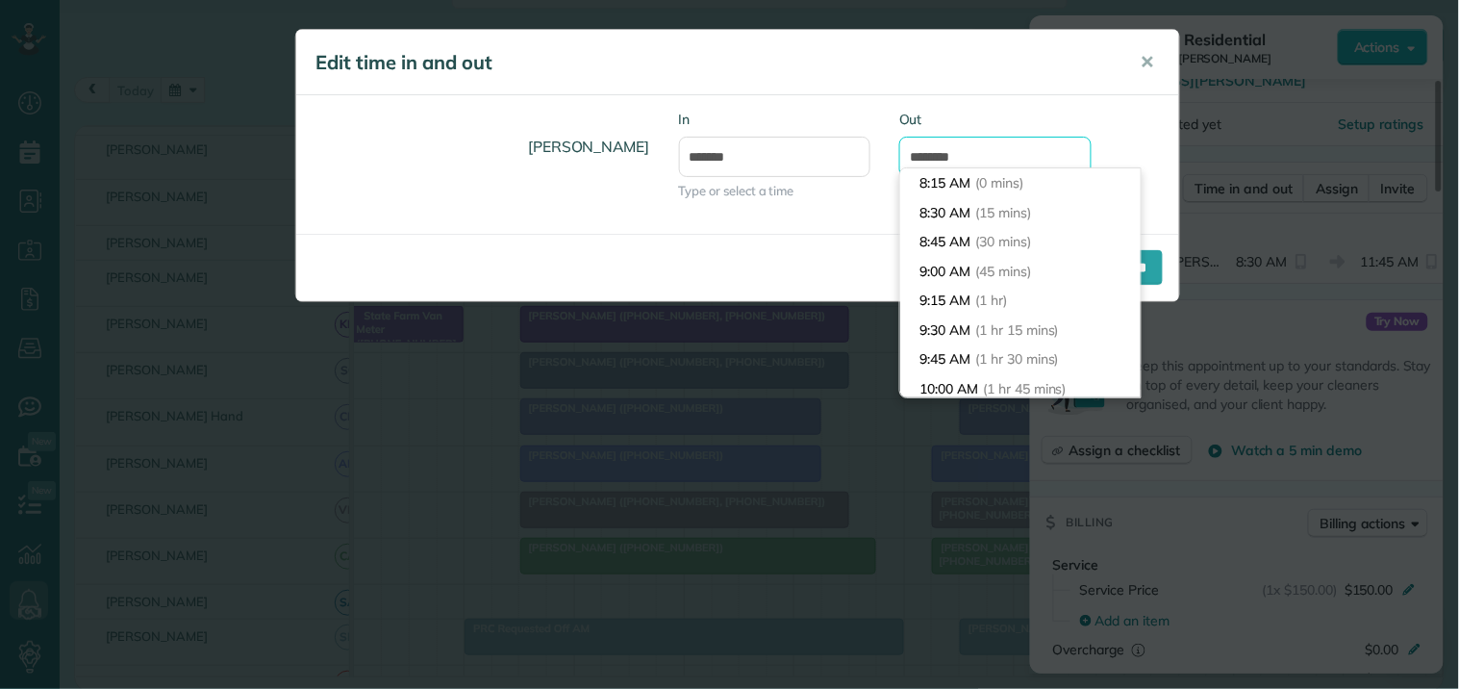
click at [952, 147] on input "********" at bounding box center [995, 157] width 192 height 40
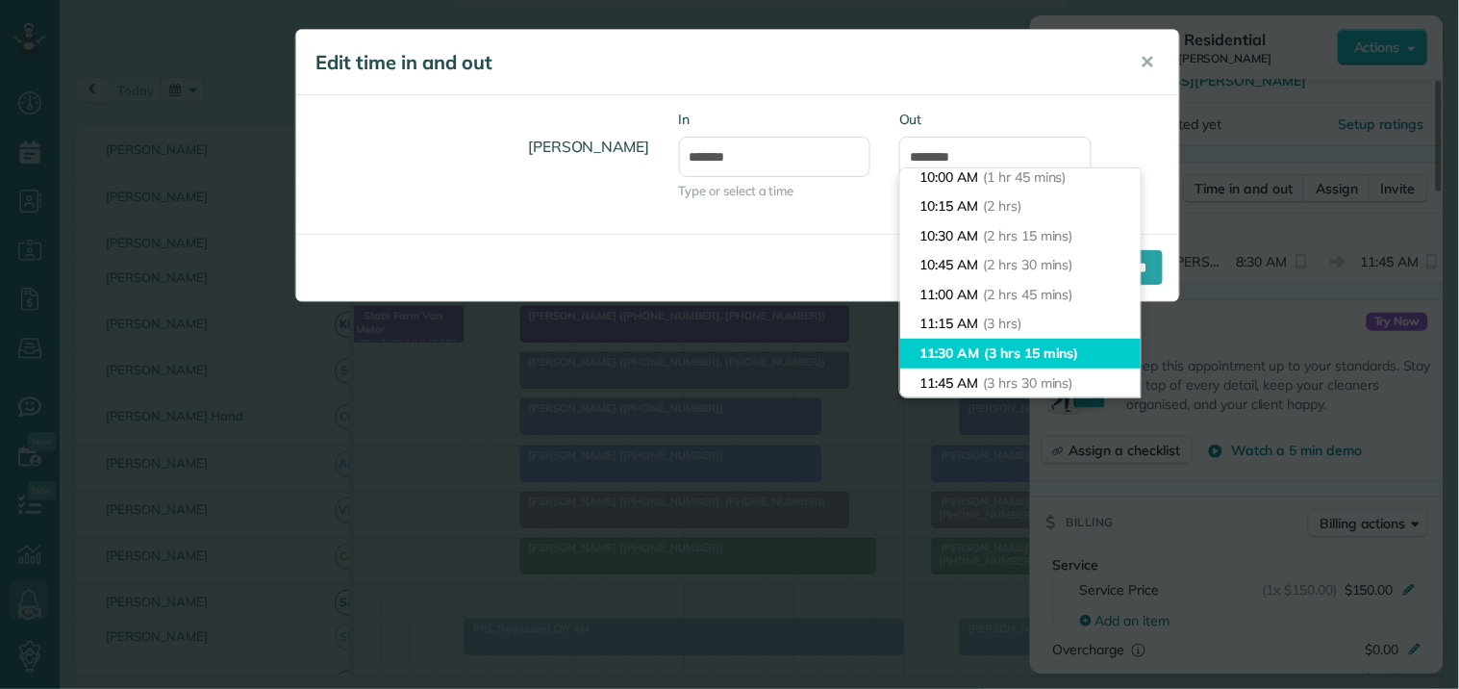
type input "********"
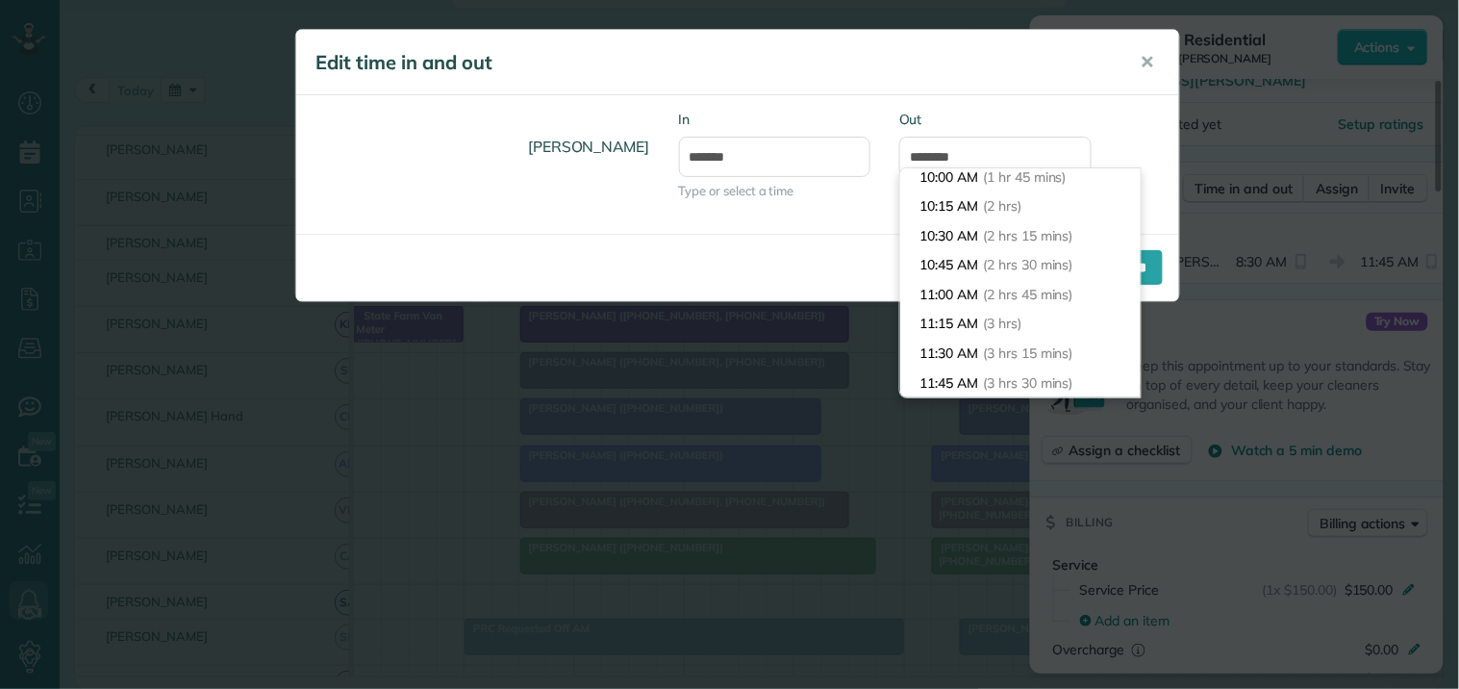
drag, startPoint x: 954, startPoint y: 350, endPoint x: 992, endPoint y: 338, distance: 39.5
click at [955, 350] on li "11:30 AM (3 hrs 15 mins)" at bounding box center [1020, 354] width 240 height 30
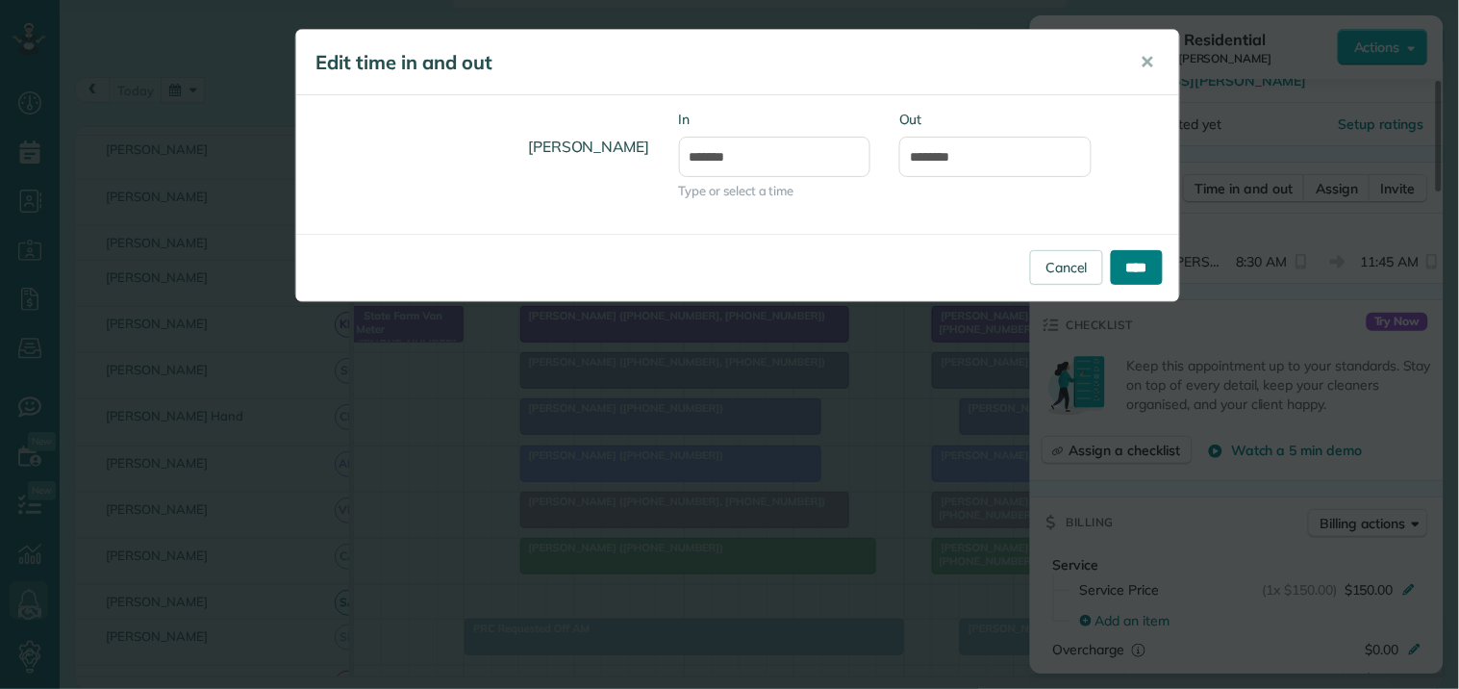
click at [1132, 257] on input "****" at bounding box center [1137, 267] width 52 height 35
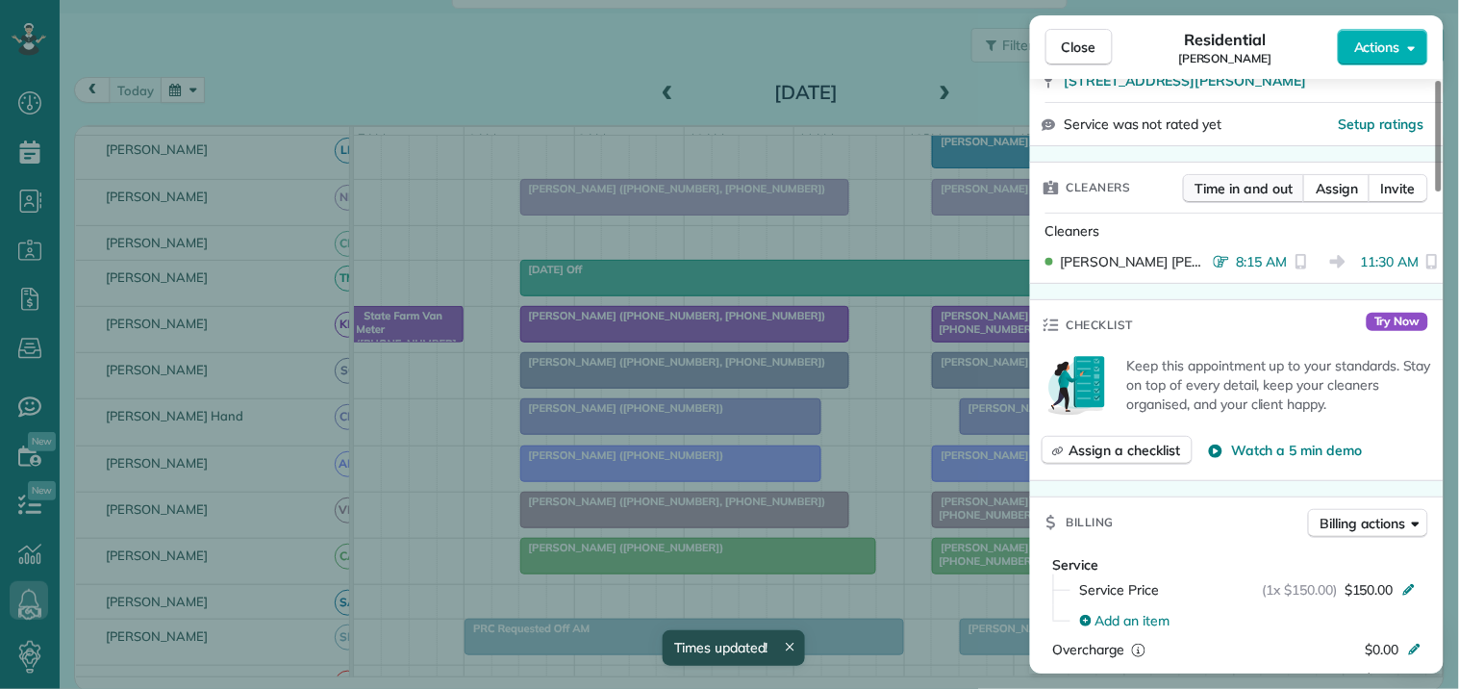
click at [1248, 189] on span "Time in and out" at bounding box center [1244, 188] width 97 height 19
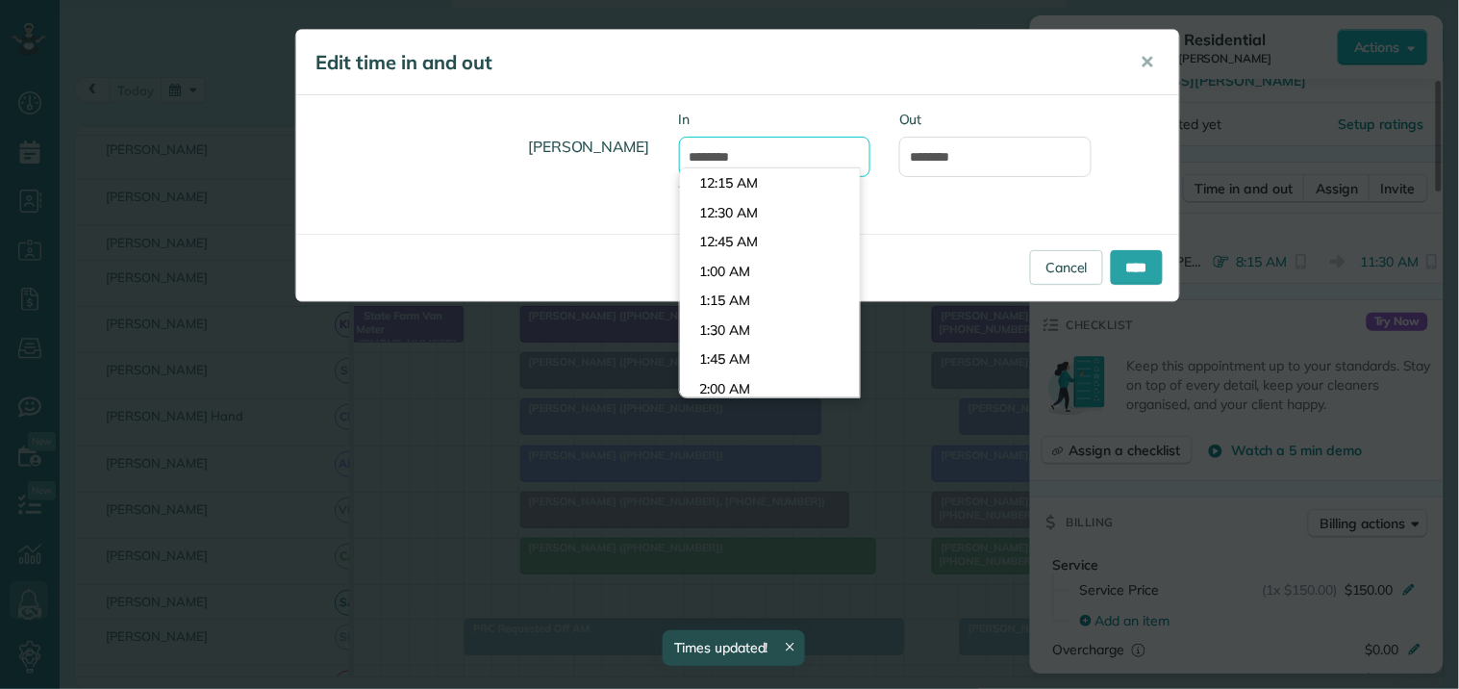
click at [753, 152] on input "*******" at bounding box center [775, 157] width 192 height 40
type input "*******"
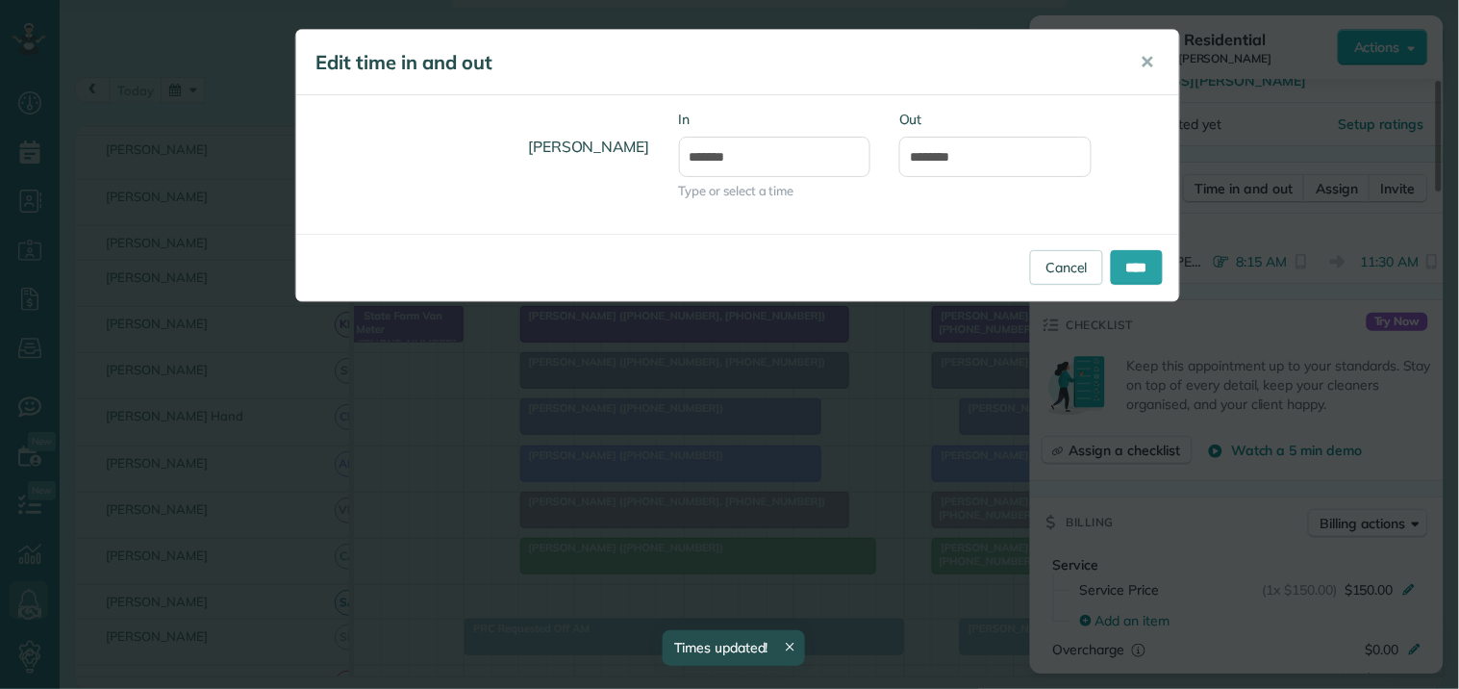
click at [744, 242] on body "Dashboard Scheduling Calendar View List View Dispatch View - Weekly scheduling …" at bounding box center [729, 344] width 1459 height 689
click at [1130, 254] on input "****" at bounding box center [1137, 267] width 52 height 35
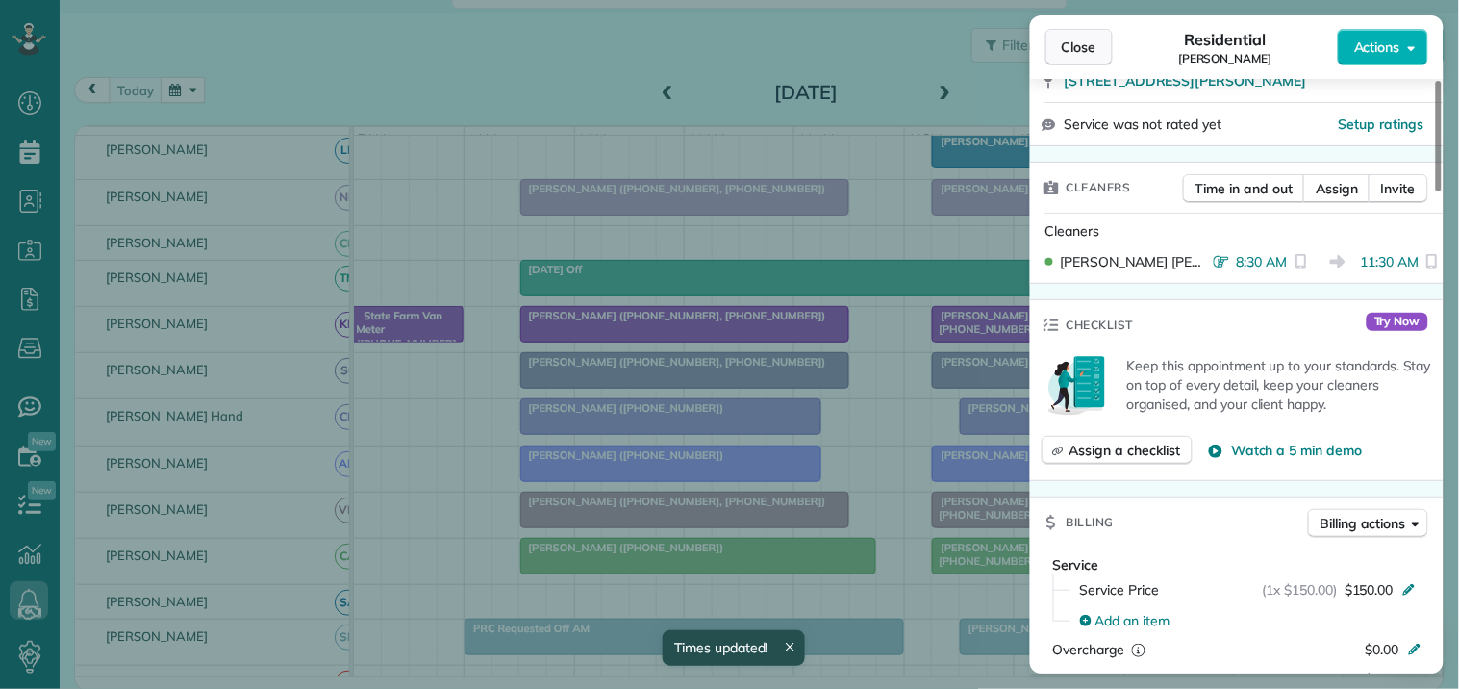
click at [1080, 44] on span "Close" at bounding box center [1079, 47] width 35 height 19
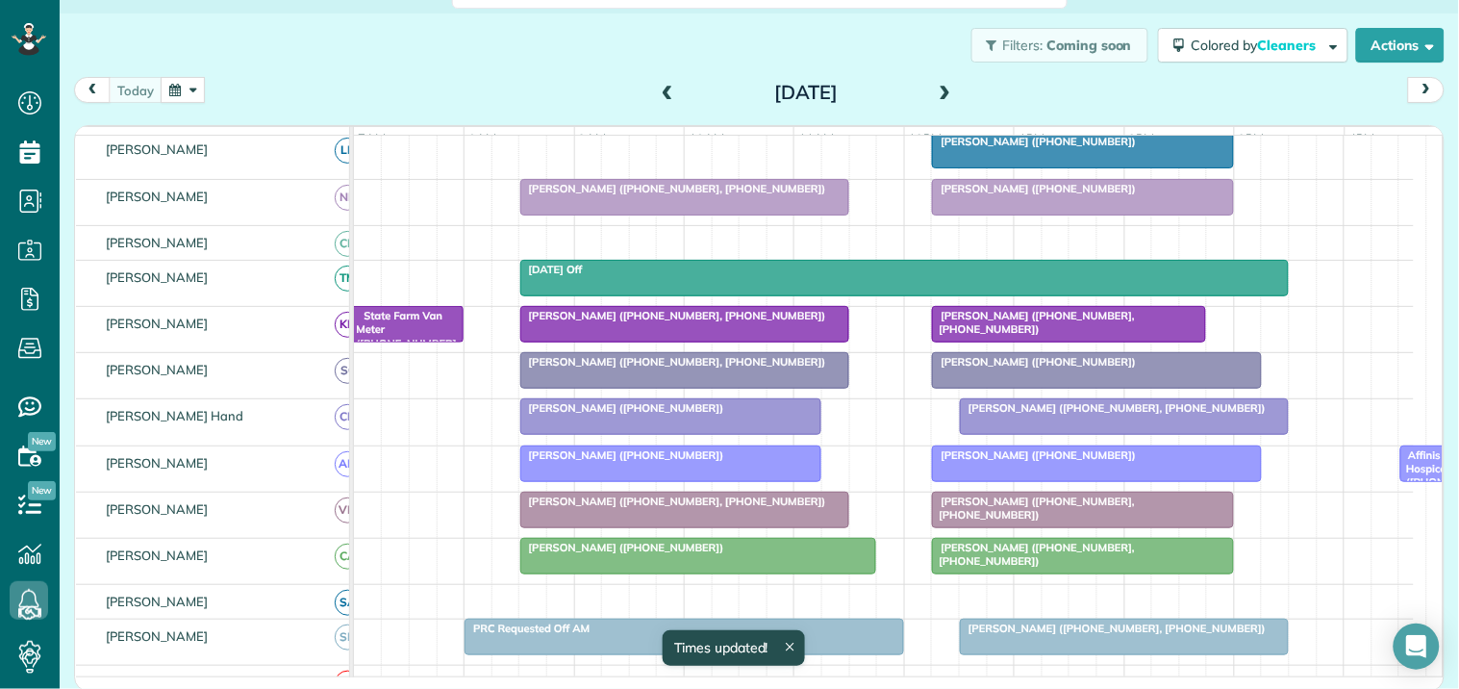
click at [609, 434] on div at bounding box center [671, 416] width 300 height 35
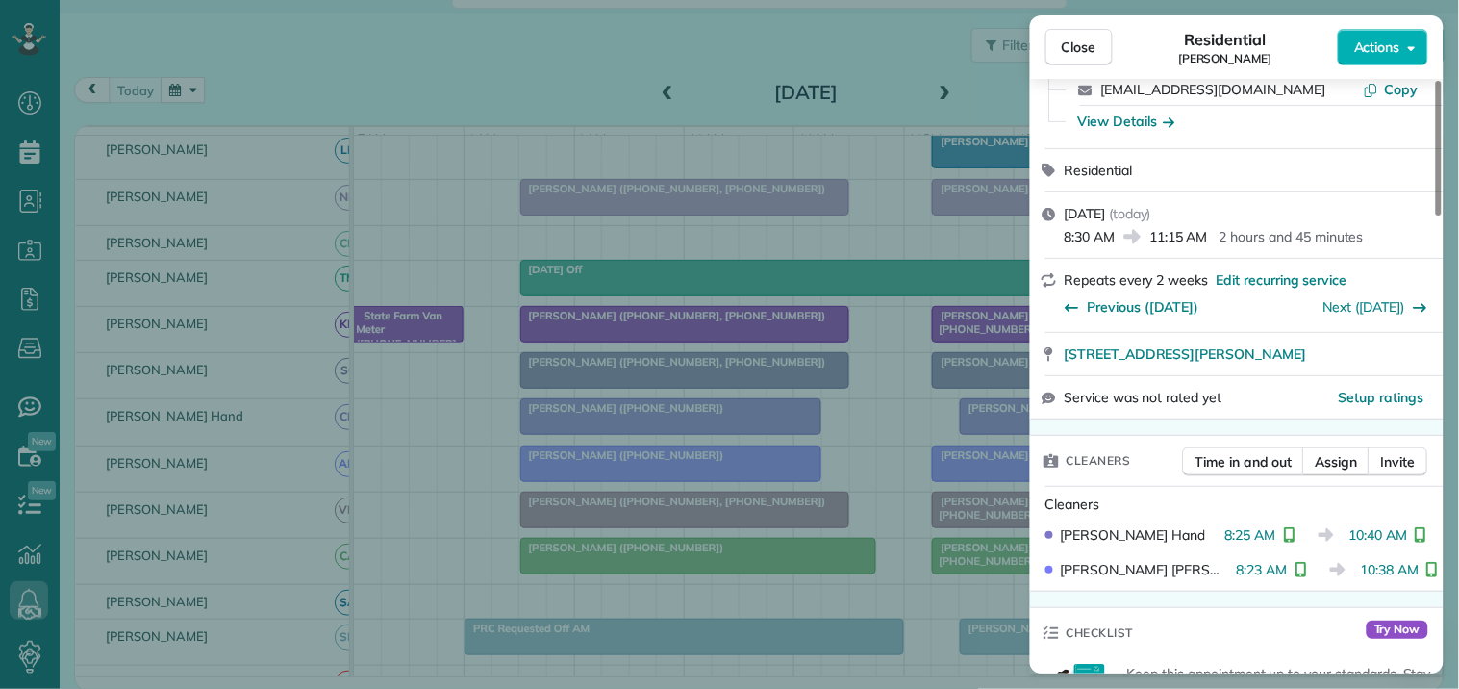
scroll to position [214, 0]
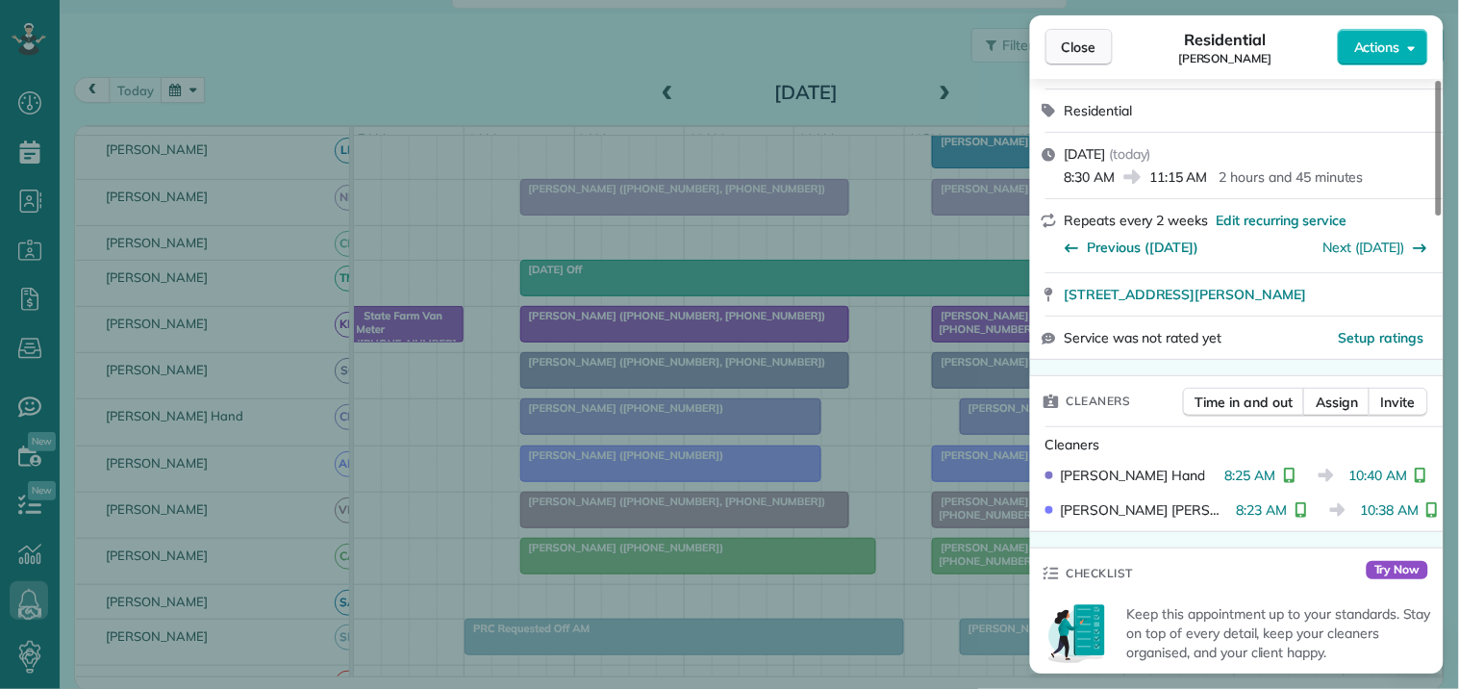
click at [1089, 48] on span "Close" at bounding box center [1079, 47] width 35 height 19
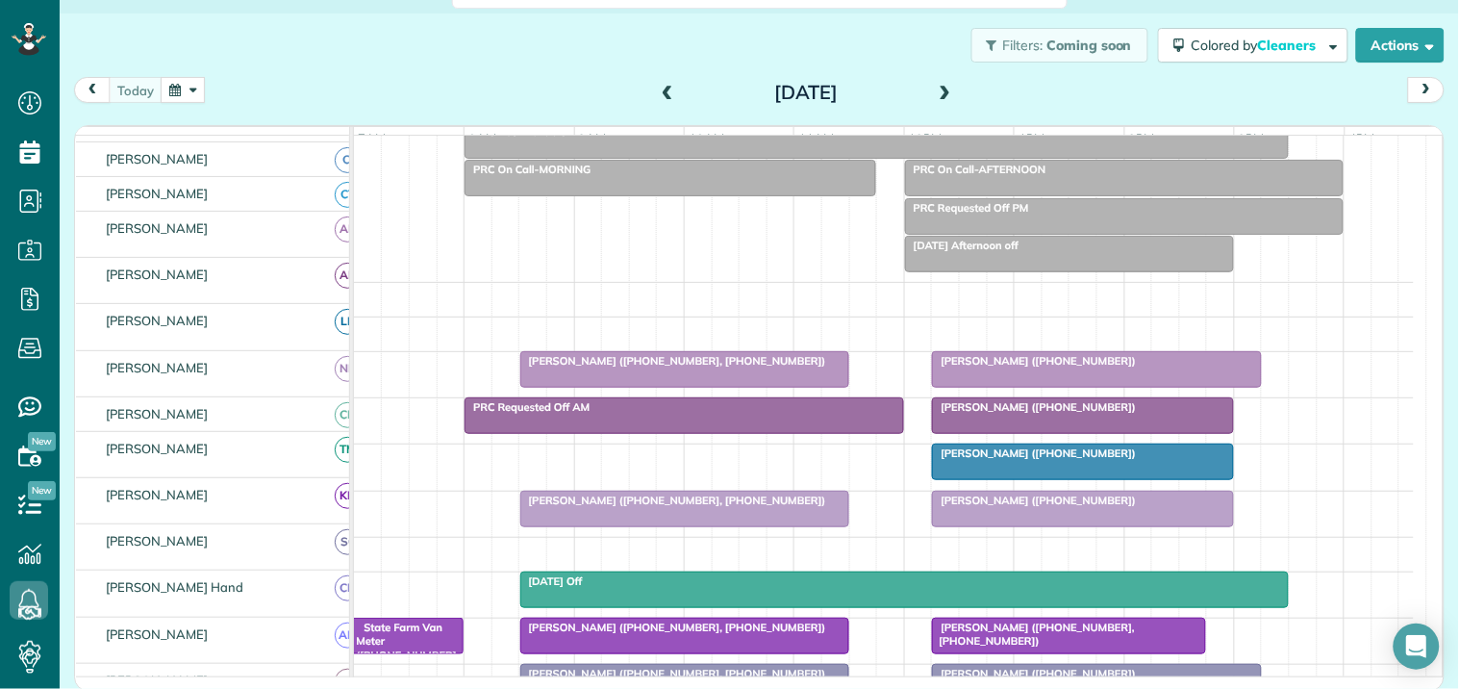
scroll to position [79, 0]
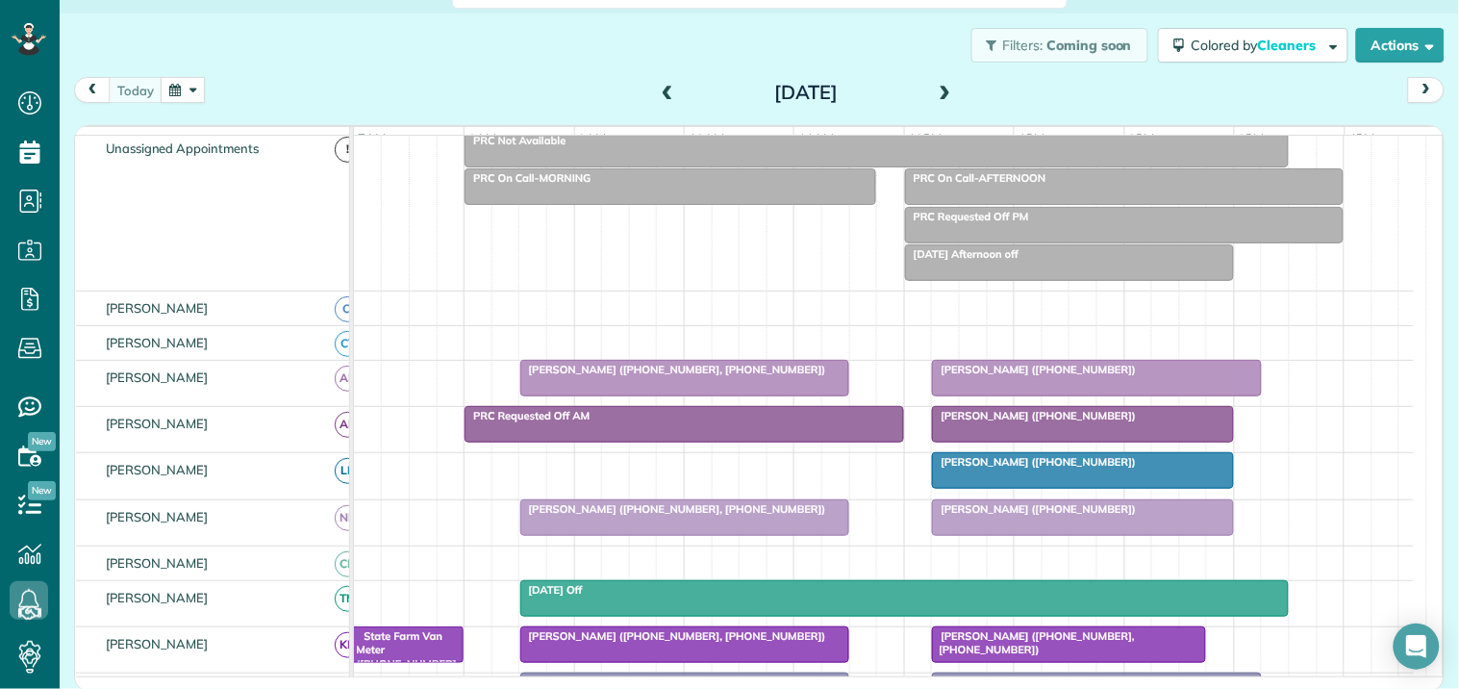
click at [648, 535] on div at bounding box center [684, 517] width 327 height 35
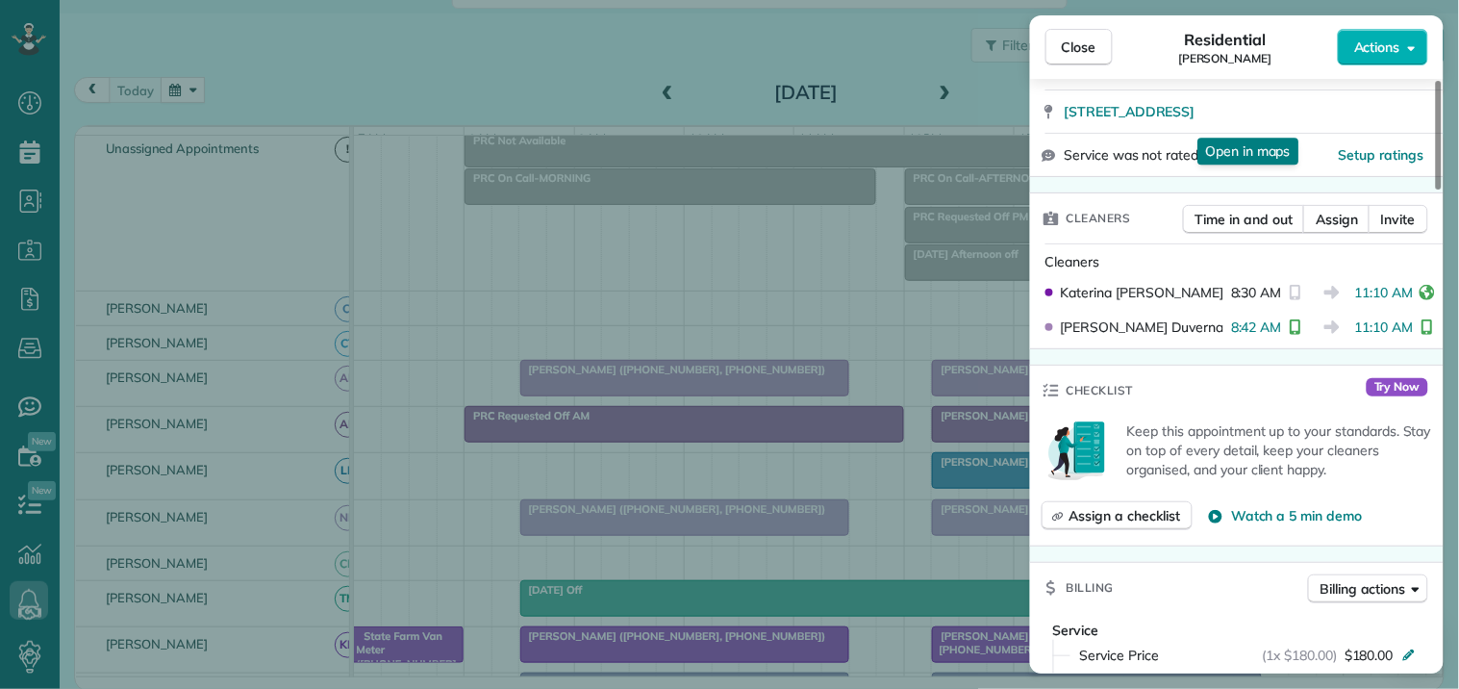
scroll to position [427, 0]
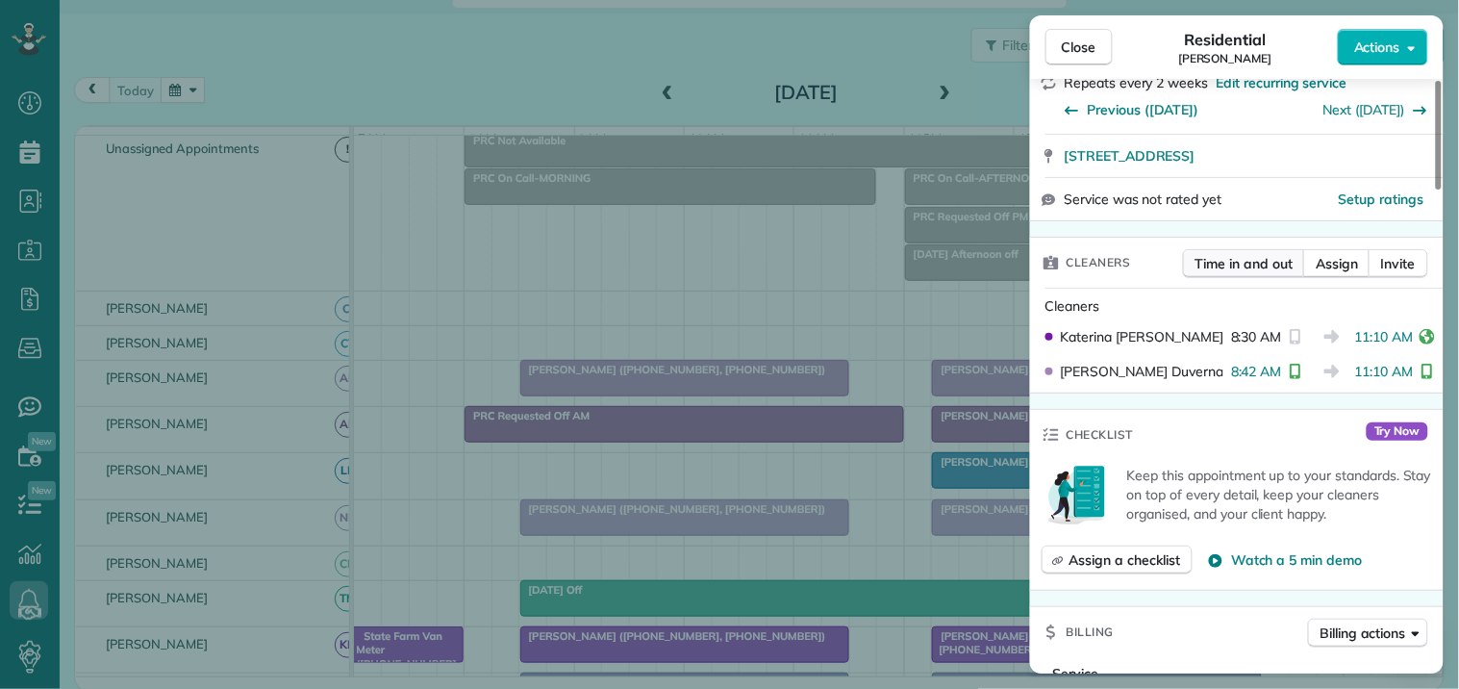
click at [1254, 254] on span "Time in and out" at bounding box center [1244, 263] width 97 height 19
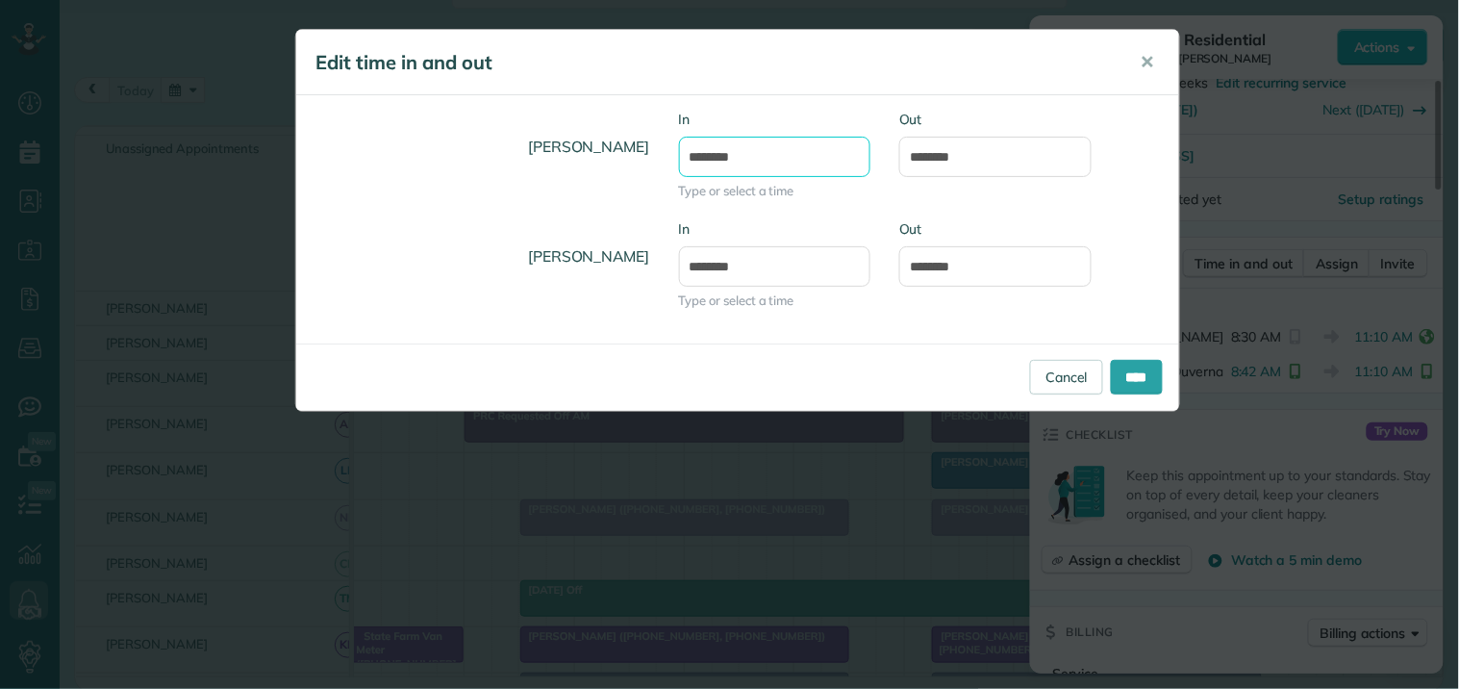
click at [709, 164] on input "*******" at bounding box center [775, 157] width 192 height 40
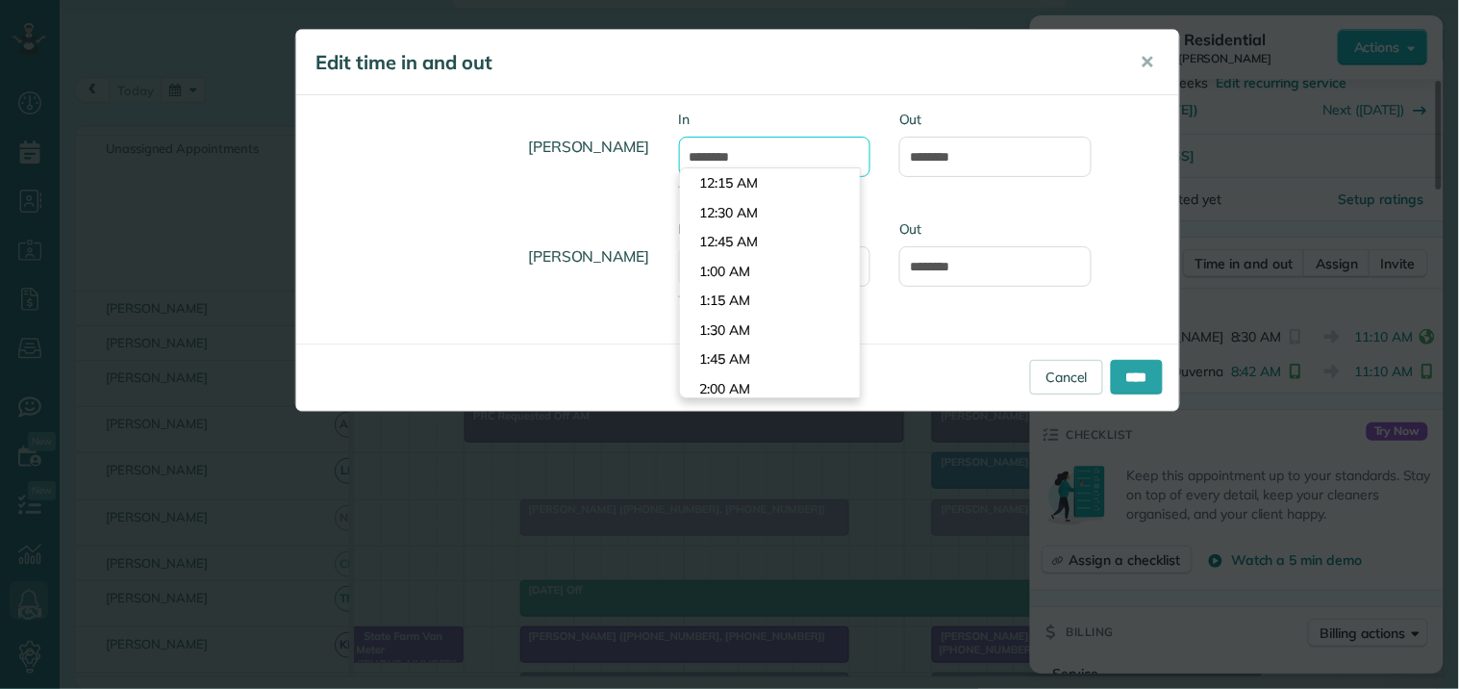
scroll to position [939, 0]
type input "*******"
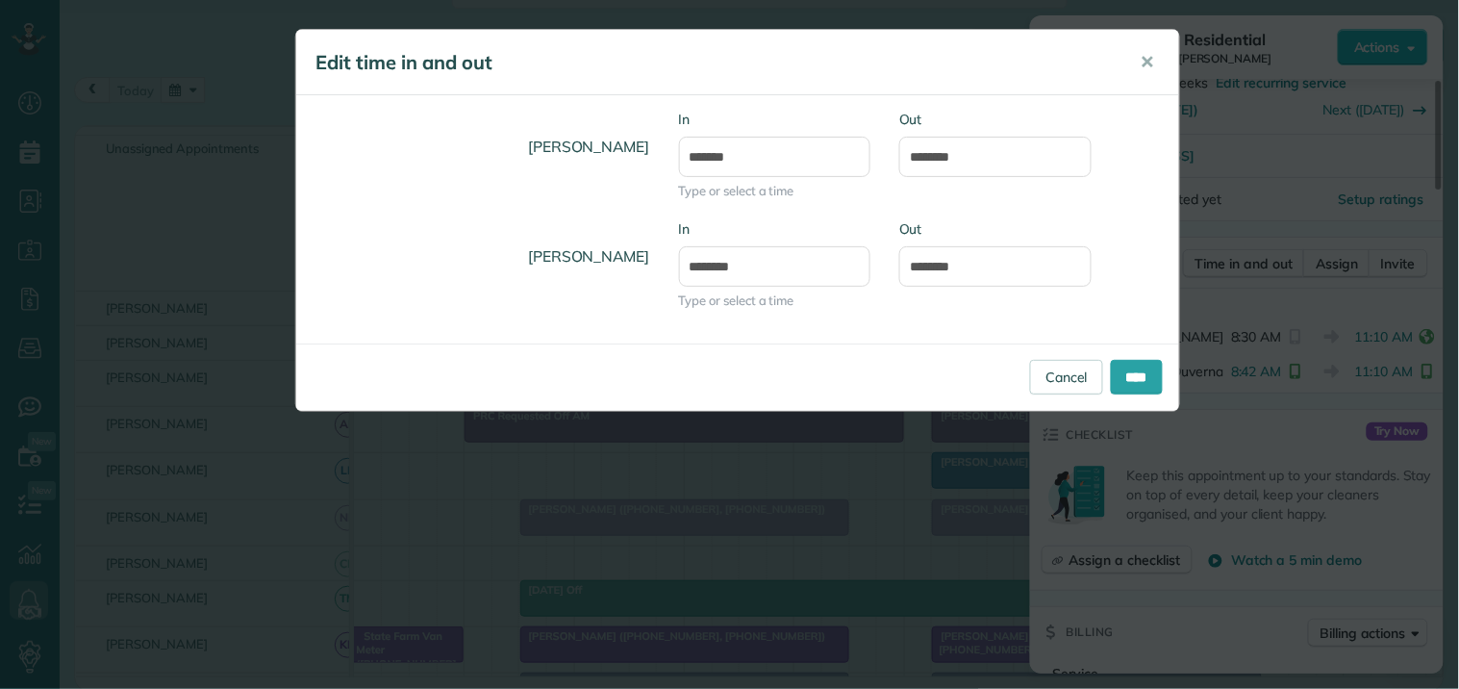
click at [750, 234] on body "Dashboard Scheduling Calendar View List View Dispatch View - Weekly scheduling …" at bounding box center [729, 344] width 1459 height 689
click at [1127, 371] on input "****" at bounding box center [1137, 377] width 52 height 35
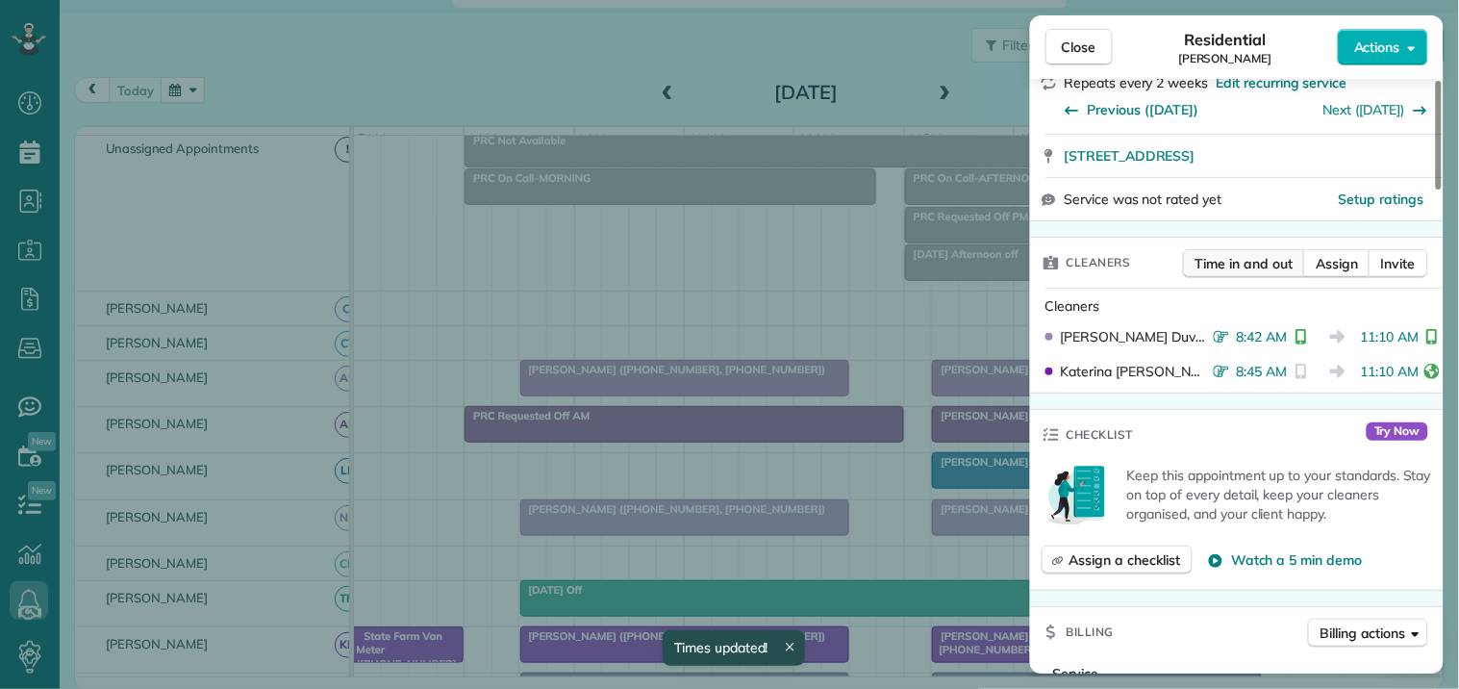
click at [1248, 254] on span "Time in and out" at bounding box center [1244, 263] width 97 height 19
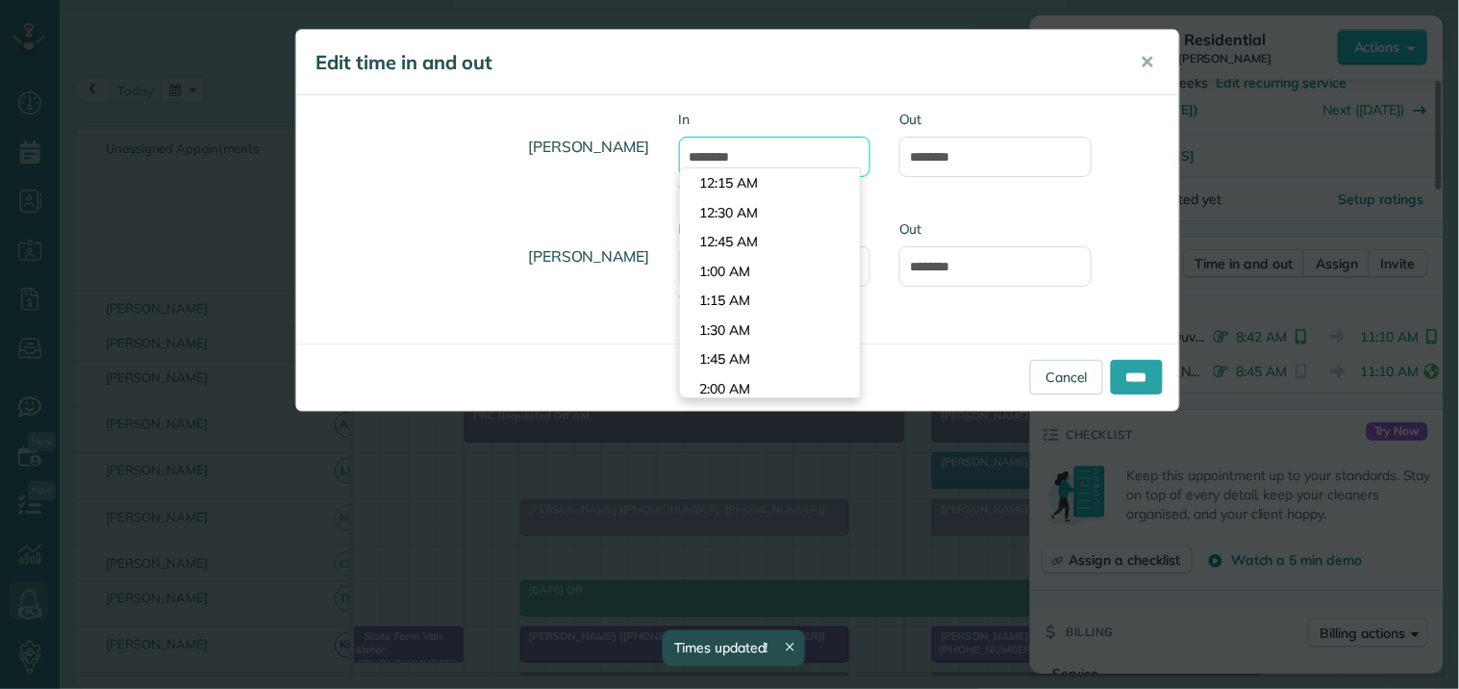
click at [745, 157] on input "*******" at bounding box center [775, 157] width 192 height 40
type input "*******"
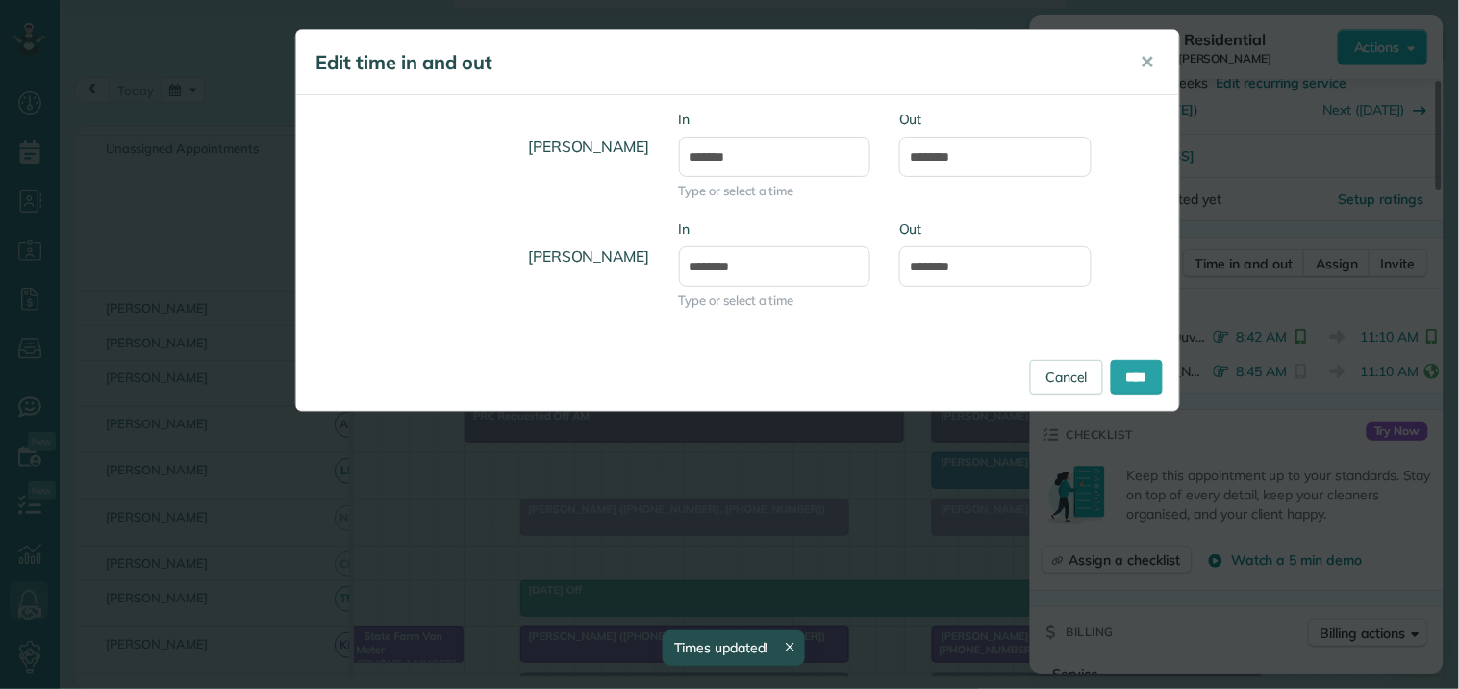
drag, startPoint x: 752, startPoint y: 180, endPoint x: 978, endPoint y: 251, distance: 237.0
click at [754, 180] on body "Dashboard Scheduling Calendar View List View Dispatch View - Weekly scheduling …" at bounding box center [729, 344] width 1459 height 689
click at [1137, 370] on input "****" at bounding box center [1137, 377] width 52 height 35
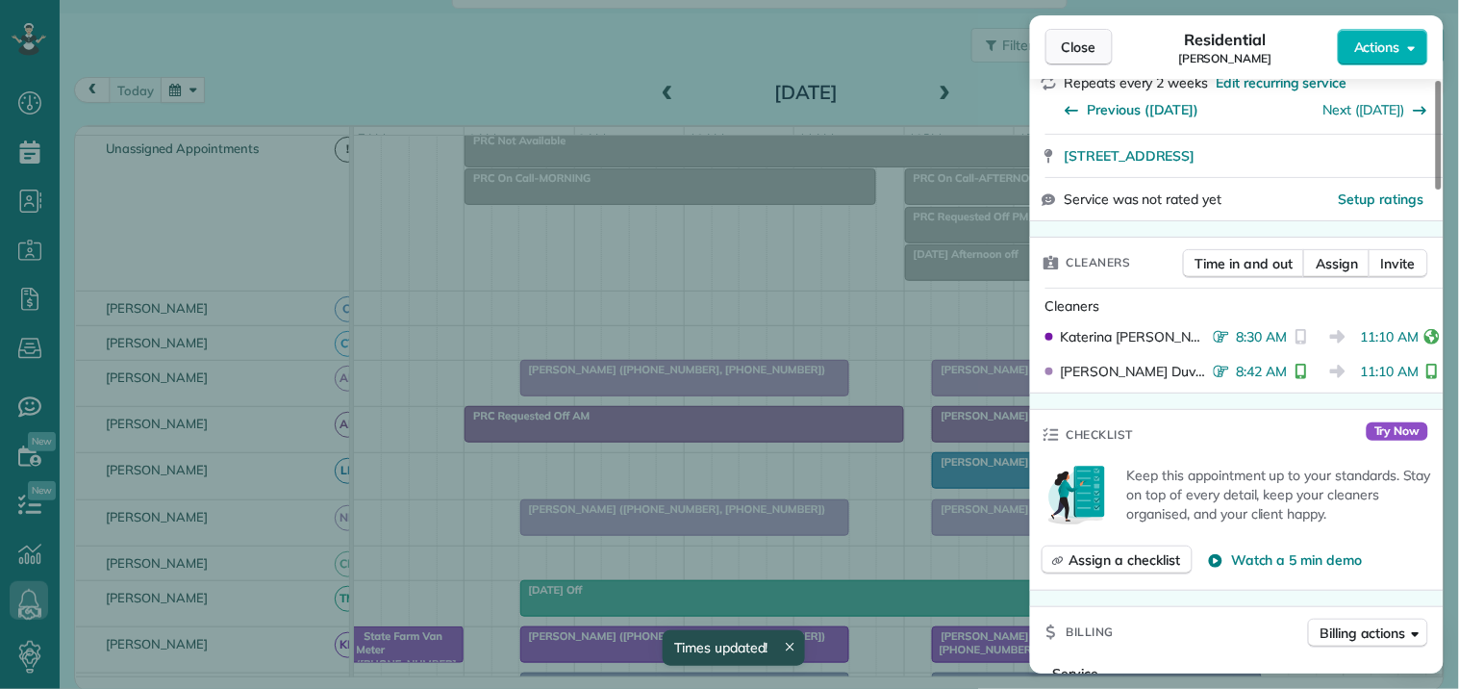
click at [1104, 33] on button "Close" at bounding box center [1079, 47] width 67 height 37
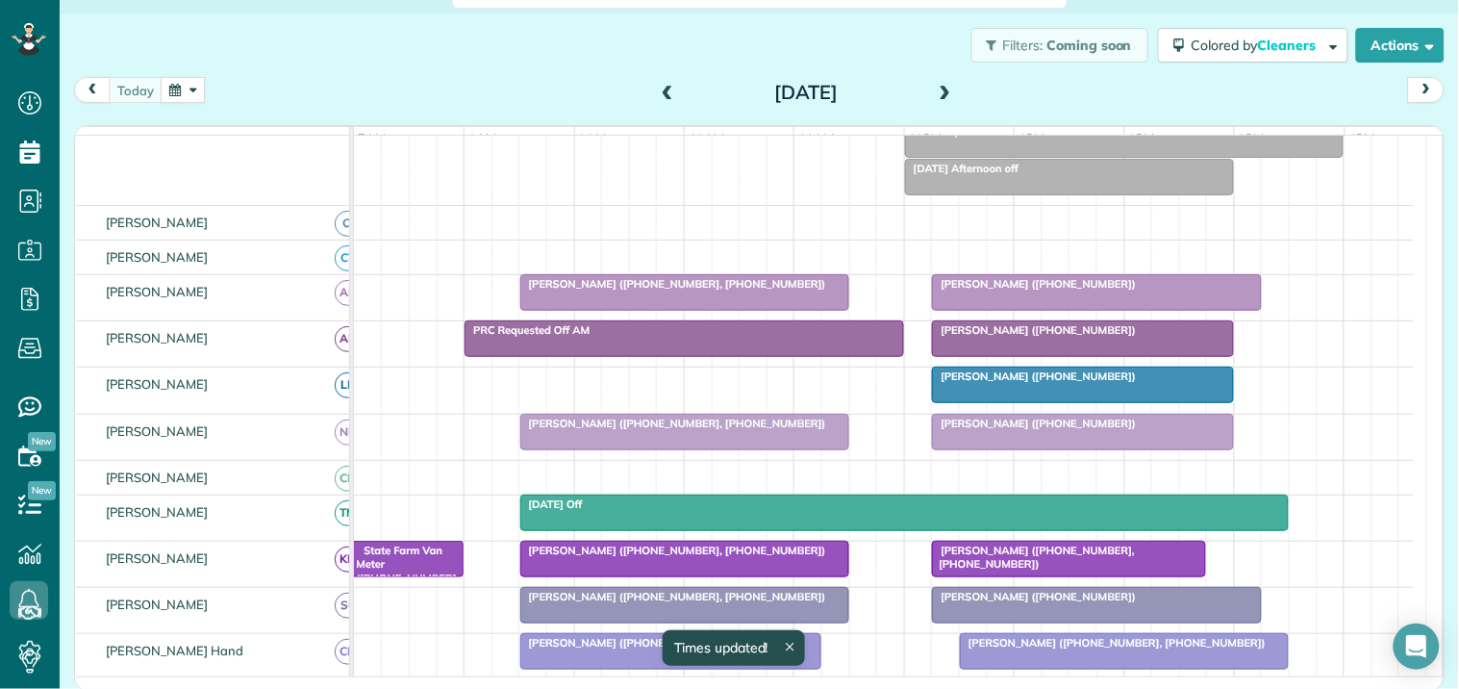
scroll to position [292, 0]
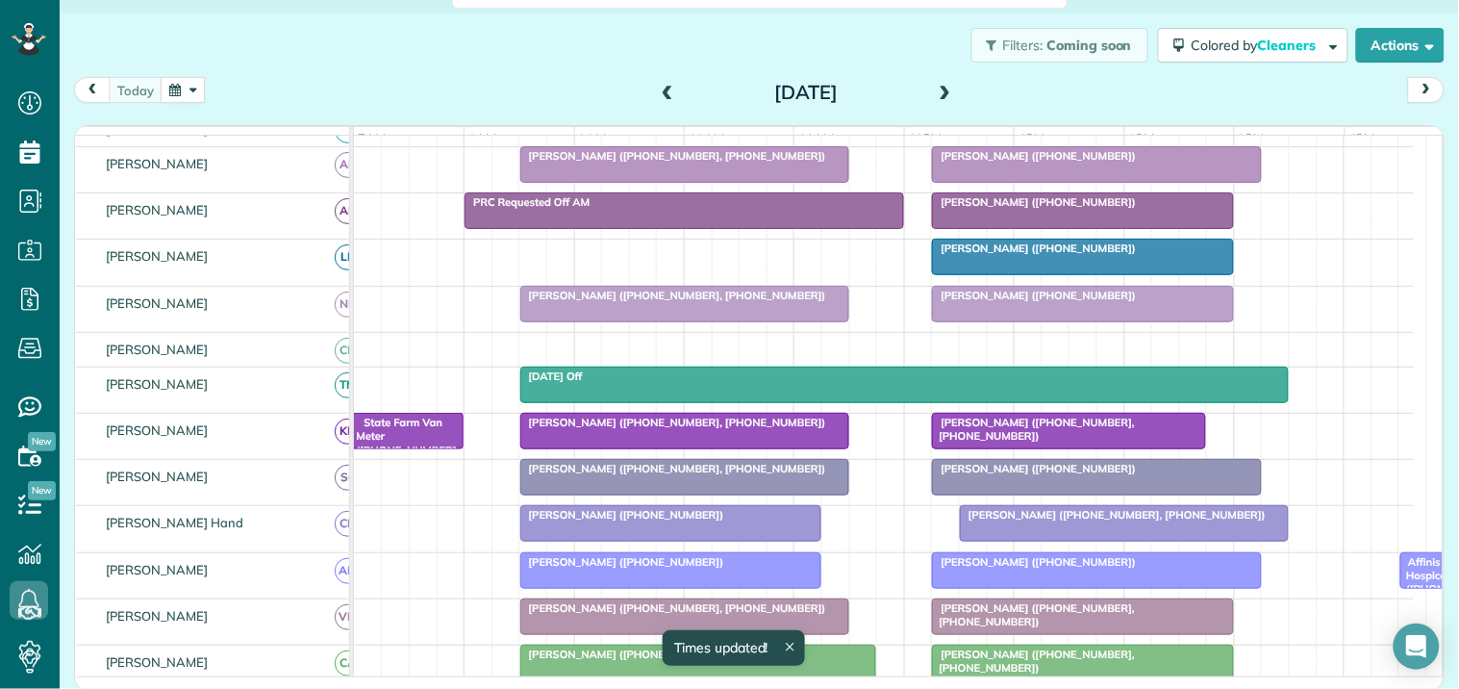
click at [416, 447] on div "State Farm Van Meter (+16784628887, +17704875060)" at bounding box center [406, 457] width 103 height 83
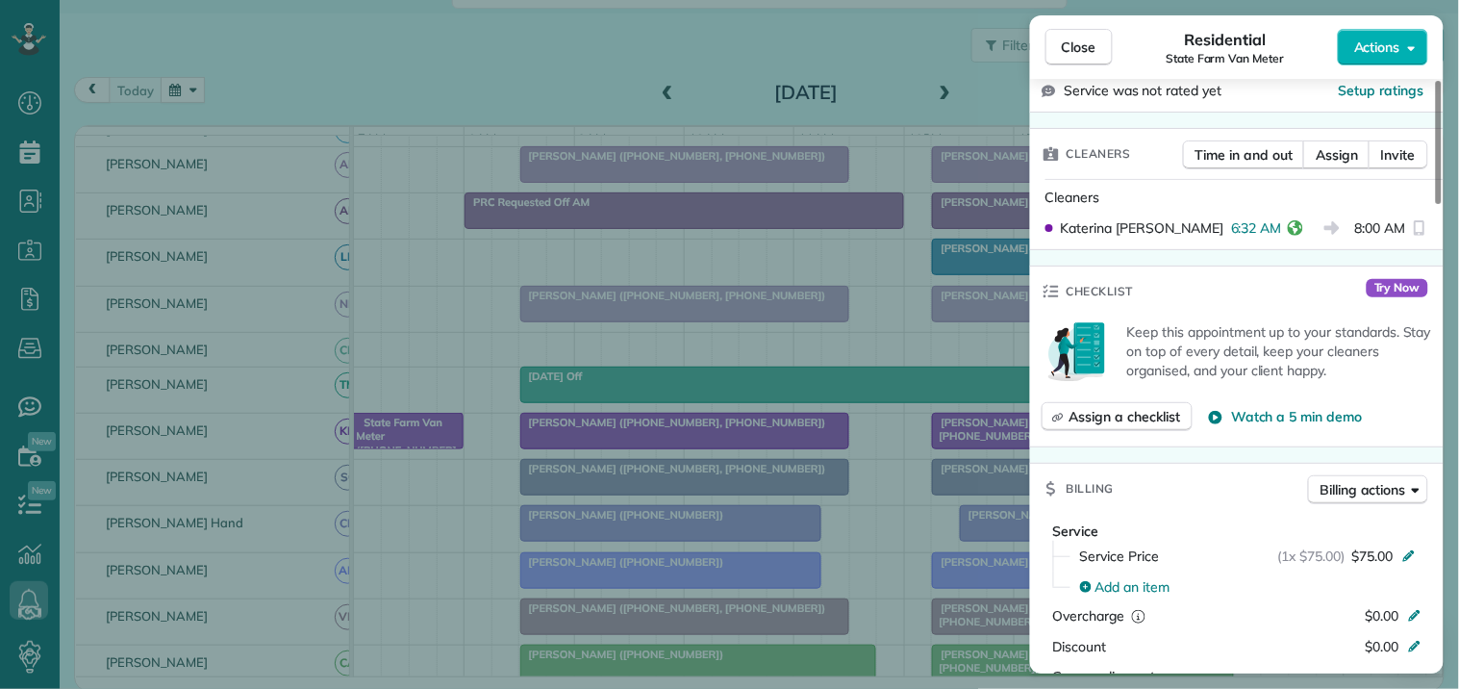
scroll to position [427, 0]
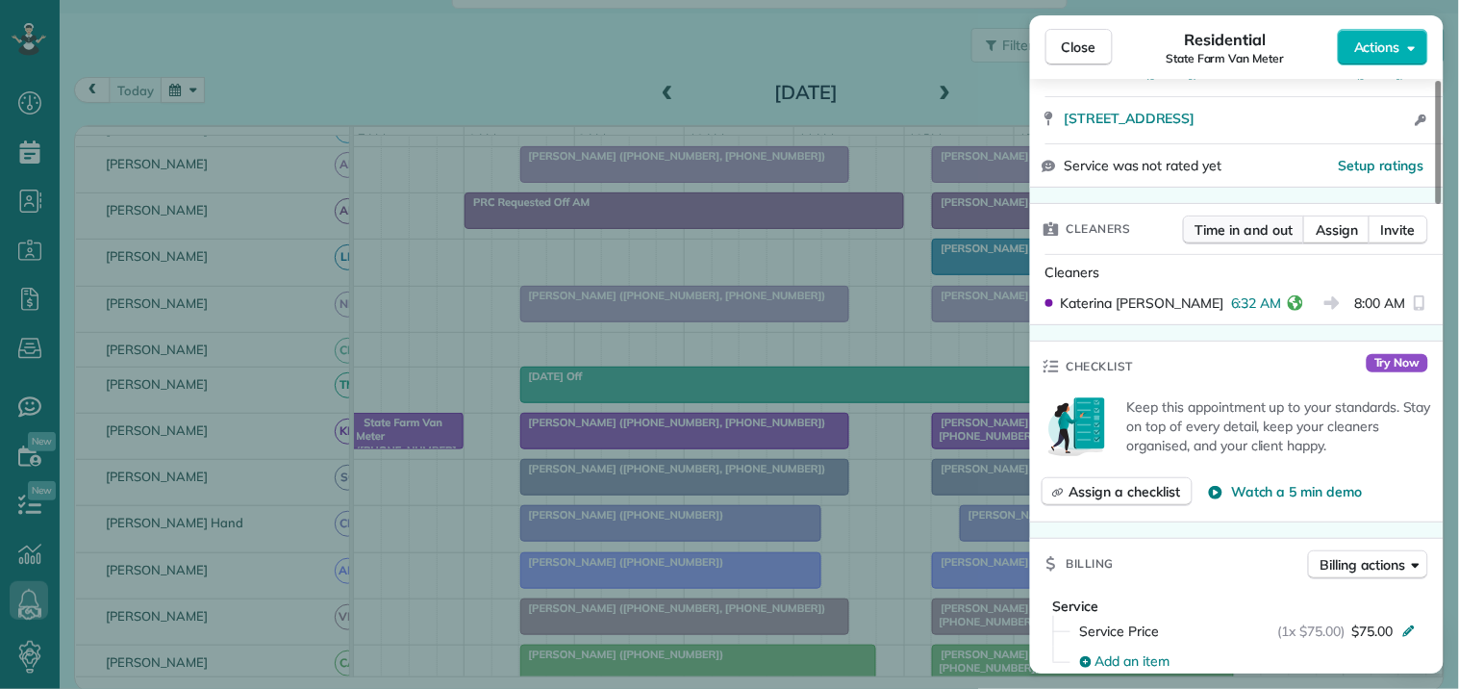
click at [1248, 240] on span "Time in and out" at bounding box center [1244, 229] width 97 height 19
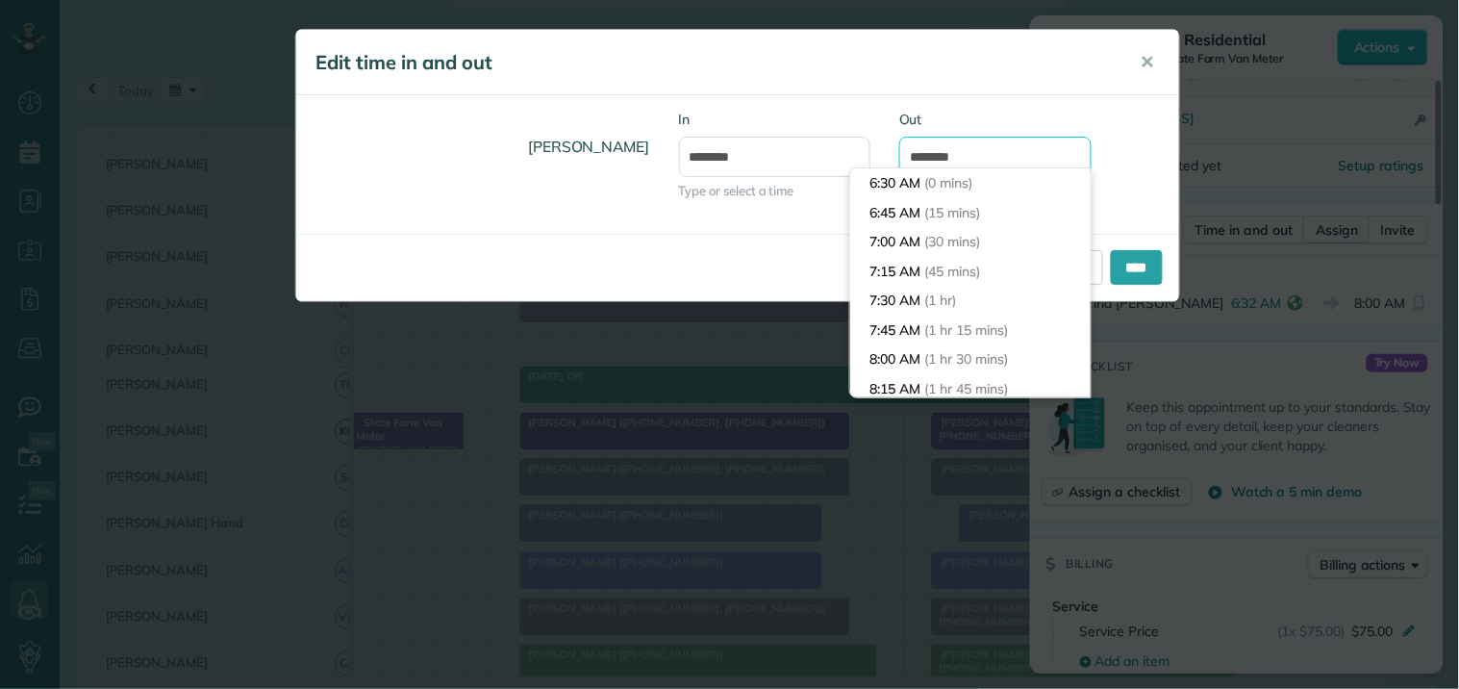
click at [930, 154] on input "*******" at bounding box center [995, 157] width 192 height 40
type input "*******"
click at [1145, 129] on div "Katerina Doane In ******* Type or select a time Out *******" at bounding box center [737, 165] width 883 height 110
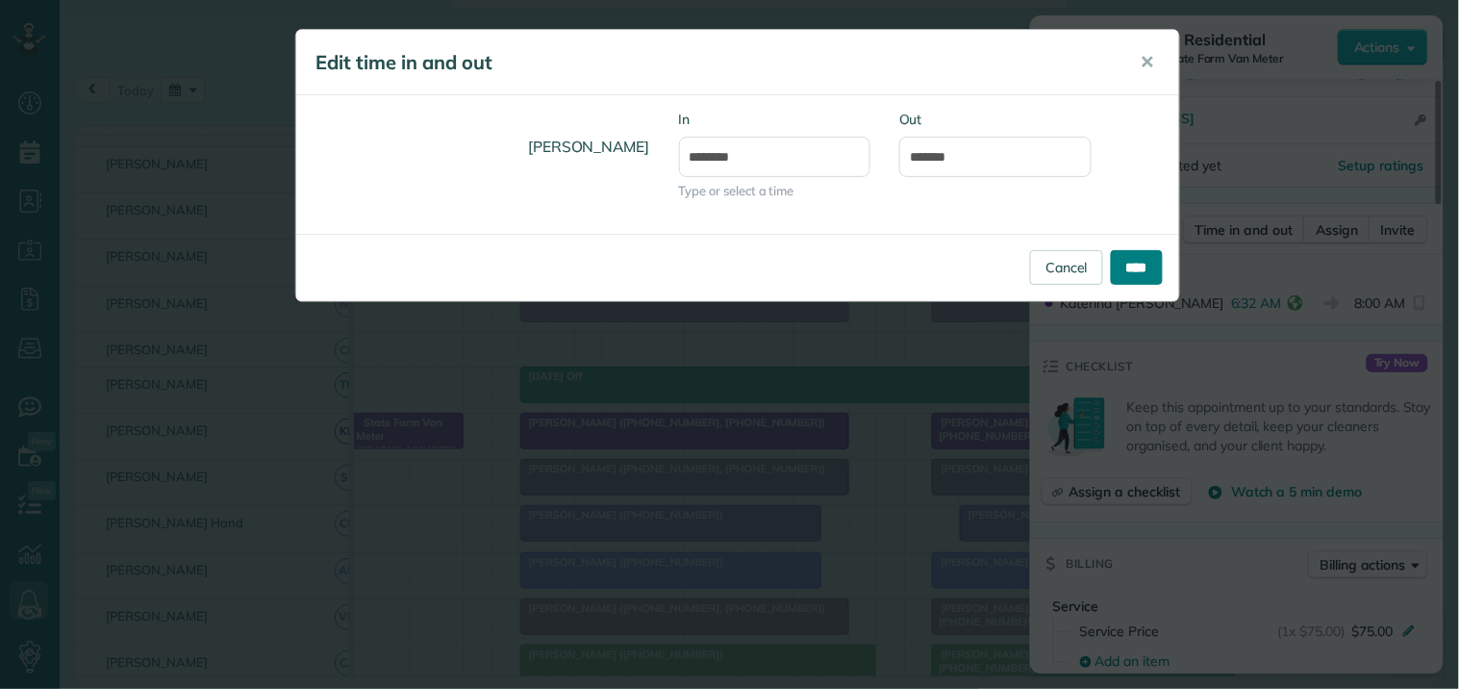
click at [1121, 273] on input "****" at bounding box center [1137, 267] width 52 height 35
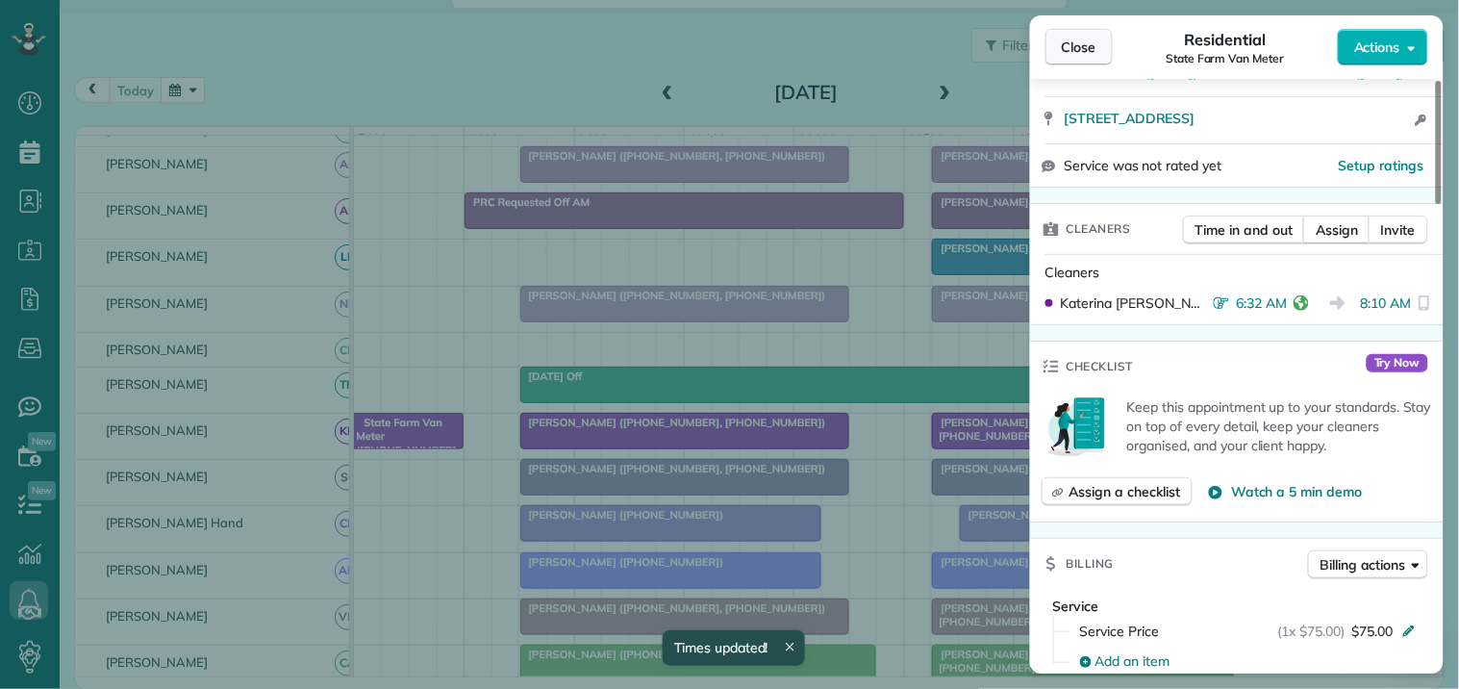
click at [1084, 46] on span "Close" at bounding box center [1079, 47] width 35 height 19
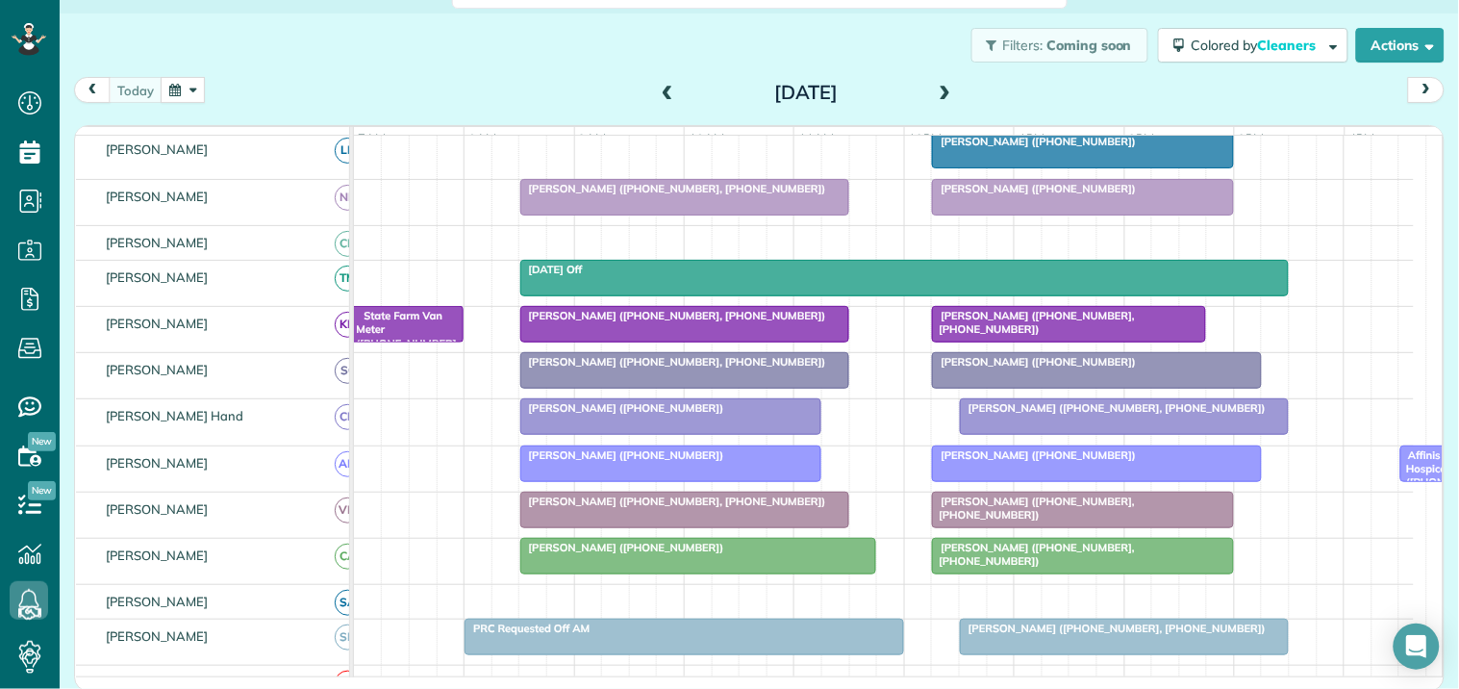
scroll to position [299, 0]
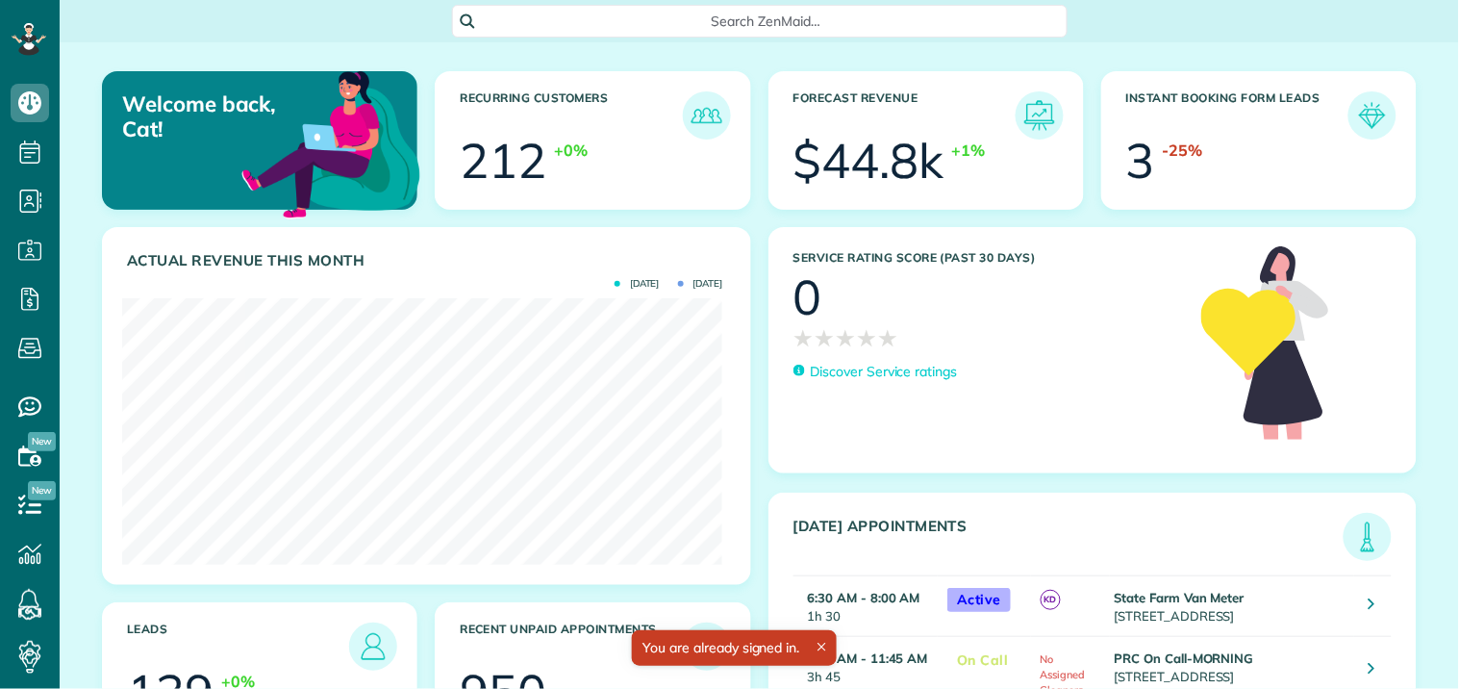
scroll to position [266, 600]
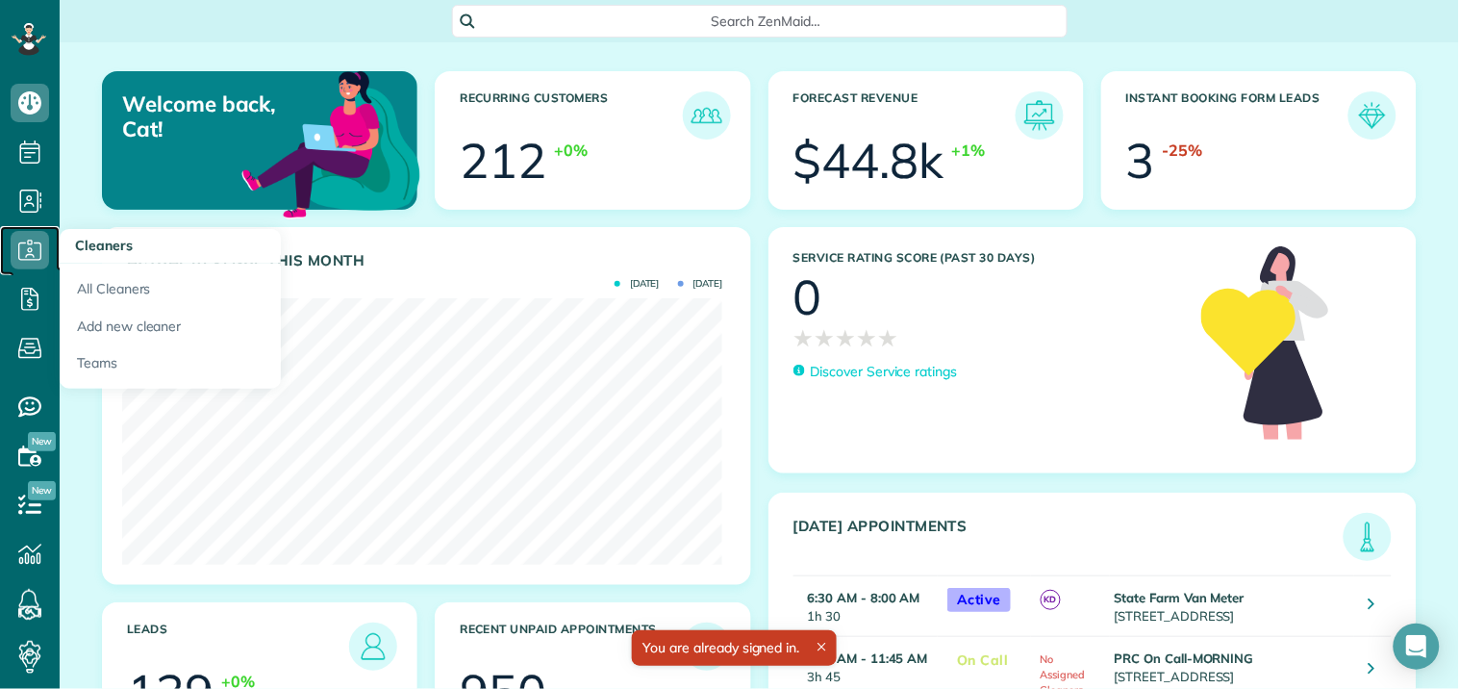
click at [33, 253] on icon at bounding box center [30, 250] width 38 height 38
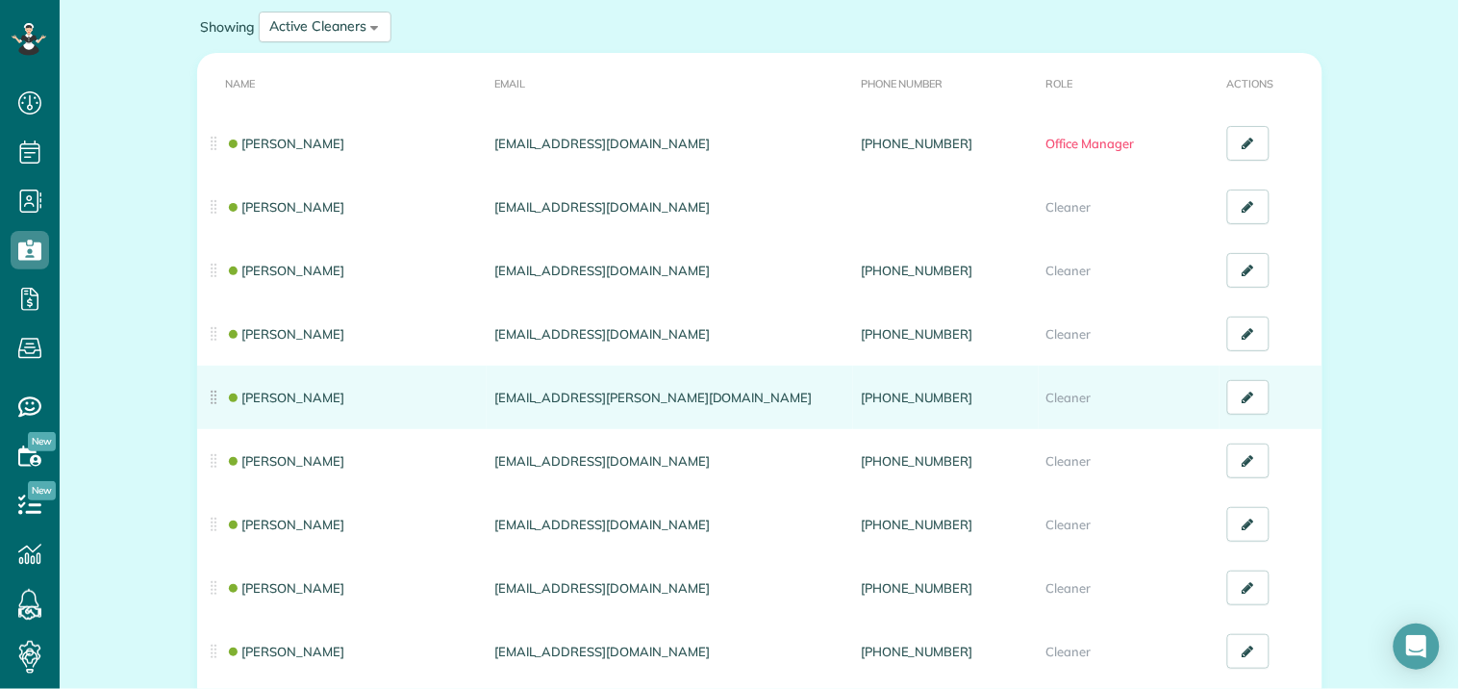
scroll to position [214, 0]
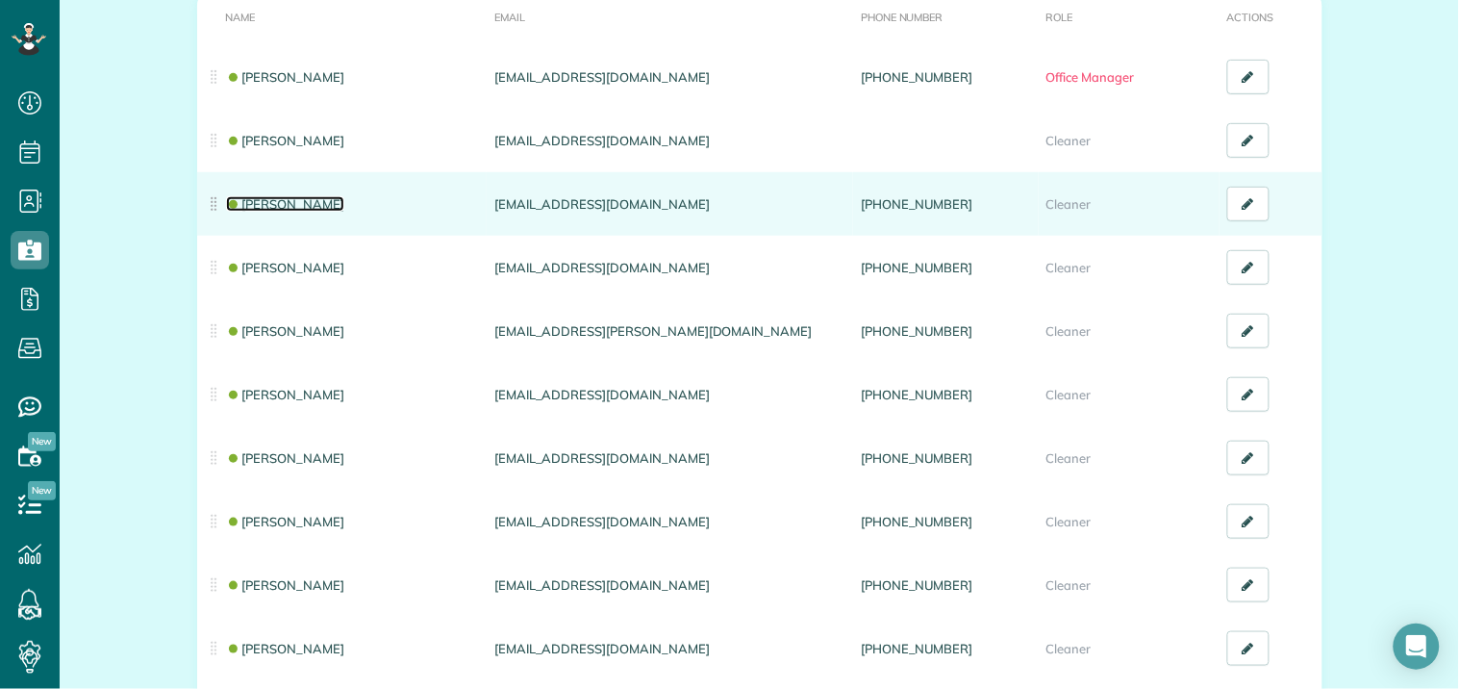
click at [271, 202] on link "Ashley Hudson" at bounding box center [285, 203] width 119 height 15
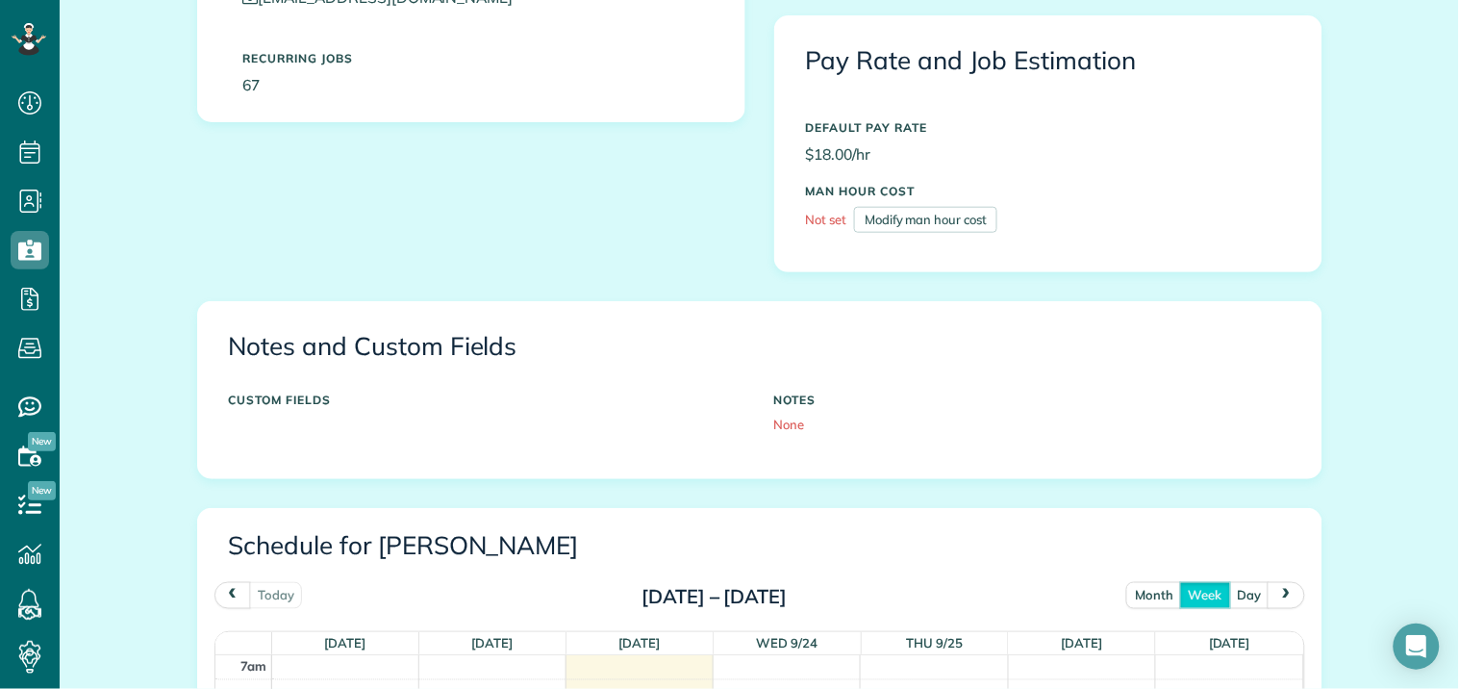
scroll to position [534, 0]
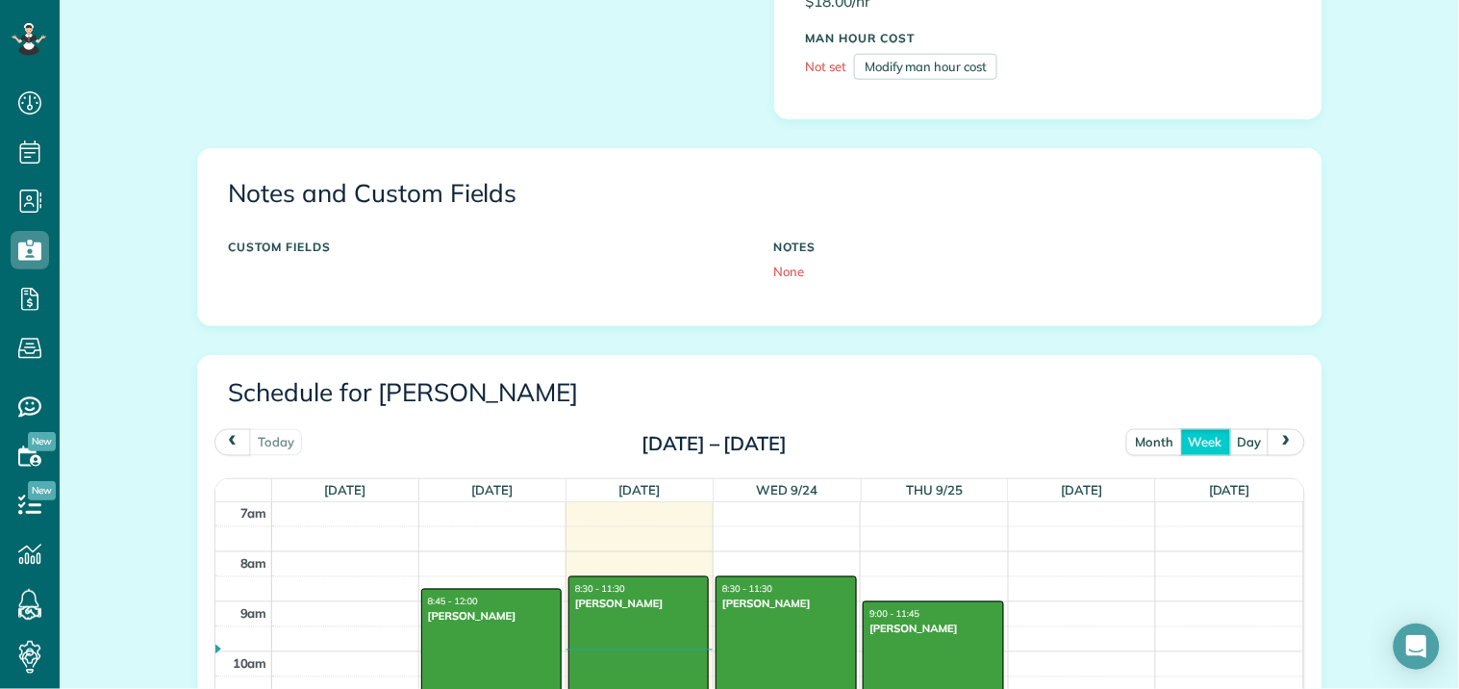
click at [1147, 438] on button "month" at bounding box center [1154, 442] width 56 height 26
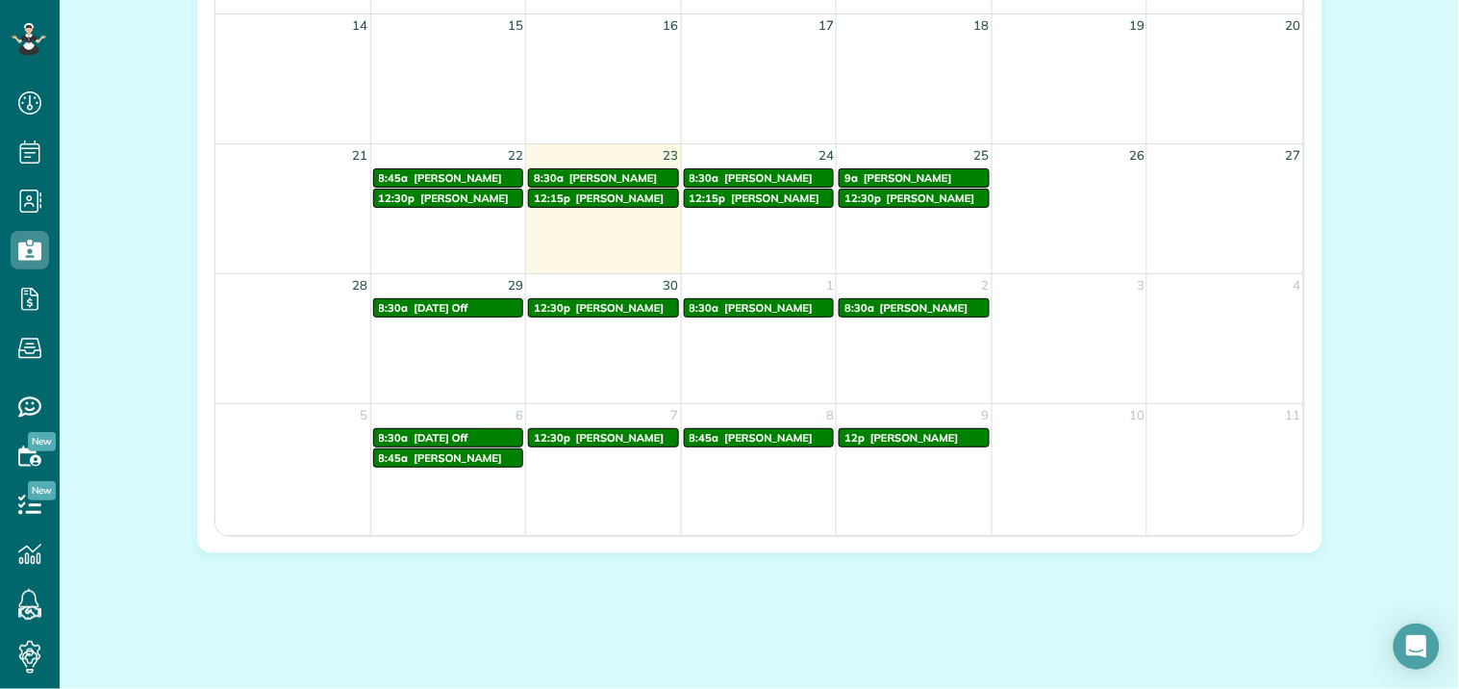
scroll to position [854, 0]
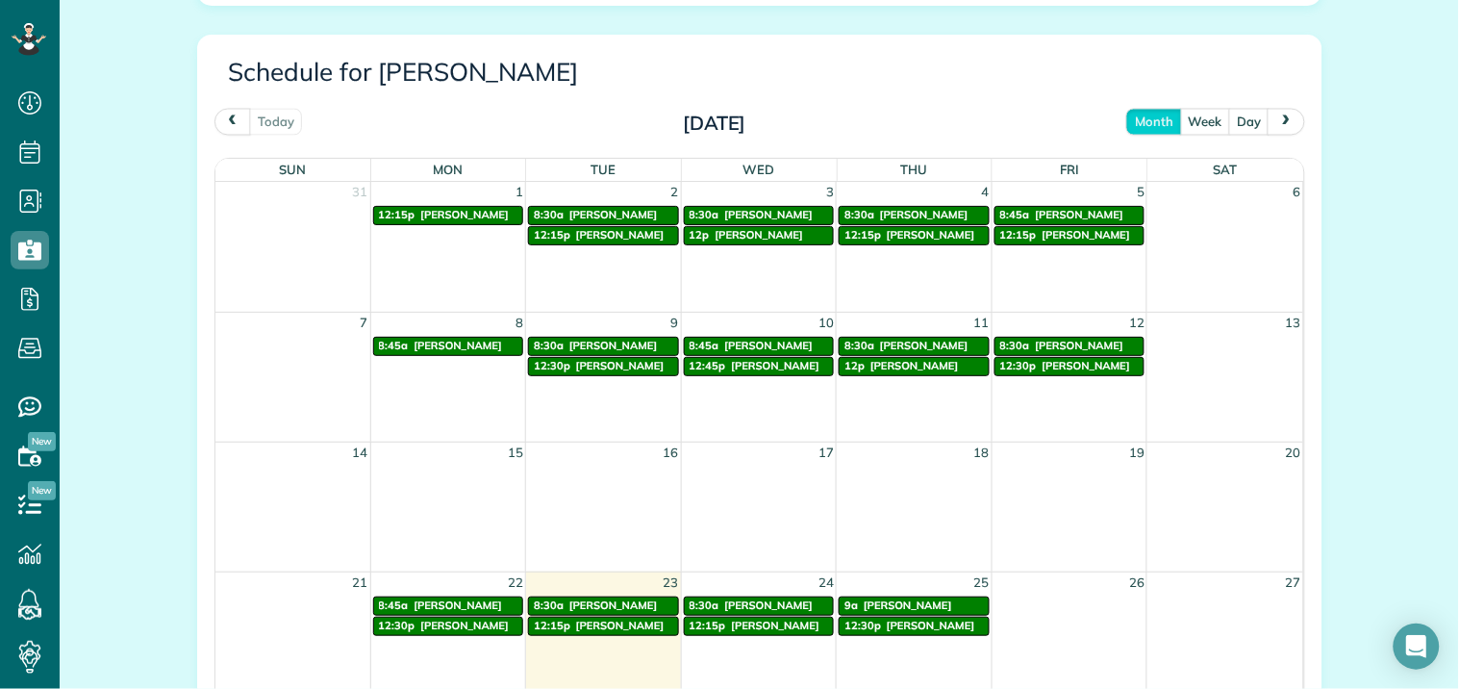
click at [1283, 120] on span "next" at bounding box center [1286, 121] width 15 height 13
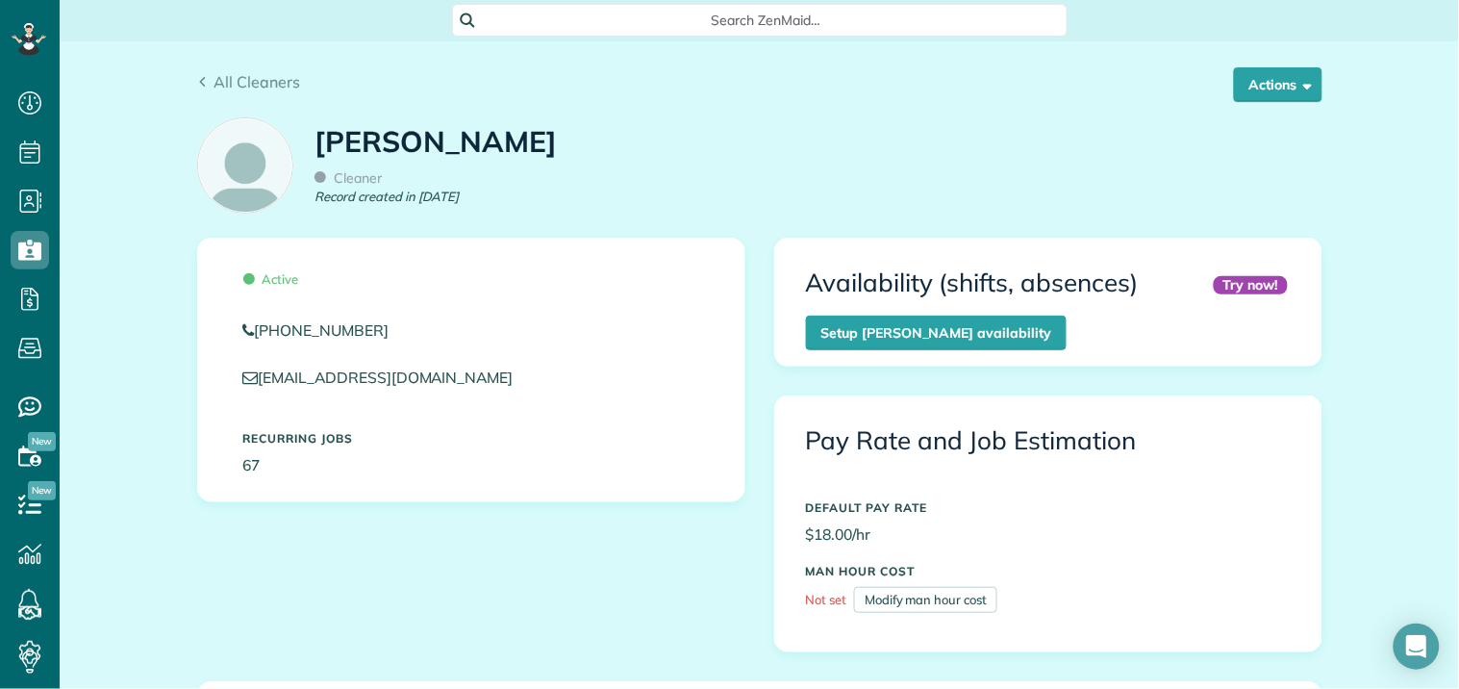
scroll to position [0, 0]
click at [256, 81] on span "All Cleaners" at bounding box center [257, 82] width 87 height 19
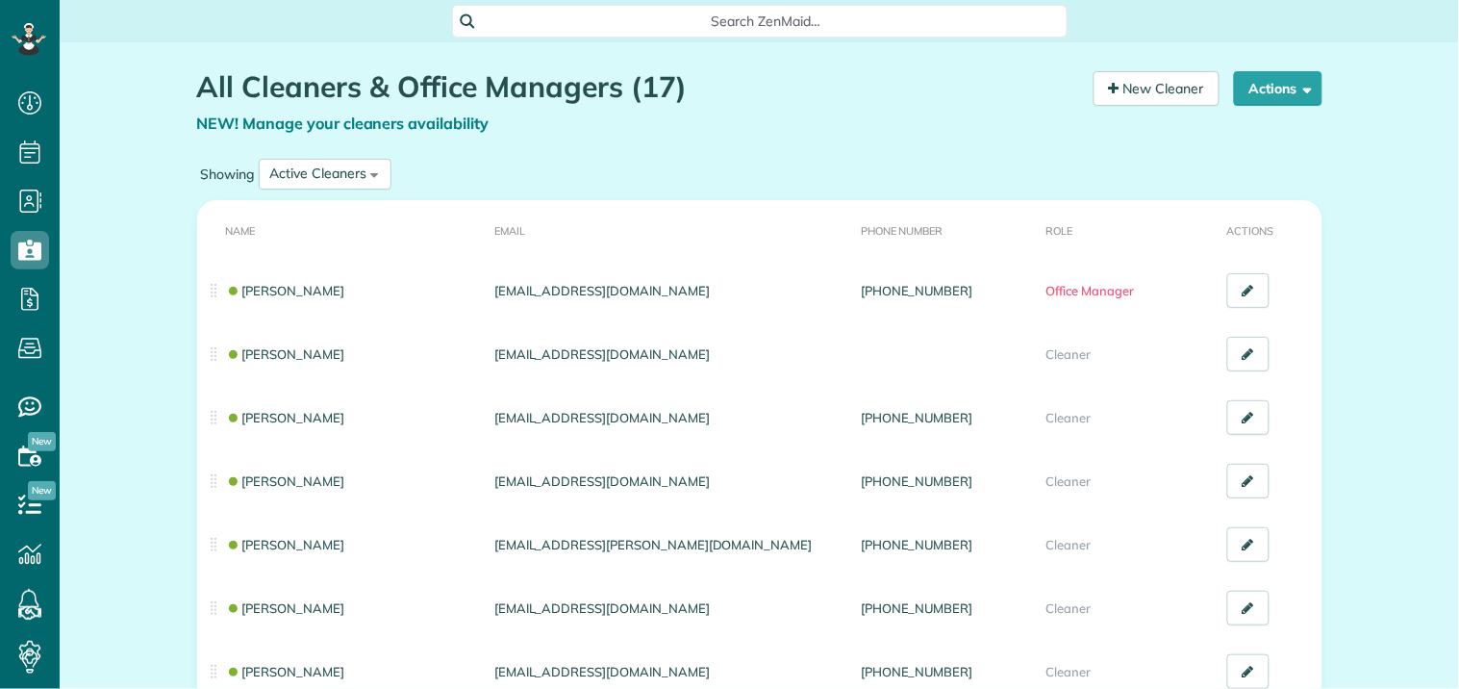
scroll to position [8, 8]
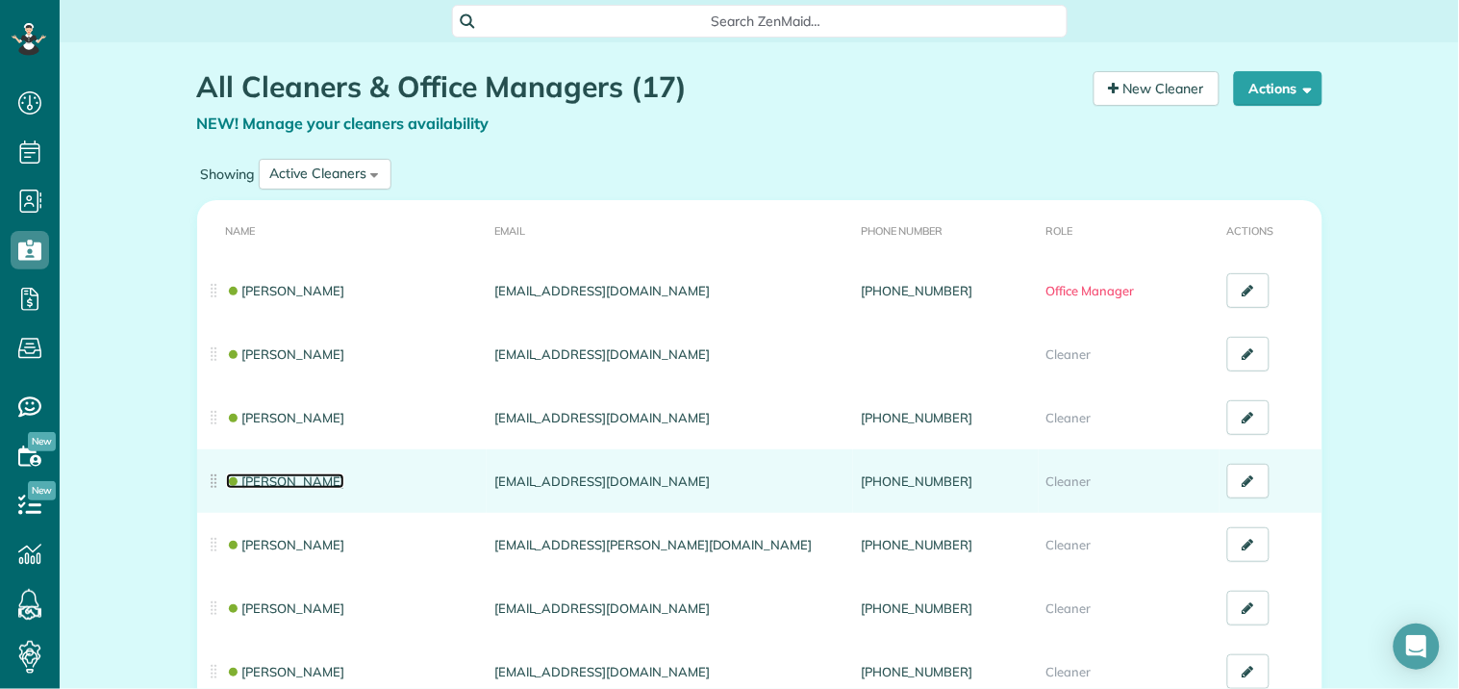
click at [253, 474] on link "[PERSON_NAME]" at bounding box center [285, 480] width 119 height 15
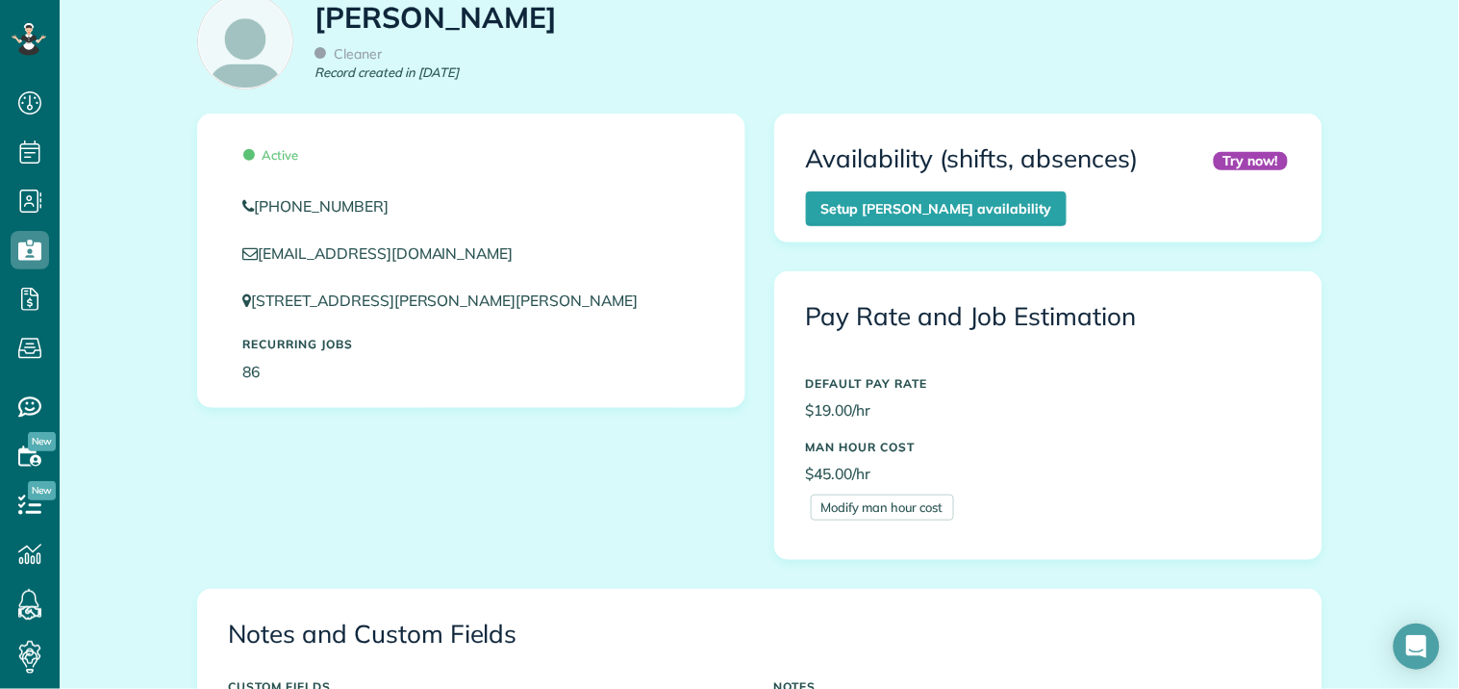
scroll to position [641, 0]
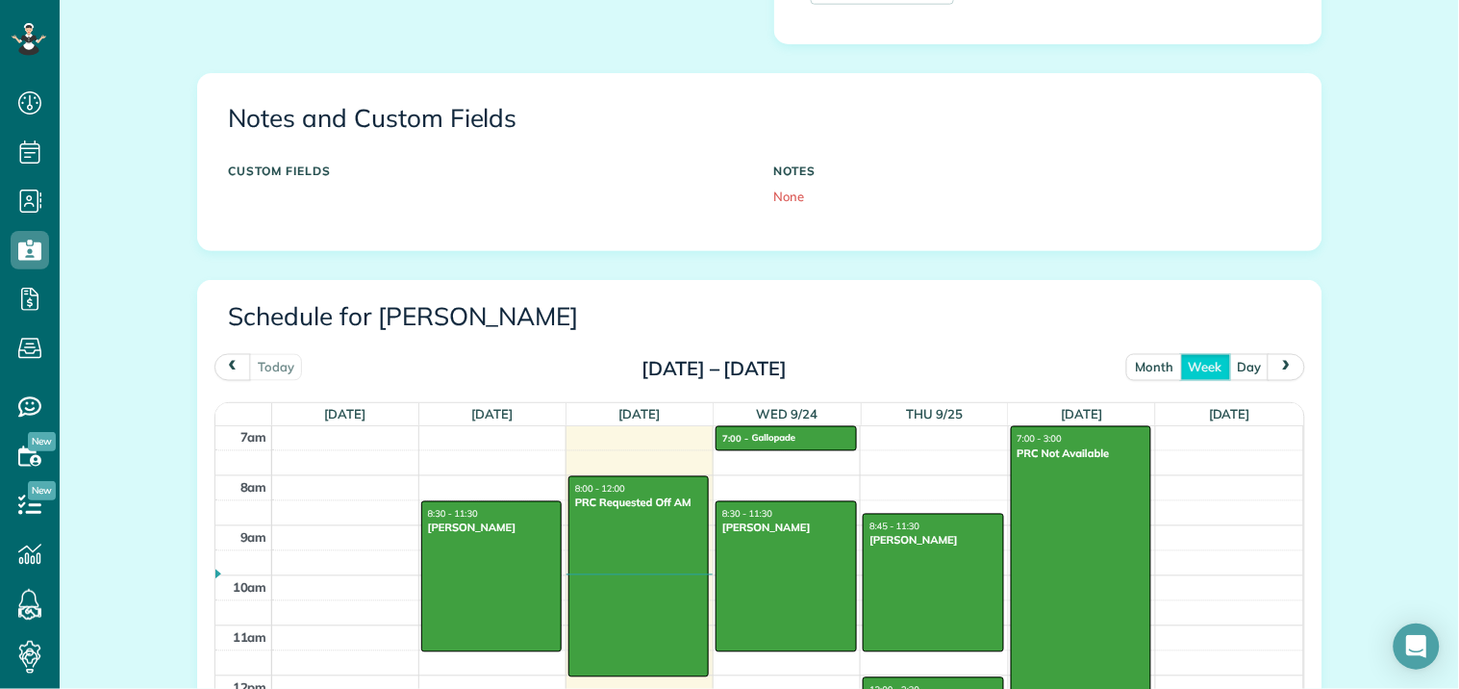
click at [1146, 366] on button "month" at bounding box center [1154, 367] width 56 height 26
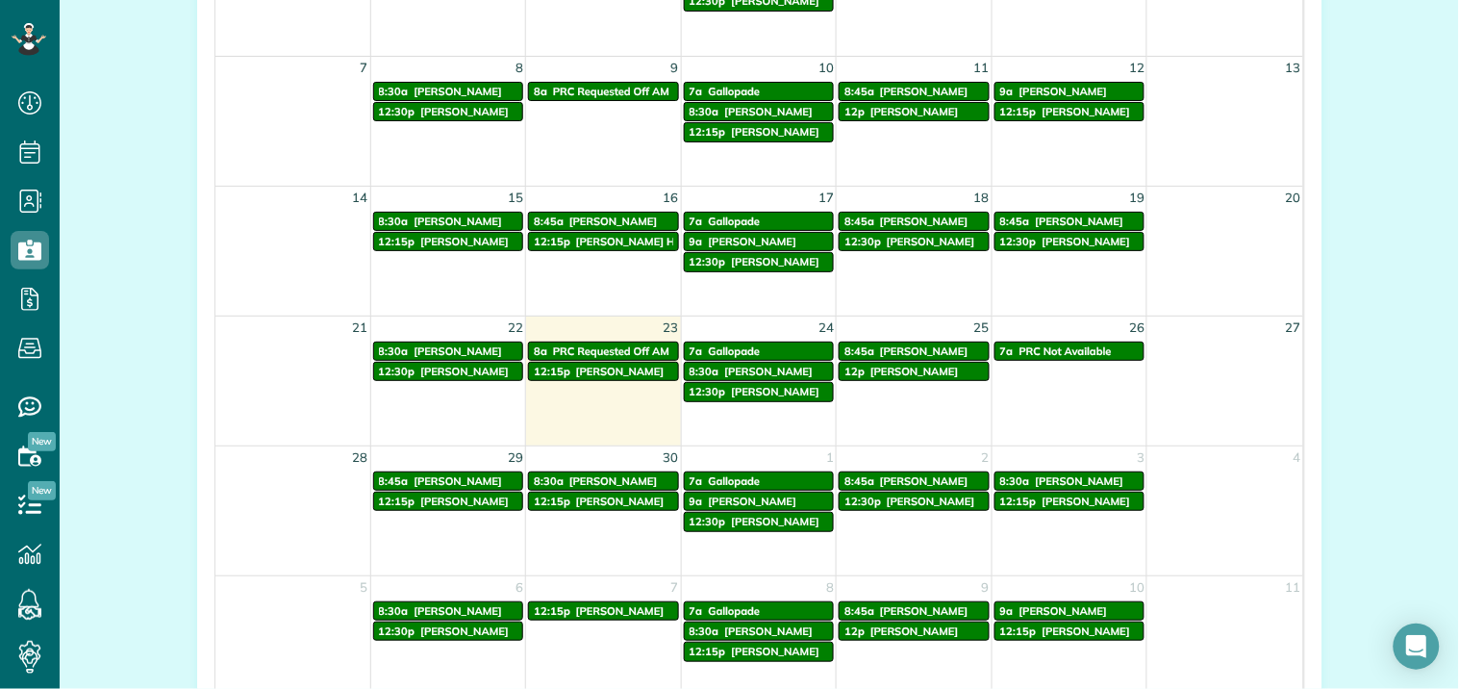
scroll to position [962, 0]
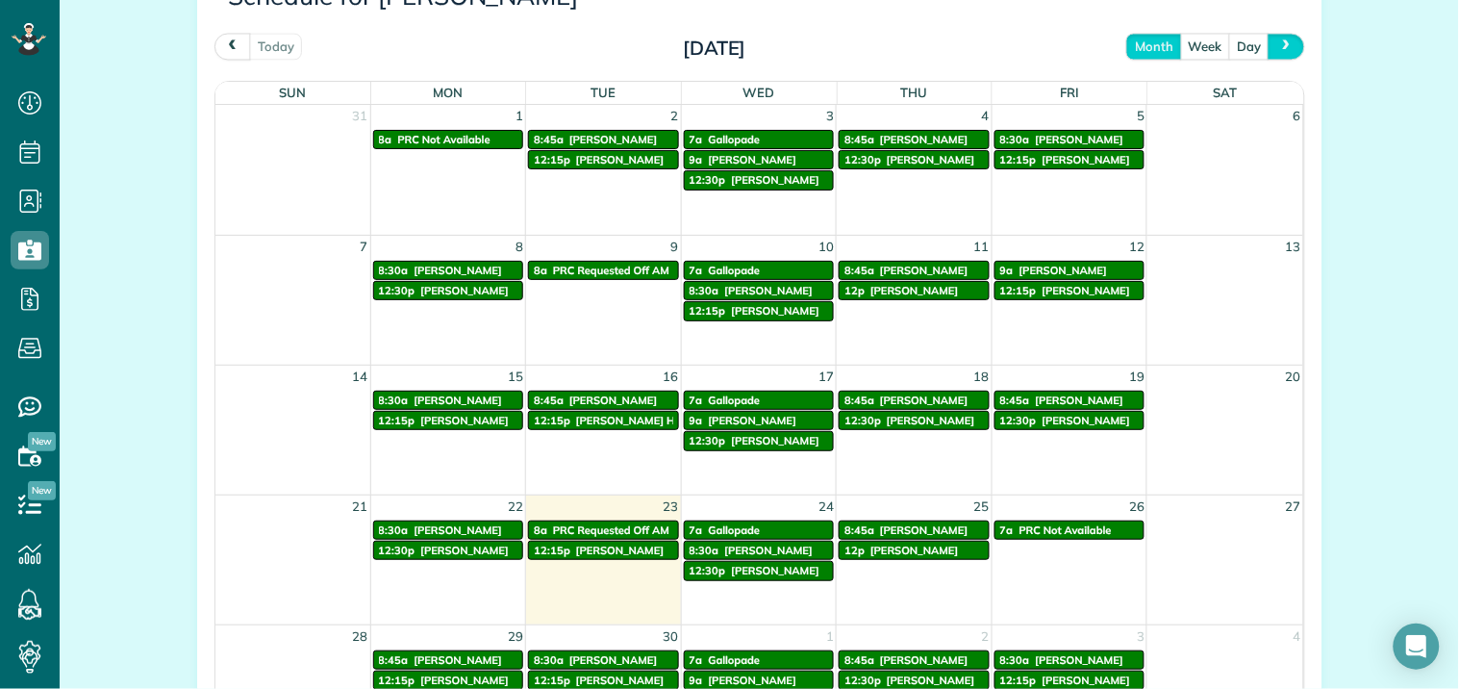
click at [1279, 50] on span "next" at bounding box center [1286, 45] width 15 height 13
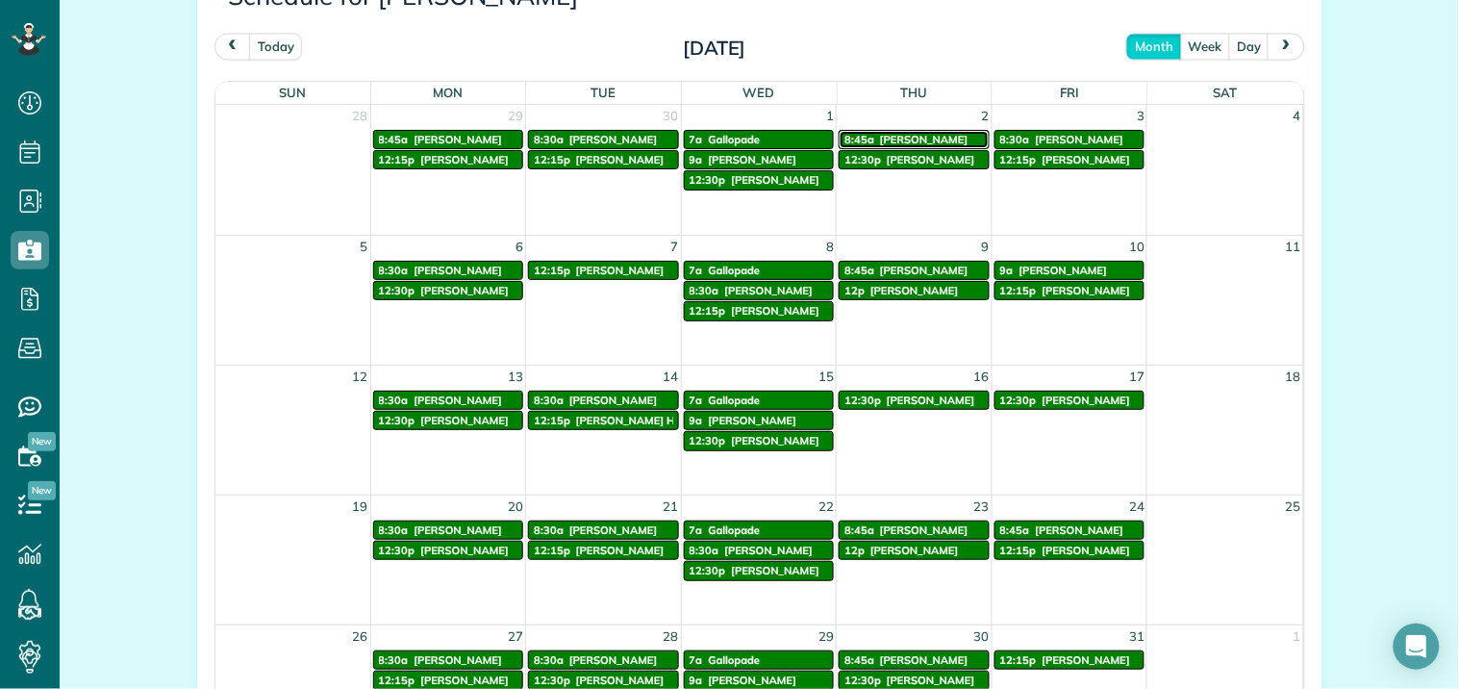
click at [928, 142] on span "[PERSON_NAME]" at bounding box center [924, 139] width 88 height 13
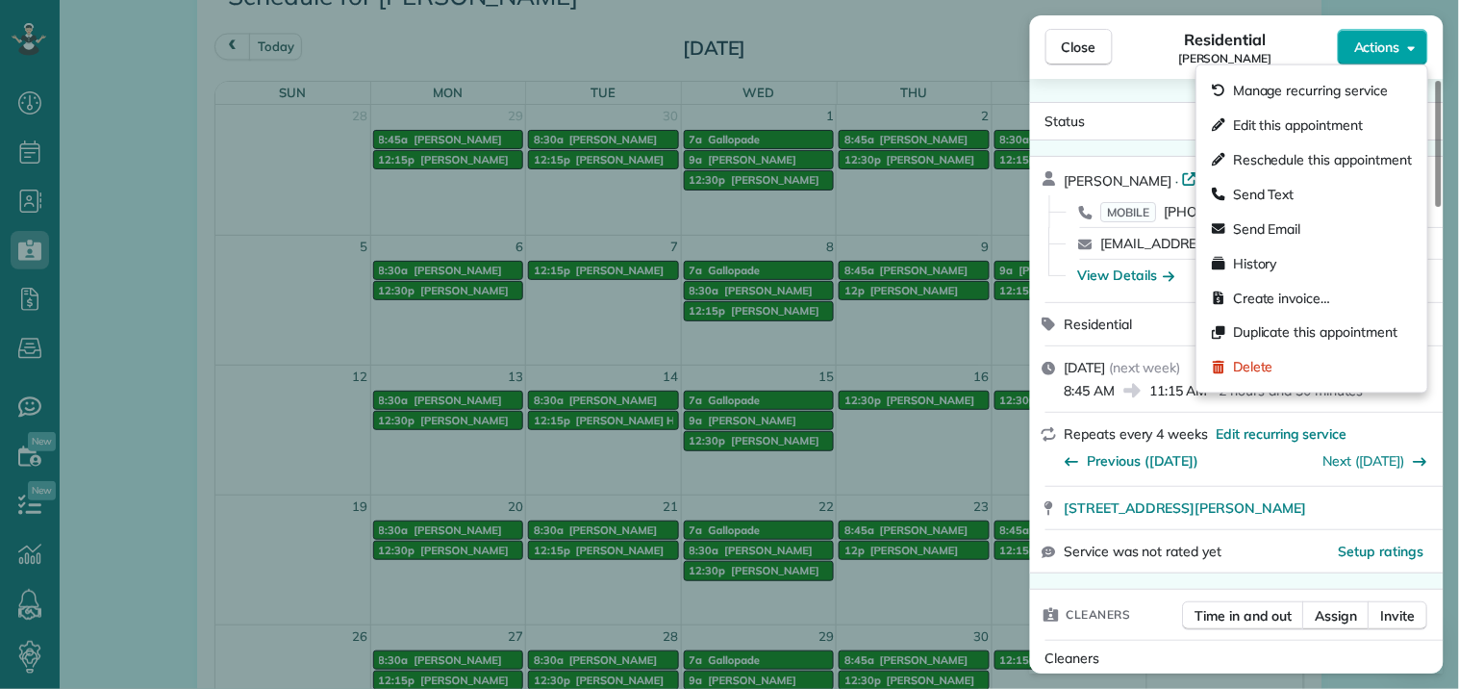
click at [1381, 42] on span "Actions" at bounding box center [1377, 47] width 46 height 19
click at [1296, 88] on span "Manage recurring service" at bounding box center [1310, 90] width 155 height 19
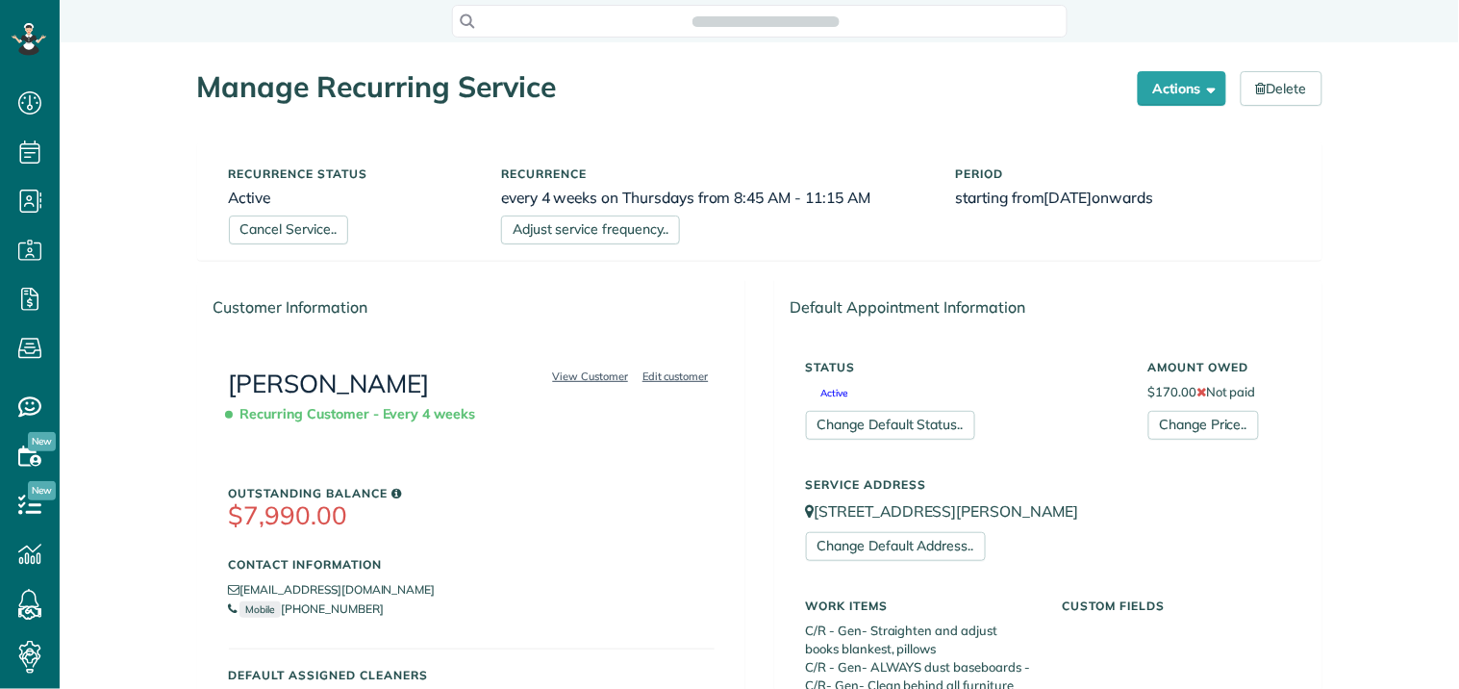
scroll to position [8, 8]
click at [264, 228] on link "Cancel Service.." at bounding box center [288, 229] width 119 height 29
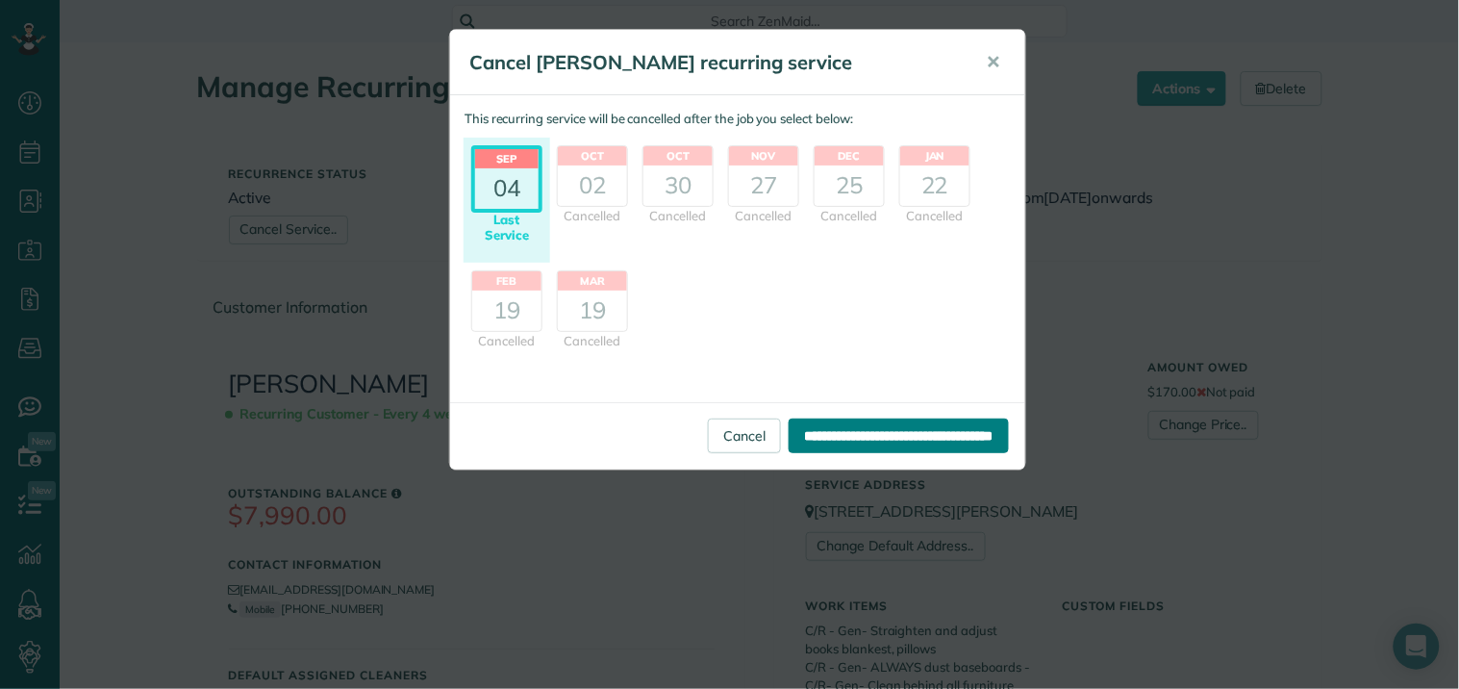
click at [873, 441] on input "**********" at bounding box center [899, 435] width 220 height 35
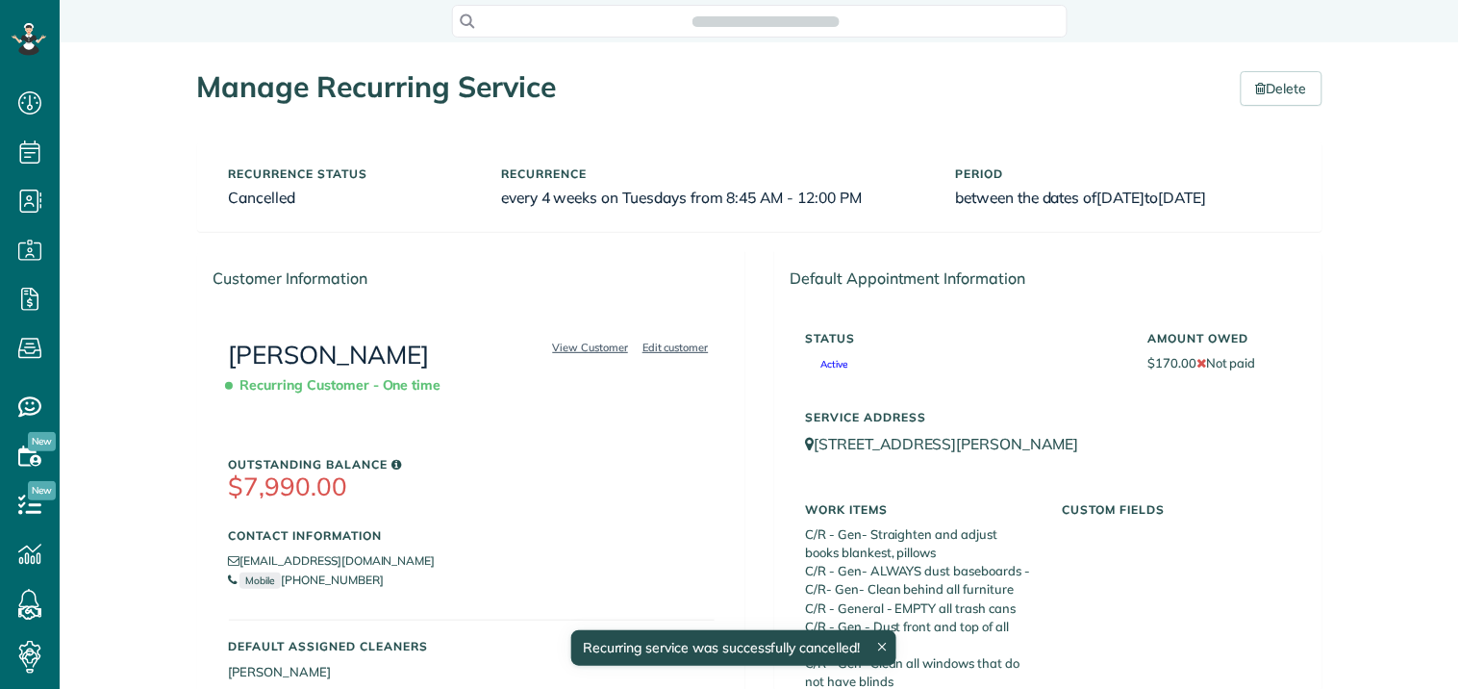
scroll to position [8, 8]
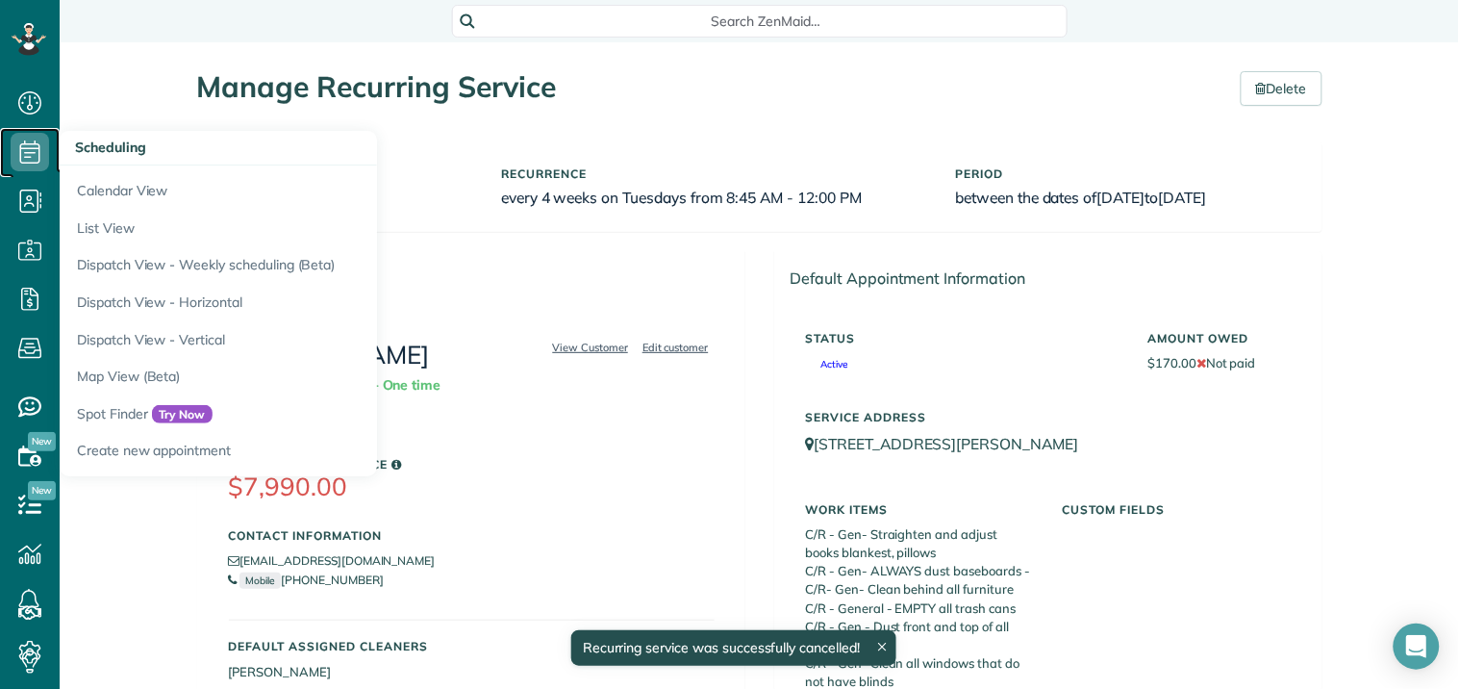
click at [39, 145] on use at bounding box center [30, 151] width 20 height 23
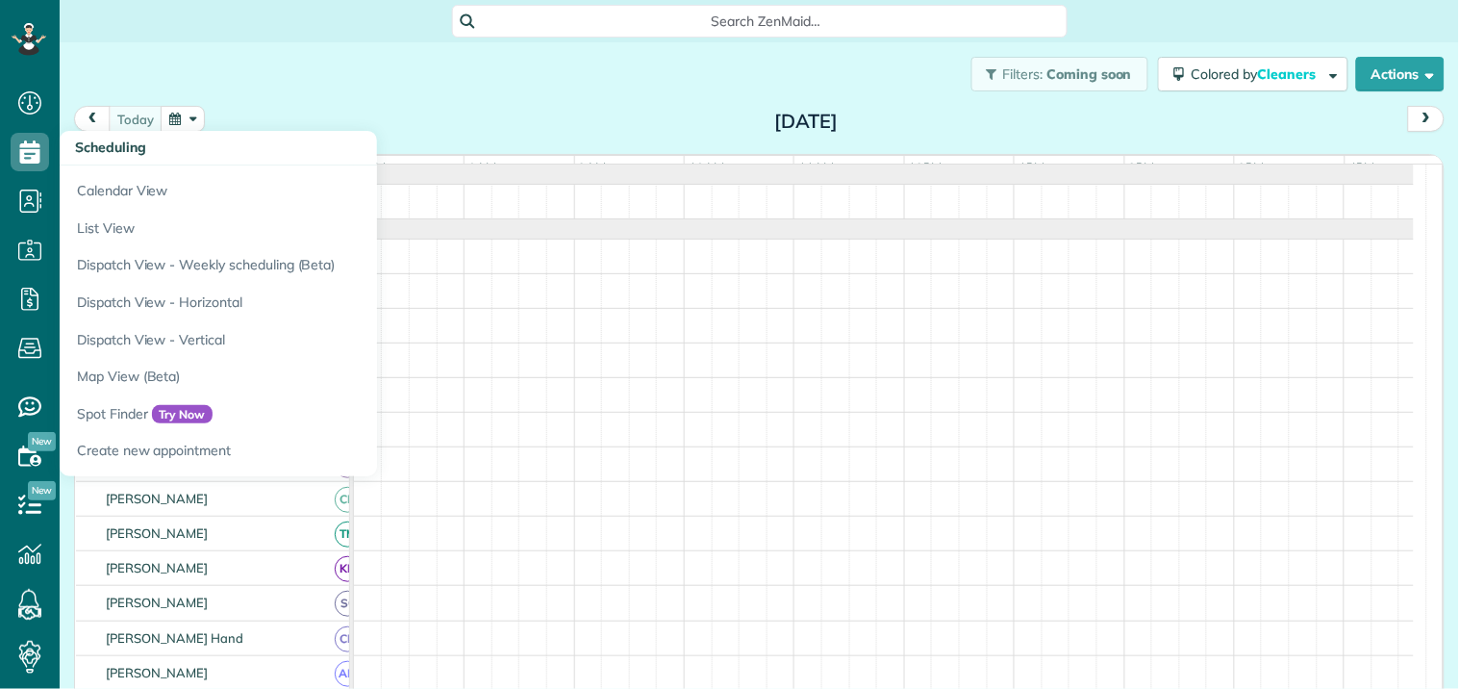
scroll to position [8, 8]
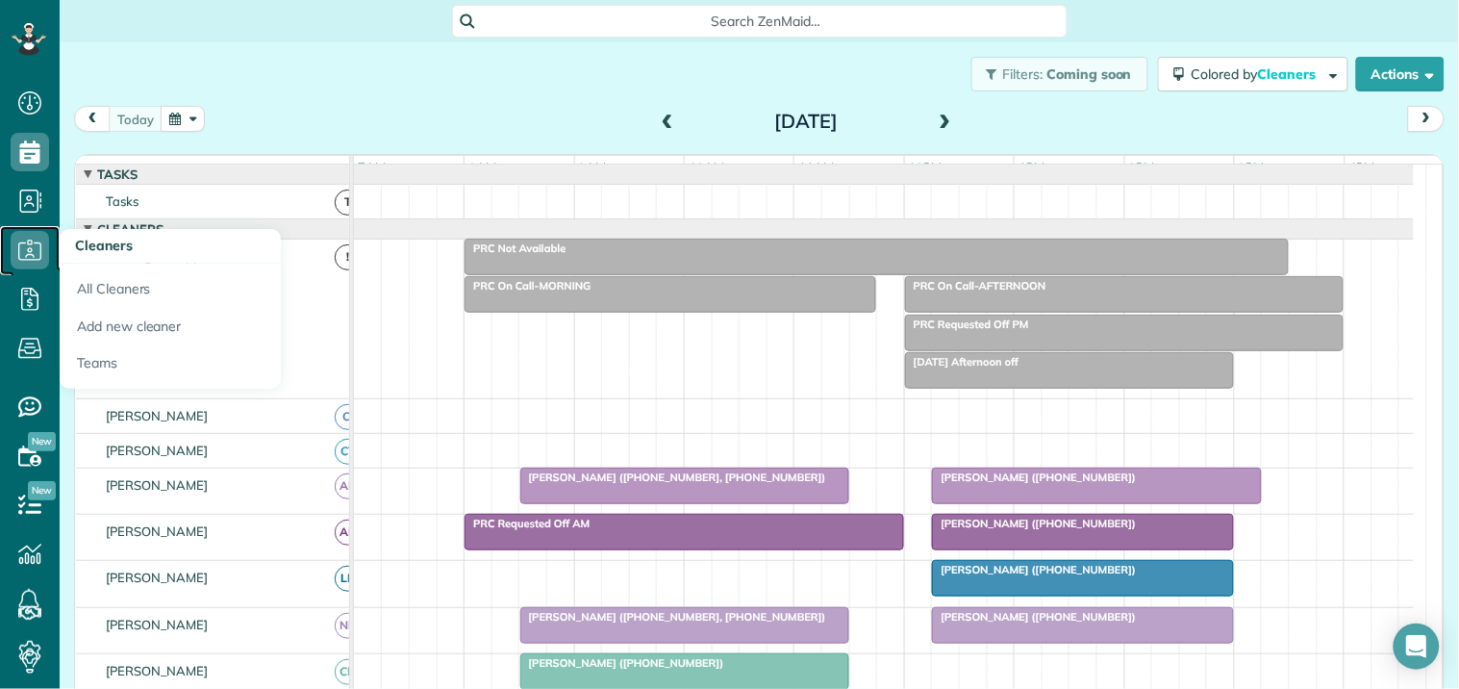
click at [33, 250] on icon at bounding box center [30, 250] width 38 height 38
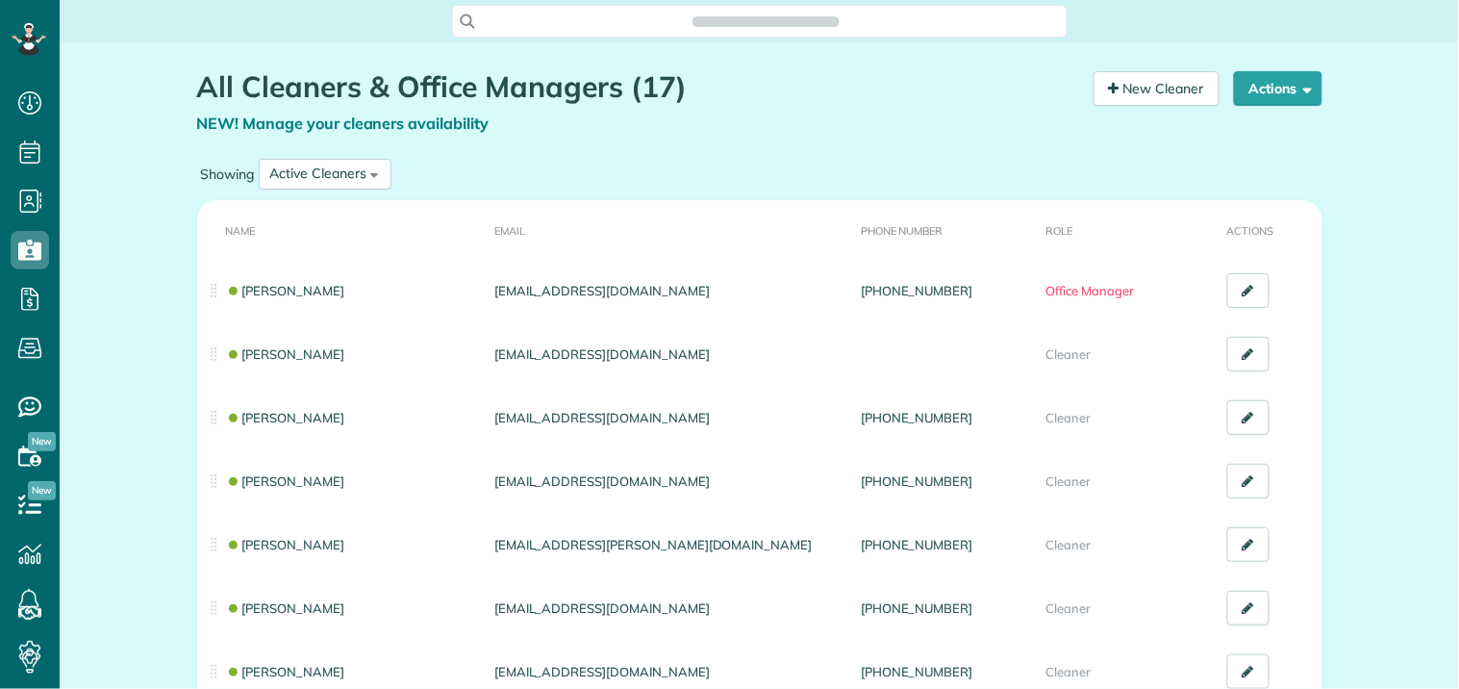
scroll to position [8, 8]
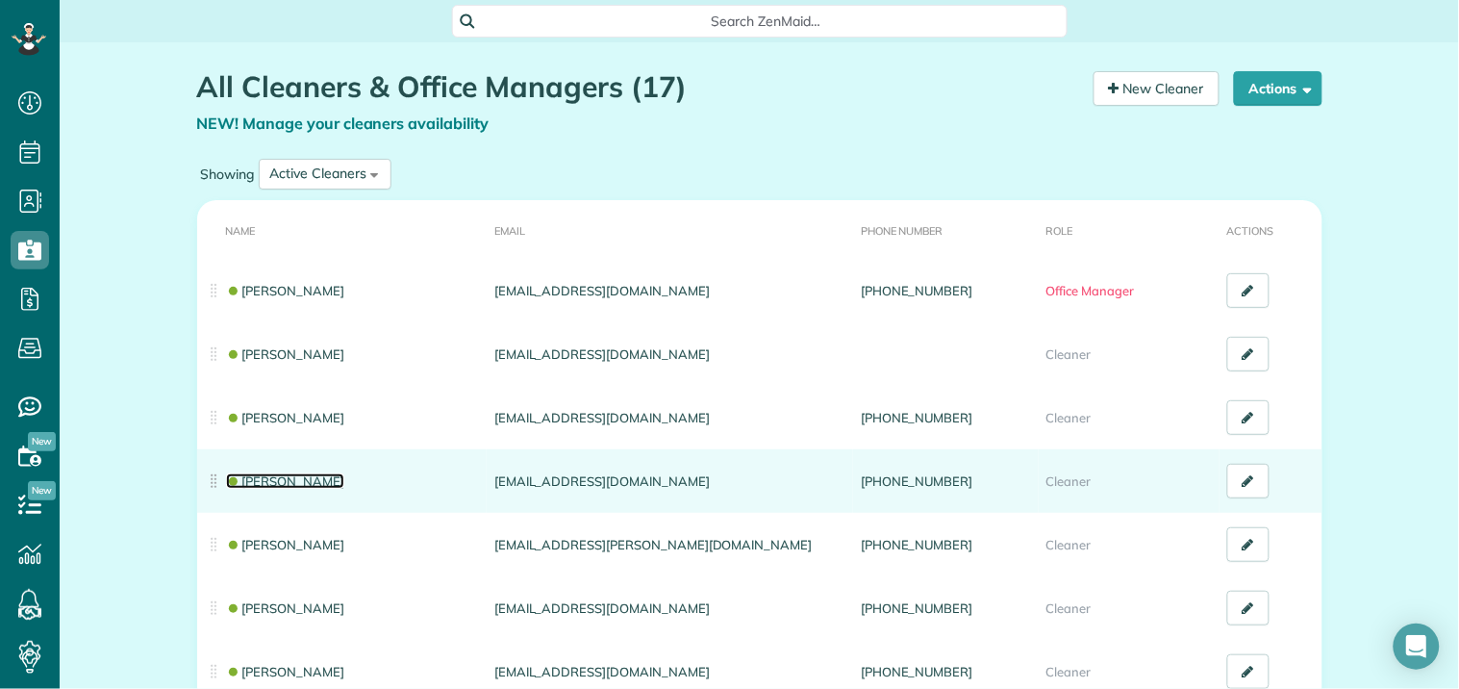
click at [274, 477] on link "[PERSON_NAME]" at bounding box center [285, 480] width 119 height 15
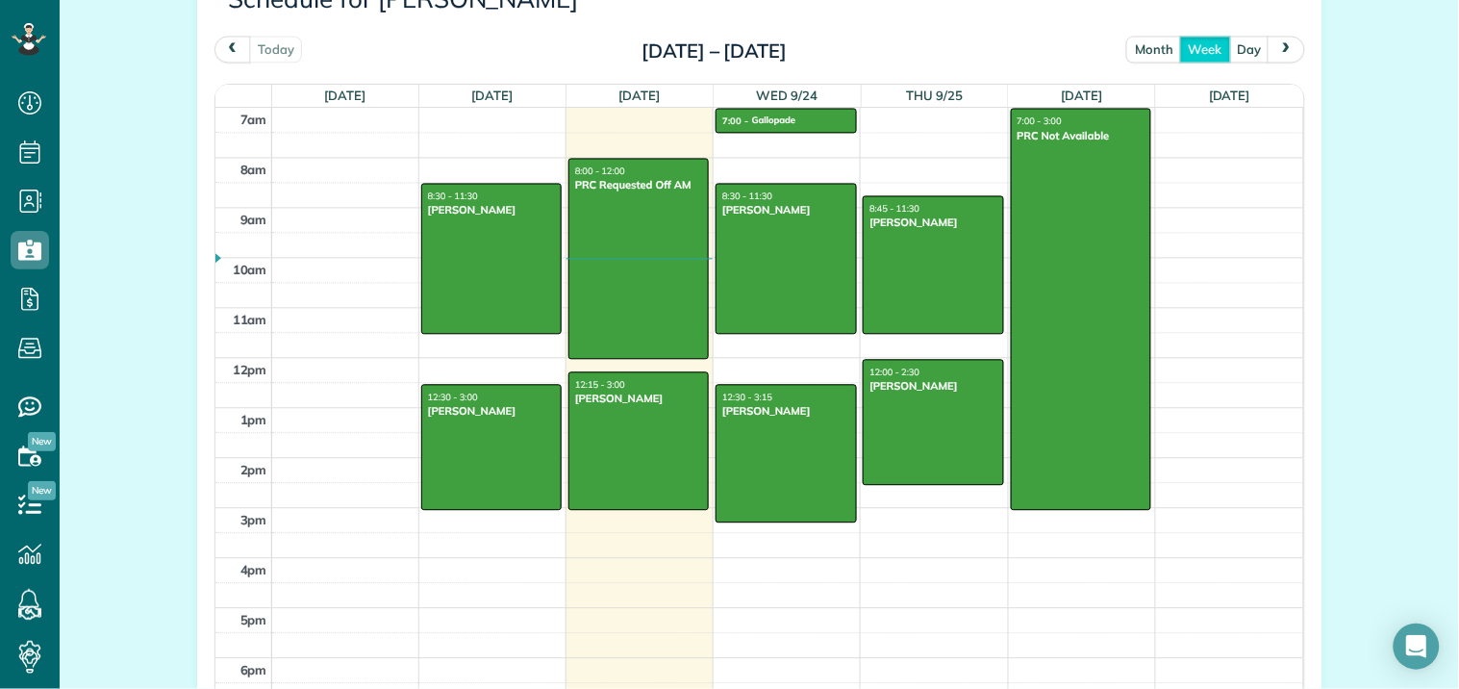
scroll to position [962, 0]
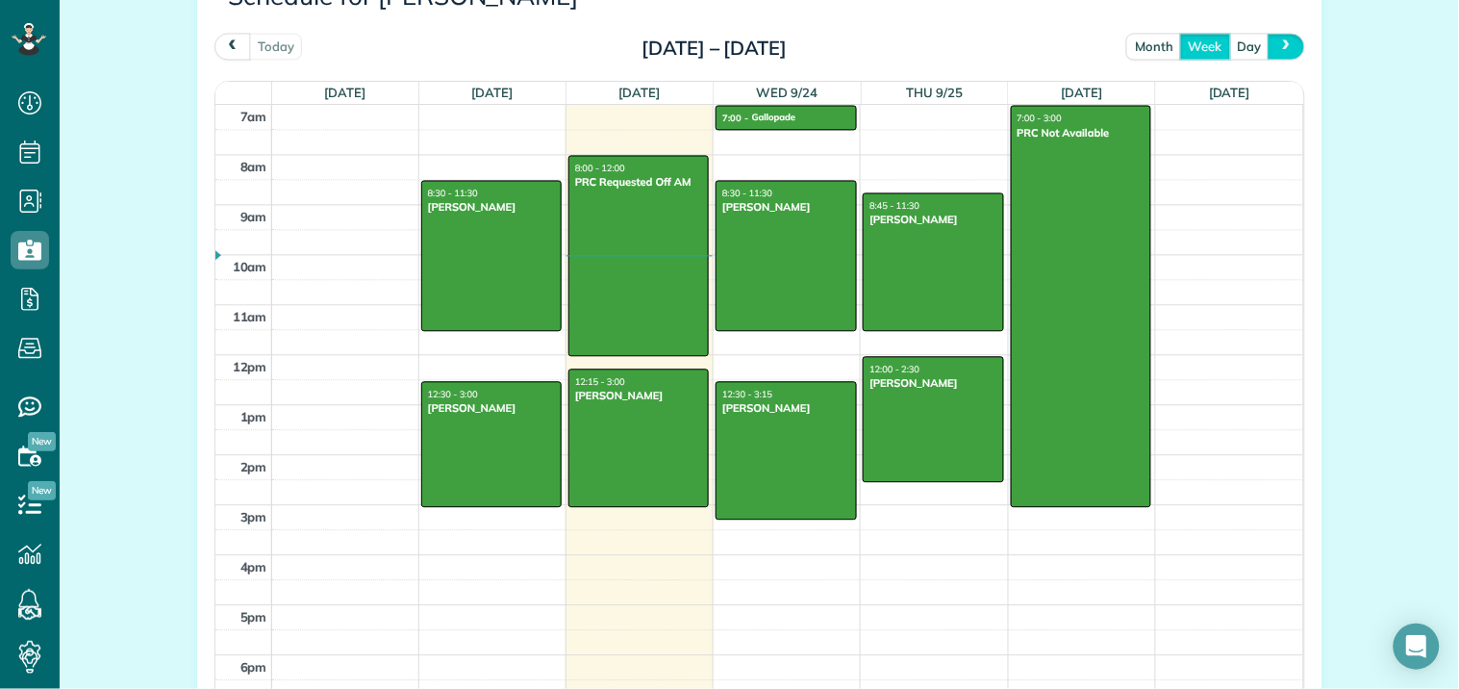
click at [1275, 54] on button "next" at bounding box center [1286, 46] width 37 height 26
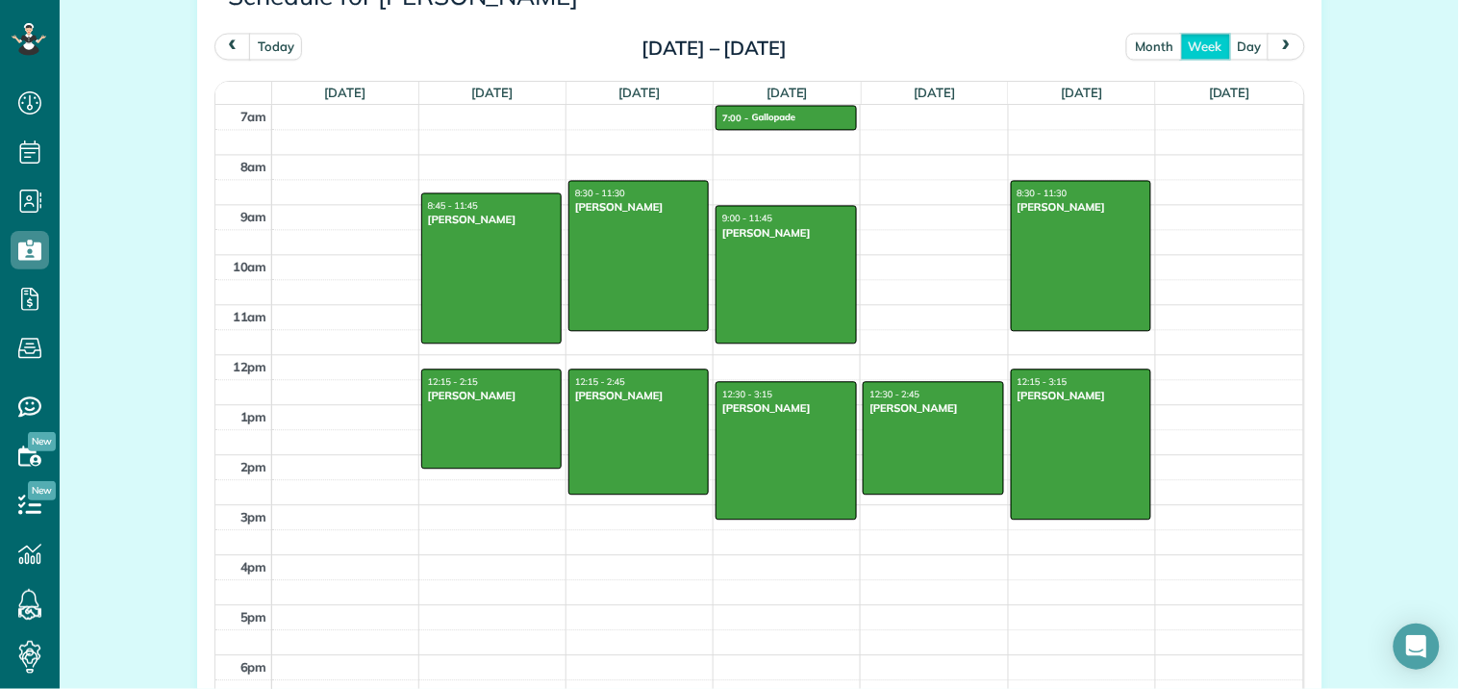
click at [1151, 51] on button "month" at bounding box center [1154, 46] width 56 height 26
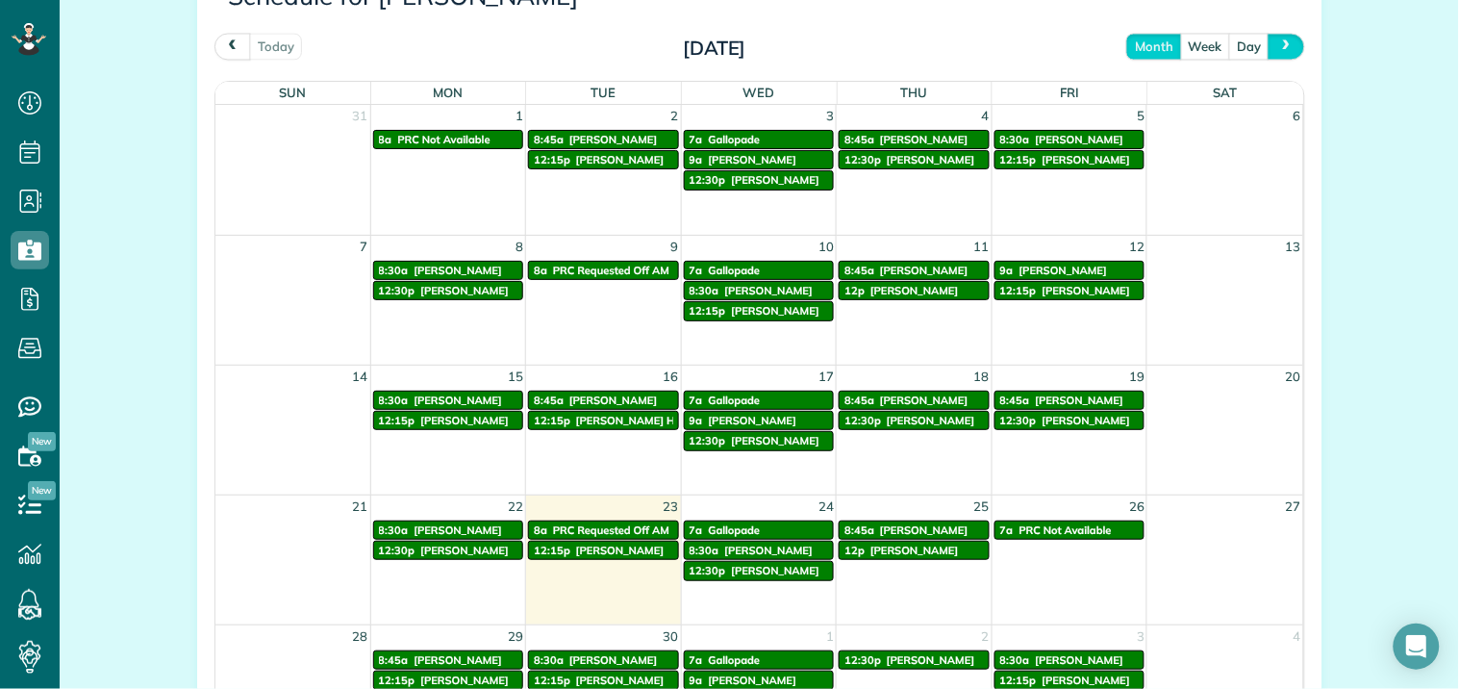
click at [1279, 49] on span "next" at bounding box center [1286, 45] width 15 height 13
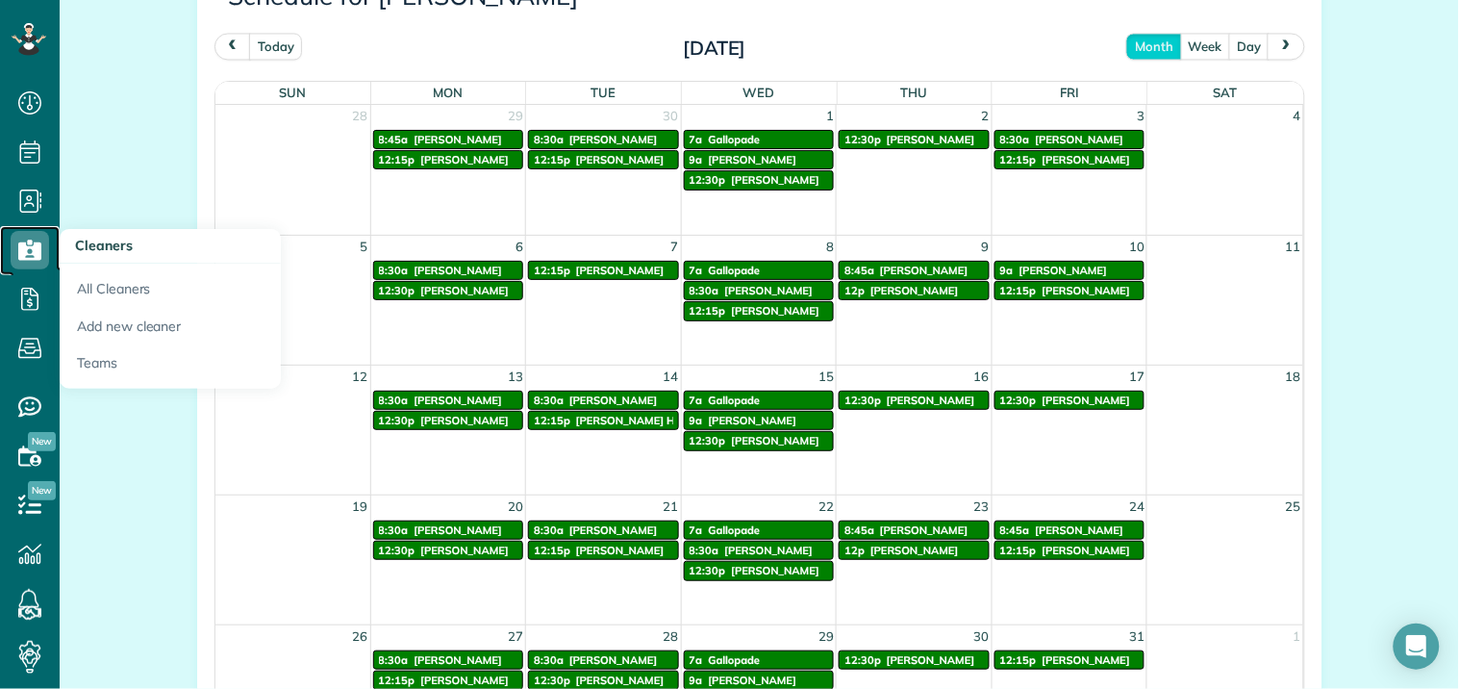
click at [29, 244] on use at bounding box center [29, 250] width 23 height 20
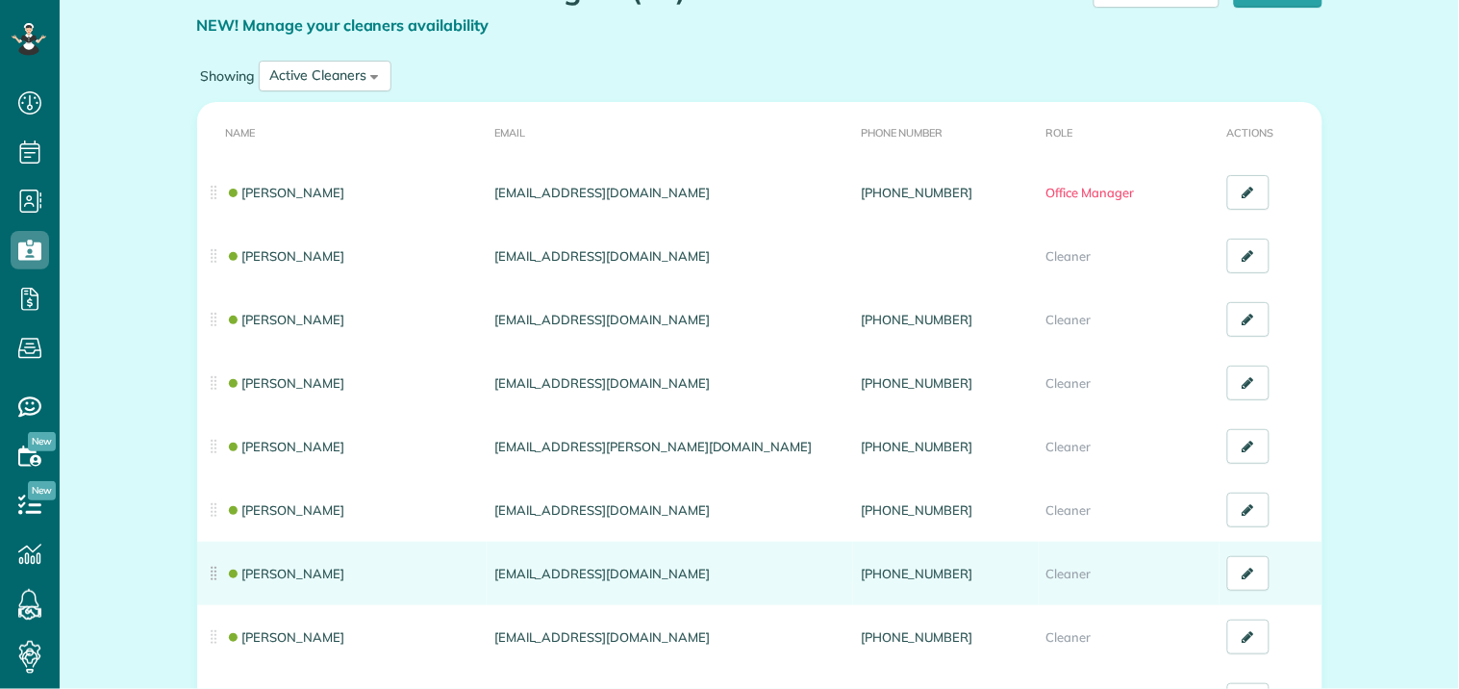
scroll to position [320, 0]
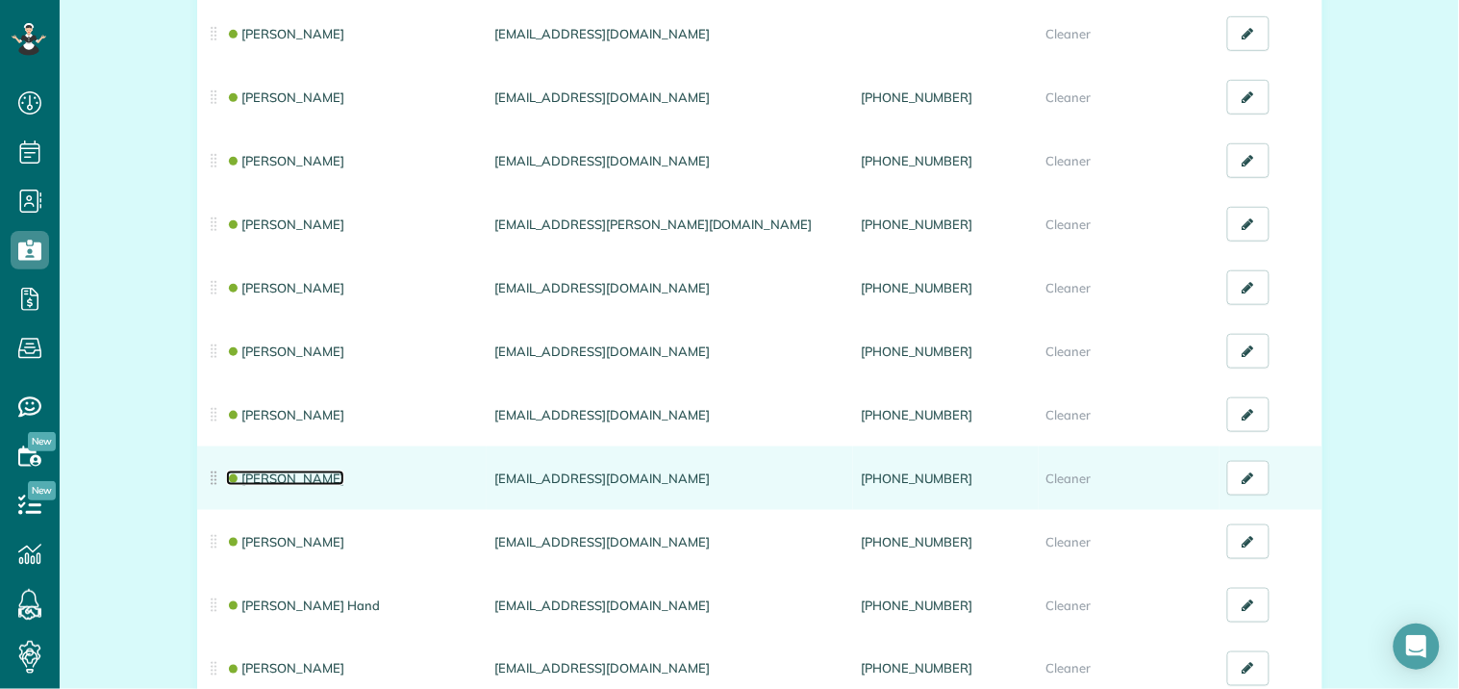
click at [264, 476] on link "[PERSON_NAME]" at bounding box center [285, 477] width 119 height 15
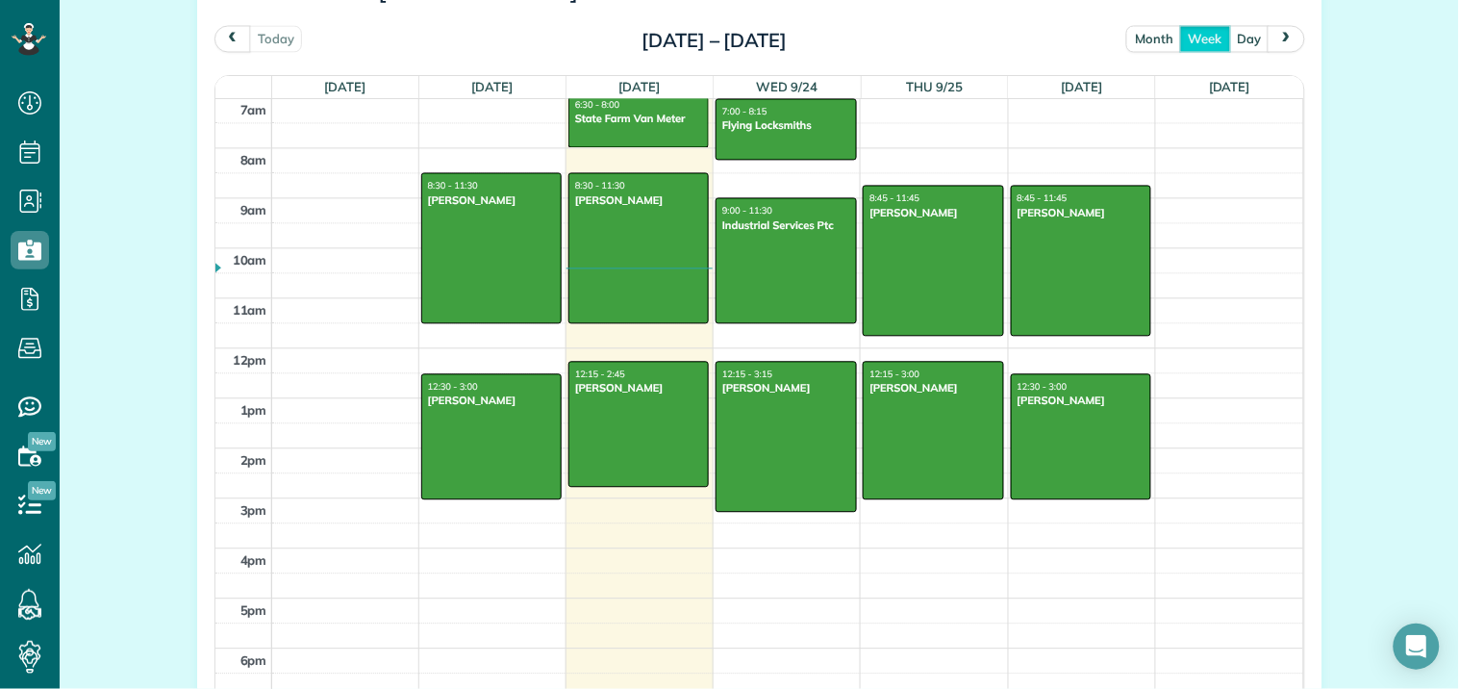
scroll to position [962, 0]
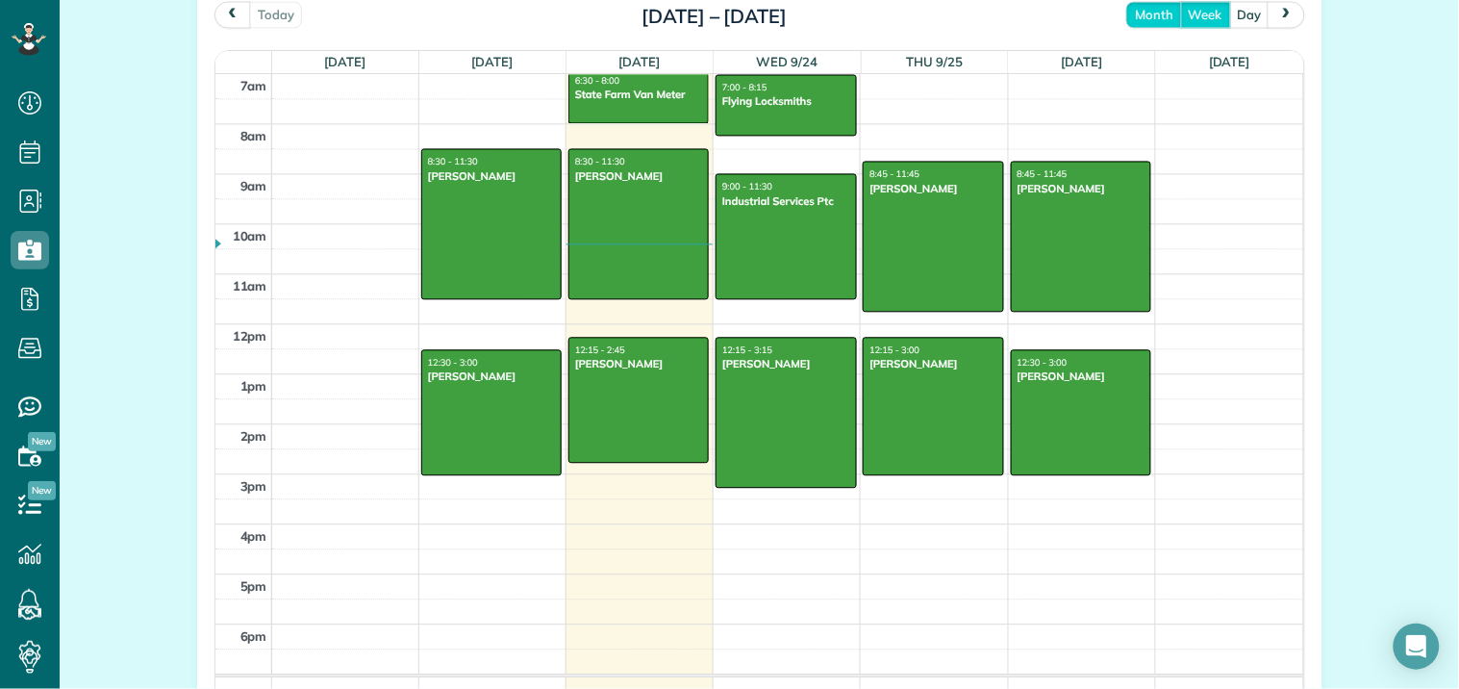
click at [1147, 12] on button "month" at bounding box center [1154, 14] width 56 height 26
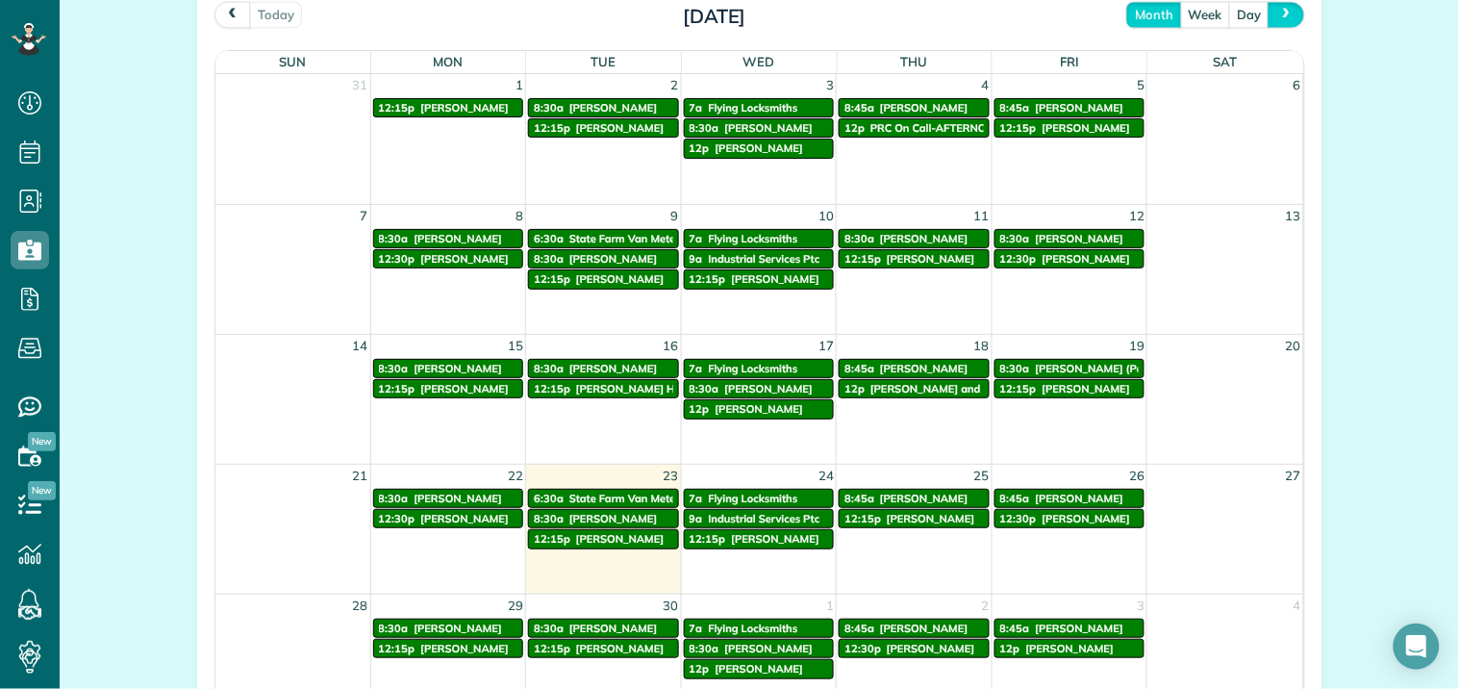
click at [1279, 10] on span "next" at bounding box center [1286, 14] width 15 height 13
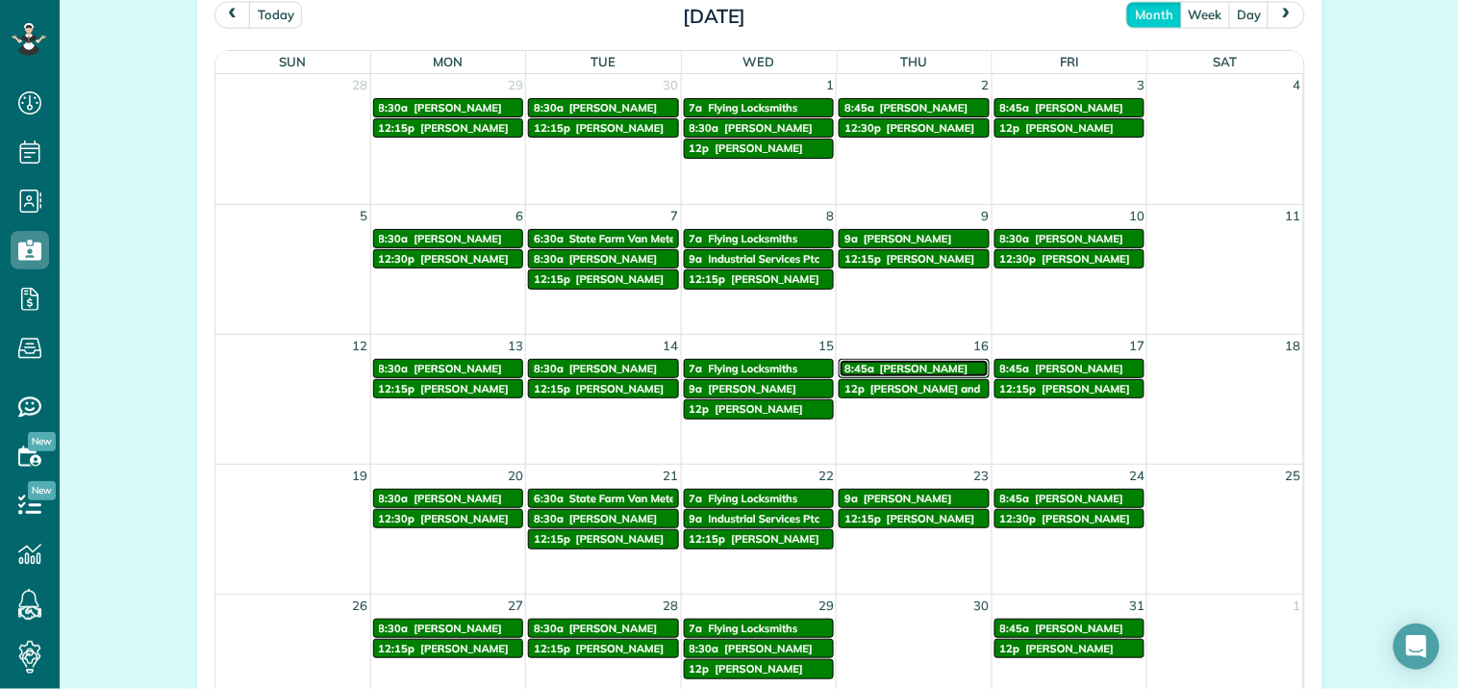
click at [914, 364] on span "[PERSON_NAME]" at bounding box center [924, 368] width 88 height 13
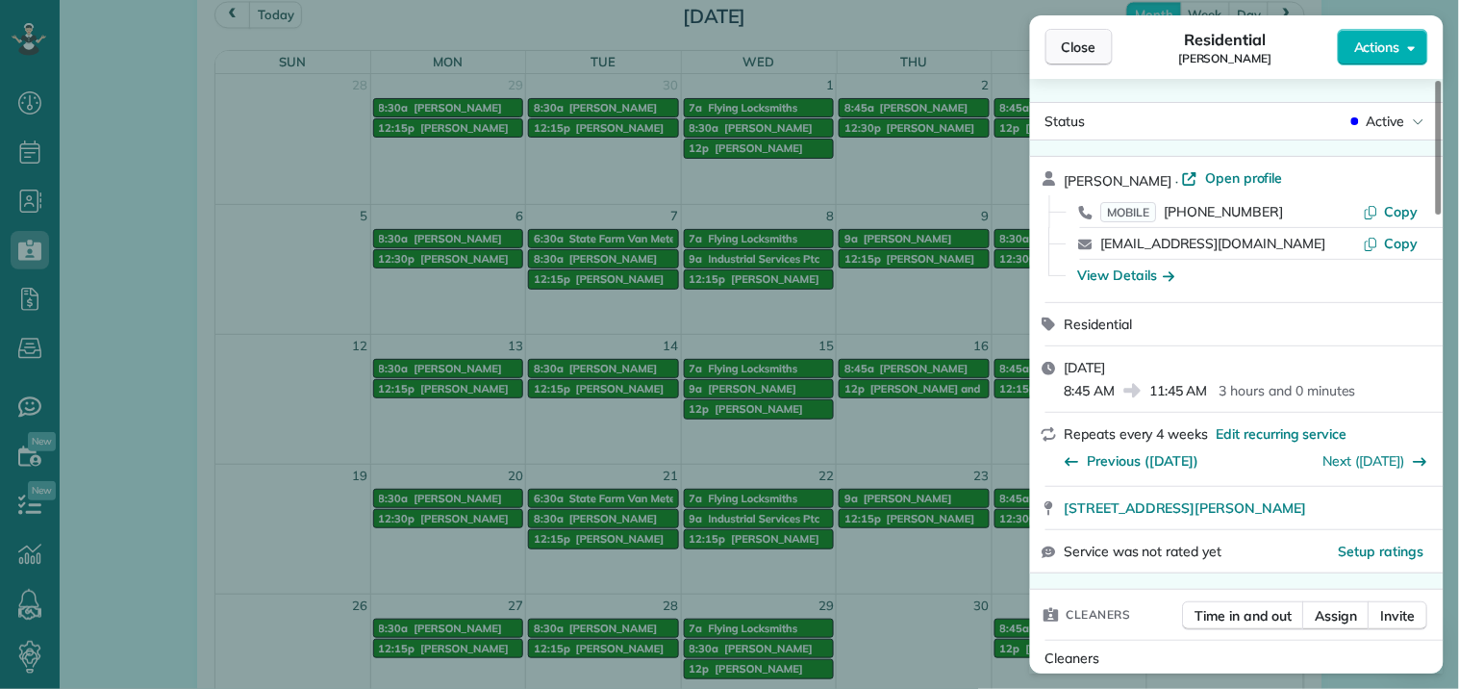
click at [1090, 46] on span "Close" at bounding box center [1079, 47] width 35 height 19
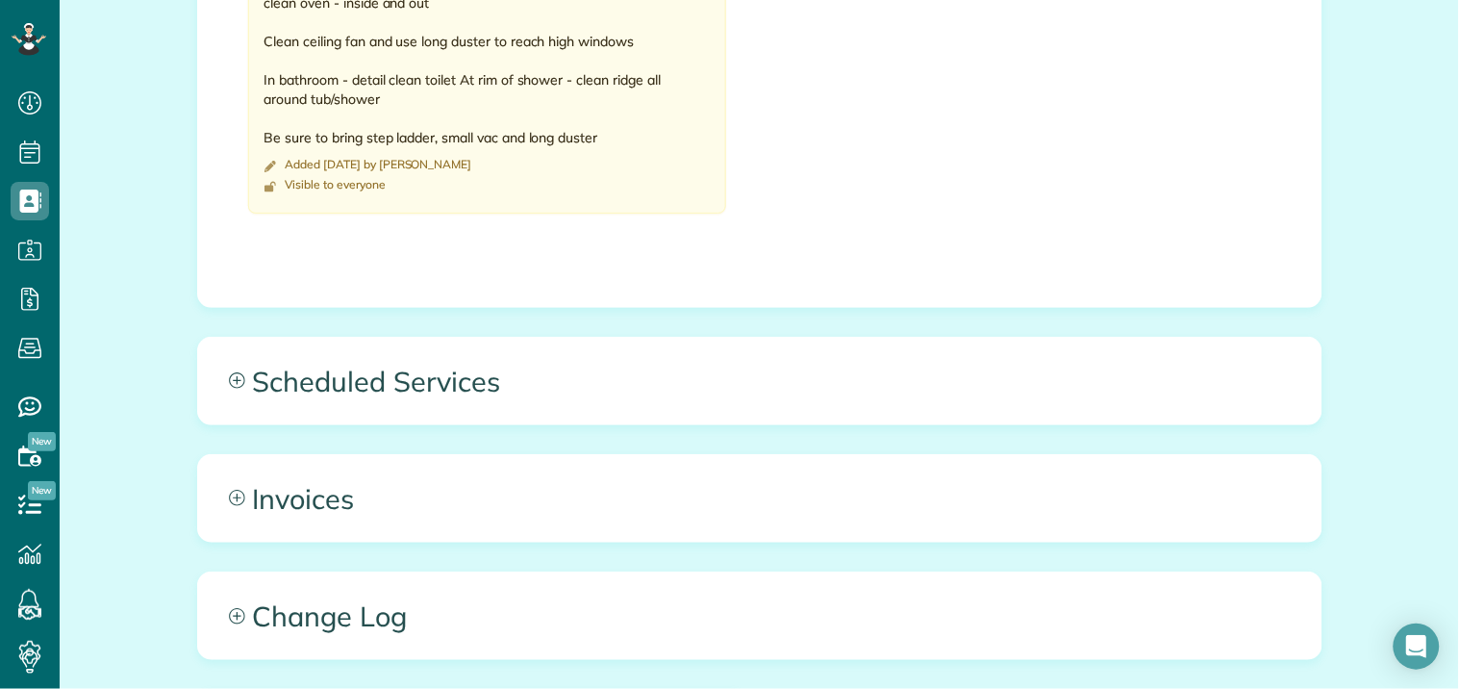
scroll to position [1924, 0]
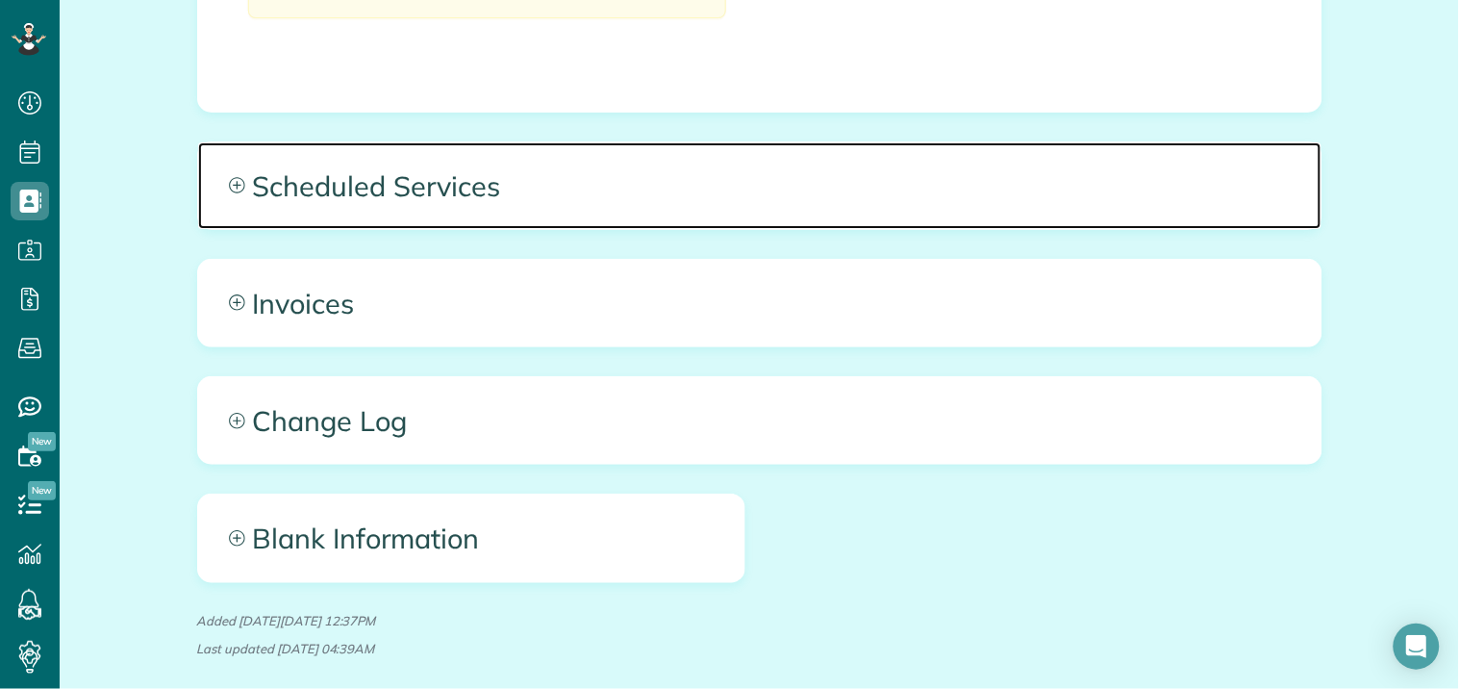
click at [229, 177] on icon at bounding box center [237, 185] width 16 height 16
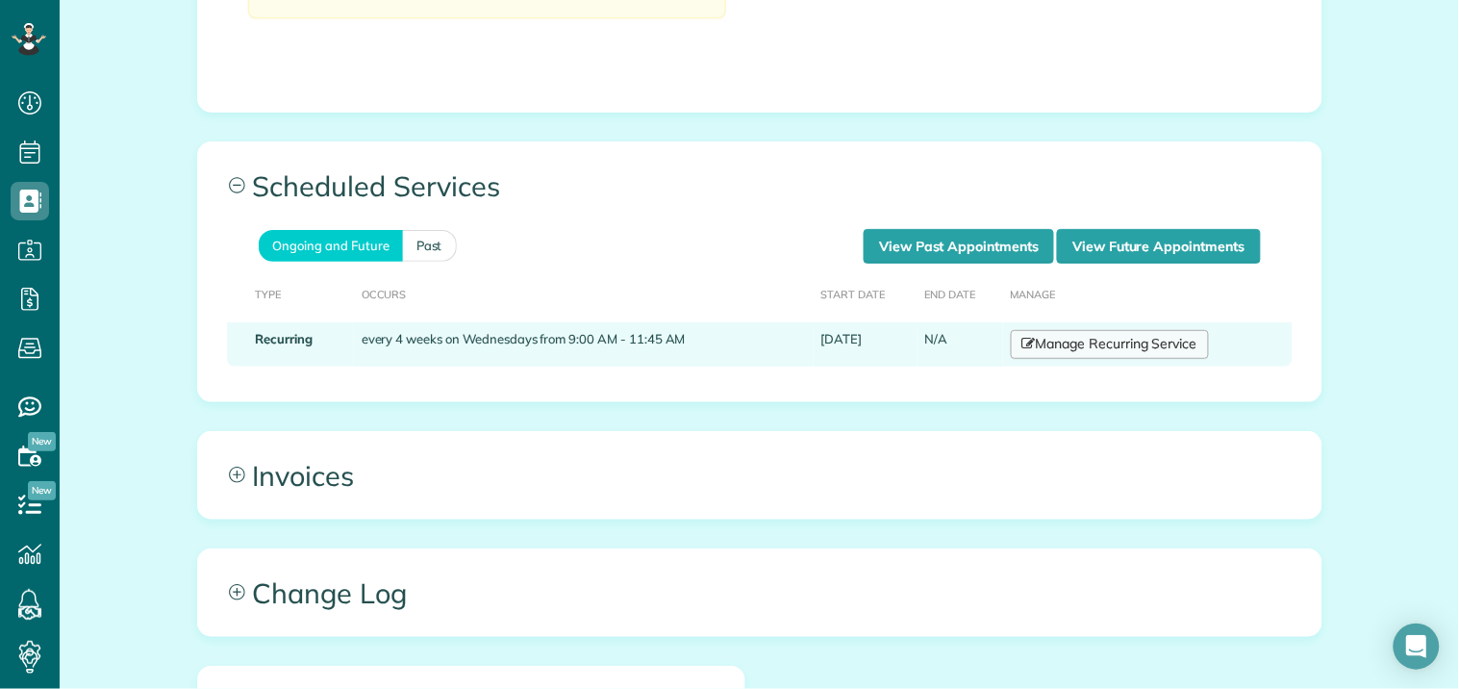
click at [1147, 330] on link "Manage Recurring Service" at bounding box center [1110, 344] width 198 height 29
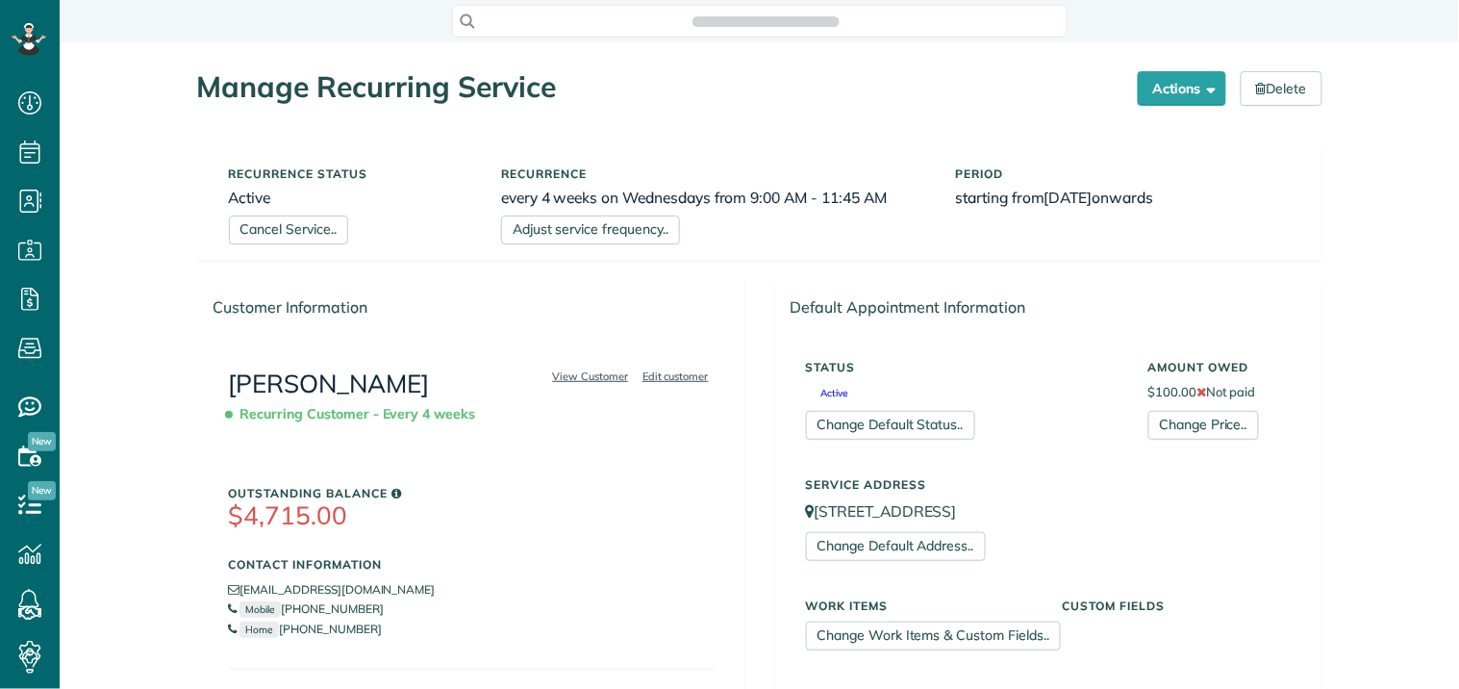
scroll to position [8, 8]
click at [607, 234] on link "Adjust service frequency.." at bounding box center [590, 229] width 179 height 29
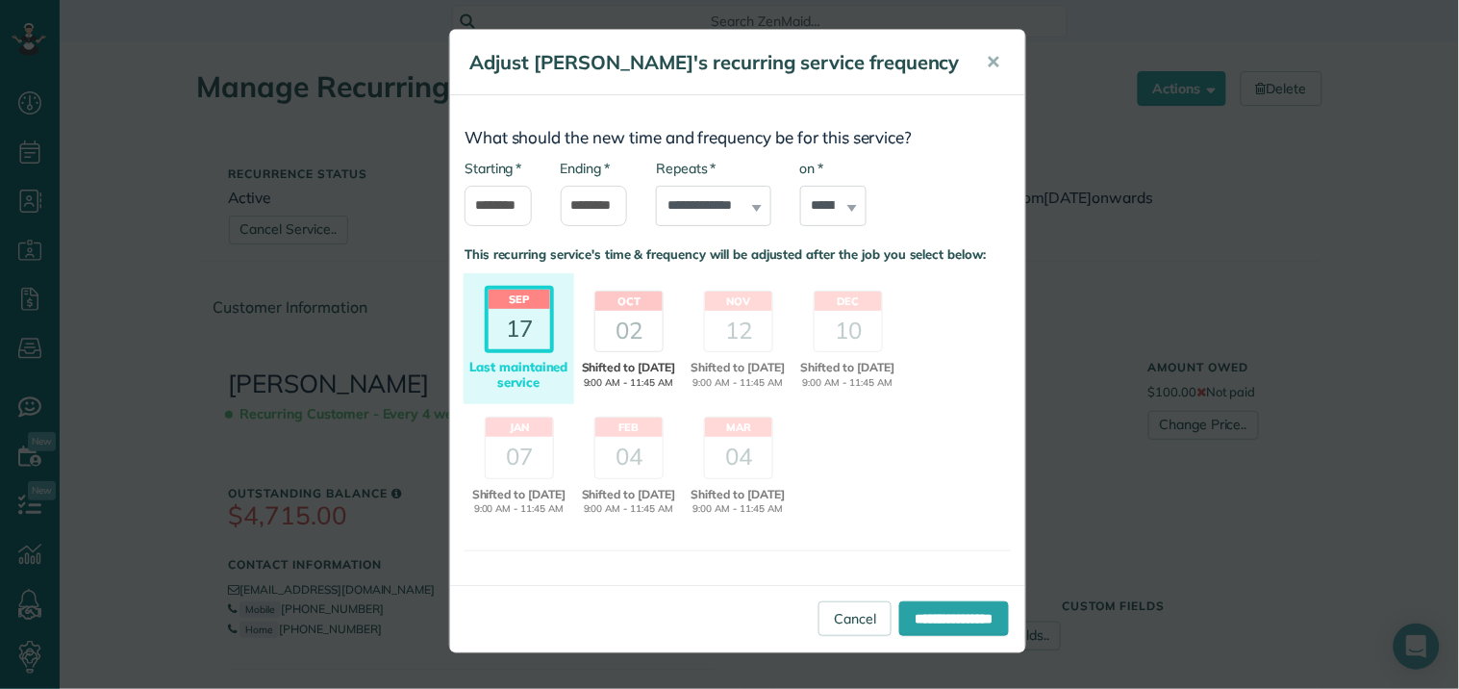
click at [610, 333] on div "02" at bounding box center [628, 331] width 67 height 40
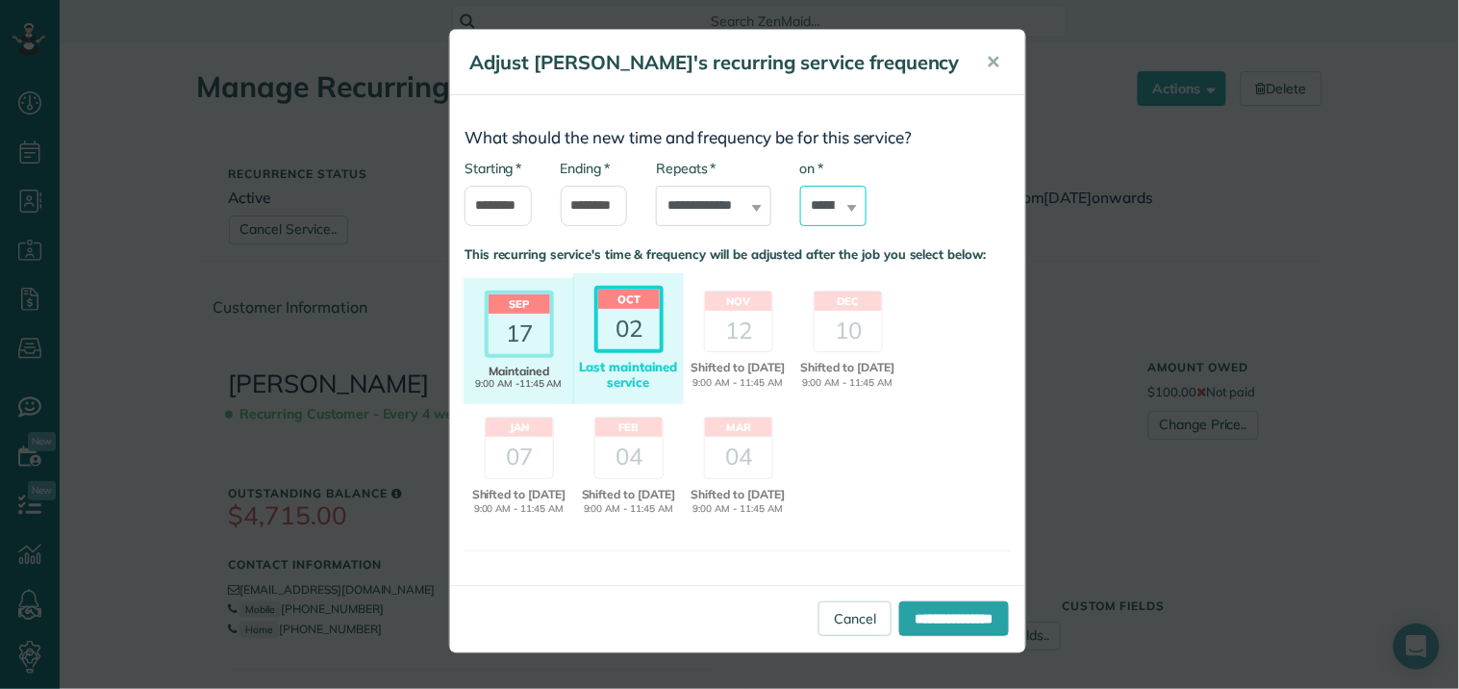
click at [822, 199] on select "****** ****** ******* ********* ******** ****** ********" at bounding box center [833, 206] width 67 height 40
select select "*"
click at [800, 186] on select "****** ****** ******* ********* ******** ****** ********" at bounding box center [833, 206] width 67 height 40
click at [911, 632] on input "**********" at bounding box center [954, 618] width 110 height 35
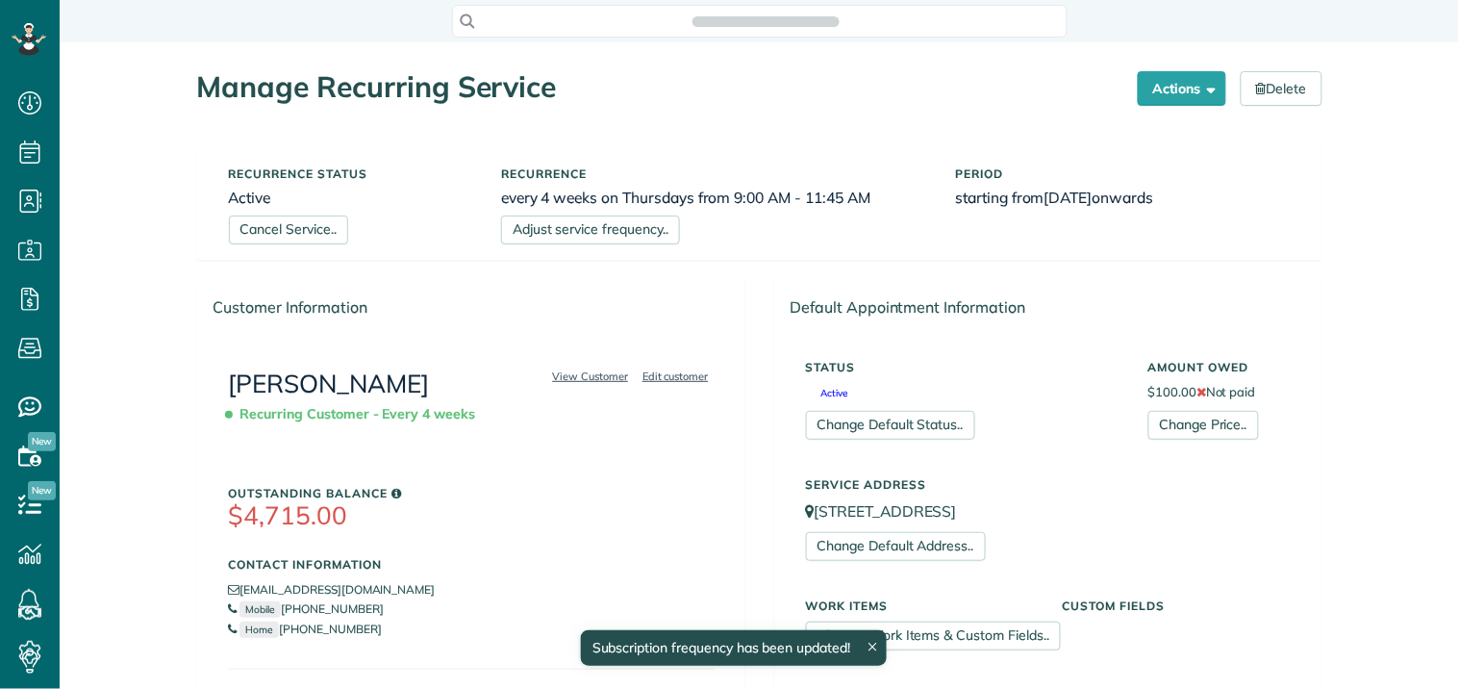
scroll to position [8, 8]
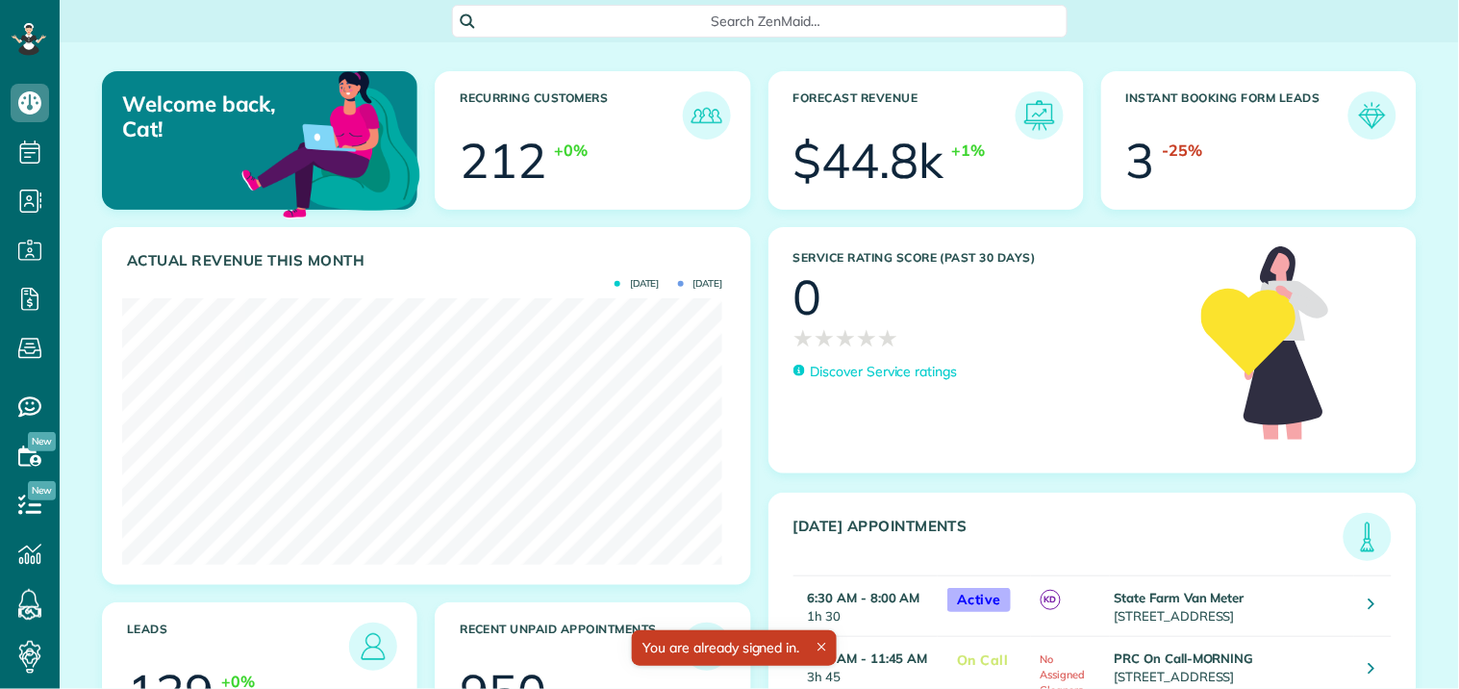
scroll to position [266, 600]
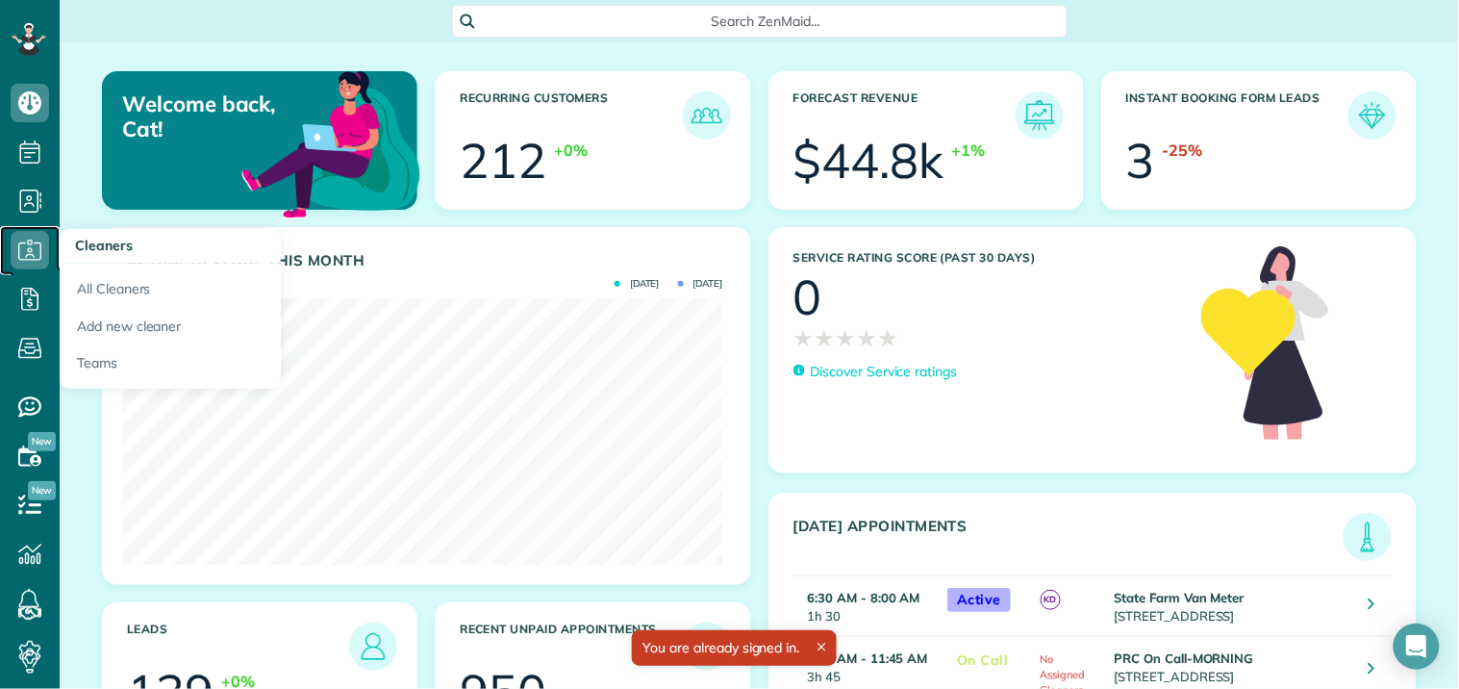
click at [34, 250] on icon at bounding box center [30, 250] width 38 height 38
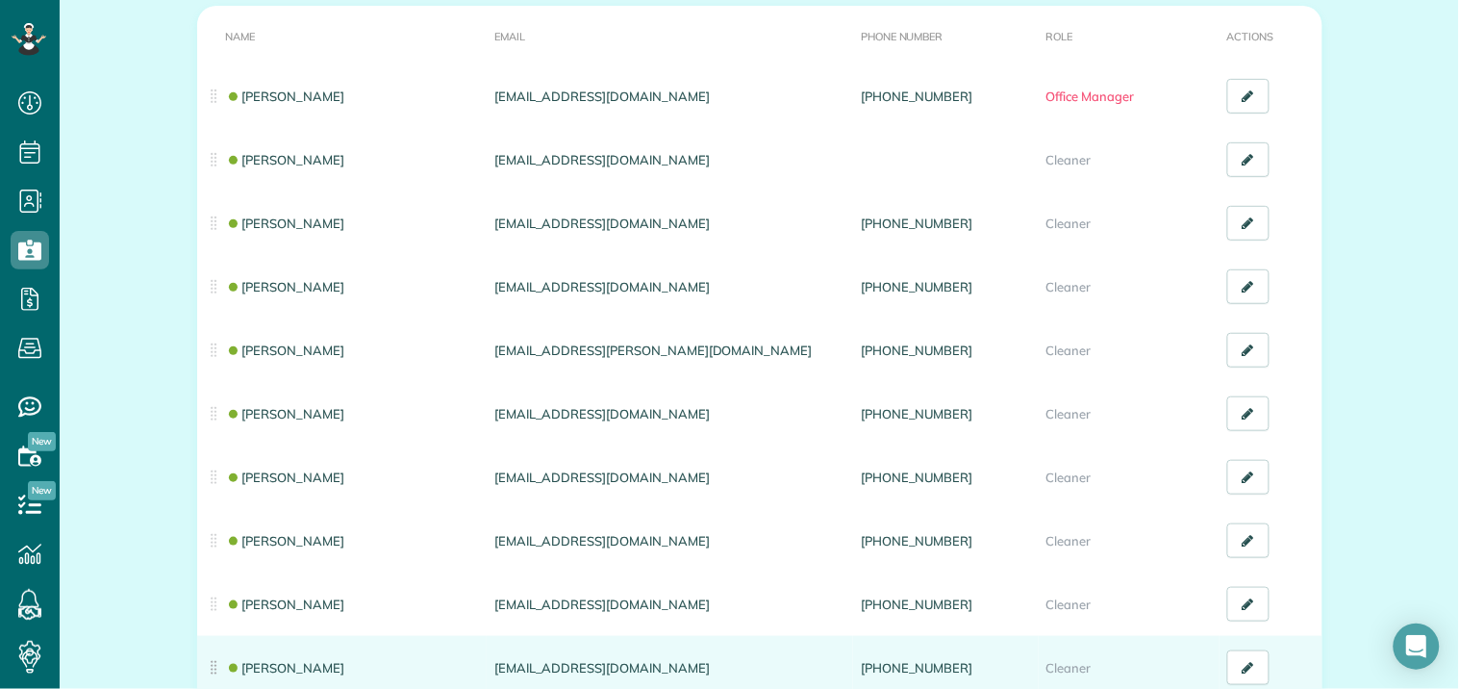
scroll to position [427, 0]
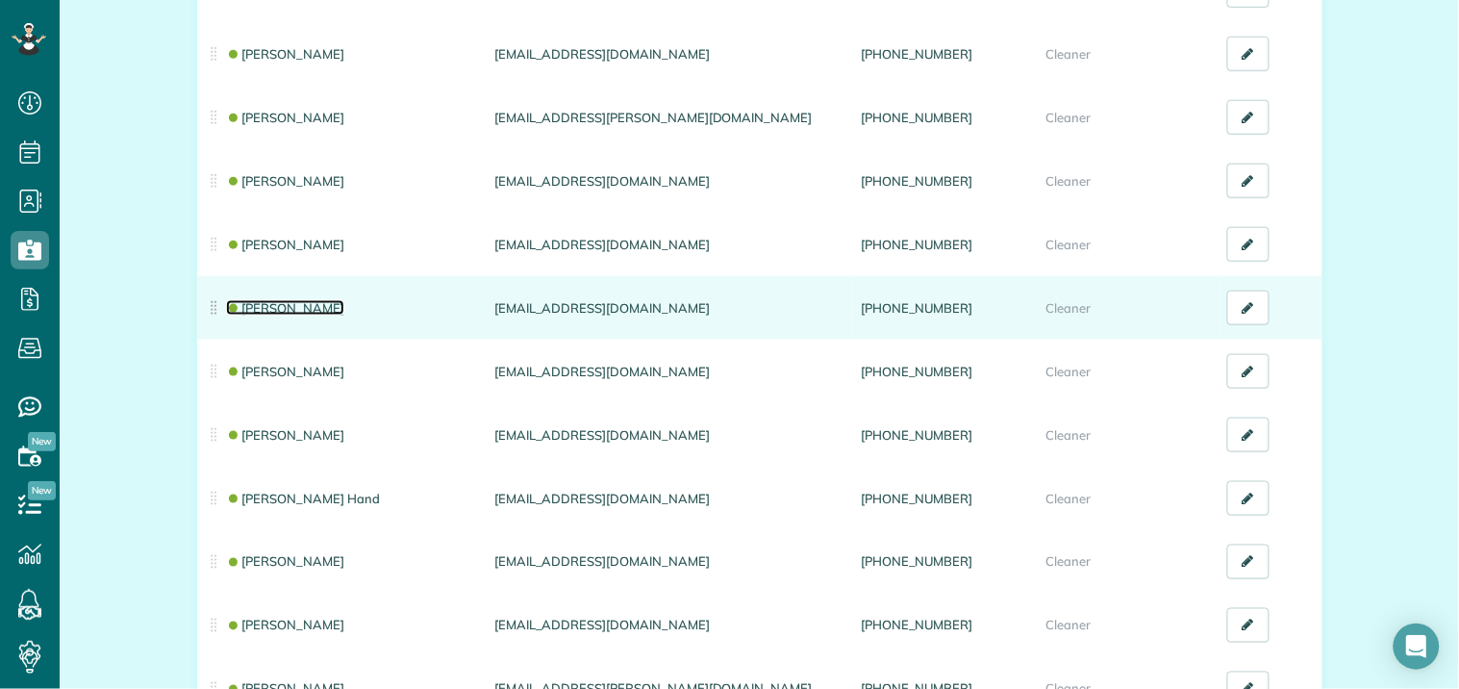
click at [294, 306] on link "[PERSON_NAME]" at bounding box center [285, 307] width 119 height 15
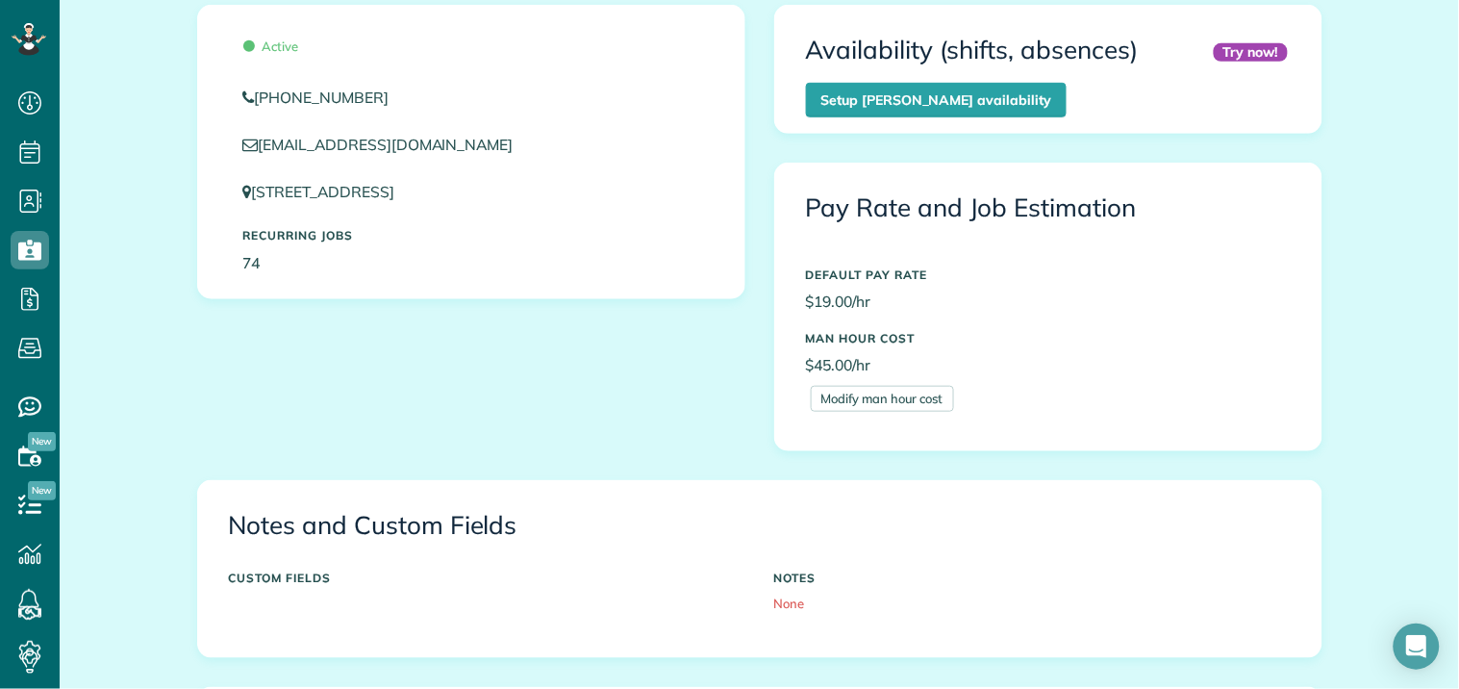
scroll to position [534, 0]
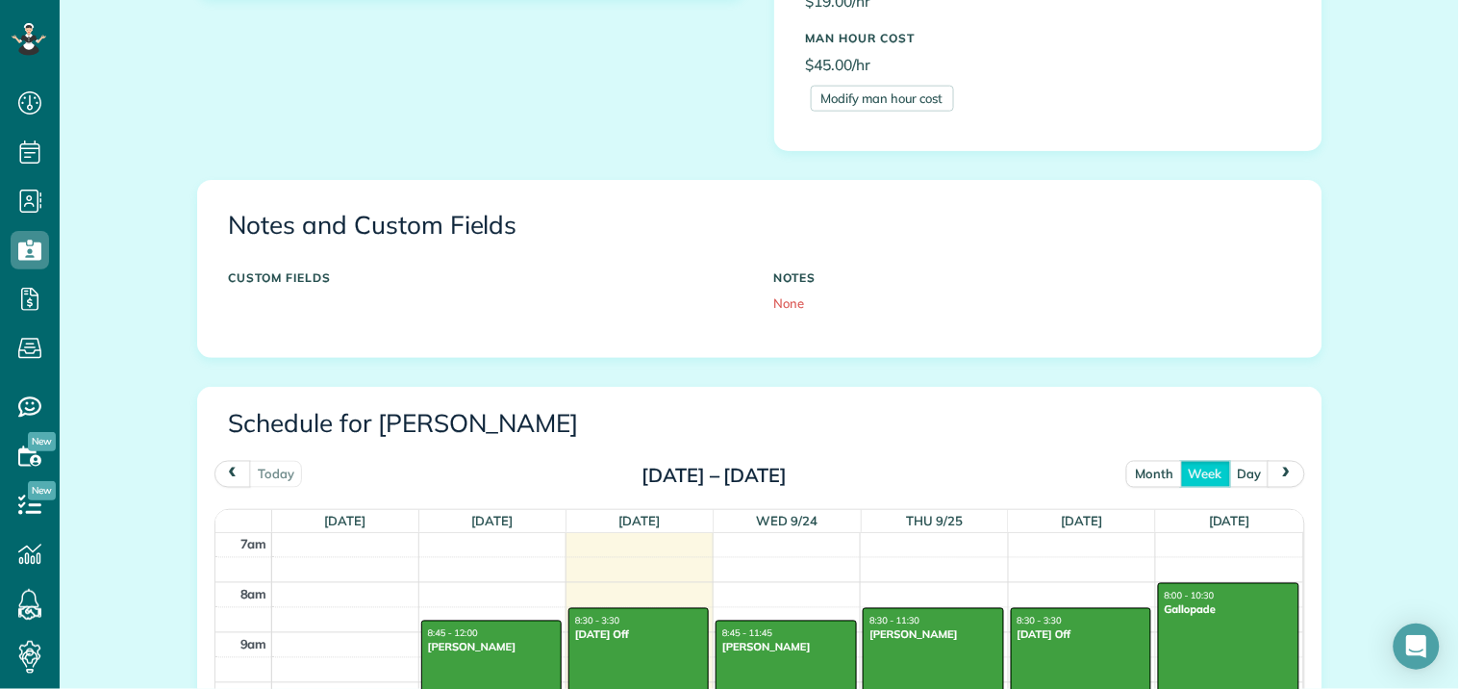
click at [1150, 474] on button "month" at bounding box center [1154, 474] width 56 height 26
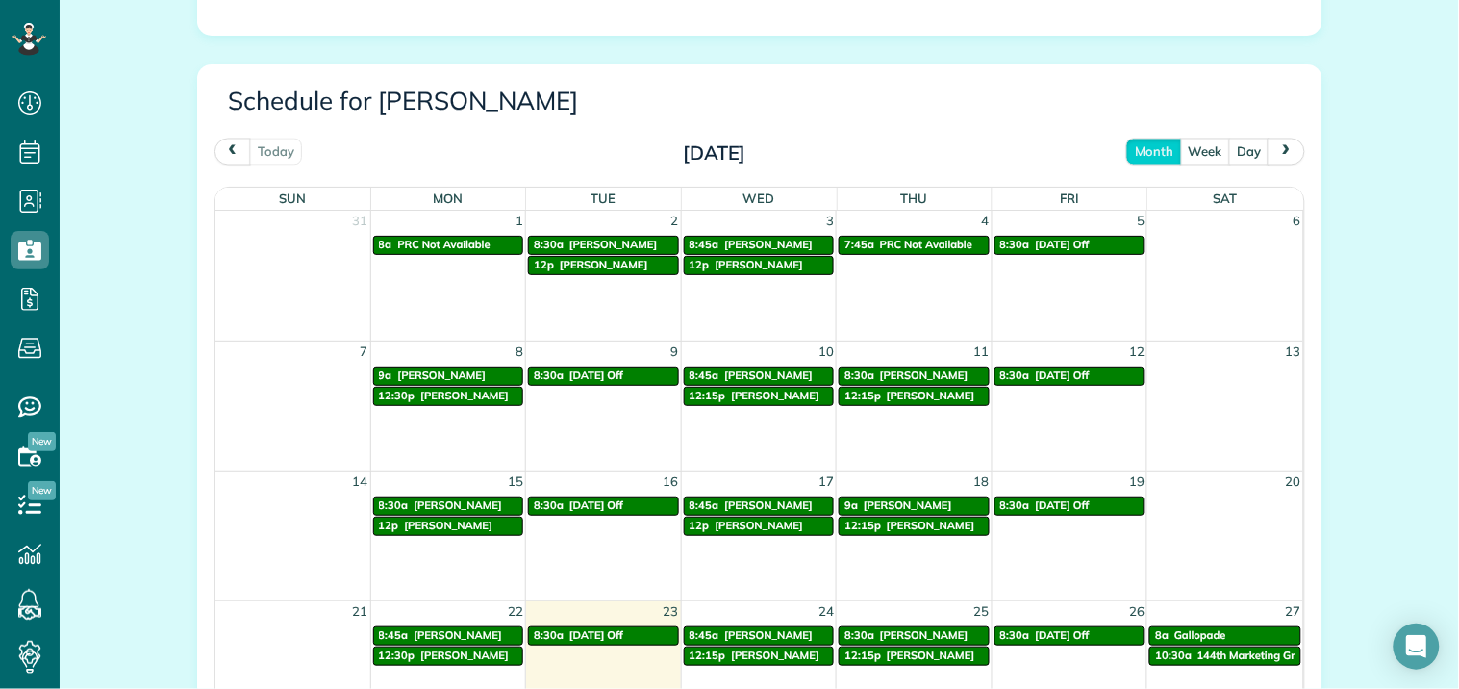
scroll to position [854, 0]
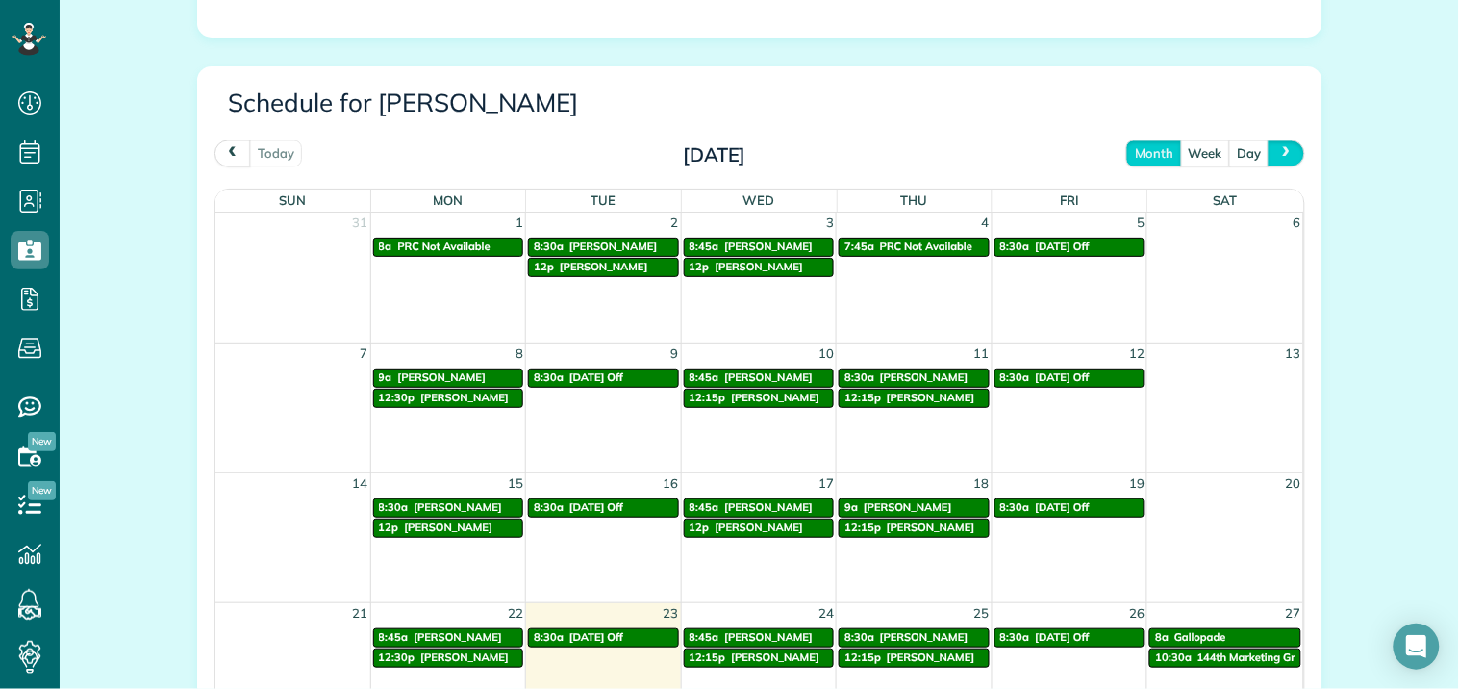
click at [1279, 151] on span "next" at bounding box center [1286, 153] width 15 height 13
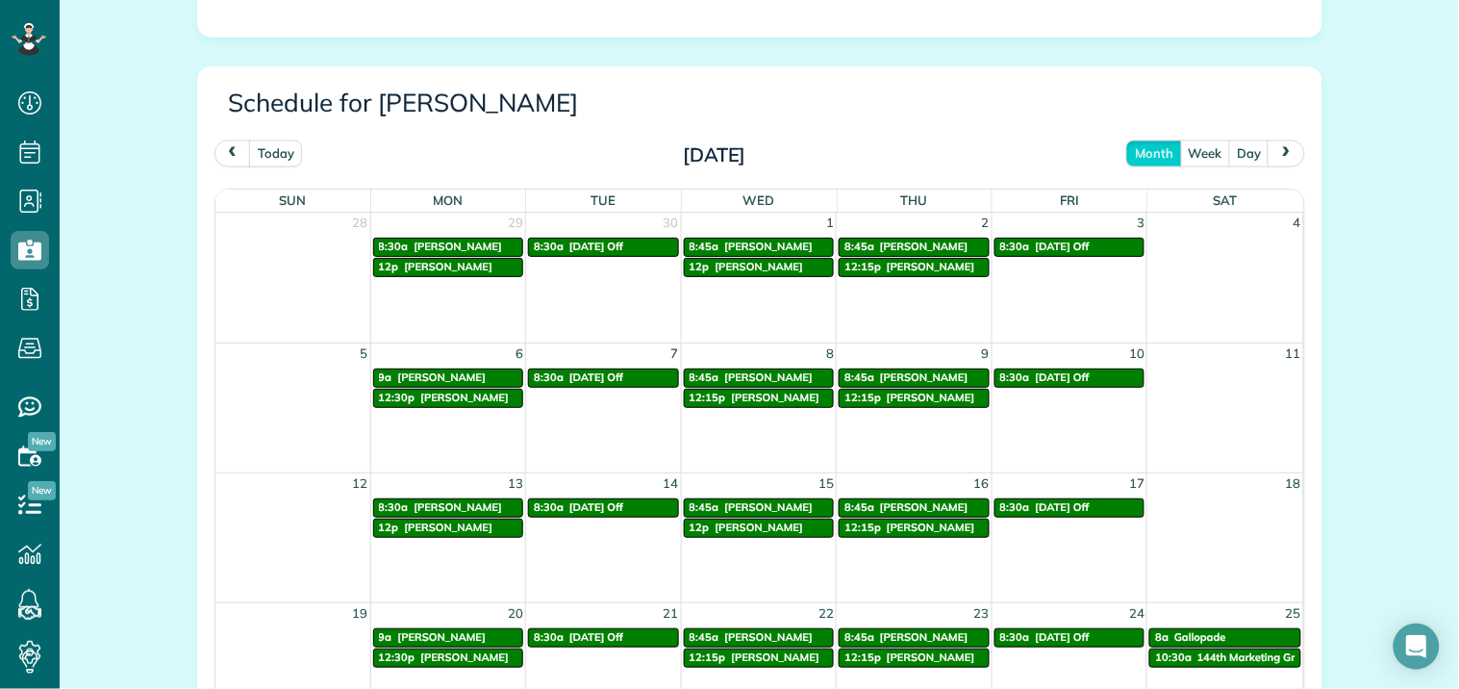
scroll to position [962, 0]
